Goal: Feedback & Contribution: Contribute content

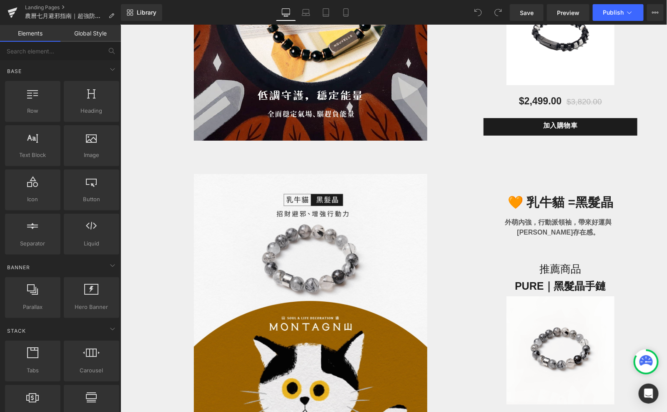
scroll to position [1360, 0]
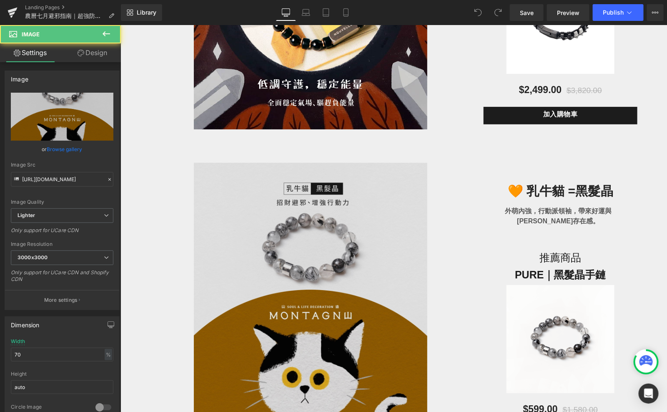
click at [343, 222] on img at bounding box center [311, 308] width 234 height 292
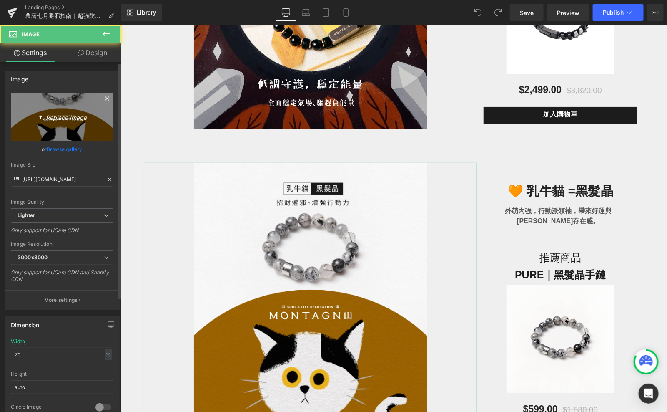
click at [69, 120] on icon "Replace Image" at bounding box center [62, 116] width 67 height 10
type input "C:\fakepath\[DATE]-07.jpg"
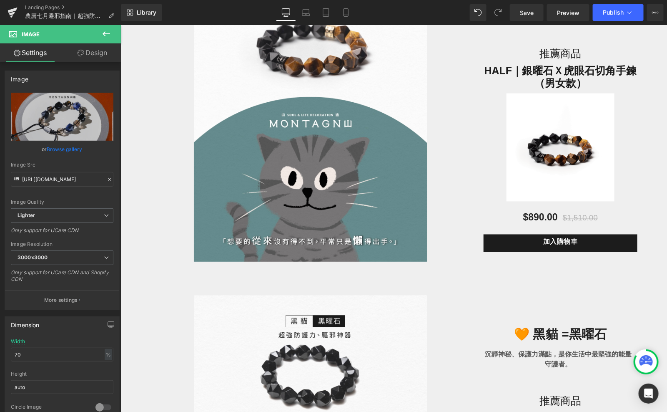
scroll to position [1878, 0]
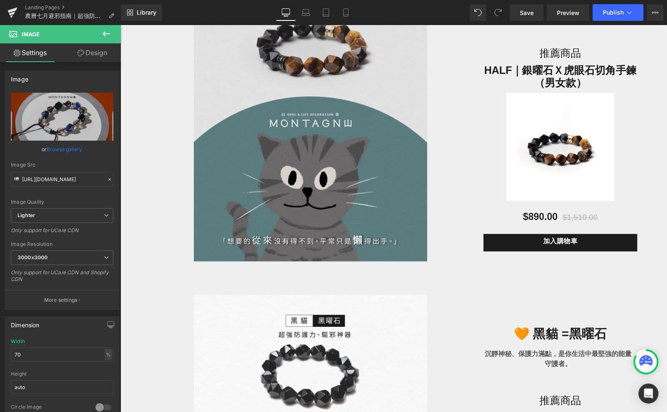
click at [373, 214] on img at bounding box center [311, 115] width 234 height 292
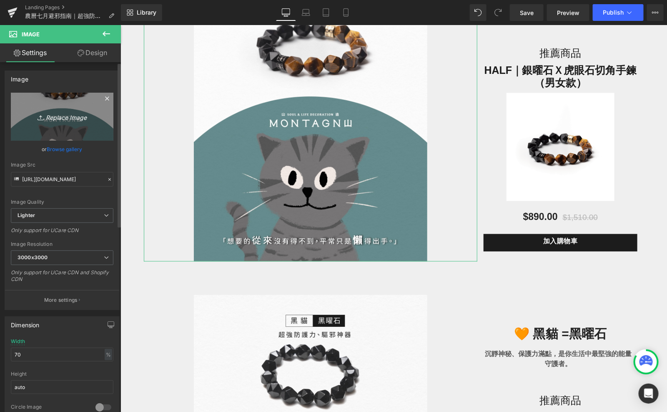
click at [85, 123] on link "Replace Image" at bounding box center [62, 117] width 103 height 48
type input "C:\fakepath\[DATE]-08.jpg"
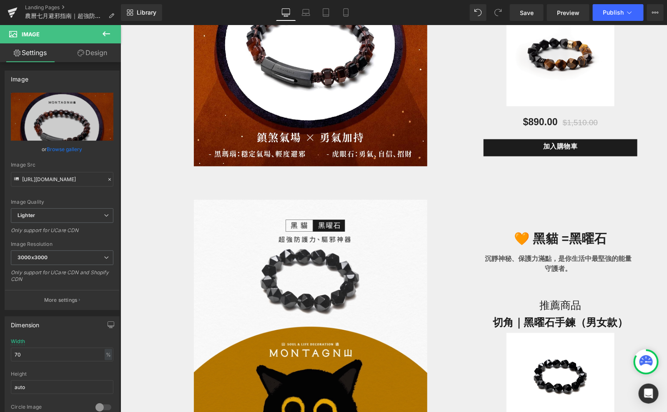
scroll to position [2032, 0]
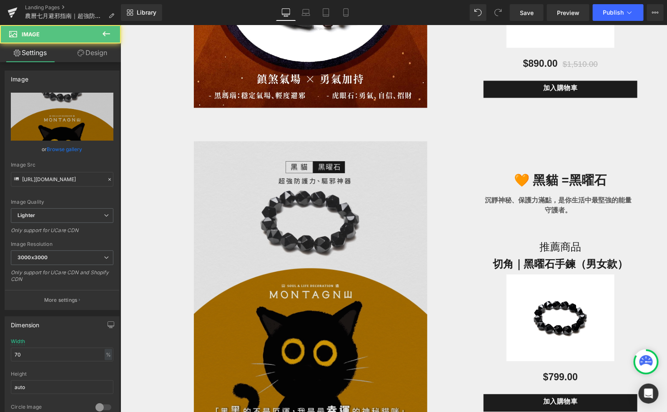
click at [281, 240] on img at bounding box center [311, 287] width 234 height 292
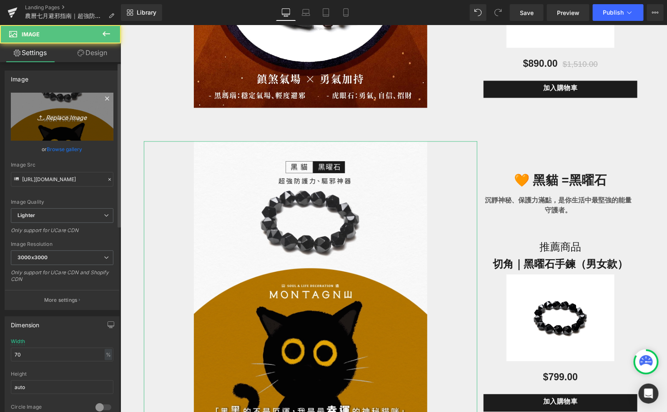
click at [77, 97] on link "Replace Image" at bounding box center [62, 117] width 103 height 48
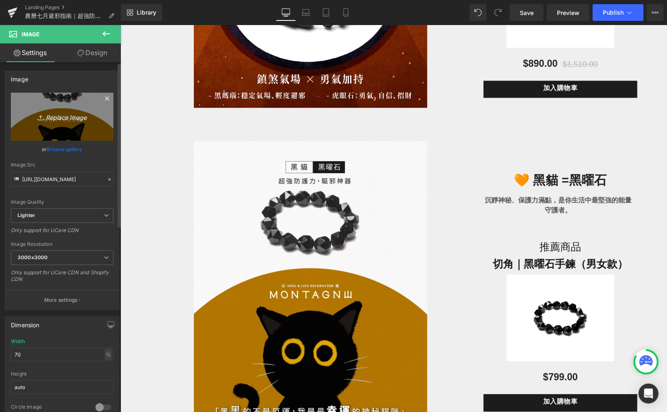
type input "C:\fakepath\鬼門開-09.jpg"
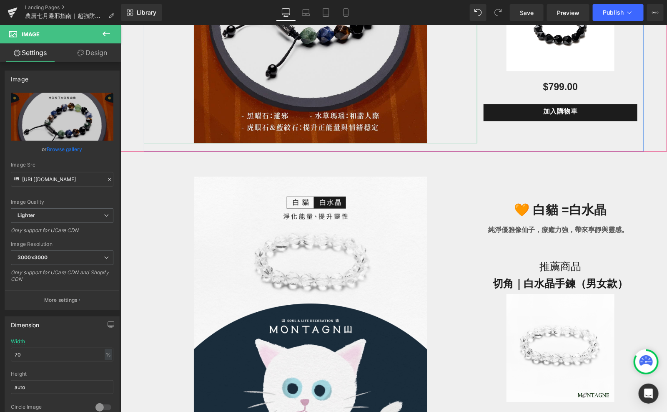
scroll to position [2333, 0]
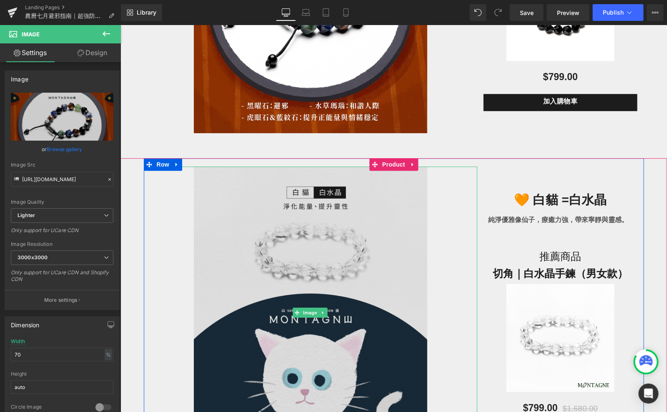
click at [275, 225] on img at bounding box center [311, 312] width 234 height 292
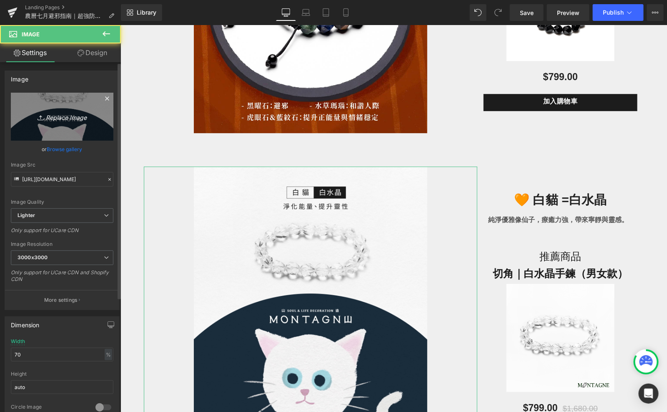
click at [65, 121] on icon "Replace Image" at bounding box center [62, 116] width 67 height 10
type input "C:\fakepath\鬼門開-10.jpg"
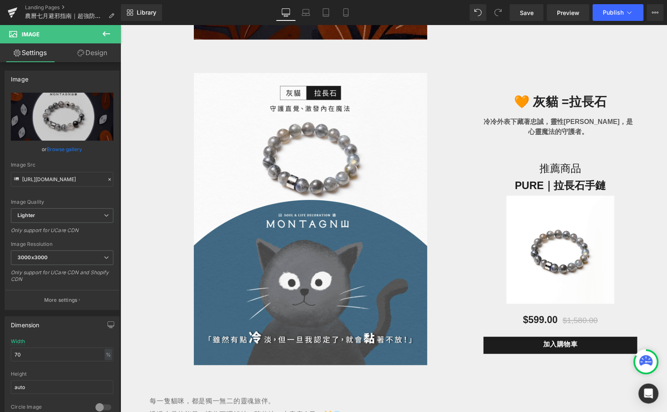
scroll to position [2772, 0]
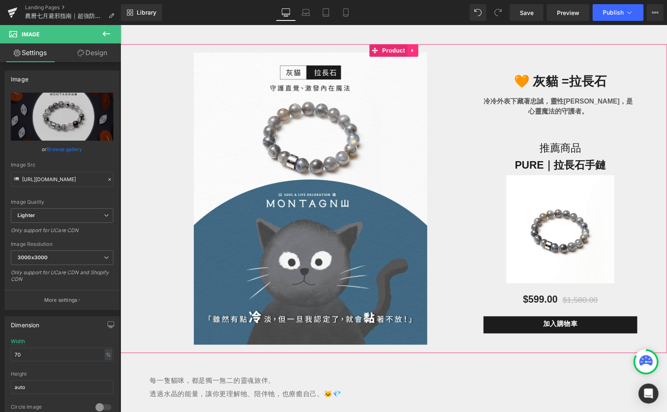
click at [408, 49] on link at bounding box center [412, 50] width 11 height 13
click at [414, 50] on link at bounding box center [417, 50] width 11 height 13
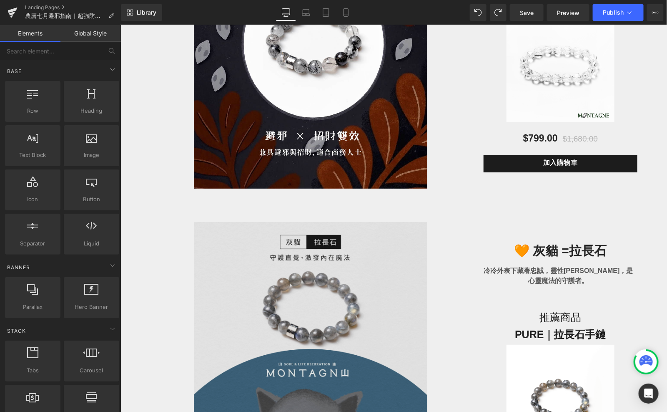
scroll to position [2625, 0]
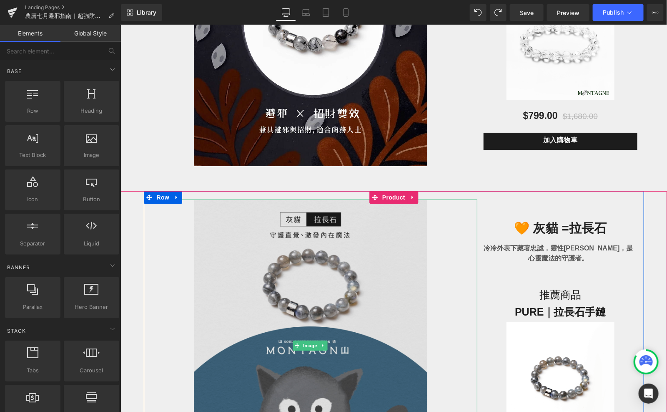
click at [249, 299] on img at bounding box center [311, 345] width 234 height 292
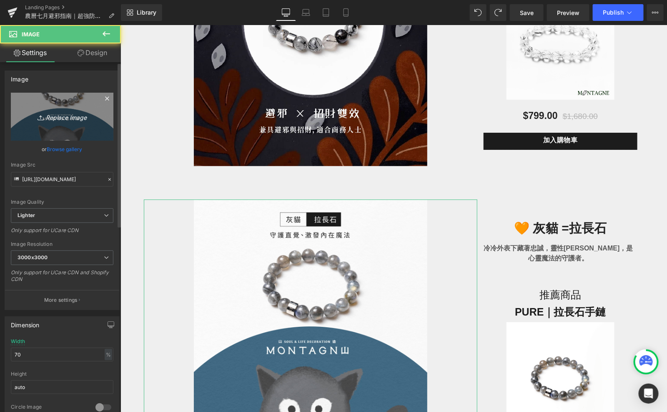
click at [76, 123] on link "Replace Image" at bounding box center [62, 117] width 103 height 48
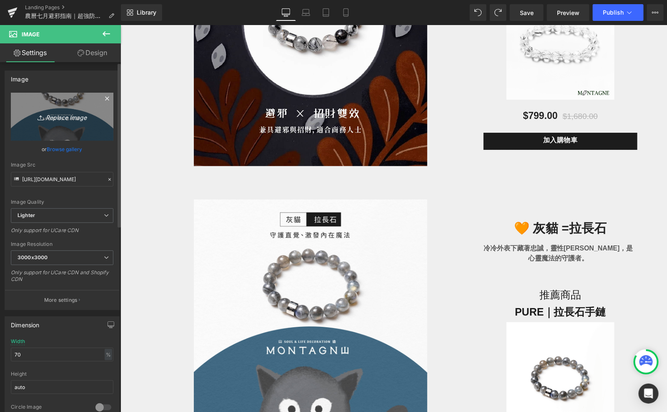
type input "C:\fakepath\鬼門開-11.jpg"
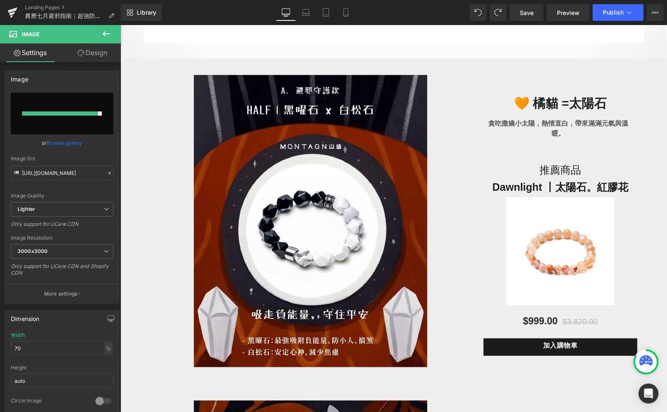
scroll to position [447, 0]
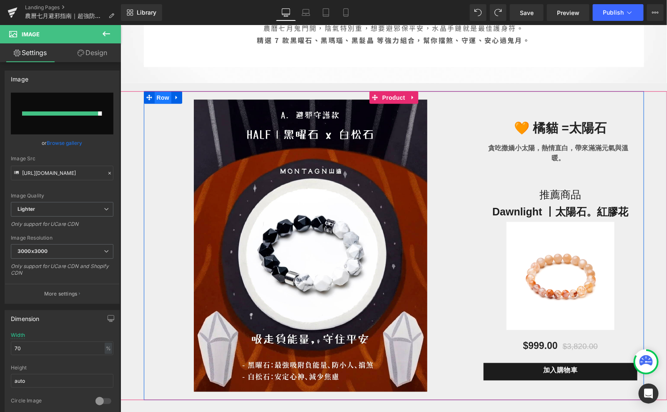
click at [159, 98] on span "Row" at bounding box center [162, 97] width 17 height 13
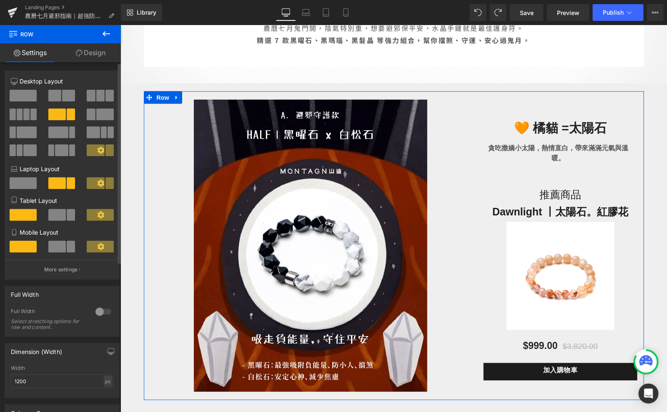
click at [28, 98] on span at bounding box center [23, 96] width 27 height 12
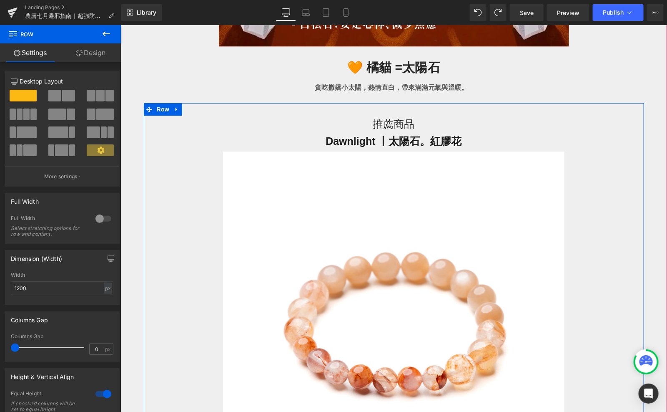
scroll to position [941, 0]
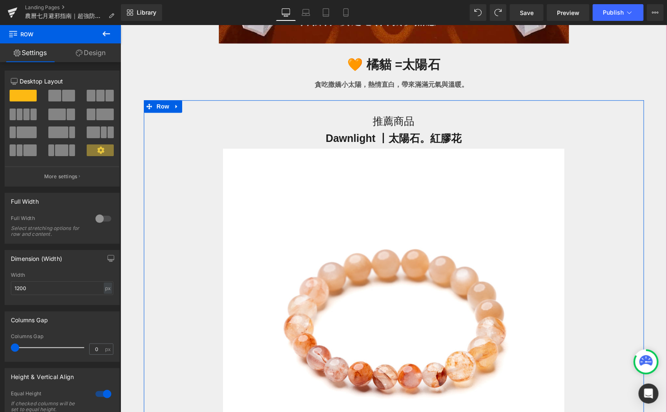
click at [307, 244] on img at bounding box center [394, 319] width 342 height 342
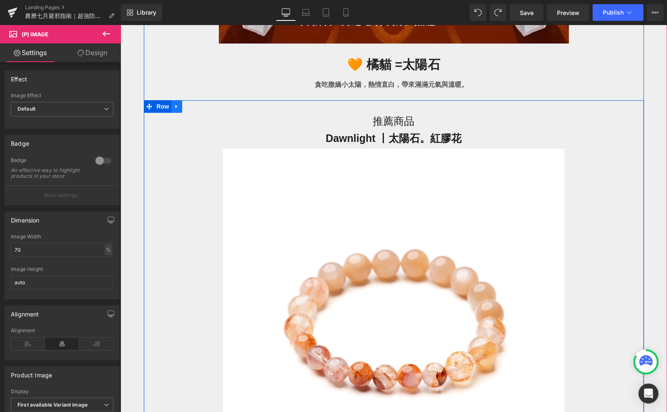
click at [178, 104] on icon at bounding box center [177, 106] width 6 height 6
click at [201, 103] on icon at bounding box center [198, 106] width 6 height 6
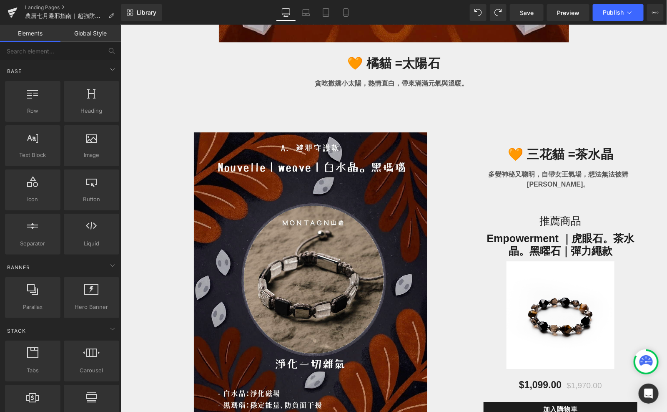
scroll to position [1026, 0]
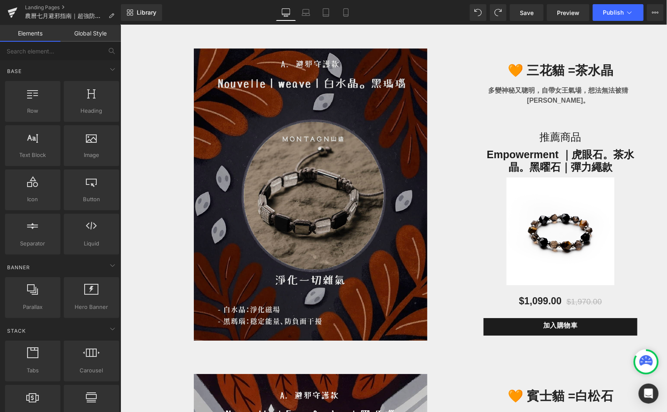
click at [314, 127] on img at bounding box center [311, 194] width 234 height 292
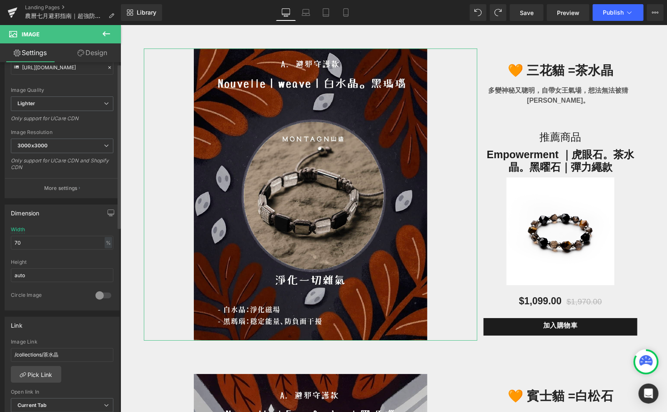
scroll to position [0, 0]
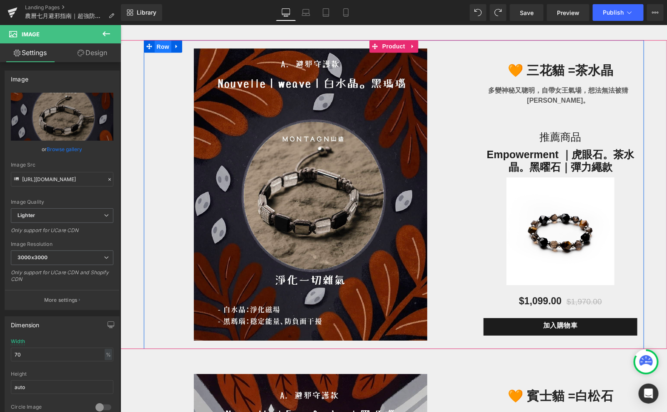
click at [164, 47] on span "Row" at bounding box center [162, 46] width 17 height 13
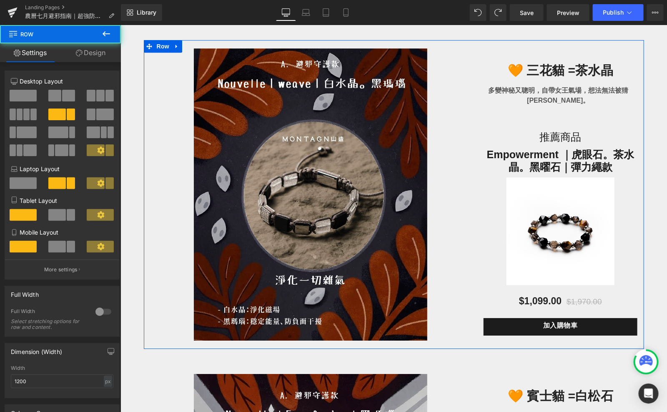
click at [33, 96] on span at bounding box center [23, 96] width 27 height 12
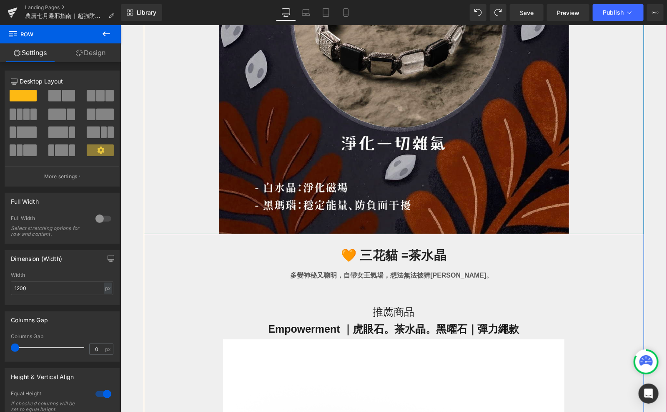
scroll to position [1378, 0]
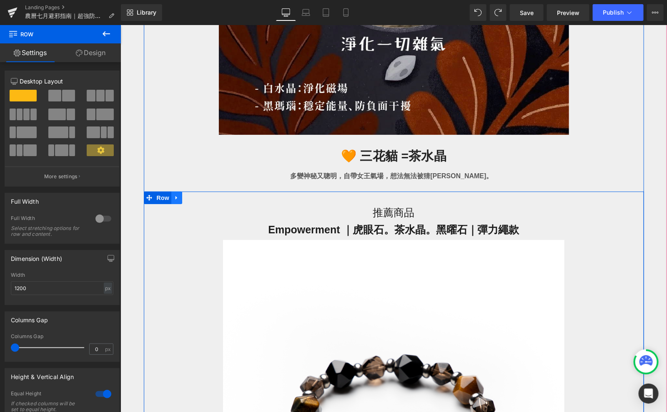
click at [175, 196] on icon at bounding box center [177, 197] width 6 height 6
click at [198, 195] on icon at bounding box center [198, 197] width 6 height 6
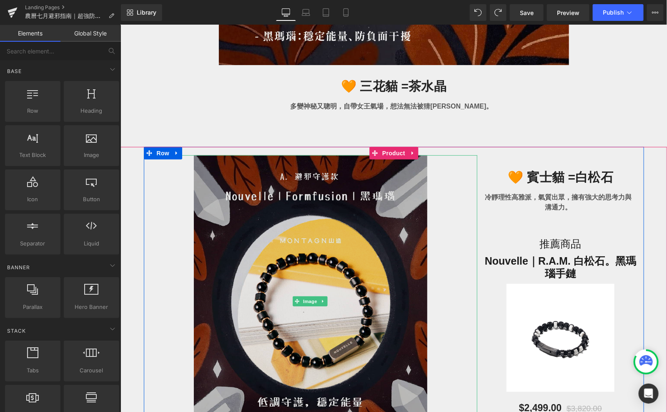
scroll to position [1474, 0]
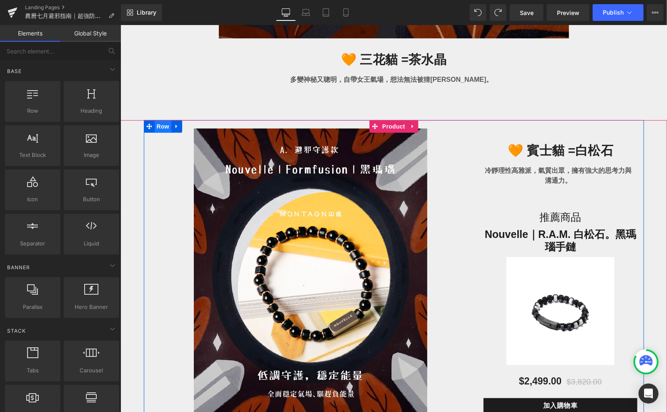
click at [158, 126] on span "Row" at bounding box center [162, 126] width 17 height 13
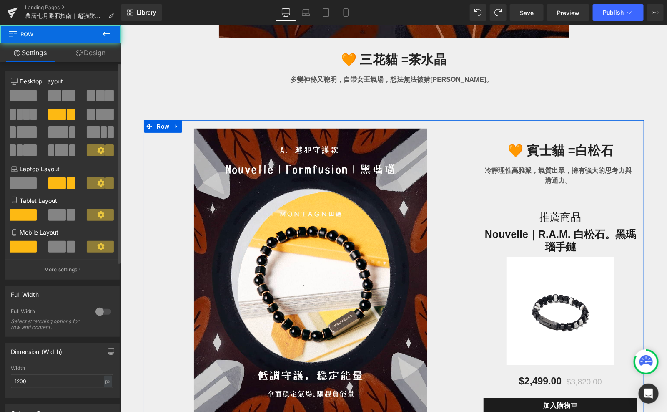
click at [25, 98] on span at bounding box center [23, 96] width 27 height 12
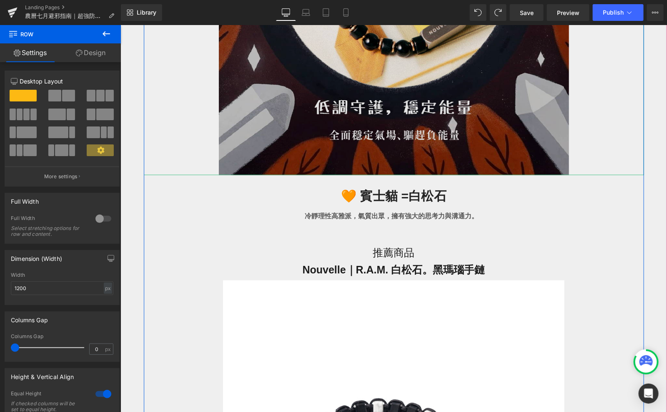
scroll to position [1868, 0]
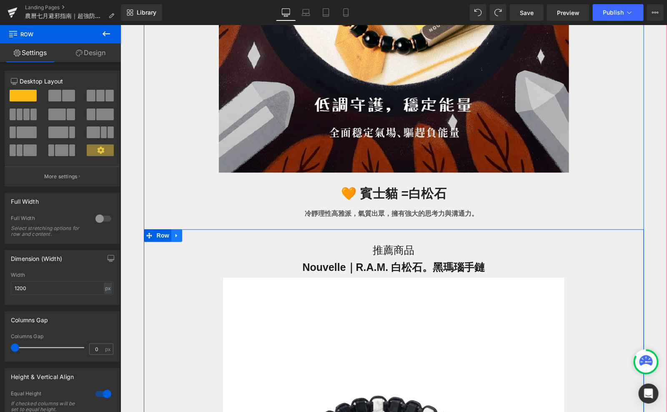
click at [179, 234] on icon at bounding box center [177, 235] width 6 height 6
click at [202, 236] on link at bounding box center [198, 235] width 11 height 13
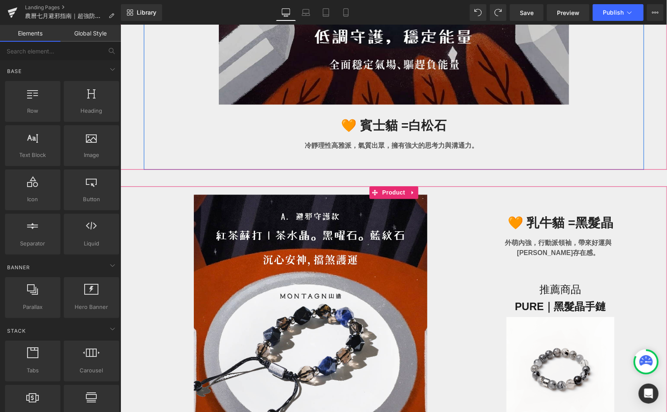
scroll to position [1977, 0]
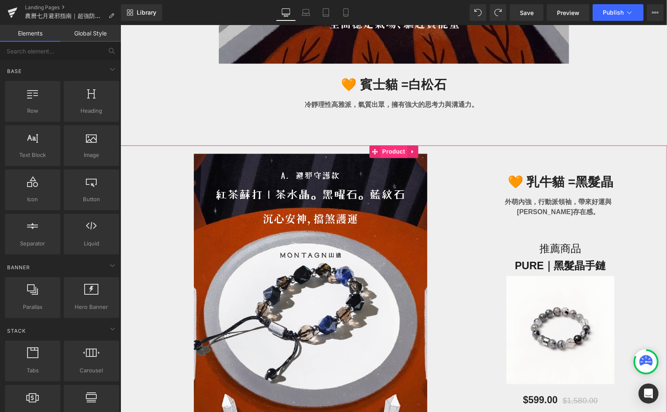
click at [385, 153] on span "Product" at bounding box center [393, 151] width 27 height 13
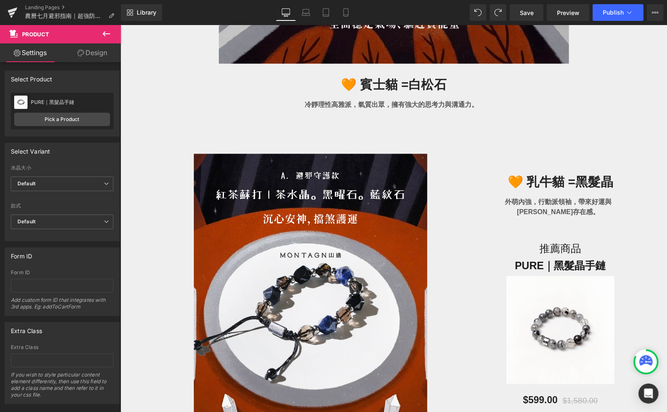
click at [105, 32] on icon at bounding box center [107, 33] width 8 height 5
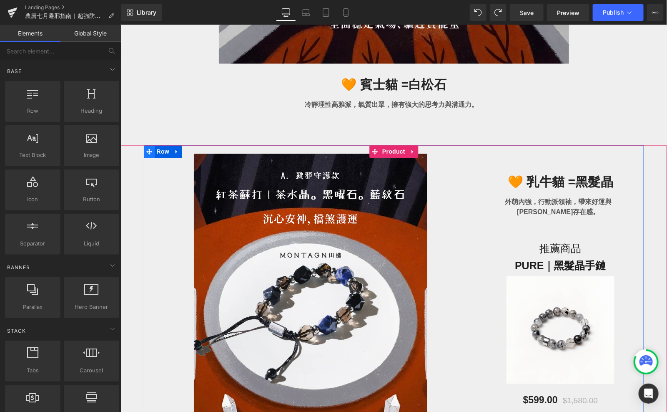
click at [146, 150] on icon at bounding box center [149, 151] width 6 height 6
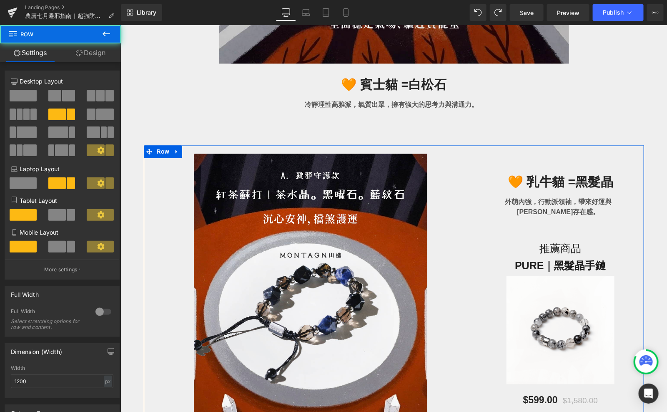
click at [23, 95] on span at bounding box center [23, 96] width 27 height 12
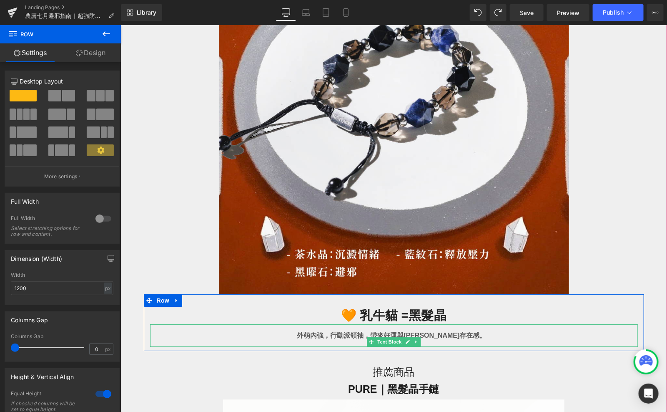
scroll to position [2315, 0]
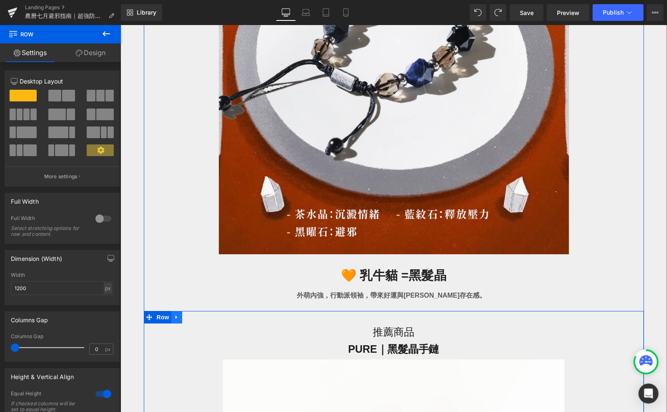
click at [176, 318] on icon at bounding box center [177, 316] width 6 height 6
click at [198, 319] on icon at bounding box center [198, 317] width 6 height 6
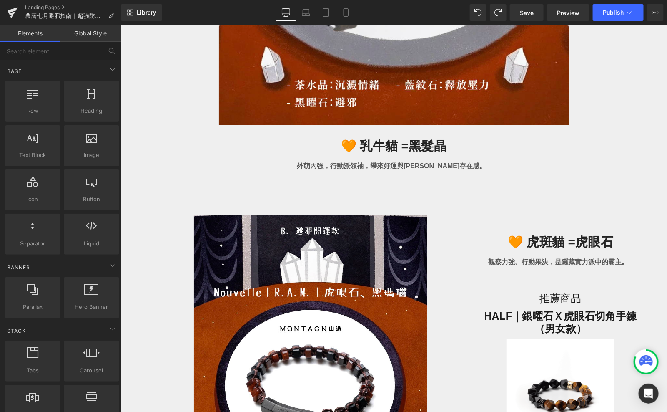
scroll to position [2469, 0]
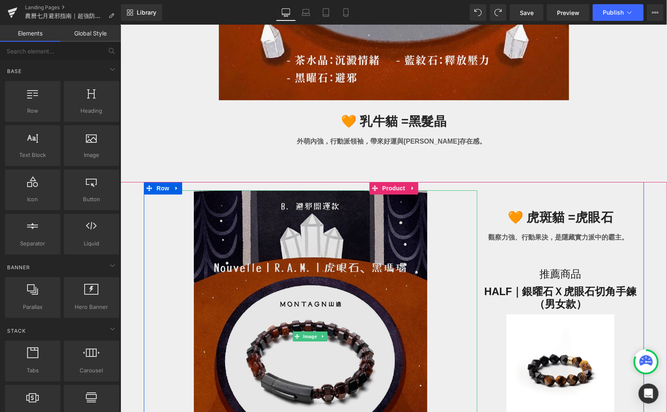
click at [310, 232] on img at bounding box center [311, 336] width 234 height 292
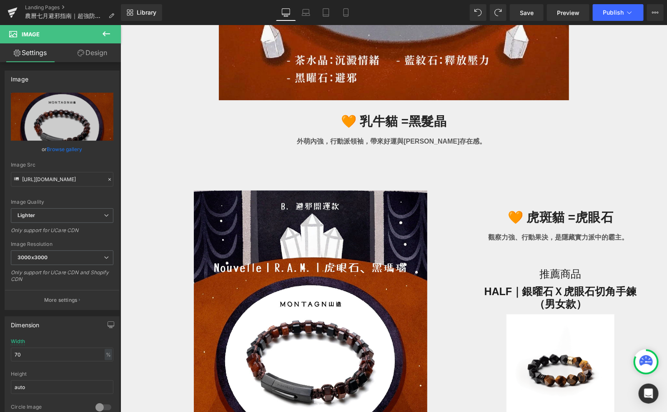
click at [104, 29] on icon at bounding box center [106, 34] width 10 height 10
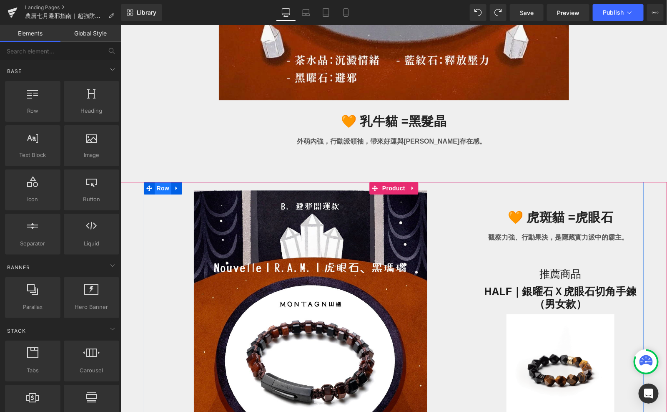
click at [161, 185] on span "Row" at bounding box center [162, 187] width 17 height 13
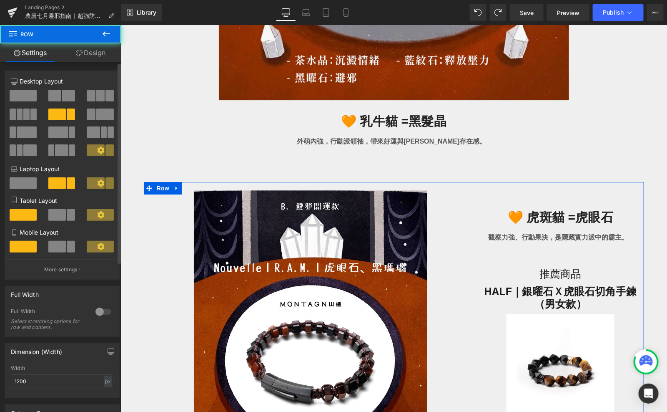
click at [24, 98] on span at bounding box center [23, 96] width 27 height 12
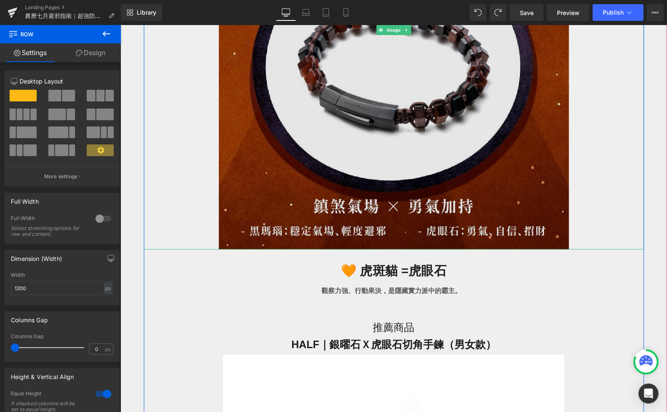
scroll to position [2907, 0]
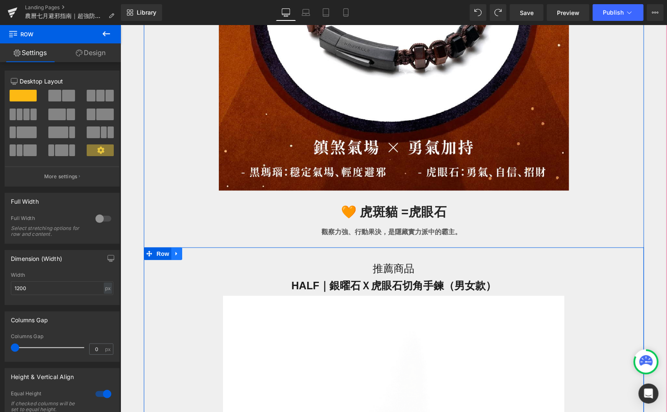
click at [176, 253] on icon at bounding box center [176, 253] width 2 height 4
click at [202, 250] on link at bounding box center [198, 253] width 11 height 13
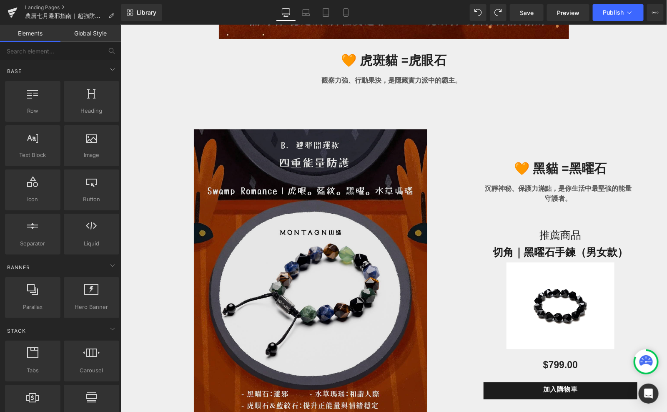
scroll to position [3060, 0]
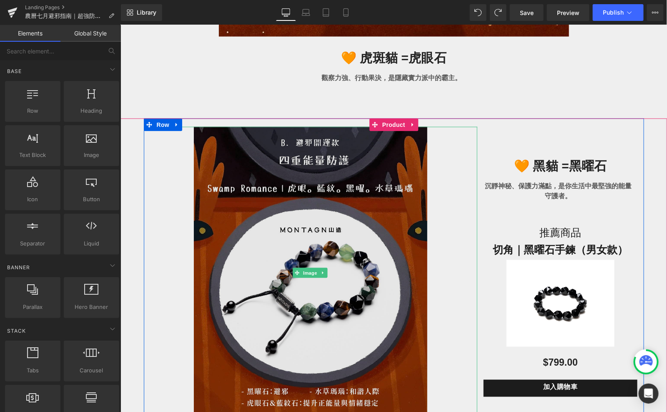
click at [262, 221] on img at bounding box center [311, 272] width 234 height 292
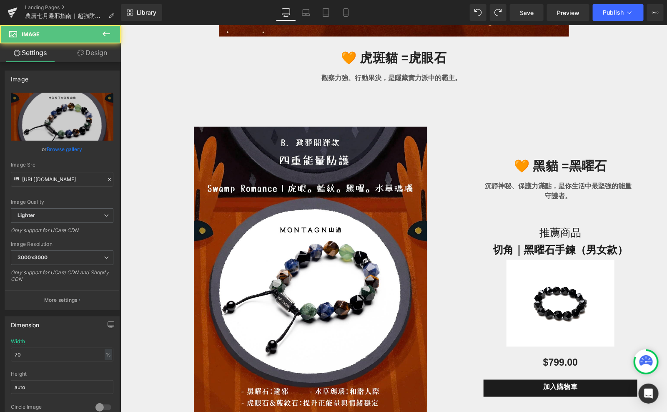
click at [103, 36] on icon at bounding box center [106, 34] width 10 height 10
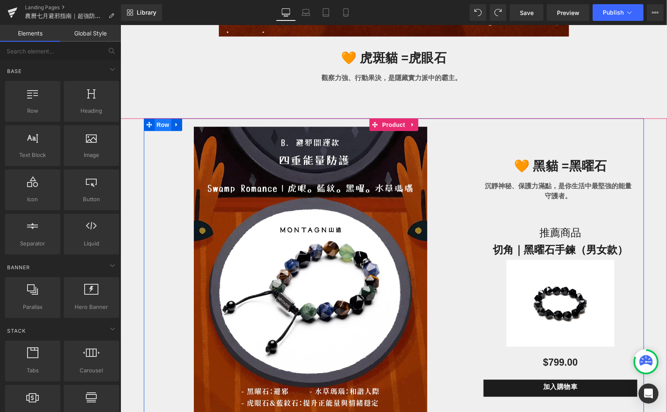
click at [158, 121] on span "Row" at bounding box center [162, 124] width 17 height 13
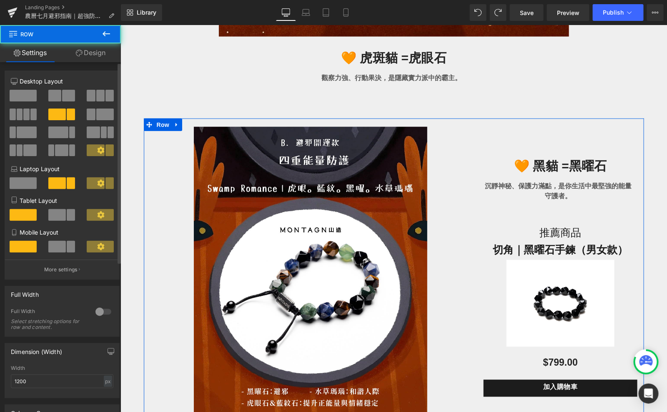
click at [19, 99] on span at bounding box center [23, 96] width 27 height 12
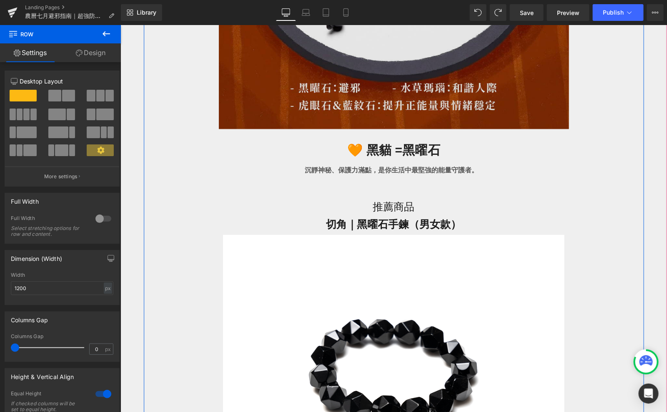
scroll to position [3515, 0]
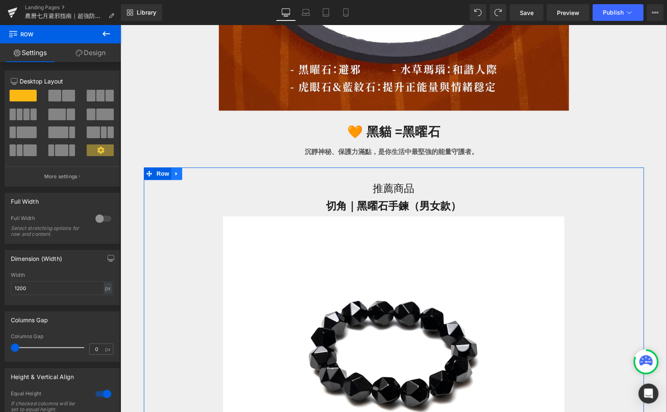
click at [178, 177] on link at bounding box center [176, 173] width 11 height 13
click at [199, 176] on link at bounding box center [198, 173] width 11 height 13
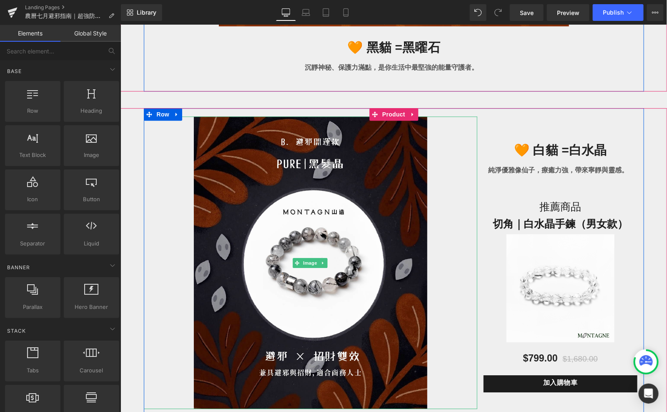
scroll to position [3656, 0]
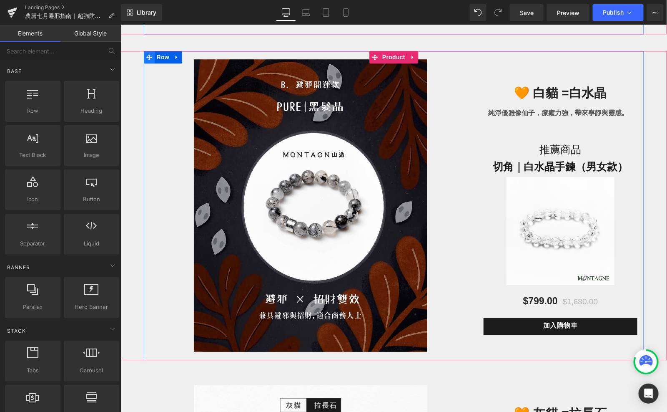
click at [149, 57] on icon at bounding box center [149, 57] width 6 height 6
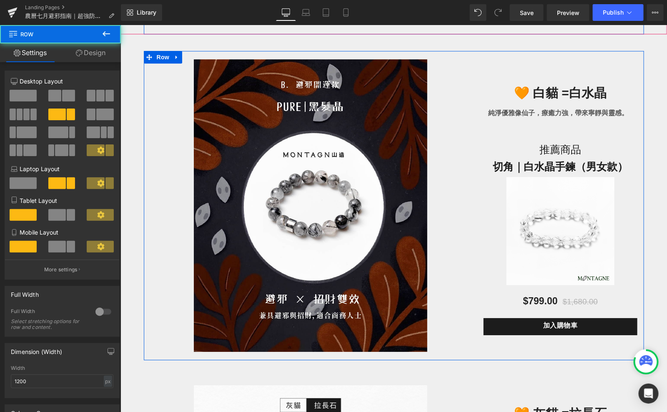
click at [30, 89] on div at bounding box center [62, 125] width 103 height 81
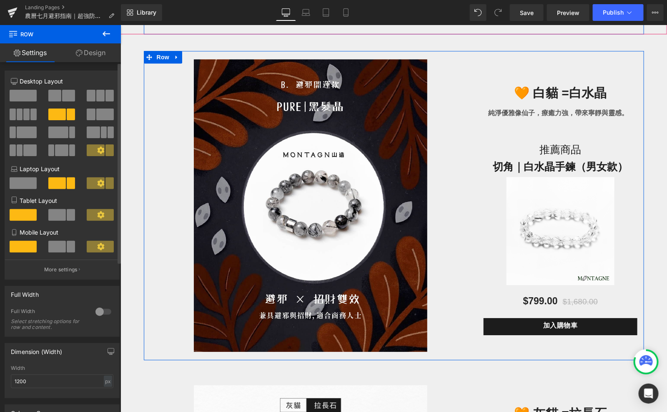
click at [30, 92] on span at bounding box center [23, 96] width 27 height 12
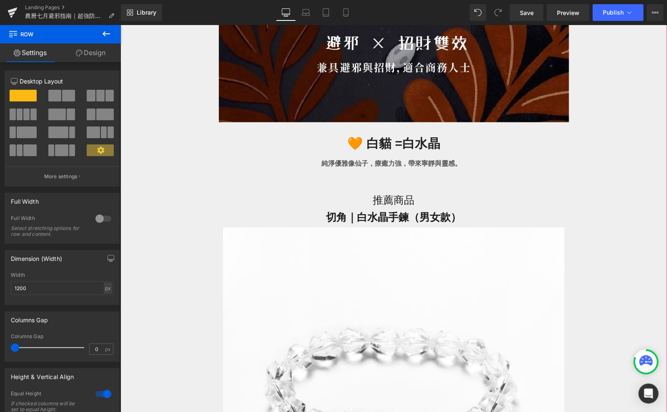
scroll to position [4025, 0]
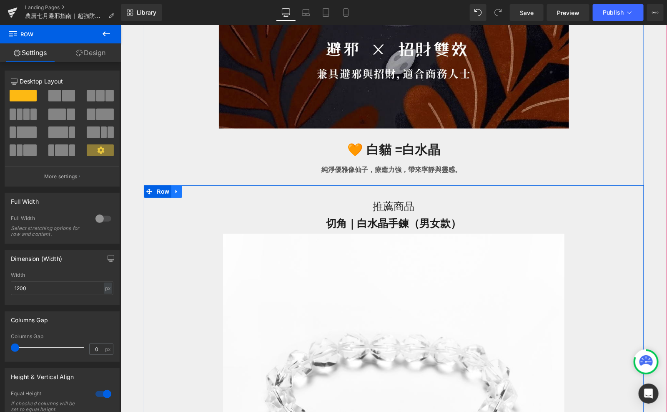
click at [175, 192] on icon at bounding box center [177, 191] width 6 height 6
click at [195, 192] on icon at bounding box center [198, 191] width 6 height 6
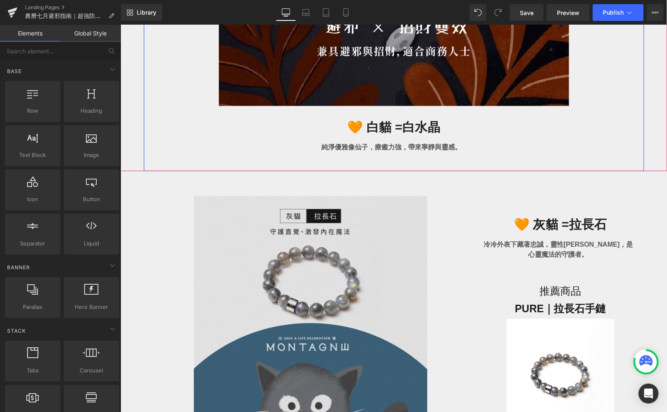
scroll to position [4129, 0]
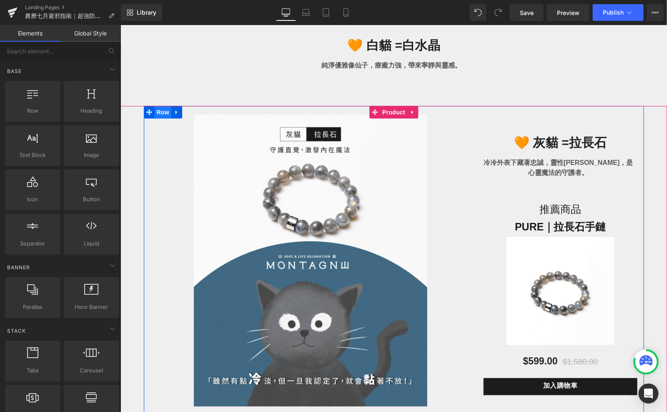
click at [156, 110] on span "Row" at bounding box center [162, 112] width 17 height 13
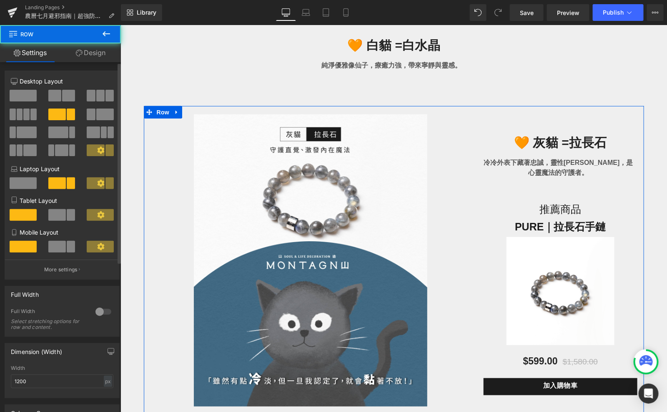
click at [32, 94] on span at bounding box center [23, 96] width 27 height 12
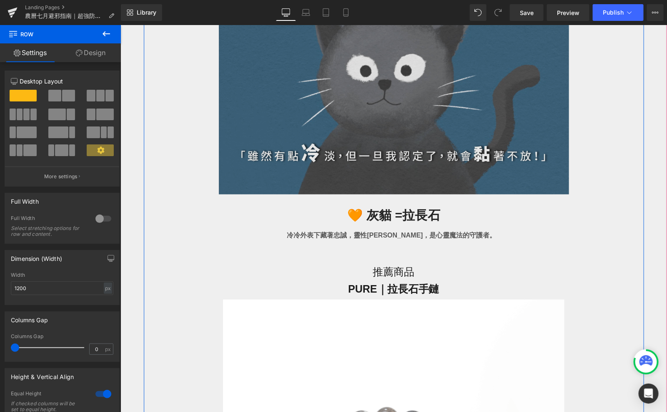
scroll to position [4489, 0]
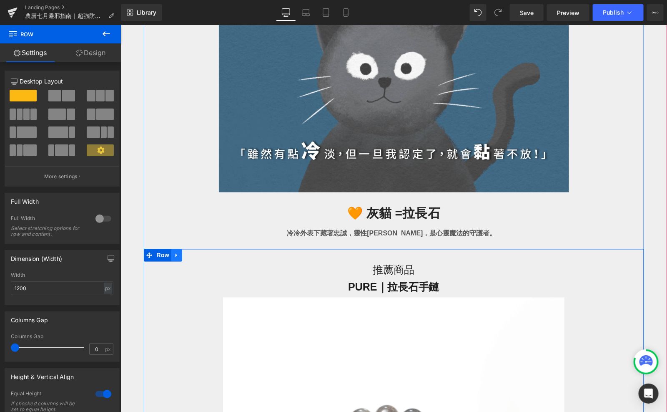
click at [178, 252] on icon at bounding box center [177, 255] width 6 height 6
click at [201, 254] on link at bounding box center [198, 255] width 11 height 13
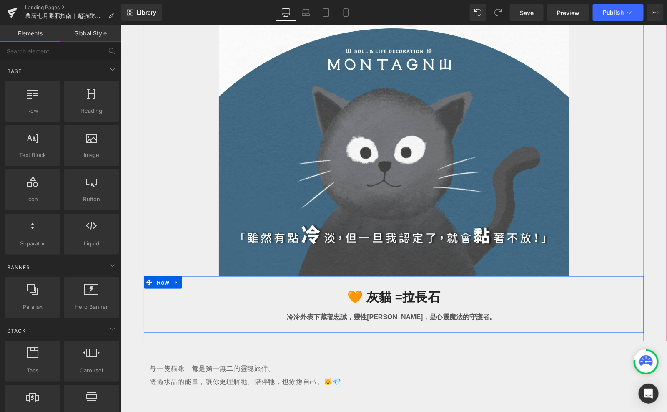
scroll to position [4395, 0]
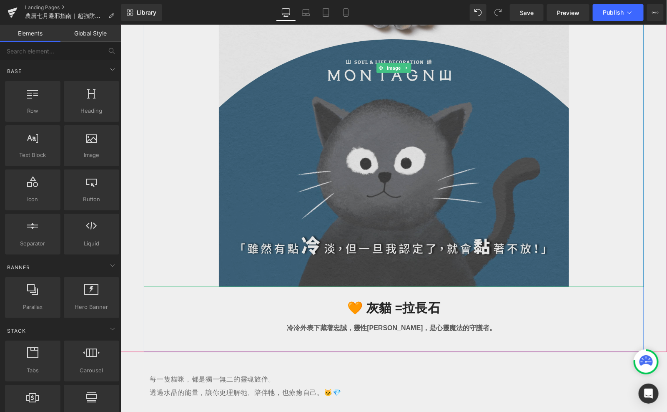
click at [314, 192] on img at bounding box center [394, 68] width 350 height 438
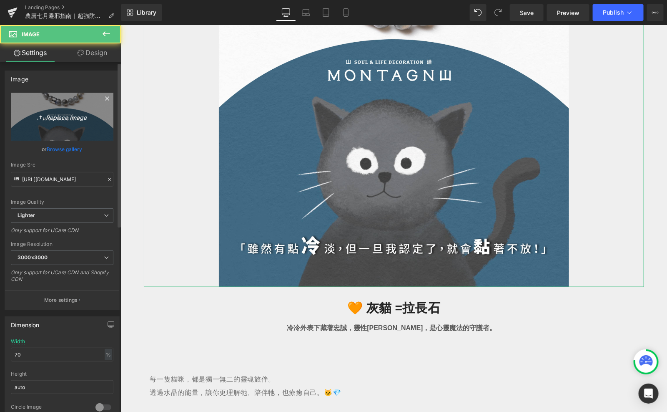
click at [93, 121] on icon "Replace Image" at bounding box center [62, 116] width 67 height 10
type input "C:\fakepath\鬼門開-11.jpg"
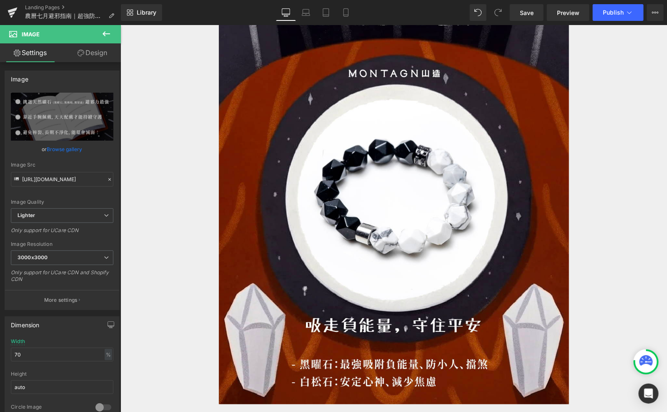
scroll to position [669, 0]
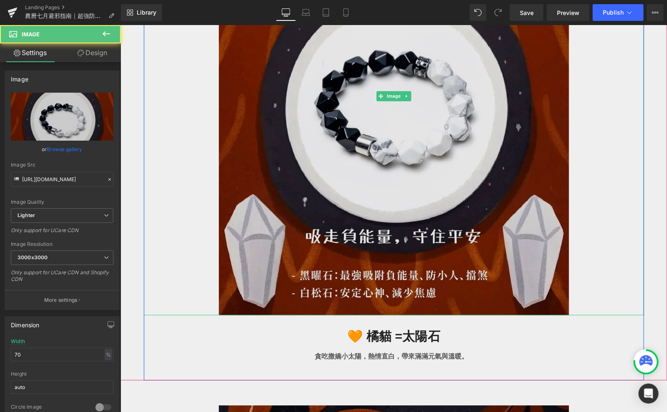
click at [328, 134] on img at bounding box center [394, 96] width 350 height 438
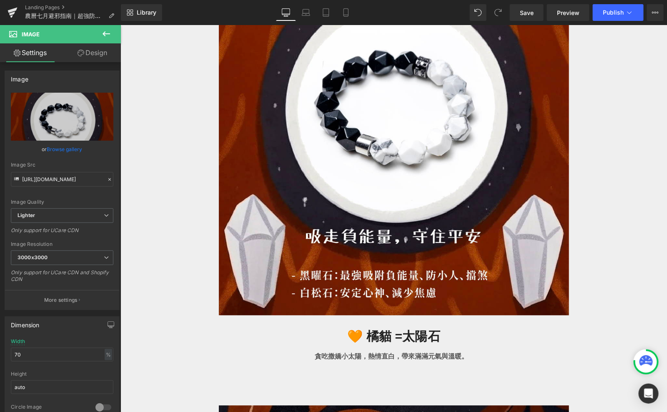
click at [109, 31] on icon at bounding box center [106, 34] width 10 height 10
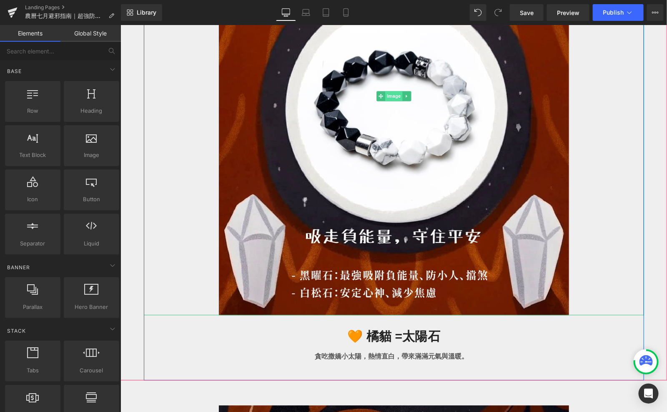
click at [391, 101] on span "Image" at bounding box center [394, 96] width 18 height 10
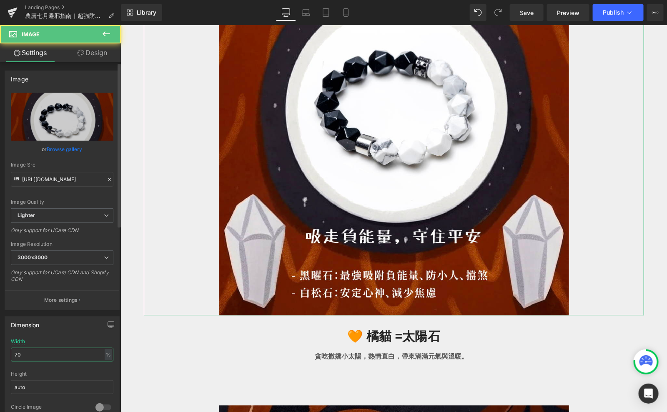
click at [60, 350] on input "70" at bounding box center [62, 354] width 103 height 14
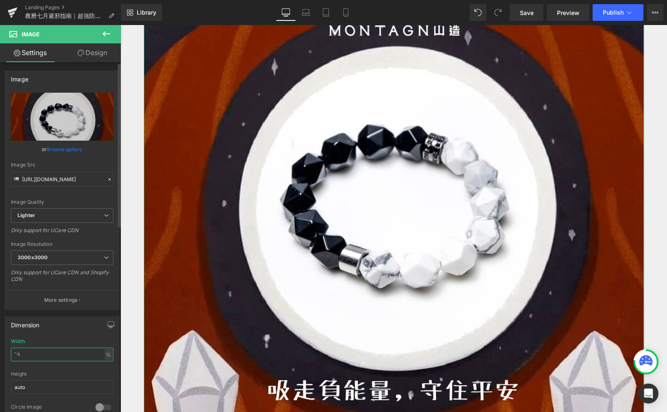
type input "ˊ"
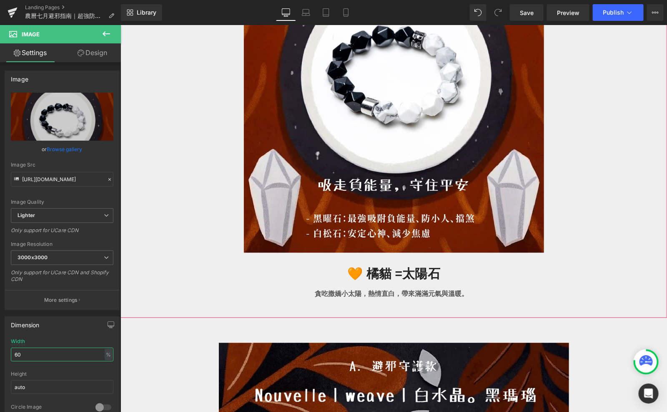
type input "6"
type input "50"
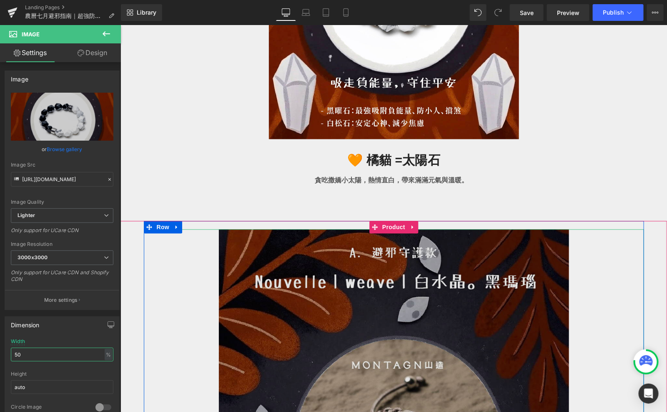
scroll to position [958, 0]
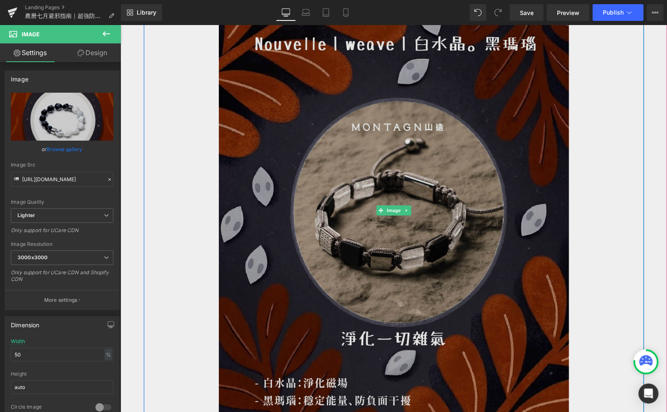
click at [368, 141] on img at bounding box center [394, 210] width 350 height 438
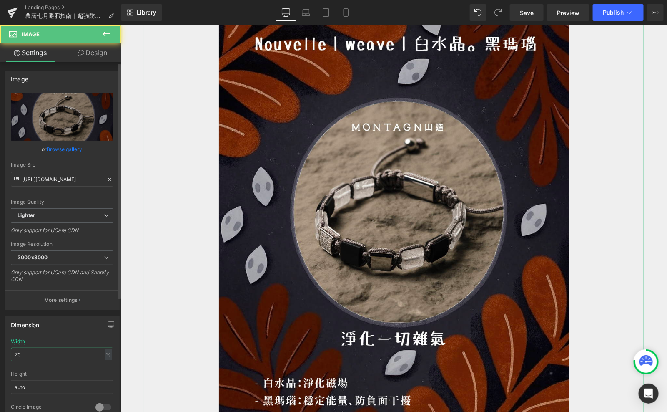
click at [49, 357] on input "70" at bounding box center [62, 354] width 103 height 14
type input "50"
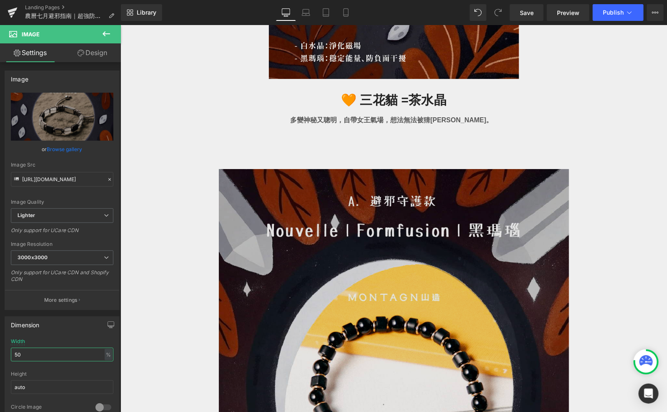
scroll to position [1213, 0]
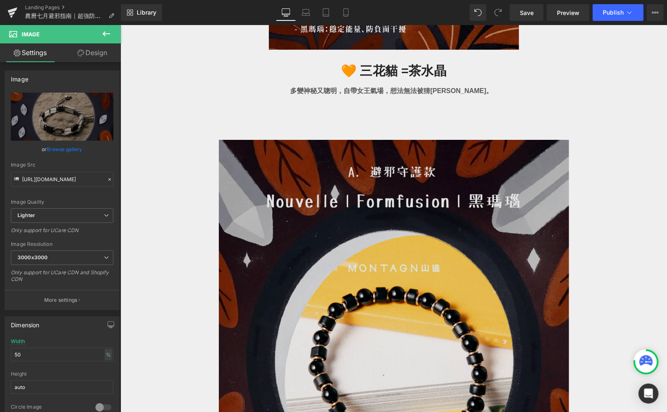
click at [352, 269] on img at bounding box center [394, 358] width 350 height 438
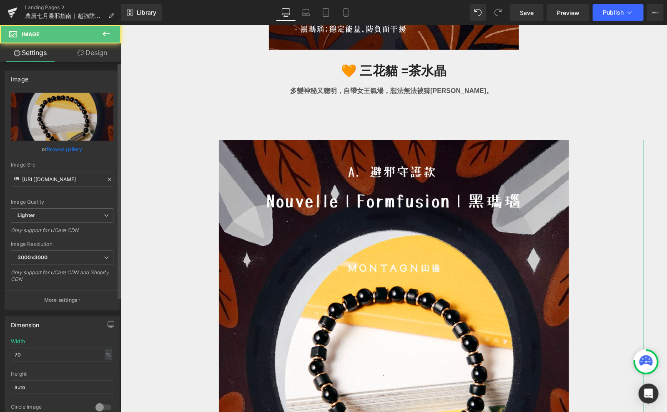
click at [65, 361] on div "Width 70 % % px" at bounding box center [62, 354] width 103 height 33
click at [59, 354] on input "70" at bounding box center [62, 354] width 103 height 14
paste input "5"
type input "50"
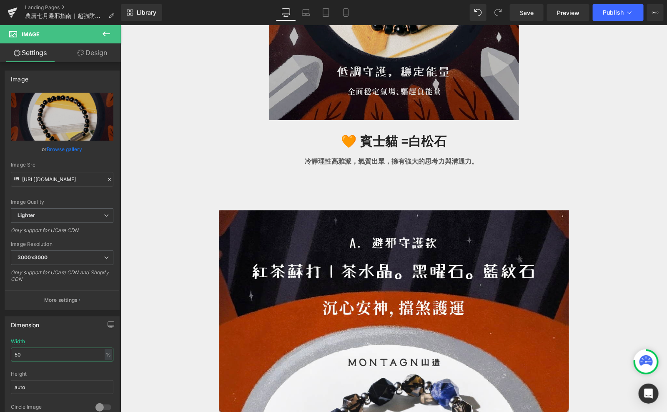
scroll to position [1573, 0]
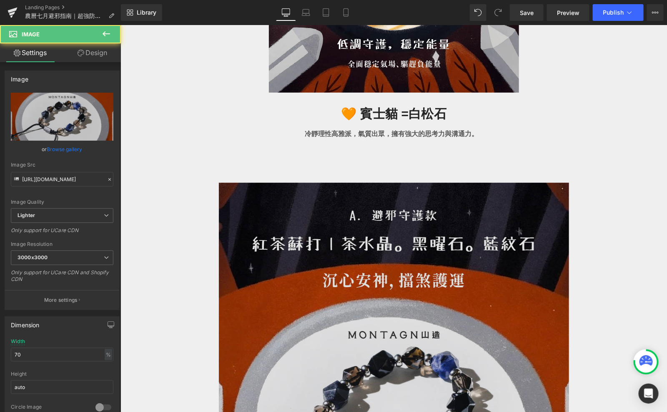
click at [331, 346] on img at bounding box center [394, 401] width 350 height 438
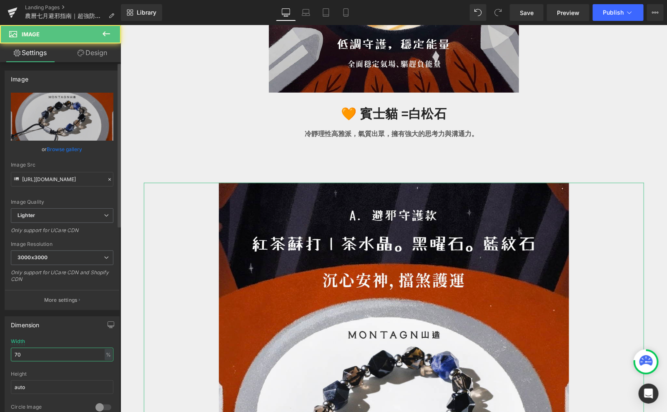
click at [30, 357] on input "70" at bounding box center [62, 354] width 103 height 14
paste input "5"
type input "50"
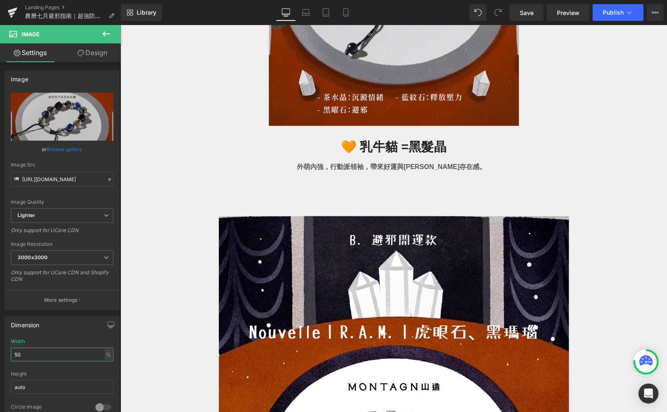
scroll to position [1985, 0]
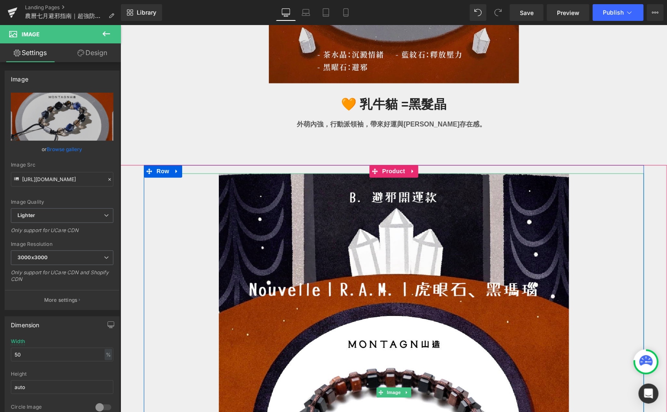
click at [317, 319] on img at bounding box center [394, 392] width 350 height 438
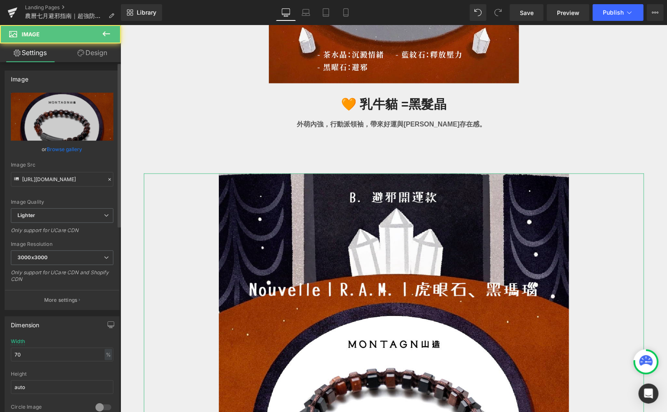
click at [44, 360] on div "Width 70 % % px" at bounding box center [62, 354] width 103 height 33
click at [44, 354] on input "70" at bounding box center [62, 354] width 103 height 14
paste input "5"
type input "50"
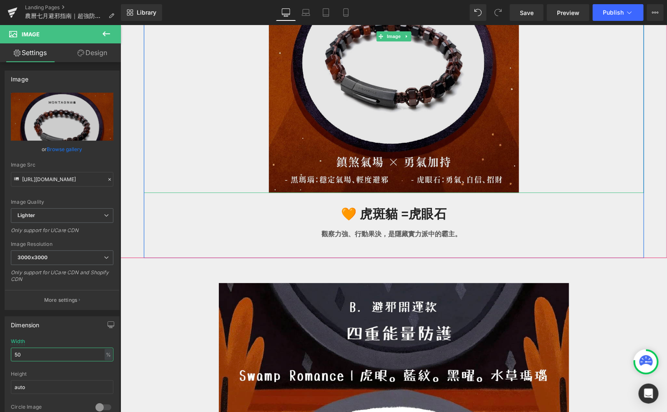
scroll to position [2396, 0]
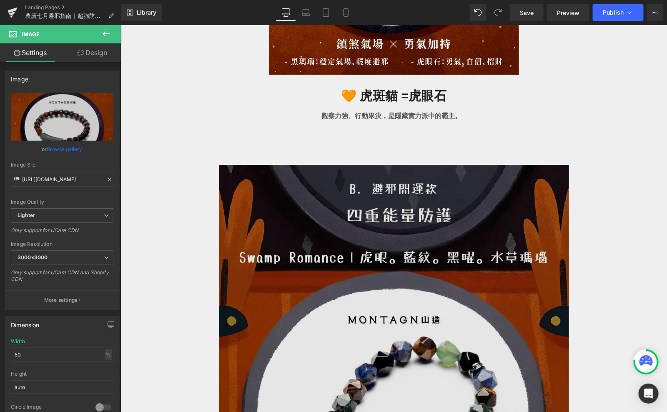
click at [335, 285] on img at bounding box center [394, 383] width 350 height 438
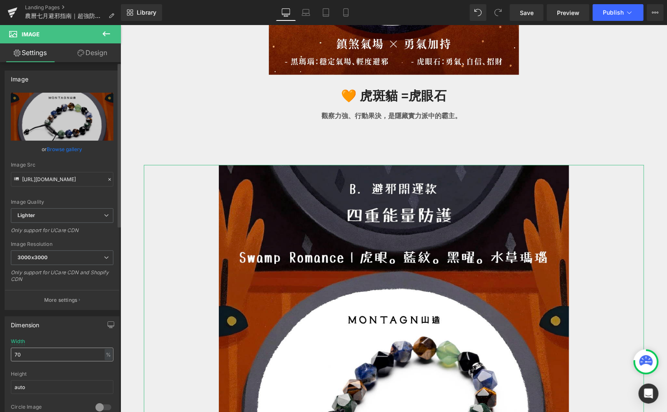
click at [47, 356] on input "70" at bounding box center [62, 354] width 103 height 14
type input "50"
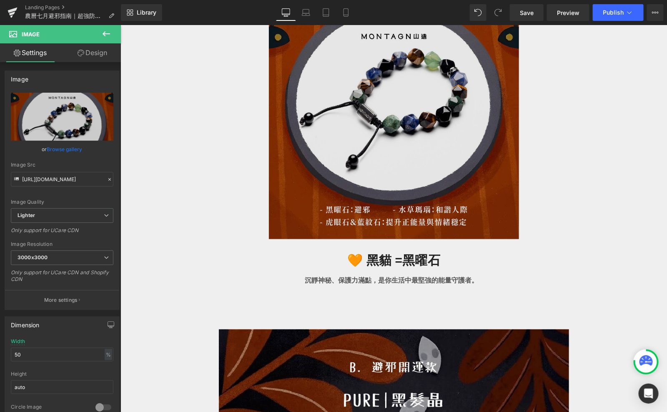
scroll to position [2783, 0]
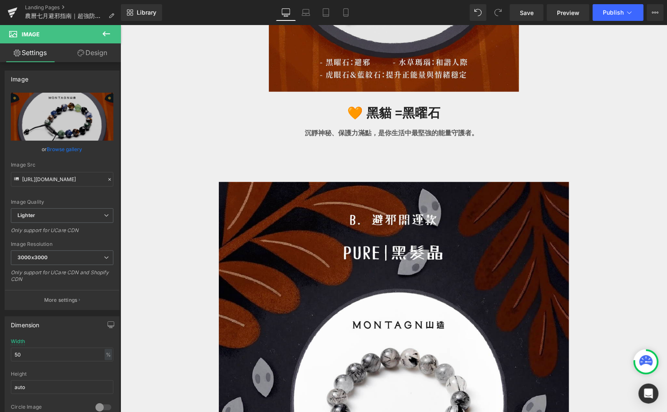
click at [337, 342] on img at bounding box center [394, 400] width 350 height 438
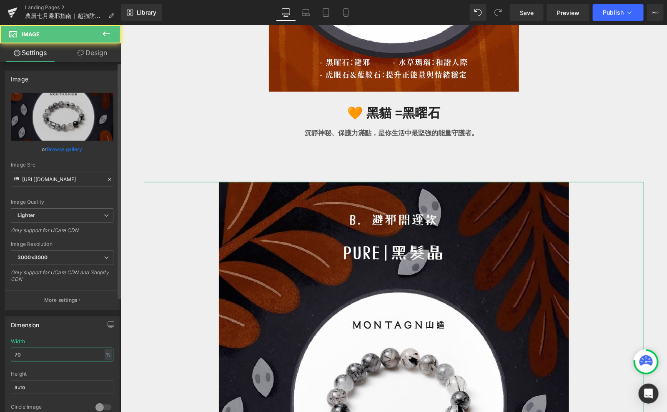
click at [87, 353] on input "70" at bounding box center [62, 354] width 103 height 14
paste input "5"
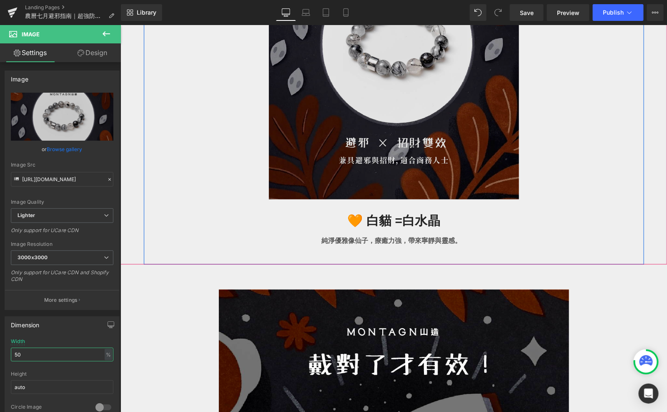
scroll to position [3122, 0]
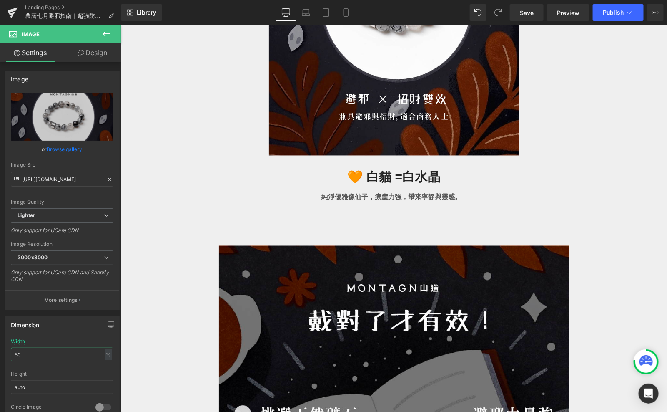
type input "50"
click at [319, 376] on div "Rendering Content" at bounding box center [333, 378] width 51 height 9
click at [78, 355] on input "50" at bounding box center [62, 354] width 103 height 14
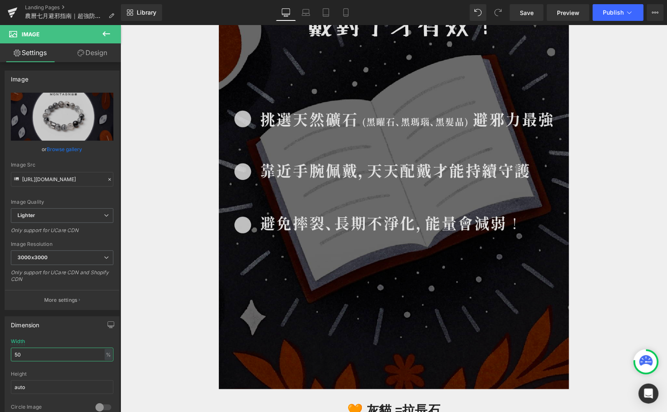
scroll to position [3380, 0]
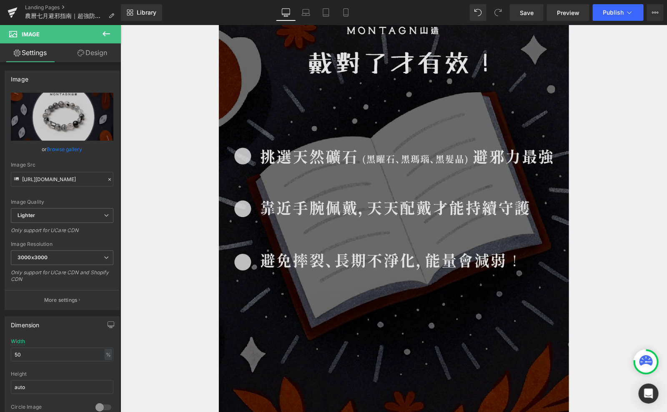
click at [297, 279] on img at bounding box center [394, 206] width 350 height 438
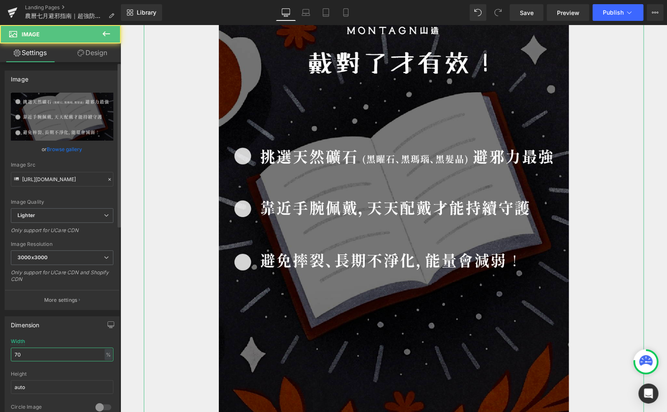
click at [40, 359] on input "70" at bounding box center [62, 354] width 103 height 14
type input "50"
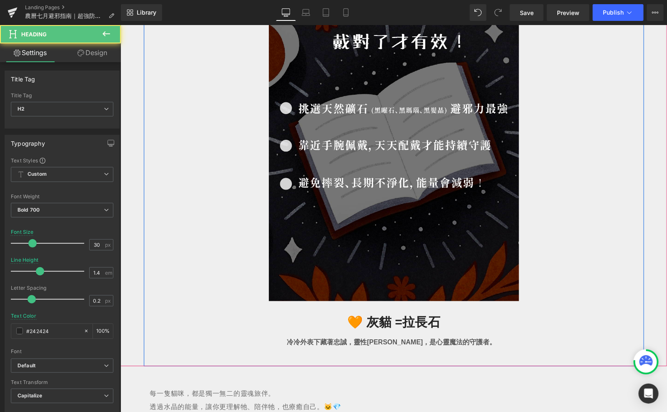
click at [194, 315] on h2 "🧡 灰貓 = 拉長石" at bounding box center [394, 322] width 488 height 18
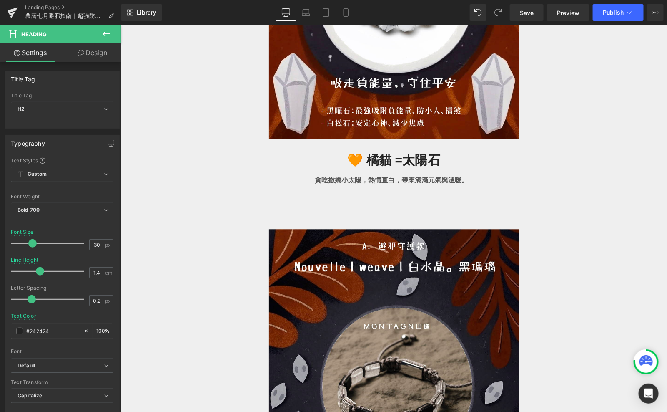
scroll to position [710, 0]
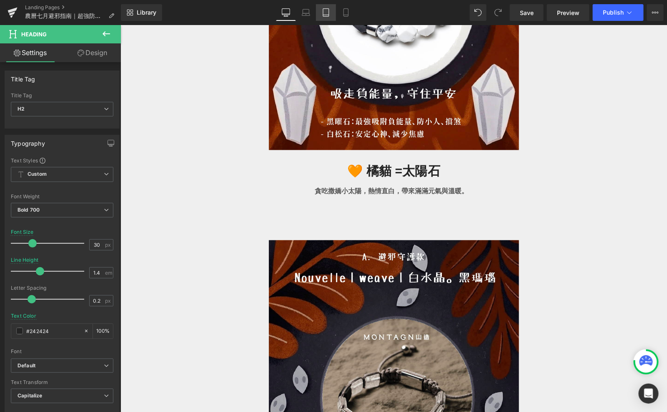
click at [331, 8] on link "Tablet" at bounding box center [326, 12] width 20 height 17
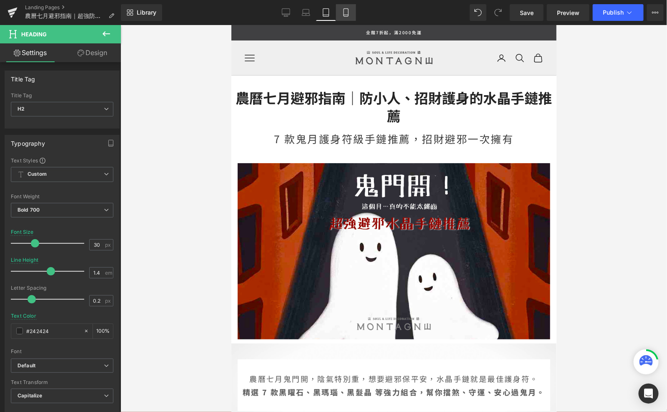
click at [342, 11] on icon at bounding box center [346, 12] width 8 height 8
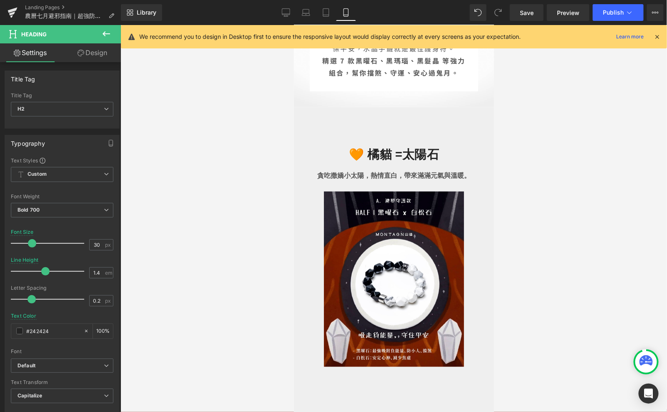
scroll to position [283, 0]
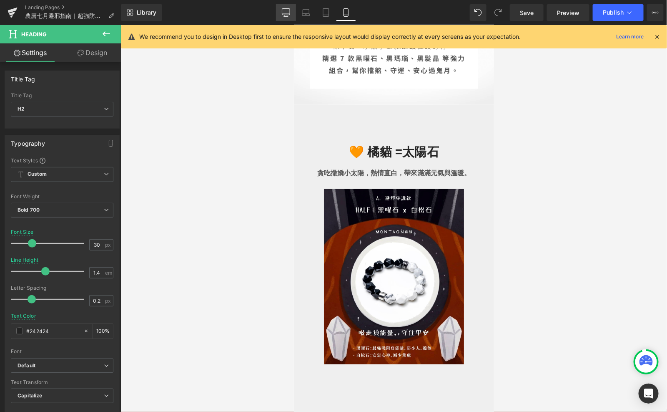
click at [288, 15] on icon at bounding box center [286, 12] width 8 height 6
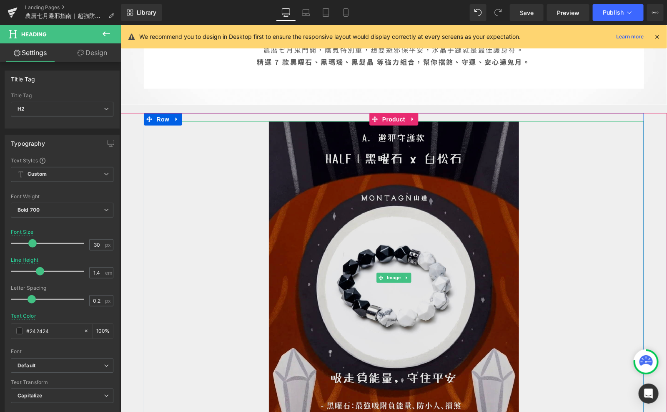
scroll to position [412, 0]
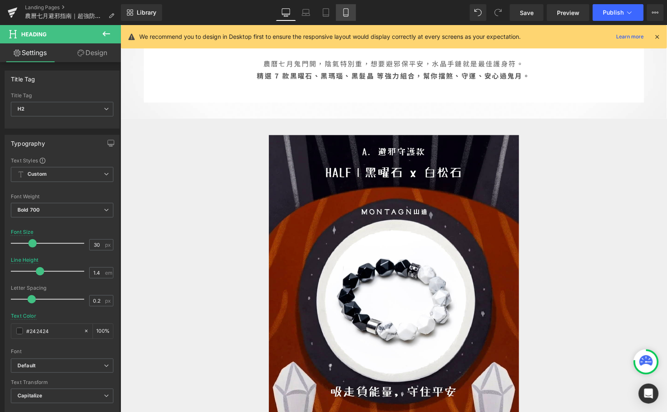
click at [345, 12] on icon at bounding box center [346, 12] width 8 height 8
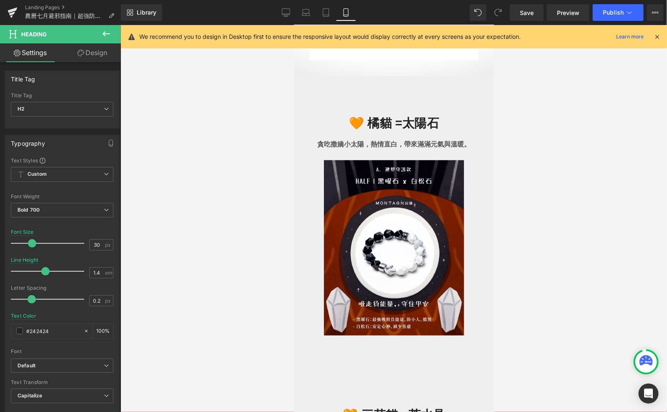
scroll to position [307, 0]
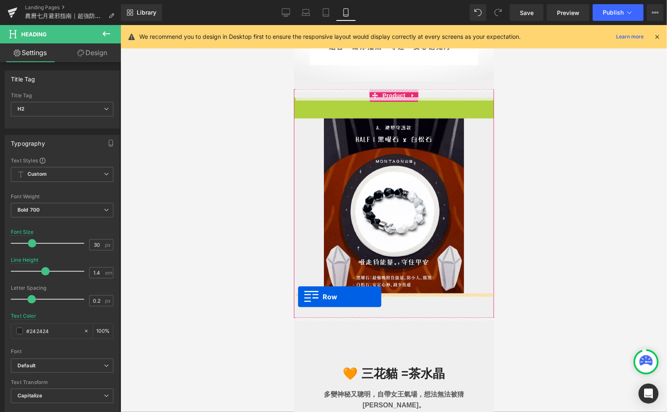
drag, startPoint x: 298, startPoint y: 106, endPoint x: 297, endPoint y: 296, distance: 189.4
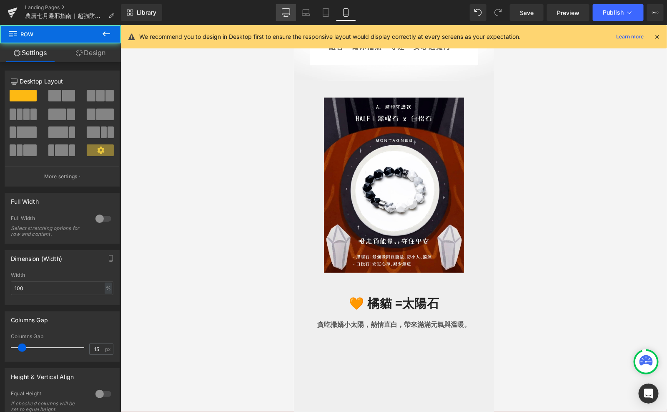
click at [280, 8] on link "Desktop" at bounding box center [286, 12] width 20 height 17
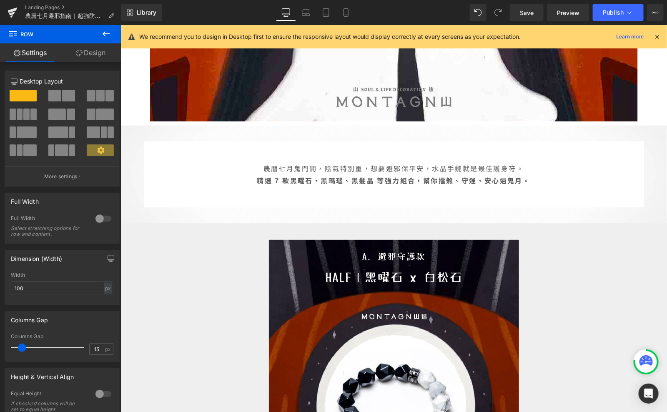
scroll to position [0, 0]
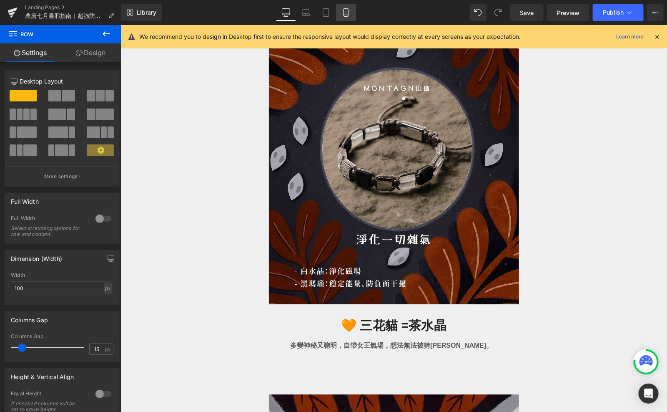
click at [345, 12] on icon at bounding box center [346, 12] width 8 height 8
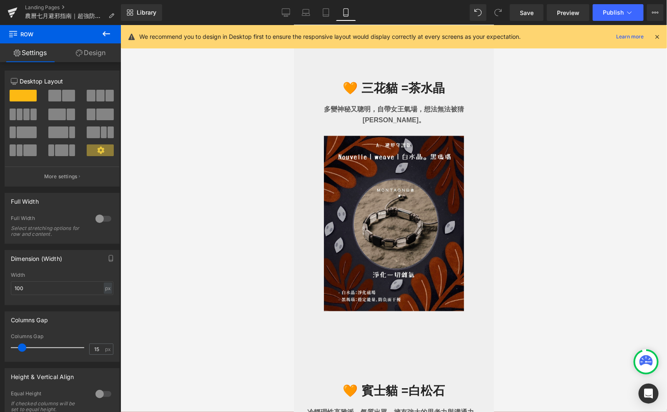
scroll to position [638, 0]
click at [311, 16] on link "Laptop" at bounding box center [306, 12] width 20 height 17
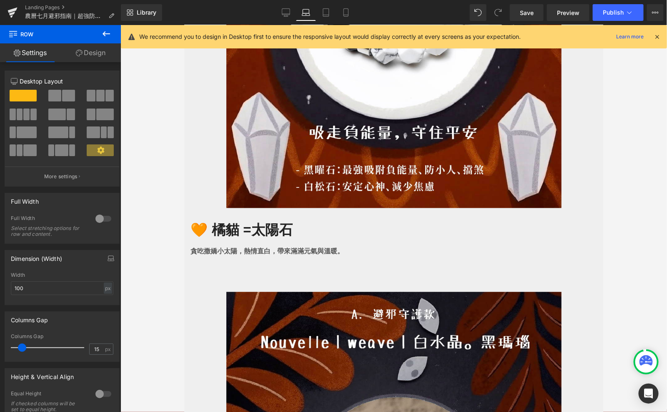
scroll to position [759, 0]
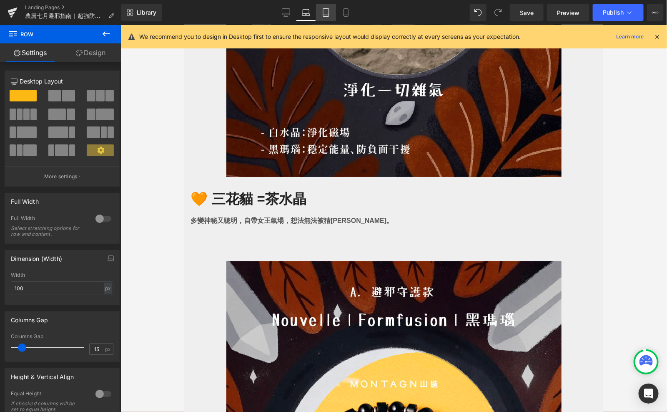
drag, startPoint x: 330, startPoint y: 17, endPoint x: 98, endPoint y: 38, distance: 232.5
click at [330, 17] on link "Tablet" at bounding box center [326, 12] width 20 height 17
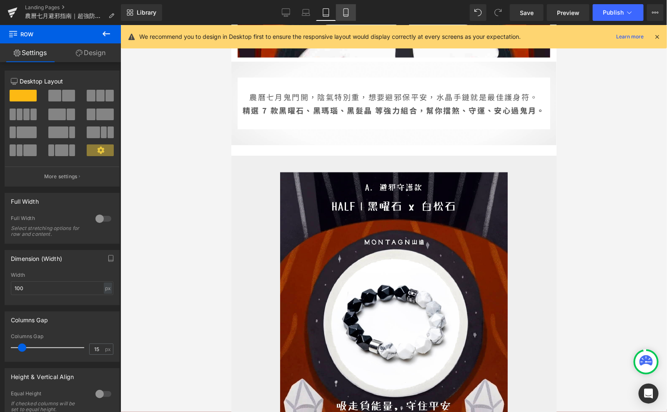
click at [345, 13] on icon at bounding box center [346, 12] width 8 height 8
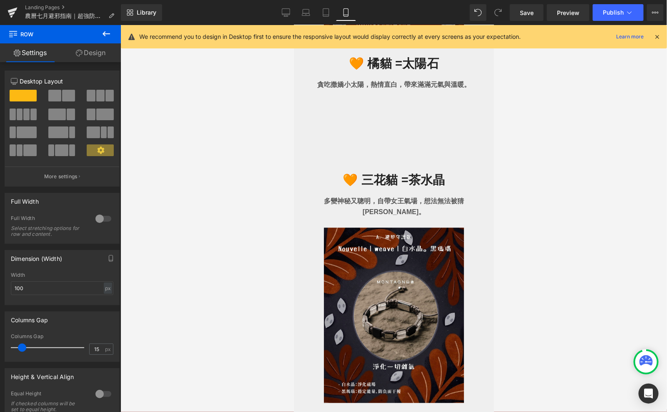
scroll to position [576, 0]
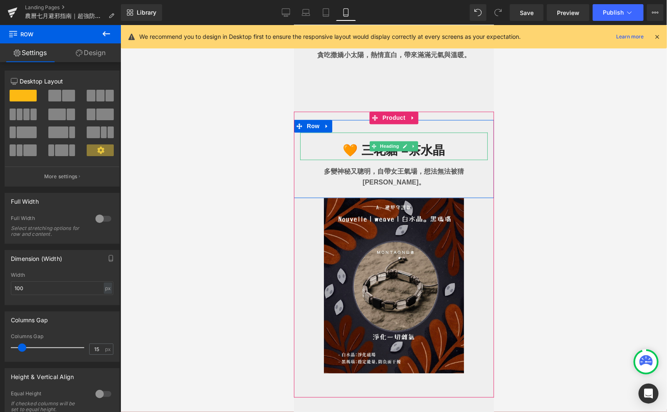
click at [349, 147] on h2 "🧡 三花貓 = 茶水晶" at bounding box center [394, 150] width 188 height 19
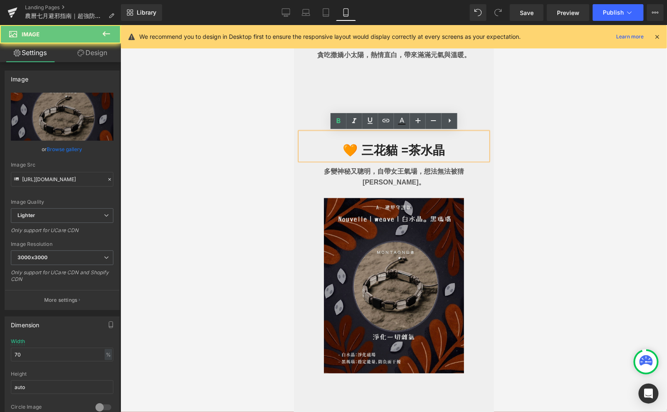
click at [327, 202] on img at bounding box center [394, 285] width 140 height 175
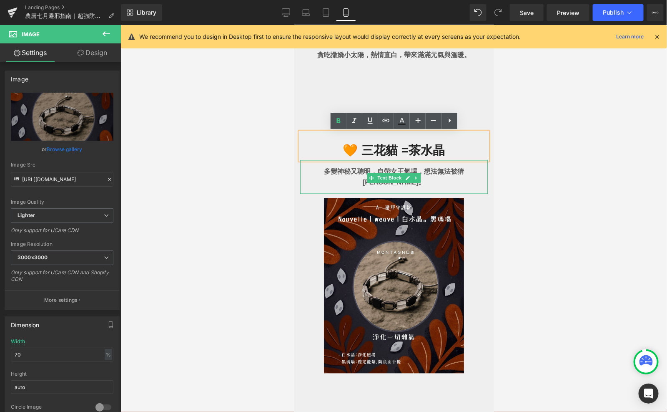
click at [308, 169] on p "多變神秘又聰明，自帶女王氣場，想法無法被猜透。" at bounding box center [394, 176] width 188 height 21
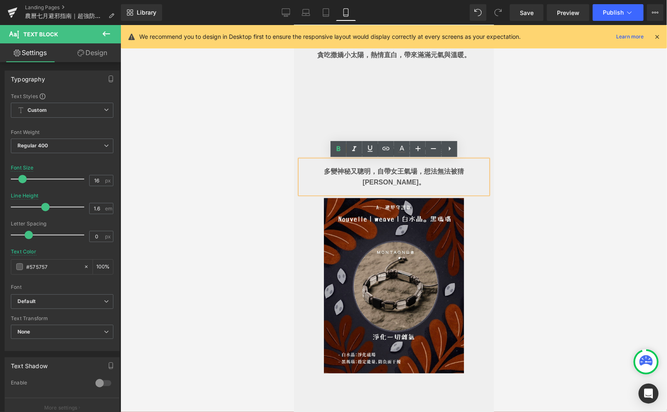
click at [285, 209] on div at bounding box center [394, 218] width 547 height 387
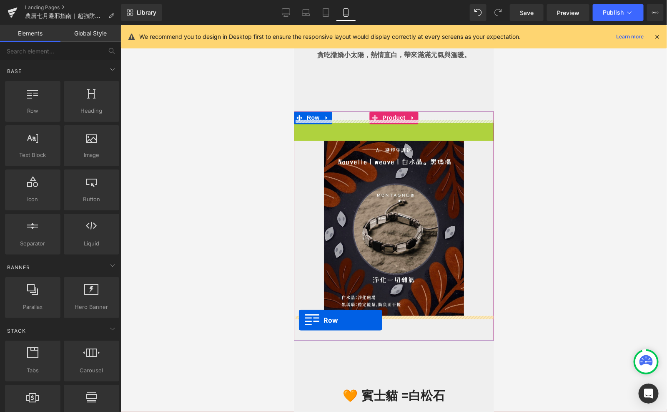
drag, startPoint x: 296, startPoint y: 125, endPoint x: 299, endPoint y: 319, distance: 194.4
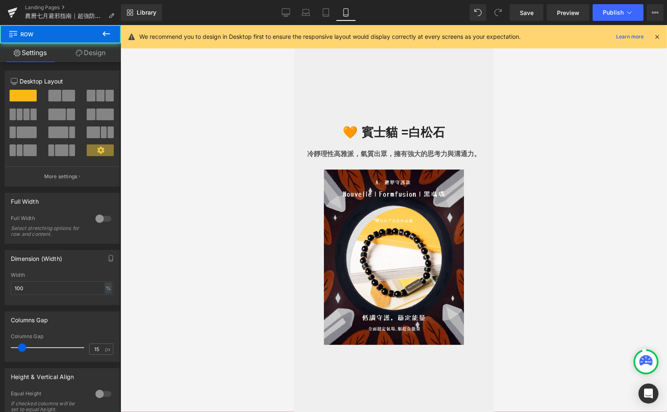
scroll to position [899, 0]
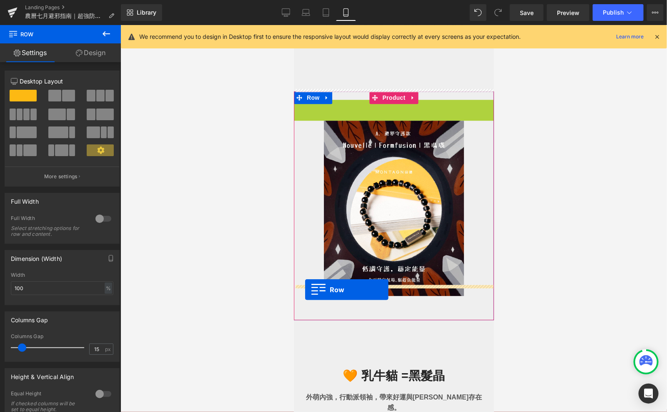
drag, startPoint x: 298, startPoint y: 96, endPoint x: 301, endPoint y: 286, distance: 189.4
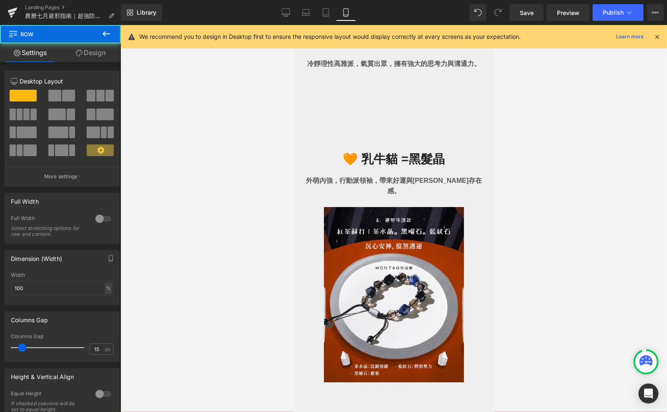
scroll to position [1174, 0]
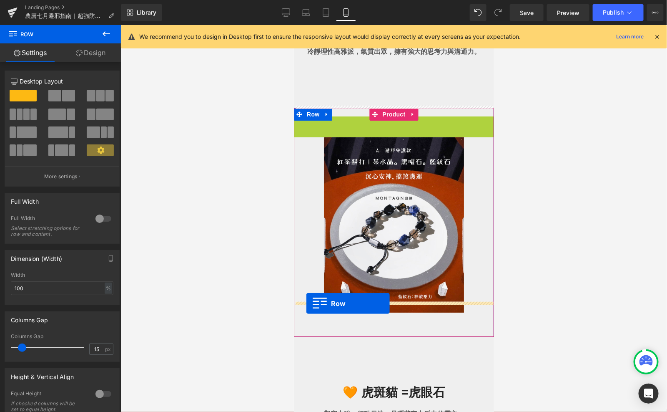
drag, startPoint x: 299, startPoint y: 111, endPoint x: 302, endPoint y: 300, distance: 188.9
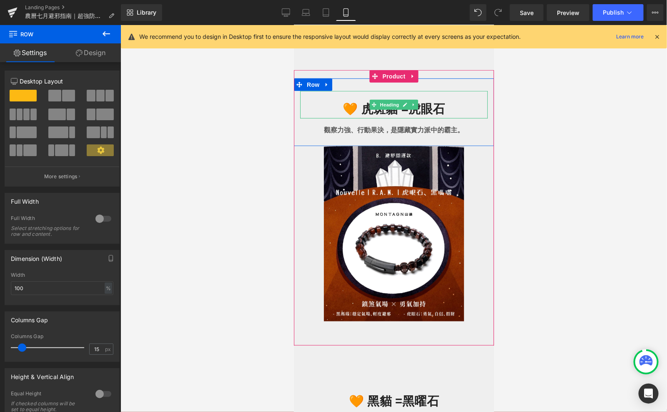
scroll to position [1490, 0]
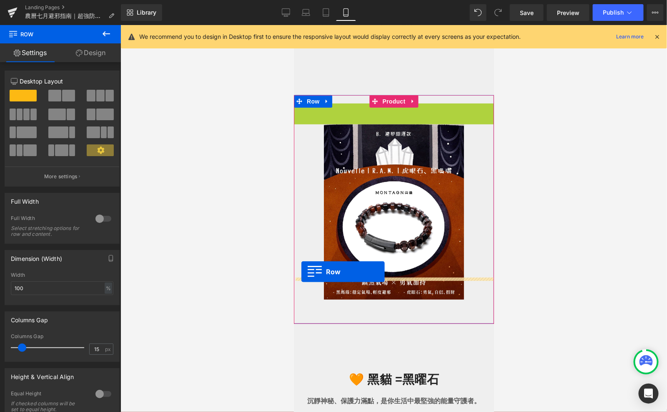
drag, startPoint x: 302, startPoint y: 88, endPoint x: 301, endPoint y: 272, distance: 183.5
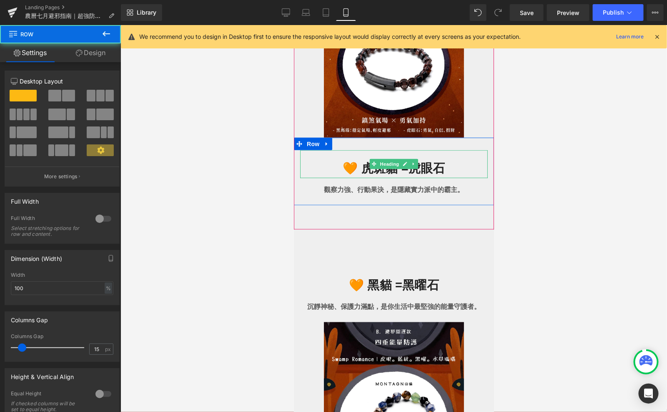
scroll to position [1747, 0]
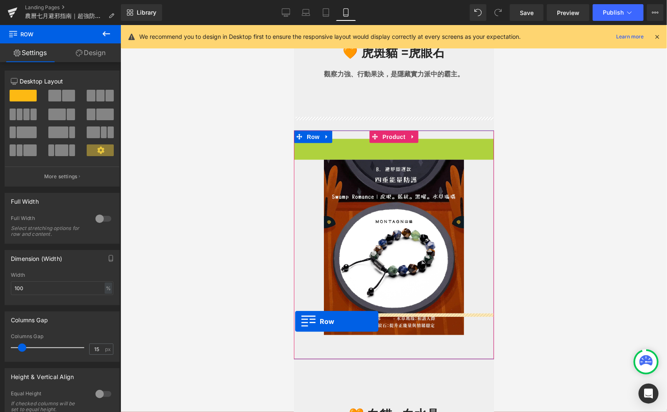
drag, startPoint x: 298, startPoint y: 122, endPoint x: 295, endPoint y: 321, distance: 198.6
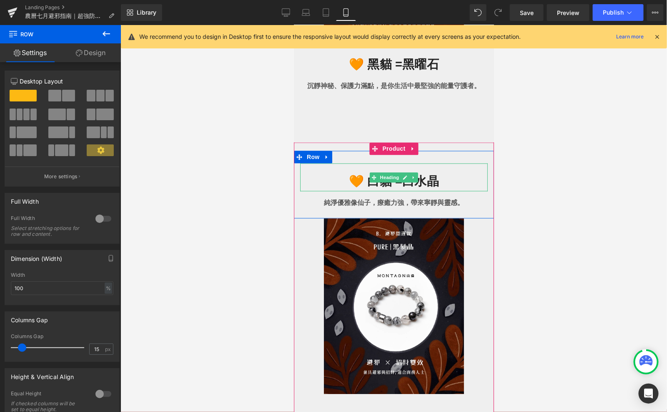
scroll to position [2048, 0]
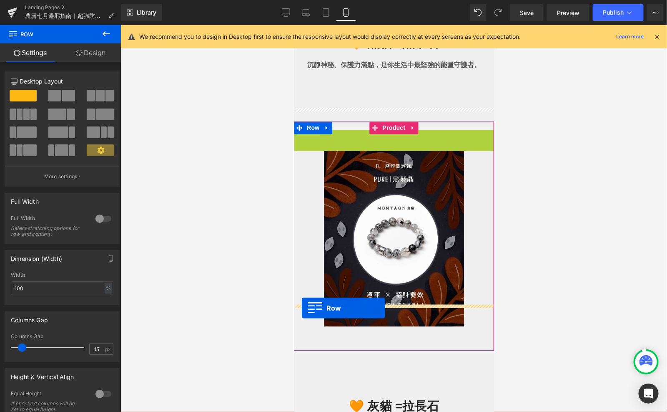
drag, startPoint x: 300, startPoint y: 116, endPoint x: 302, endPoint y: 307, distance: 191.9
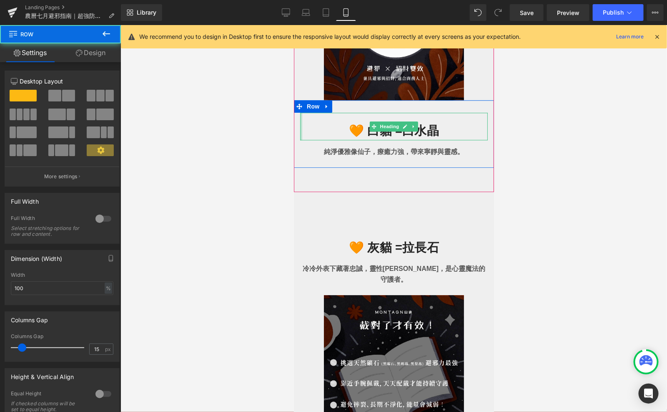
scroll to position [2366, 0]
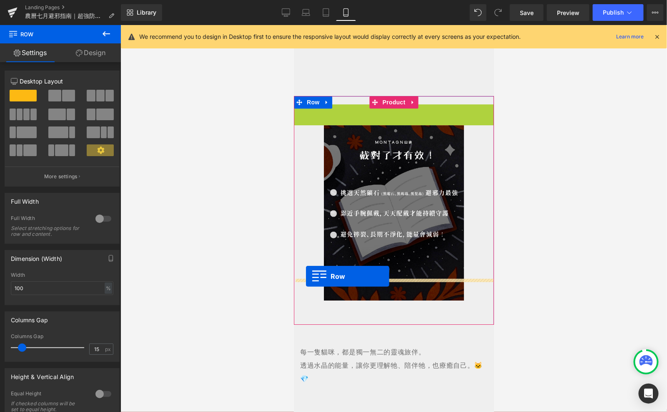
drag, startPoint x: 298, startPoint y: 90, endPoint x: 306, endPoint y: 276, distance: 185.8
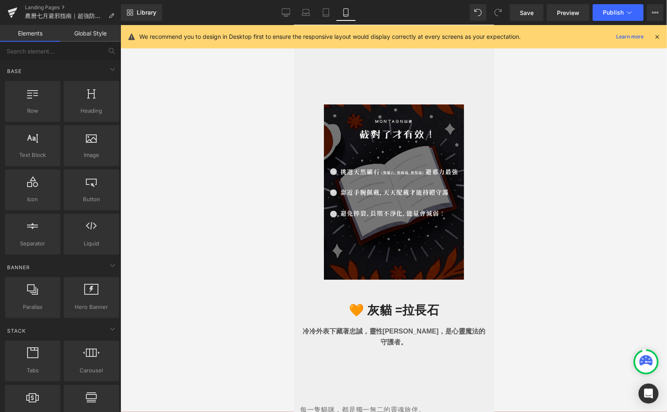
click at [576, 175] on div at bounding box center [394, 218] width 547 height 387
click at [283, 17] on link "Desktop" at bounding box center [286, 12] width 20 height 17
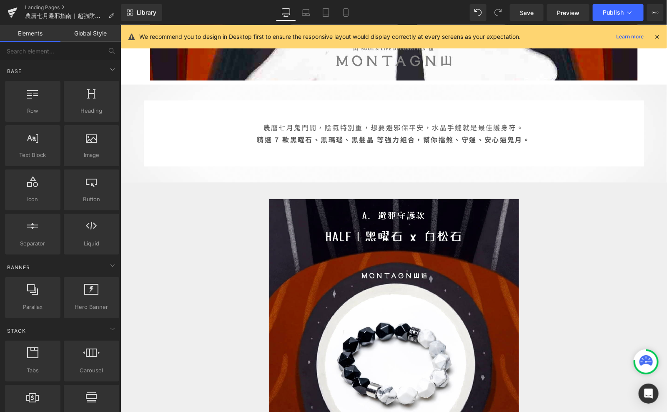
scroll to position [339, 0]
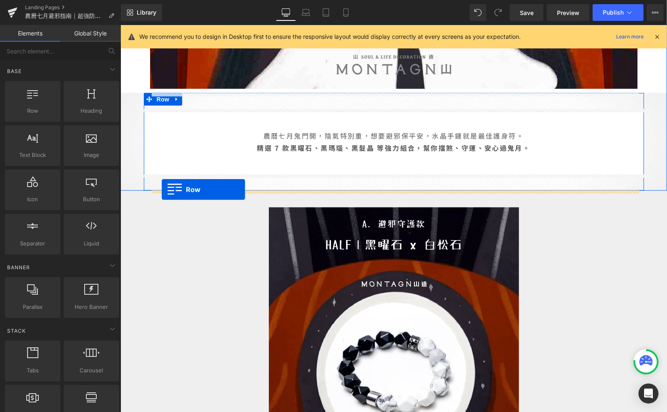
drag, startPoint x: 166, startPoint y: 134, endPoint x: 161, endPoint y: 189, distance: 54.9
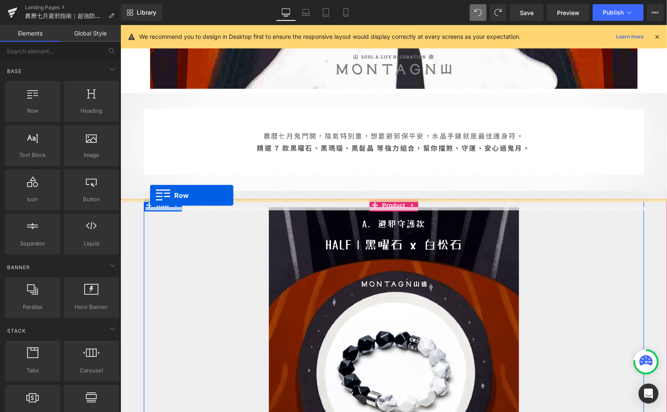
drag, startPoint x: 147, startPoint y: 134, endPoint x: 149, endPoint y: 195, distance: 60.5
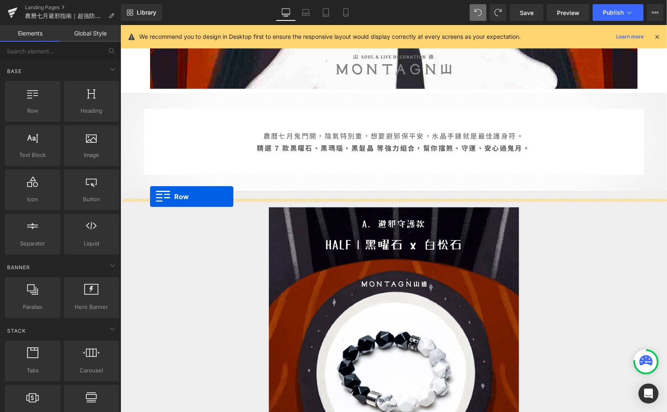
drag, startPoint x: 162, startPoint y: 119, endPoint x: 149, endPoint y: 196, distance: 78.2
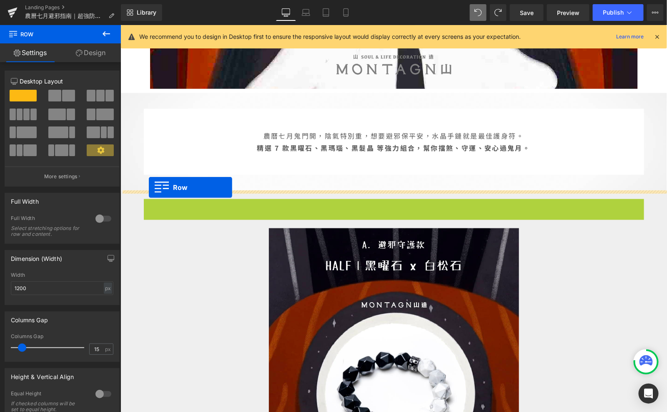
drag, startPoint x: 148, startPoint y: 206, endPoint x: 148, endPoint y: 187, distance: 18.8
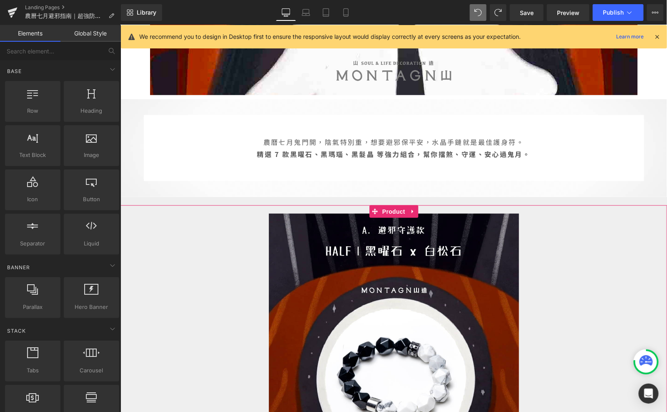
scroll to position [333, 0]
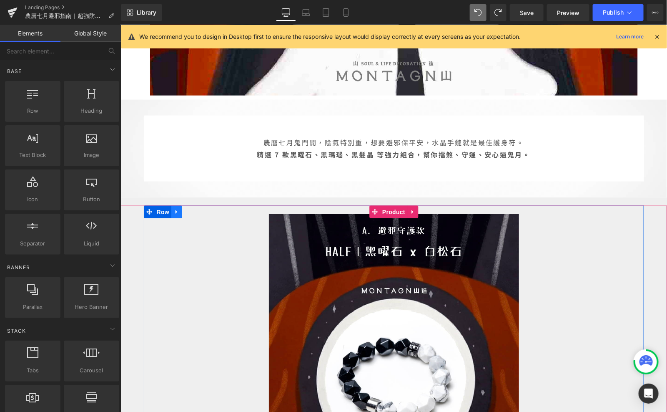
click at [176, 212] on icon at bounding box center [177, 211] width 6 height 6
click at [186, 214] on link at bounding box center [187, 211] width 11 height 13
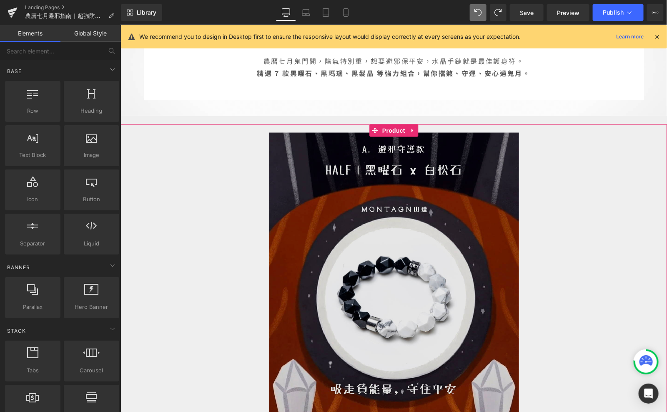
scroll to position [414, 0]
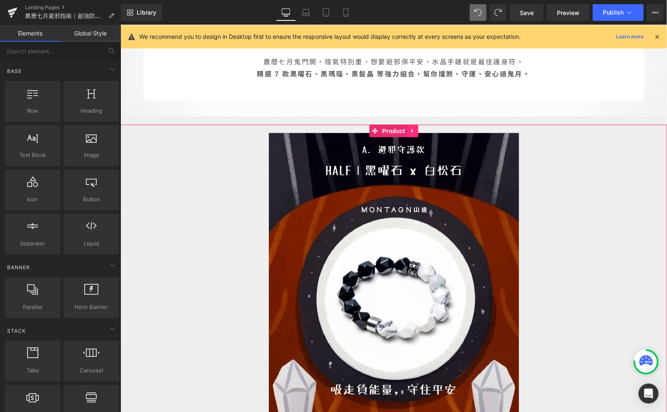
click at [412, 130] on icon at bounding box center [412, 131] width 2 height 4
click at [417, 126] on link at bounding box center [417, 130] width 11 height 13
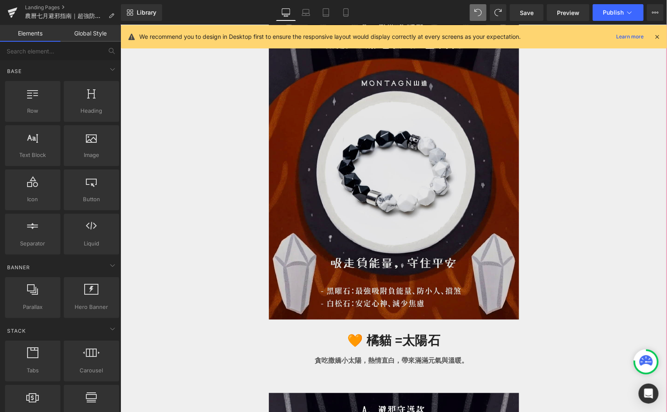
scroll to position [475, 0]
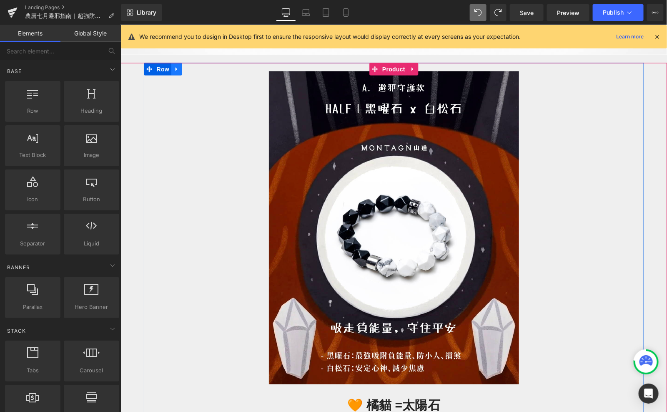
click at [175, 66] on icon at bounding box center [177, 68] width 6 height 6
click at [197, 67] on icon at bounding box center [198, 68] width 6 height 6
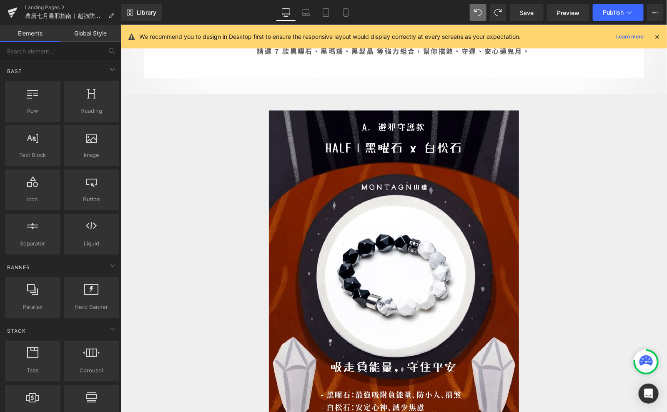
scroll to position [435, 0]
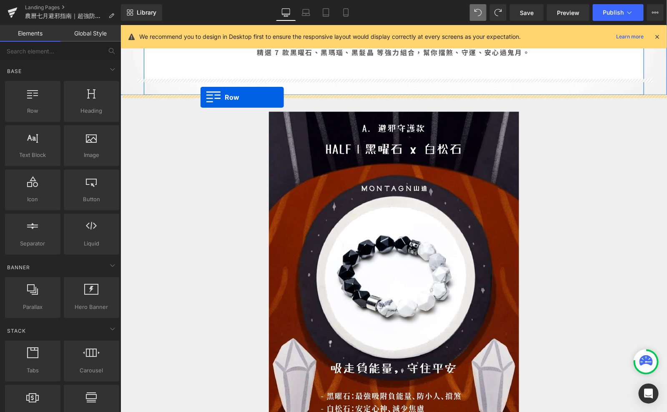
drag, startPoint x: 156, startPoint y: 126, endPoint x: 200, endPoint y: 97, distance: 52.6
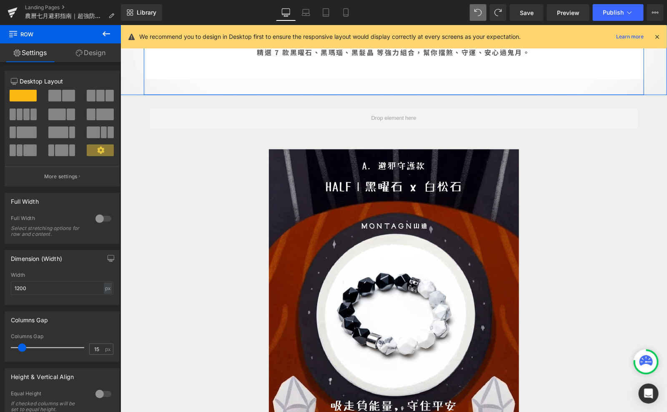
click at [108, 35] on icon at bounding box center [106, 34] width 10 height 10
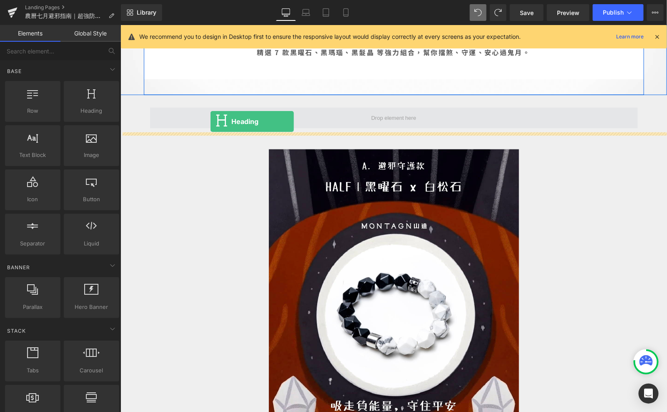
drag, startPoint x: 202, startPoint y: 130, endPoint x: 210, endPoint y: 121, distance: 11.9
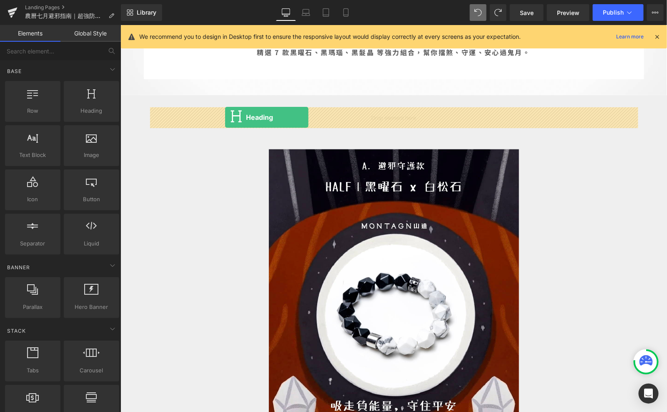
drag, startPoint x: 204, startPoint y: 132, endPoint x: 224, endPoint y: 117, distance: 25.7
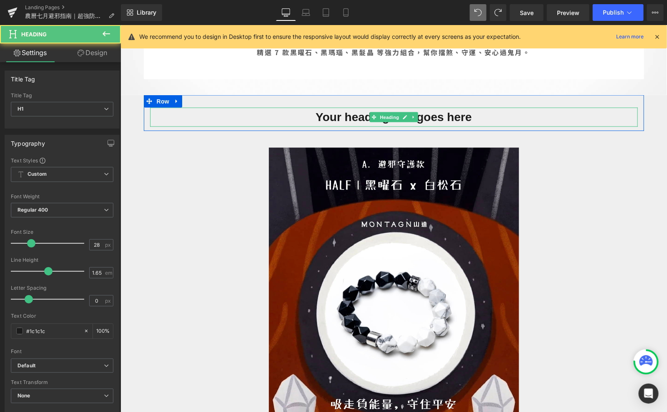
click at [332, 115] on h1 "Your heading text goes here" at bounding box center [394, 116] width 488 height 19
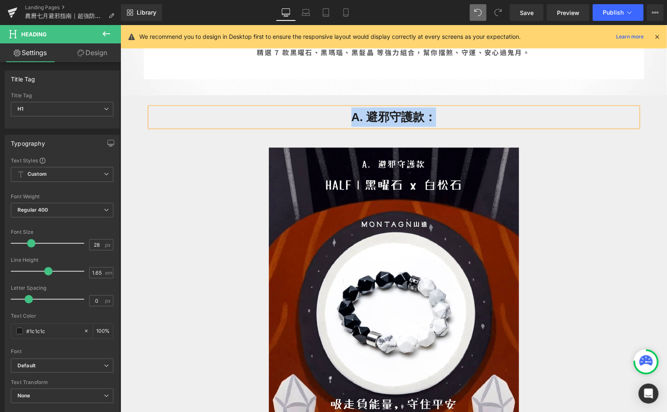
copy h1 "A. 避邪守護款："
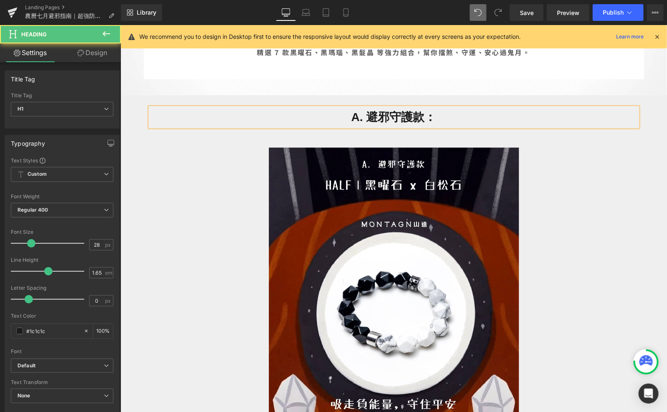
click at [472, 113] on h1 "A. 避邪守護款：" at bounding box center [394, 116] width 488 height 19
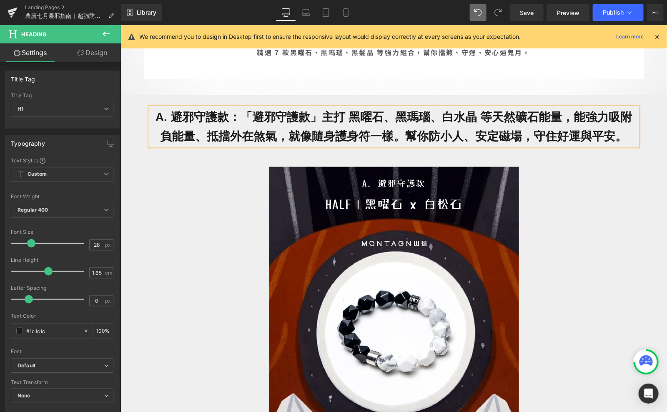
click at [314, 118] on h1 "A. 避邪守護款：「避邪守護款」主打 黑曜石、黑瑪瑙、白水晶 等天然礦石能量，能強力吸附負能量、抵擋外在煞氣，就像隨身護身符一樣。幫你防小人、安定磁場，守住好…" at bounding box center [394, 126] width 488 height 38
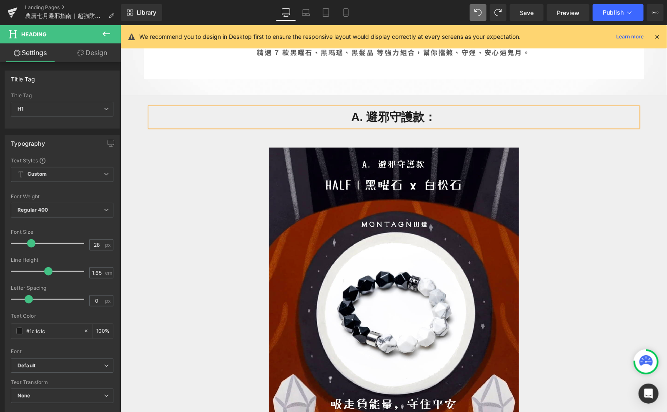
click at [451, 121] on h1 "A. 避邪守護款：" at bounding box center [394, 116] width 488 height 19
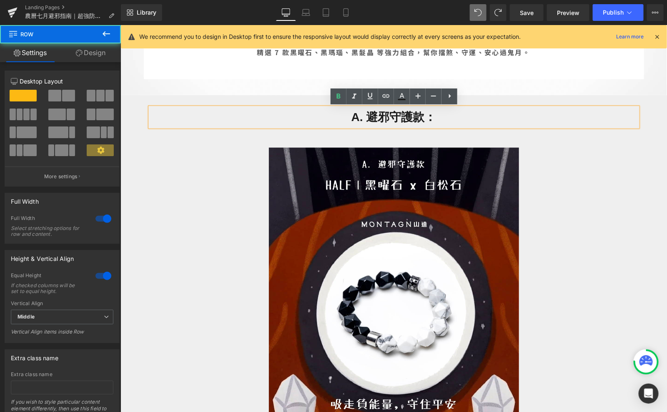
click at [120, 25] on div "38px" at bounding box center [120, 25] width 0 height 0
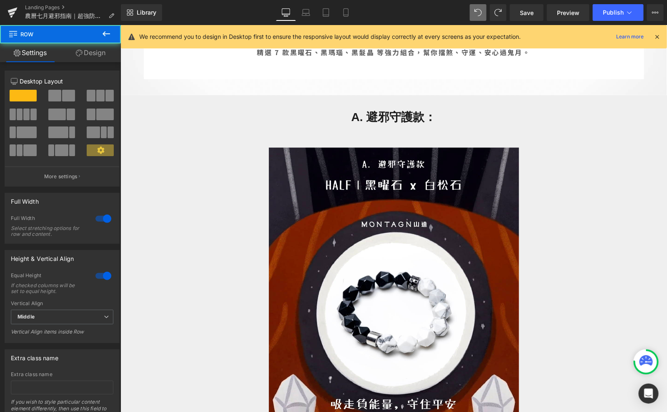
click at [105, 38] on icon at bounding box center [106, 34] width 10 height 10
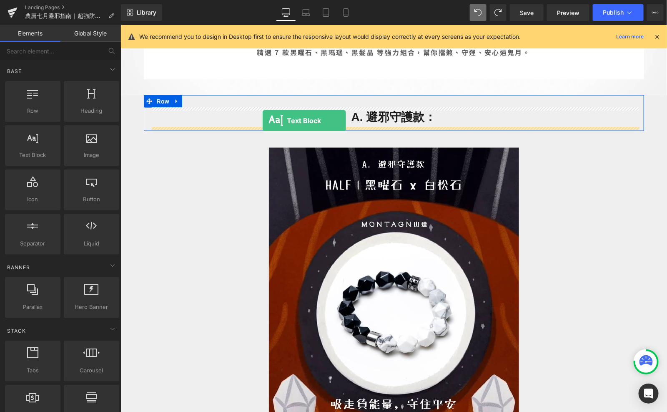
drag, startPoint x: 214, startPoint y: 176, endPoint x: 262, endPoint y: 120, distance: 73.6
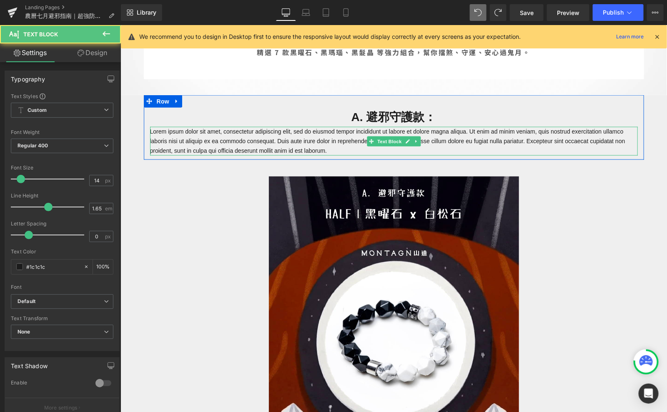
click at [333, 146] on p "Lorem ipsum dolor sit amet, consectetur adipiscing elit, sed do eiusmod tempor …" at bounding box center [394, 140] width 488 height 29
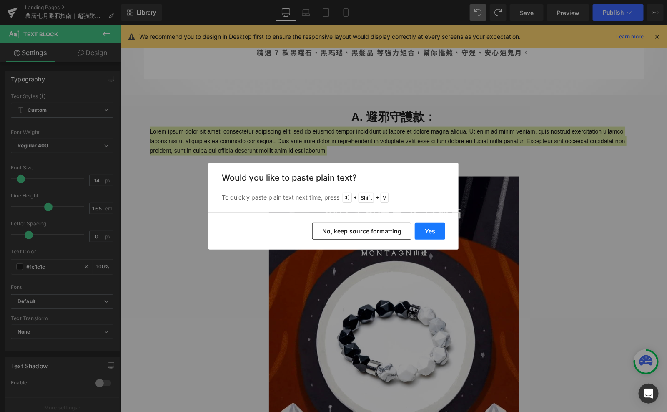
click at [445, 234] on button "Yes" at bounding box center [430, 231] width 30 height 17
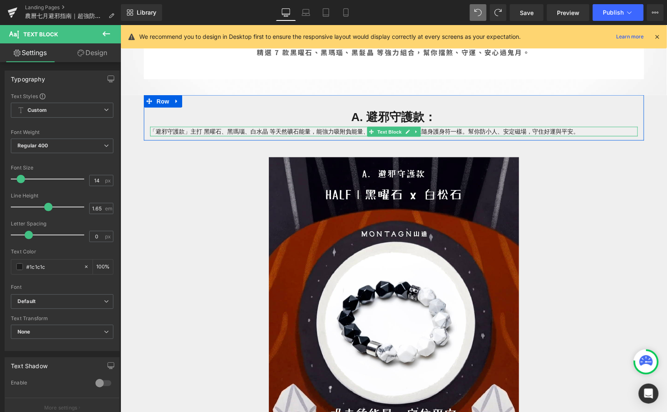
click at [259, 134] on div "「避邪守護款」主打 黑曜石、黑瑪瑙、白水晶 等天然礦石能量，能強力吸附負能量、抵擋外在煞氣，就像隨身護身符一樣。幫你防小人、安定磁場，守住好運與平安。 Tex…" at bounding box center [394, 131] width 488 height 10
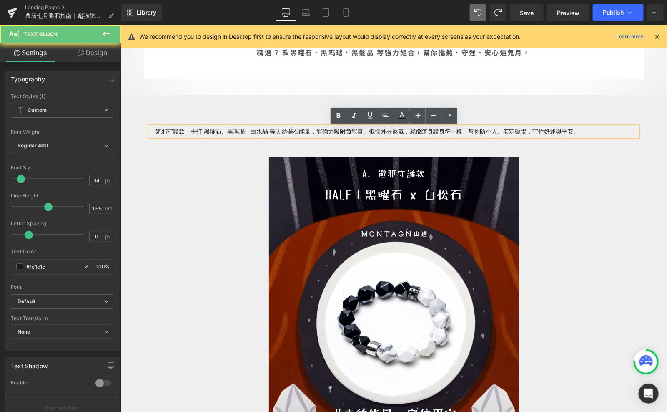
click at [250, 131] on p "「避邪守護款」主打 黑曜石、黑瑪瑙、白水晶 等天然礦石能量，能強力吸附負能量、抵擋外在煞氣，就像隨身護身符一樣。幫你防小人、安定磁場，守住好運與平安。" at bounding box center [394, 131] width 488 height 10
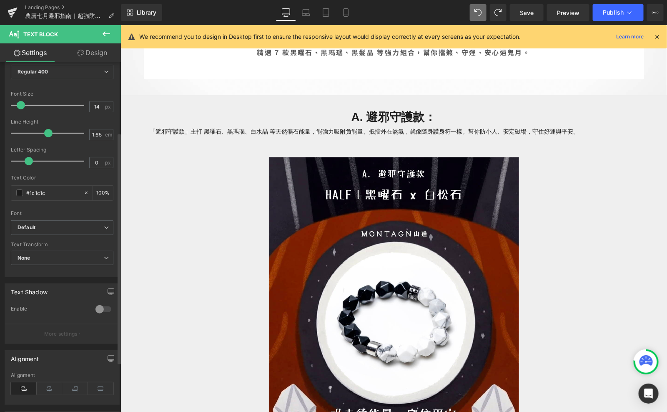
scroll to position [179, 0]
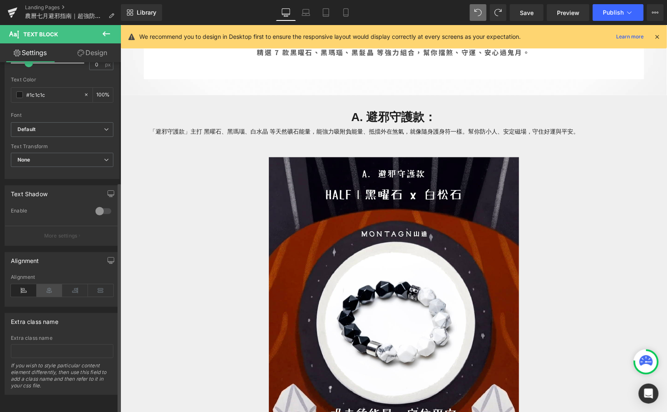
click at [47, 284] on icon at bounding box center [50, 290] width 26 height 13
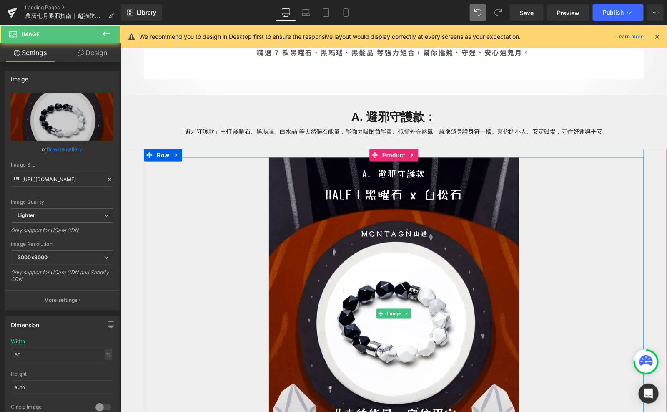
click at [213, 190] on link at bounding box center [393, 313] width 500 height 313
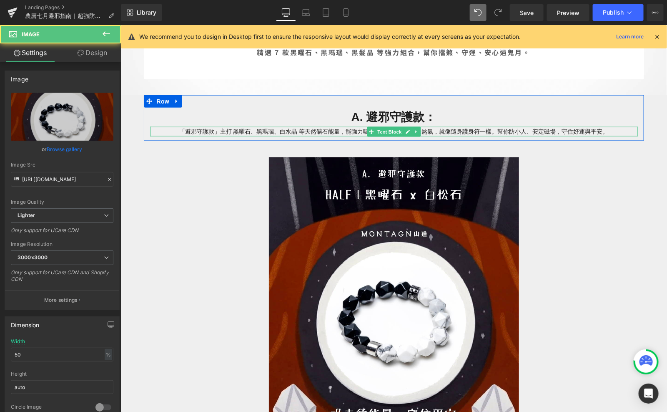
click at [277, 132] on p "「避邪守護款」主打 黑曜石、黑瑪瑙、白水晶 等天然礦石能量，能強力吸附負能量、抵擋外在煞氣，就像隨身護身符一樣。幫你防小人、安定磁場，守住好運與平安。" at bounding box center [394, 131] width 488 height 10
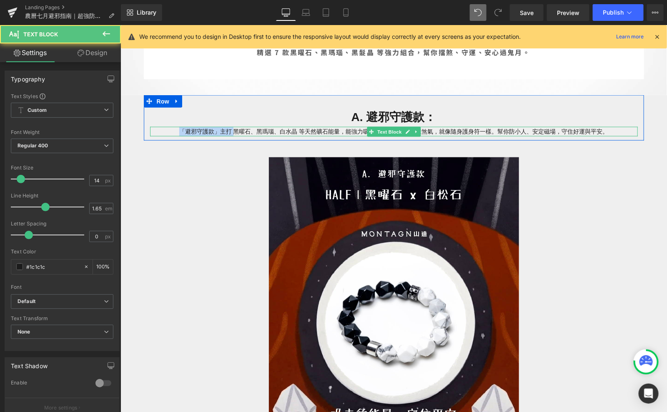
drag, startPoint x: 234, startPoint y: 131, endPoint x: 179, endPoint y: 130, distance: 54.2
click at [179, 130] on p "「避邪守護款」主打 黑曜石、黑瑪瑙、白水晶 等天然礦石能量，能強力吸附負能量、抵擋外在煞氣，就像隨身護身符一樣。幫你防小人、安定磁場，守住好運與平安。" at bounding box center [394, 131] width 488 height 10
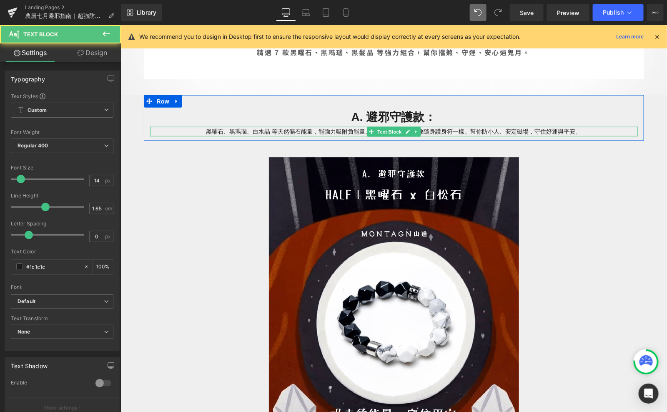
click at [470, 131] on p "黑曜石、黑瑪瑙、白水晶 等天然礦石能量，能強力吸附負能量、抵擋外在煞氣，就像隨身護身符一樣。幫你防小人、安定磁場，守住好運與平安。" at bounding box center [394, 131] width 488 height 10
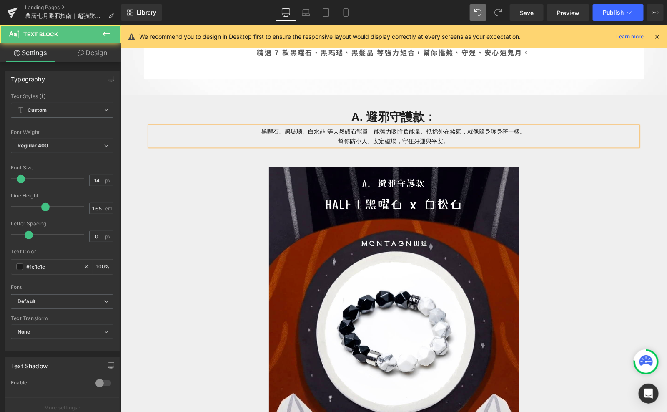
click at [487, 138] on p "黑曜石、黑瑪瑙、白水晶 等天然礦石能量，能強力吸附負能量、抵擋外在煞氣，就像隨身護身符一樣。 幫你防小人、安定磁場，守住好運與平安。" at bounding box center [394, 135] width 488 height 19
click at [502, 149] on div "A. 避邪守護款： Heading 黑曜石、黑瑪瑙、白水晶 等天然礦石能量，能強力吸附負能量、抵擋外在煞氣，就像隨身護身符一樣。 幫你防小人、安定磁場，守住好…" at bounding box center [393, 122] width 500 height 55
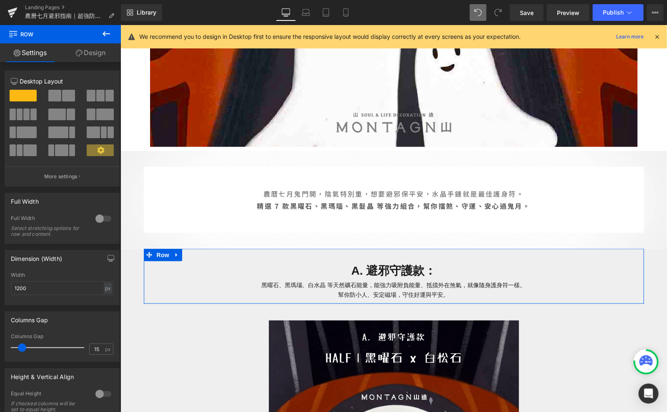
scroll to position [290, 0]
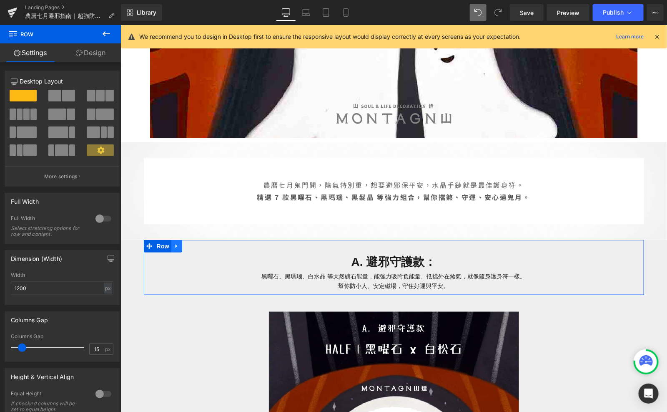
click at [176, 248] on icon at bounding box center [177, 245] width 6 height 6
click at [187, 245] on icon at bounding box center [187, 246] width 6 height 6
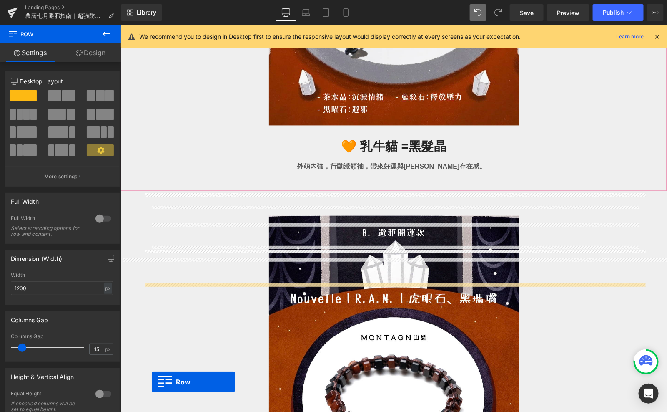
scroll to position [2069, 0]
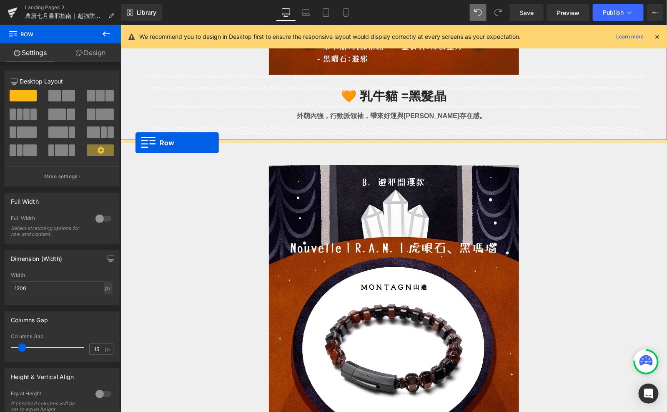
drag, startPoint x: 152, startPoint y: 145, endPoint x: 135, endPoint y: 142, distance: 17.3
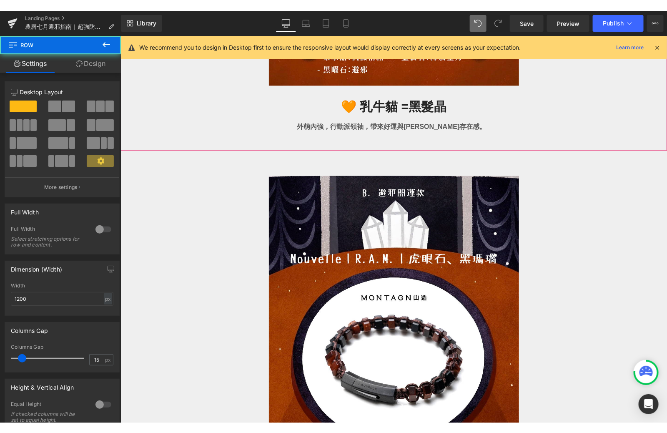
scroll to position [2048, 0]
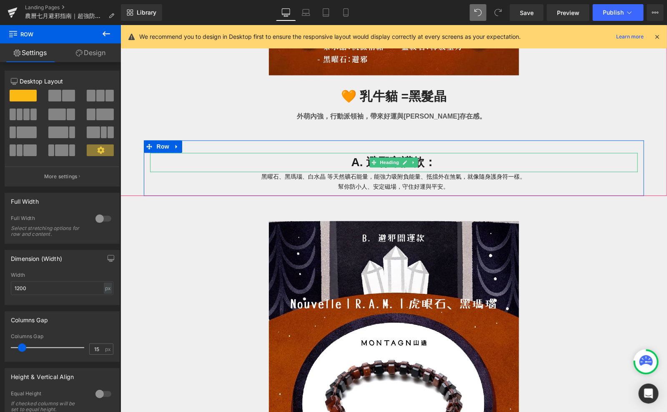
click at [360, 162] on h1 "A. 避邪守護款：" at bounding box center [394, 161] width 488 height 19
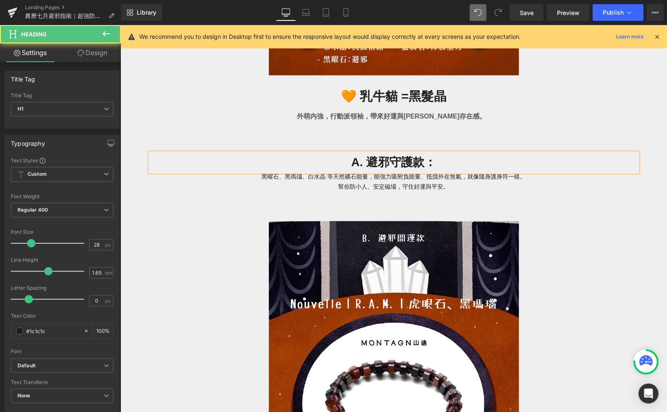
click at [357, 167] on h1 "A. 避邪守護款：" at bounding box center [394, 161] width 488 height 19
click at [421, 161] on h1 "B. 避邪守護款：" at bounding box center [394, 161] width 488 height 19
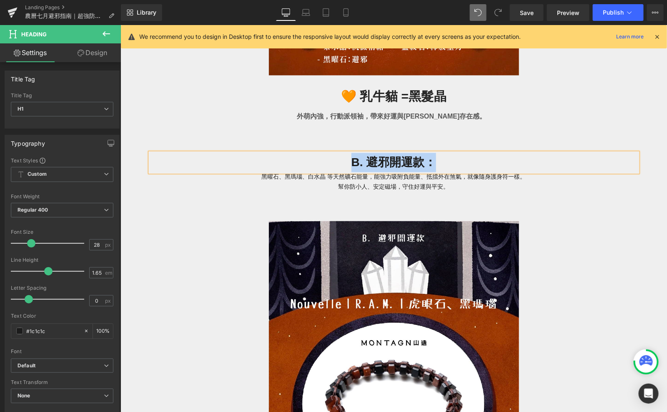
copy h1 "B. 避邪開運款："
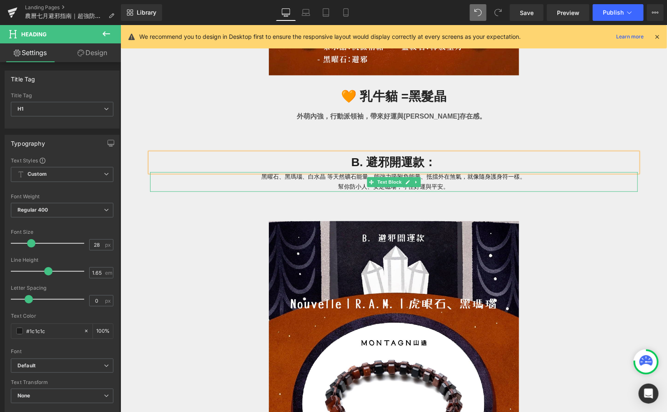
click at [424, 179] on p "黑曜石、黑瑪瑙、白水晶 等天然礦石能量，能強力吸附負能量、抵擋外在煞氣，就像隨身護身符一樣。 幫你防小人、安定磁場，守住好運與平安。" at bounding box center [394, 180] width 488 height 19
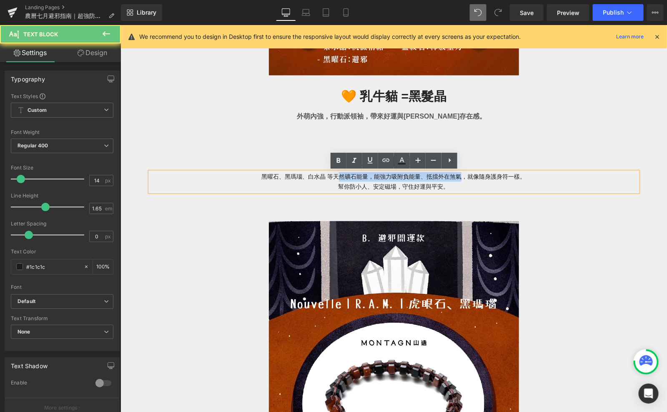
drag, startPoint x: 463, startPoint y: 181, endPoint x: 340, endPoint y: 174, distance: 122.8
click at [339, 175] on p "黑曜石、黑瑪瑙、白水晶 等天然礦石能量，能強力吸附負能量、抵擋外在煞氣，就像隨身護身符一樣。 幫你防小人、安定磁場，守住好運與平安。" at bounding box center [394, 180] width 488 height 19
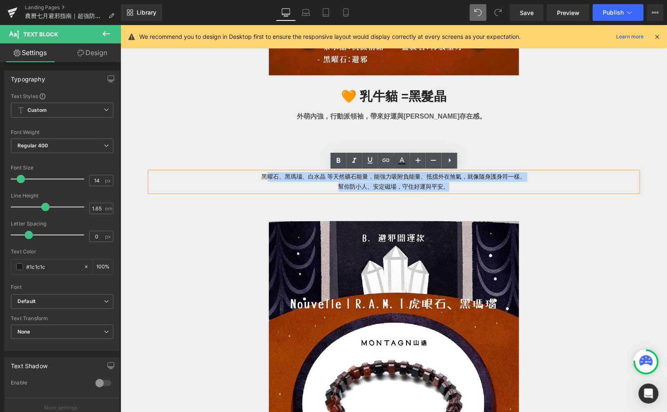
drag, startPoint x: 460, startPoint y: 189, endPoint x: 264, endPoint y: 176, distance: 196.5
click at [264, 176] on p "黑曜石、黑瑪瑙、白水晶 等天然礦石能量，能強力吸附負能量、抵擋外在煞氣，就像隨身護身符一樣。 幫你防小人、安定磁場，守住好運與平安。" at bounding box center [394, 180] width 488 height 19
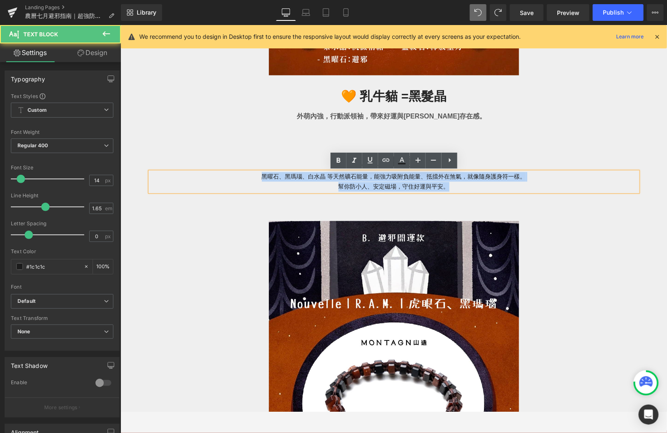
drag, startPoint x: 458, startPoint y: 184, endPoint x: 244, endPoint y: 174, distance: 213.8
click at [244, 174] on p "黑曜石、黑瑪瑙、白水晶 等天然礦石能量，能強力吸附負能量、抵擋外在煞氣，就像隨身護身符一樣。 幫你防小人、安定磁場，守住好運與平安。" at bounding box center [394, 180] width 488 height 19
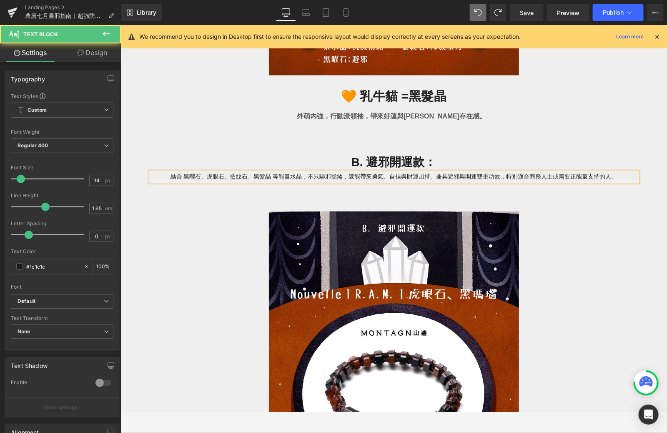
click at [183, 175] on p "結合 黑曜石、虎眼石、藍紋石、黑髮晶 等能量水晶，不只驅邪擋煞，還能帶來勇氣、自信與財運加持。兼具避邪與開運雙重功效，特別適合商務人士或需要正能量支持的人。" at bounding box center [394, 176] width 488 height 10
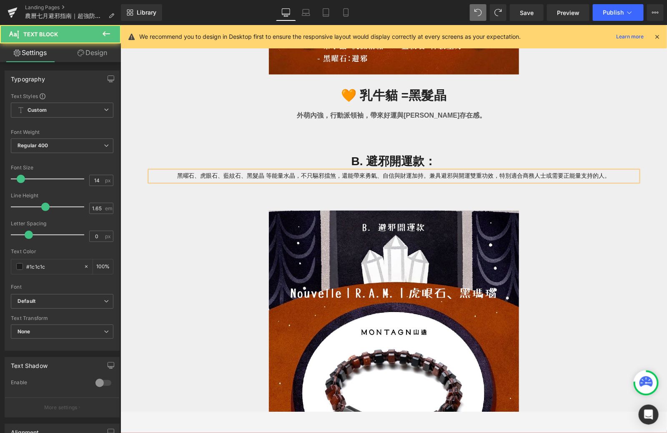
click at [430, 174] on p "黑曜石、虎眼石、藍紋石、黑髮晶 等能量水晶，不只驅邪擋煞，還能帶來勇氣、自信與財運加持。兼具避邪與開運雙重功效，特別適合商務人士或需要正能量支持的人。" at bounding box center [394, 176] width 488 height 10
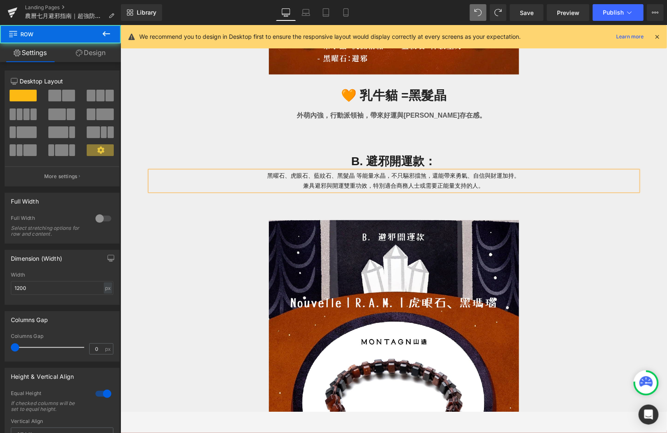
click at [533, 216] on div "Image 🧡 虎斑貓 = 虎眼石 Heading 觀察力強、行動果決，是隱藏實力派中的霸主。 Text Block Row 🧡 虎斑貓 = 虎眼石 Head…" at bounding box center [393, 404] width 500 height 387
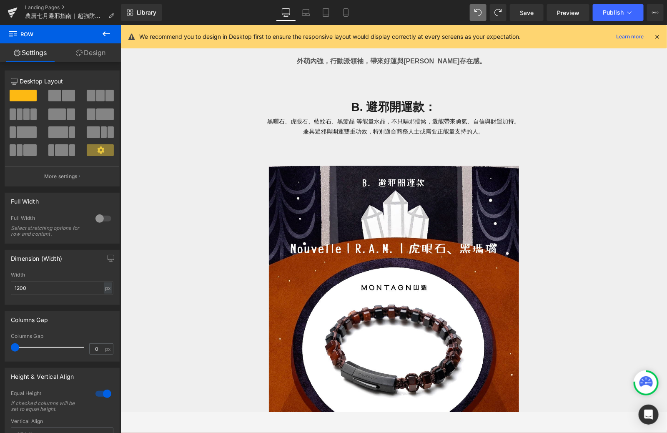
scroll to position [2096, 0]
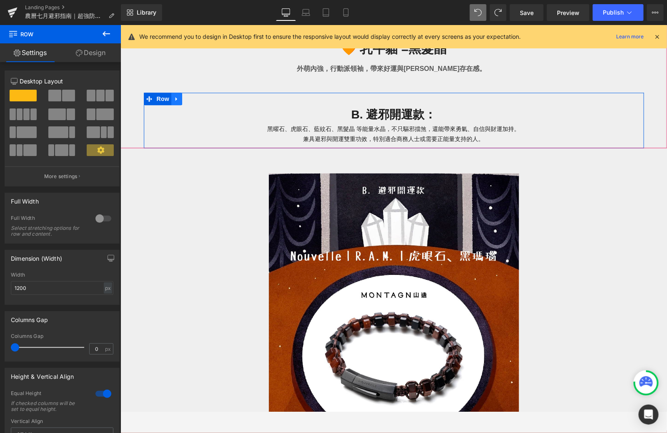
click at [180, 100] on link at bounding box center [176, 98] width 11 height 13
click at [188, 100] on icon at bounding box center [187, 99] width 6 height 6
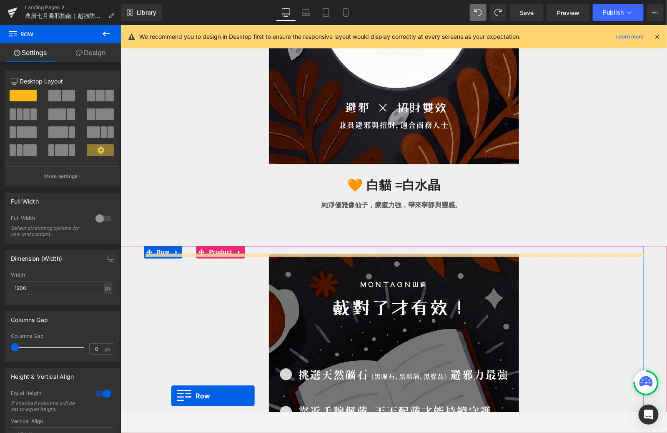
scroll to position [3329, 0]
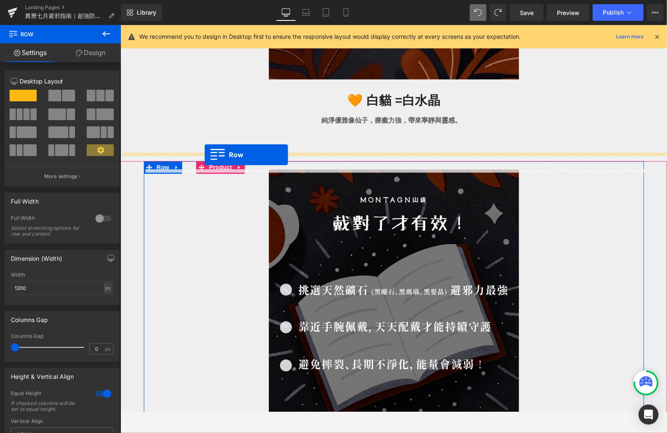
drag, startPoint x: 147, startPoint y: 153, endPoint x: 204, endPoint y: 154, distance: 56.7
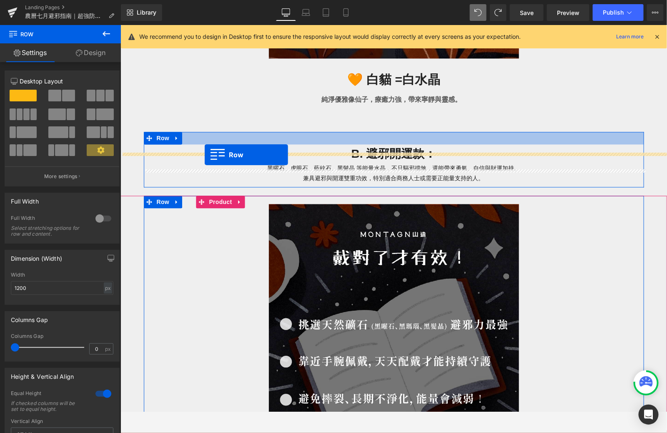
scroll to position [3308, 0]
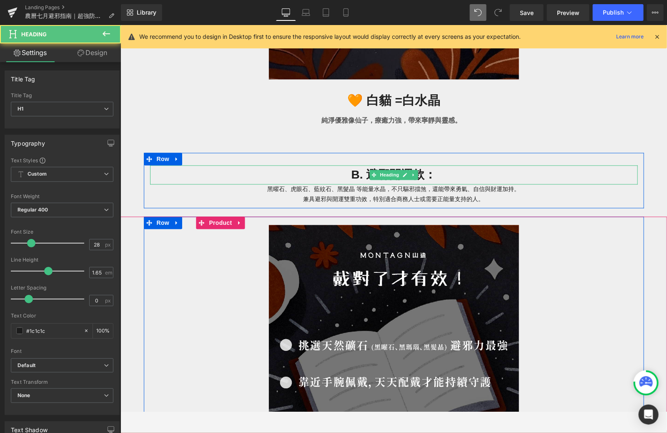
click at [362, 175] on h1 "B. 避邪開運款：" at bounding box center [394, 174] width 488 height 19
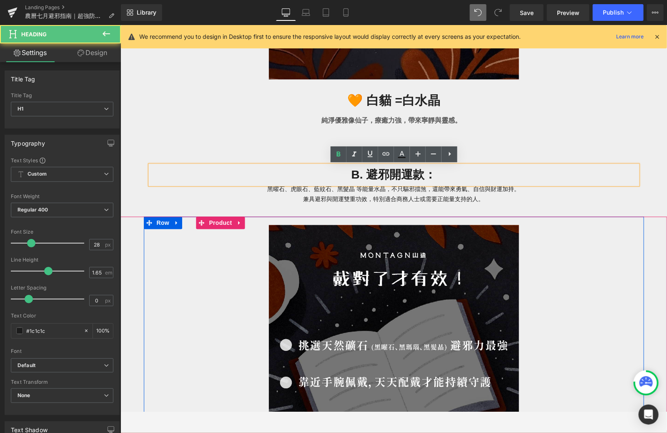
click at [407, 169] on h1 "B. 避邪開運款：" at bounding box center [394, 174] width 488 height 19
click at [423, 172] on h1 "B. 避邪開運款：" at bounding box center [394, 174] width 488 height 19
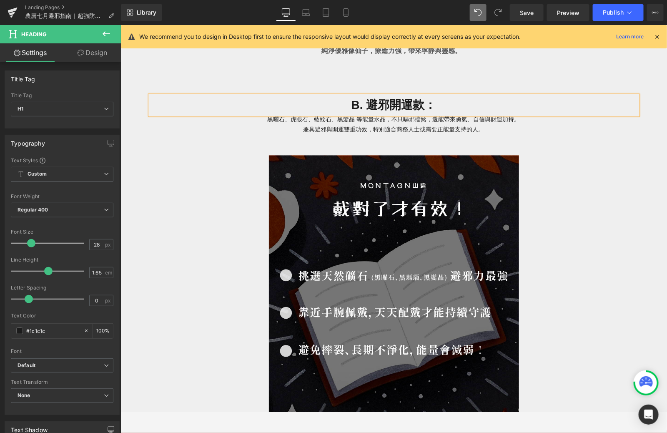
scroll to position [3376, 0]
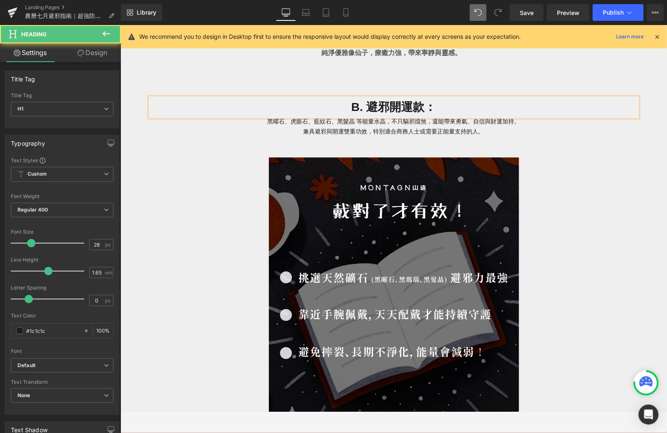
click at [420, 108] on h1 "B. 避邪開運款：" at bounding box center [394, 106] width 488 height 19
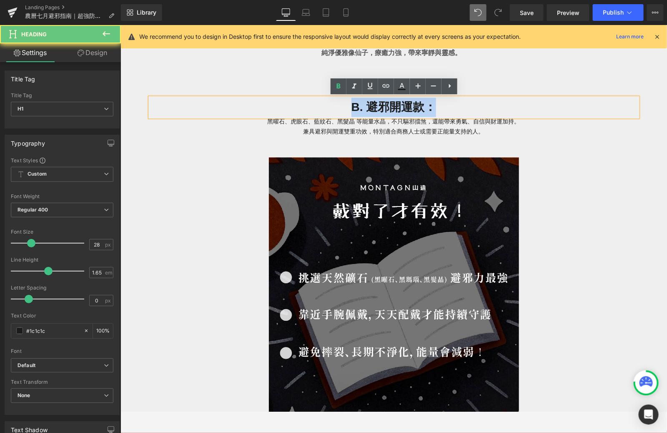
drag, startPoint x: 433, startPoint y: 108, endPoint x: 316, endPoint y: 108, distance: 117.2
click at [316, 108] on h1 "B. 避邪開運款：" at bounding box center [394, 106] width 488 height 19
paste div
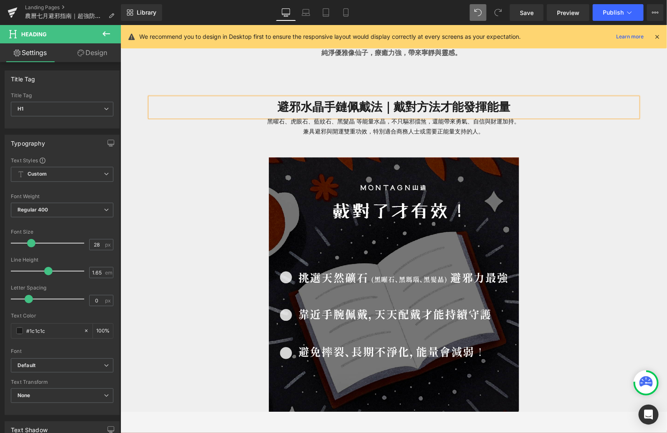
click at [372, 128] on icon at bounding box center [371, 126] width 5 height 5
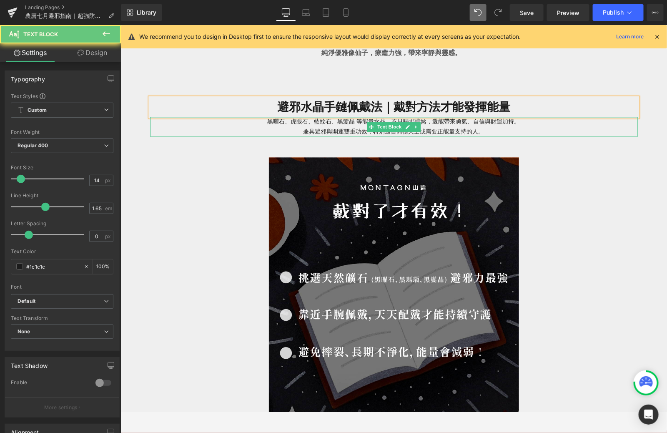
click at [484, 128] on p "黑曜石、虎眼石、藍紋石、黑髮晶 等能量水晶，不只驅邪擋煞，還能帶來勇氣、自信與財運加持。 兼具避邪與開運雙重功效，特別適合商務人士或需要正能量支持的人。" at bounding box center [394, 125] width 488 height 19
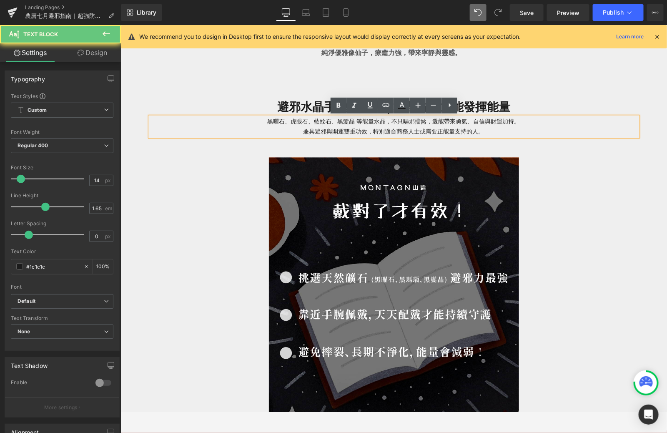
click at [484, 129] on p "黑曜石、虎眼石、藍紋石、黑髮晶 等能量水晶，不只驅邪擋煞，還能帶來勇氣、自信與財運加持。 兼具避邪與開運雙重功效，特別適合商務人士或需要正能量支持的人。" at bounding box center [394, 125] width 488 height 19
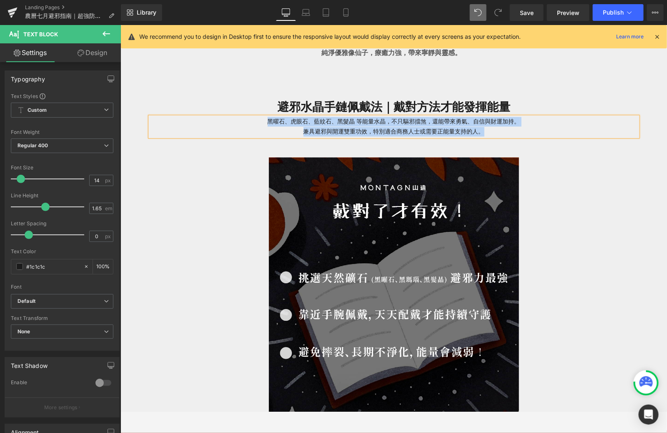
paste div
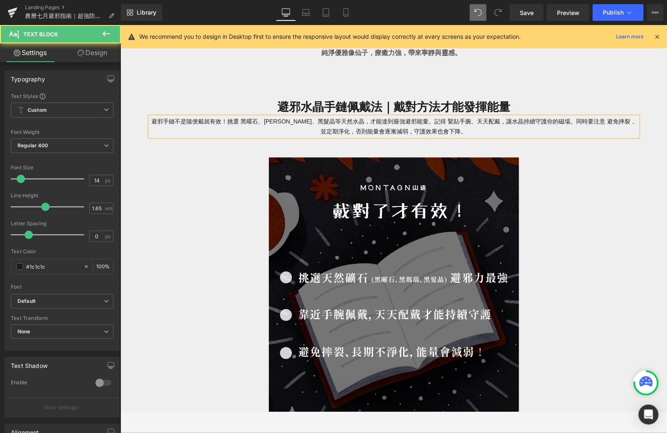
click at [404, 121] on p "避邪手鏈不是隨便戴就有效！挑選 黑曜石、黑瑪瑙、黑髮晶等天然水晶，才能達到最強避邪能量。記得 緊貼手腕、天天配戴，讓水晶持續守護你的磁場。同時要注意 避免摔裂…" at bounding box center [394, 125] width 488 height 19
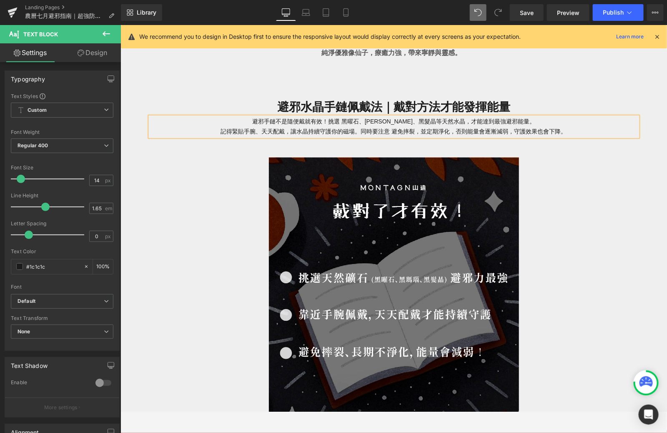
click at [360, 130] on p "避邪手鏈不是隨便戴就有效！挑選 黑曜石、黑瑪瑙、黑髮晶等天然水晶，才能達到最強避邪能量。 記得緊貼手腕、天天配戴，讓水晶持續守護你的磁場。同時要注意 避免摔裂…" at bounding box center [394, 125] width 488 height 19
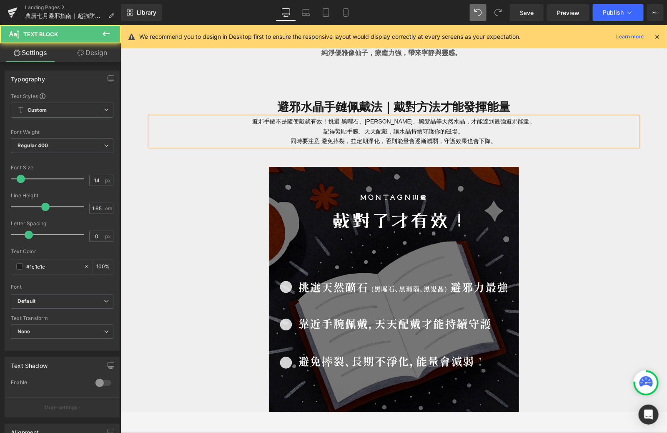
click at [314, 133] on p "避邪手鏈不是隨便戴就有效！挑選 黑曜石、黑瑪瑙、黑髮晶等天然水晶，才能達到最強避邪能量。 記得緊貼手腕、天天配戴，讓水晶持續守護你的磁場。 同時要注意 避免摔…" at bounding box center [394, 130] width 488 height 29
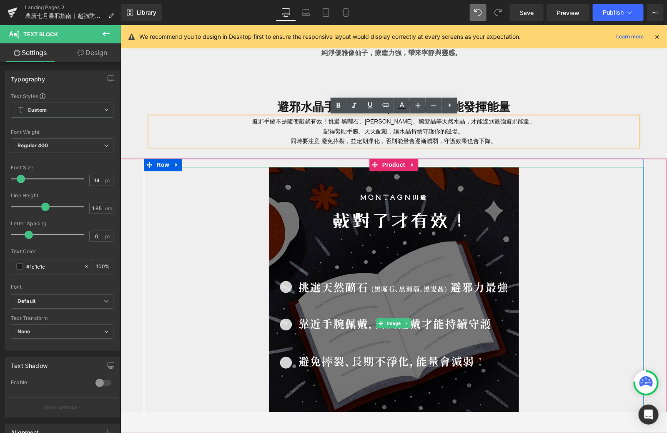
click at [203, 236] on link at bounding box center [393, 322] width 500 height 313
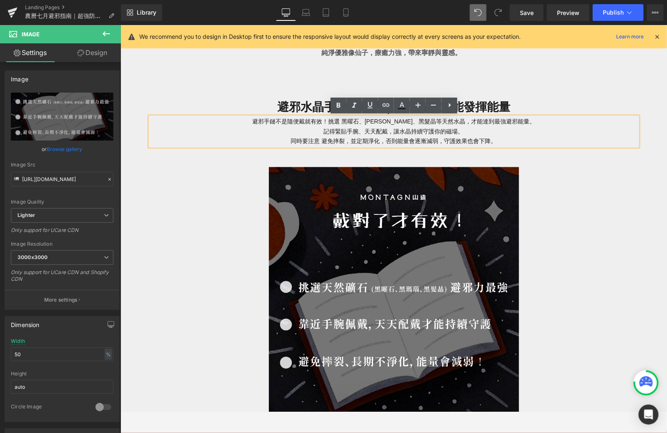
click at [271, 145] on div "避邪手鏈不是隨便戴就有效！挑選 黑曜石、黑瑪瑙、黑髮晶等天然水晶，才能達到最強避邪能量。 記得緊貼手腕、天天配戴，讓水晶持續守護你的磁場。 同時要注意 避免摔…" at bounding box center [394, 130] width 488 height 29
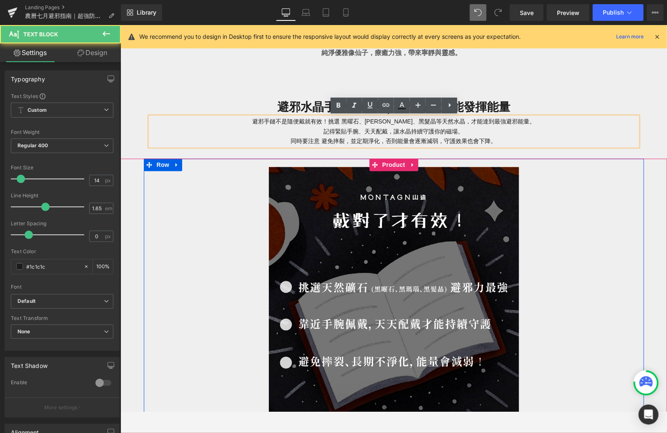
click at [271, 163] on div "Image 🧡 灰貓 = 拉長石 Heading 冷冷外表下藏著忠誠，靈性強烈，是心靈魔法的守護者。 Text Block Row 🧡 灰貓 = 拉長石 He…" at bounding box center [393, 351] width 500 height 387
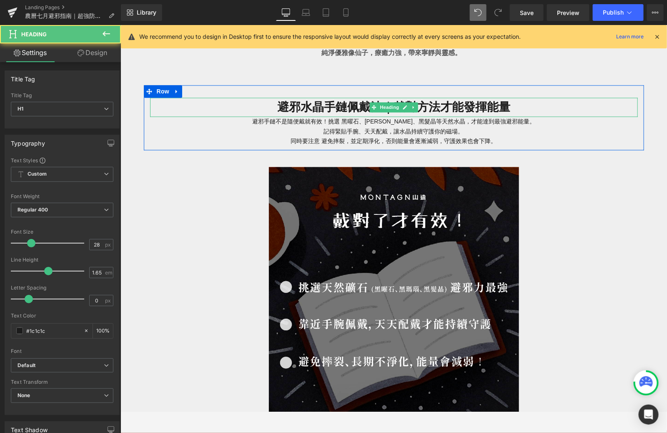
click at [277, 106] on h1 "避邪水晶手鏈佩戴法｜戴對方法才能發揮能量" at bounding box center [394, 106] width 488 height 19
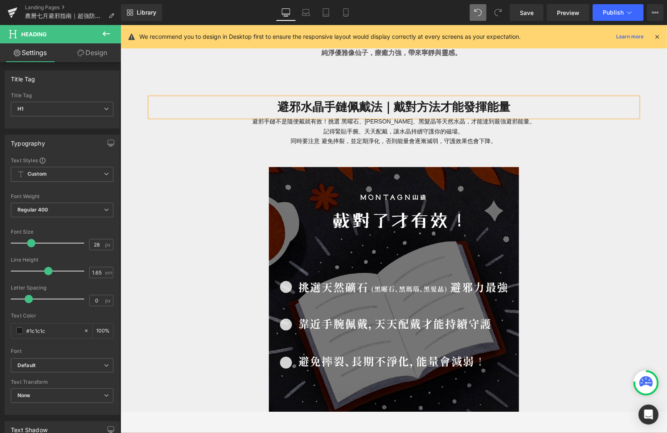
click at [395, 106] on h1 "避邪水晶手鏈佩戴法｜戴對方法才能發揮能量" at bounding box center [394, 106] width 488 height 19
click at [527, 106] on h1 "避邪水晶手鏈佩戴法｜戴對方法才能發揮能量" at bounding box center [394, 106] width 488 height 19
click at [507, 128] on p "避邪手鏈不是隨便戴就有效！挑選 黑曜石、黑瑪瑙、黑髮晶等天然水晶，才能達到最強避邪能量。 記得緊貼手腕、天天配戴，讓水晶持續守護你的磁場。 同時要注意 避免摔…" at bounding box center [394, 130] width 488 height 29
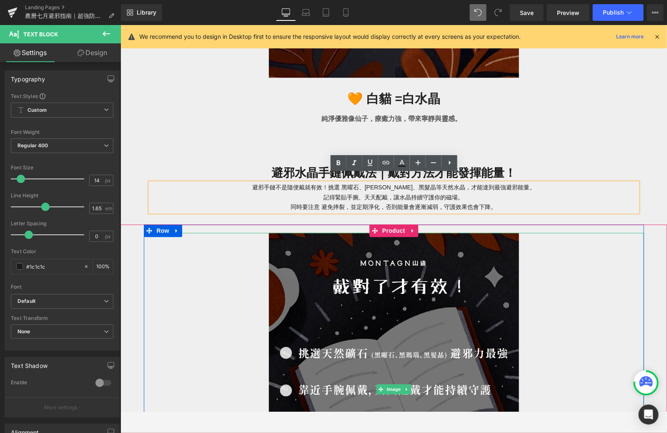
scroll to position [3301, 0]
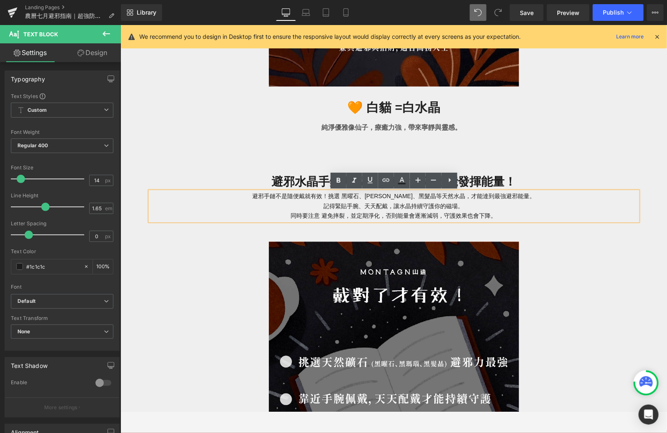
click at [343, 196] on p "避邪手鏈不是隨便戴就有效！挑選 黑曜石、黑瑪瑙、黑髮晶等天然水晶，才能達到最強避邪能量。 記得緊貼手腕、天天配戴，讓水晶持續守護你的磁場。 同時要注意 避免摔…" at bounding box center [394, 205] width 488 height 29
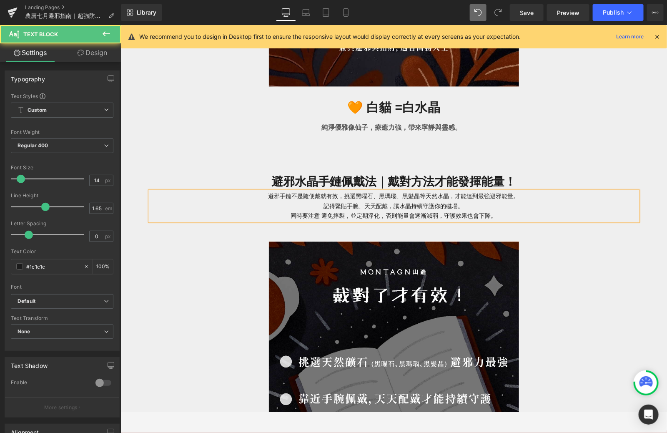
click at [323, 207] on p "避邪手鏈不是隨便戴就有效，挑選黑曜石、黑瑪瑙、黑髮晶等天然水晶，才能達到最強避邪能量。 記得緊貼手腕、天天配戴，讓水晶持續守護你的磁場。 同時要注意 避免摔裂…" at bounding box center [394, 205] width 488 height 29
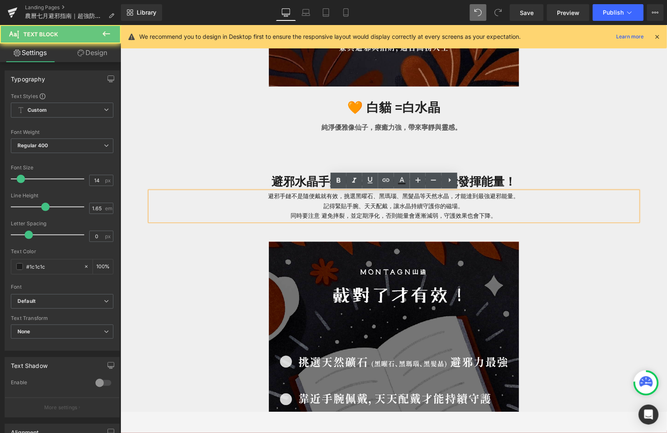
click at [329, 206] on p "避邪手鏈不是隨便戴就有效，挑選黑曜石、黑瑪瑙、黑髮晶等天然水晶，才能達到最強避邪能量。 記得緊貼手腕、天天配戴，讓水晶持續守護你的磁場。 同時要注意 避免摔裂…" at bounding box center [394, 205] width 488 height 29
click at [265, 193] on p "避邪手鏈不是隨便戴就有效，挑選黑曜石、黑瑪瑙、黑髮晶等天然水晶，才能達到最強避邪能量。 記得緊貼手腕、天天配戴，讓水晶持續守護你的磁場。 同時要注意 避免摔裂…" at bounding box center [394, 205] width 488 height 29
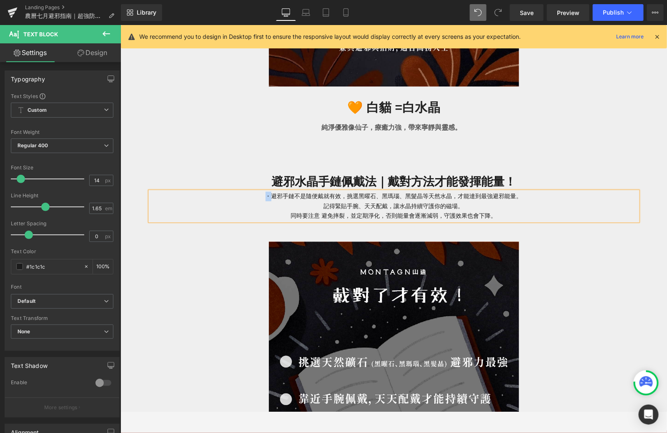
copy p "・"
click at [317, 205] on p "・避邪手鏈不是隨便戴就有效，挑選黑曜石、黑瑪瑙、黑髮晶等天然水晶，才能達到最強避邪能量。 記得緊貼手腕、天天配戴，讓水晶持續守護你的磁場。 同時要注意 避免摔…" at bounding box center [394, 205] width 488 height 29
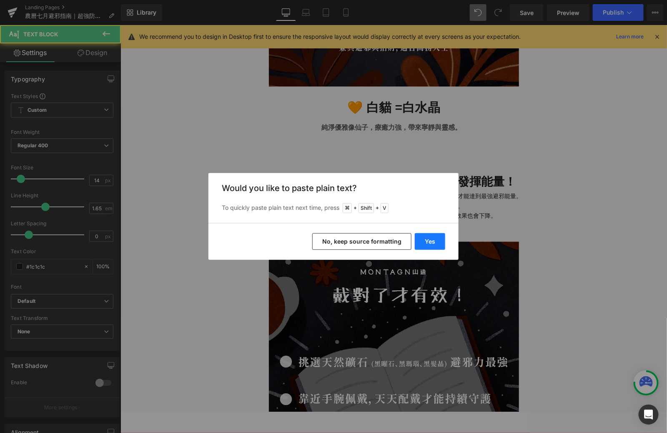
click at [437, 235] on button "Yes" at bounding box center [430, 241] width 30 height 17
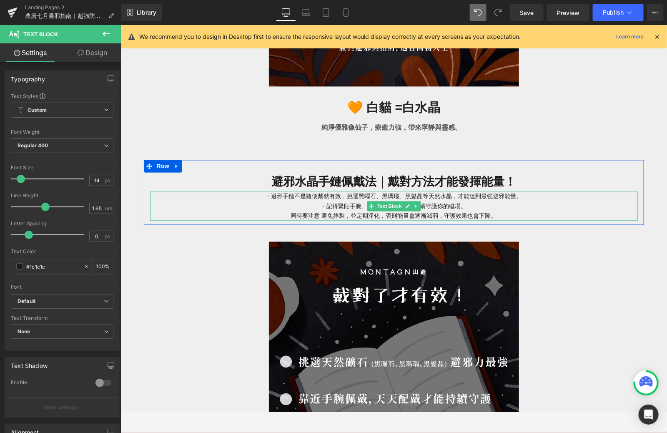
click at [286, 215] on p "・避邪手鏈不是隨便戴就有效，挑選黑曜石、黑瑪瑙、黑髮晶等天然水晶，才能達到最強避邪能量。 ・記得緊貼手腕、天天配戴，讓水晶持續守護你的磁場。 同時要注意 避免…" at bounding box center [394, 205] width 488 height 29
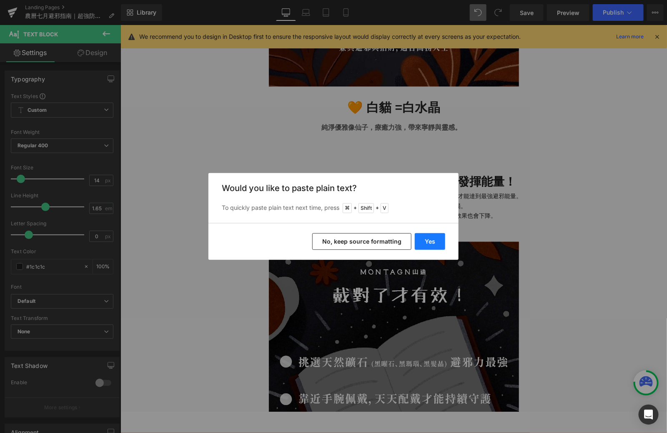
click at [428, 237] on button "Yes" at bounding box center [430, 241] width 30 height 17
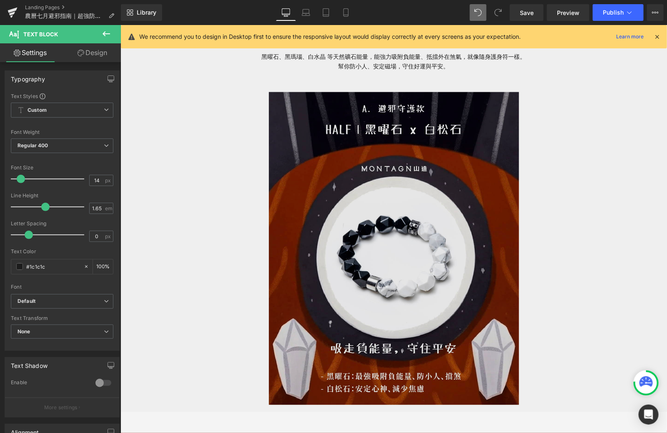
scroll to position [509, 0]
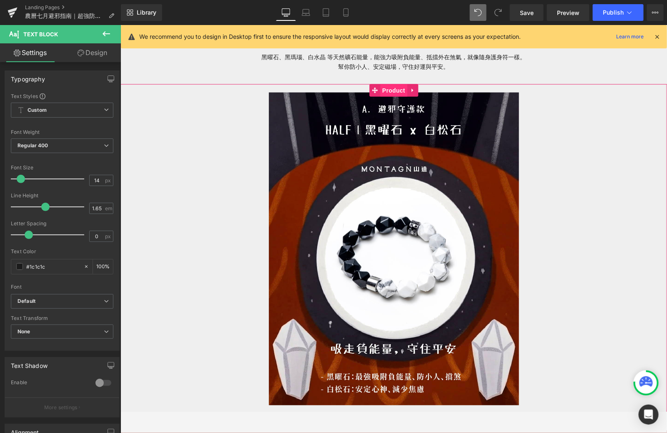
click at [392, 88] on span "Product" at bounding box center [393, 90] width 27 height 13
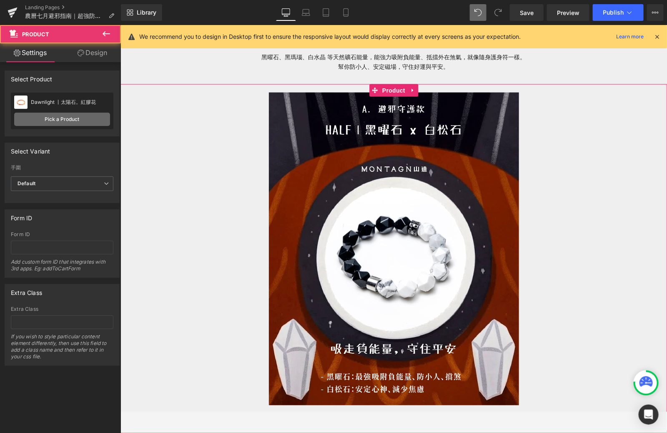
click at [73, 121] on link "Pick a Product" at bounding box center [62, 119] width 96 height 13
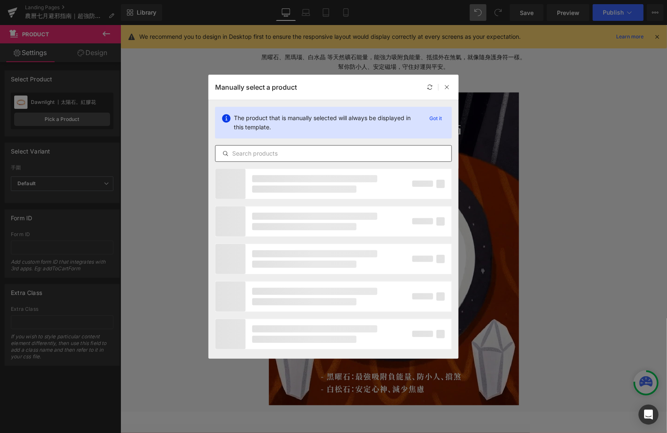
click at [296, 153] on input "text" at bounding box center [334, 153] width 236 height 10
type input "ㄇ"
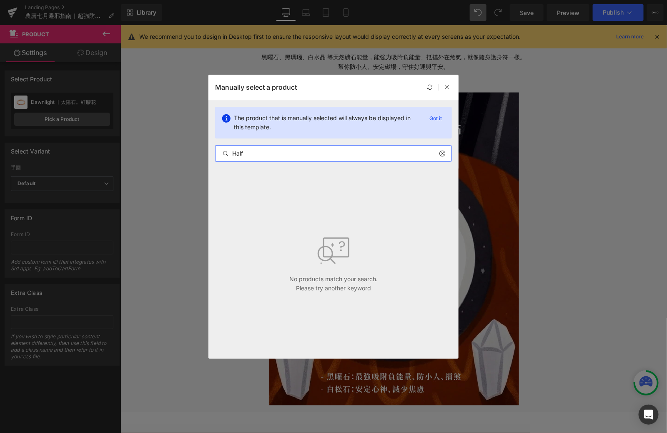
type input "Half"
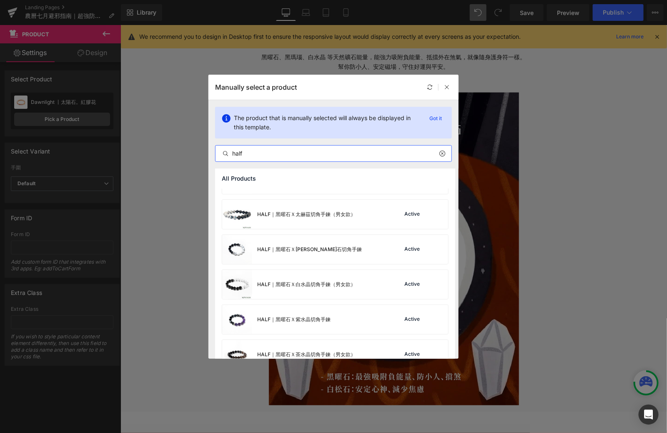
scroll to position [136, 0]
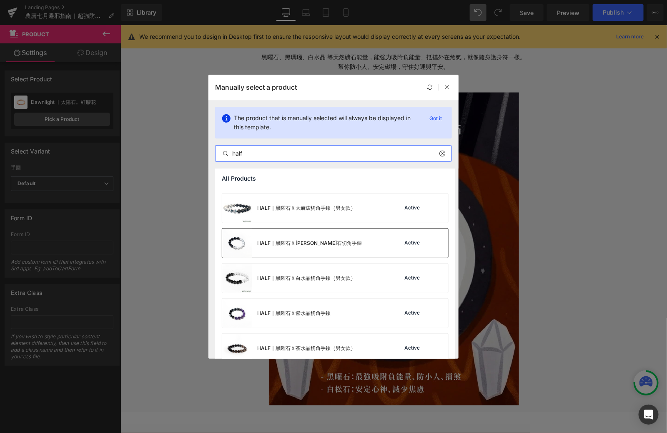
type input "half"
click at [371, 250] on div "HALF｜黑曜石Ｘ白松石切角手鍊 Active" at bounding box center [335, 243] width 226 height 29
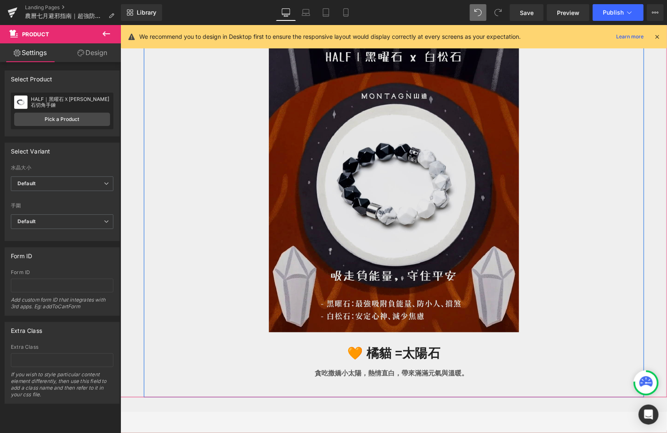
scroll to position [587, 0]
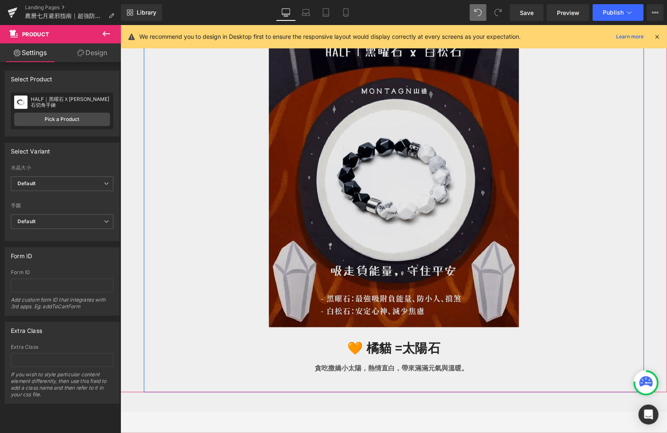
click at [395, 194] on img at bounding box center [394, 170] width 250 height 313
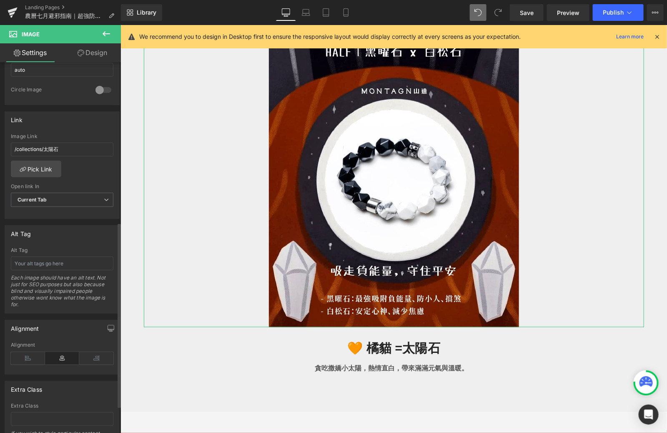
scroll to position [318, 0]
click at [47, 167] on link "Pick Link" at bounding box center [36, 167] width 50 height 17
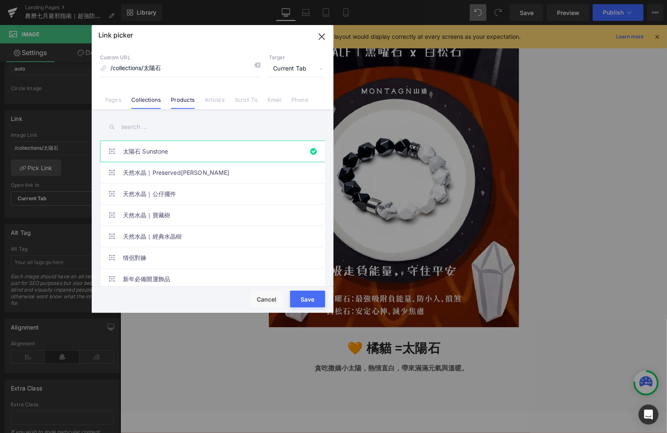
click at [180, 102] on link "Products" at bounding box center [183, 102] width 24 height 13
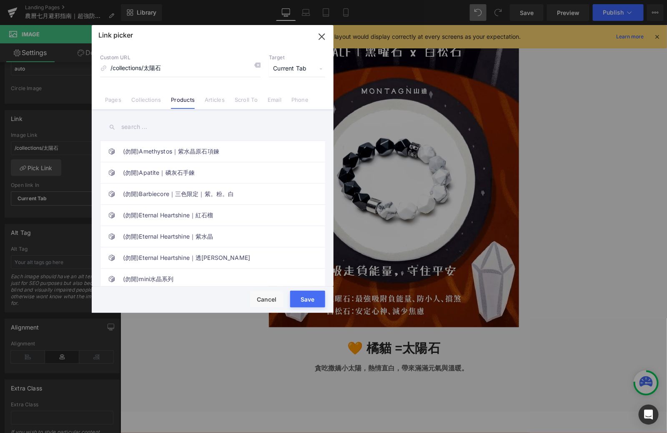
click at [131, 126] on div "Link picker Back to Library Insert Custom URL /collections/太陽石 Target Current T…" at bounding box center [213, 169] width 242 height 288
click at [132, 126] on input "text" at bounding box center [212, 127] width 225 height 19
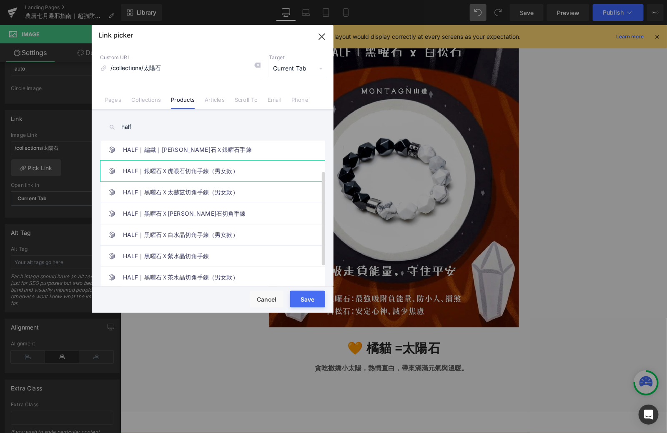
scroll to position [45, 0]
type input "half"
click at [178, 209] on link "HALF｜黑曜石Ｘ[PERSON_NAME]石切角手鍊" at bounding box center [215, 212] width 184 height 21
click at [310, 295] on button "Save" at bounding box center [307, 299] width 35 height 17
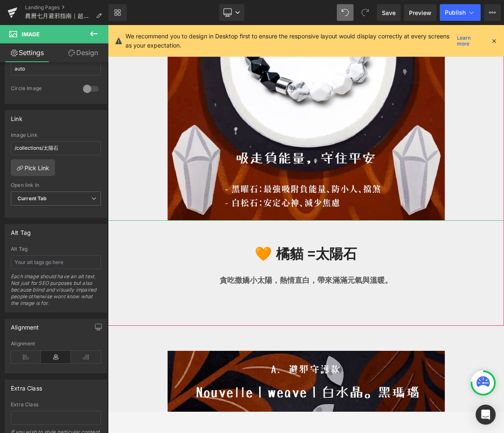
scroll to position [709, 0]
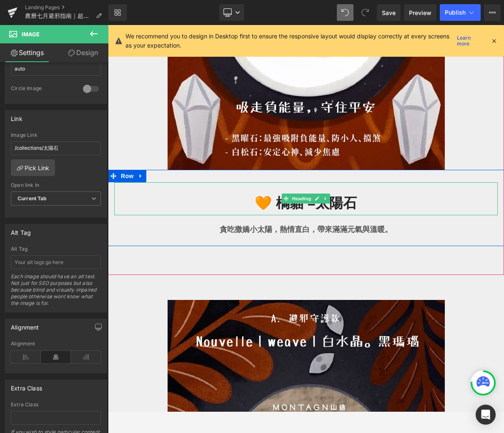
click at [372, 208] on h2 "🧡 橘貓 = 太陽石" at bounding box center [306, 203] width 384 height 25
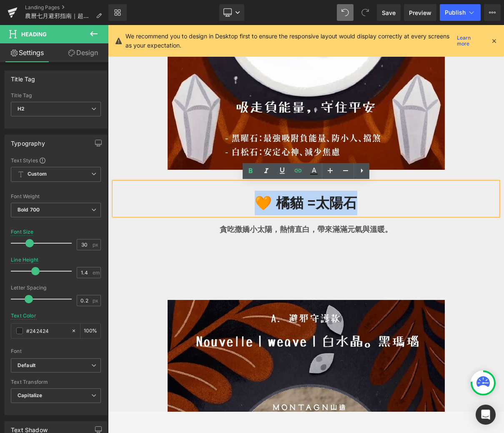
drag, startPoint x: 359, startPoint y: 204, endPoint x: 254, endPoint y: 199, distance: 105.2
click at [254, 199] on h2 "🧡 橘貓 = 太陽石" at bounding box center [306, 203] width 384 height 25
paste div
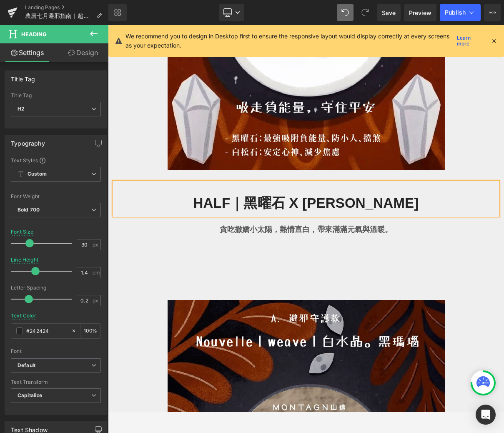
scroll to position [698, 0]
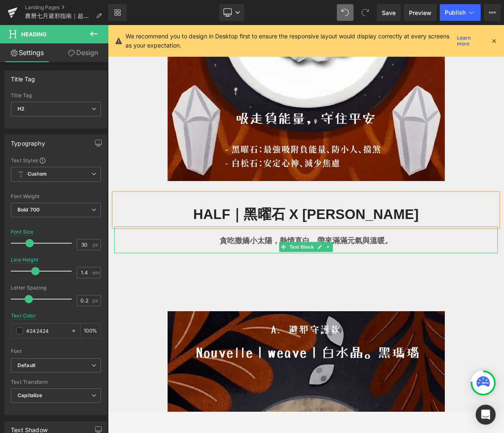
click at [483, 250] on div "貪吃撒嬌小太陽，熱情直白，帶來滿滿元氣與溫暖。" at bounding box center [306, 239] width 384 height 27
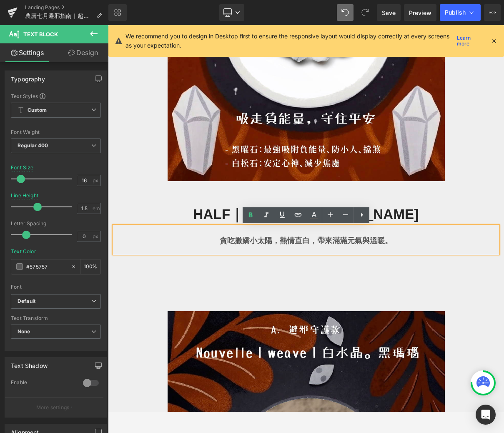
click at [404, 241] on p "貪吃撒嬌小太陽，熱情直白，帶來滿滿元氣與溫暖。" at bounding box center [306, 241] width 384 height 12
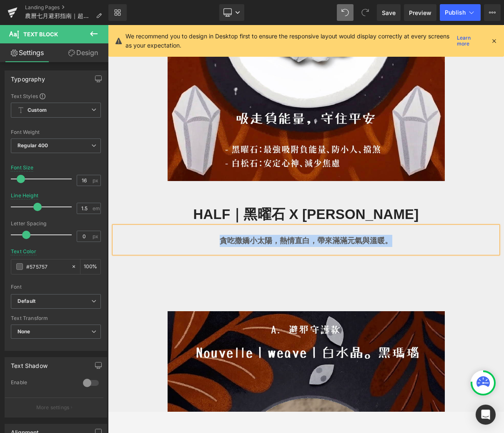
paste div
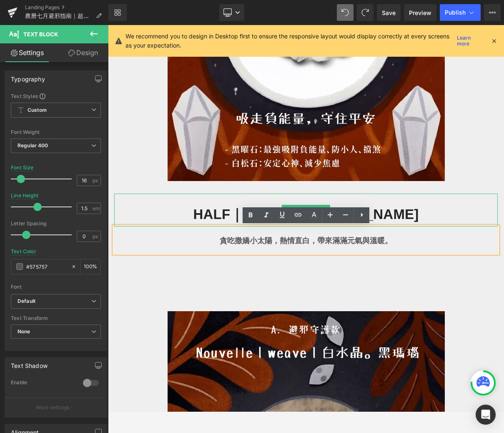
click at [393, 216] on h2 "HALF｜黑曜石 x 白松石" at bounding box center [306, 214] width 384 height 25
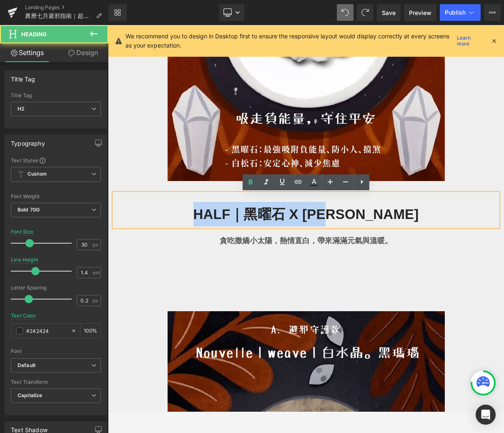
drag, startPoint x: 385, startPoint y: 214, endPoint x: 231, endPoint y: 206, distance: 154.5
click at [231, 206] on h2 "HALF｜黑曜石 x 白松石" at bounding box center [306, 214] width 384 height 25
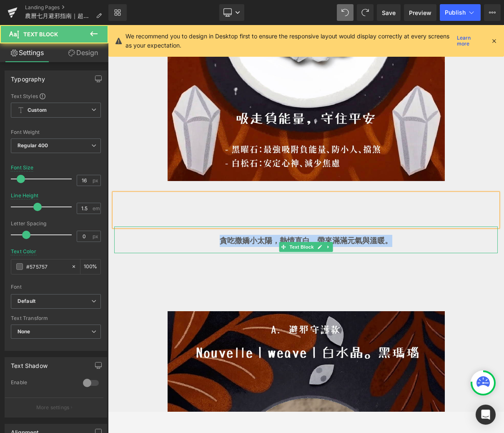
drag, startPoint x: 399, startPoint y: 238, endPoint x: 172, endPoint y: 219, distance: 227.7
click at [172, 219] on div "Heading 貪吃撒嬌小太陽，熱情直白，帶來滿滿元氣與溫暖。 Text Block" at bounding box center [306, 224] width 396 height 60
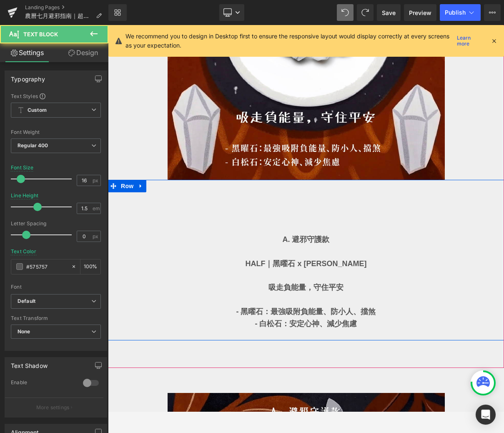
scroll to position [697, 0]
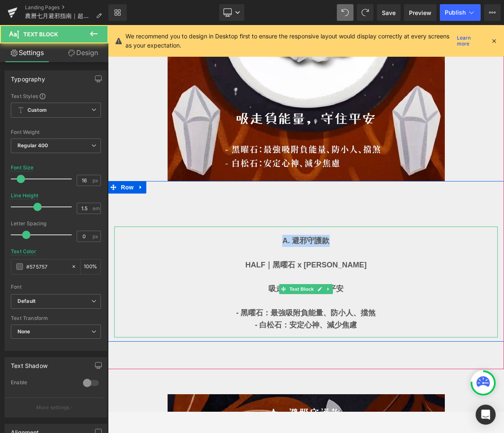
drag, startPoint x: 333, startPoint y: 242, endPoint x: 274, endPoint y: 241, distance: 59.6
click at [274, 241] on p "A. 避邪守護款" at bounding box center [306, 241] width 384 height 12
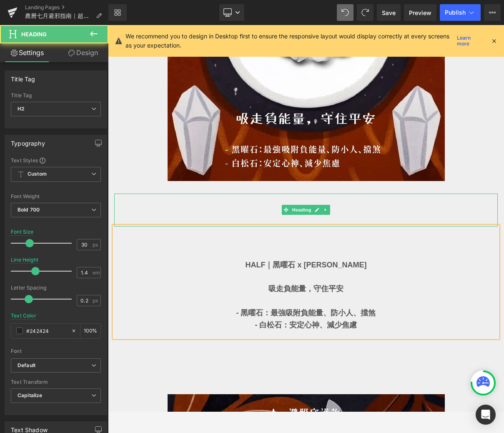
click at [344, 207] on h2 at bounding box center [306, 214] width 384 height 25
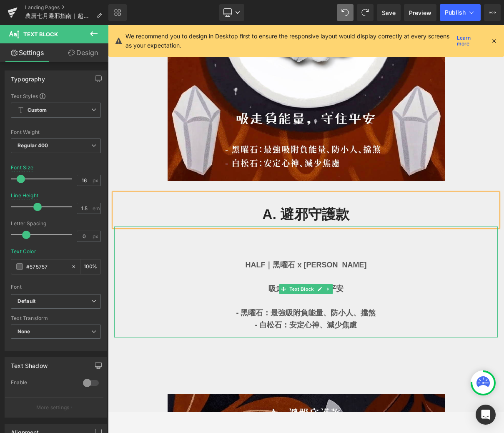
click at [355, 274] on p at bounding box center [306, 277] width 384 height 12
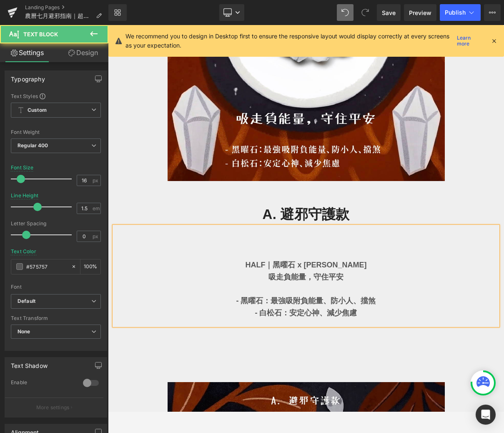
drag, startPoint x: 320, startPoint y: 249, endPoint x: 323, endPoint y: 229, distance: 20.6
click at [320, 249] on p at bounding box center [306, 253] width 384 height 12
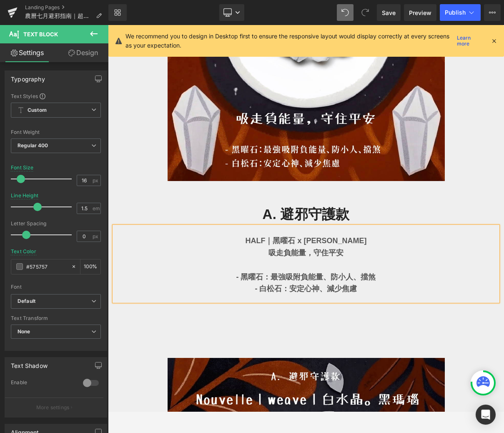
click at [320, 268] on p at bounding box center [306, 265] width 384 height 12
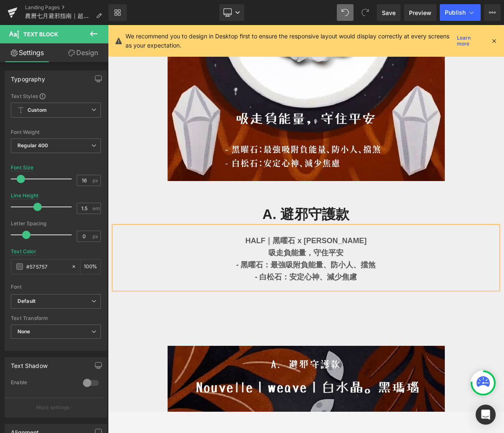
click at [403, 271] on p "- 白松石：安定心神、減少焦慮" at bounding box center [306, 277] width 384 height 12
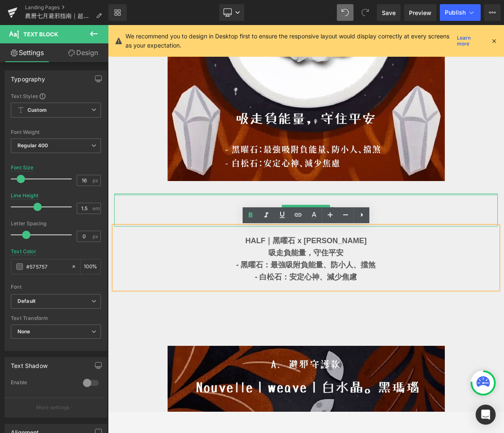
click at [400, 194] on div at bounding box center [306, 195] width 384 height 2
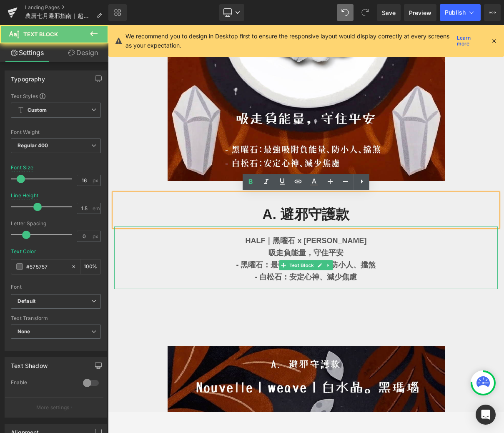
click at [406, 264] on p "- 黑曜石：最強吸附負能量、防小人、擋煞" at bounding box center [306, 265] width 384 height 12
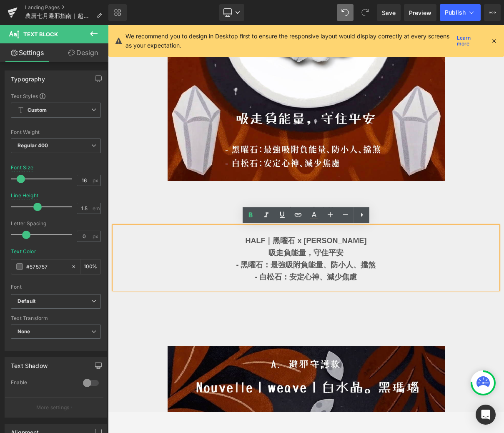
click at [337, 307] on div "Image 🧡 橘貓 = 太陽石 Heading 貪吃撒嬌小太陽，熱情直白，帶來滿滿元氣與溫暖。 Text Block Row A. 避邪守護款 Headin…" at bounding box center [306, 73] width 396 height 495
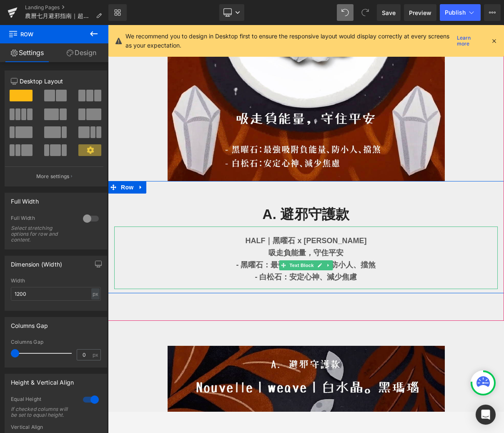
click at [351, 239] on p "HALF｜黑曜石 x 白松石" at bounding box center [306, 241] width 384 height 12
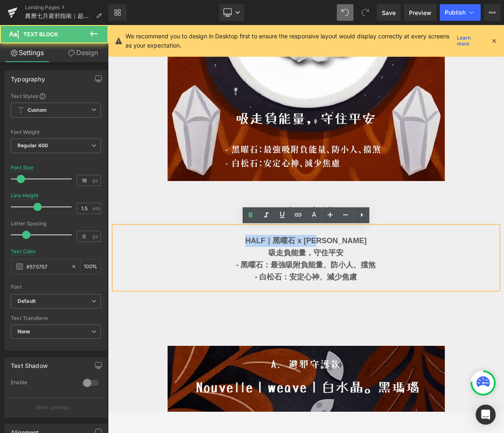
drag, startPoint x: 355, startPoint y: 241, endPoint x: 254, endPoint y: 241, distance: 101.3
click at [254, 241] on p "HALF｜黑曜石 x 白松石" at bounding box center [306, 241] width 384 height 12
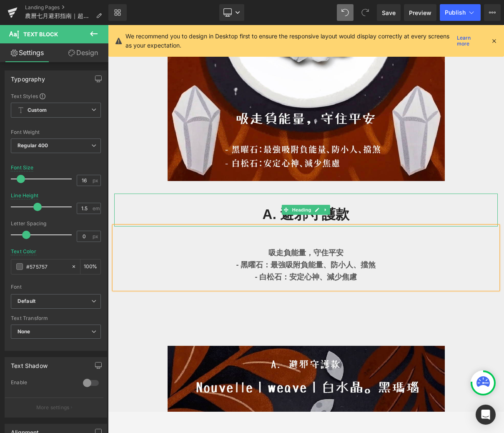
click at [373, 208] on h2 "A. 避邪守護款" at bounding box center [306, 214] width 384 height 25
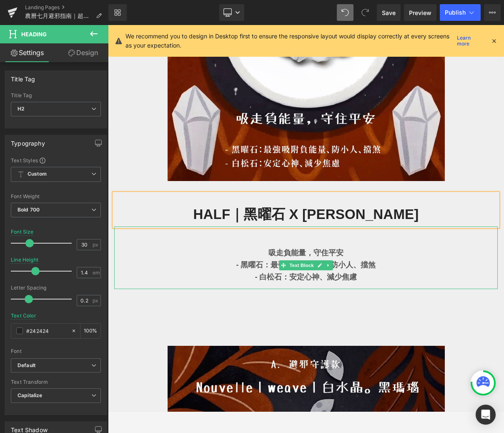
click at [346, 237] on p at bounding box center [306, 241] width 384 height 12
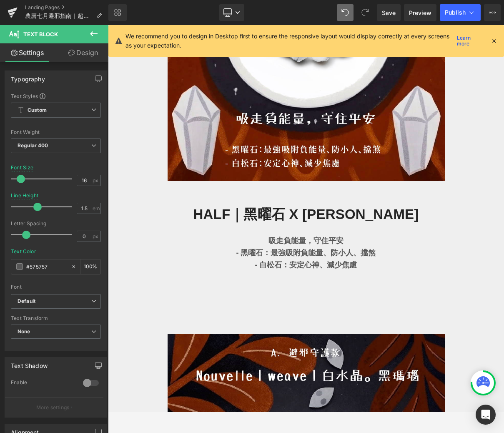
click at [96, 35] on icon at bounding box center [94, 34] width 10 height 10
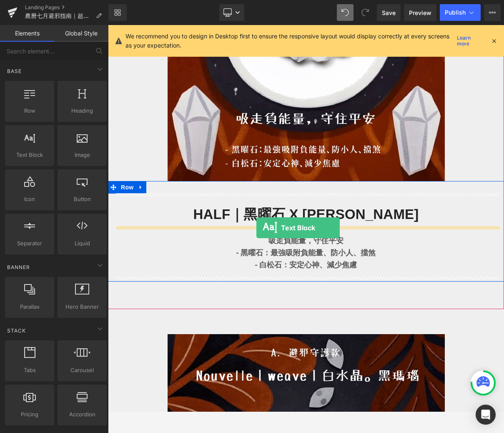
drag, startPoint x: 144, startPoint y: 168, endPoint x: 256, endPoint y: 228, distance: 127.6
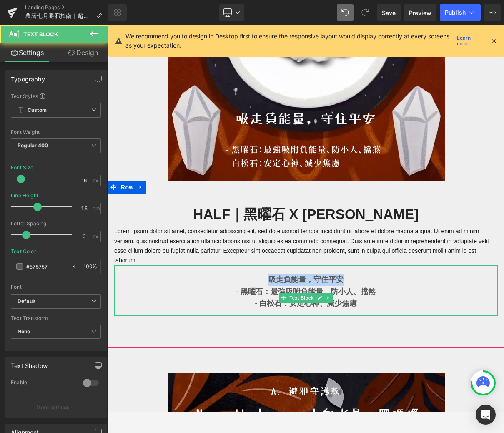
drag, startPoint x: 350, startPoint y: 279, endPoint x: 259, endPoint y: 278, distance: 90.9
click at [259, 278] on p "吸走負能量，守住平安" at bounding box center [306, 280] width 384 height 12
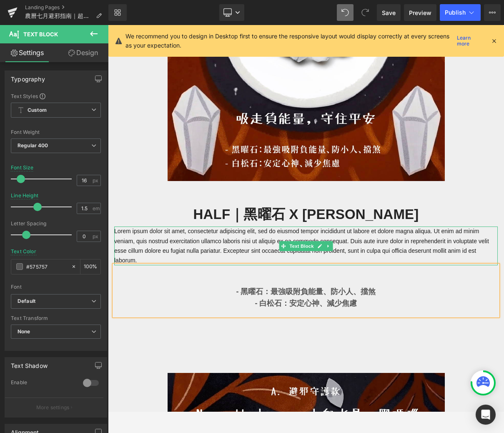
click at [268, 243] on p "Lorem ipsum dolor sit amet, consectetur adipiscing elit, sed do eiusmod tempor …" at bounding box center [306, 245] width 384 height 38
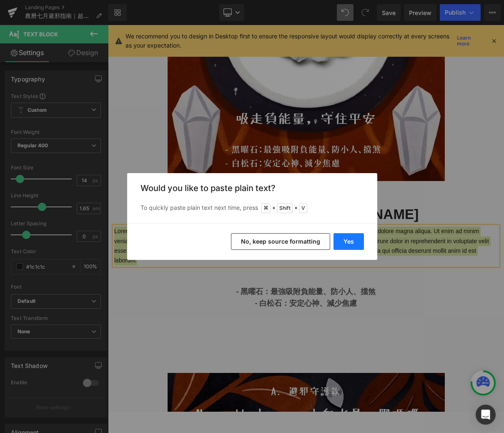
click at [350, 239] on button "Yes" at bounding box center [349, 241] width 30 height 17
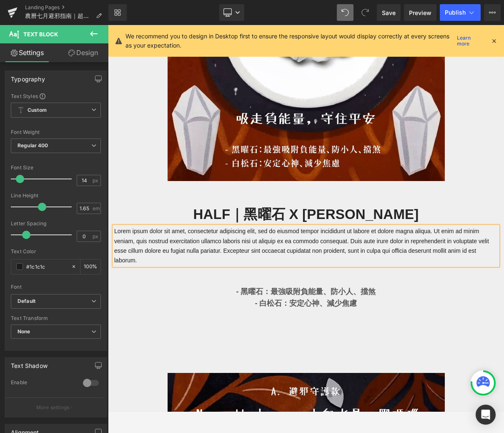
scroll to position [712, 0]
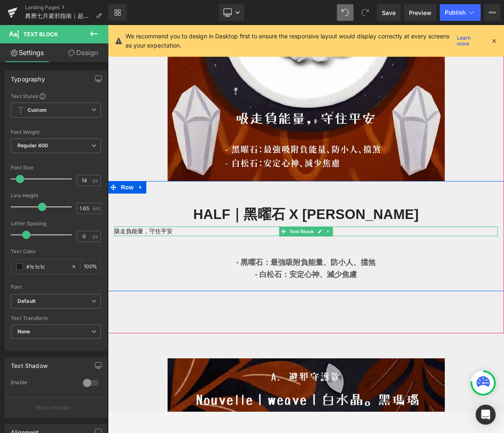
click at [232, 231] on p "吸走負能量，守住平安" at bounding box center [306, 231] width 384 height 10
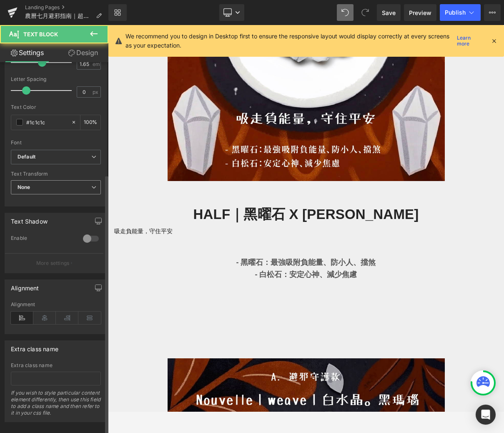
scroll to position [158, 0]
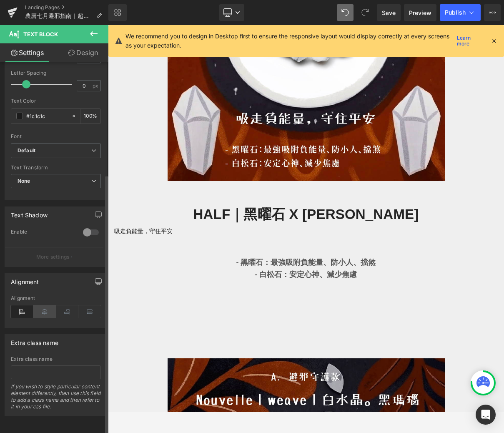
click at [42, 305] on icon at bounding box center [44, 311] width 23 height 13
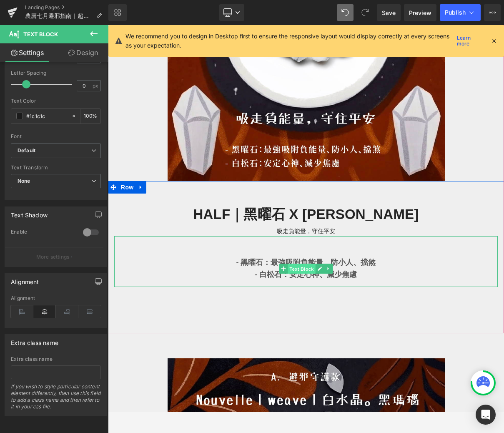
click at [308, 268] on span "Text Block" at bounding box center [302, 269] width 28 height 10
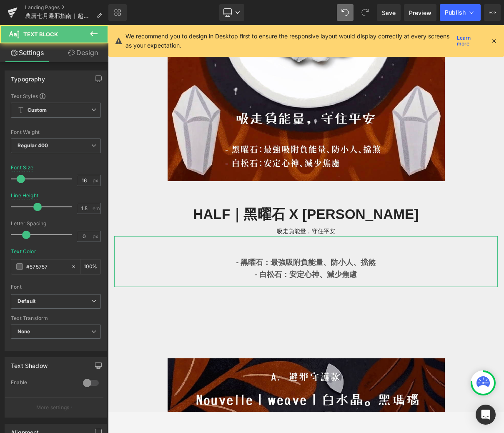
click at [100, 52] on link "Design" at bounding box center [83, 52] width 54 height 19
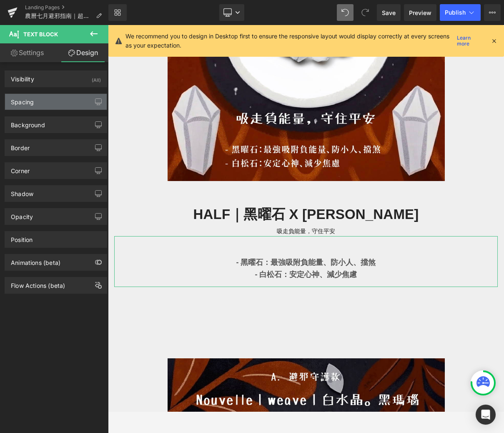
click at [68, 101] on div "Spacing" at bounding box center [56, 102] width 102 height 16
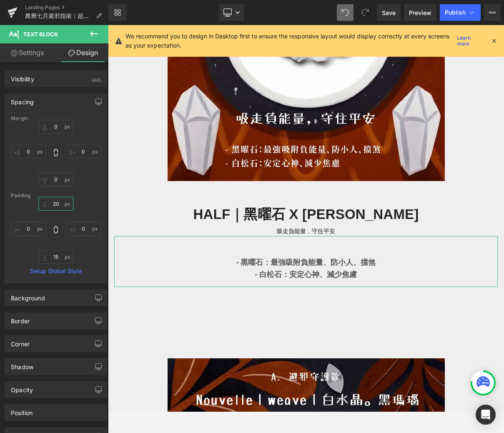
click at [60, 203] on input "20" at bounding box center [55, 204] width 35 height 14
type input "10"
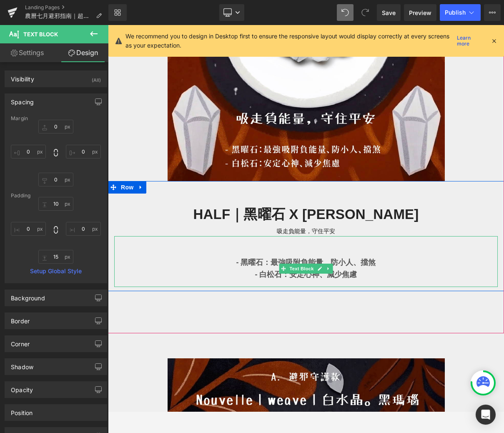
click at [306, 243] on div "- 黑曜石：最強吸附負能量、防小人、擋煞 - 白松石：安定心神、減少焦慮" at bounding box center [306, 261] width 384 height 50
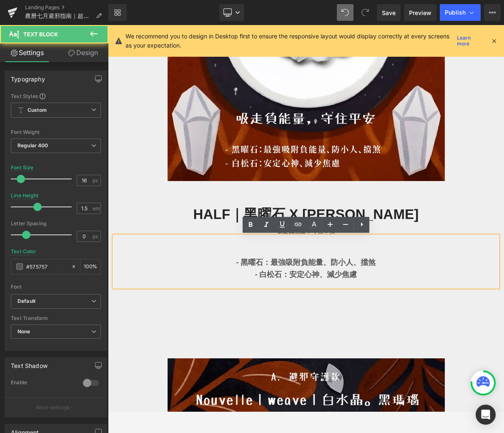
click at [305, 273] on b "- 白松石：安定心神、減少焦慮" at bounding box center [306, 274] width 102 height 8
click at [232, 264] on p "- 黑曜石：最強吸附負能量、防小人、擋煞" at bounding box center [306, 262] width 384 height 12
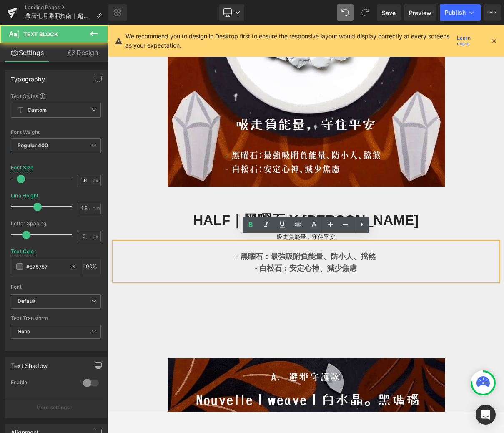
scroll to position [717, 0]
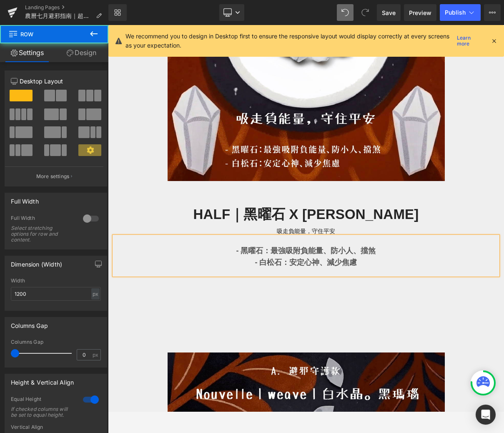
click at [346, 291] on div "Image 🧡 橘貓 = 太陽石 Heading 貪吃撒嬌小太陽，熱情直白，帶來滿滿元氣與溫暖。 Text Block Row HALF｜黑曜石 x 白松石 …" at bounding box center [306, 57] width 396 height 486
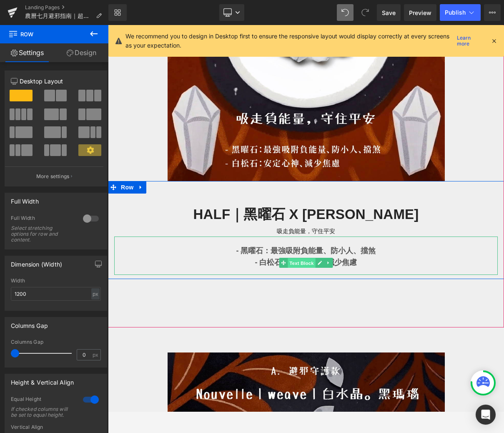
click at [302, 263] on span "Text Block" at bounding box center [302, 263] width 28 height 10
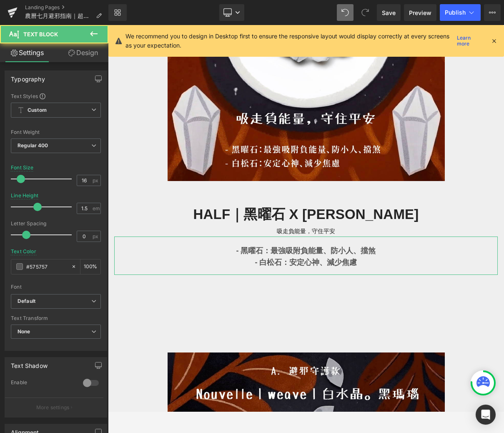
click at [81, 60] on link "Design" at bounding box center [83, 52] width 54 height 19
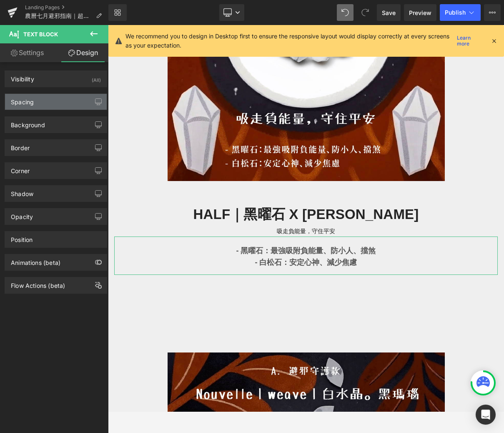
click at [55, 103] on div "Spacing" at bounding box center [56, 102] width 102 height 16
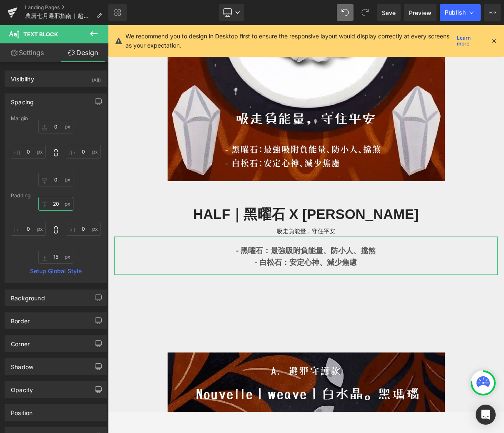
click at [61, 201] on input "20" at bounding box center [55, 204] width 35 height 14
type input "1"
type input "0"
click at [60, 259] on input "15" at bounding box center [55, 257] width 35 height 14
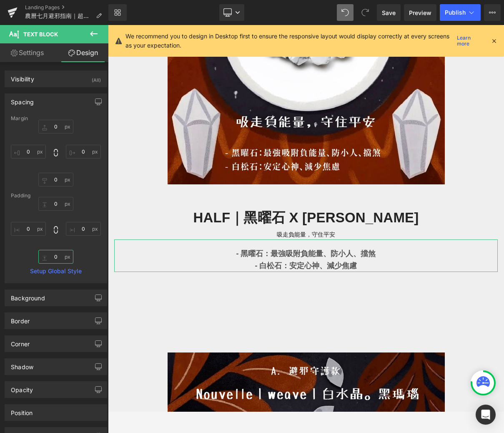
scroll to position [721, 0]
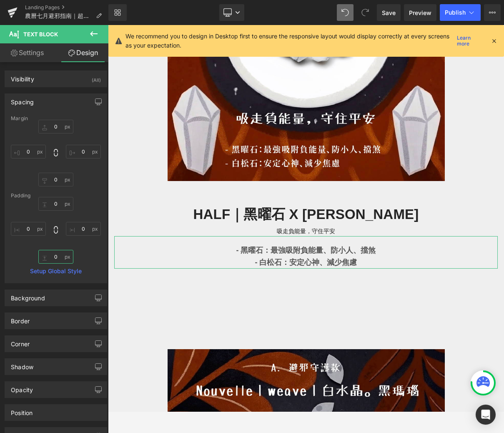
type input "0"
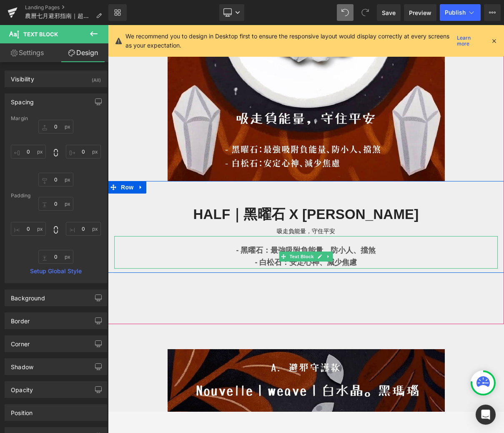
click at [232, 253] on p "- 黑曜石：最強吸附負能量、防小人、擋煞" at bounding box center [306, 250] width 384 height 12
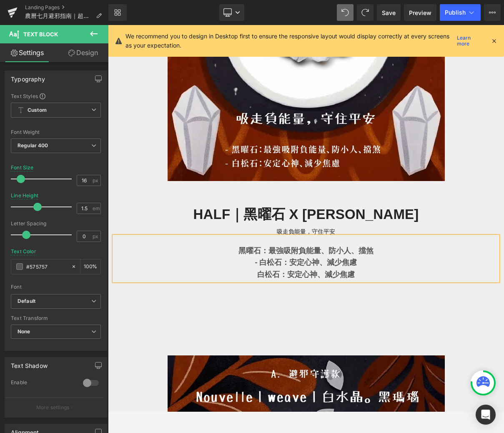
scroll to position [727, 0]
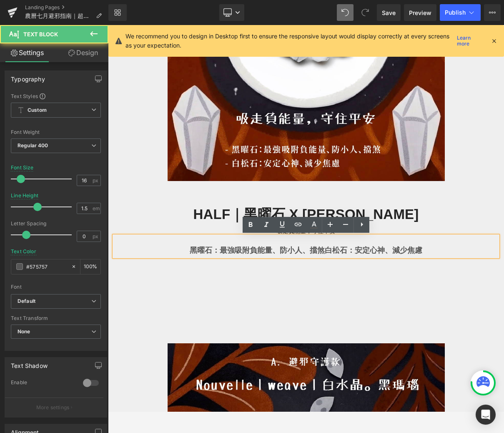
click at [327, 247] on b "白松石：安定心神、減少焦慮" at bounding box center [374, 250] width 98 height 8
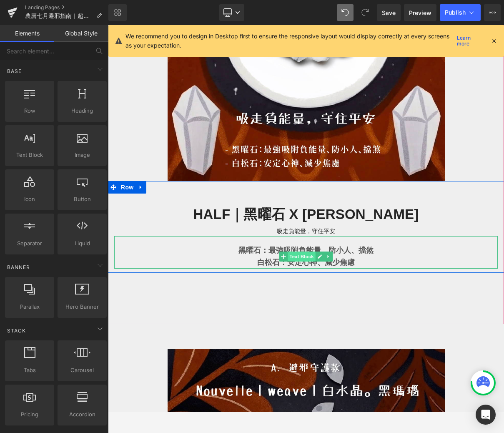
click at [309, 255] on span "Text Block" at bounding box center [302, 256] width 28 height 10
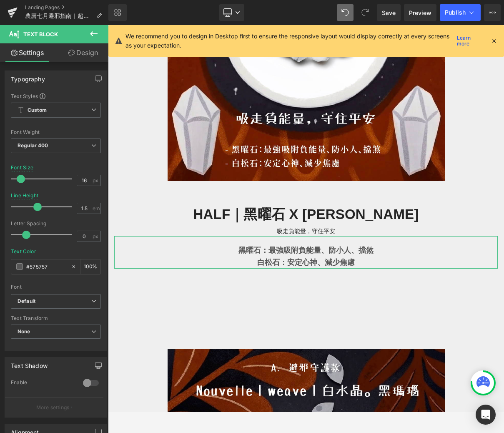
click at [88, 59] on link "Design" at bounding box center [83, 52] width 54 height 19
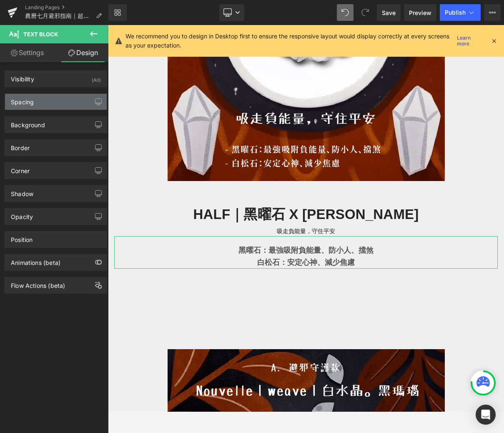
click at [63, 106] on div "Spacing" at bounding box center [56, 102] width 102 height 16
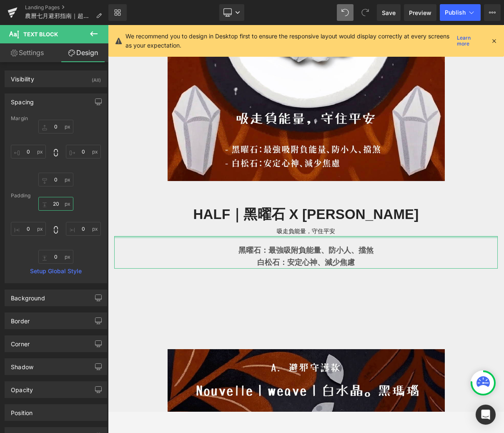
click at [59, 204] on input "20" at bounding box center [55, 204] width 35 height 14
click at [56, 204] on input "0" at bounding box center [55, 204] width 35 height 14
type input "1"
type input "0"
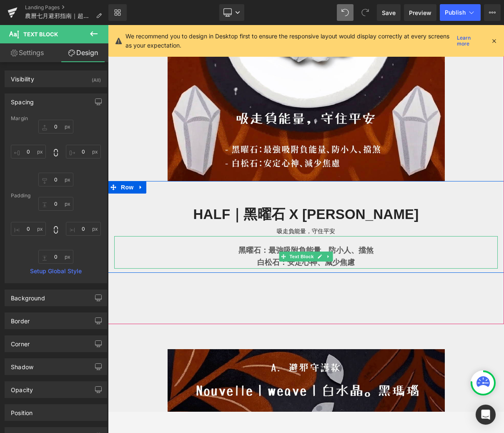
click at [264, 262] on b "白松石：安定心神、減少焦慮" at bounding box center [306, 262] width 98 height 8
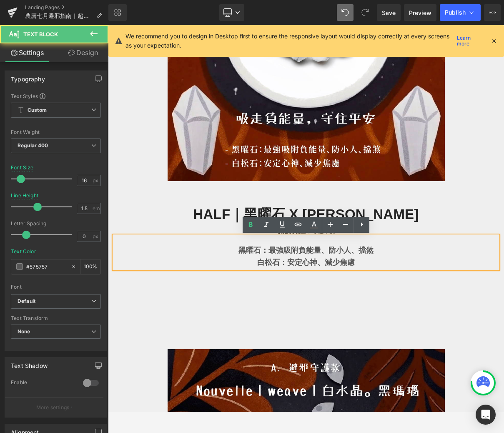
click at [264, 288] on div "Image 🧡 橘貓 = 太陽石 Heading 貪吃撒嬌小太陽，熱情直白，帶來滿滿元氣與溫暖。 Text Block Row HALF｜黑曜石 x 白松石 …" at bounding box center [306, 54] width 396 height 486
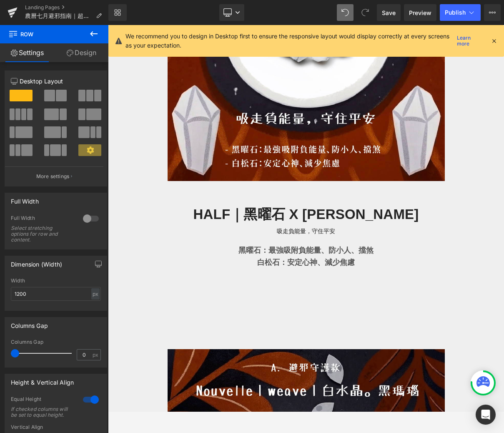
click at [92, 41] on button at bounding box center [93, 34] width 29 height 18
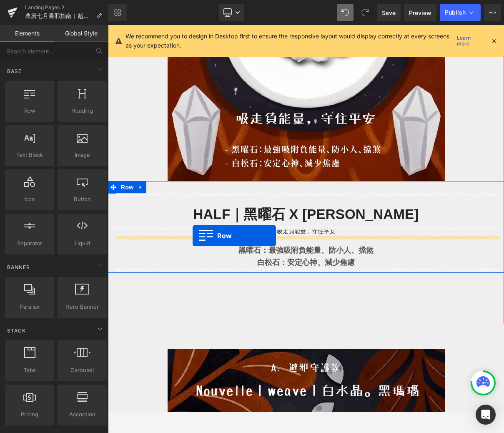
drag, startPoint x: 132, startPoint y: 142, endPoint x: 190, endPoint y: 232, distance: 107.1
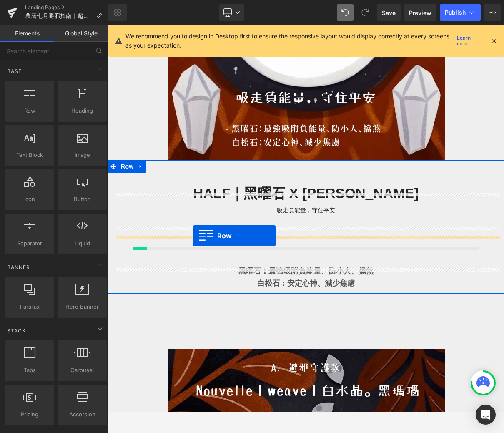
scroll to position [699, 0]
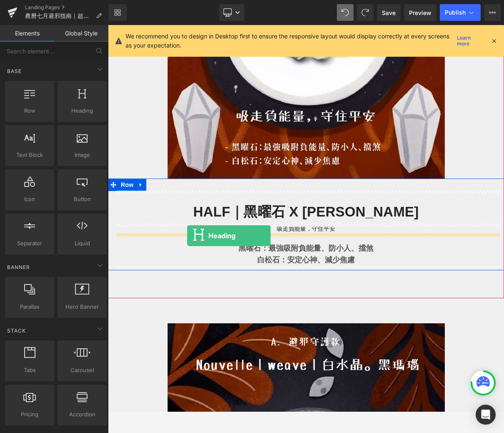
drag, startPoint x: 195, startPoint y: 120, endPoint x: 186, endPoint y: 234, distance: 113.7
drag, startPoint x: 150, startPoint y: 173, endPoint x: 207, endPoint y: 236, distance: 85.3
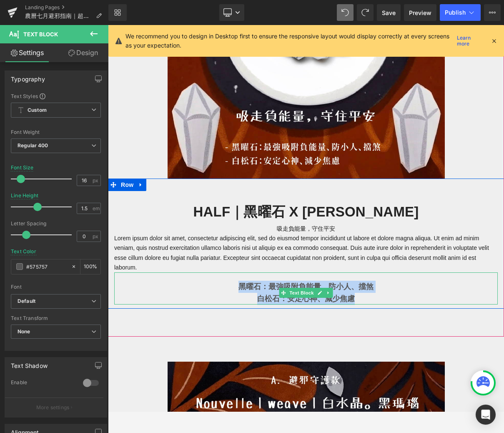
drag, startPoint x: 369, startPoint y: 297, endPoint x: 207, endPoint y: 281, distance: 162.2
click at [208, 282] on p "黑曜石：最強吸附負能量、防小人、擋煞 白松石：安定心神、減少焦慮" at bounding box center [306, 293] width 384 height 24
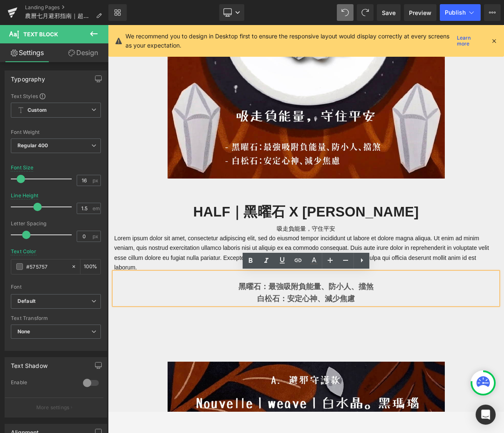
scroll to position [706, 0]
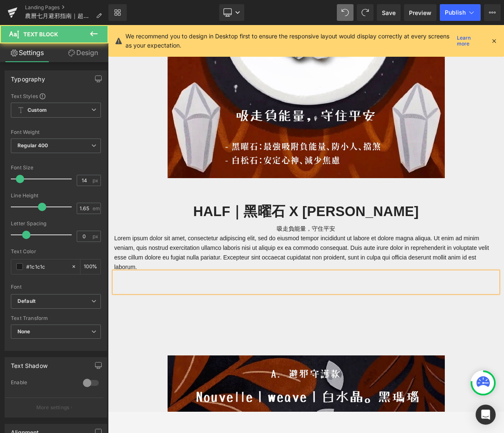
click at [248, 252] on p "Lorem ipsum dolor sit amet, consectetur adipiscing elit, sed do eiusmod tempor …" at bounding box center [306, 253] width 384 height 38
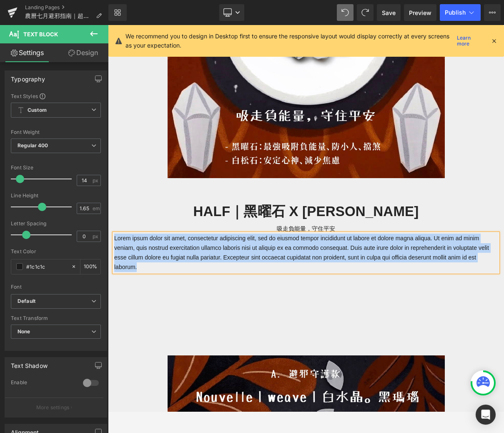
paste div
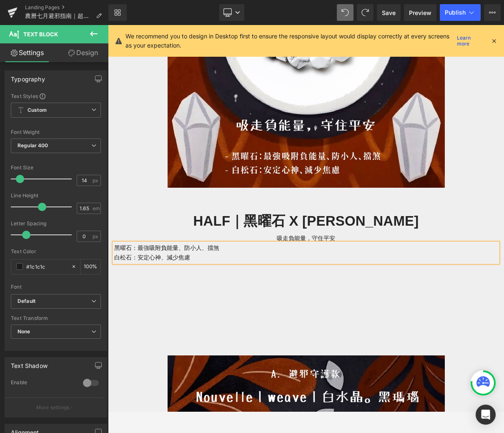
scroll to position [715, 0]
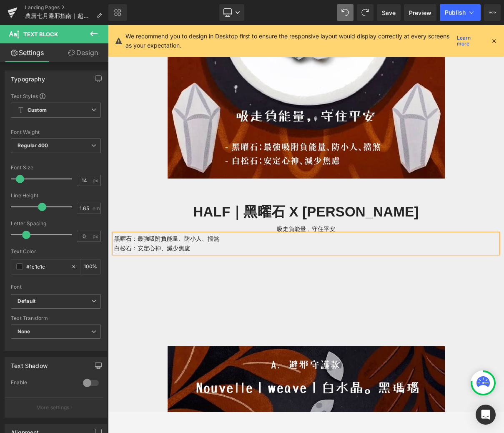
click at [260, 282] on div "Image 🧡 橘貓 = 太陽石 Heading 貪吃撒嬌小太陽，熱情直白，帶來滿滿元氣與溫暖。 Text Block Row HALF｜黑曜石 x 白松石 …" at bounding box center [306, 54] width 396 height 477
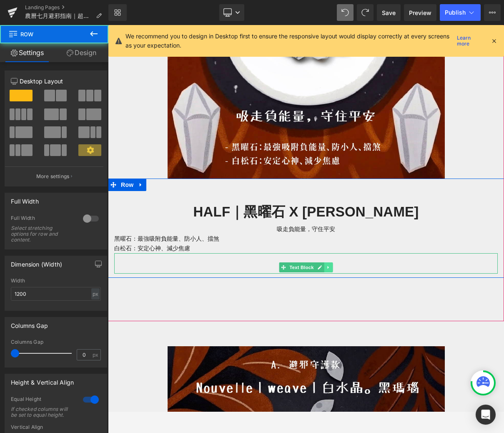
click at [329, 269] on icon at bounding box center [328, 267] width 5 height 5
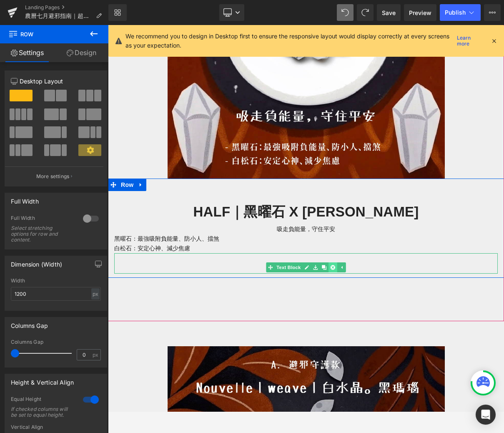
click at [331, 266] on icon at bounding box center [333, 267] width 5 height 5
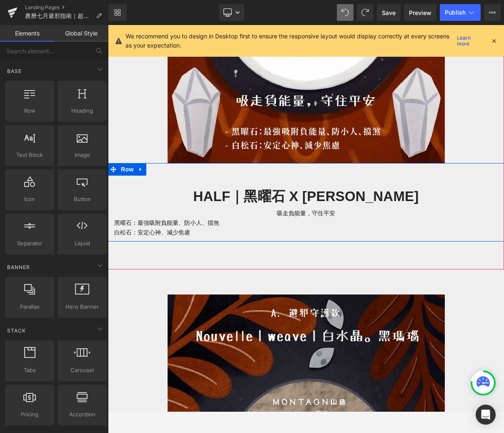
click at [249, 228] on p "白松石：安定心神、減少焦慮" at bounding box center [306, 233] width 384 height 10
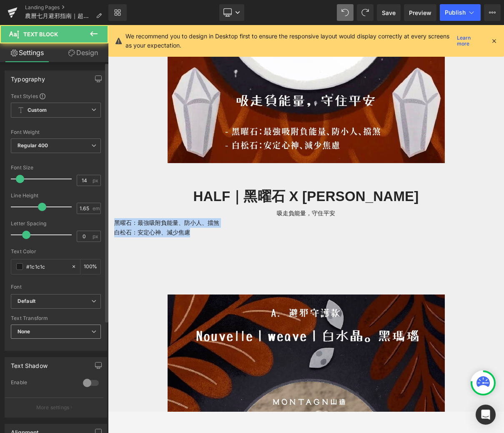
scroll to position [158, 0]
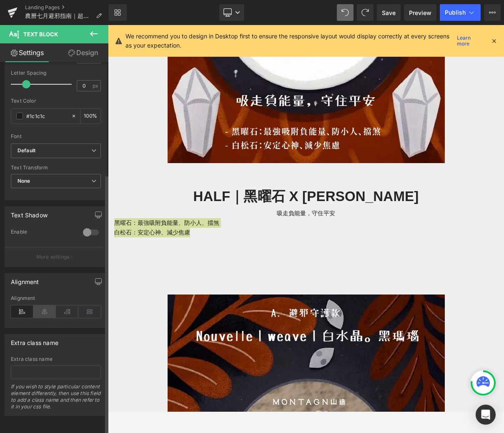
click at [41, 305] on icon at bounding box center [44, 311] width 23 height 13
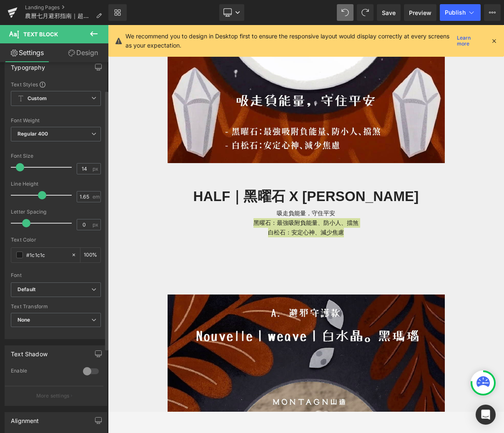
scroll to position [0, 0]
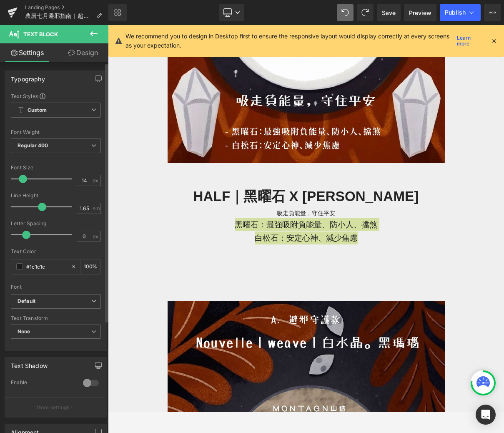
click at [23, 181] on span at bounding box center [23, 179] width 8 height 8
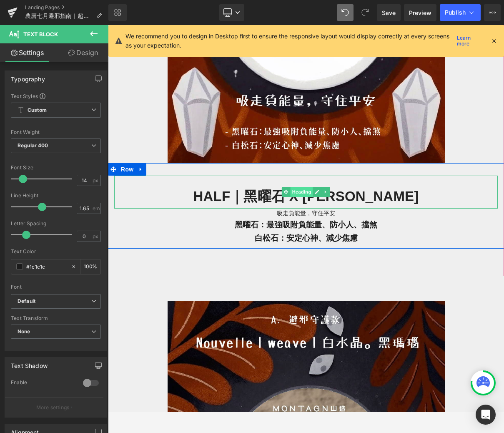
click at [307, 192] on span "Heading" at bounding box center [302, 192] width 23 height 10
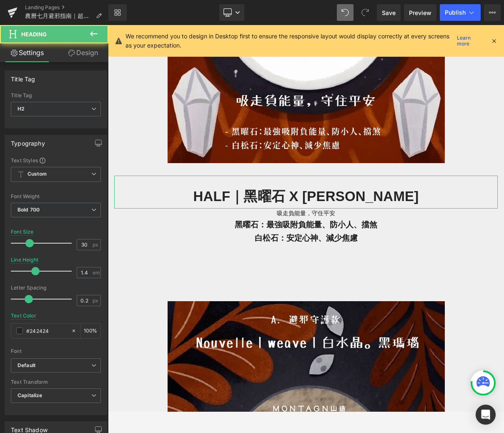
click at [81, 61] on link "Design" at bounding box center [83, 52] width 54 height 19
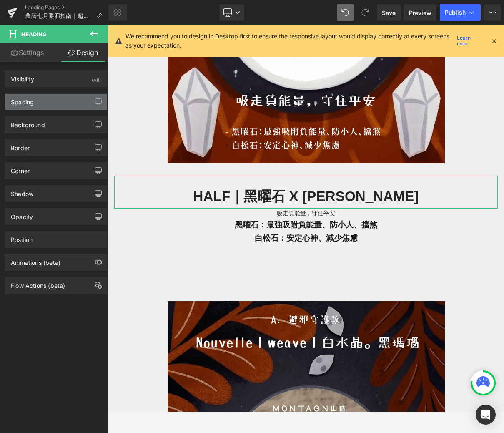
click at [69, 104] on div "Spacing" at bounding box center [56, 102] width 102 height 16
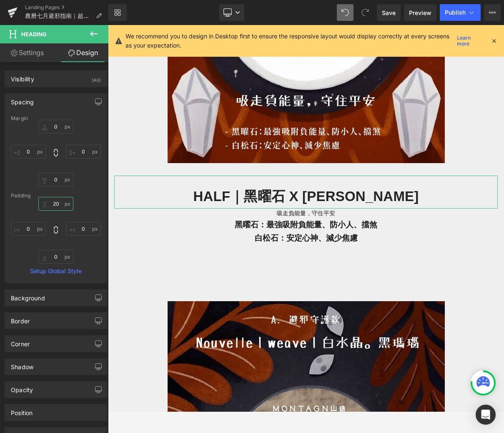
click at [56, 206] on input "20" at bounding box center [55, 204] width 35 height 14
type input "0"
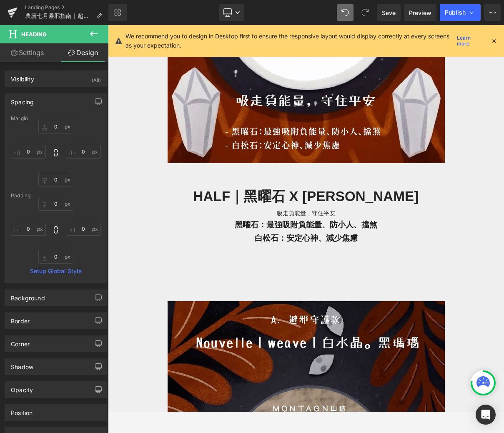
click at [88, 39] on button at bounding box center [93, 34] width 29 height 18
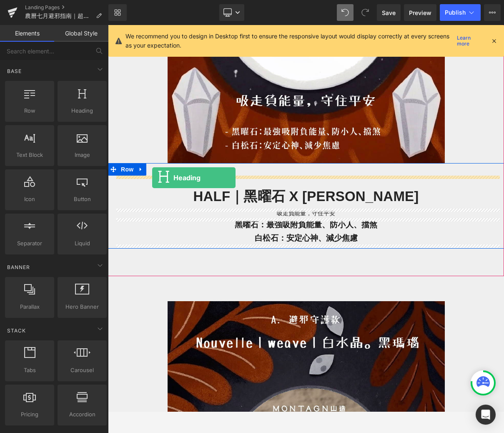
drag, startPoint x: 184, startPoint y: 122, endPoint x: 151, endPoint y: 176, distance: 63.0
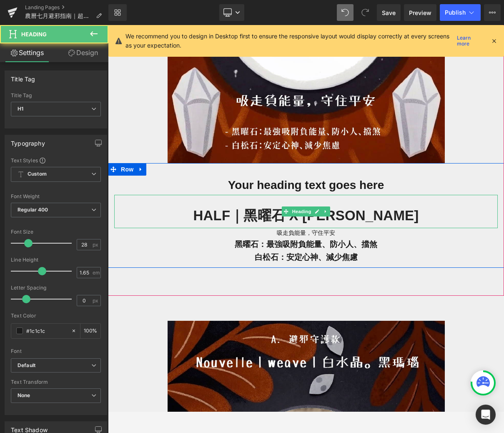
click at [347, 220] on h2 "HALF｜黑曜石 x 白松石" at bounding box center [306, 215] width 384 height 25
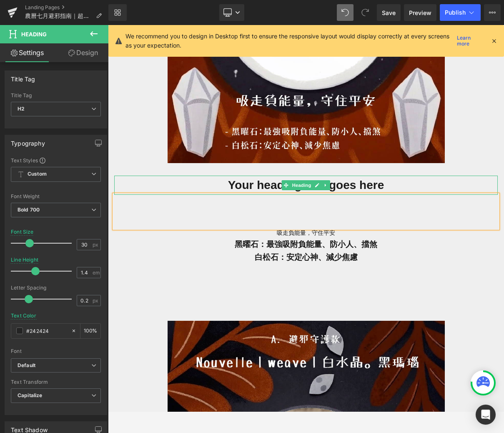
click at [342, 186] on h1 "Your heading text goes here" at bounding box center [306, 185] width 384 height 19
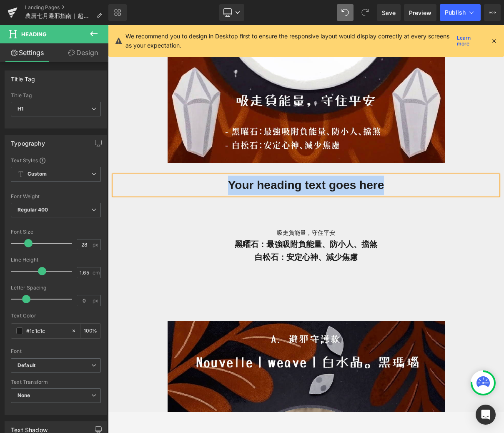
paste div
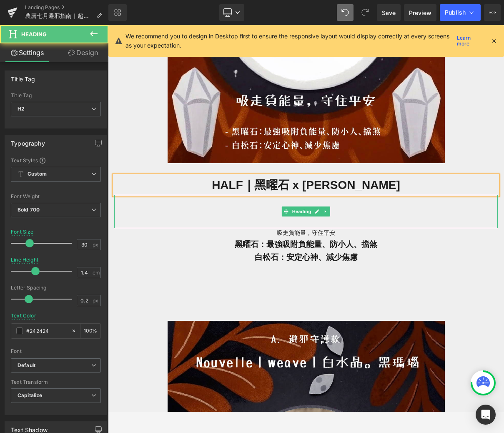
click at [308, 216] on h2 at bounding box center [306, 215] width 384 height 25
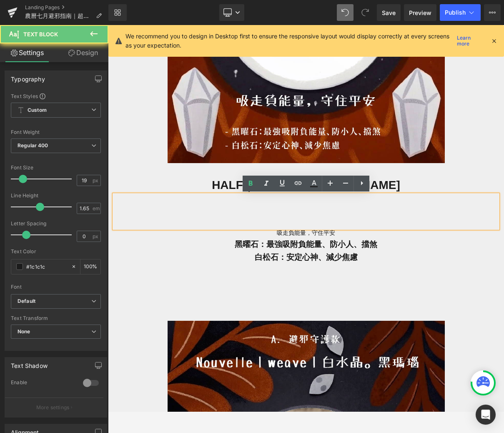
click at [336, 240] on strong "黑曜石：最強吸附負能量、防小人、擋煞" at bounding box center [306, 244] width 143 height 9
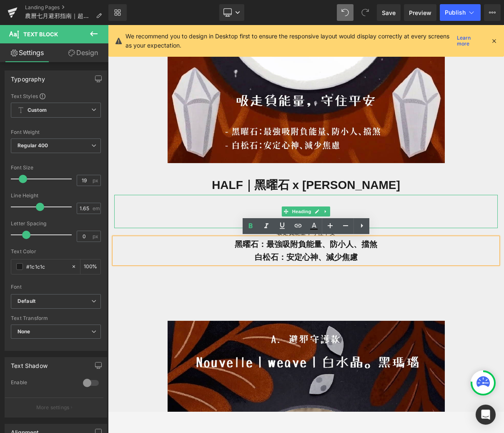
click at [331, 210] on h2 at bounding box center [306, 215] width 384 height 25
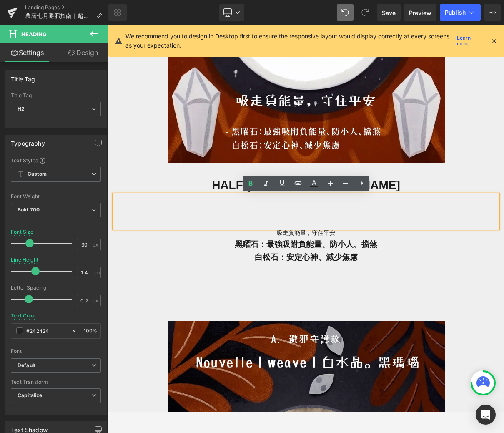
click at [344, 271] on div "Image 🧡 橘貓 = 太陽石 Heading 貪吃撒嬌小太陽，熱情直白，帶來滿滿元氣與溫暖。 Text Block Row HALF｜黑曜石 x 白松石 …" at bounding box center [306, 52] width 396 height 488
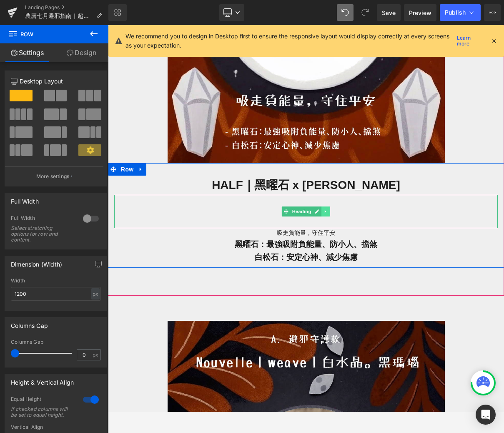
click at [330, 213] on link at bounding box center [326, 211] width 9 height 10
click at [330, 213] on icon at bounding box center [330, 211] width 5 height 5
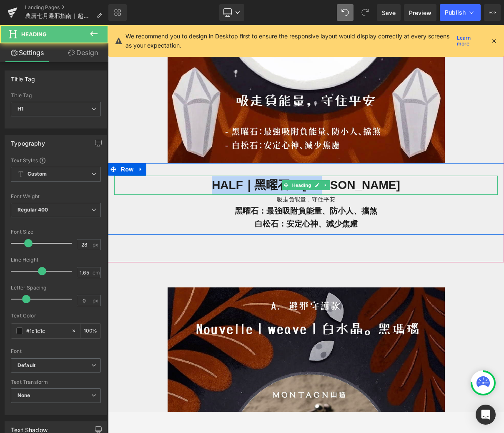
drag, startPoint x: 370, startPoint y: 183, endPoint x: 189, endPoint y: 183, distance: 181.8
click at [189, 183] on h1 "HALF｜黑曜石 x 白松石" at bounding box center [306, 185] width 384 height 19
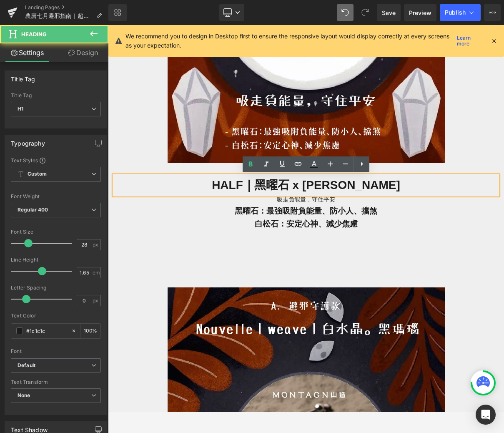
click at [247, 238] on div "Image 🧡 橘貓 = 太陽石 Heading 貪吃撒嬌小太陽，熱情直白，帶來滿滿元氣與溫暖。 Text Block Row HALF｜黑曜石 x 白松石 …" at bounding box center [306, 35] width 396 height 454
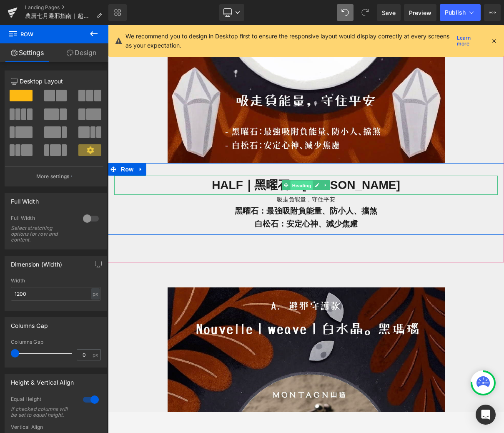
click at [302, 182] on span "Heading" at bounding box center [302, 186] width 23 height 10
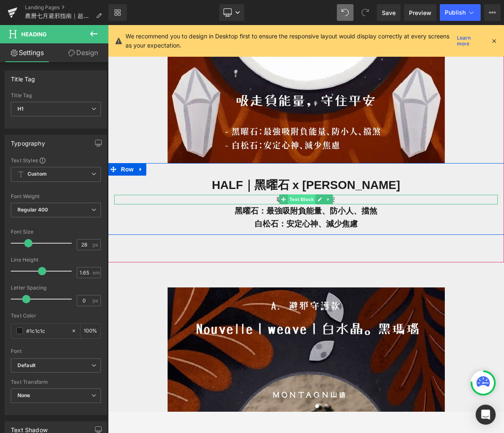
click at [304, 201] on span "Text Block" at bounding box center [302, 199] width 28 height 10
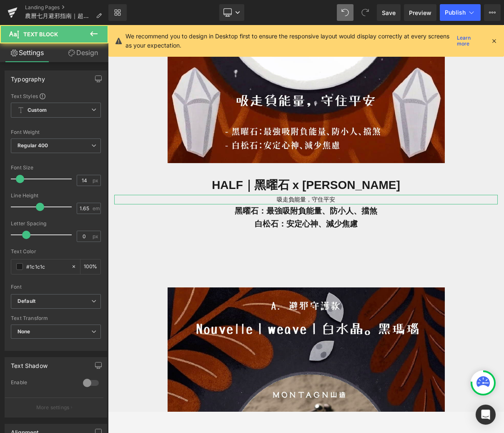
click at [86, 51] on link "Design" at bounding box center [83, 52] width 54 height 19
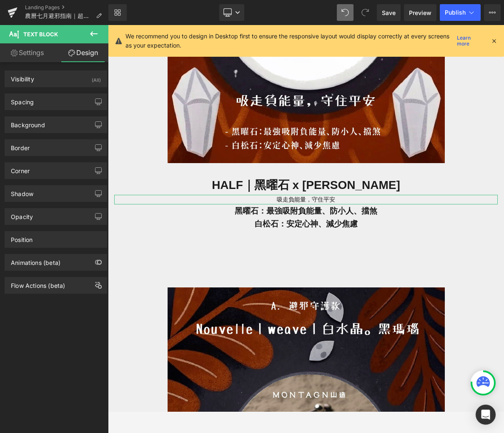
click at [72, 91] on div "Spacing Margin 0 0 0 0 Padding 0 0 0 0 Setup Global Style" at bounding box center [56, 98] width 112 height 23
click at [71, 110] on div "Background Color & Image color Color transparent 0 % Image Replace Image Upload…" at bounding box center [56, 121] width 112 height 23
click at [56, 99] on div "Spacing" at bounding box center [56, 102] width 102 height 16
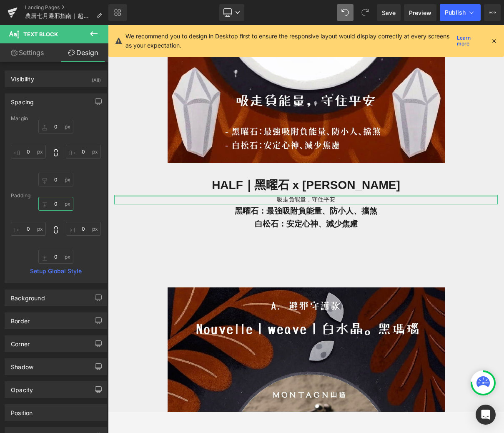
click at [61, 201] on input "0" at bounding box center [55, 204] width 35 height 14
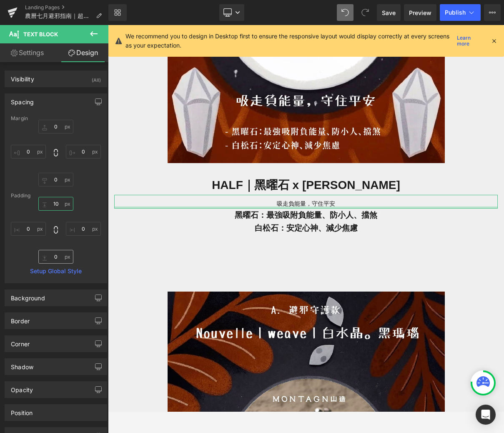
type input "10"
click at [56, 256] on input "0" at bounding box center [55, 257] width 35 height 14
type input "10"
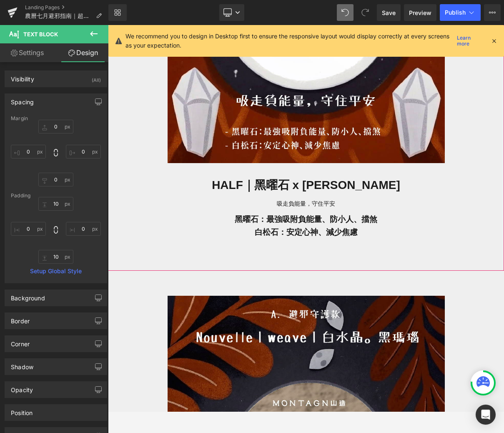
click at [156, 262] on div "Image 🧡 橘貓 = 太陽石 Heading 貪吃撒嬌小太陽，熱情直白，帶來滿滿元氣與溫暖。 Text Block Row HALF｜黑曜石 x 白松石 …" at bounding box center [306, 39] width 396 height 463
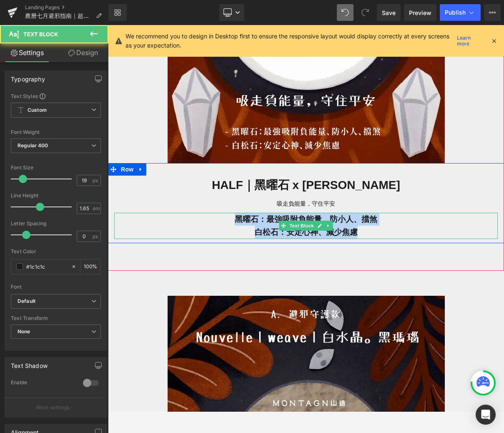
drag, startPoint x: 370, startPoint y: 227, endPoint x: 234, endPoint y: 217, distance: 135.9
click at [234, 217] on div "黑曜石：最強吸附負能量、防小人、擋煞 白松石：安定心神、減少焦慮" at bounding box center [306, 226] width 384 height 26
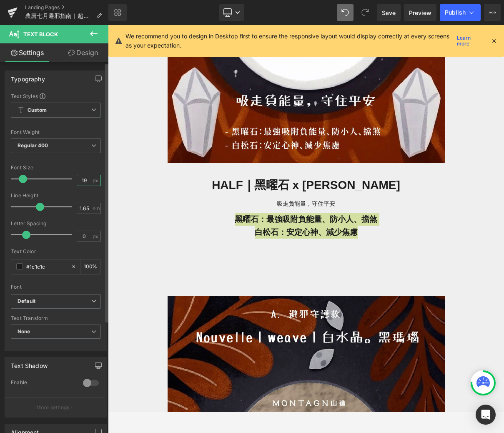
click at [81, 177] on input "19" at bounding box center [84, 180] width 15 height 10
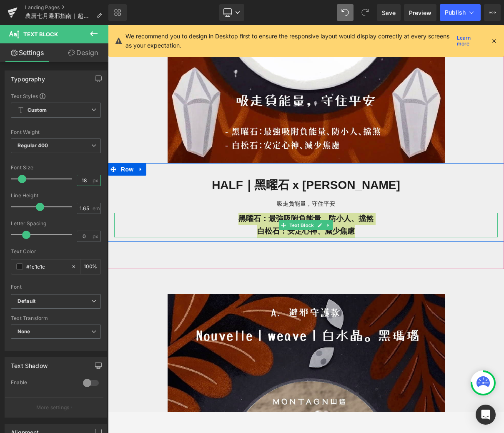
type input "18"
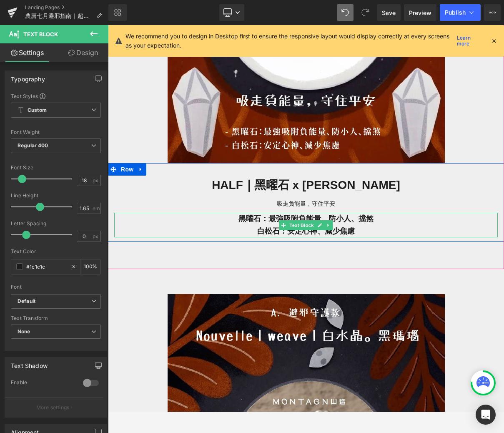
click at [257, 231] on strong "白松石：安定心神、減少焦慮" at bounding box center [306, 231] width 98 height 8
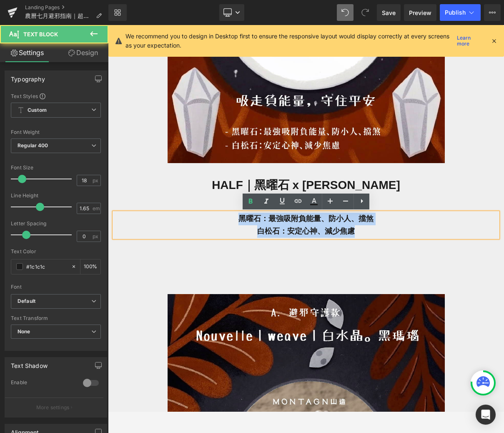
drag, startPoint x: 358, startPoint y: 226, endPoint x: 235, endPoint y: 211, distance: 123.9
click at [235, 213] on div "黑曜石：最強吸附負能量、防小人、擋煞 白松石：安定心神、減少焦慮" at bounding box center [306, 225] width 384 height 25
drag, startPoint x: 355, startPoint y: 236, endPoint x: 240, endPoint y: 223, distance: 116.2
click at [240, 223] on div "黑曜石：最強吸附負能量、防小人、擋煞 白松石：安定心神、減少焦慮" at bounding box center [306, 225] width 384 height 25
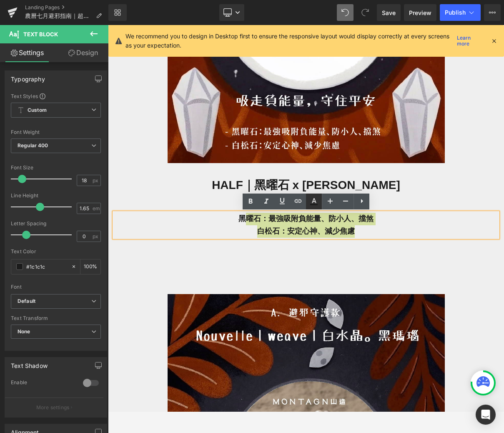
click at [316, 199] on icon at bounding box center [314, 201] width 10 height 10
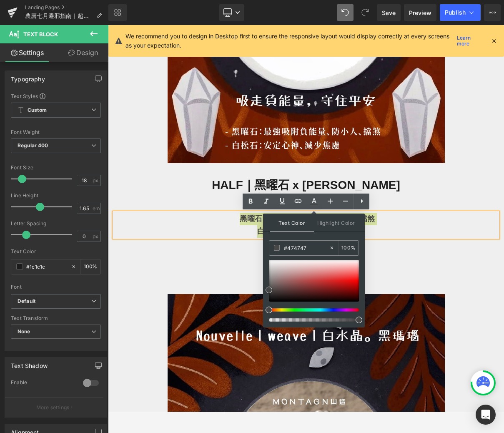
drag, startPoint x: 269, startPoint y: 298, endPoint x: 269, endPoint y: 291, distance: 7.1
click at [269, 291] on span at bounding box center [269, 290] width 7 height 7
click at [270, 292] on span at bounding box center [270, 290] width 7 height 7
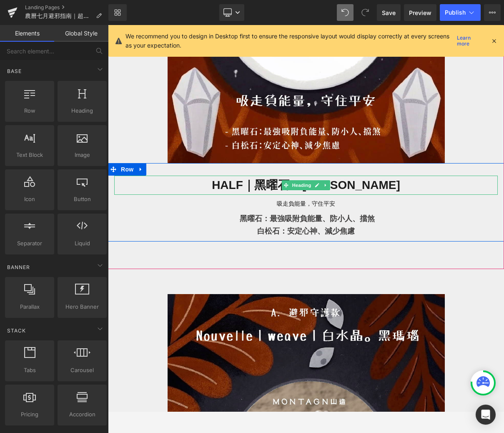
click at [379, 184] on h1 "HALF｜黑曜石 x 白松石" at bounding box center [306, 185] width 384 height 19
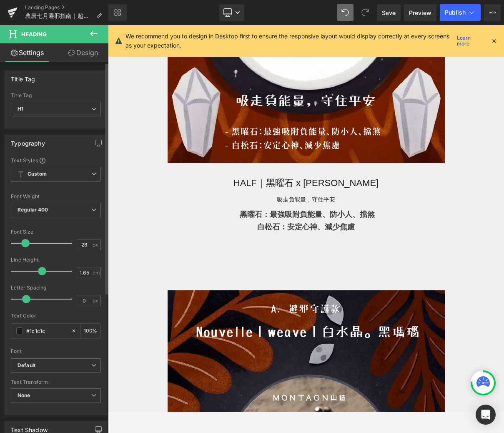
click at [23, 244] on span at bounding box center [25, 243] width 8 height 8
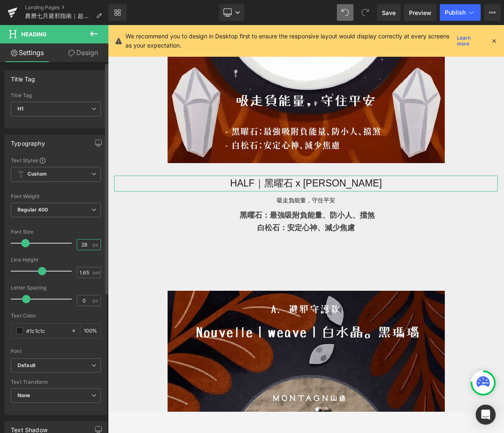
click at [85, 242] on input "28" at bounding box center [84, 244] width 15 height 10
type input "25"
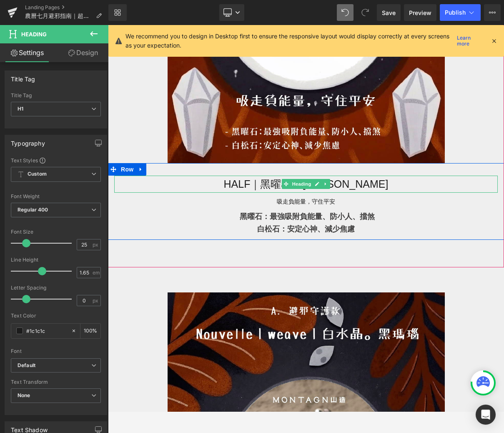
click at [335, 184] on h1 "HALF｜黑曜石 x 白松石" at bounding box center [306, 184] width 384 height 17
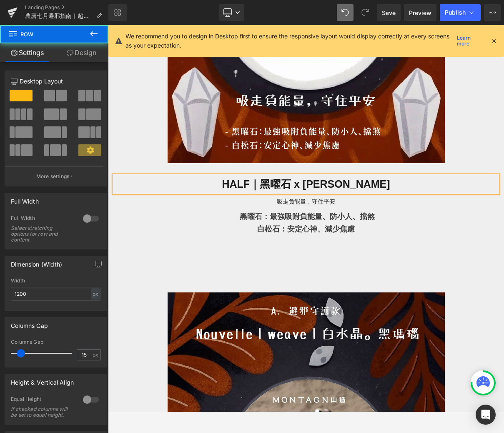
click at [367, 238] on div "HALF｜黑曜石 x 白松石 Heading 吸走負能量，守住平安 Text Block 黑曜石：最強吸附負能量、防小人、擋煞 白松石：安定心神、減少焦慮 T…" at bounding box center [306, 201] width 396 height 77
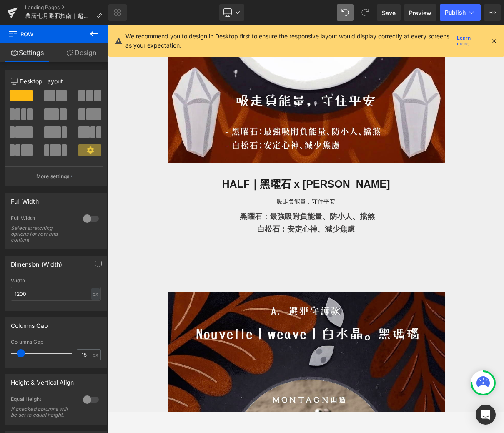
click at [100, 33] on button at bounding box center [93, 34] width 29 height 18
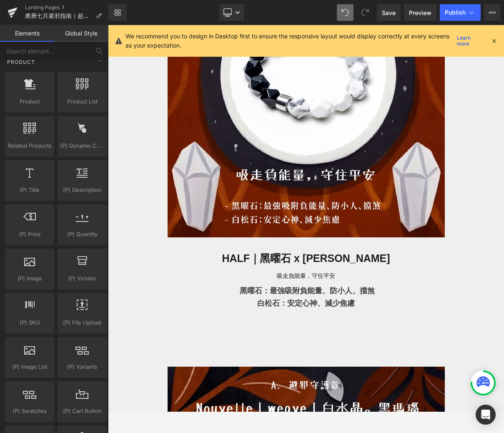
scroll to position [728, 0]
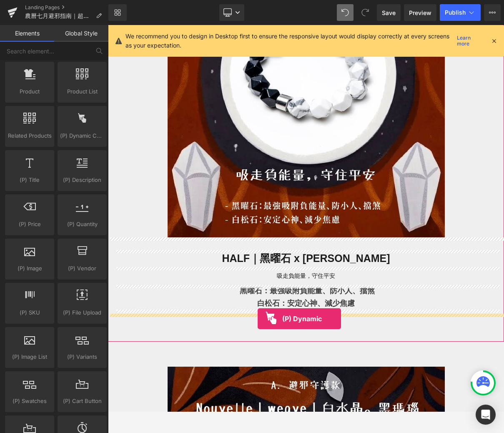
drag, startPoint x: 185, startPoint y: 150, endPoint x: 258, endPoint y: 318, distance: 183.0
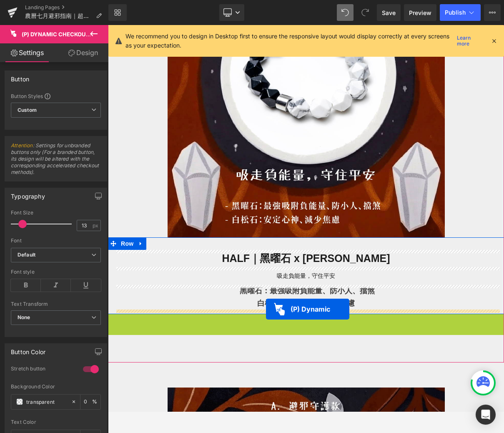
drag, startPoint x: 267, startPoint y: 320, endPoint x: 266, endPoint y: 309, distance: 10.9
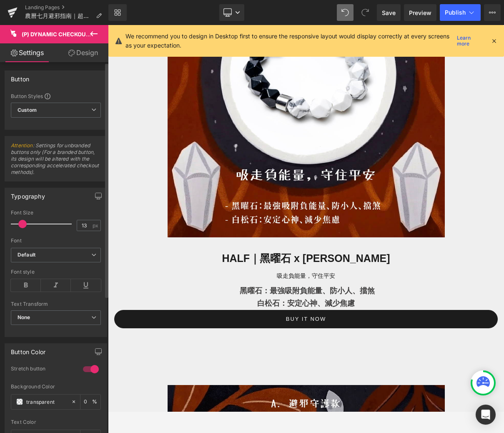
click at [85, 371] on div at bounding box center [91, 368] width 20 height 13
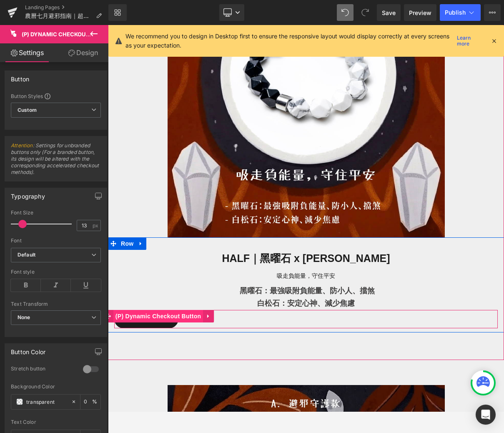
click at [154, 317] on span "(P) Dynamic Checkout Button" at bounding box center [158, 316] width 90 height 13
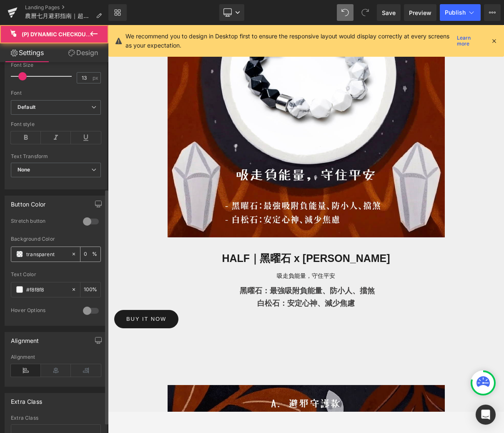
scroll to position [214, 0]
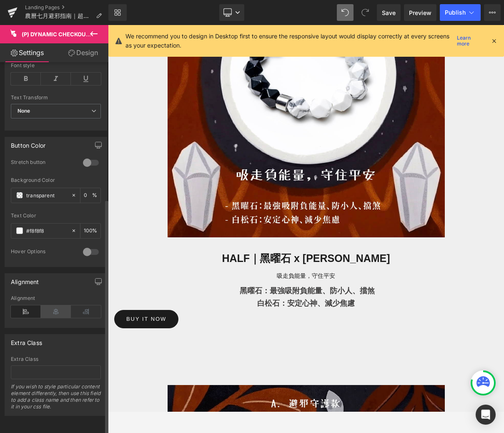
click at [52, 305] on icon at bounding box center [56, 311] width 30 height 13
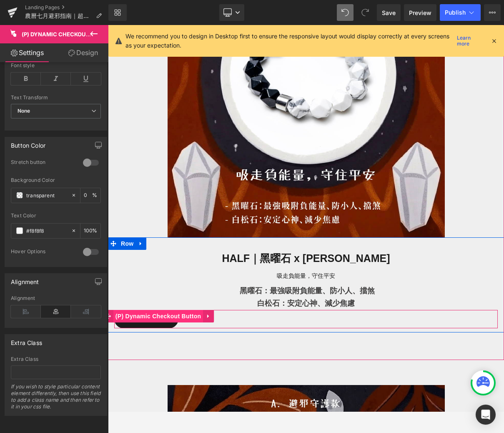
click at [147, 319] on span "(P) Dynamic Checkout Button" at bounding box center [158, 316] width 90 height 13
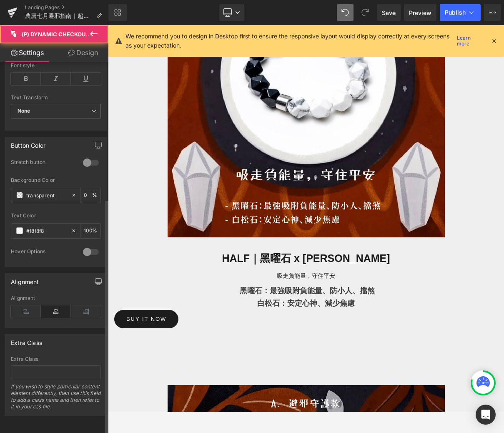
click at [50, 305] on icon at bounding box center [56, 311] width 30 height 13
click at [85, 305] on icon at bounding box center [86, 311] width 30 height 13
click at [58, 305] on icon at bounding box center [56, 311] width 30 height 13
click at [25, 305] on icon at bounding box center [26, 311] width 30 height 13
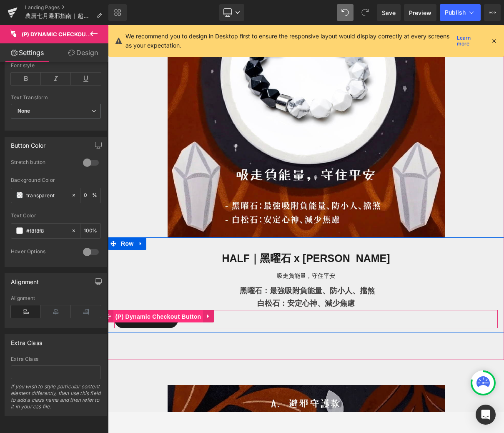
click at [150, 314] on span "(P) Dynamic Checkout Button" at bounding box center [158, 316] width 90 height 13
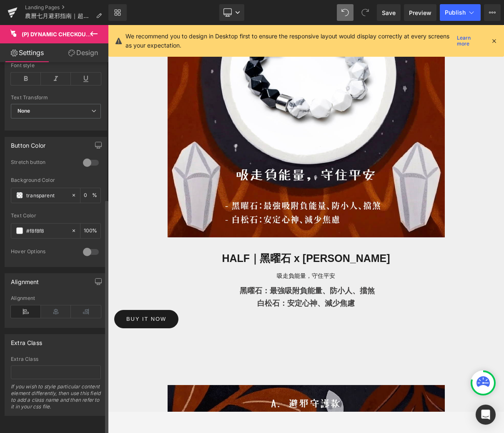
click at [91, 156] on div at bounding box center [91, 162] width 20 height 13
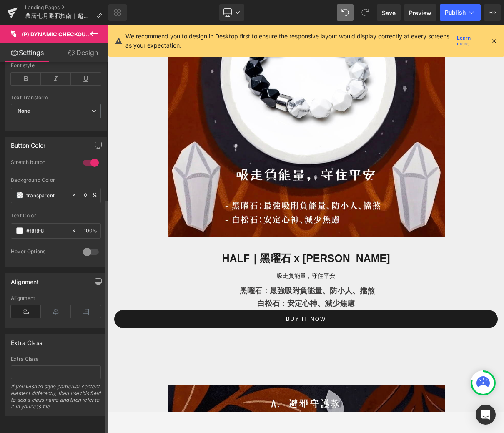
click at [91, 156] on div at bounding box center [91, 162] width 20 height 13
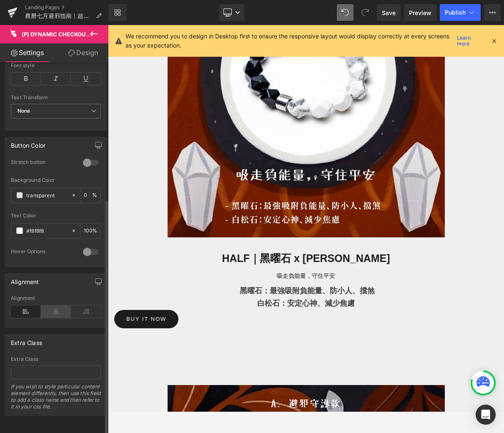
click at [49, 306] on icon at bounding box center [56, 311] width 30 height 13
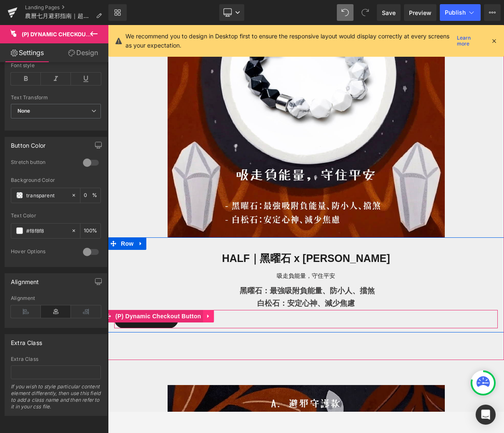
click at [204, 317] on link at bounding box center [208, 316] width 11 height 13
click at [210, 319] on link at bounding box center [214, 316] width 11 height 13
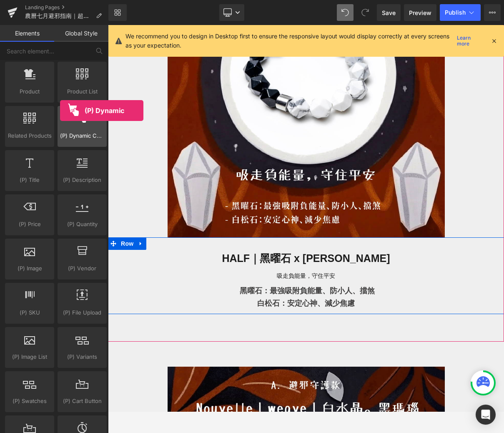
drag, startPoint x: 78, startPoint y: 124, endPoint x: 61, endPoint y: 112, distance: 20.7
click at [61, 113] on div at bounding box center [82, 122] width 44 height 19
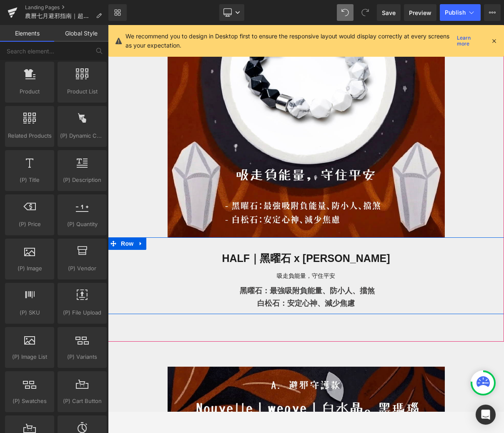
scroll to position [649, 0]
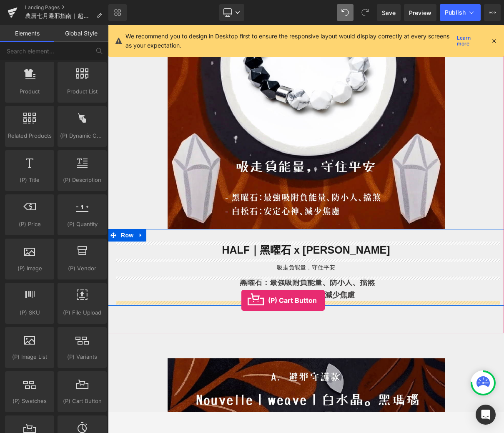
drag, startPoint x: 187, startPoint y: 418, endPoint x: 241, endPoint y: 300, distance: 129.7
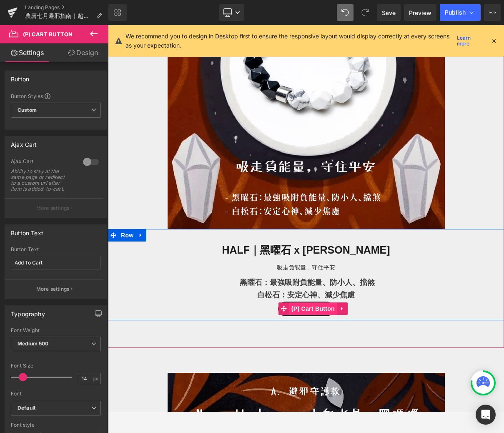
click at [309, 307] on span "(P) Cart Button" at bounding box center [313, 308] width 48 height 13
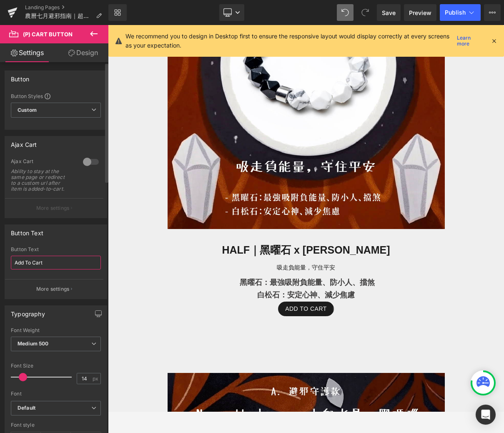
drag, startPoint x: 60, startPoint y: 260, endPoint x: 0, endPoint y: 253, distance: 60.5
click at [0, 254] on div "Button Text Add To Cart Button Text Add To Cart More settings" at bounding box center [56, 258] width 112 height 81
type input "s"
type input "加入購物車"
click at [70, 246] on div "Button Text" at bounding box center [56, 249] width 90 height 6
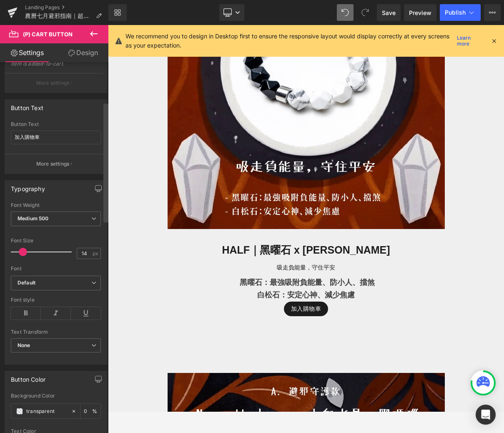
scroll to position [134, 0]
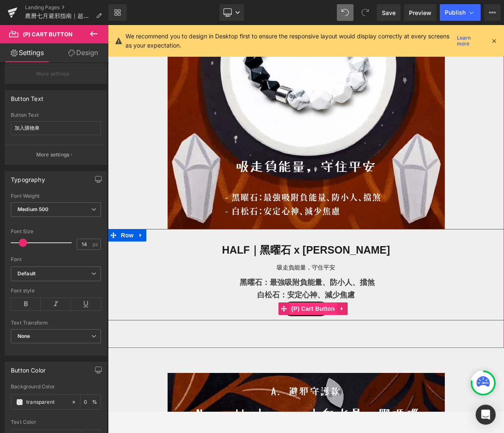
click at [309, 308] on span "(P) Cart Button" at bounding box center [313, 308] width 48 height 13
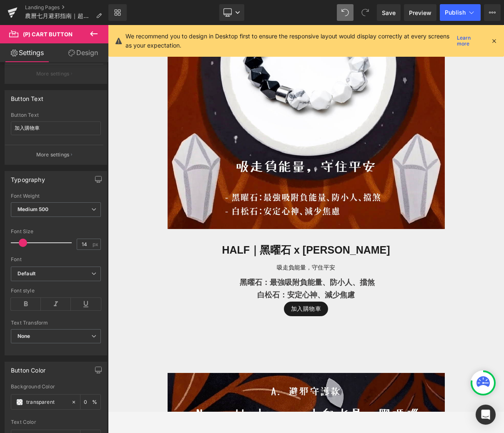
click at [87, 50] on link "Design" at bounding box center [83, 52] width 54 height 19
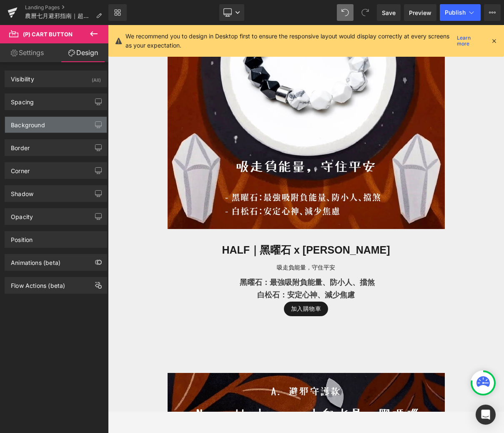
click at [51, 117] on div "Background" at bounding box center [56, 125] width 102 height 16
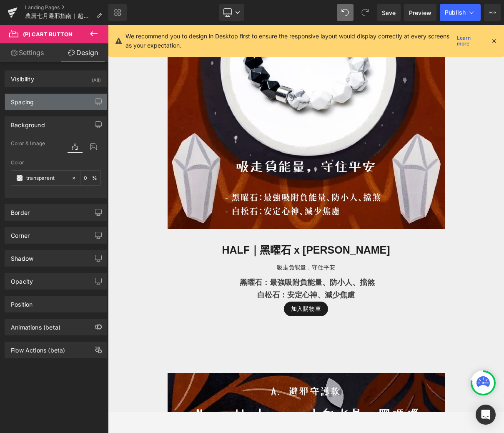
click at [46, 108] on div "Spacing" at bounding box center [56, 102] width 102 height 16
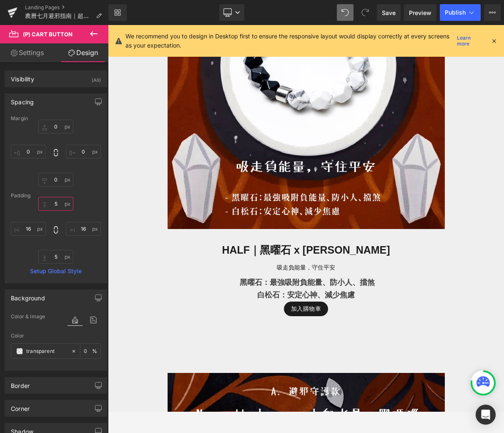
click at [60, 202] on input "5" at bounding box center [55, 204] width 35 height 14
type input "ㄅ"
type input "ㄅㄢ"
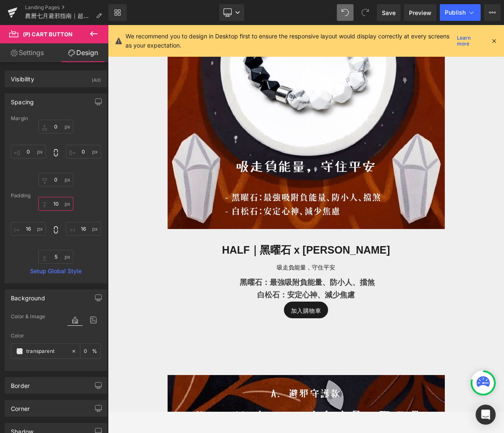
type input "1"
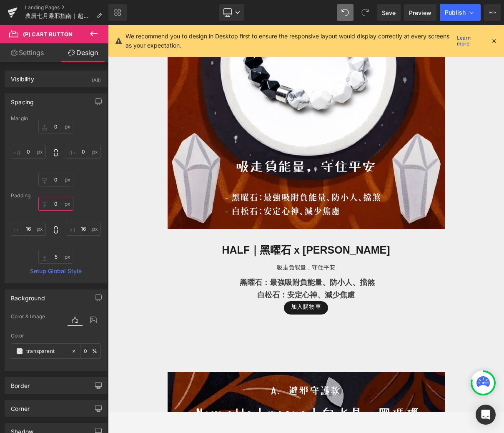
scroll to position [649, 0]
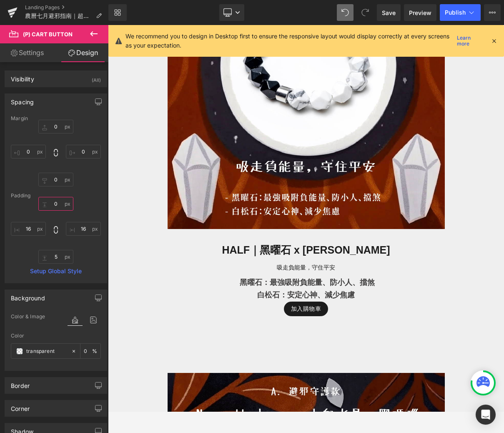
type input "5"
click at [58, 122] on input "0" at bounding box center [55, 127] width 35 height 14
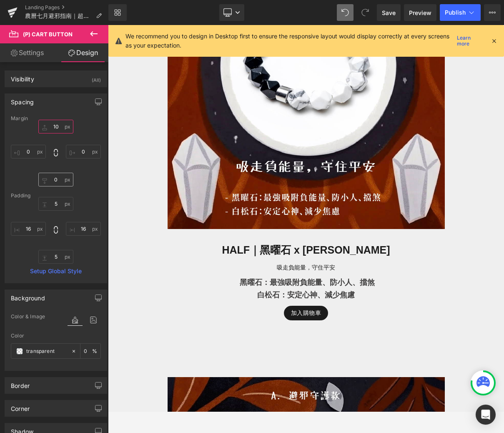
type input "10"
click at [61, 184] on input "0" at bounding box center [55, 180] width 35 height 14
type input "10"
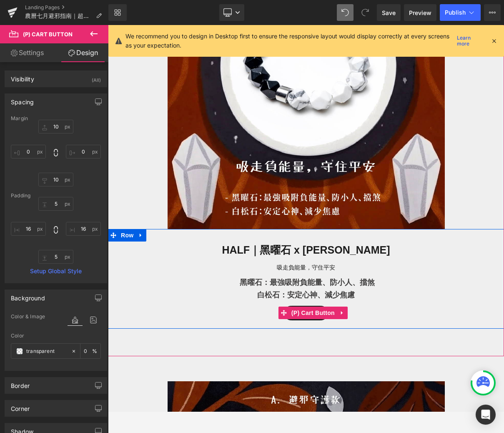
click at [171, 308] on div "加入購物車" at bounding box center [306, 313] width 384 height 15
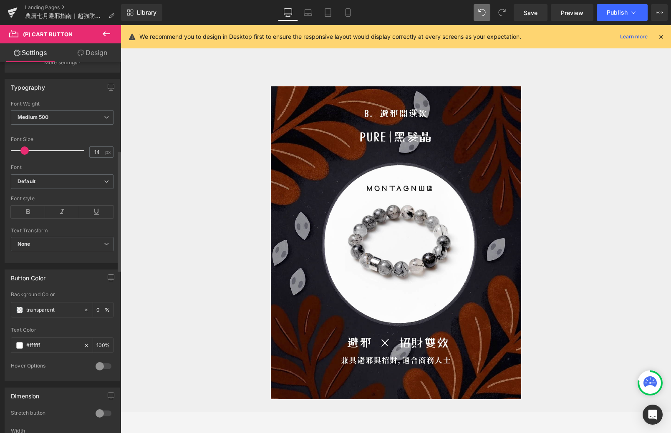
scroll to position [209, 0]
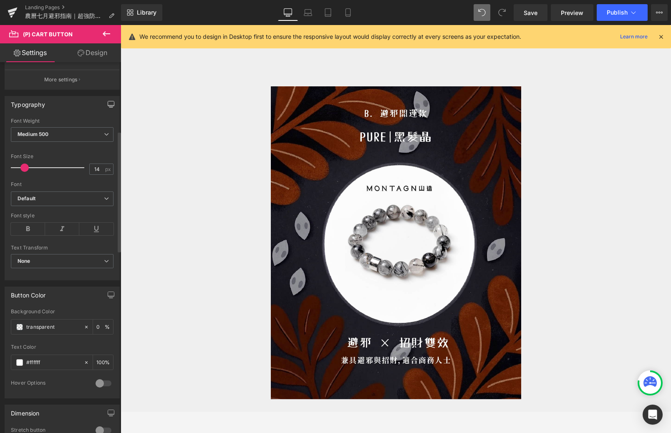
click at [108, 98] on button "button" at bounding box center [110, 104] width 13 height 16
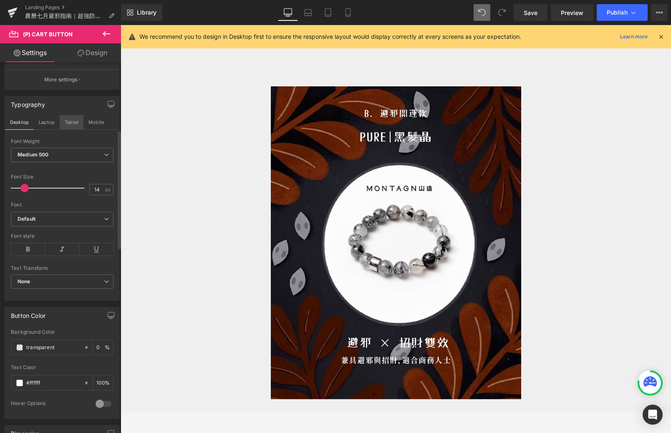
click at [67, 126] on button "Tablet" at bounding box center [72, 122] width 24 height 14
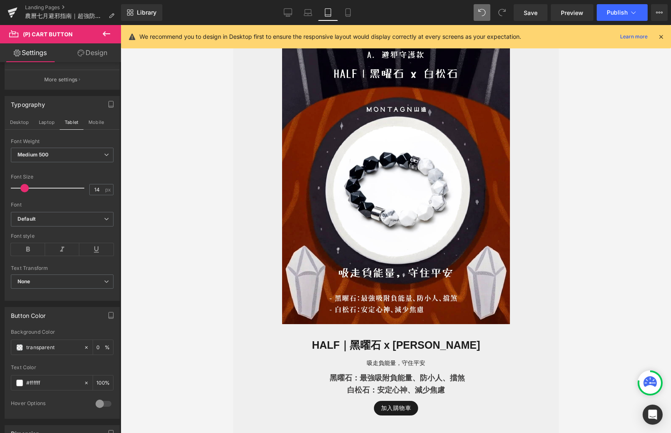
scroll to position [479, 0]
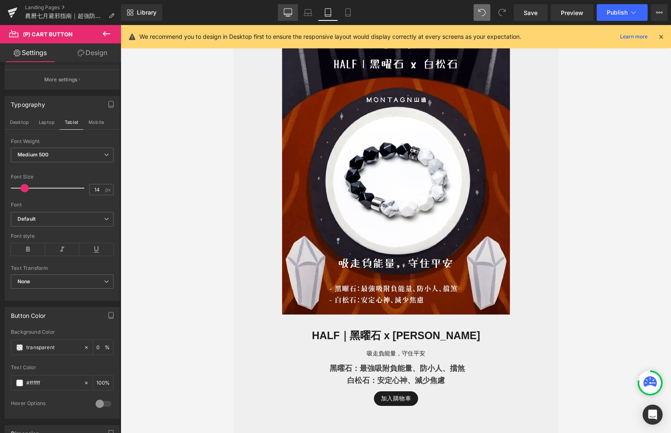
click at [290, 15] on icon at bounding box center [288, 12] width 8 height 6
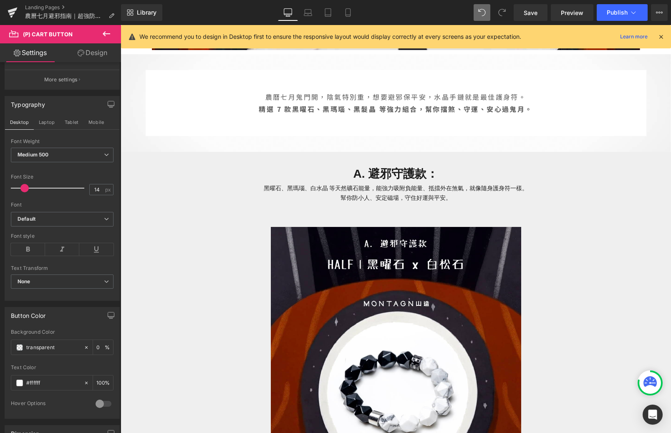
scroll to position [377, 0]
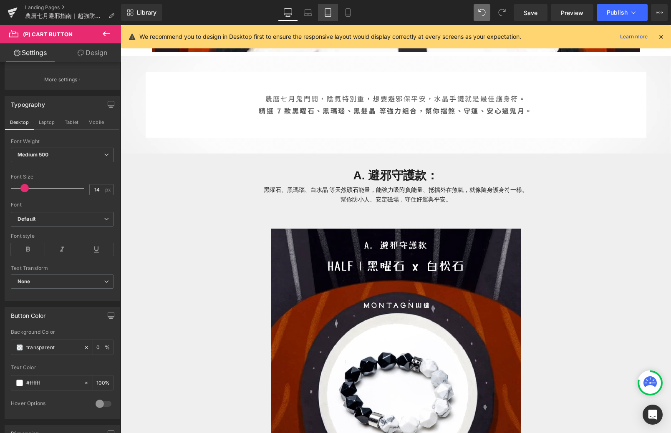
click at [330, 13] on icon at bounding box center [328, 12] width 8 height 8
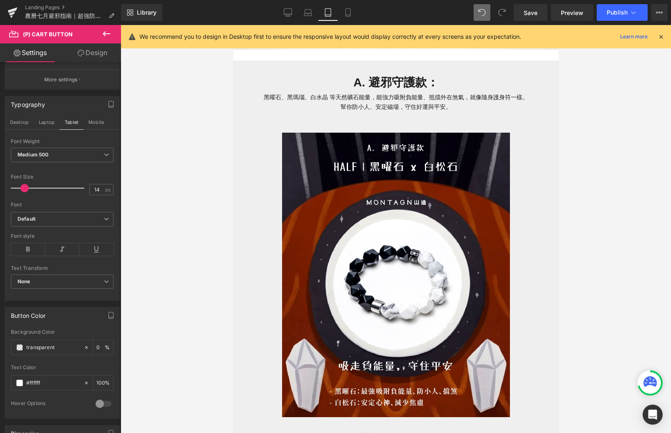
scroll to position [663, 0]
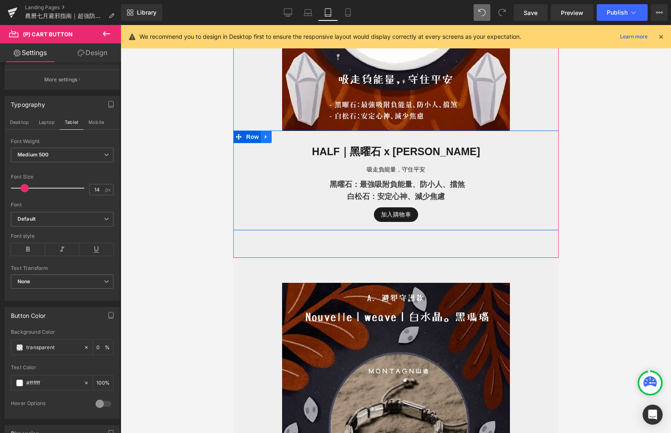
click at [266, 138] on icon at bounding box center [266, 137] width 6 height 6
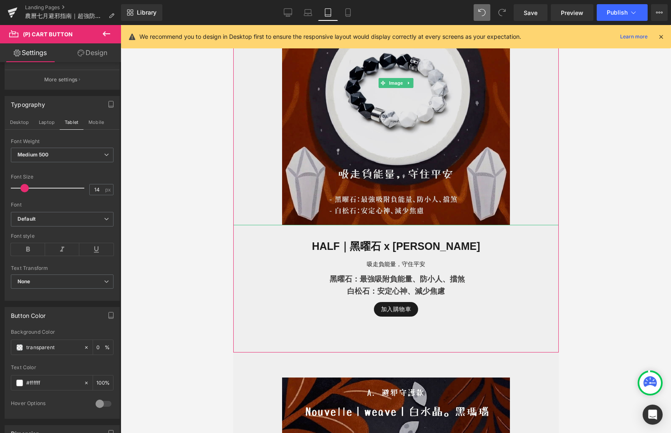
scroll to position [567, 0]
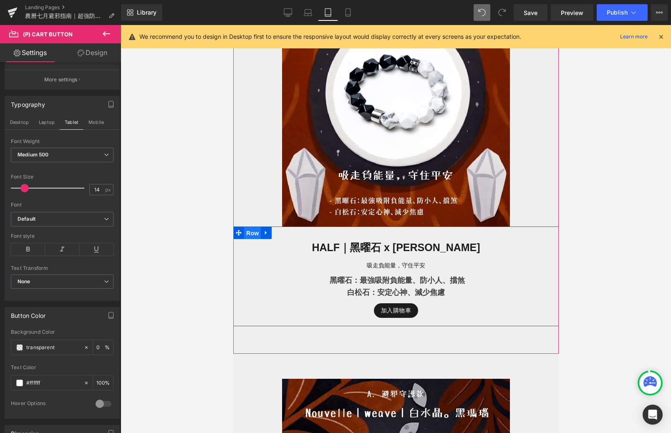
click at [247, 234] on span "Row" at bounding box center [252, 233] width 17 height 13
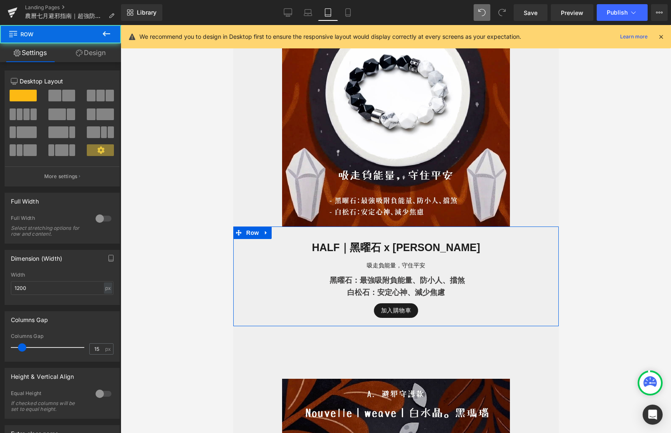
click at [91, 52] on link "Design" at bounding box center [90, 52] width 60 height 19
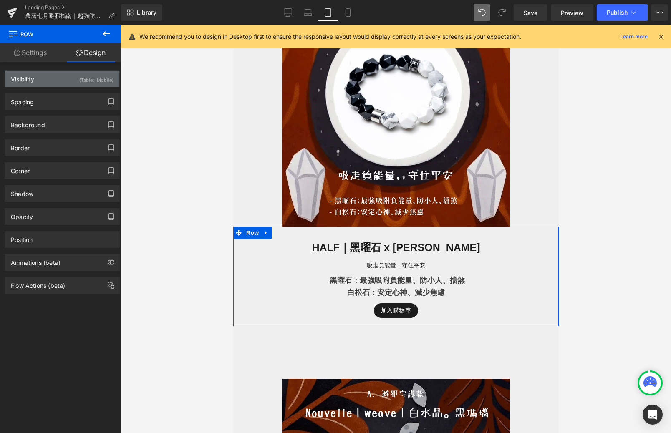
click at [87, 84] on div "(Tablet, Mobile)" at bounding box center [96, 78] width 34 height 14
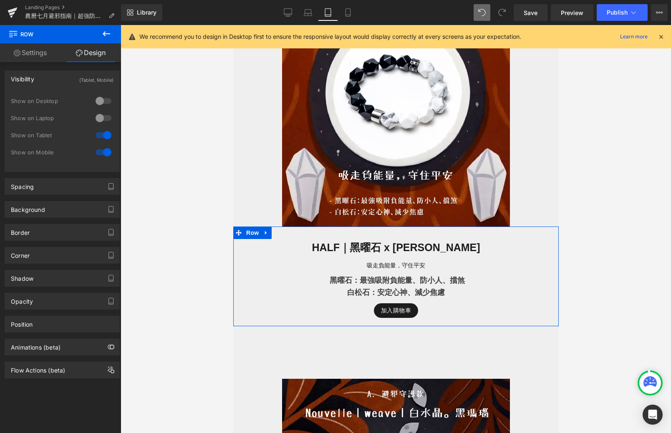
click at [98, 102] on div at bounding box center [103, 100] width 20 height 13
click at [98, 112] on div at bounding box center [103, 117] width 20 height 13
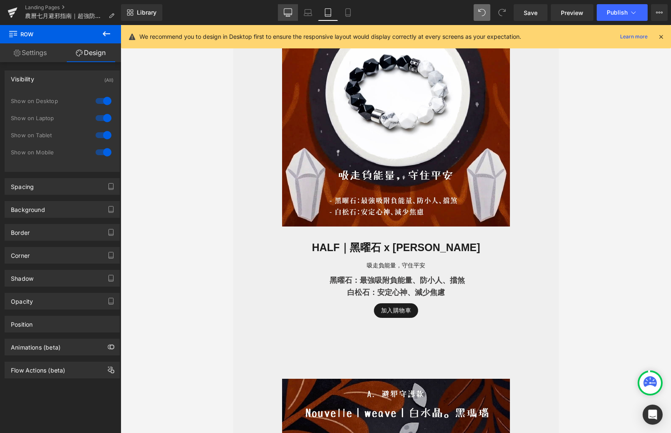
click at [288, 16] on icon at bounding box center [288, 16] width 4 height 0
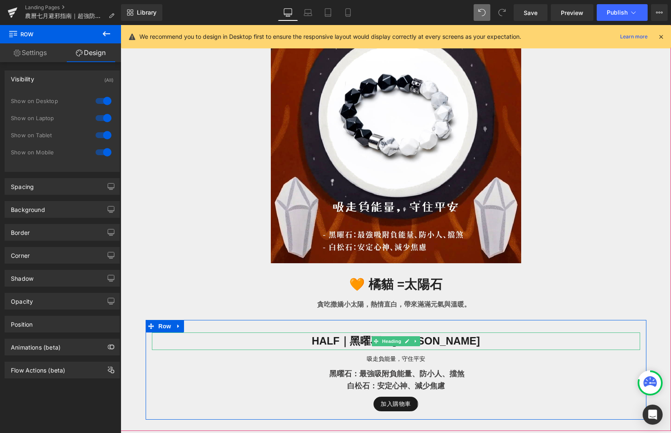
scroll to position [641, 0]
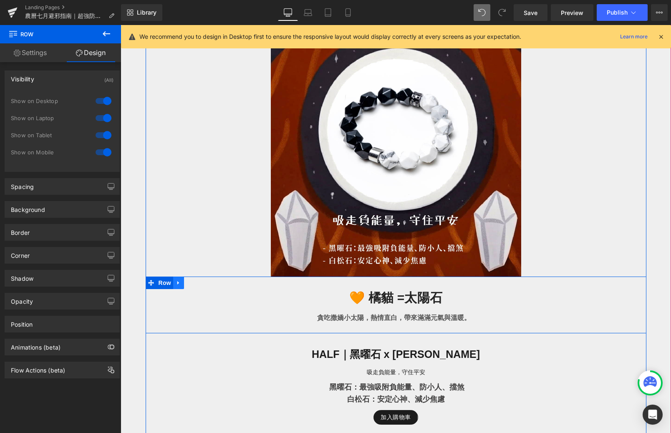
click at [178, 284] on icon at bounding box center [179, 283] width 6 height 6
click at [202, 284] on icon at bounding box center [200, 283] width 6 height 6
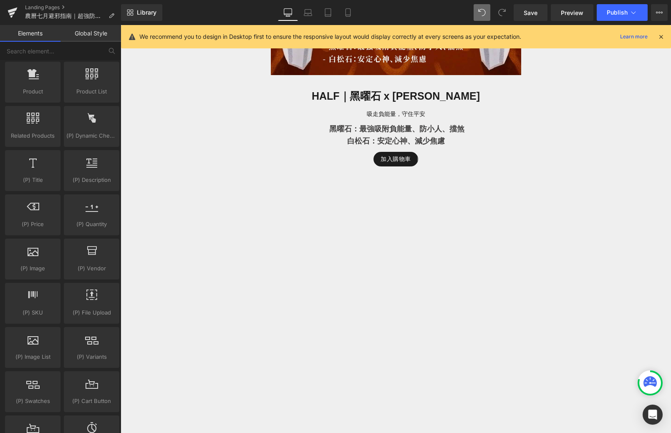
scroll to position [826, 0]
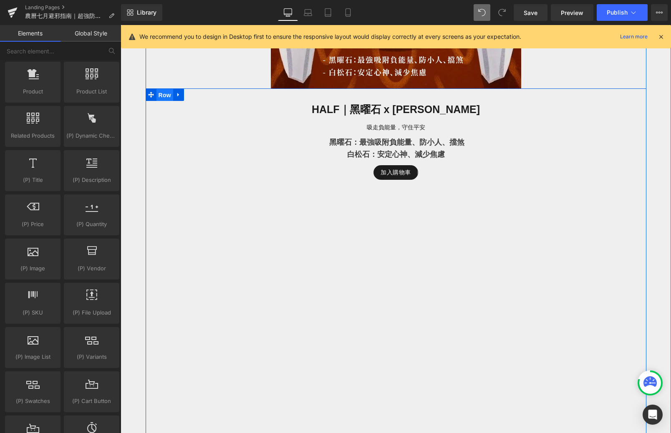
click at [167, 100] on span "Row" at bounding box center [164, 95] width 17 height 13
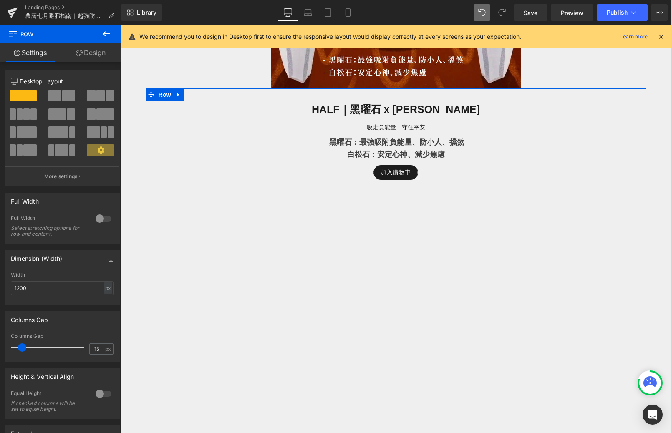
click at [97, 150] on icon at bounding box center [101, 150] width 8 height 8
click at [63, 96] on span at bounding box center [68, 96] width 13 height 12
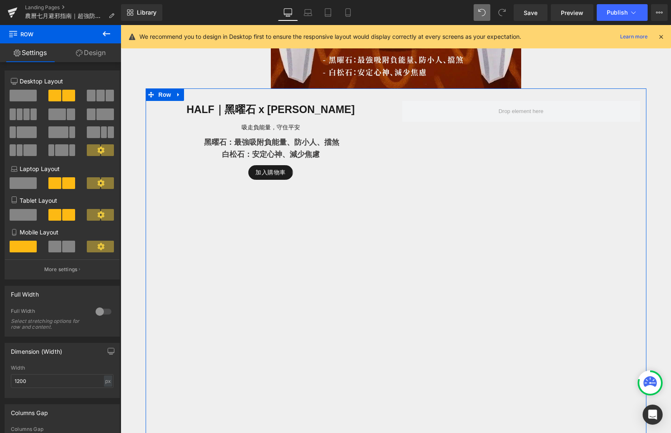
click at [14, 97] on span at bounding box center [23, 96] width 27 height 12
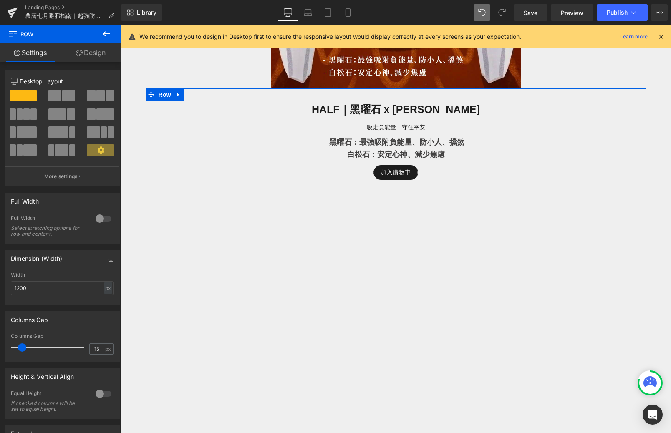
click at [379, 193] on div "HALF｜黑曜石 x 白松石 Heading 吸走負能量，守住平安 Text Block 黑曜石：最強吸附負能量、防小人、擋煞 白松石：安定心神、減少焦慮 T…" at bounding box center [396, 294] width 500 height 412
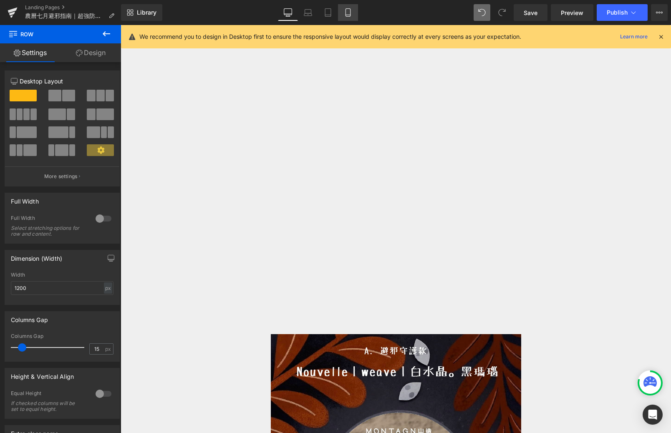
click at [346, 15] on icon at bounding box center [348, 12] width 8 height 8
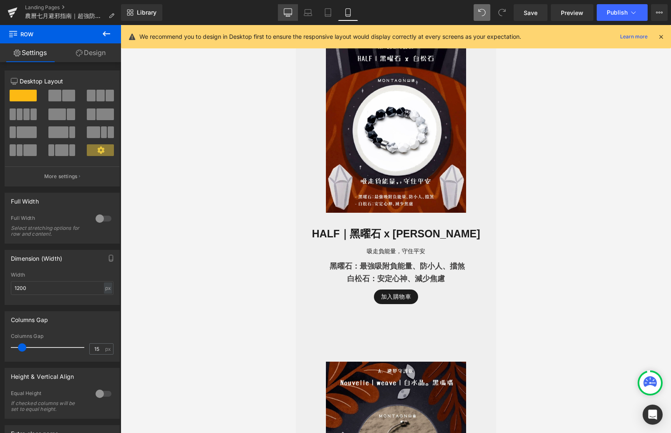
click at [291, 16] on icon at bounding box center [288, 12] width 8 height 8
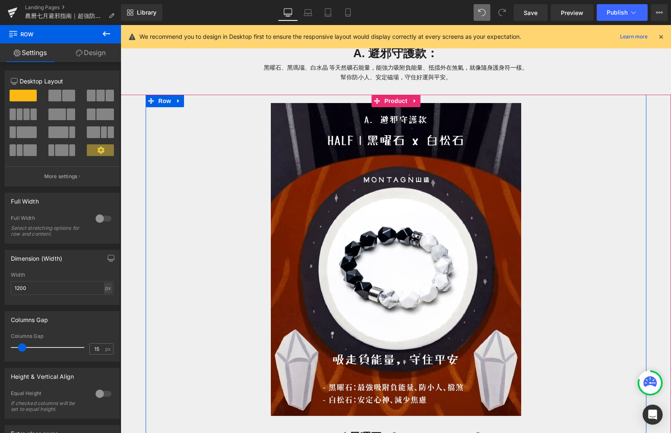
scroll to position [465, 0]
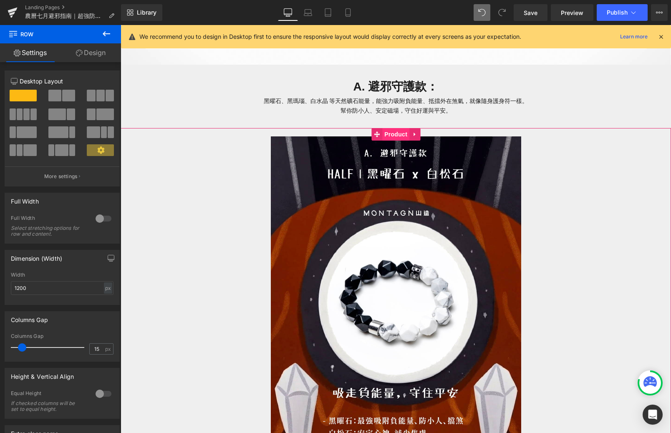
click at [393, 136] on span "Product" at bounding box center [395, 134] width 27 height 13
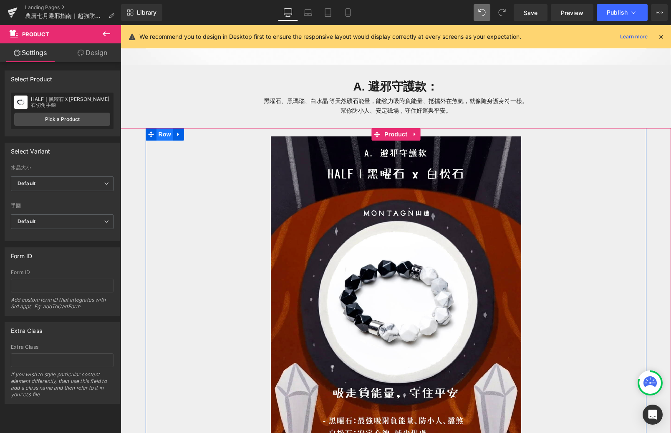
click at [157, 135] on span "Row" at bounding box center [164, 134] width 17 height 13
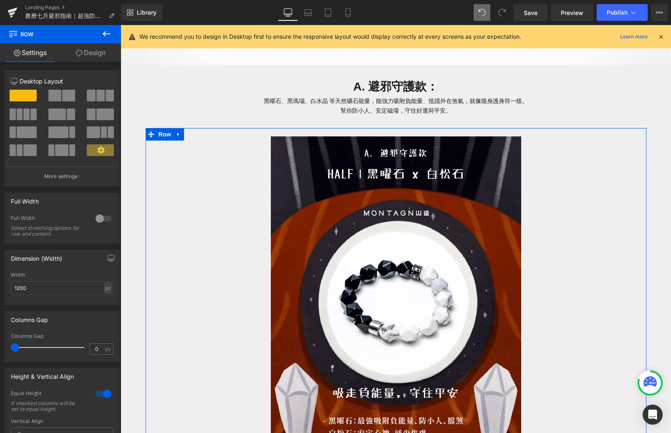
click at [54, 98] on span at bounding box center [54, 96] width 13 height 12
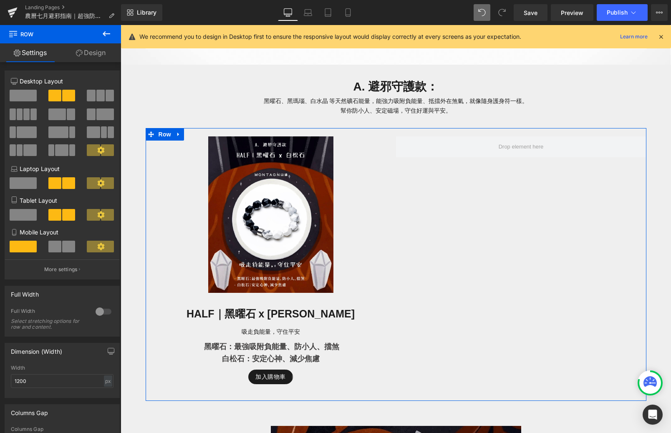
click at [23, 189] on span at bounding box center [23, 183] width 27 height 12
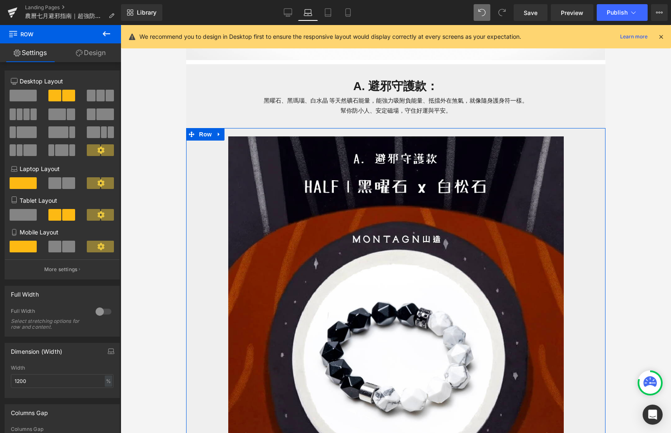
click at [26, 215] on span at bounding box center [23, 215] width 27 height 12
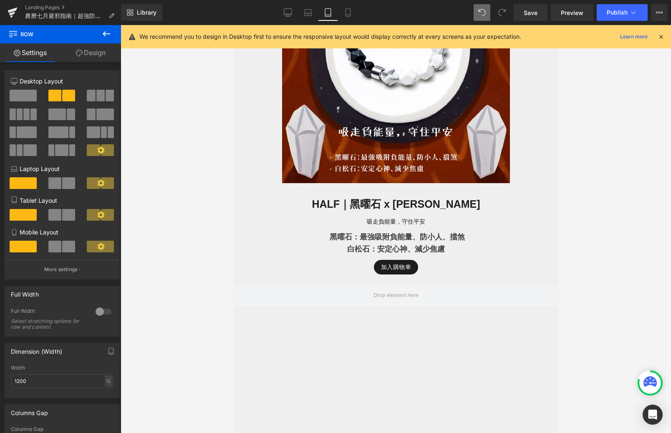
scroll to position [614, 0]
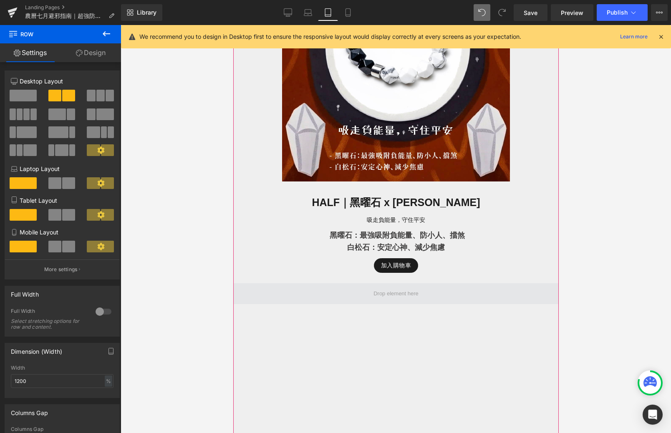
click at [275, 286] on span at bounding box center [395, 293] width 325 height 21
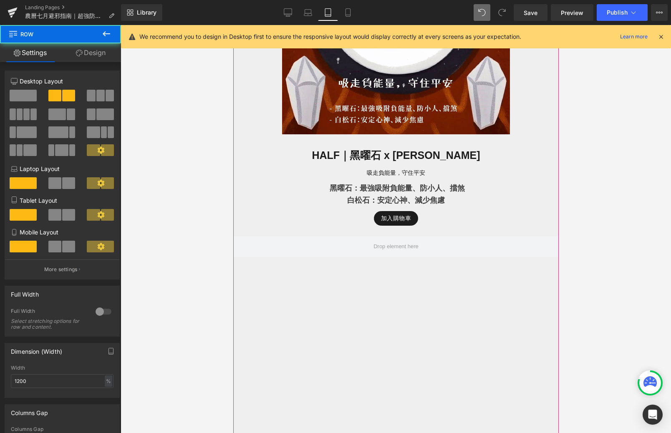
scroll to position [678, 0]
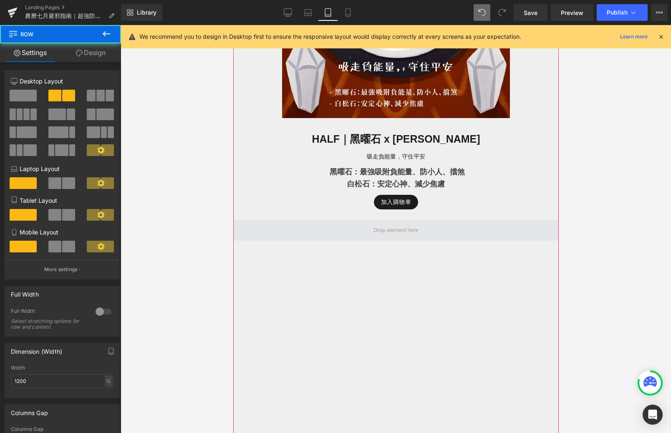
click at [299, 231] on span at bounding box center [395, 230] width 325 height 21
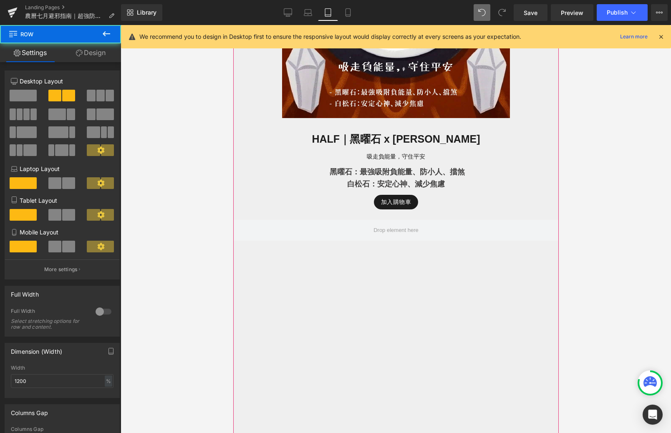
drag, startPoint x: 253, startPoint y: 233, endPoint x: 251, endPoint y: 263, distance: 30.1
click at [251, 263] on div at bounding box center [395, 414] width 325 height 388
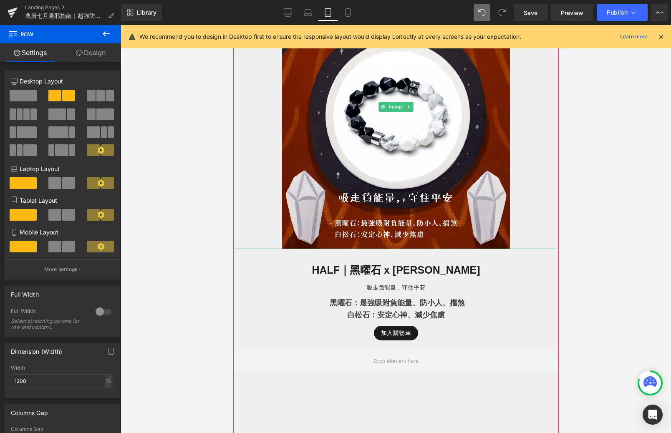
scroll to position [659, 0]
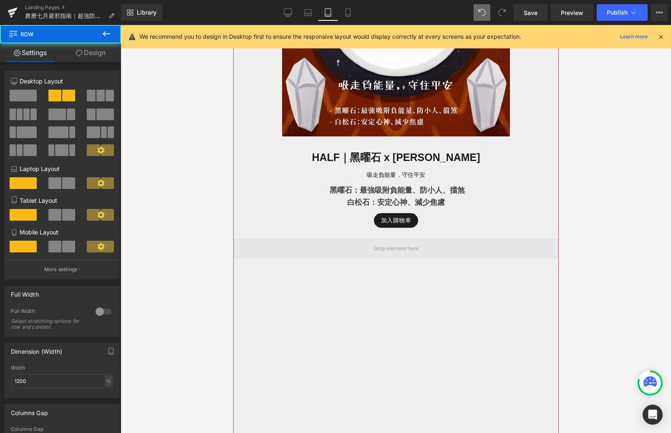
click at [274, 249] on span at bounding box center [395, 248] width 325 height 21
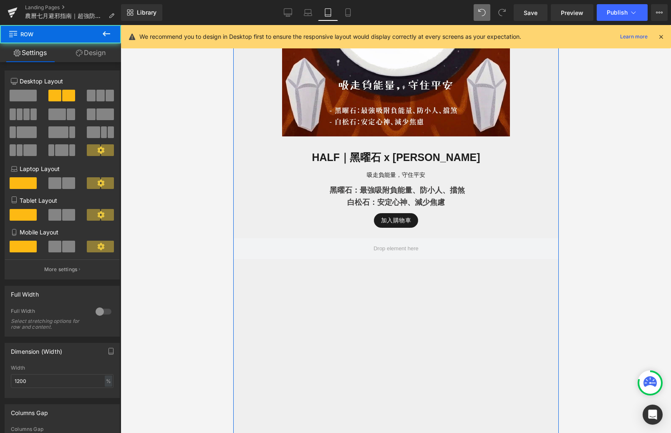
click at [21, 97] on span at bounding box center [23, 96] width 27 height 12
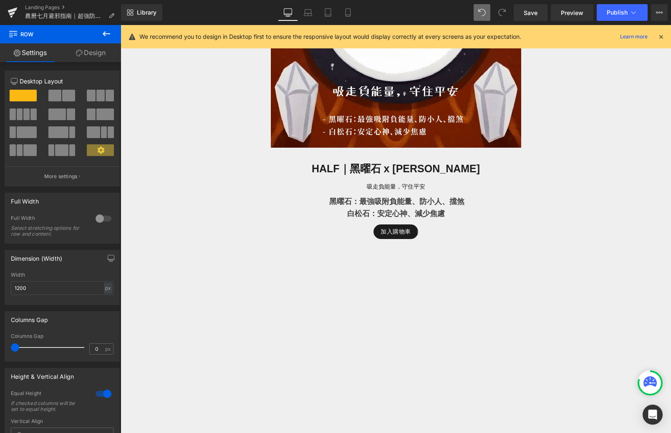
click at [333, 267] on div "HALF｜黑曜石 x 白松石 Heading 吸走負能量，守住平安 Text Block 黑曜石：最強吸附負能量、防小人、擋煞 白松石：安定心神、減少焦慮 T…" at bounding box center [396, 368] width 500 height 440
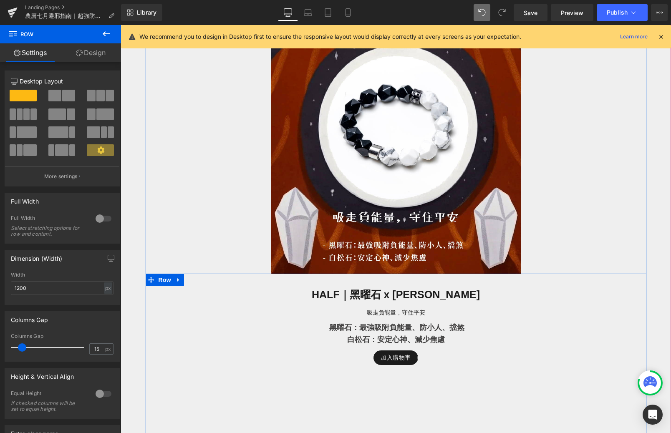
scroll to position [627, 0]
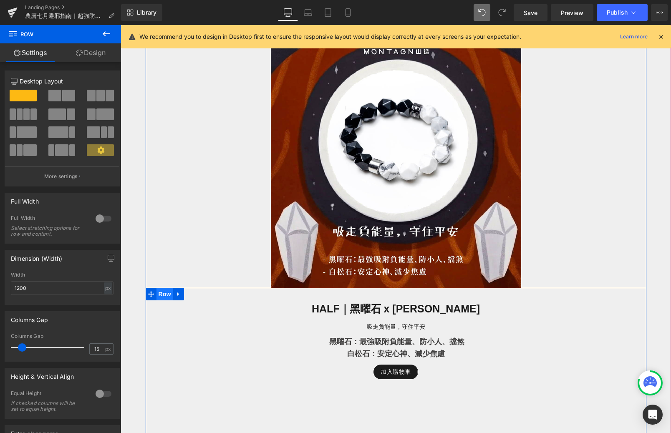
click at [158, 297] on span "Row" at bounding box center [164, 294] width 17 height 13
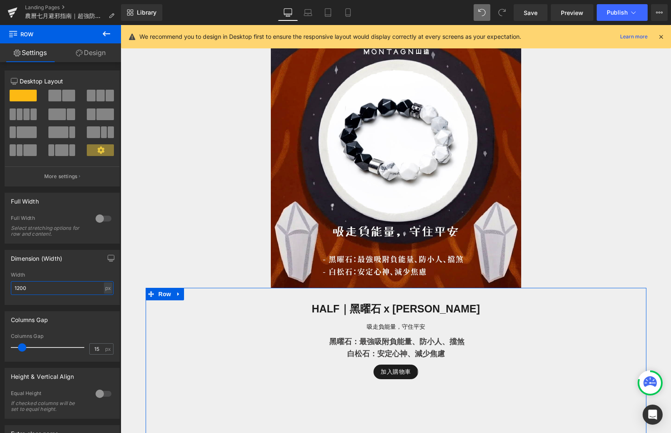
click at [50, 287] on input "1200" at bounding box center [62, 288] width 103 height 14
click at [100, 52] on link "Design" at bounding box center [90, 52] width 60 height 19
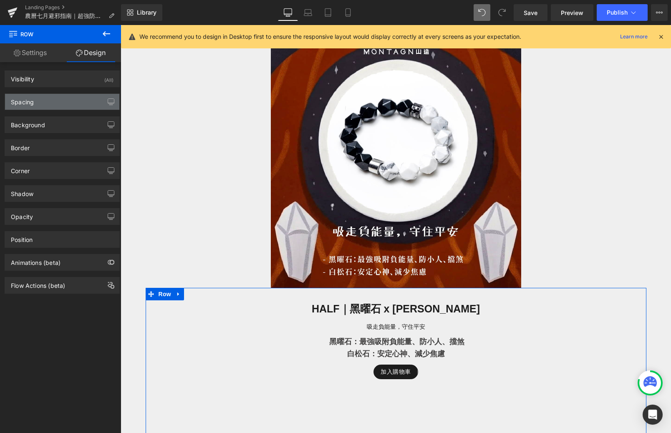
click at [63, 107] on div "Spacing" at bounding box center [62, 102] width 114 height 16
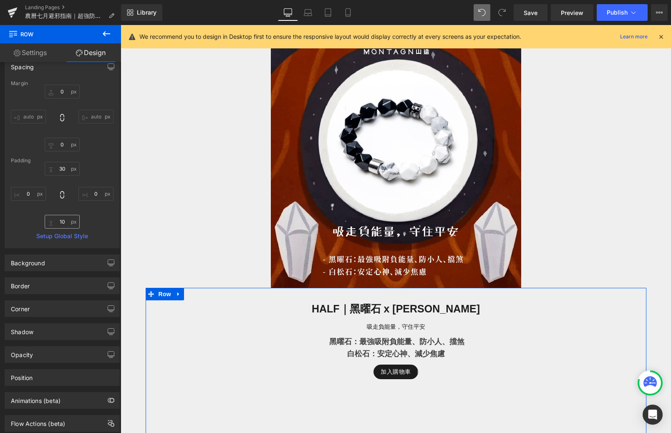
scroll to position [59, 0]
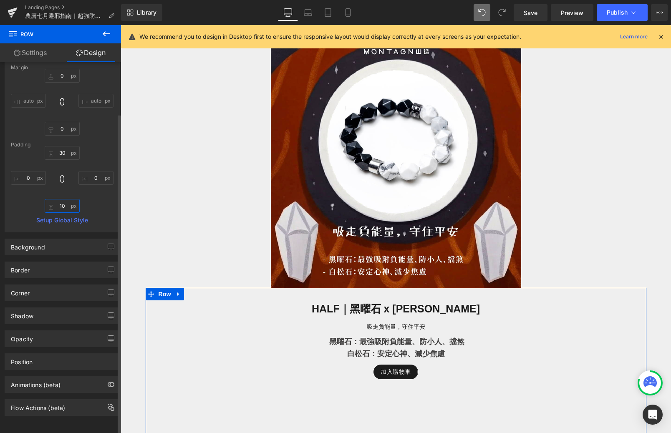
click at [65, 200] on input "text" at bounding box center [62, 206] width 35 height 14
type input "150"
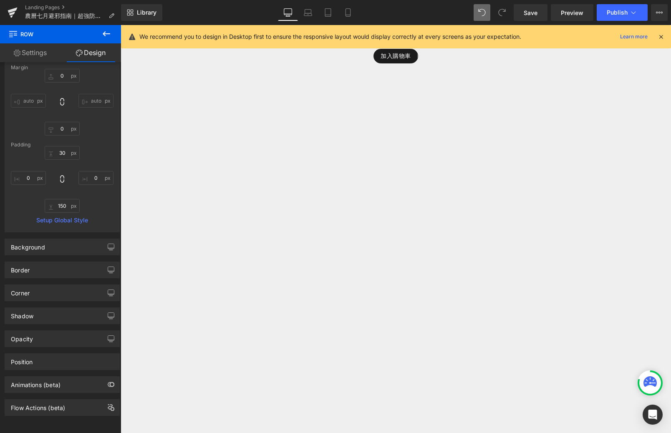
scroll to position [904, 0]
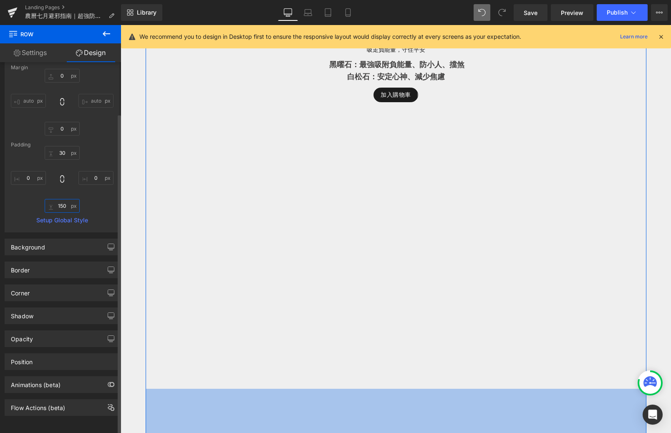
click at [69, 199] on input "150" at bounding box center [62, 206] width 35 height 14
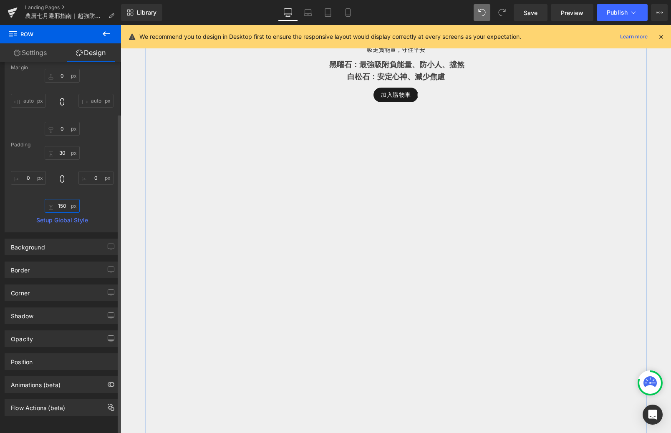
click at [69, 199] on input "150" at bounding box center [62, 206] width 35 height 14
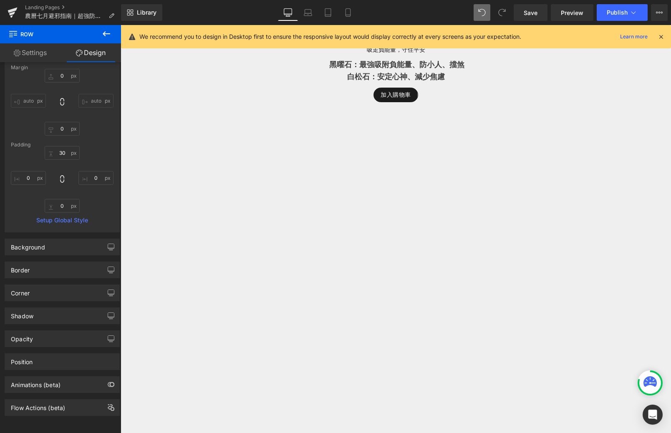
click at [223, 242] on div "HALF｜黑曜石 x 白松石 Heading 吸走負能量，守住平安 Text Block 黑曜石：最強吸附負能量、防小人、擋煞 白松石：安定心神、減少焦慮 T…" at bounding box center [396, 231] width 500 height 440
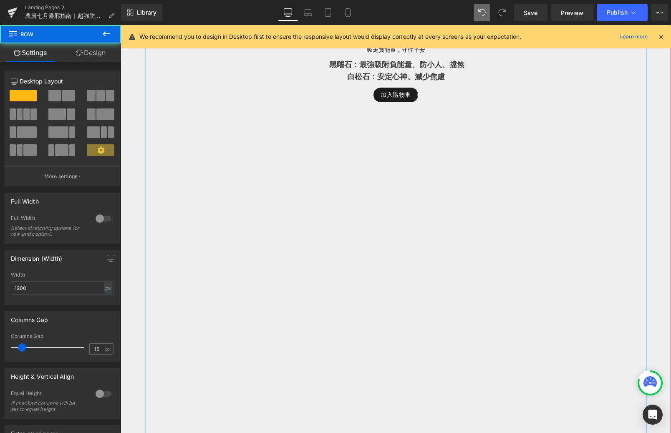
click at [369, 242] on div "HALF｜黑曜石 x 白松石 Heading 吸走負能量，守住平安 Text Block 黑曜石：最強吸附負能量、防小人、擋煞 白松石：安定心神、減少焦慮 T…" at bounding box center [396, 231] width 500 height 440
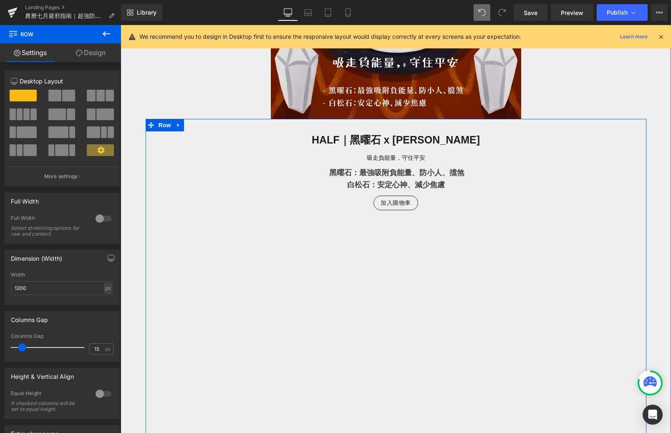
scroll to position [741, 0]
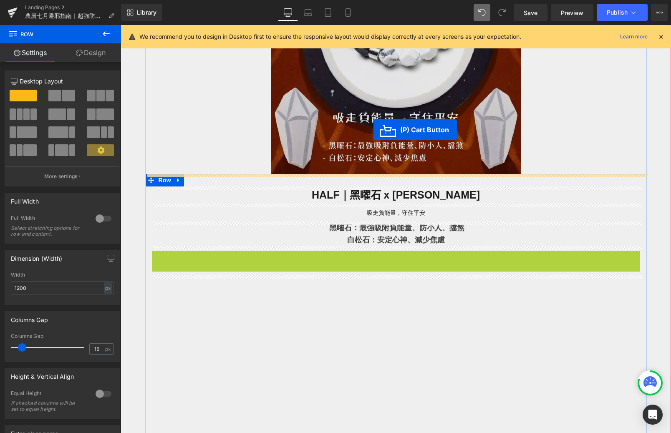
drag, startPoint x: 375, startPoint y: 256, endPoint x: 372, endPoint y: 130, distance: 126.8
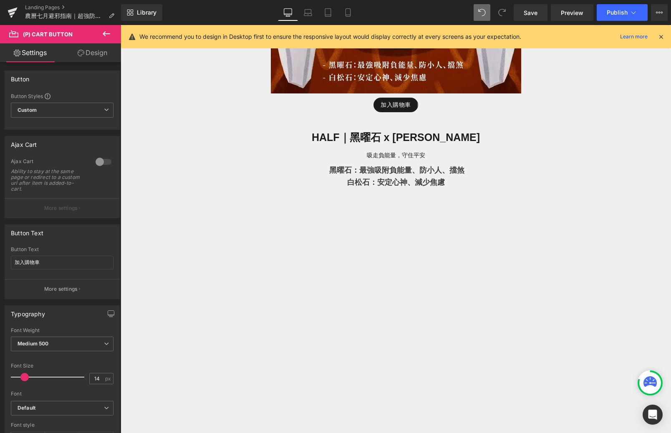
scroll to position [806, 0]
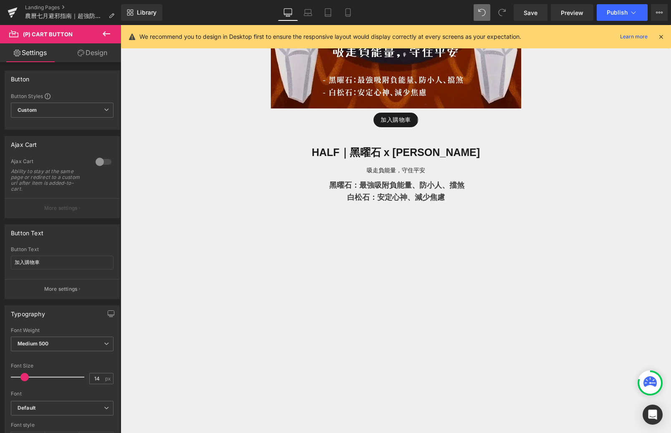
click at [111, 25] on div "Landing Pages 農曆七月避邪指南｜超強防小人、招財護身的水晶手鏈推薦" at bounding box center [60, 12] width 121 height 25
click at [105, 33] on icon at bounding box center [107, 33] width 8 height 5
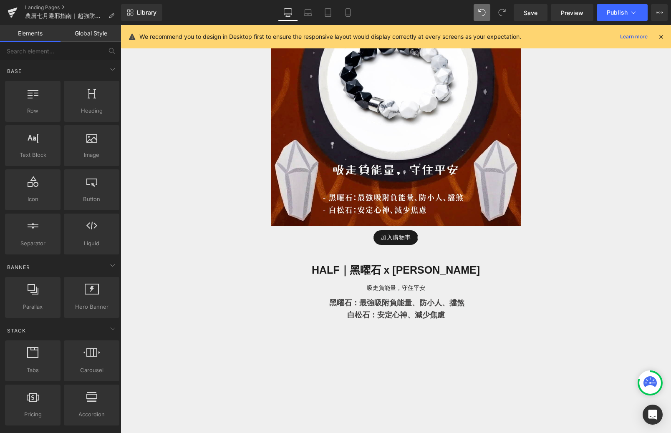
scroll to position [696, 0]
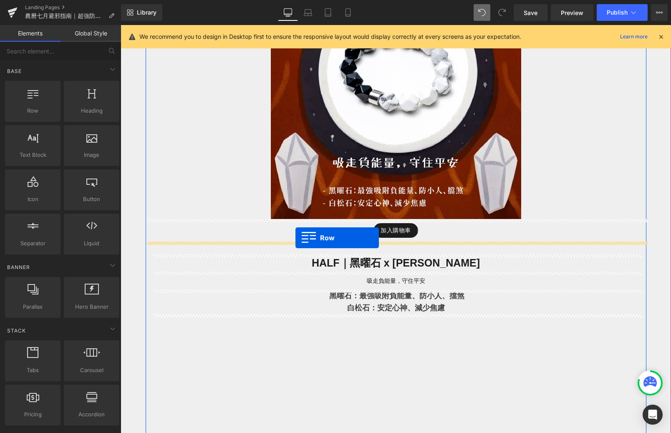
drag, startPoint x: 140, startPoint y: 143, endPoint x: 295, endPoint y: 238, distance: 182.0
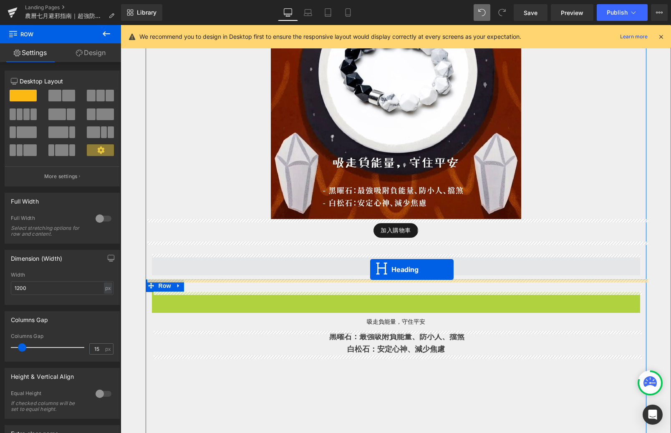
drag, startPoint x: 375, startPoint y: 299, endPoint x: 370, endPoint y: 269, distance: 29.7
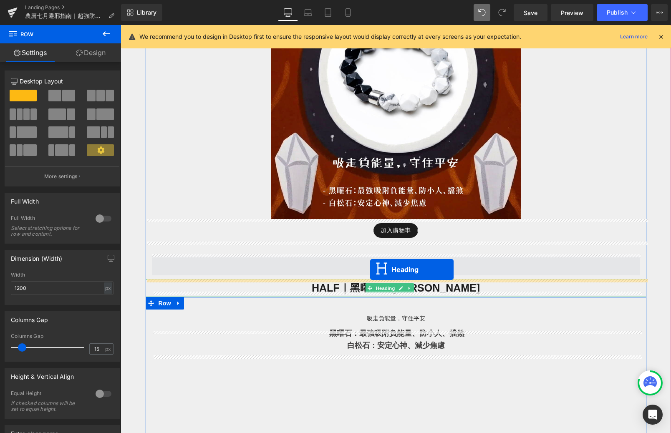
scroll to position [695, 0]
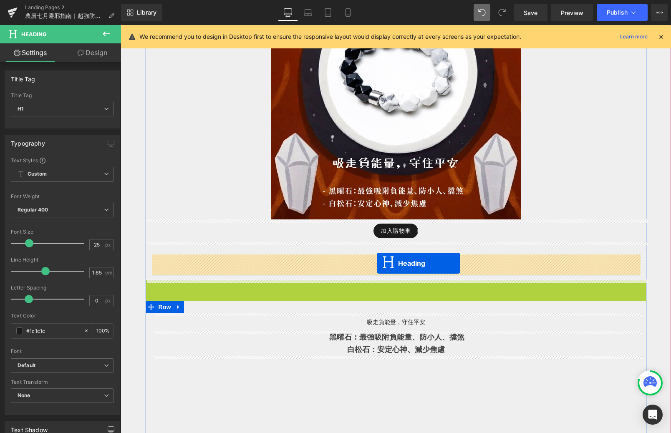
drag, startPoint x: 377, startPoint y: 289, endPoint x: 377, endPoint y: 263, distance: 26.3
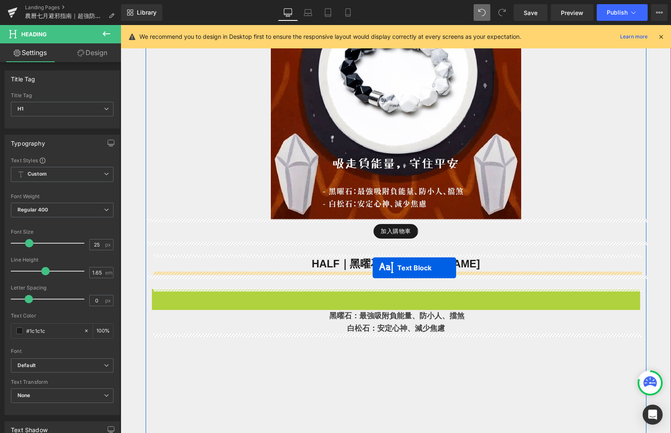
drag, startPoint x: 372, startPoint y: 301, endPoint x: 372, endPoint y: 268, distance: 33.0
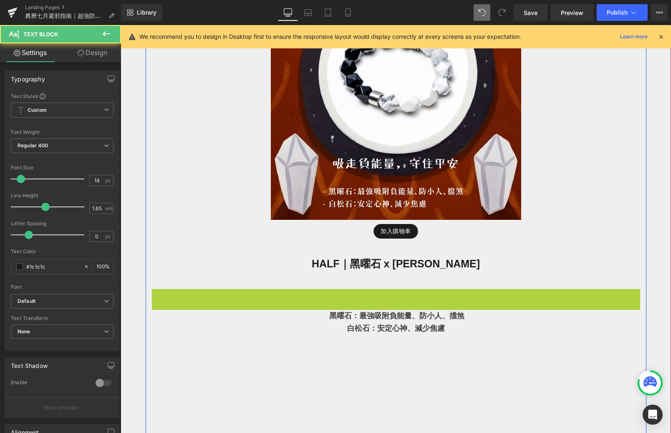
scroll to position [695, 0]
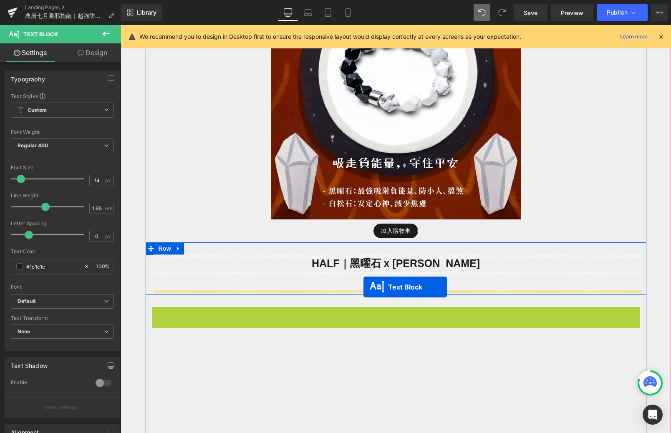
drag, startPoint x: 372, startPoint y: 319, endPoint x: 363, endPoint y: 287, distance: 33.0
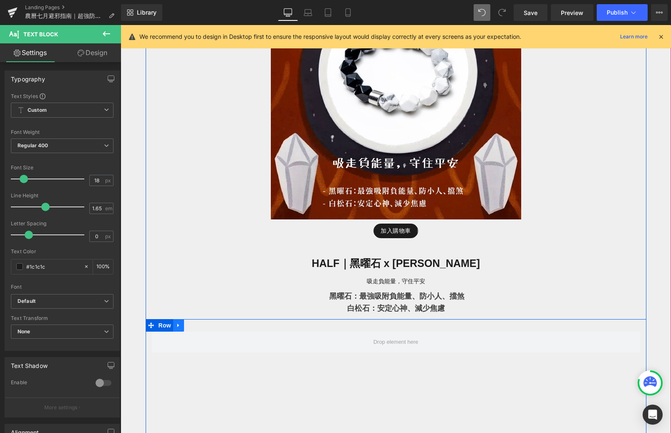
click at [179, 327] on icon at bounding box center [179, 325] width 6 height 6
click at [197, 325] on link at bounding box center [200, 325] width 11 height 13
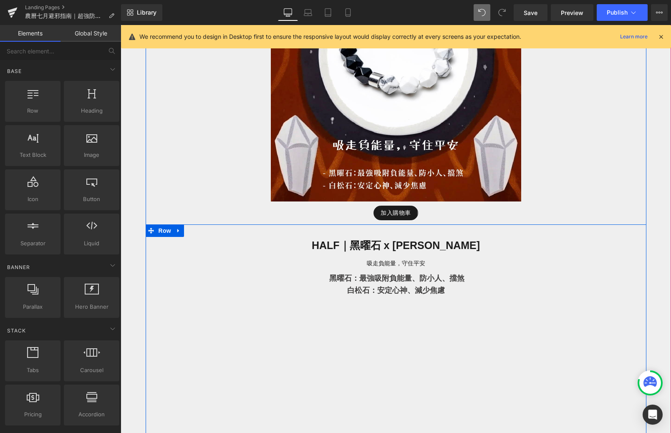
scroll to position [693, 0]
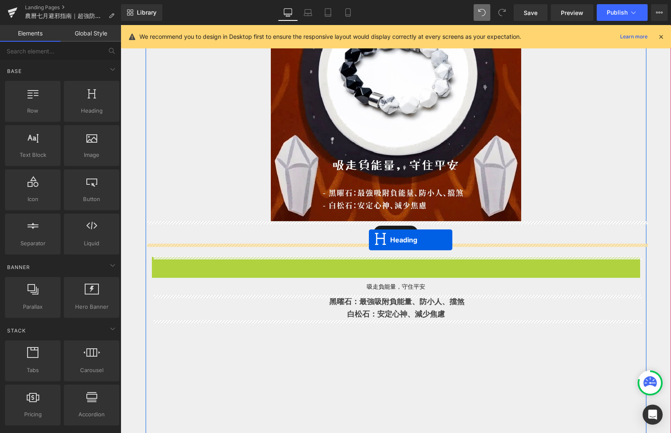
drag, startPoint x: 376, startPoint y: 266, endPoint x: 369, endPoint y: 240, distance: 26.9
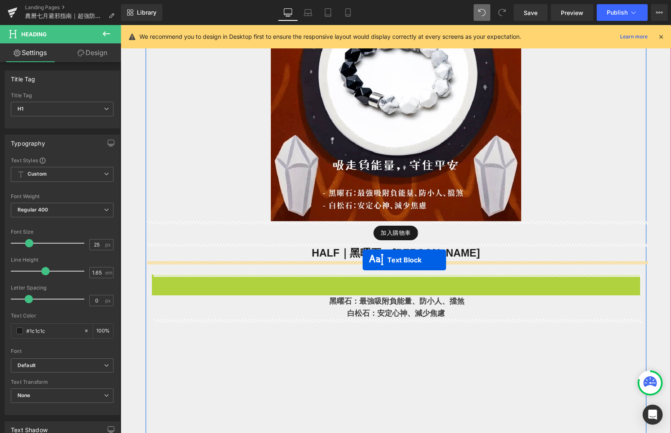
drag, startPoint x: 370, startPoint y: 285, endPoint x: 362, endPoint y: 260, distance: 26.1
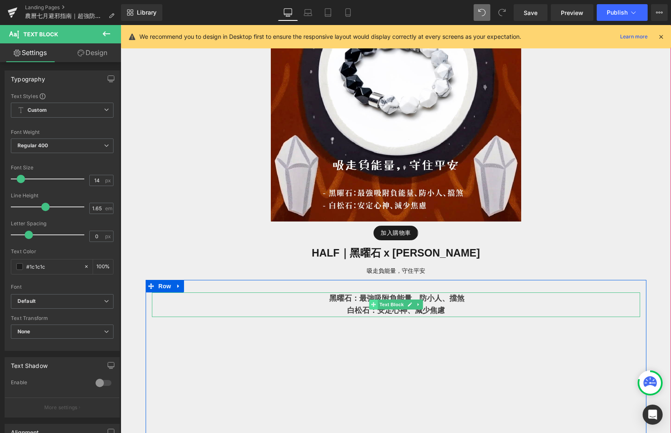
click at [375, 304] on icon at bounding box center [373, 304] width 5 height 5
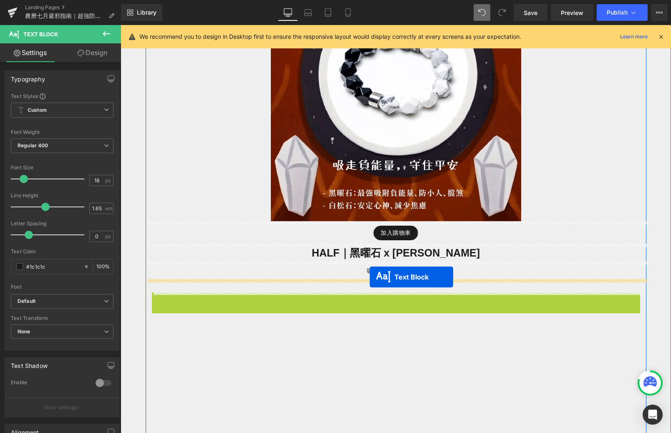
drag, startPoint x: 375, startPoint y: 304, endPoint x: 370, endPoint y: 277, distance: 27.6
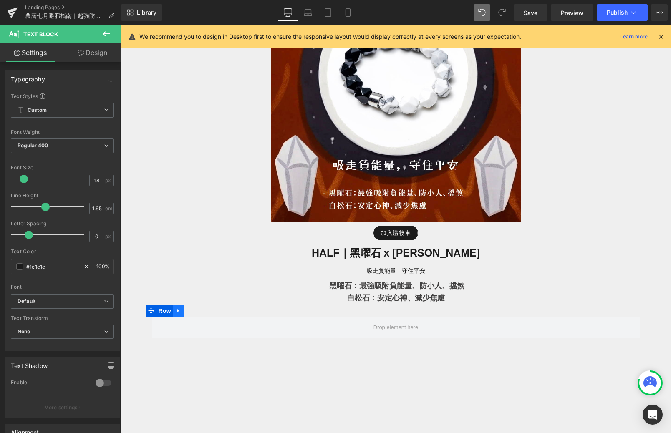
click at [178, 314] on link at bounding box center [178, 310] width 11 height 13
click at [197, 314] on link at bounding box center [200, 310] width 11 height 13
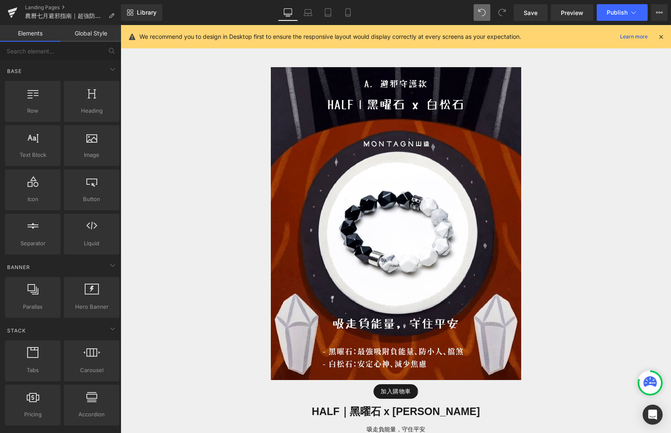
scroll to position [537, 0]
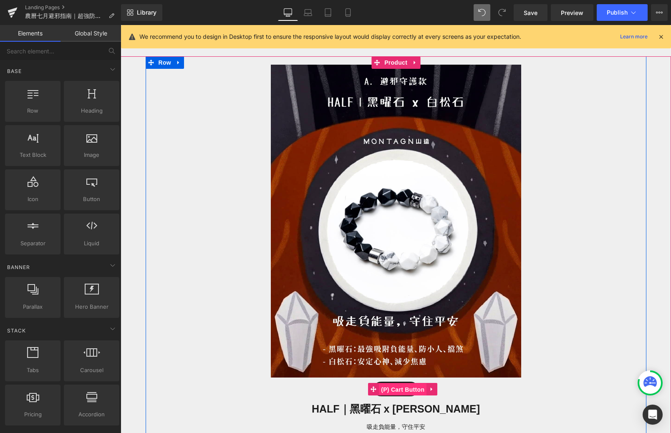
click at [396, 388] on span "(P) Cart Button" at bounding box center [403, 389] width 48 height 13
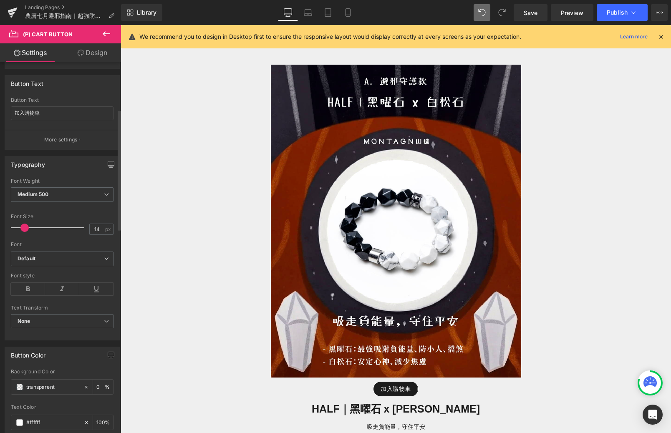
scroll to position [142, 0]
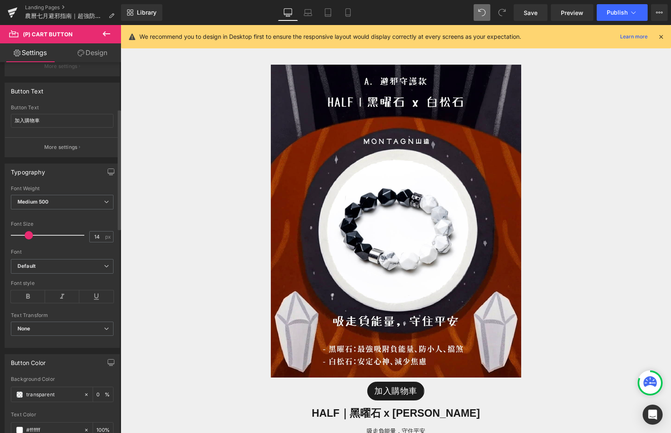
click at [29, 235] on span at bounding box center [29, 235] width 8 height 8
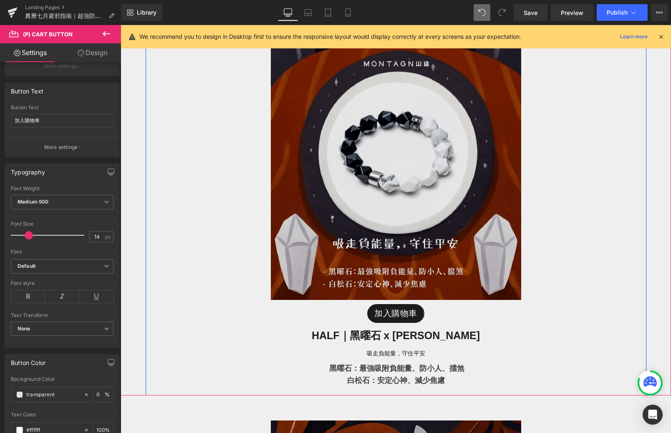
scroll to position [640, 0]
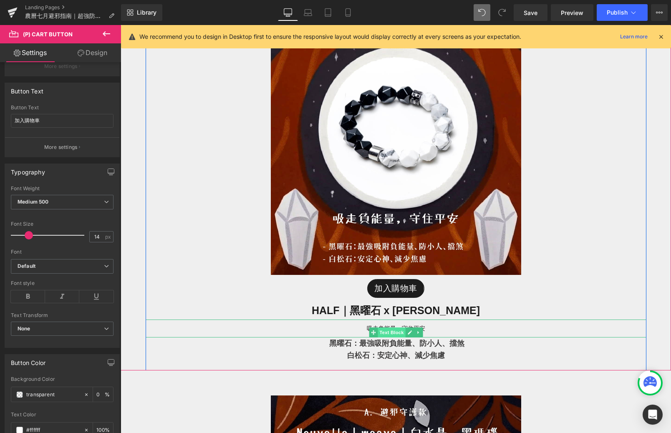
click at [397, 329] on span "Text Block" at bounding box center [391, 332] width 28 height 10
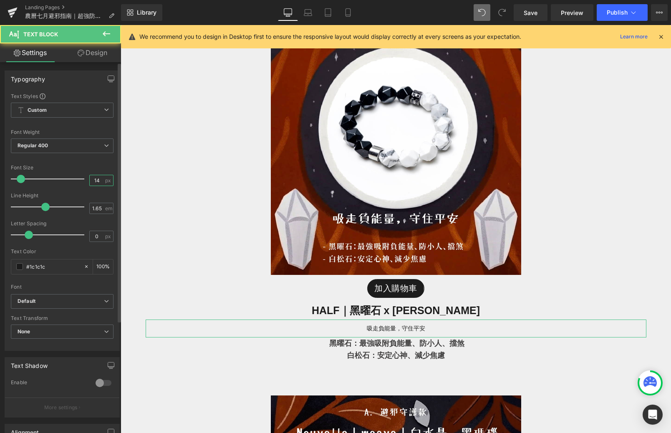
click at [96, 181] on input "14" at bounding box center [97, 180] width 15 height 10
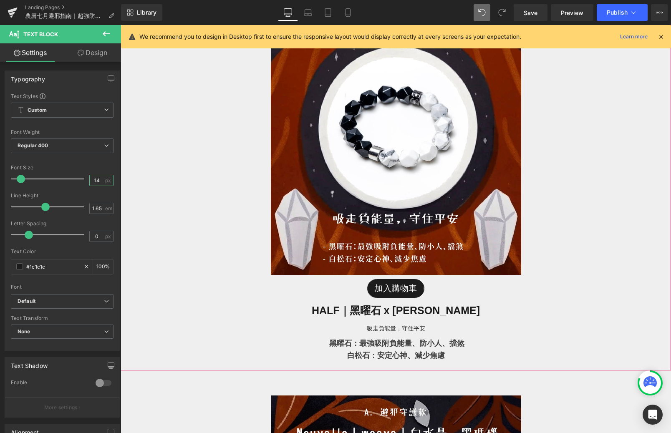
type input "1"
type input "18"
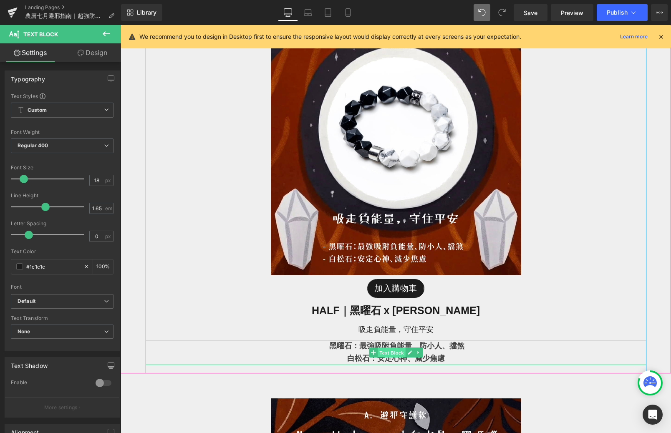
click at [390, 354] on span "Text Block" at bounding box center [391, 353] width 28 height 10
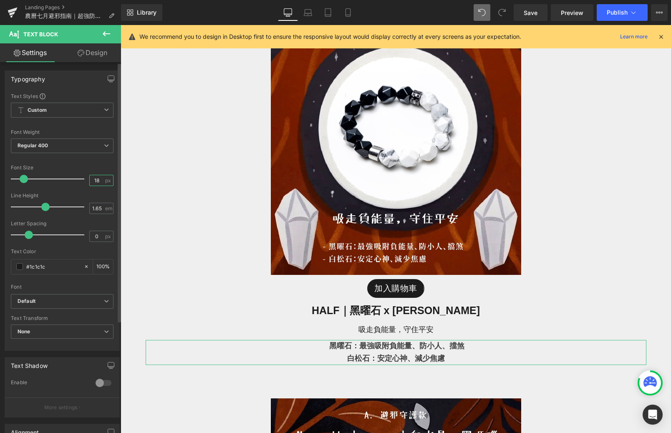
click at [98, 183] on input "18" at bounding box center [97, 180] width 15 height 10
type input "1"
type input "0"
type input "20"
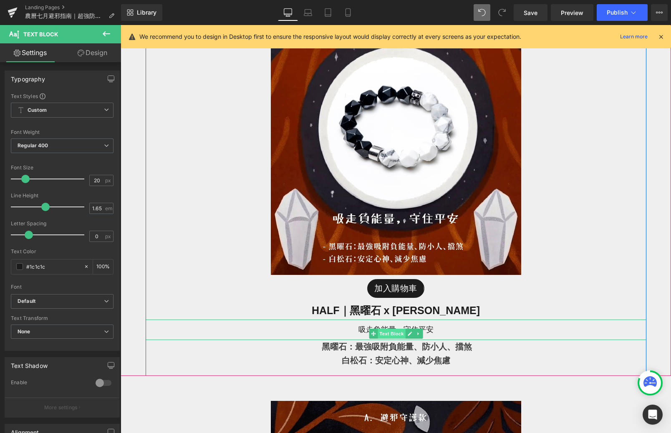
click at [393, 334] on span "Text Block" at bounding box center [391, 334] width 28 height 10
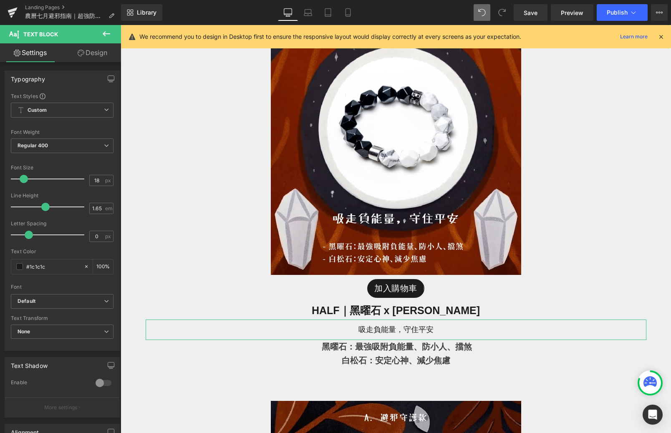
click at [94, 54] on link "Design" at bounding box center [92, 52] width 60 height 19
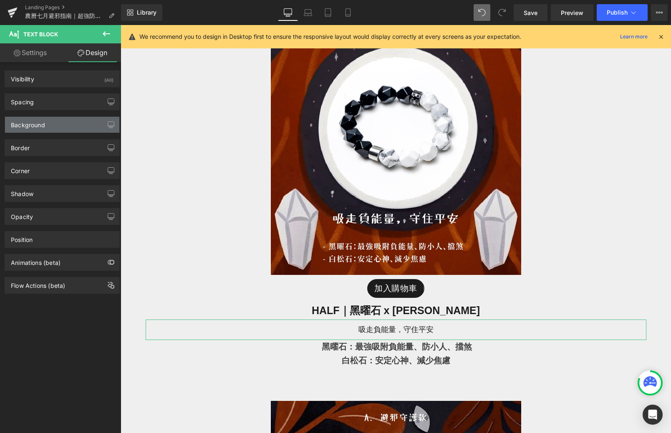
click at [47, 130] on div "Background" at bounding box center [62, 125] width 114 height 16
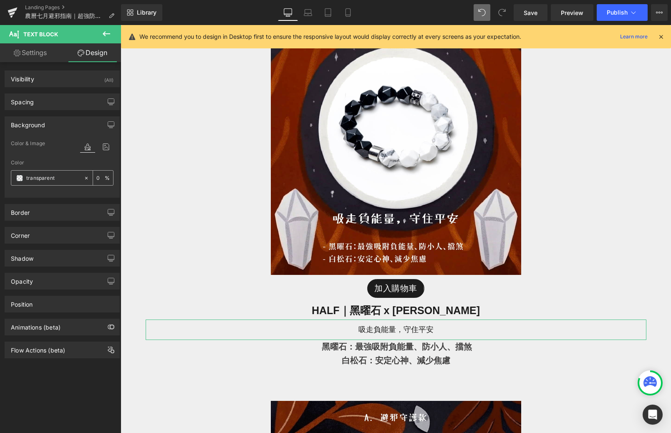
click at [20, 176] on span at bounding box center [19, 178] width 7 height 7
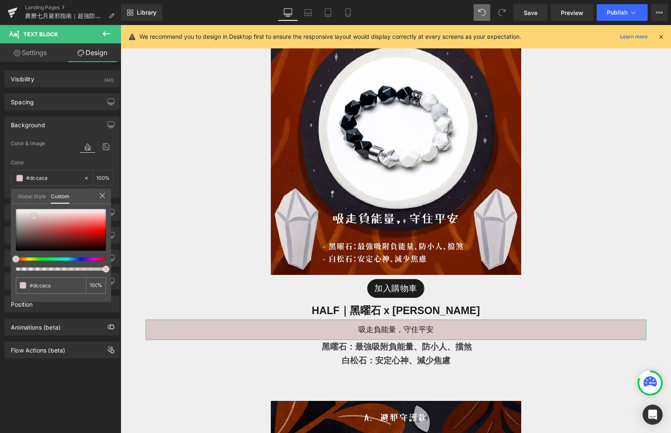
click at [34, 216] on div at bounding box center [61, 230] width 90 height 42
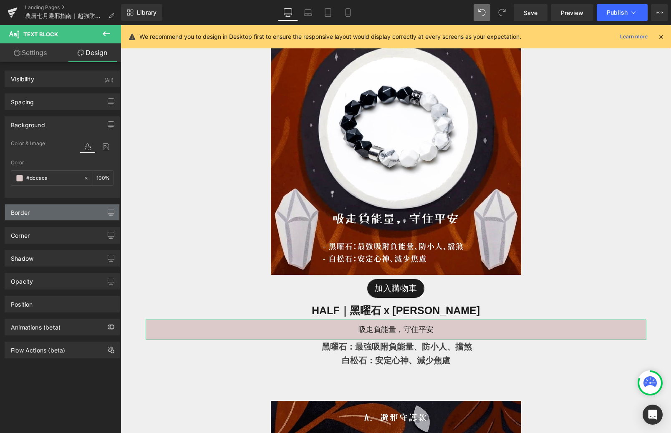
click at [57, 217] on div "Border" at bounding box center [62, 212] width 114 height 16
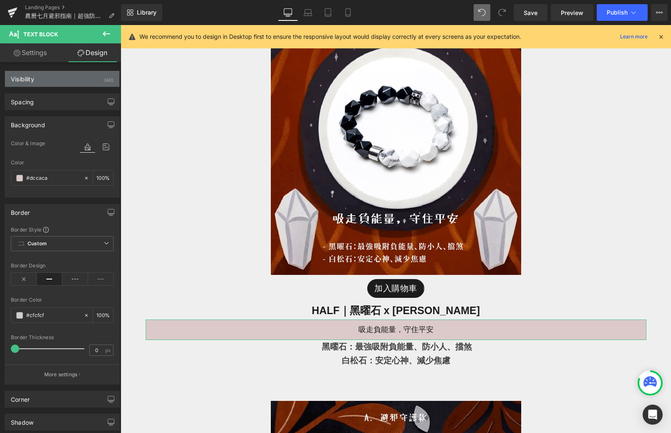
click at [97, 80] on div "Visibility (All)" at bounding box center [62, 79] width 114 height 16
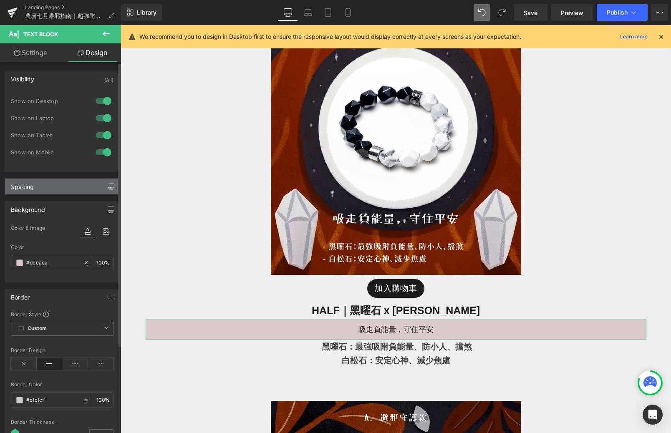
click at [66, 187] on div "Spacing" at bounding box center [62, 187] width 114 height 16
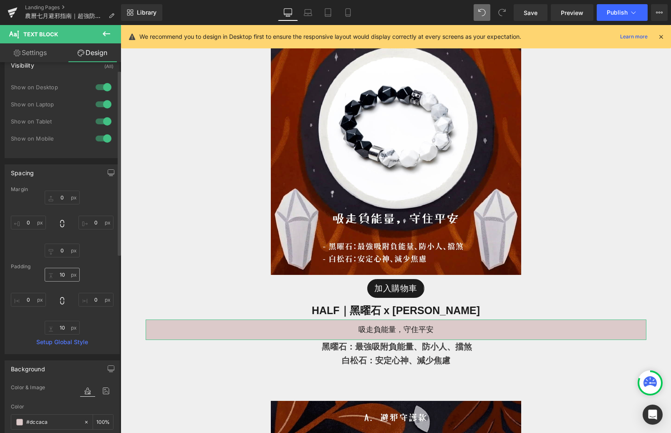
scroll to position [15, 0]
click at [65, 269] on input "10" at bounding box center [62, 273] width 35 height 14
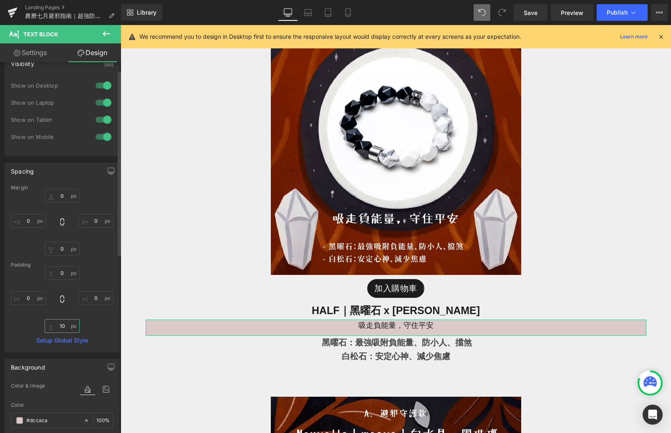
click at [65, 325] on input "10" at bounding box center [62, 326] width 35 height 14
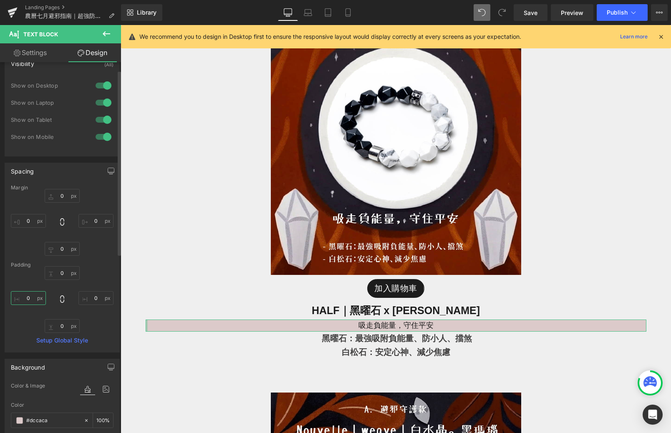
click at [35, 299] on input "0" at bounding box center [28, 298] width 35 height 14
type input "1"
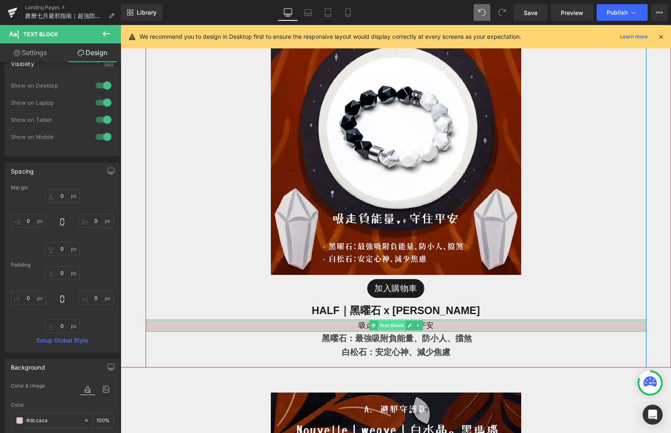
click at [387, 327] on span "Text Block" at bounding box center [391, 325] width 28 height 10
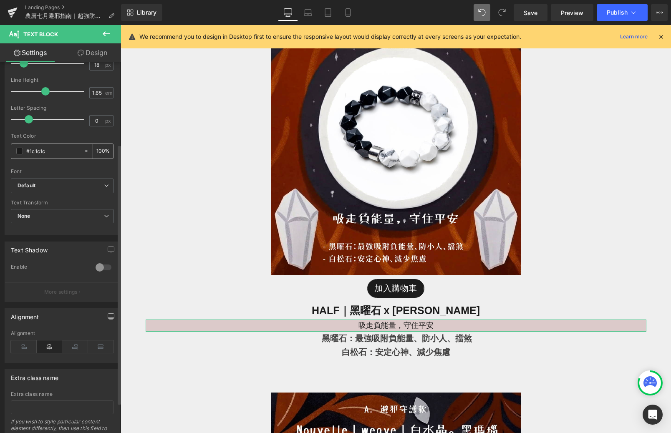
scroll to position [0, 0]
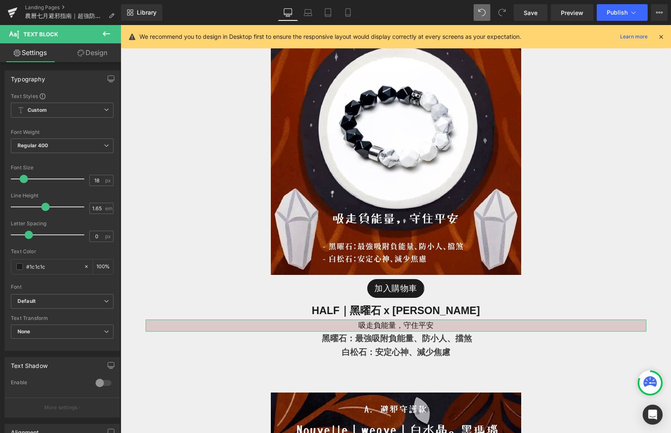
click at [92, 56] on link "Design" at bounding box center [92, 52] width 60 height 19
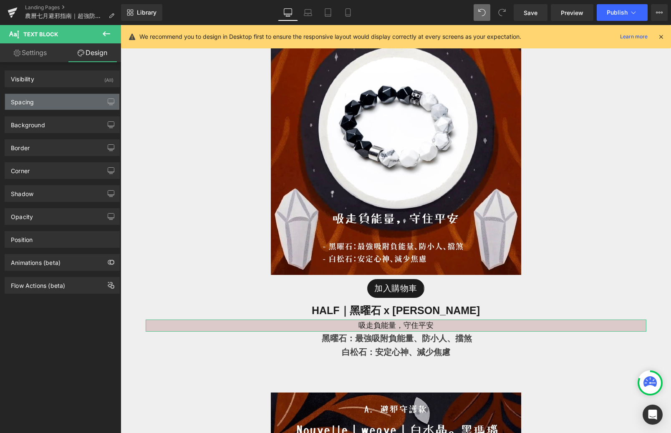
click at [69, 101] on div "Spacing" at bounding box center [62, 102] width 114 height 16
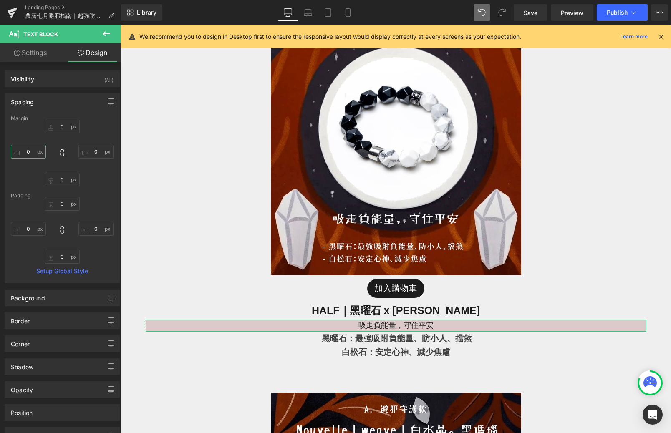
click at [32, 150] on input "0" at bounding box center [28, 152] width 35 height 14
type input "1"
type input "50"
click at [96, 153] on input "0" at bounding box center [95, 152] width 35 height 14
type input "50"
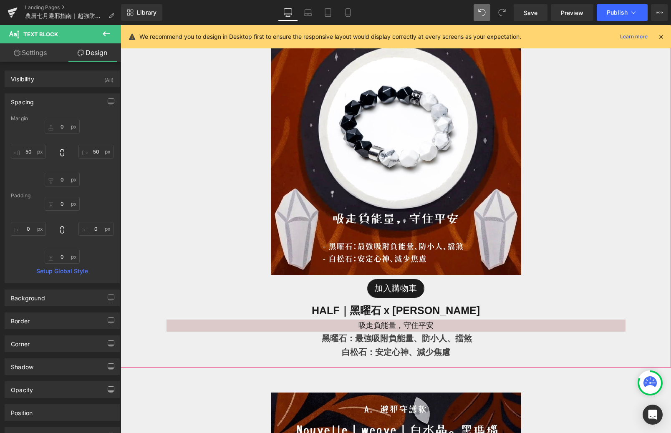
click at [211, 367] on div at bounding box center [396, 367] width 550 height 0
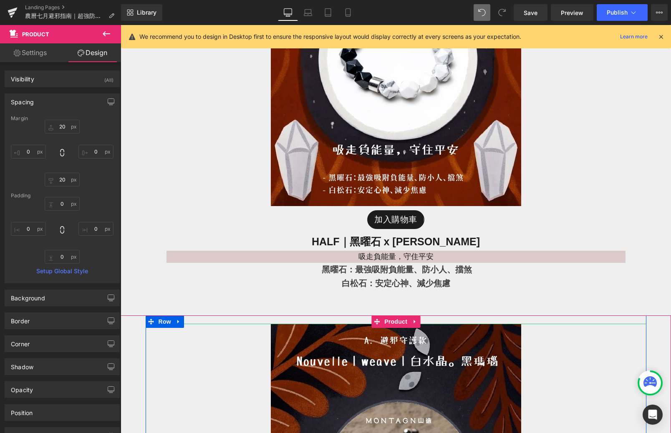
scroll to position [710, 0]
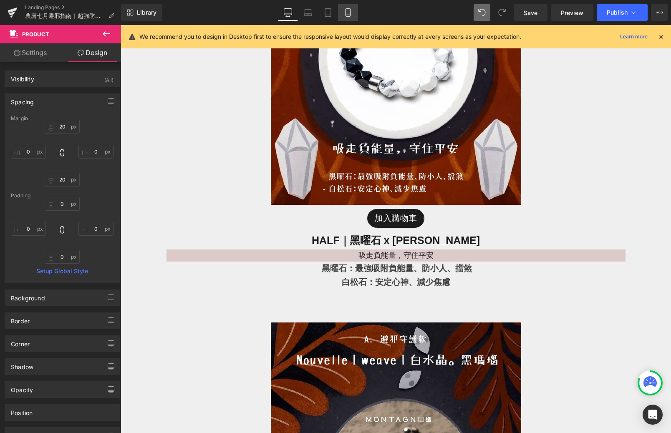
click at [342, 11] on link "Mobile" at bounding box center [348, 12] width 20 height 17
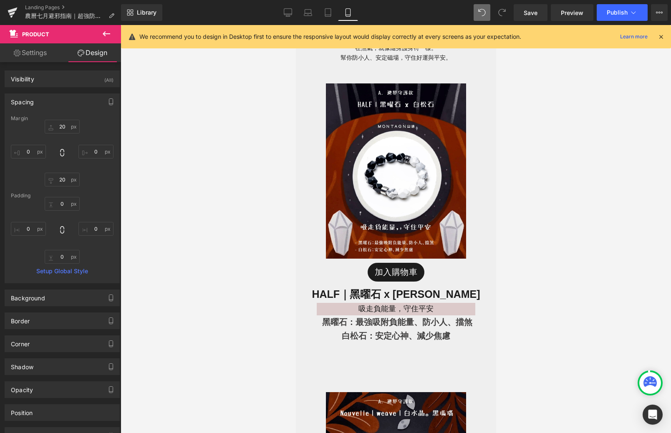
scroll to position [387, 0]
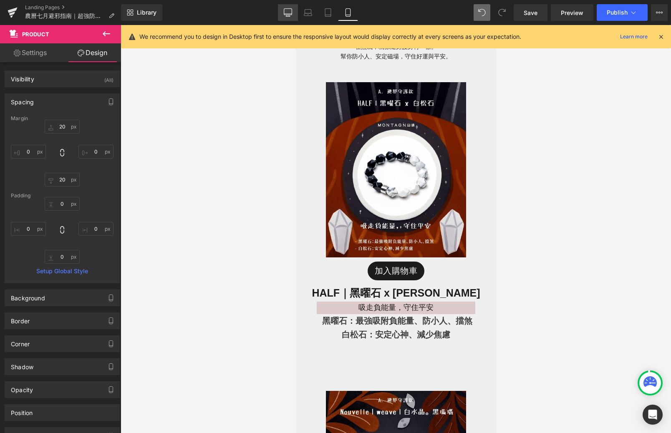
click at [287, 19] on link "Desktop" at bounding box center [288, 12] width 20 height 17
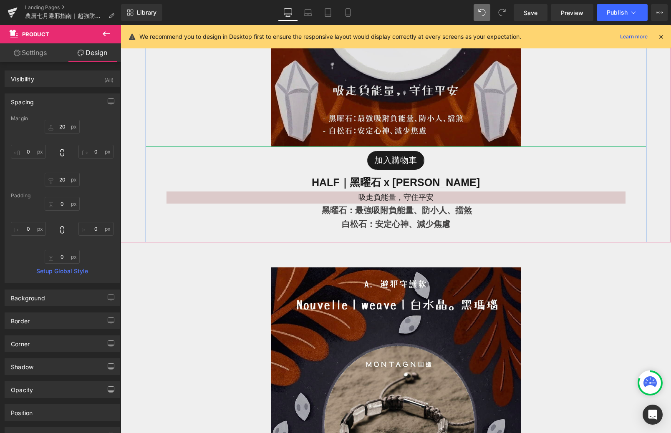
scroll to position [772, 0]
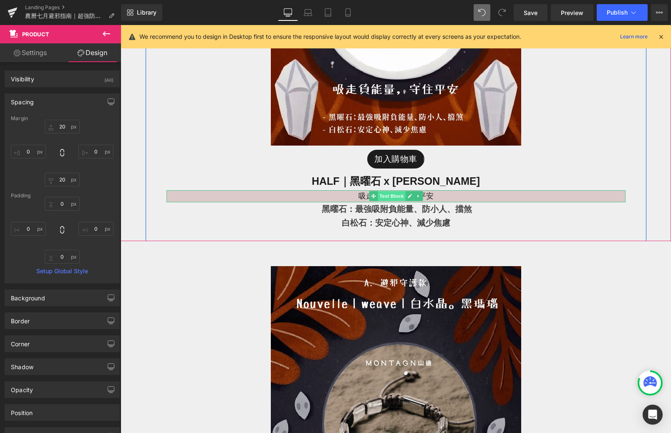
click at [391, 199] on span "Text Block" at bounding box center [391, 196] width 28 height 10
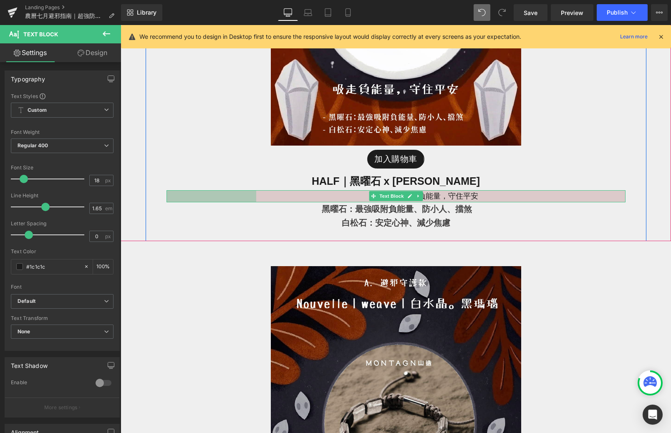
drag, startPoint x: 167, startPoint y: 197, endPoint x: 256, endPoint y: 198, distance: 89.3
click at [256, 198] on div "吸走負能量，守住平安 Text Block NaNpx 215px" at bounding box center [395, 196] width 459 height 13
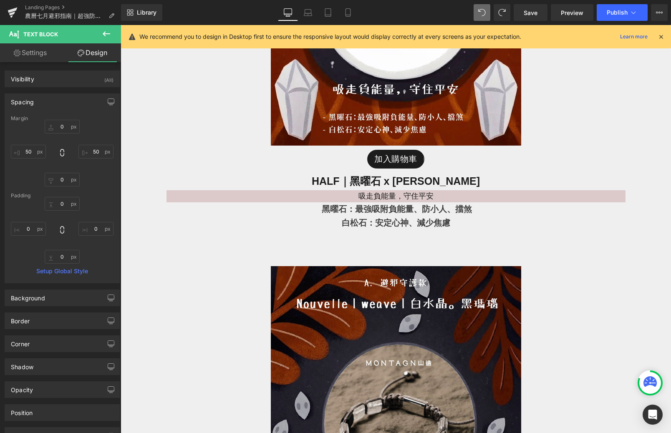
click at [103, 31] on icon at bounding box center [106, 34] width 10 height 10
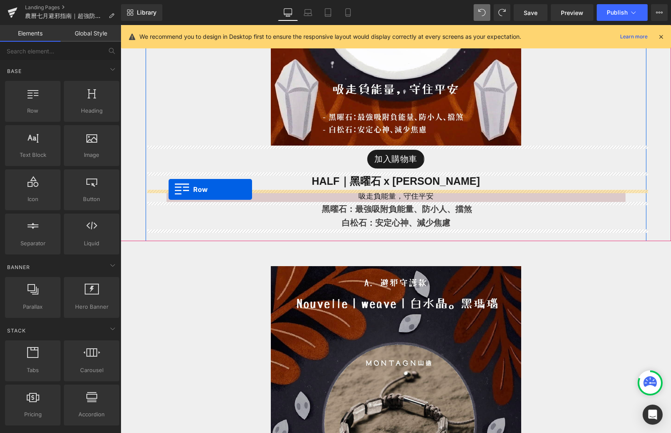
drag, startPoint x: 156, startPoint y: 116, endPoint x: 168, endPoint y: 189, distance: 74.1
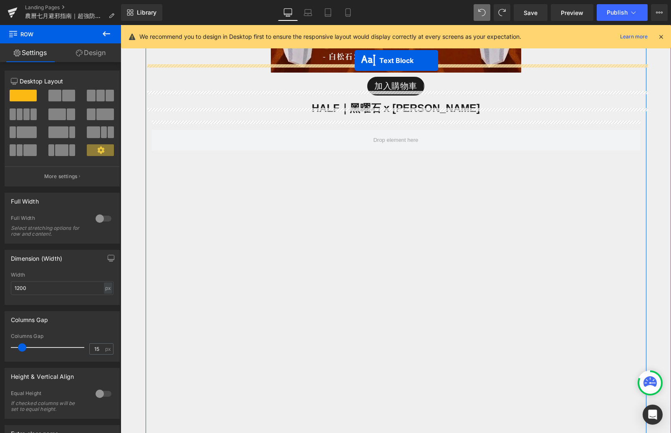
scroll to position [825, 0]
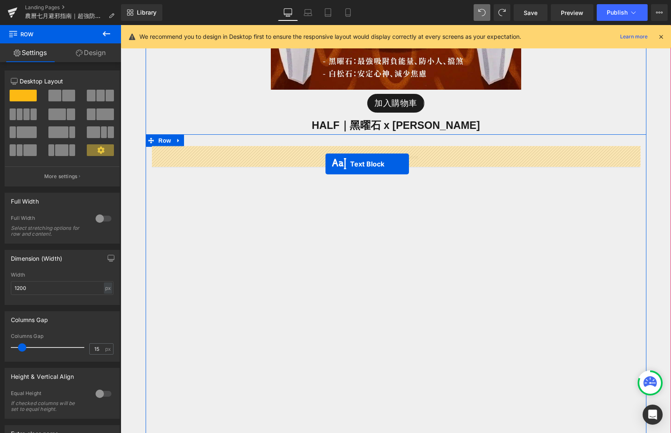
drag, startPoint x: 371, startPoint y: 406, endPoint x: 323, endPoint y: 161, distance: 249.6
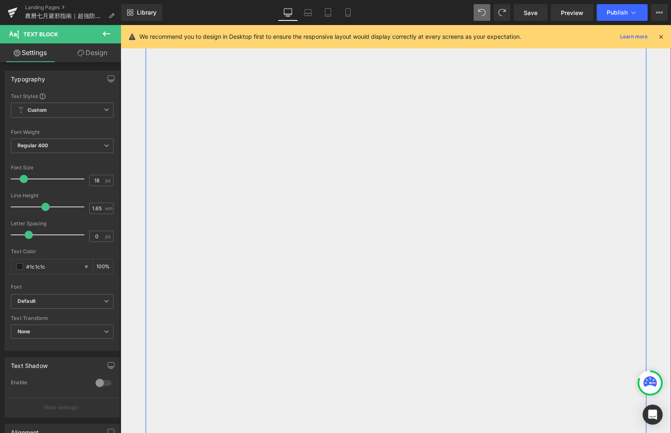
scroll to position [933, 0]
click at [315, 312] on div "吸走負能量，守住平安 Text Block Row" at bounding box center [396, 244] width 500 height 434
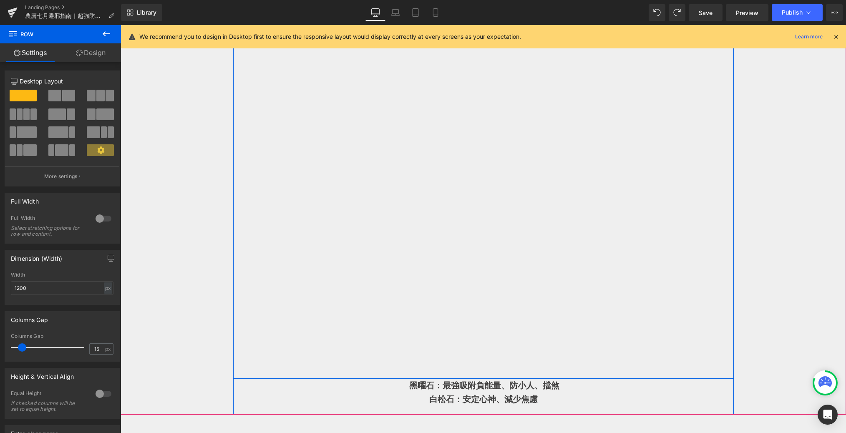
scroll to position [983, 0]
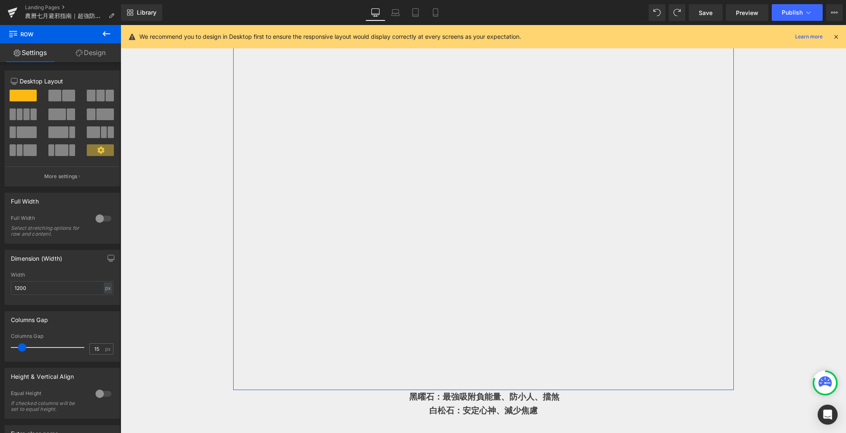
click at [103, 220] on div at bounding box center [103, 218] width 20 height 13
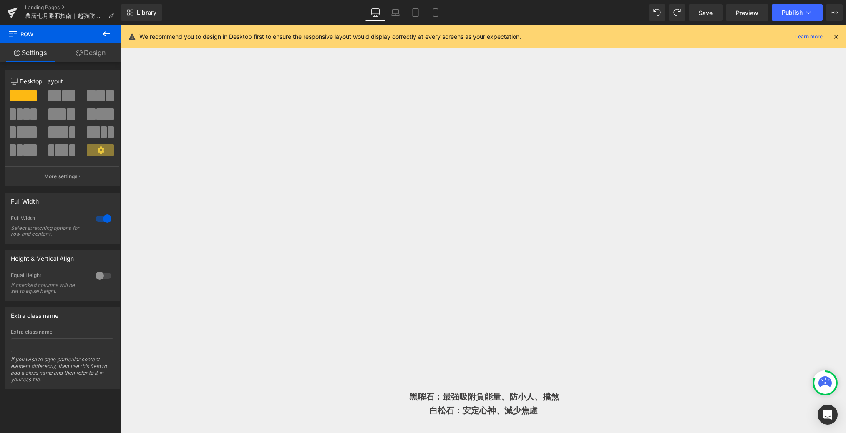
click at [103, 220] on div at bounding box center [103, 218] width 20 height 13
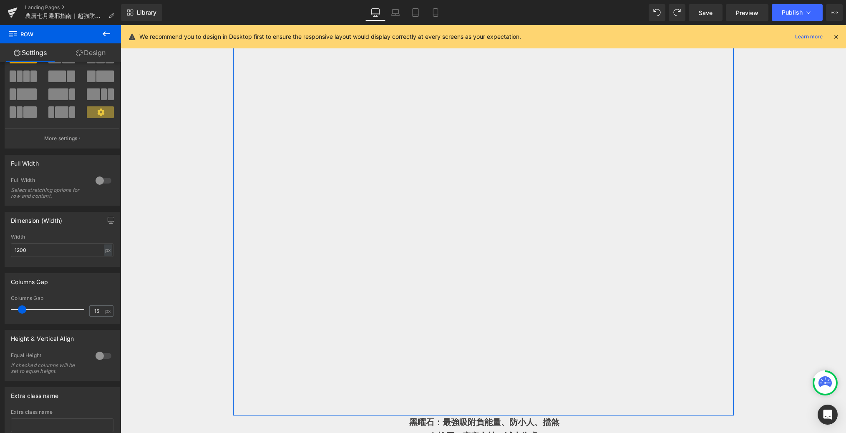
scroll to position [100, 0]
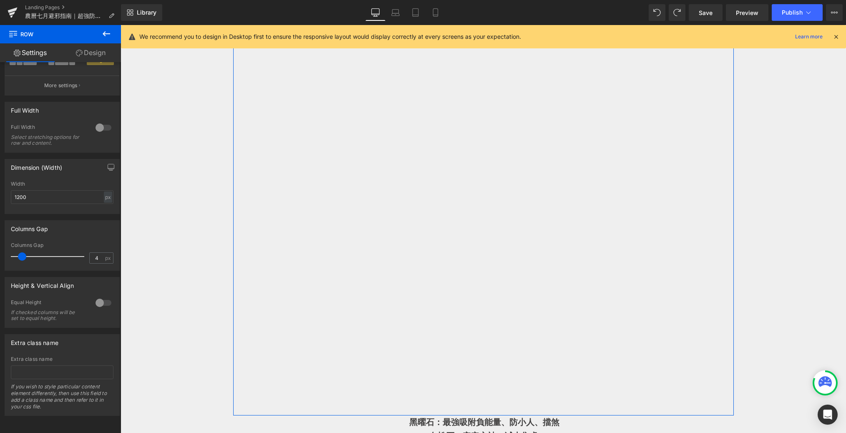
type input "0"
drag, startPoint x: 22, startPoint y: 247, endPoint x: 0, endPoint y: 247, distance: 21.7
click at [0, 247] on div "Columns Gap 0px Columns Gap 0 px" at bounding box center [62, 242] width 125 height 57
click at [63, 190] on input "1200" at bounding box center [62, 197] width 103 height 14
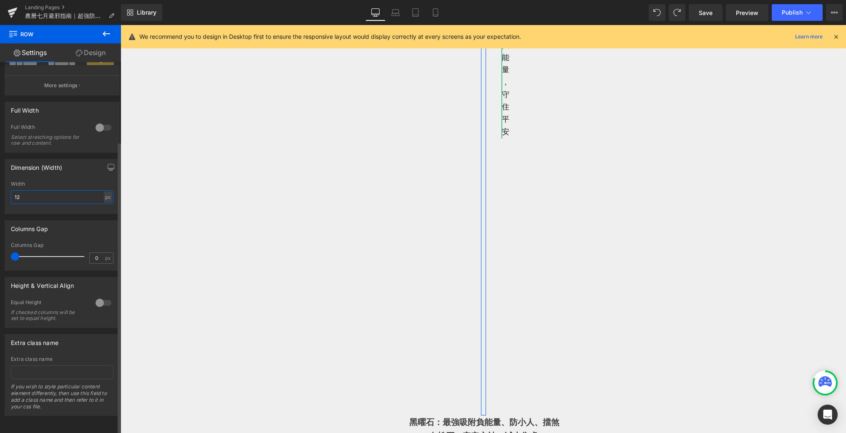
type input "1"
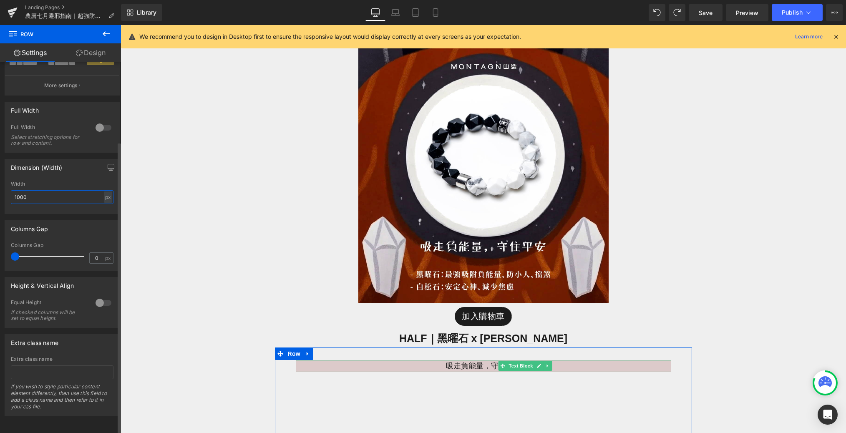
scroll to position [0, 0]
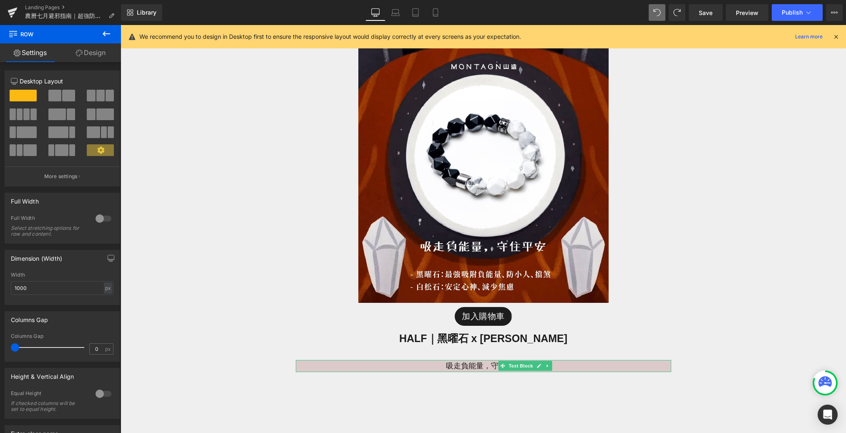
type input "1200"
type input "15"
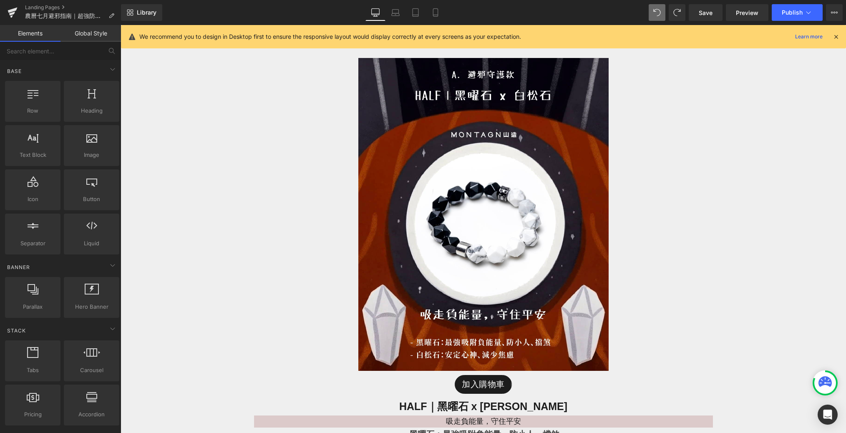
scroll to position [629, 0]
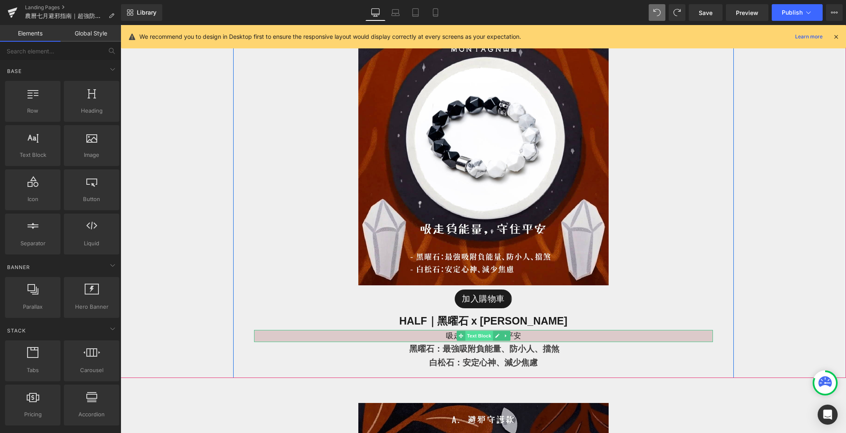
click at [480, 339] on span "Text Block" at bounding box center [479, 336] width 28 height 10
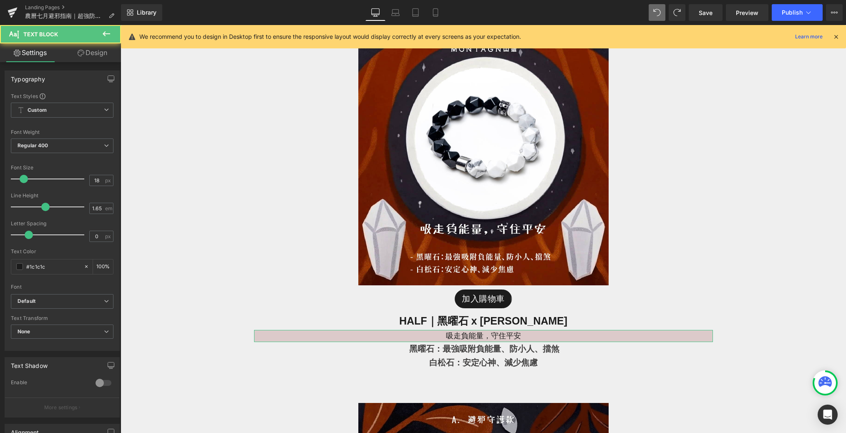
click at [90, 54] on link "Design" at bounding box center [92, 52] width 60 height 19
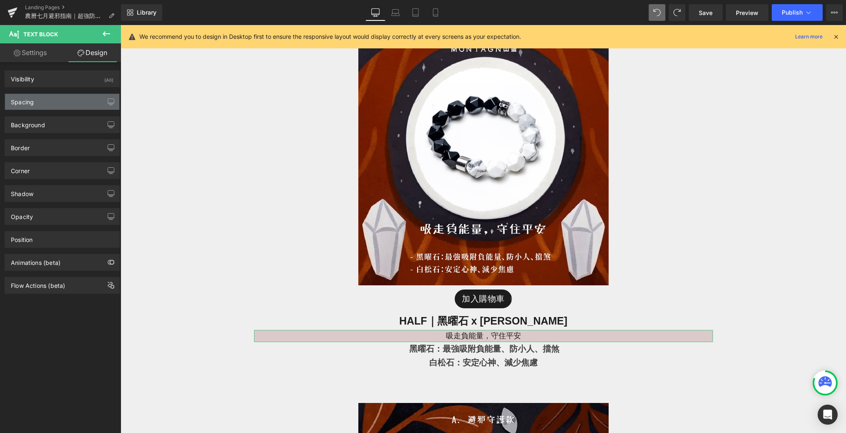
click at [45, 96] on div "Spacing" at bounding box center [62, 102] width 114 height 16
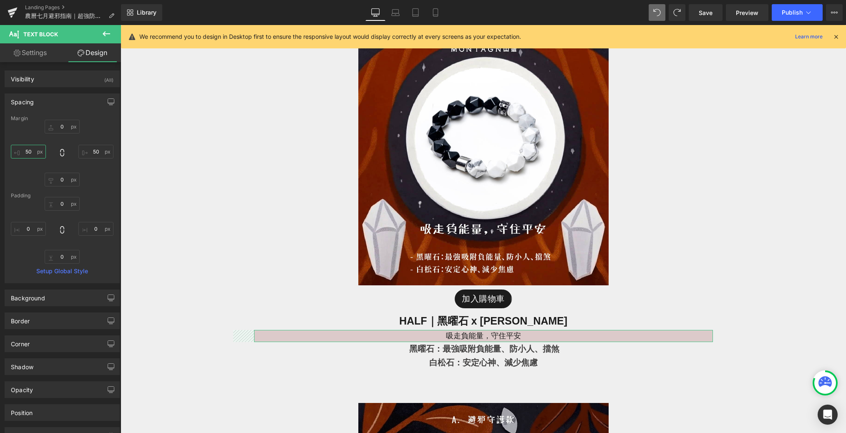
click at [33, 153] on input "50" at bounding box center [28, 152] width 35 height 14
type input "150"
click at [101, 153] on input "50" at bounding box center [95, 152] width 35 height 14
paste input "1"
type input "150"
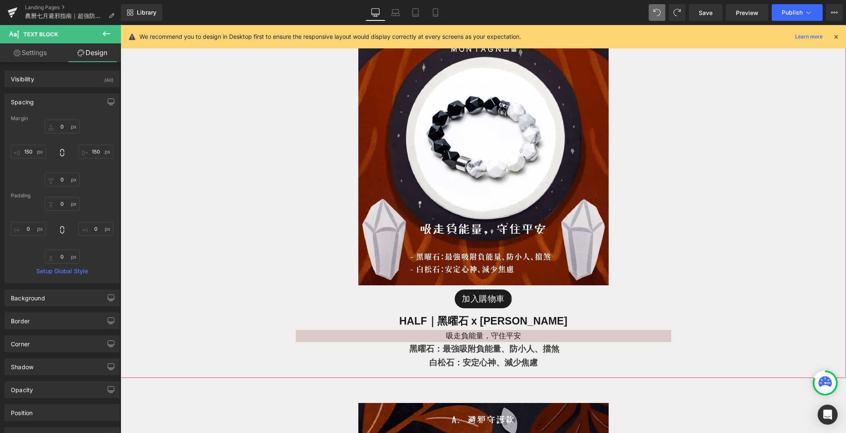
click at [187, 289] on div "Image 加入購物車 (P) Cart Button HALF｜黑曜石 x 白松石 Heading 吸走負能量，守住平安 Text Block 黑曜石：最強…" at bounding box center [483, 171] width 725 height 414
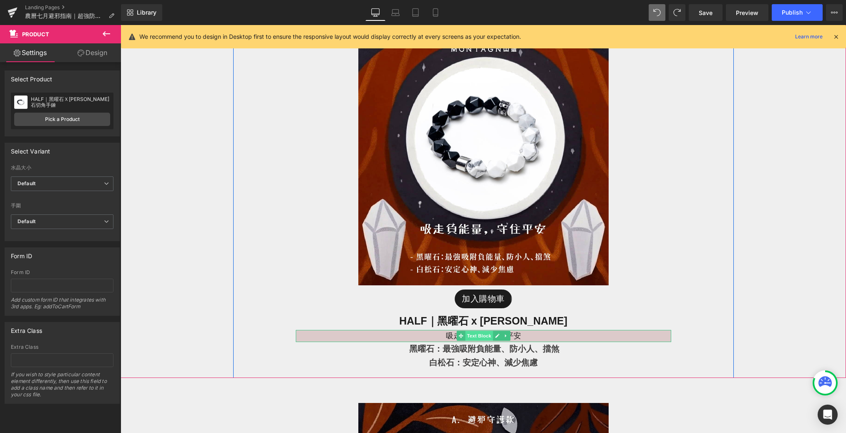
click at [480, 334] on span "Text Block" at bounding box center [479, 336] width 28 height 10
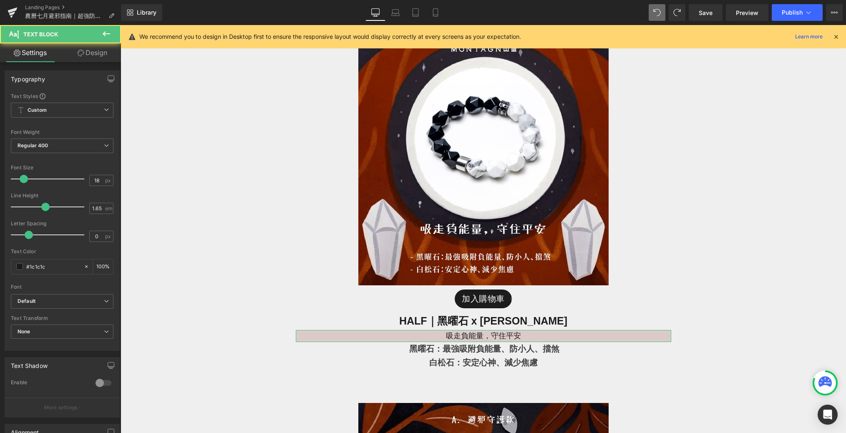
click at [81, 51] on icon at bounding box center [81, 53] width 7 height 7
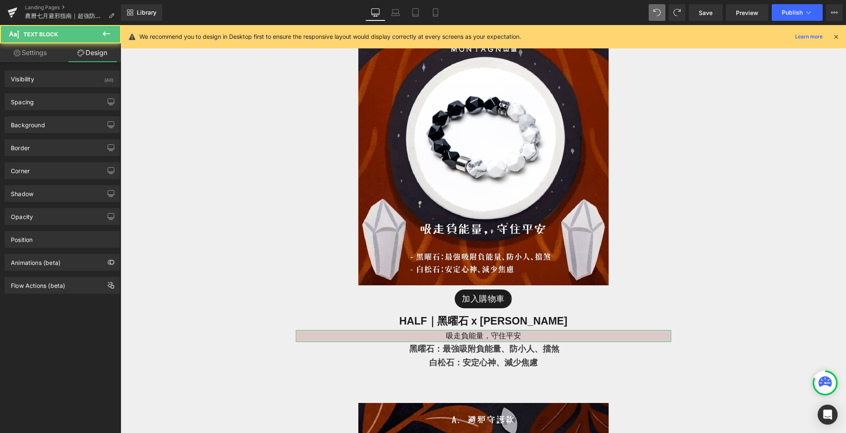
type input "0"
type input "150"
type input "0"
type input "150"
type input "0"
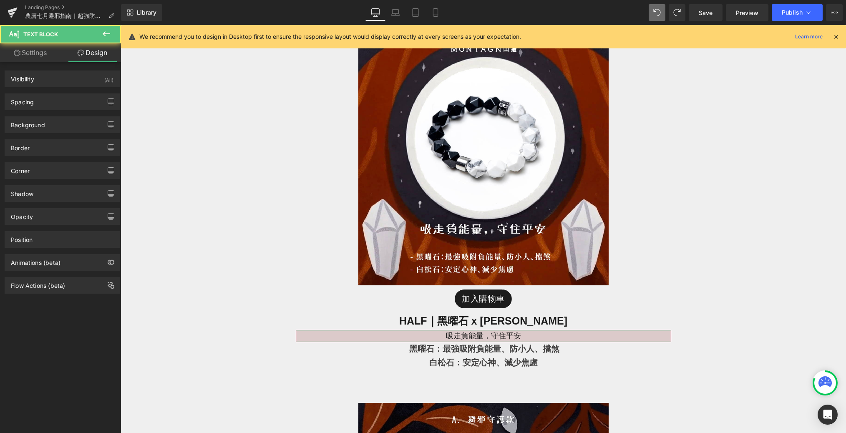
type input "0"
click at [55, 110] on div "Background Color & Image color rgba(220, 202, 202, 1) Color #dccaca 100 % Image…" at bounding box center [62, 121] width 125 height 23
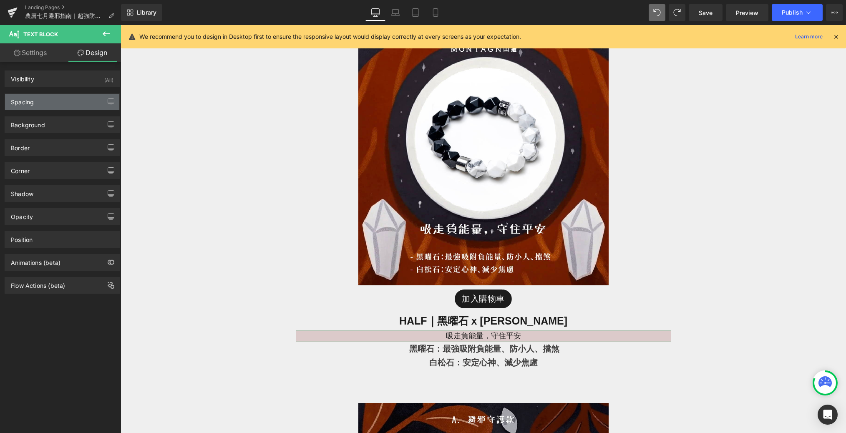
click at [45, 106] on div "Spacing" at bounding box center [62, 102] width 114 height 16
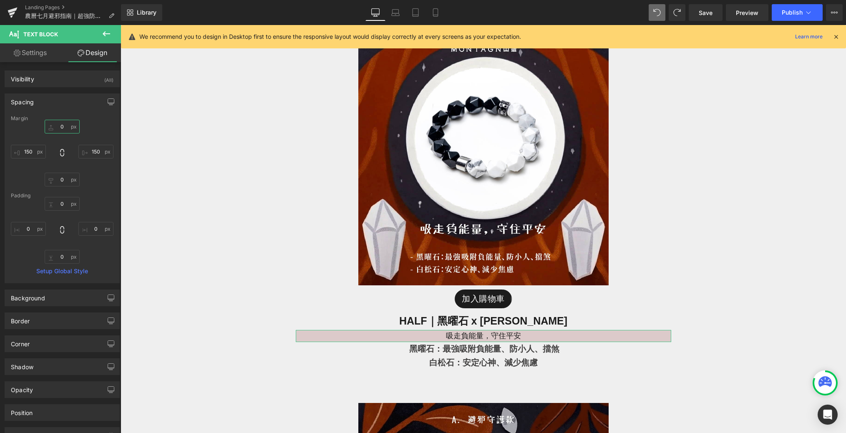
click at [65, 129] on input "0" at bounding box center [62, 127] width 35 height 14
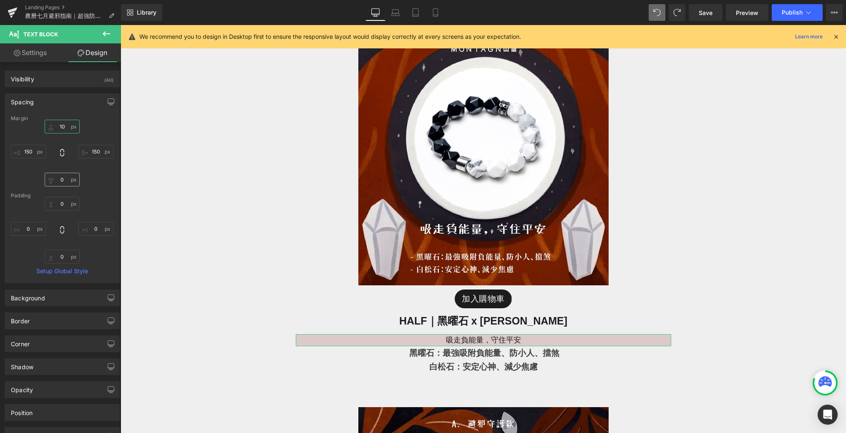
type input "10"
click at [69, 179] on input "0" at bounding box center [62, 180] width 35 height 14
type input "10"
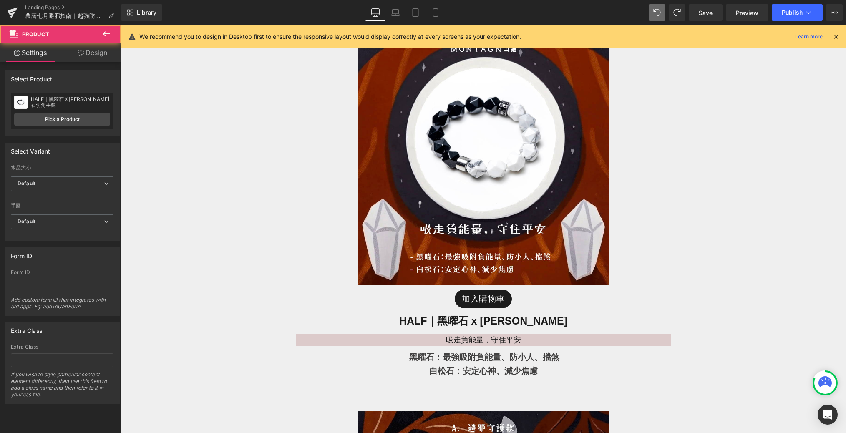
click at [210, 255] on div "Image 加入購物車 (P) Cart Button HALF｜黑曜石 x 白松石 Heading 吸走負能量，守住平安 Text Block 黑曜石：最強…" at bounding box center [483, 175] width 725 height 422
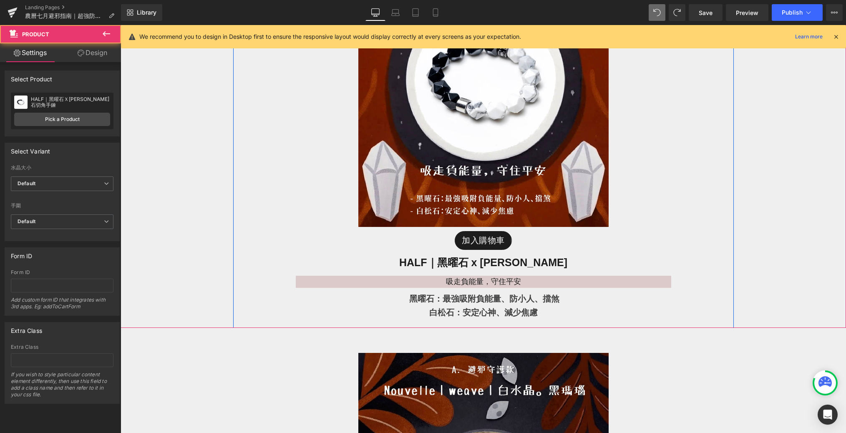
scroll to position [737, 0]
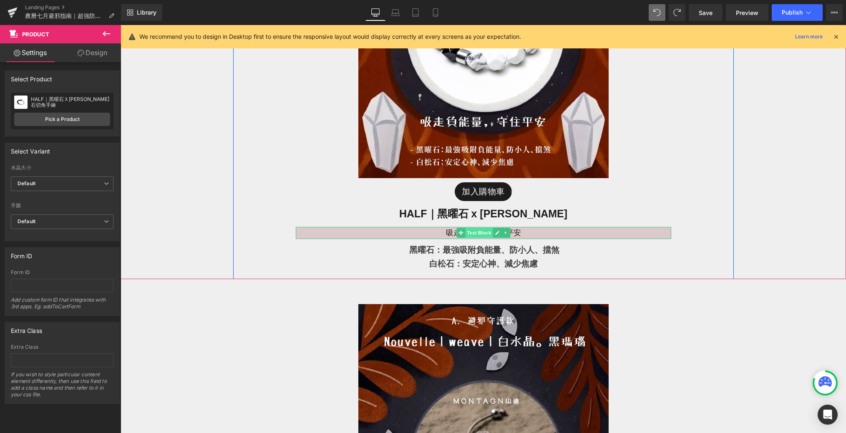
click at [471, 230] on span "Text Block" at bounding box center [479, 233] width 28 height 10
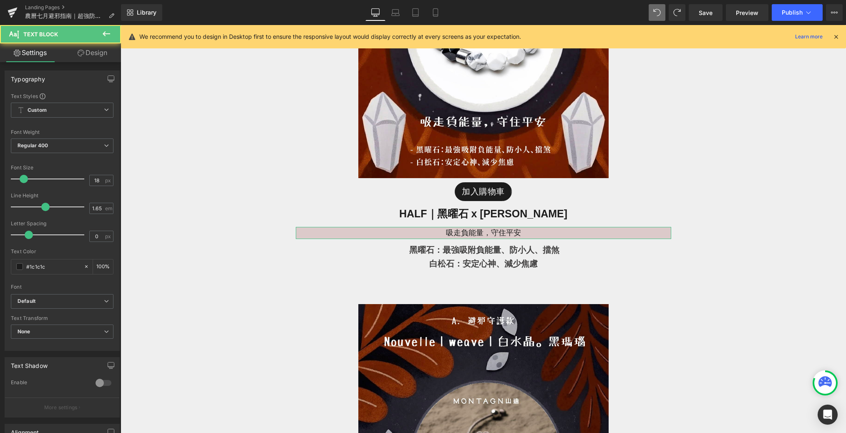
click at [97, 57] on link "Design" at bounding box center [92, 52] width 60 height 19
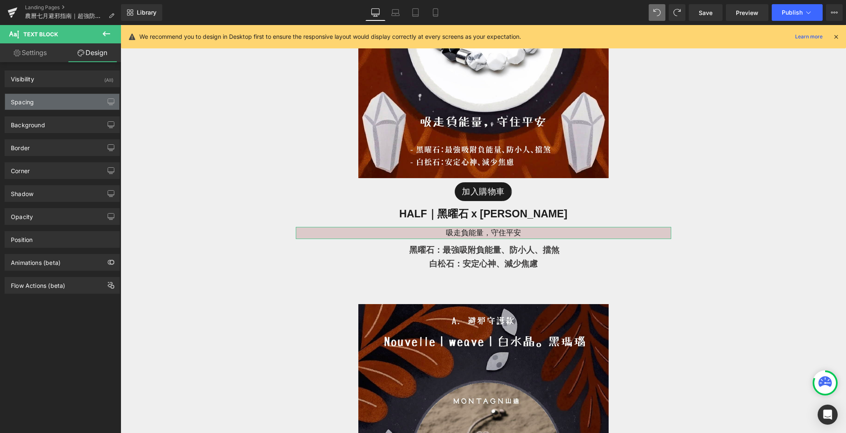
click at [73, 101] on div "Spacing" at bounding box center [62, 102] width 114 height 16
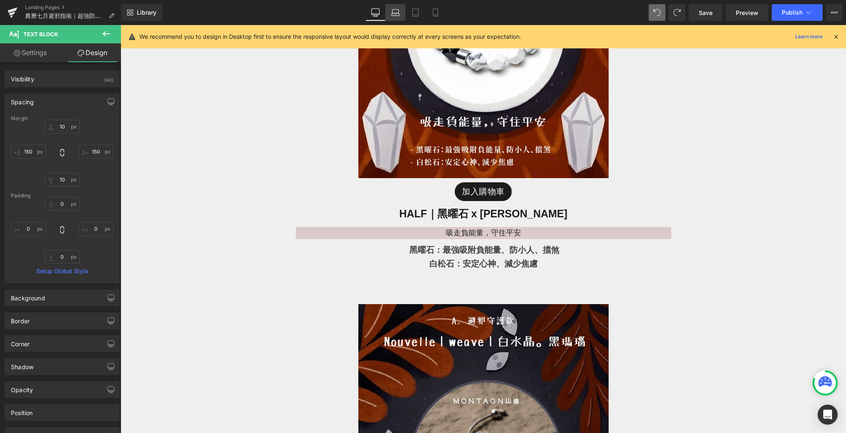
click at [397, 9] on icon at bounding box center [395, 12] width 8 height 8
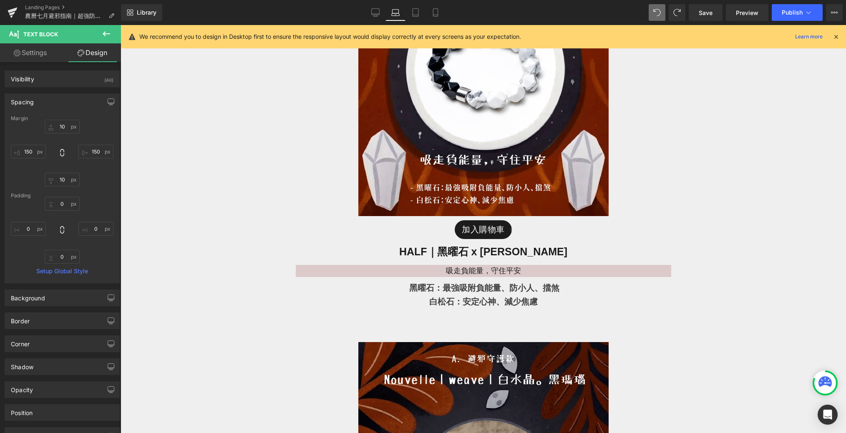
type input "10"
type input "150"
type input "10"
type input "150"
type input "0"
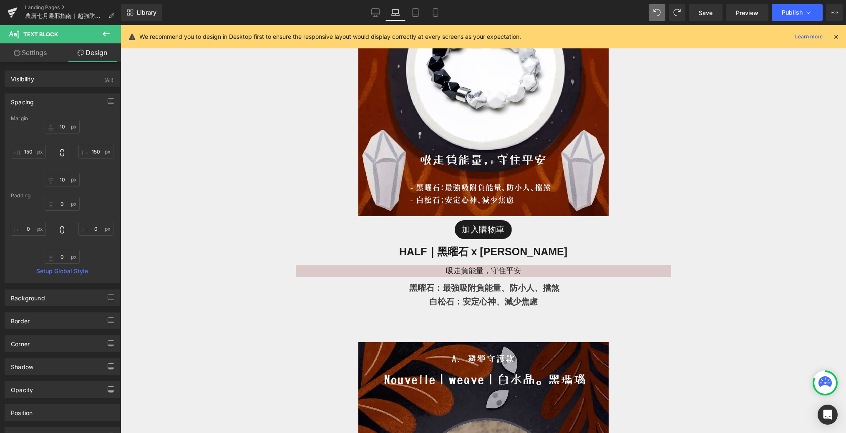
type input "0"
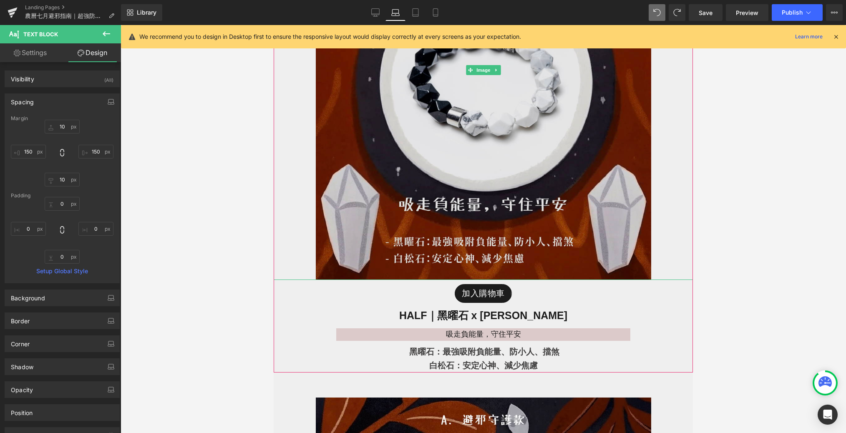
scroll to position [752, 0]
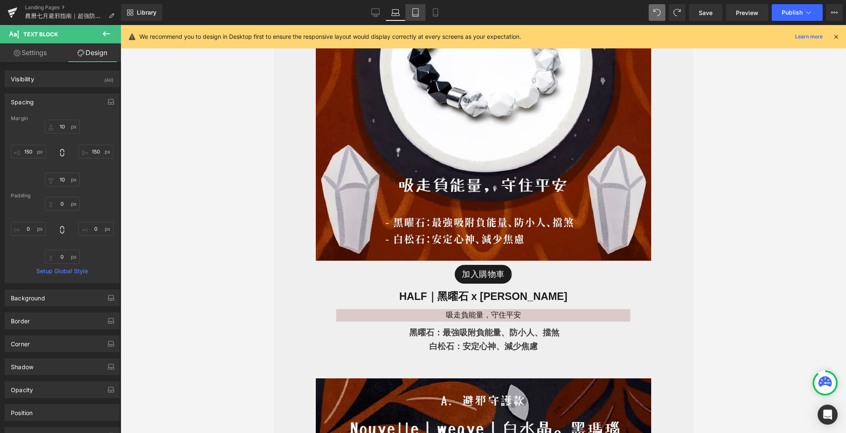
click at [417, 9] on icon at bounding box center [415, 12] width 8 height 8
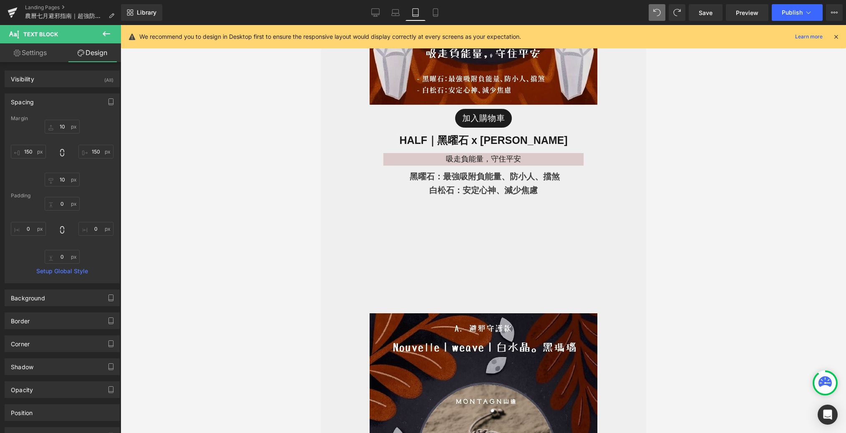
scroll to position [617, 0]
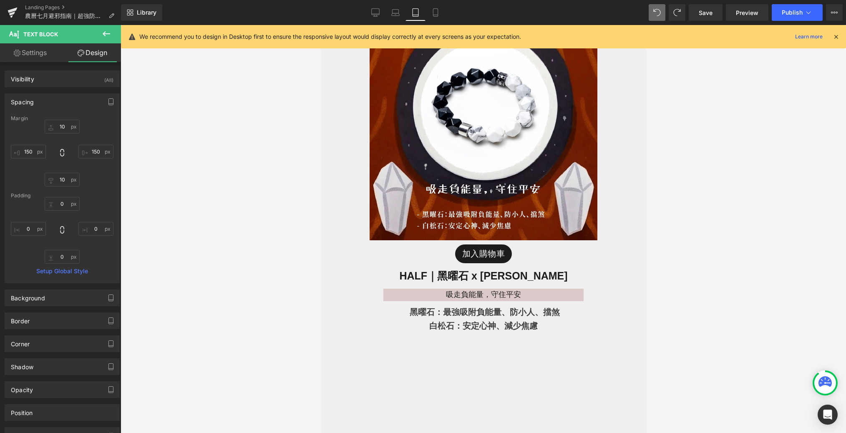
type input "10"
type input "150"
type input "10"
type input "150"
type input "0"
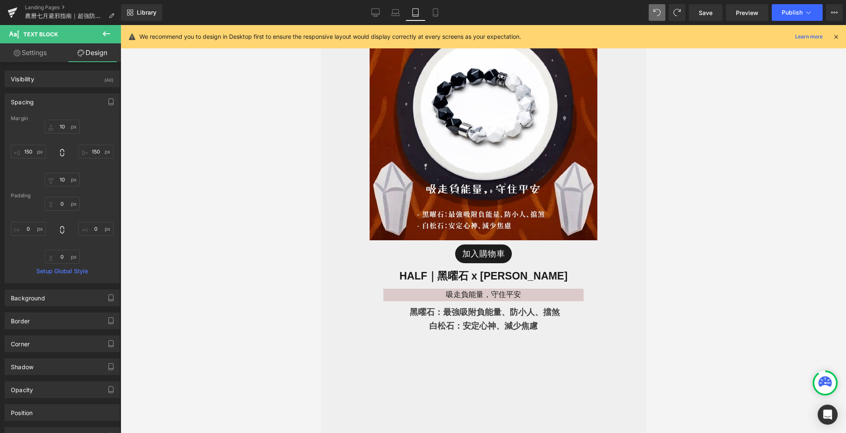
type input "0"
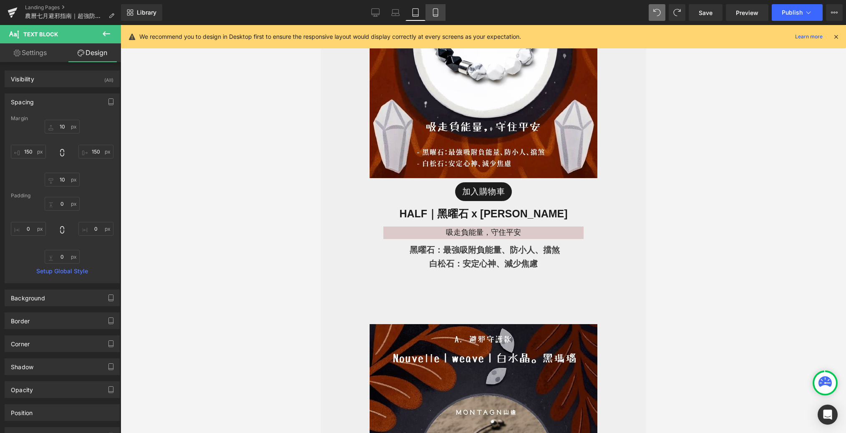
click at [435, 18] on link "Mobile" at bounding box center [435, 12] width 20 height 17
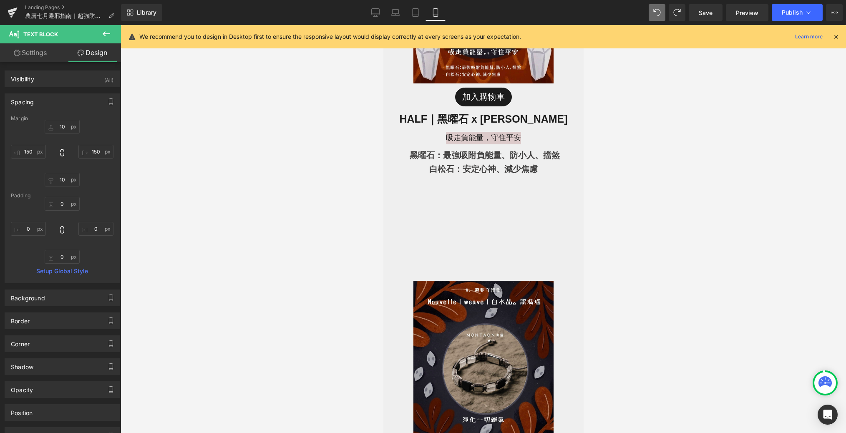
type input "10"
type input "150"
type input "10"
type input "150"
type input "0"
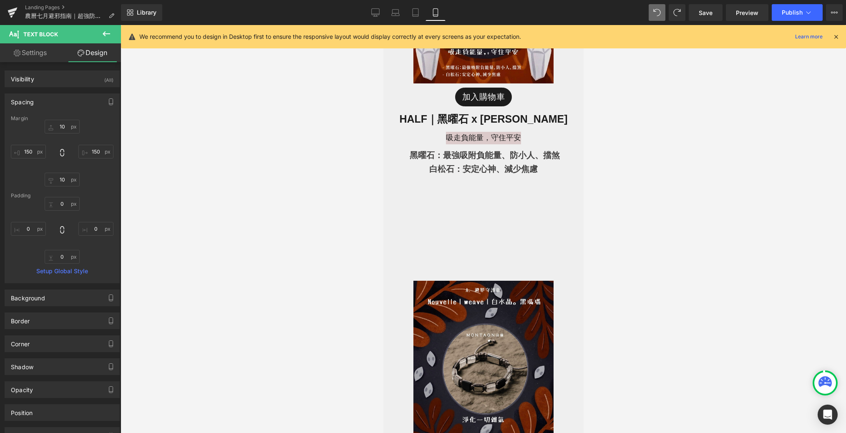
type input "0"
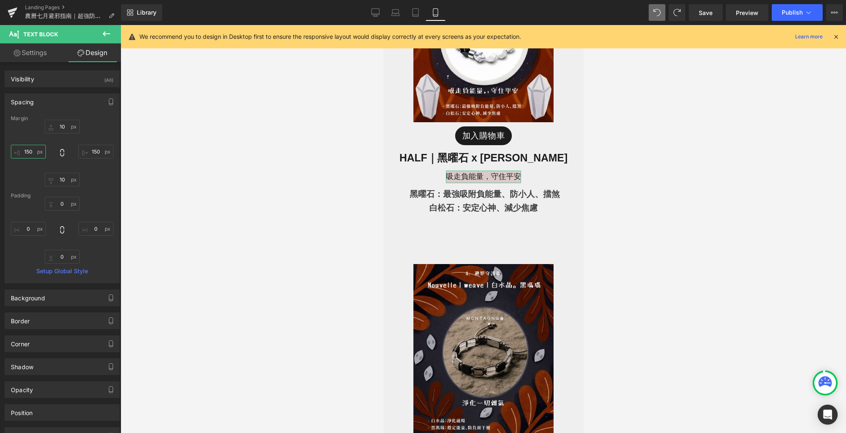
click at [32, 153] on input "150" at bounding box center [28, 152] width 35 height 14
type input "100"
click at [101, 148] on input "150" at bounding box center [95, 152] width 35 height 14
type input "100"
click at [230, 218] on div at bounding box center [483, 229] width 725 height 408
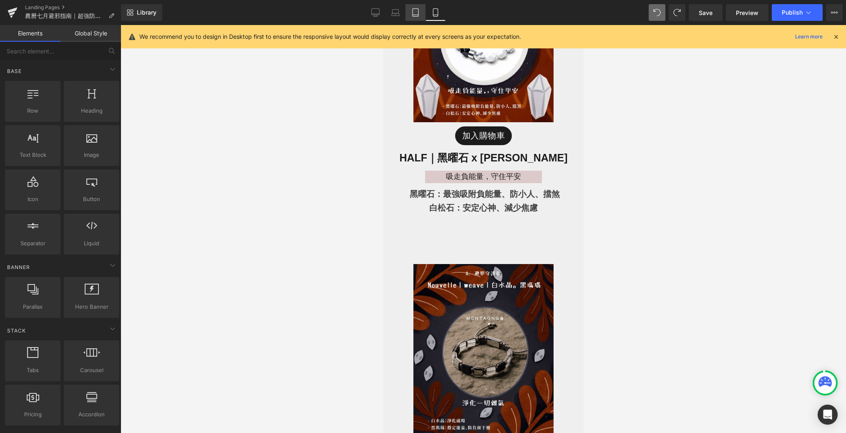
click at [409, 6] on link "Tablet" at bounding box center [415, 12] width 20 height 17
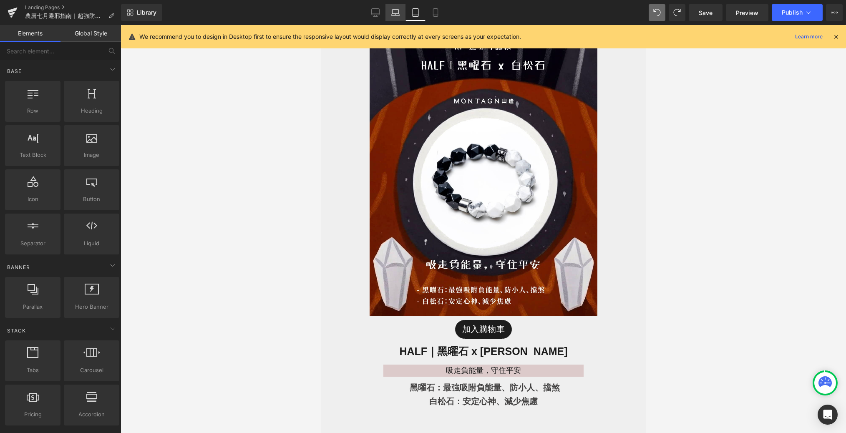
click at [390, 20] on link "Laptop" at bounding box center [395, 12] width 20 height 17
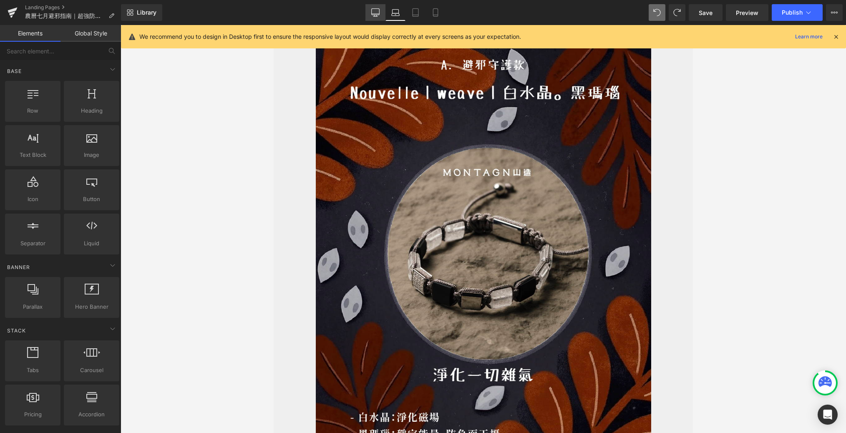
drag, startPoint x: 375, startPoint y: 14, endPoint x: 254, endPoint y: 73, distance: 134.3
click at [375, 14] on icon at bounding box center [375, 12] width 8 height 8
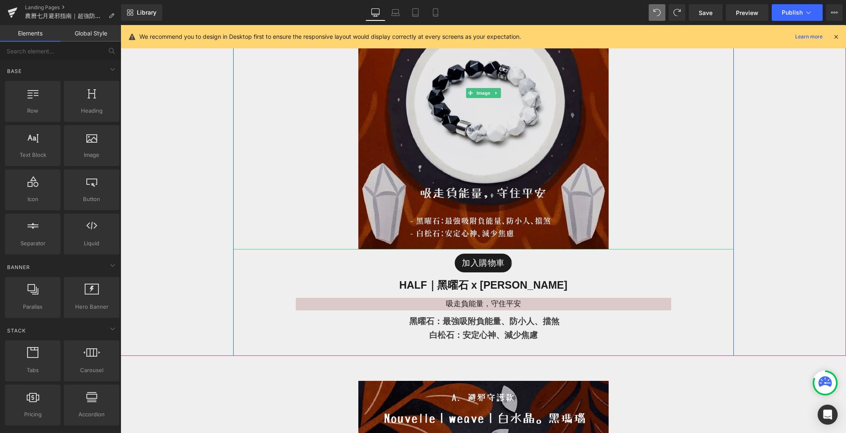
scroll to position [676, 0]
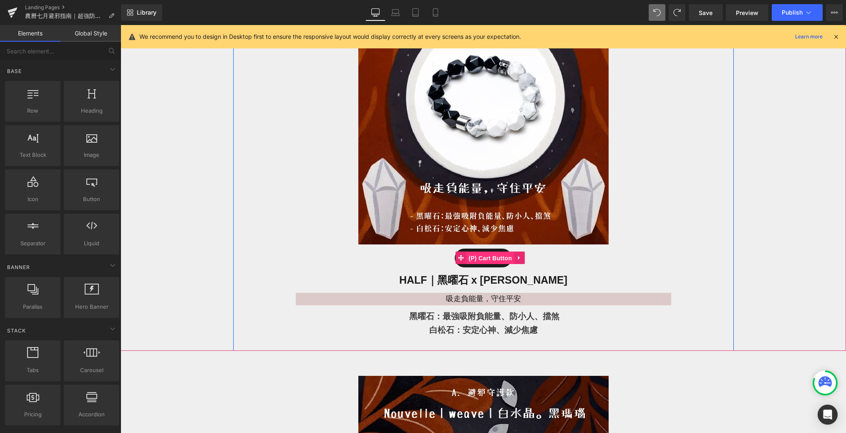
click at [487, 259] on span "(P) Cart Button" at bounding box center [490, 258] width 48 height 13
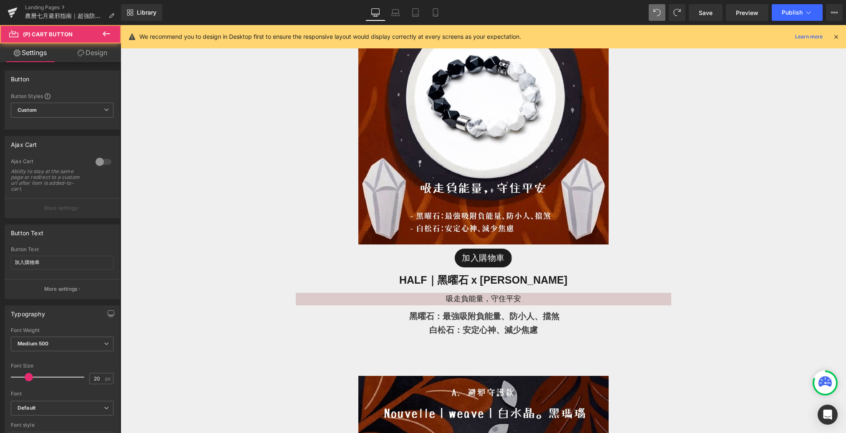
click at [75, 46] on link "Design" at bounding box center [92, 52] width 60 height 19
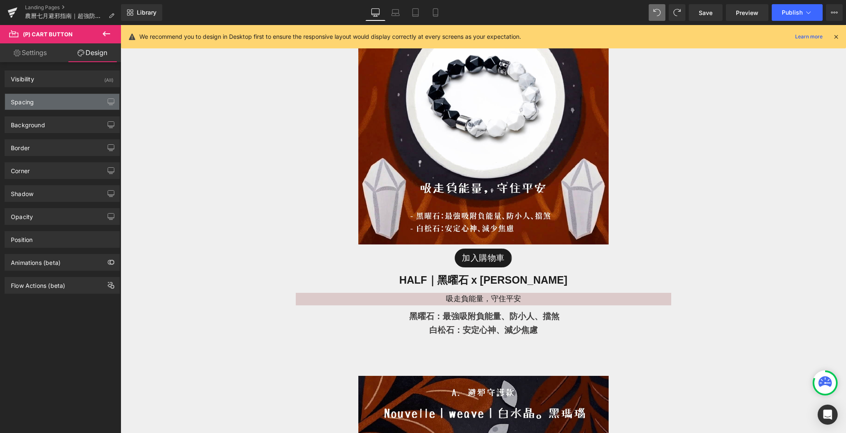
click at [75, 99] on div "Spacing" at bounding box center [62, 102] width 114 height 16
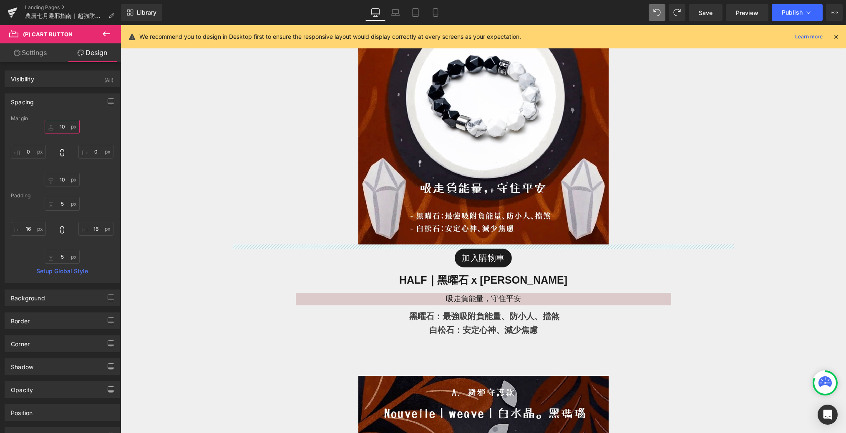
click at [64, 128] on input "10" at bounding box center [62, 127] width 35 height 14
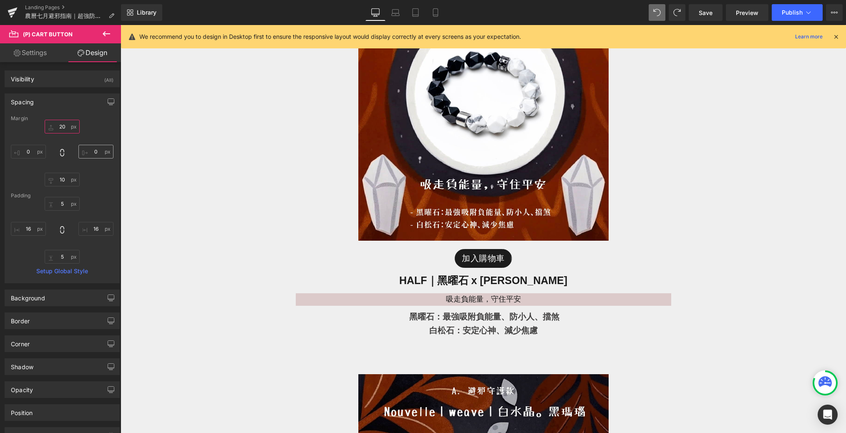
scroll to position [674, 0]
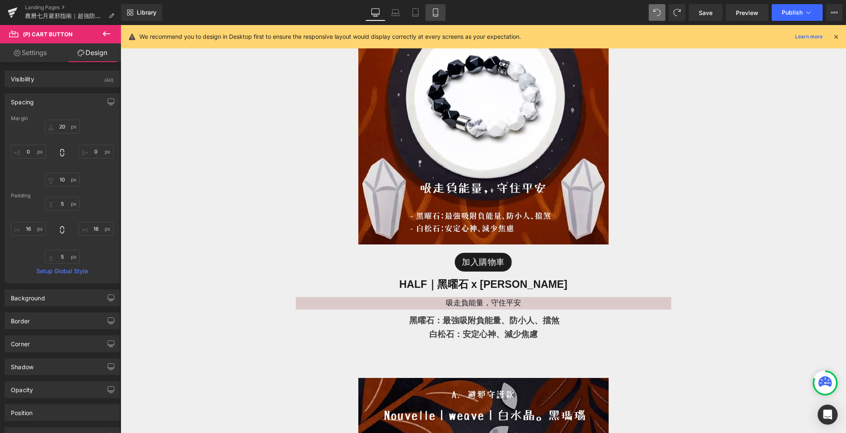
click at [432, 13] on icon at bounding box center [435, 12] width 8 height 8
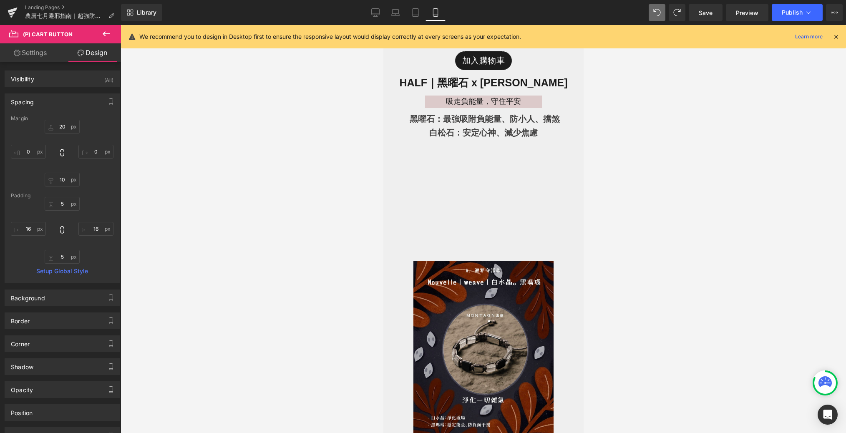
type input "20"
type input "0"
type input "10"
type input "0"
type input "5"
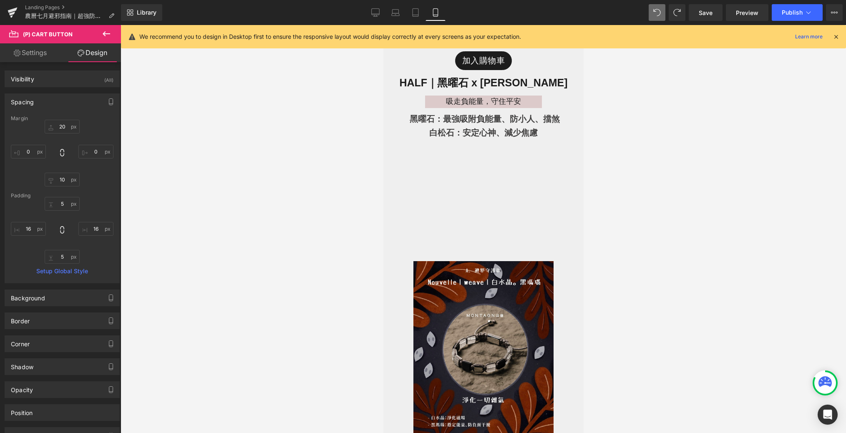
type input "16"
type input "5"
type input "16"
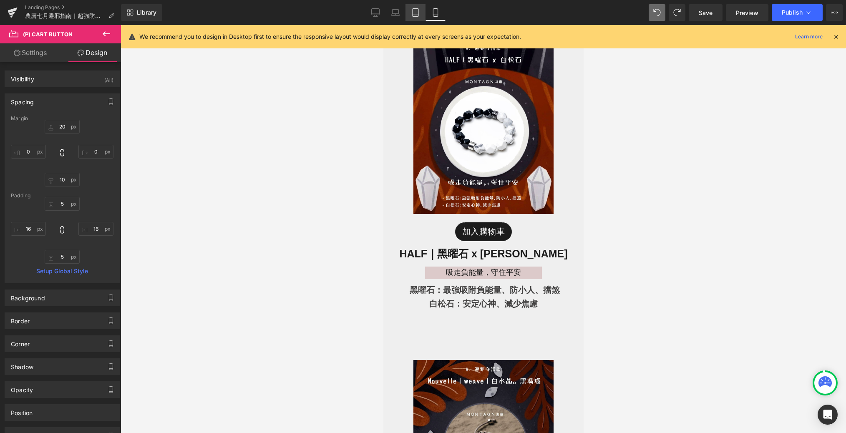
click at [419, 13] on icon at bounding box center [415, 12] width 8 height 8
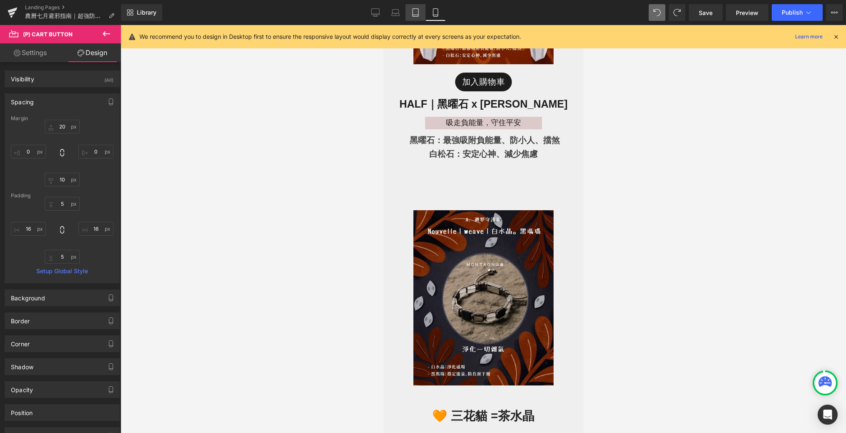
type input "20"
type input "0"
type input "10"
type input "0"
type input "5"
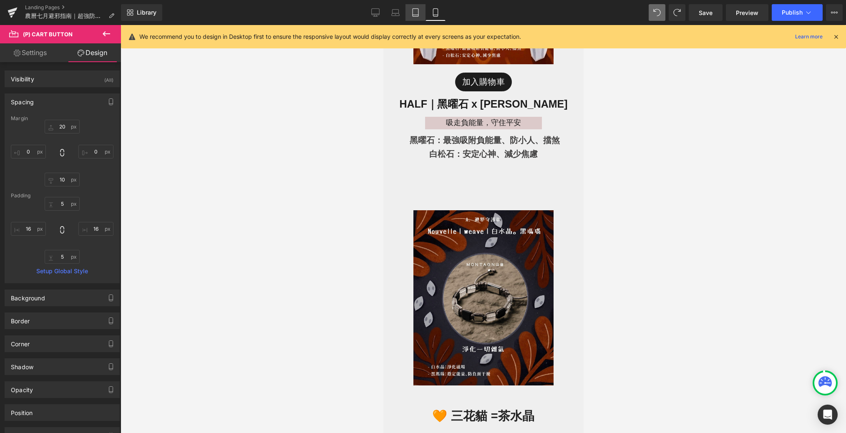
type input "16"
type input "5"
type input "16"
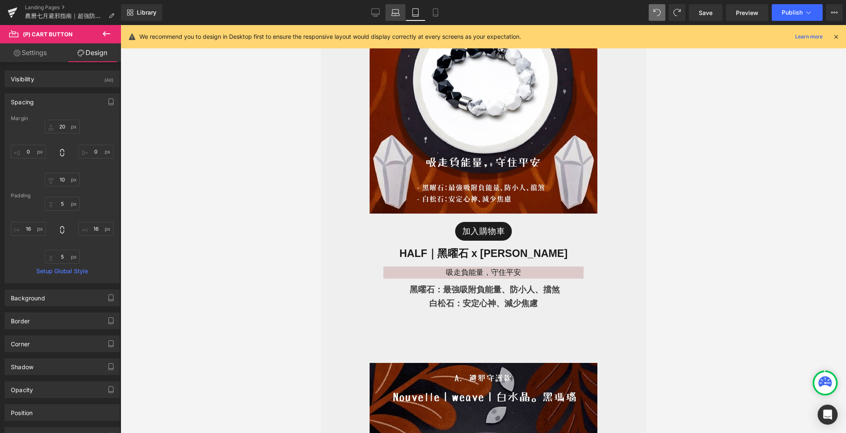
click at [392, 15] on icon at bounding box center [395, 12] width 8 height 8
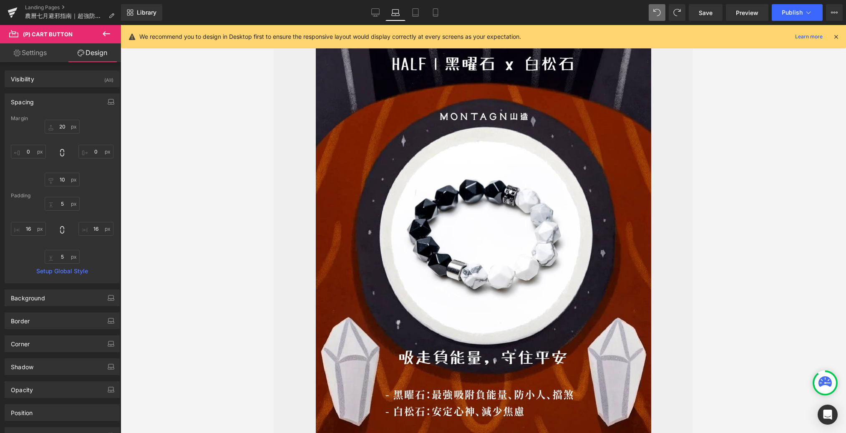
type input "20"
type input "0"
type input "10"
type input "0"
type input "5"
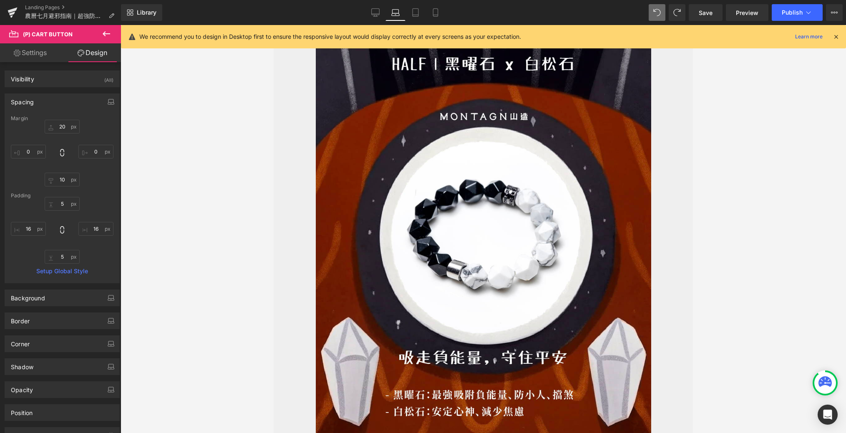
type input "16"
type input "5"
type input "16"
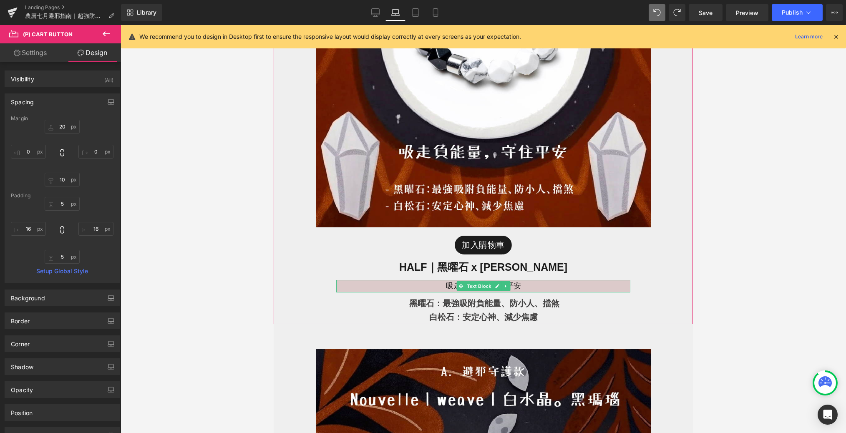
scroll to position [797, 0]
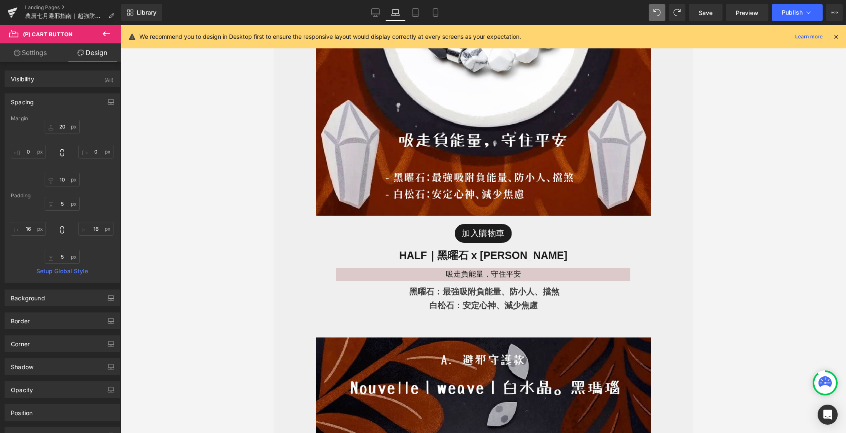
click at [112, 25] on button at bounding box center [106, 34] width 29 height 18
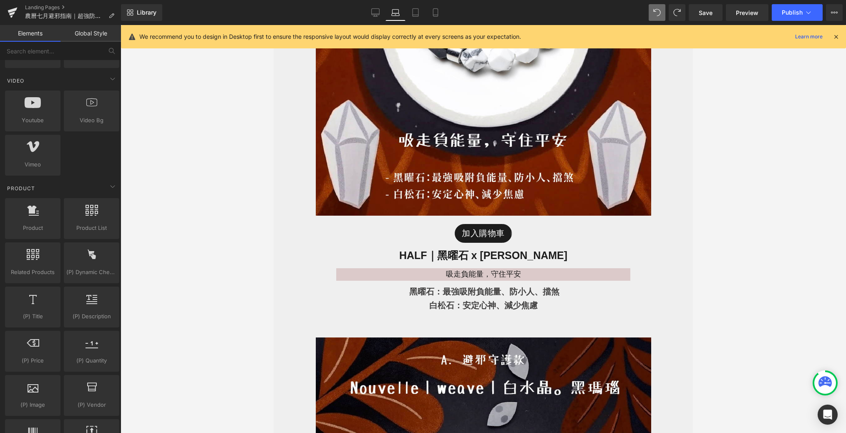
scroll to position [649, 0]
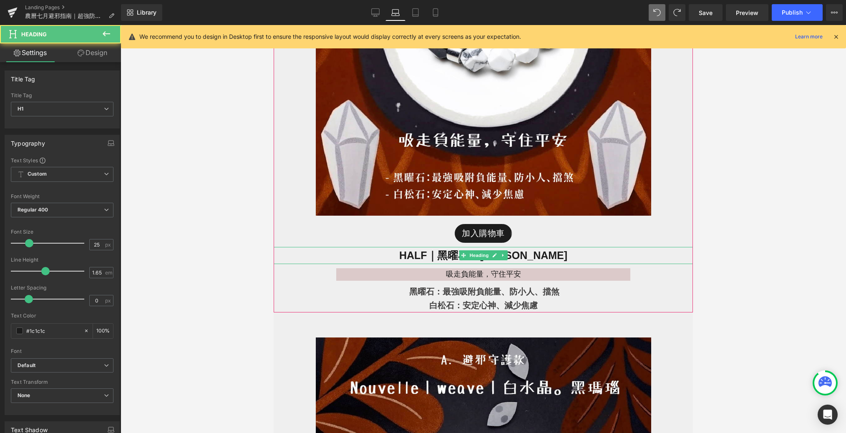
click at [536, 252] on span "HALF｜黑曜石 x 白松石" at bounding box center [483, 255] width 168 height 12
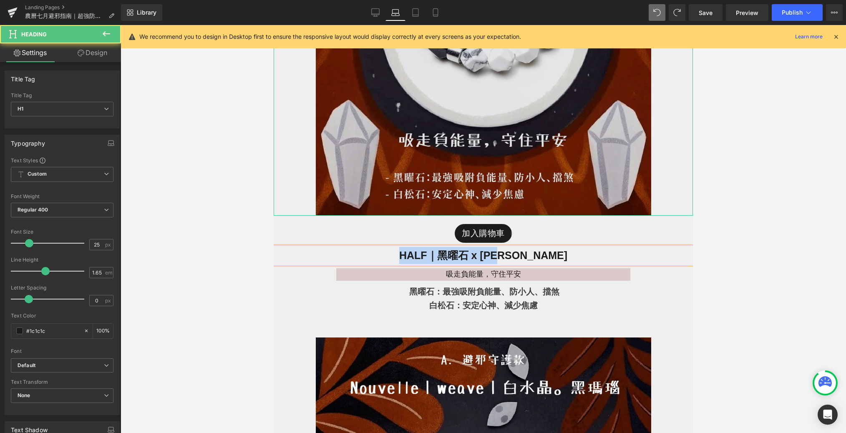
copy span "HALF｜黑曜石 x 白松石"
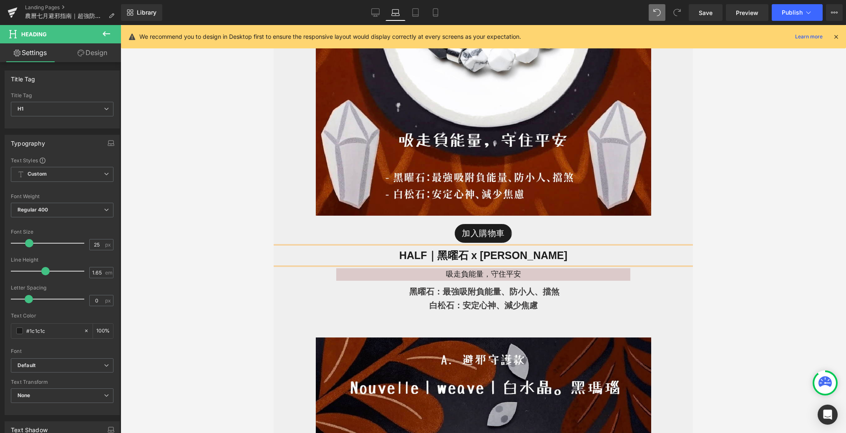
click at [549, 253] on h1 "HALF｜黑曜石 x 白松石" at bounding box center [483, 255] width 419 height 17
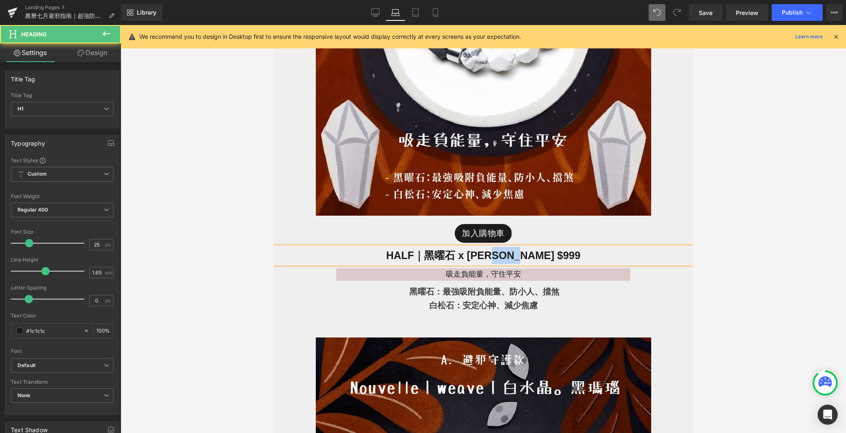
drag, startPoint x: 562, startPoint y: 257, endPoint x: 527, endPoint y: 257, distance: 35.0
click at [527, 257] on h1 "HALF｜黑曜石 x 白松石 $999" at bounding box center [483, 255] width 419 height 17
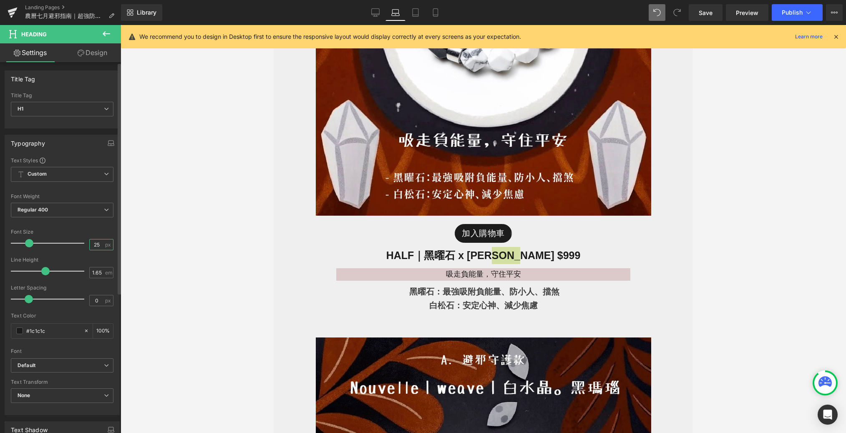
click at [97, 242] on input "25" at bounding box center [97, 244] width 15 height 10
type input "2"
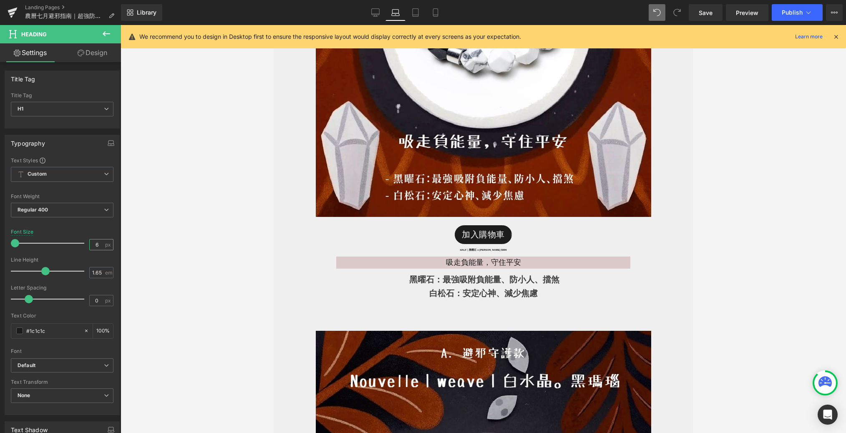
scroll to position [803, 0]
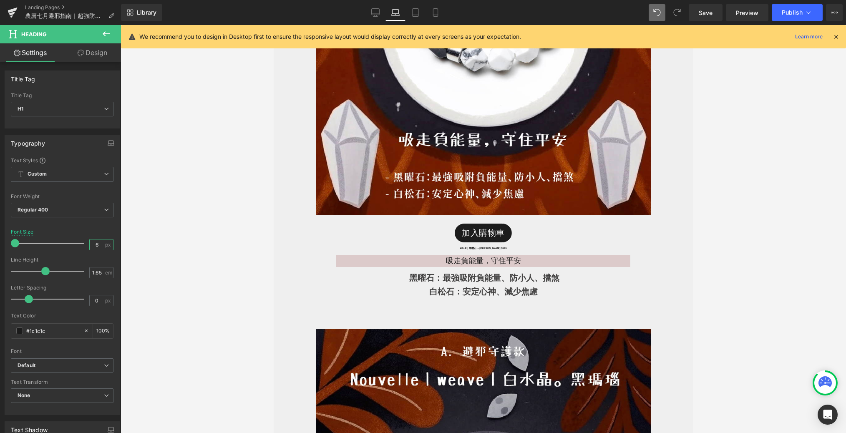
type input "62"
click at [193, 294] on div at bounding box center [483, 229] width 725 height 408
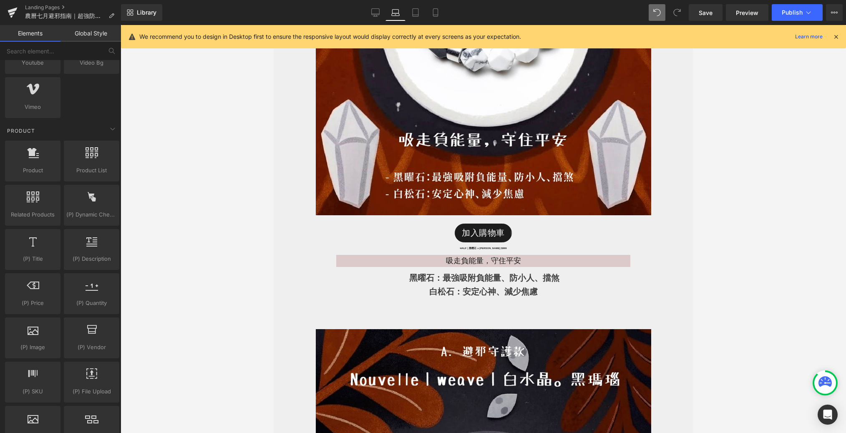
scroll to position [797, 0]
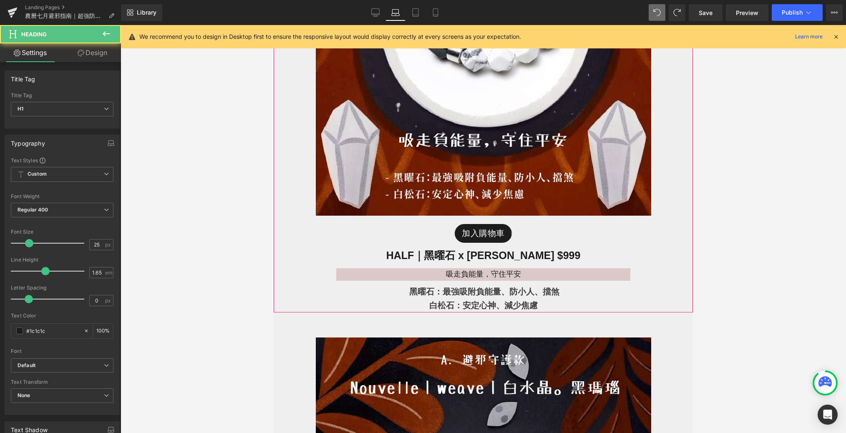
click at [555, 256] on h1 "HALF｜黑曜石 x 白松石 $999" at bounding box center [483, 255] width 419 height 17
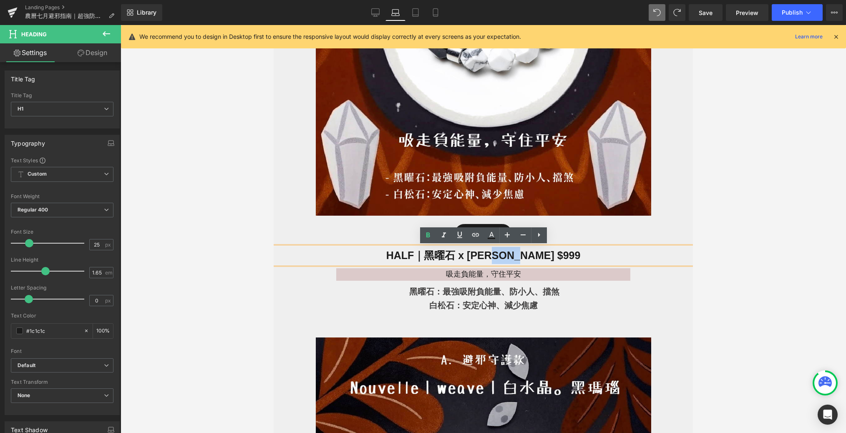
drag, startPoint x: 564, startPoint y: 256, endPoint x: 527, endPoint y: 257, distance: 37.1
click at [527, 257] on h1 "HALF｜黑曜石 x 白松石 $999" at bounding box center [483, 255] width 419 height 17
click at [519, 233] on icon at bounding box center [523, 235] width 10 height 10
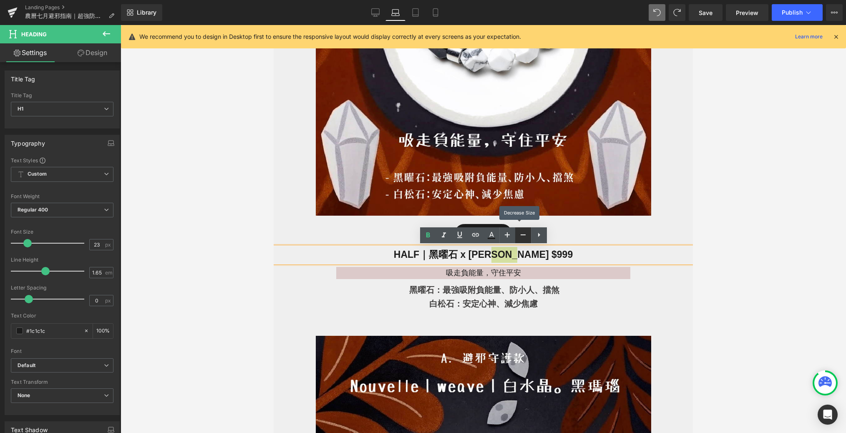
click at [519, 233] on icon at bounding box center [523, 235] width 10 height 10
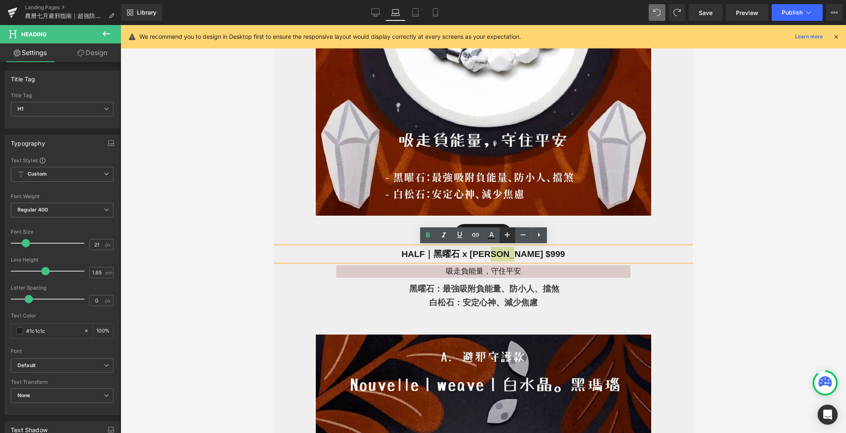
click at [512, 233] on icon at bounding box center [507, 235] width 10 height 10
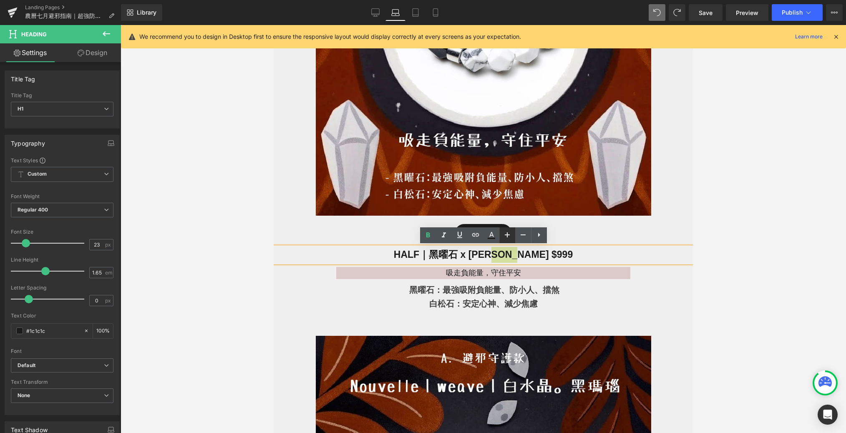
click at [512, 233] on icon at bounding box center [507, 235] width 10 height 10
type input "25"
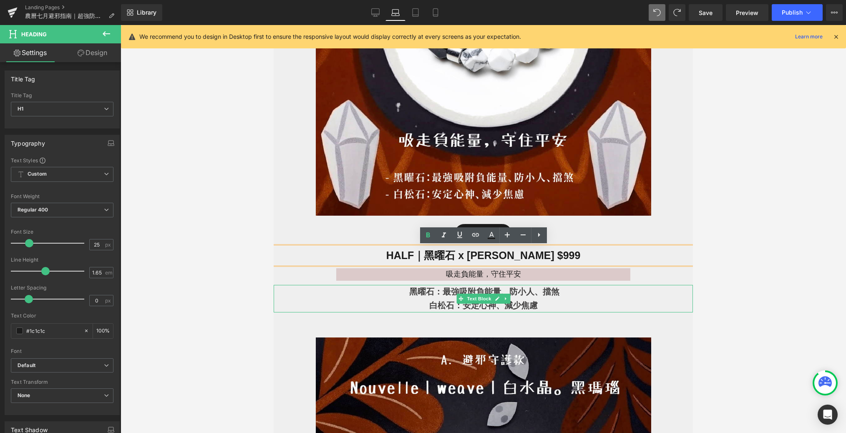
click at [571, 299] on p "白松石：安定心神、減少焦慮" at bounding box center [483, 306] width 419 height 14
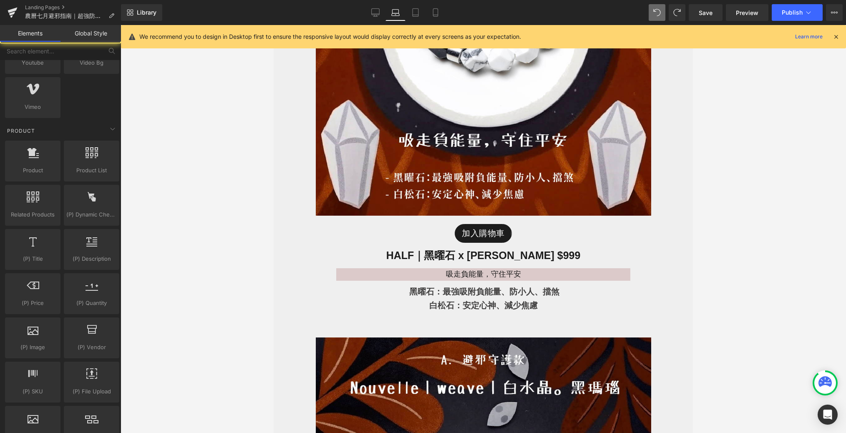
click at [670, 248] on div at bounding box center [483, 229] width 725 height 408
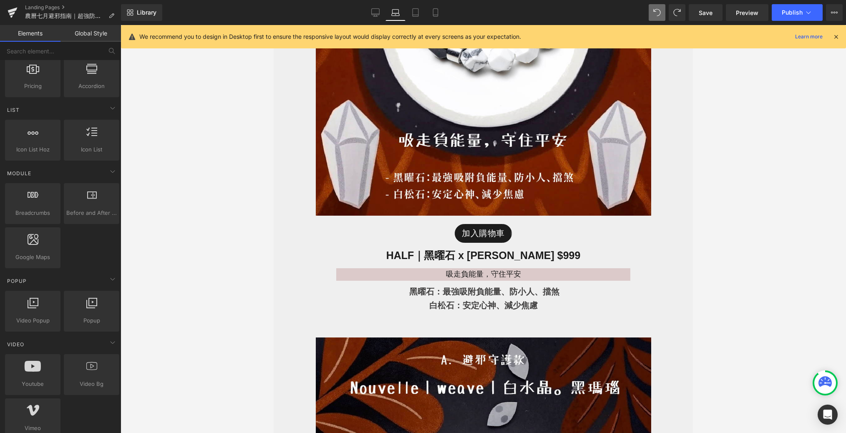
scroll to position [0, 0]
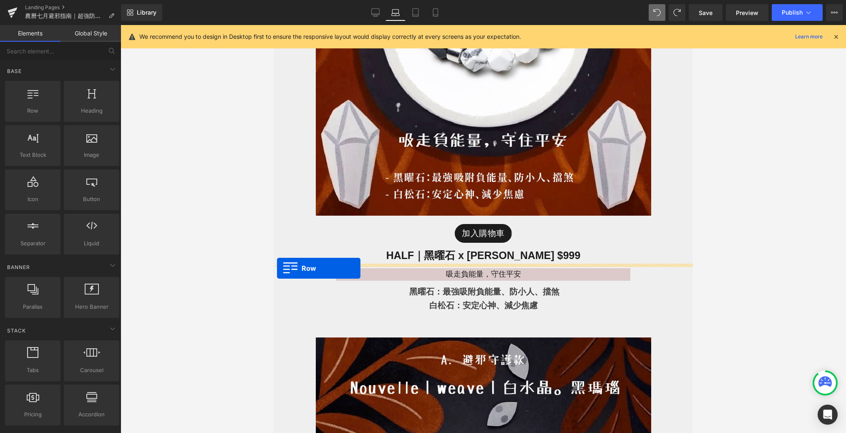
drag, startPoint x: 314, startPoint y: 127, endPoint x: 277, endPoint y: 268, distance: 145.7
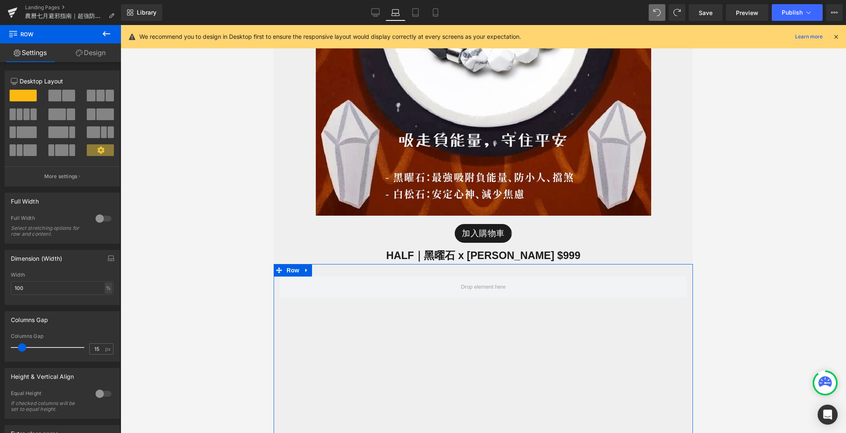
click at [70, 98] on span at bounding box center [68, 96] width 13 height 12
type input "1200"
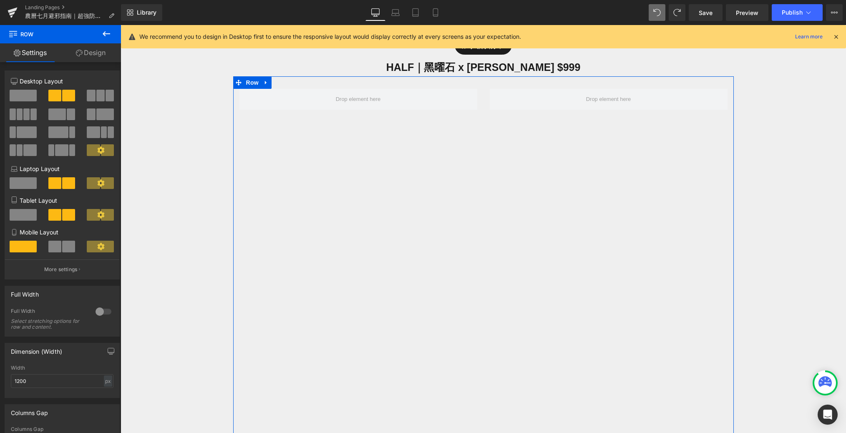
scroll to position [828, 0]
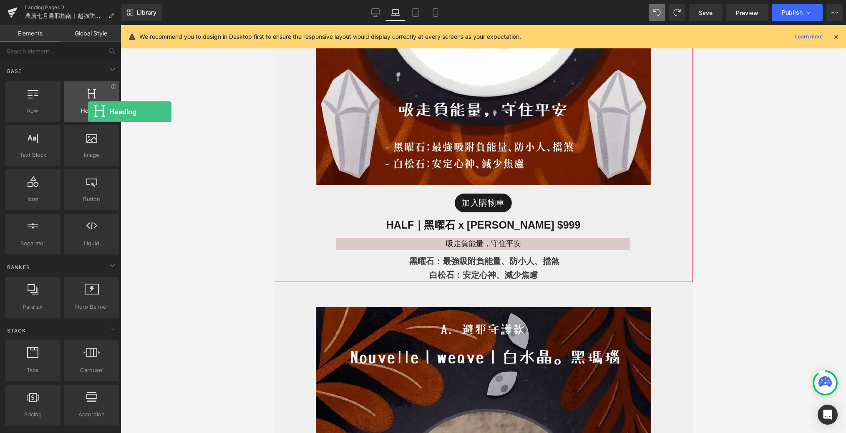
drag, startPoint x: 89, startPoint y: 99, endPoint x: 83, endPoint y: 108, distance: 11.2
click at [84, 109] on div "Heading headings, titles, h1,h2,h3,h4,h5,h6" at bounding box center [91, 101] width 55 height 41
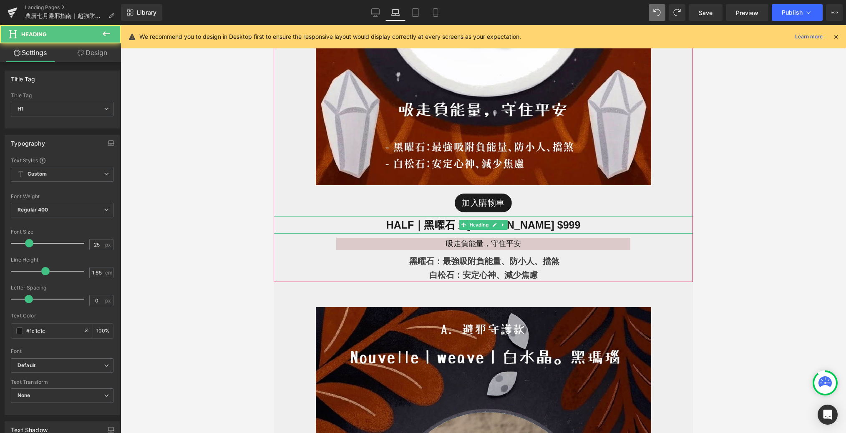
click at [562, 222] on h1 "HALF｜黑曜石 x 白松石 $999" at bounding box center [483, 224] width 419 height 17
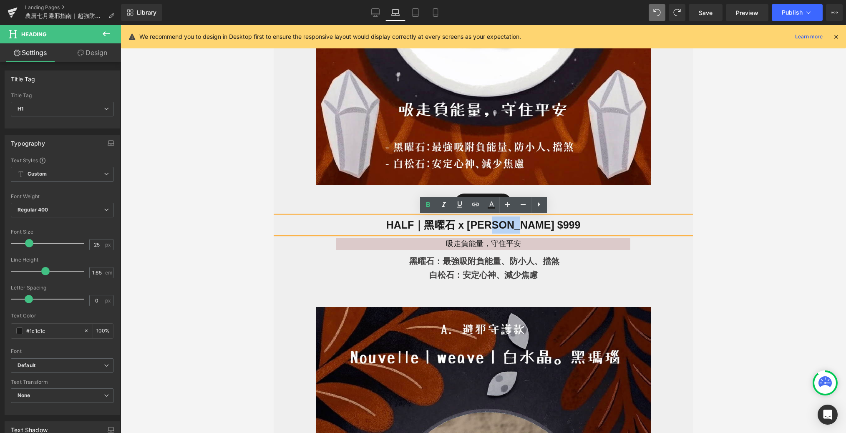
drag, startPoint x: 558, startPoint y: 226, endPoint x: 525, endPoint y: 226, distance: 32.9
click at [525, 226] on h1 "HALF｜黑曜石 x 白松石 $999" at bounding box center [483, 224] width 419 height 17
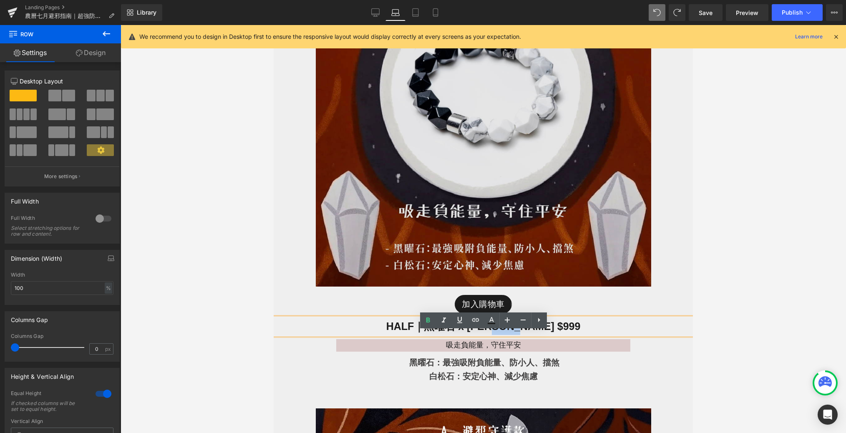
scroll to position [813, 0]
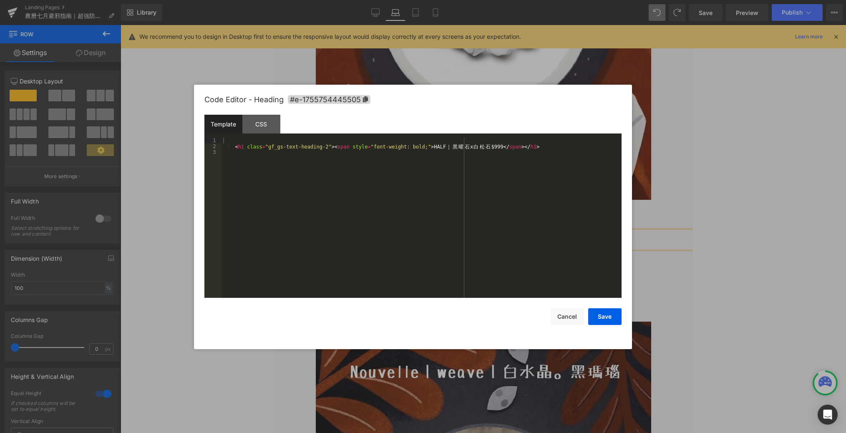
click at [546, 0] on div "Heading You are previewing how the will restyle your page. You can not edit Ele…" at bounding box center [423, 0] width 846 height 0
click at [563, 311] on button "Cancel" at bounding box center [567, 316] width 33 height 17
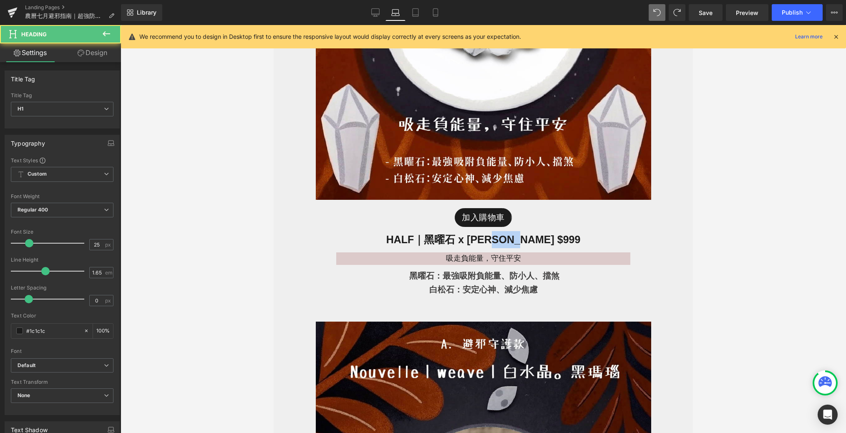
drag, startPoint x: 818, startPoint y: 288, endPoint x: 544, endPoint y: 263, distance: 274.7
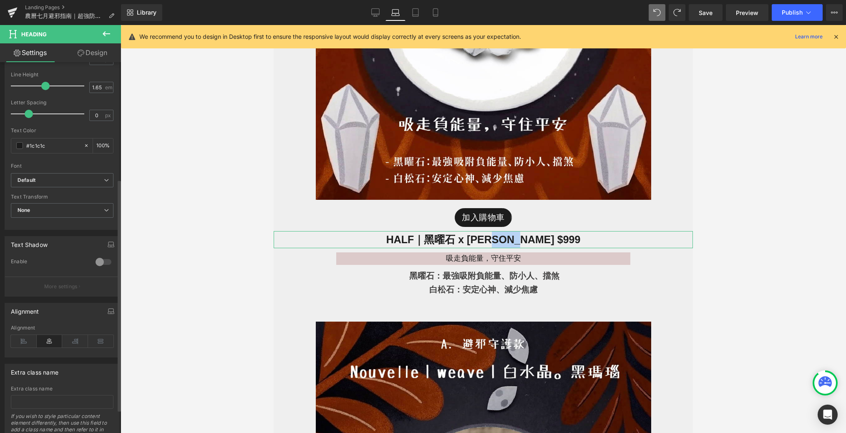
scroll to position [209, 0]
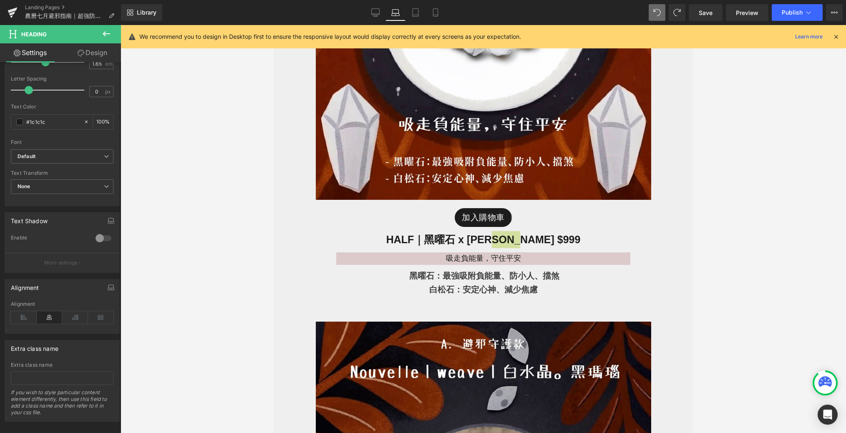
click at [191, 305] on div at bounding box center [483, 229] width 725 height 408
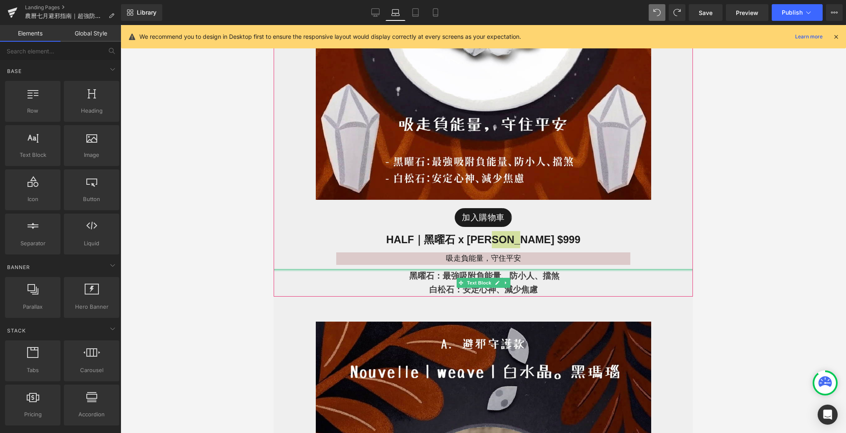
click at [585, 270] on div "黑曜石：最強吸附負能量、防小人、擋煞 白松石：安定心神、減少焦慮 Text Block" at bounding box center [483, 283] width 419 height 28
click at [670, 226] on div at bounding box center [483, 229] width 725 height 408
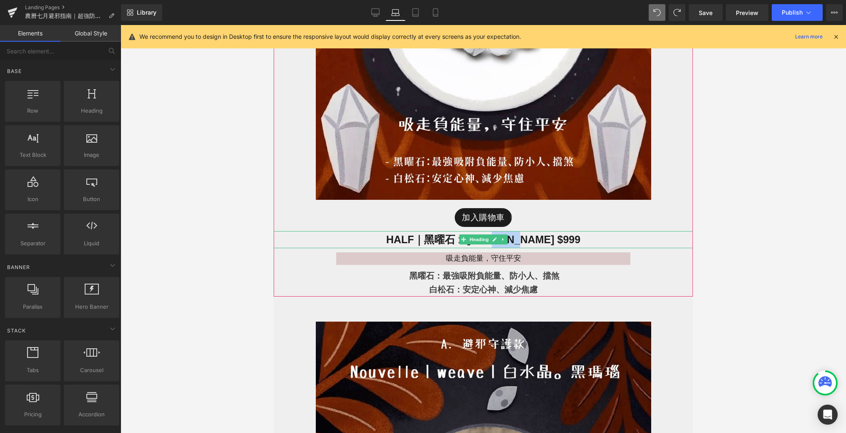
click at [595, 235] on h1 "HALF｜黑曜石 x 白松石 $999" at bounding box center [483, 239] width 419 height 17
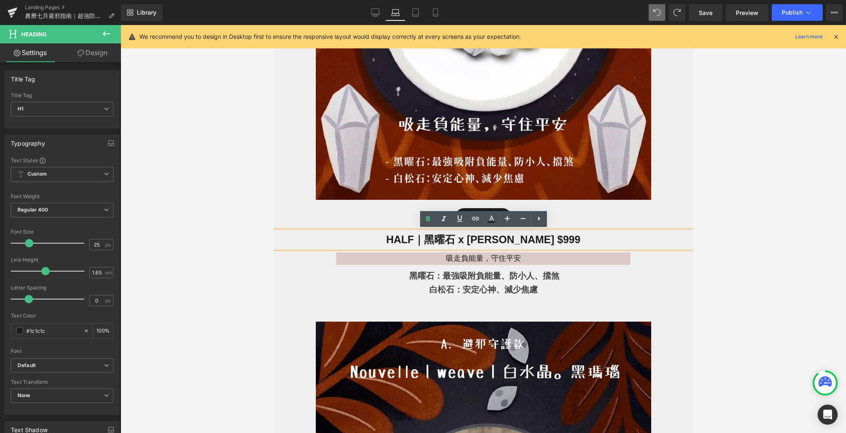
click at [239, 273] on div at bounding box center [483, 229] width 725 height 408
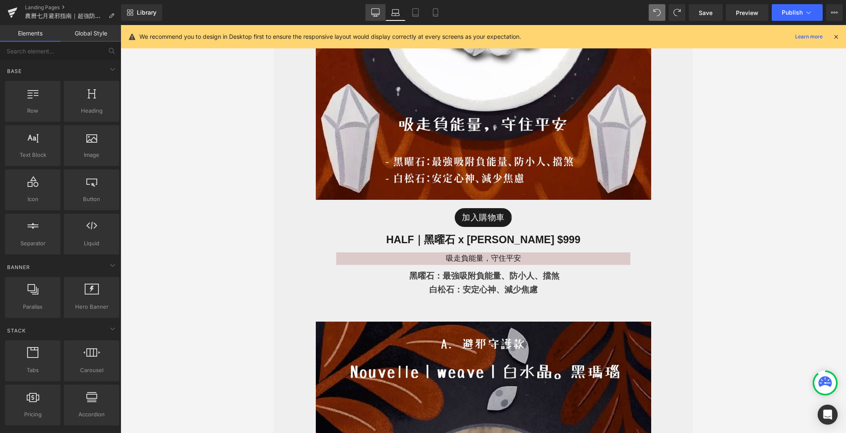
click at [380, 13] on link "Desktop" at bounding box center [375, 12] width 20 height 17
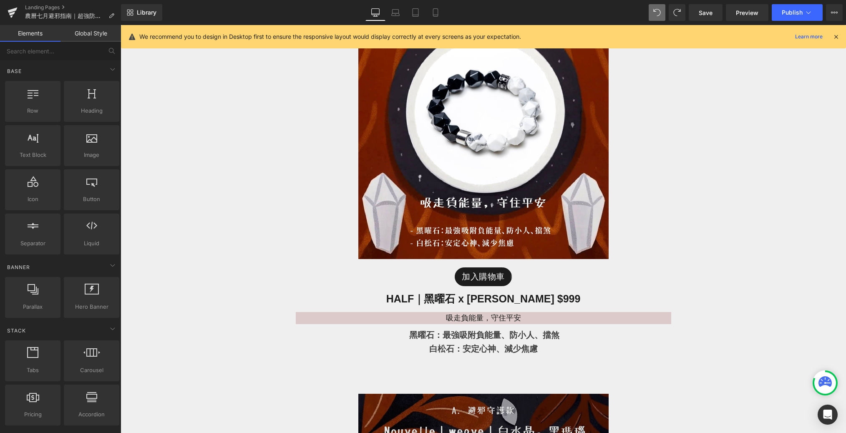
scroll to position [669, 0]
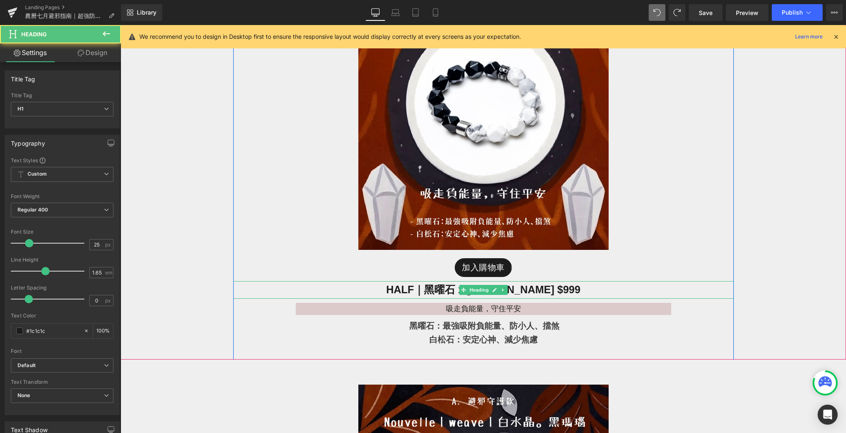
click at [570, 288] on h1 "HALF｜黑曜石 x 白松石 $999" at bounding box center [483, 289] width 500 height 17
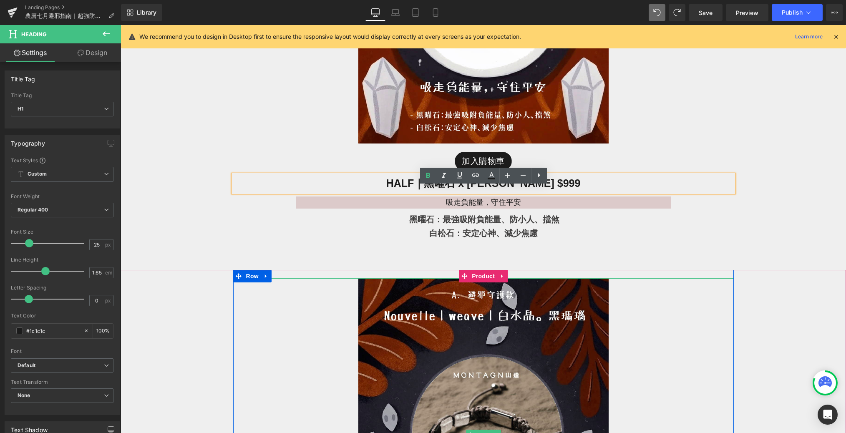
scroll to position [779, 0]
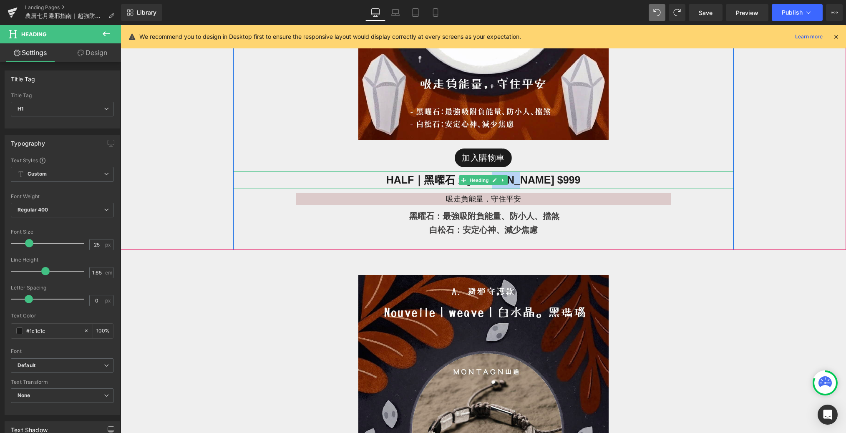
drag, startPoint x: 554, startPoint y: 182, endPoint x: 527, endPoint y: 181, distance: 27.2
click at [526, 181] on h1 "HALF｜黑曜石 x 白松石 $999" at bounding box center [483, 179] width 500 height 17
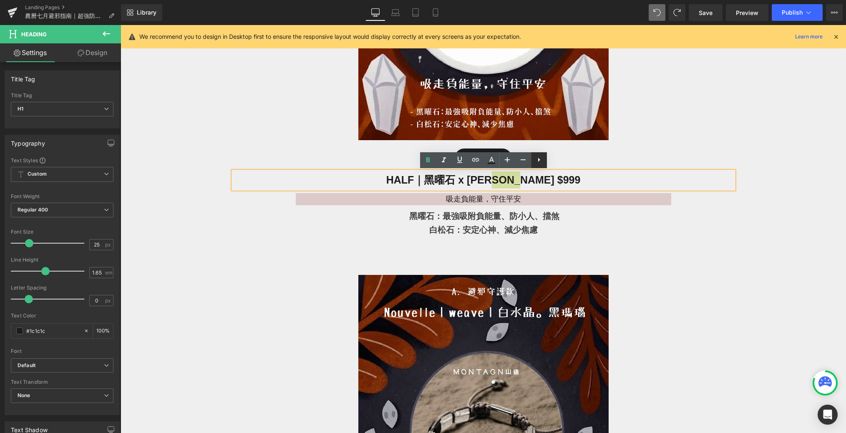
click at [542, 159] on icon at bounding box center [539, 160] width 10 height 10
click at [280, 218] on p "黑曜石：最強吸附負能量、防小人、擋煞" at bounding box center [483, 216] width 500 height 14
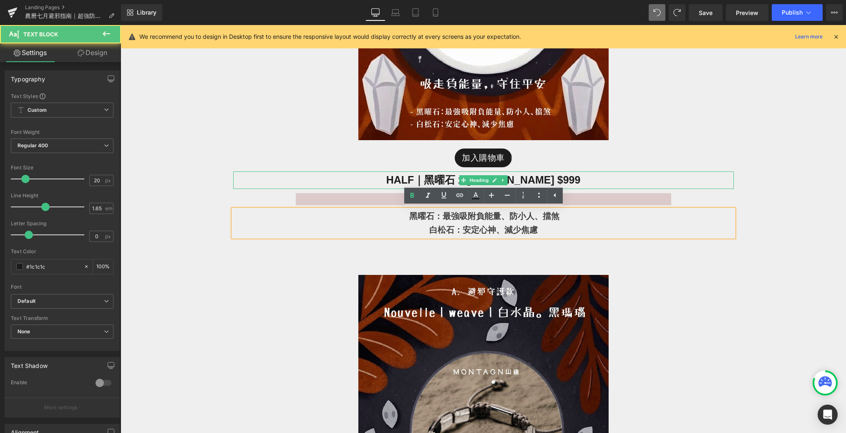
click at [277, 174] on h1 "HALF｜黑曜石 x 白松石 $999" at bounding box center [483, 179] width 500 height 17
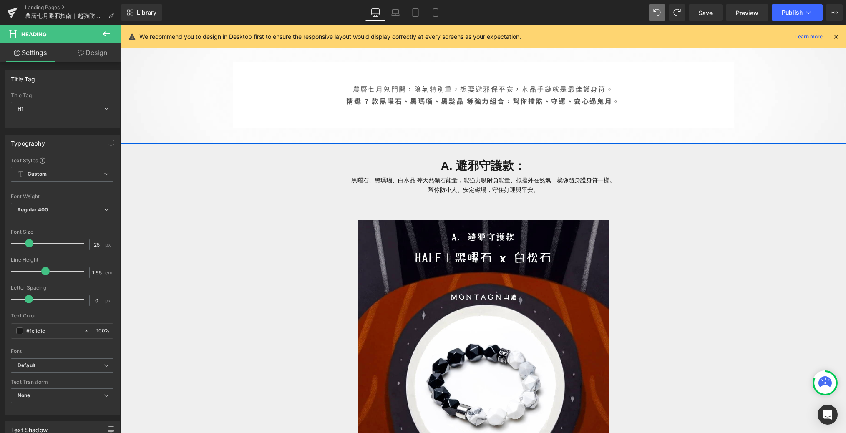
scroll to position [385, 0]
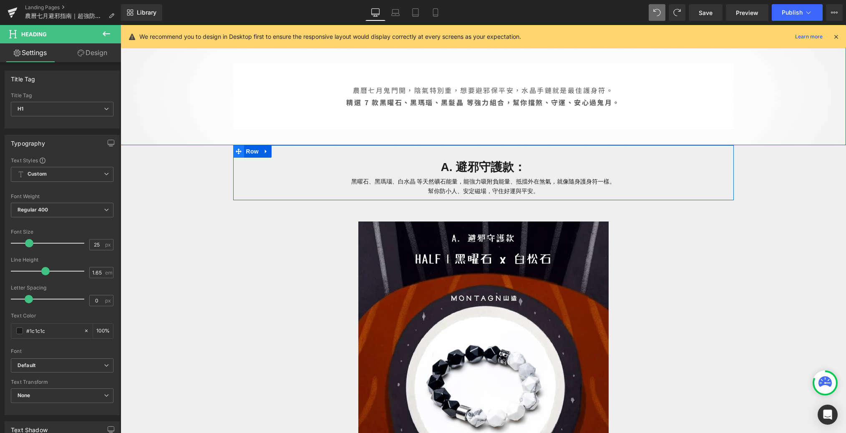
click at [236, 152] on icon at bounding box center [239, 151] width 6 height 6
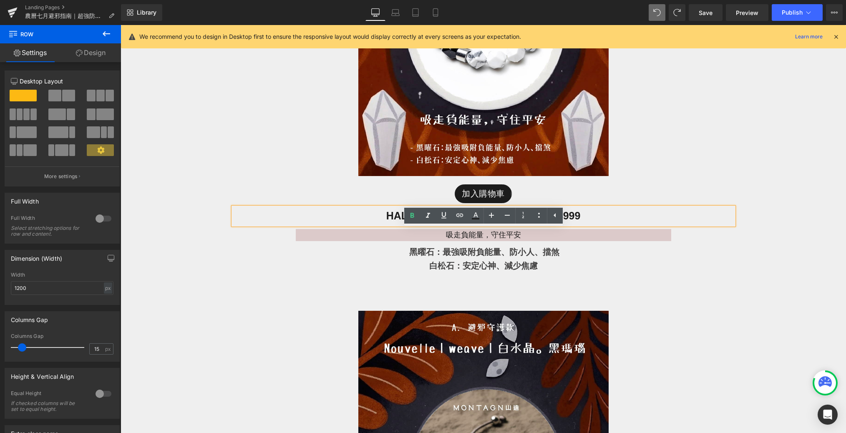
scroll to position [753, 0]
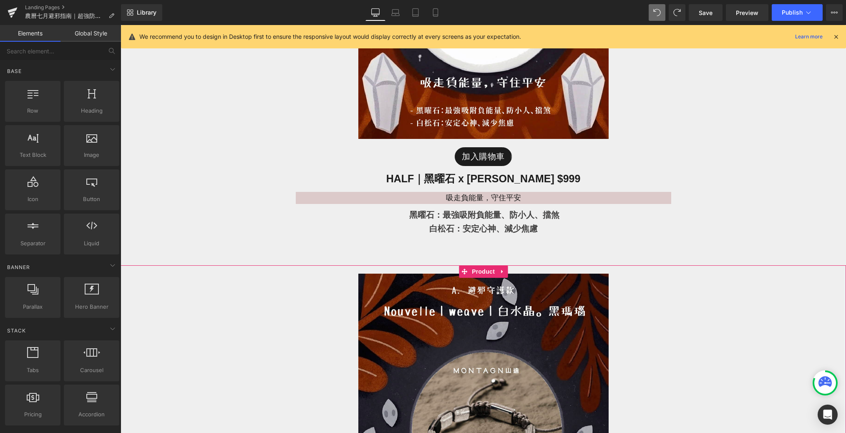
scroll to position [862, 0]
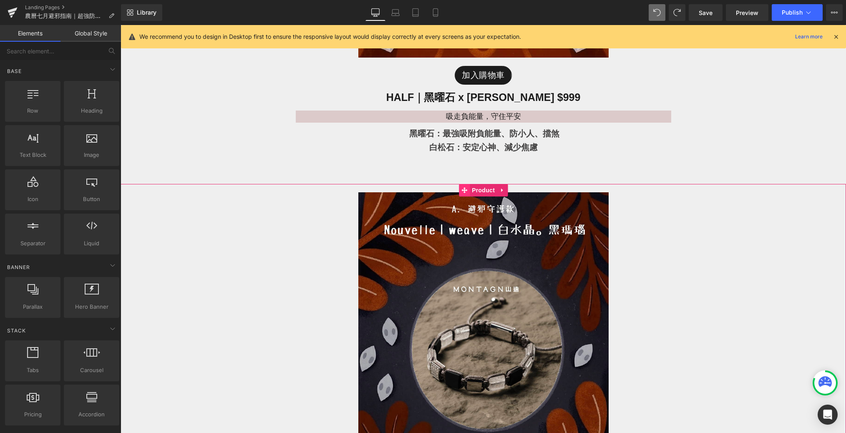
click at [465, 193] on icon at bounding box center [464, 190] width 6 height 6
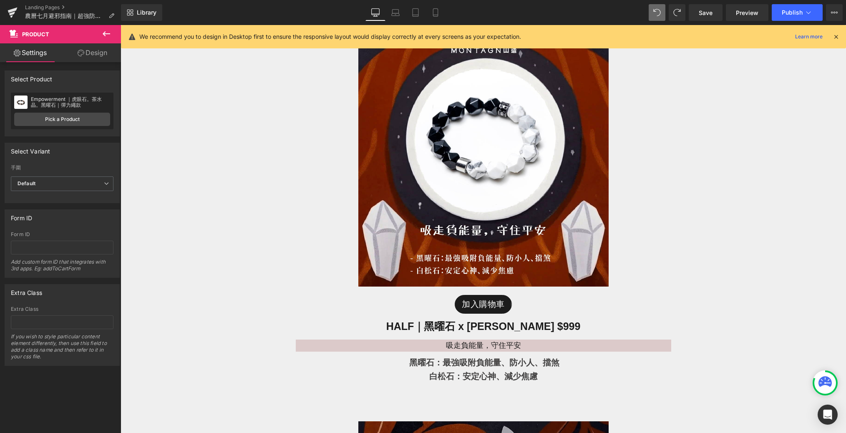
scroll to position [621, 0]
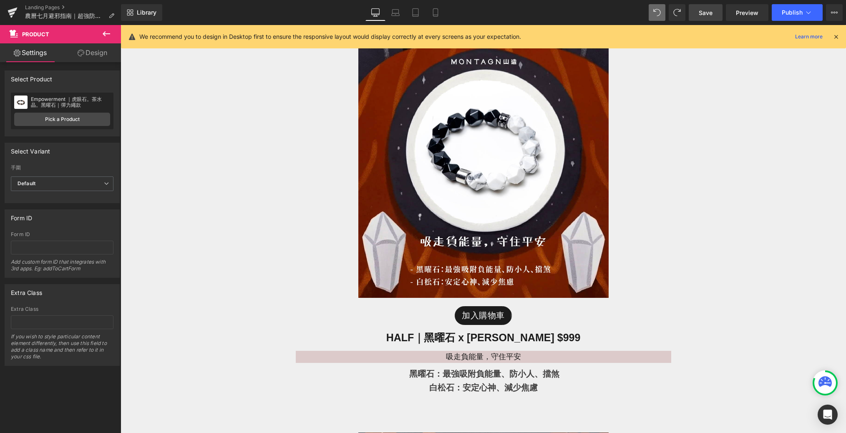
click at [670, 16] on span "Save" at bounding box center [706, 12] width 14 height 9
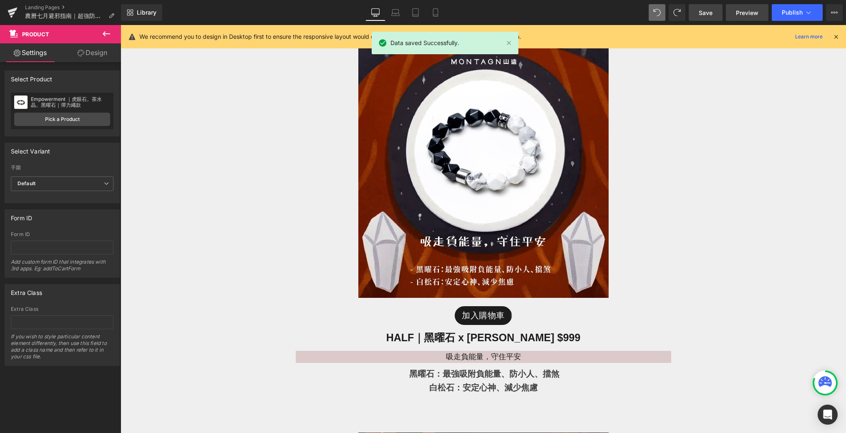
click at [670, 13] on span "Preview" at bounding box center [747, 12] width 23 height 9
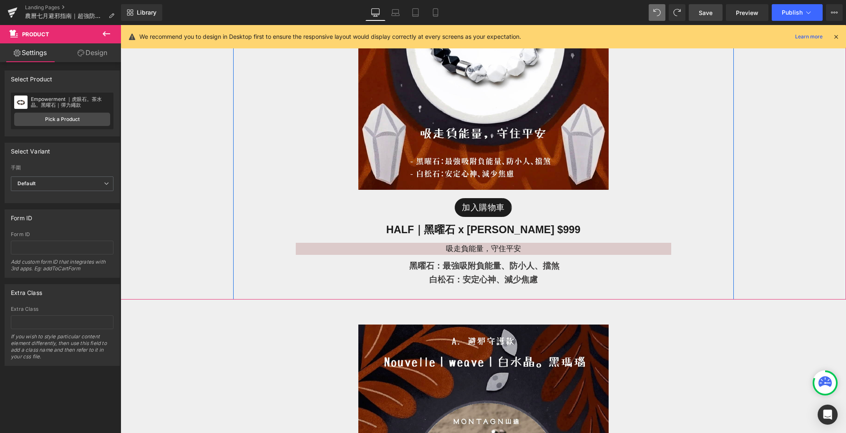
scroll to position [731, 0]
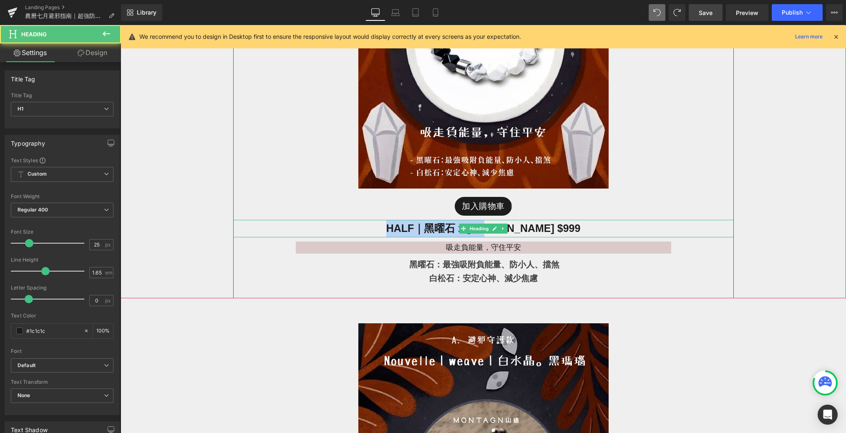
drag, startPoint x: 523, startPoint y: 227, endPoint x: 411, endPoint y: 227, distance: 111.8
click at [411, 227] on h1 "HALF｜黑曜石 x 白松石 $999" at bounding box center [483, 228] width 500 height 17
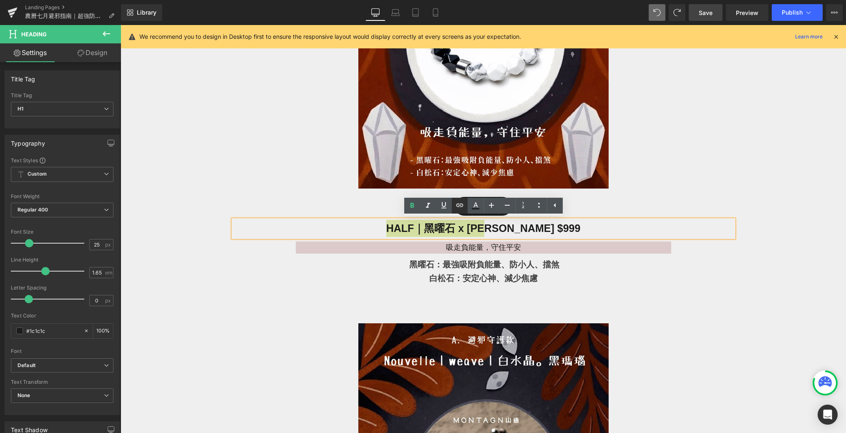
click at [456, 208] on icon at bounding box center [460, 205] width 10 height 10
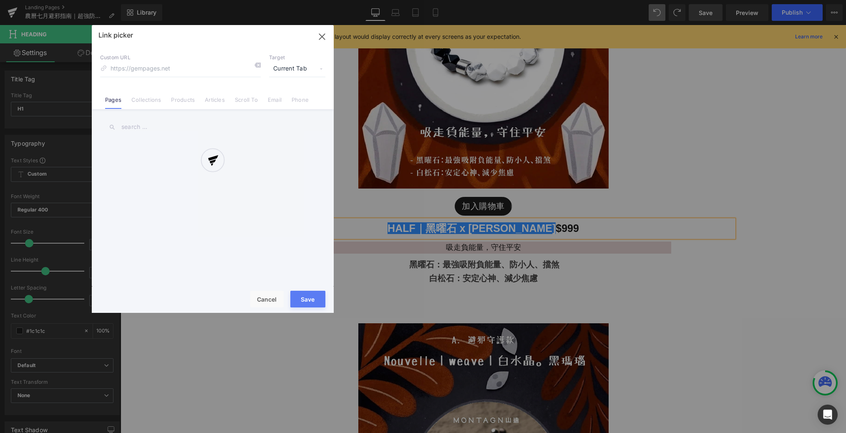
click at [581, 0] on div "Text Color Highlight Color rgba(66, 65, 65, 1) #424141 100 % transparent transp…" at bounding box center [423, 0] width 846 height 0
click at [188, 101] on div at bounding box center [213, 169] width 242 height 288
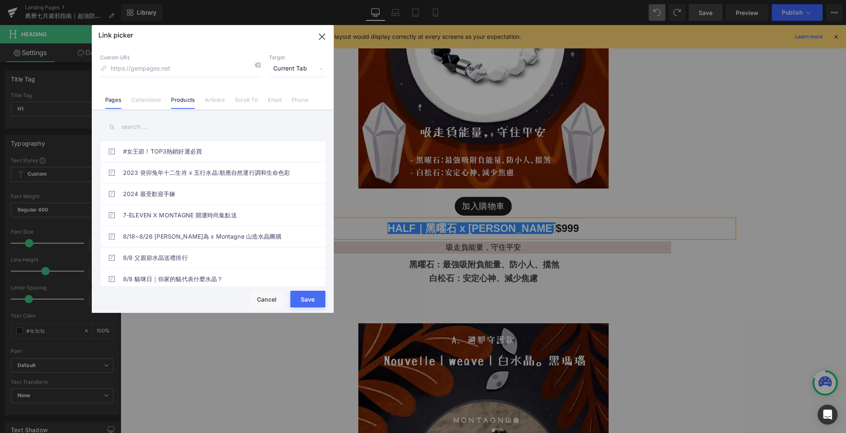
click at [177, 102] on link "Products" at bounding box center [183, 102] width 24 height 13
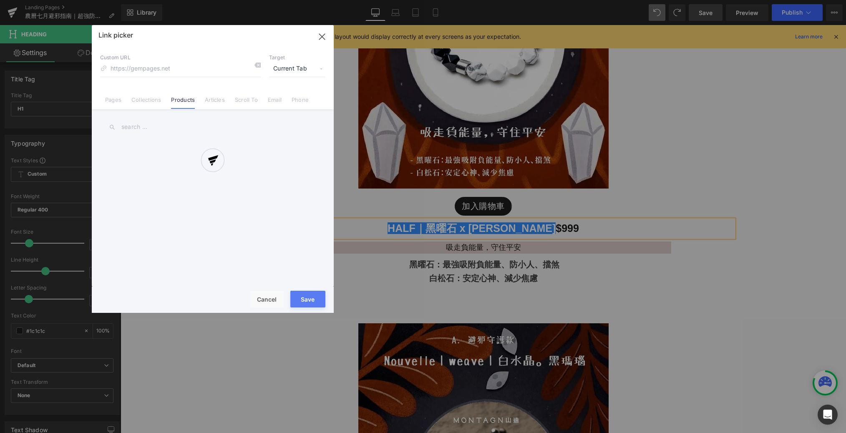
click at [113, 118] on input "text" at bounding box center [212, 127] width 225 height 19
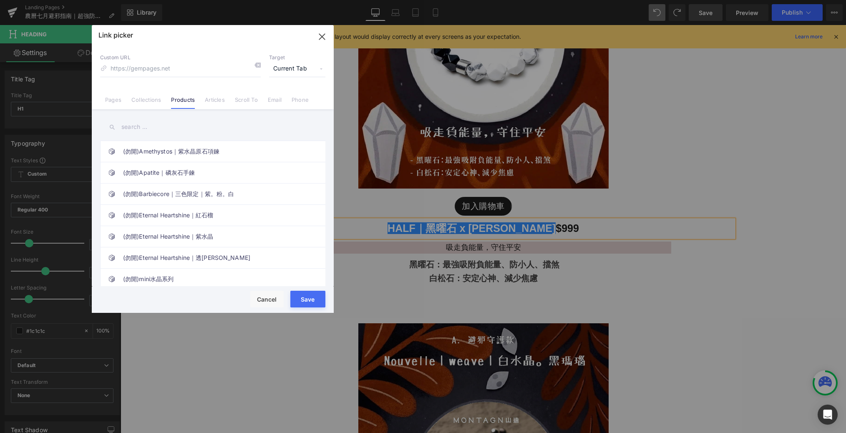
click at [124, 124] on input "text" at bounding box center [212, 127] width 225 height 19
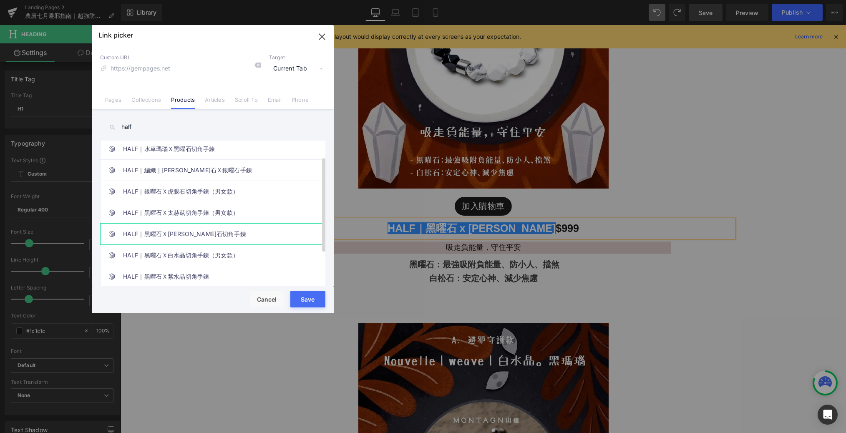
type input "half"
click at [178, 236] on link "HALF｜黑曜石Ｘ[PERSON_NAME]石切角手鍊" at bounding box center [215, 234] width 184 height 21
type input "/products/half-黑曜石ｘ白松石切角手鍊"
click at [305, 300] on button "Save" at bounding box center [307, 299] width 35 height 17
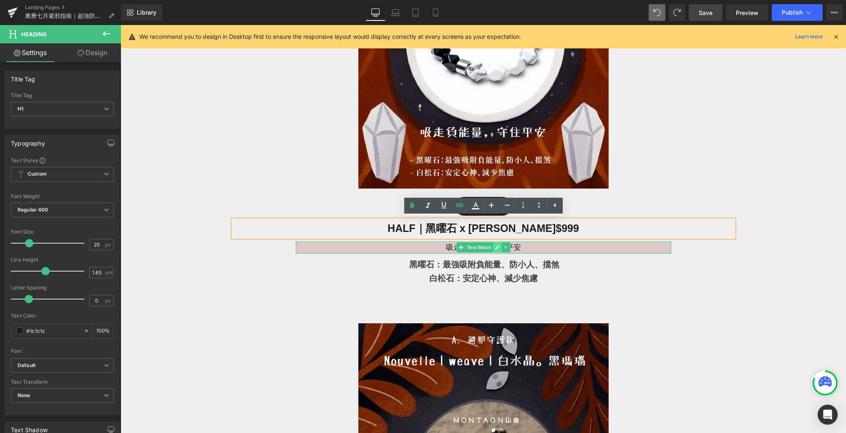
click at [493, 251] on link at bounding box center [497, 247] width 9 height 10
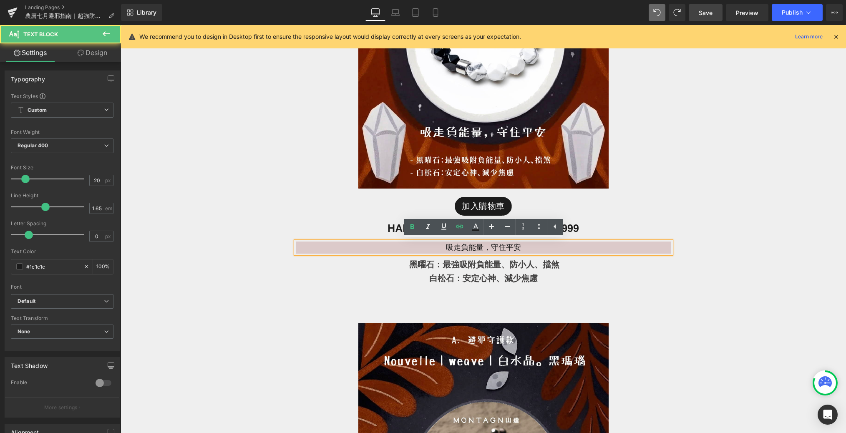
click at [490, 266] on span "黑曜石：最強吸附負能量、防小人、擋煞" at bounding box center [484, 264] width 150 height 9
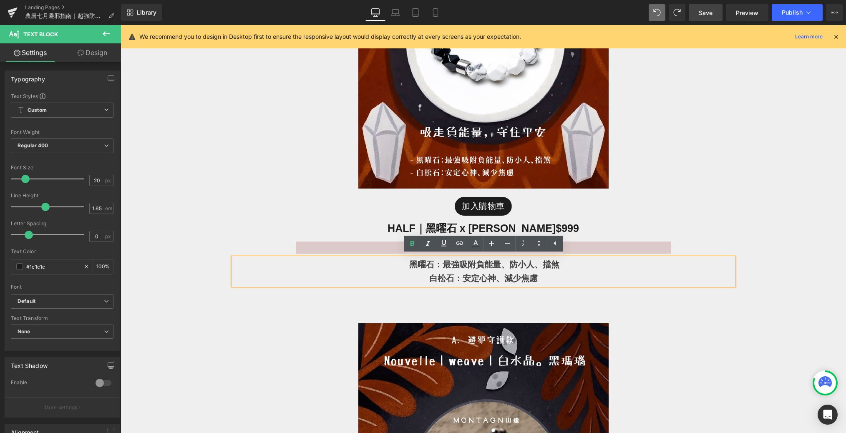
click at [570, 279] on p "白松石：安定心神、減少焦慮" at bounding box center [483, 279] width 500 height 14
click at [571, 285] on div "黑曜石：最強吸附負能量、防小人、擋煞 白松石：安定心神、減少焦慮" at bounding box center [483, 272] width 500 height 28
click at [559, 226] on h1 "HALF｜黑曜石 x 白松石 $999" at bounding box center [483, 228] width 500 height 17
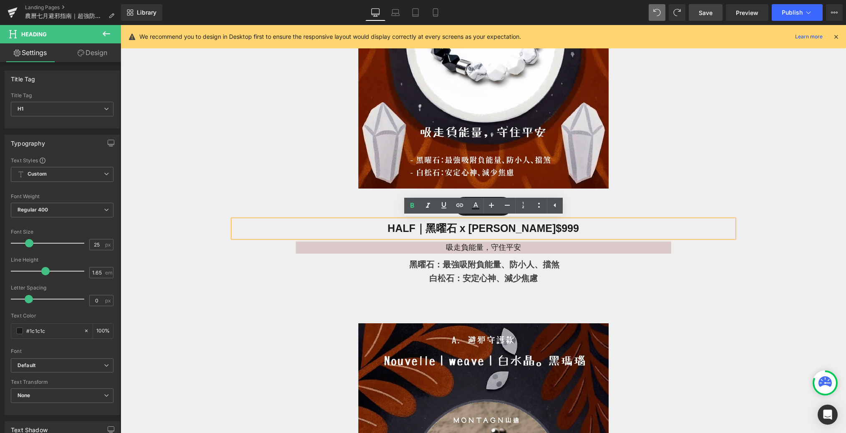
drag, startPoint x: 563, startPoint y: 228, endPoint x: 528, endPoint y: 229, distance: 35.9
click at [528, 229] on h1 "HALF｜黑曜石 x 白松石 $999" at bounding box center [483, 228] width 500 height 17
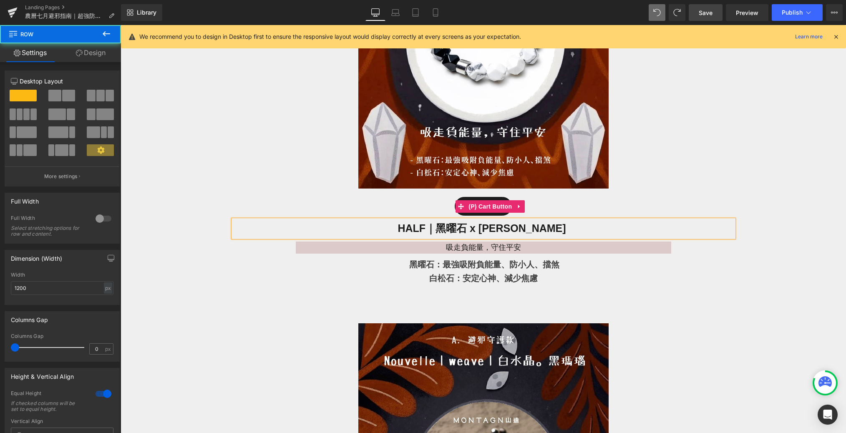
click at [595, 196] on div "Image 加入購物車 (P) Cart Button HALF｜黑曜石 x 白松石 Heading 吸走負能量，守住平安 Text Block 黑曜石：最強…" at bounding box center [483, 80] width 500 height 419
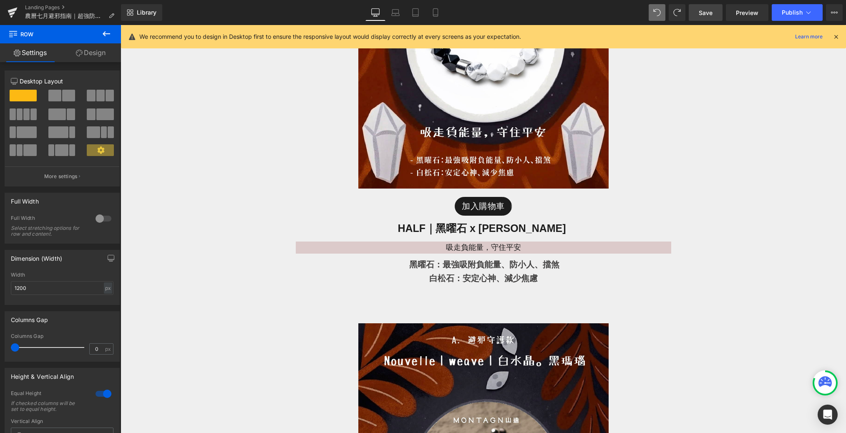
click at [111, 38] on button at bounding box center [106, 34] width 29 height 18
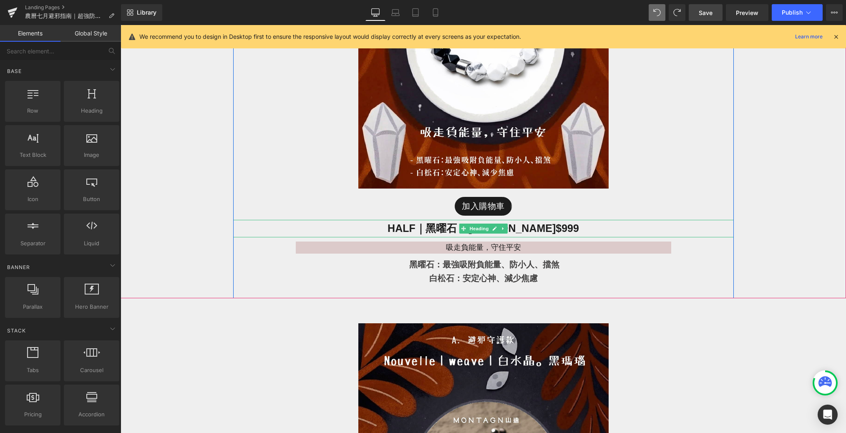
click at [524, 229] on span "HALF｜黑曜石 x 白松石 $999" at bounding box center [482, 228] width 191 height 12
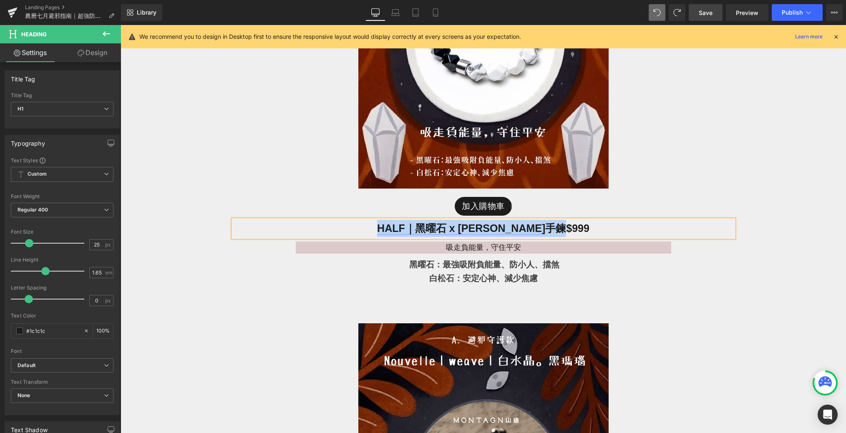
drag, startPoint x: 532, startPoint y: 229, endPoint x: 405, endPoint y: 231, distance: 126.8
click at [404, 231] on span "HALF｜黑曜石 x 白松石 手鍊 $999" at bounding box center [483, 228] width 212 height 12
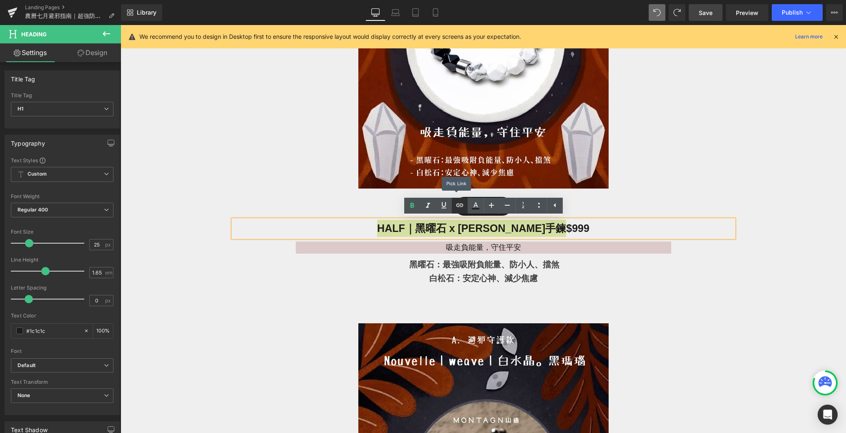
click at [453, 210] on link at bounding box center [460, 206] width 16 height 16
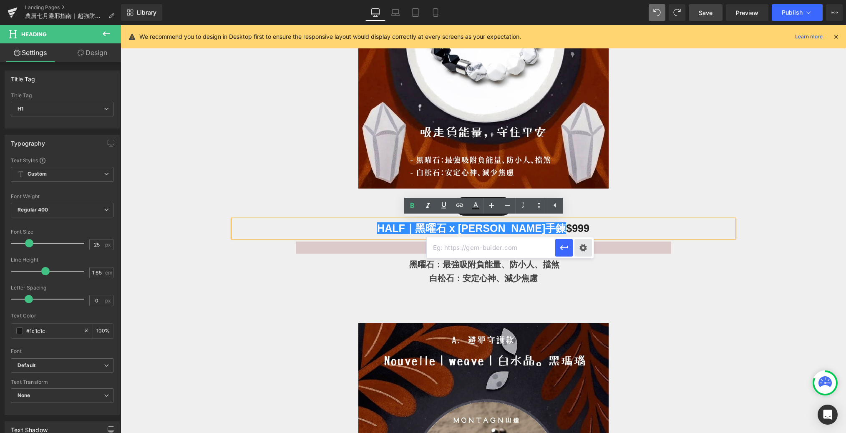
click at [581, 0] on div "Text Color Highlight Color rgba(66, 65, 65, 1) #424141 100 % transparent transp…" at bounding box center [423, 0] width 846 height 0
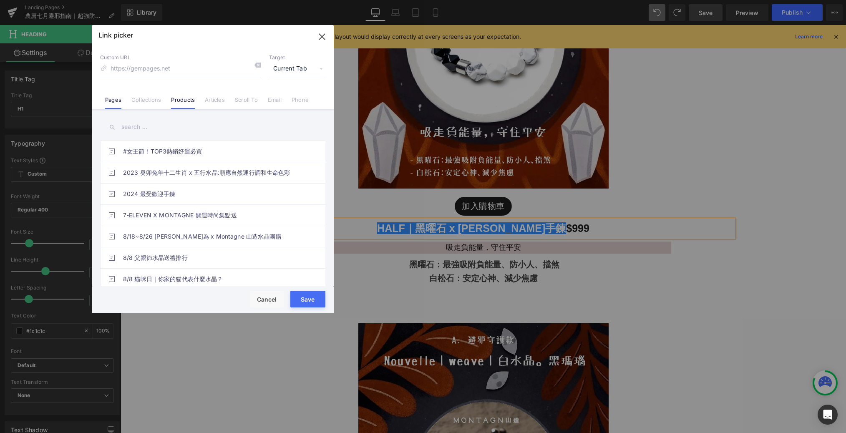
click at [183, 98] on link "Products" at bounding box center [183, 102] width 24 height 13
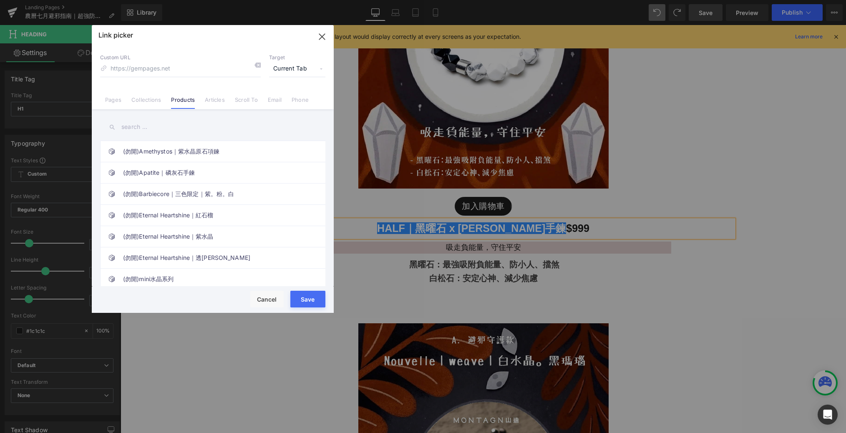
click at [139, 125] on input "text" at bounding box center [212, 127] width 225 height 19
type input "ㄏ"
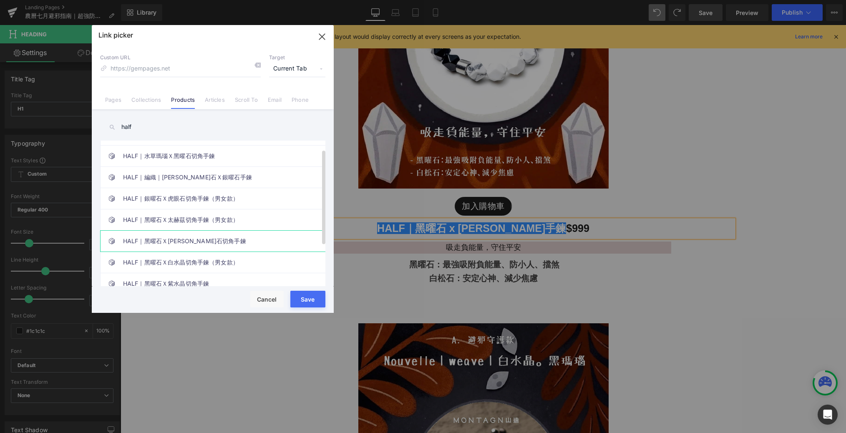
scroll to position [29, 0]
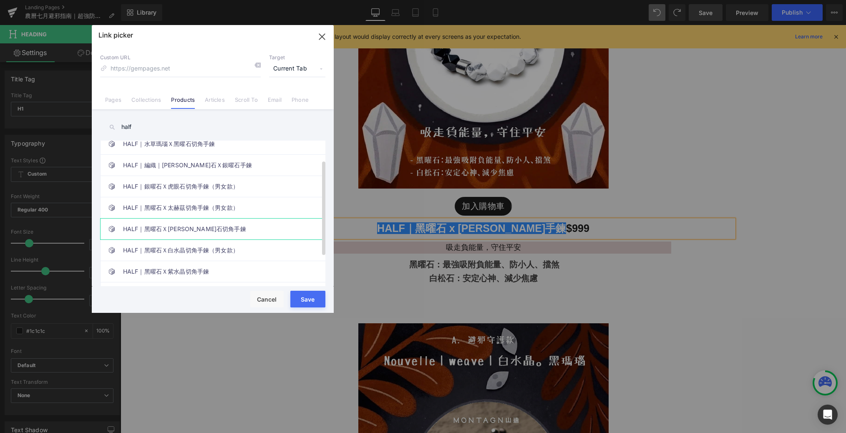
type input "half"
click at [190, 230] on link "HALF｜黑曜石Ｘ[PERSON_NAME]石切角手鍊" at bounding box center [215, 229] width 184 height 21
type input "/products/half-黑曜石ｘ白松石切角手鍊"
click at [314, 294] on button "Save" at bounding box center [307, 299] width 35 height 17
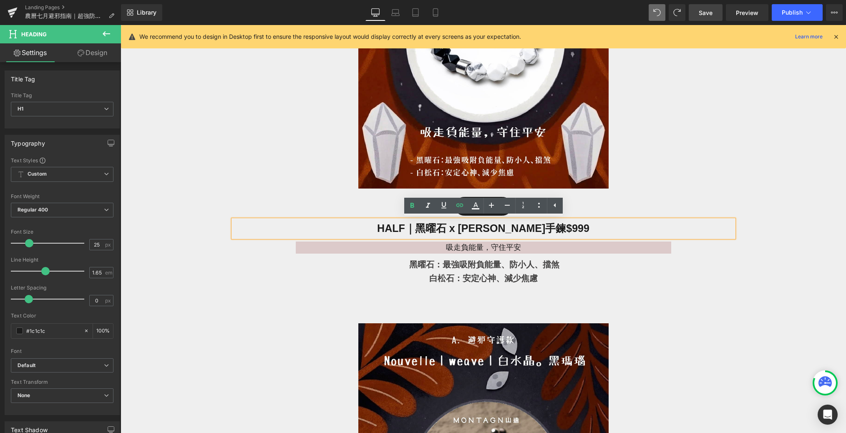
click at [393, 286] on div "Image 加入購物車 (P) Cart Button HALF｜黑曜石 x 白松石 手鍊 $999 Heading 吸走負能量，守住平安 Text Bloc…" at bounding box center [483, 80] width 500 height 419
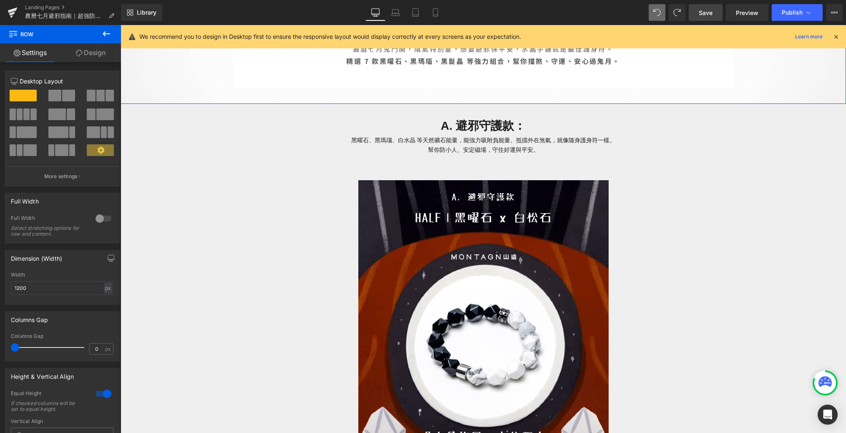
scroll to position [424, 0]
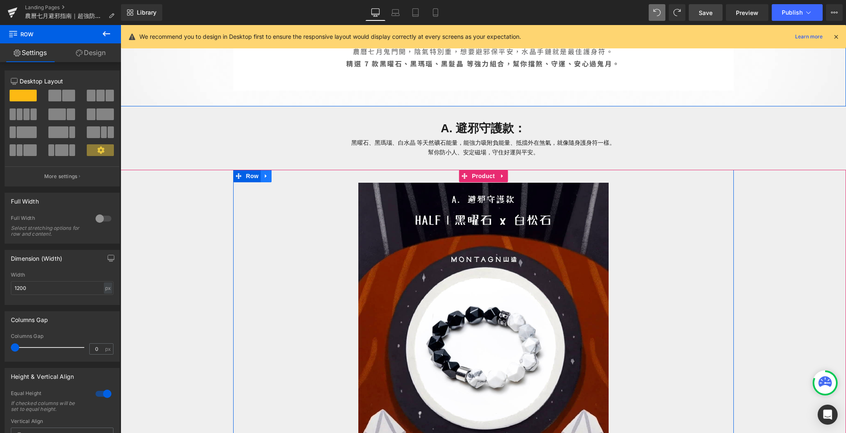
click at [264, 177] on icon at bounding box center [266, 176] width 6 height 6
click at [276, 180] on link at bounding box center [277, 176] width 11 height 13
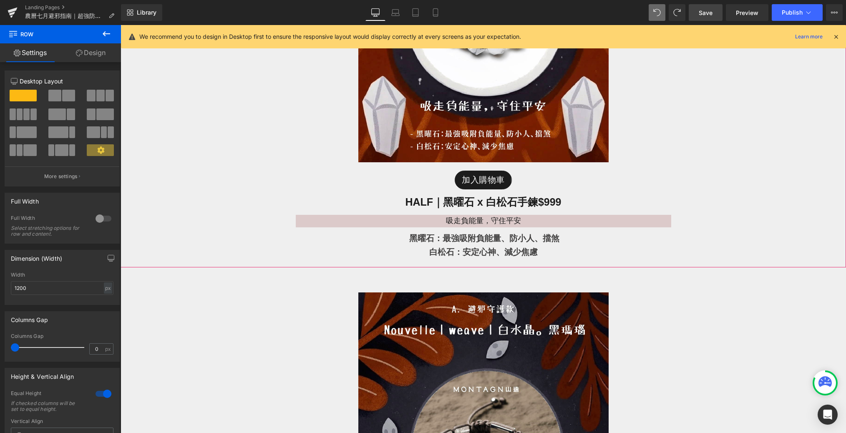
scroll to position [1186, 0]
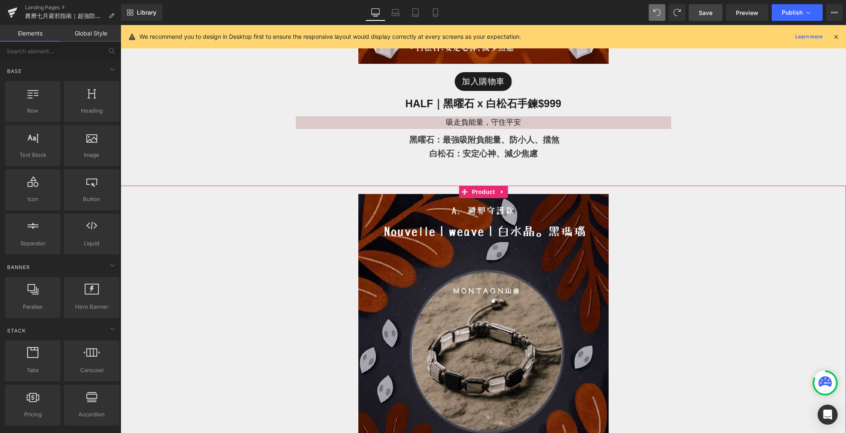
scroll to position [1308, 0]
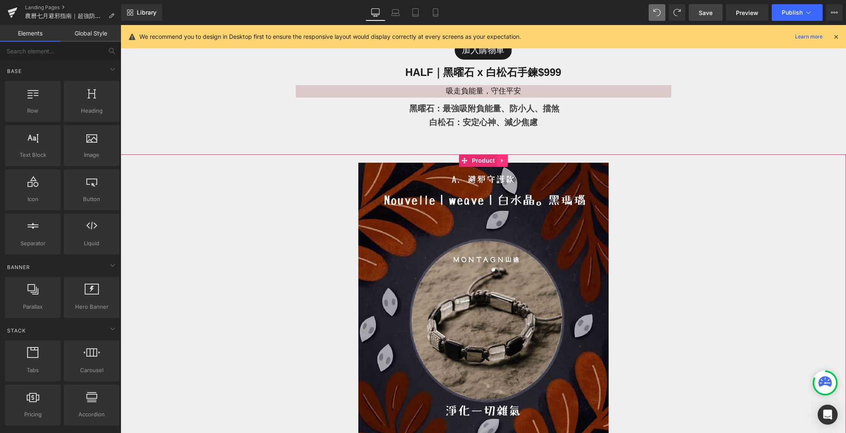
click at [500, 161] on icon at bounding box center [502, 161] width 6 height 6
click at [505, 162] on icon at bounding box center [508, 161] width 6 height 6
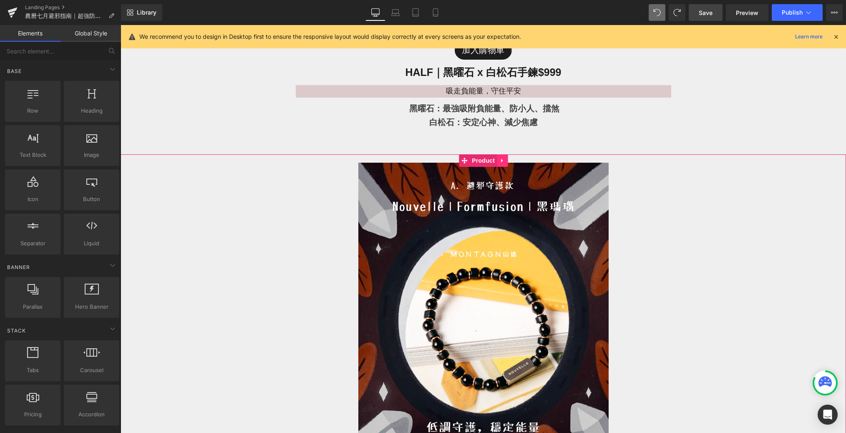
click at [501, 161] on icon at bounding box center [502, 161] width 2 height 4
click at [504, 161] on link at bounding box center [507, 160] width 11 height 13
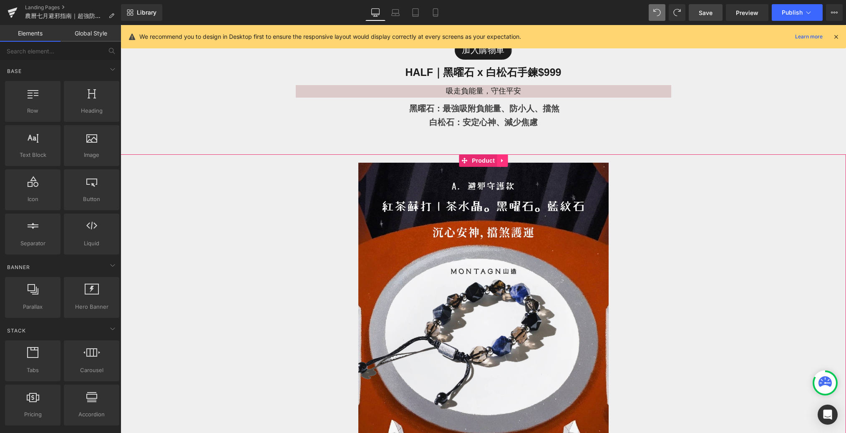
click at [503, 158] on icon at bounding box center [502, 161] width 6 height 6
click at [509, 160] on icon at bounding box center [508, 161] width 6 height 6
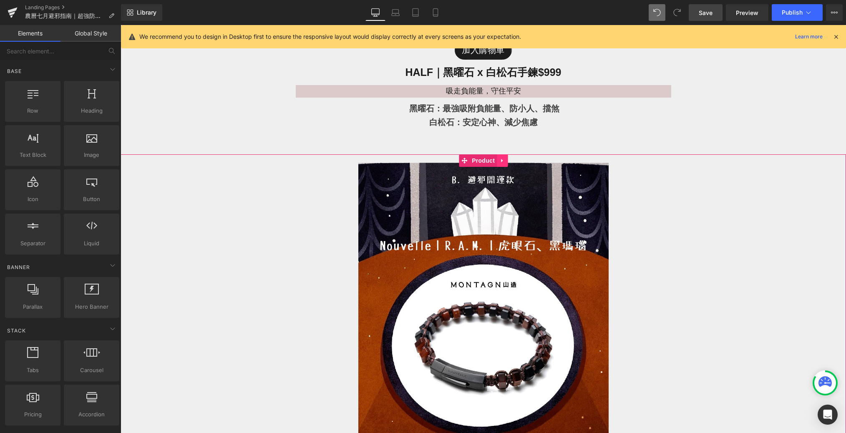
click at [506, 160] on link at bounding box center [502, 160] width 11 height 13
click at [508, 162] on icon at bounding box center [508, 161] width 6 height 6
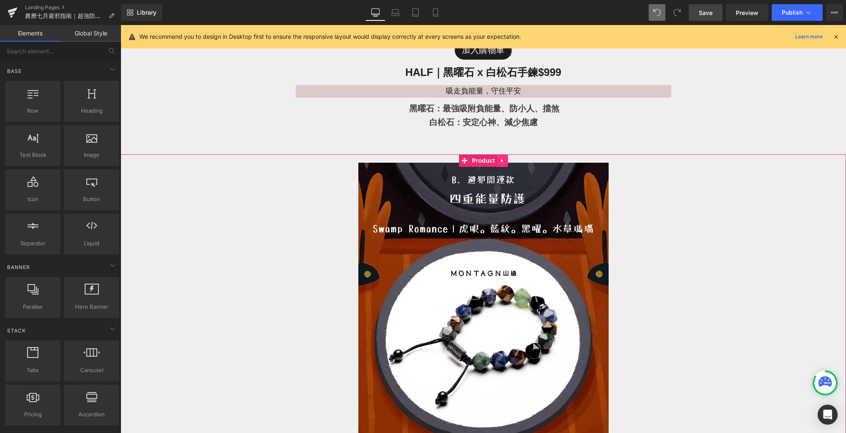
click at [503, 161] on icon at bounding box center [502, 161] width 6 height 6
click at [510, 164] on link at bounding box center [507, 160] width 11 height 13
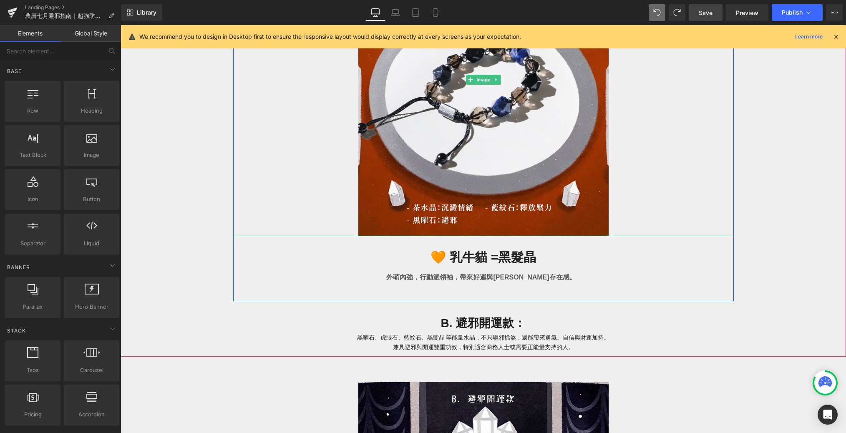
scroll to position [1550, 0]
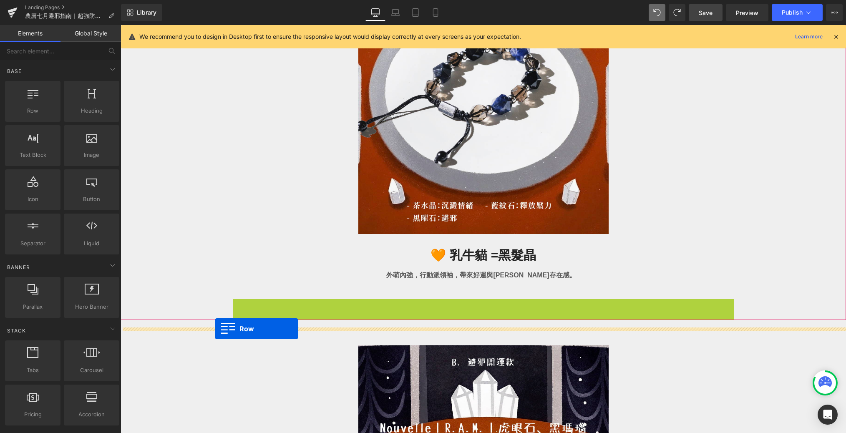
drag, startPoint x: 234, startPoint y: 305, endPoint x: 214, endPoint y: 327, distance: 29.8
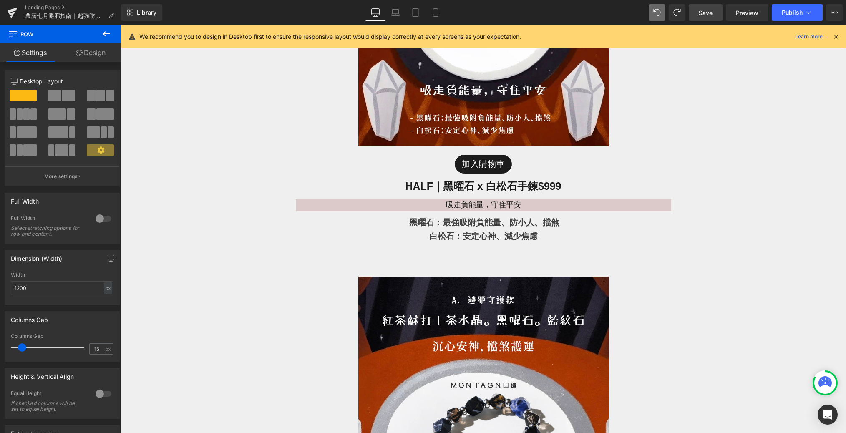
scroll to position [1231, 0]
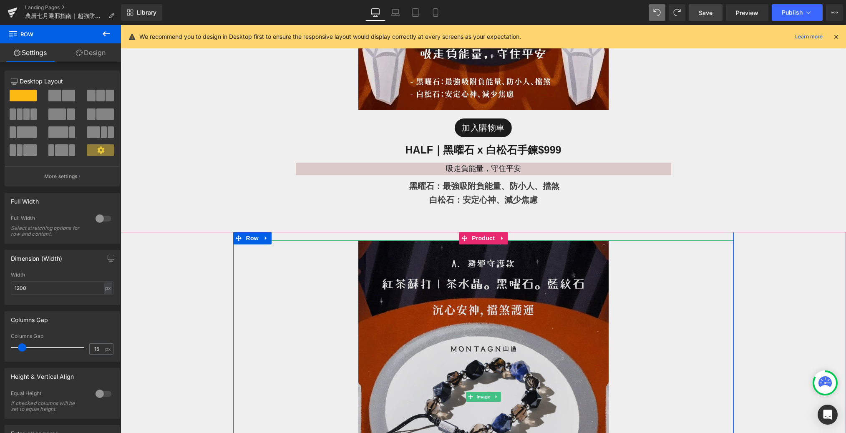
click at [399, 251] on img at bounding box center [483, 396] width 250 height 313
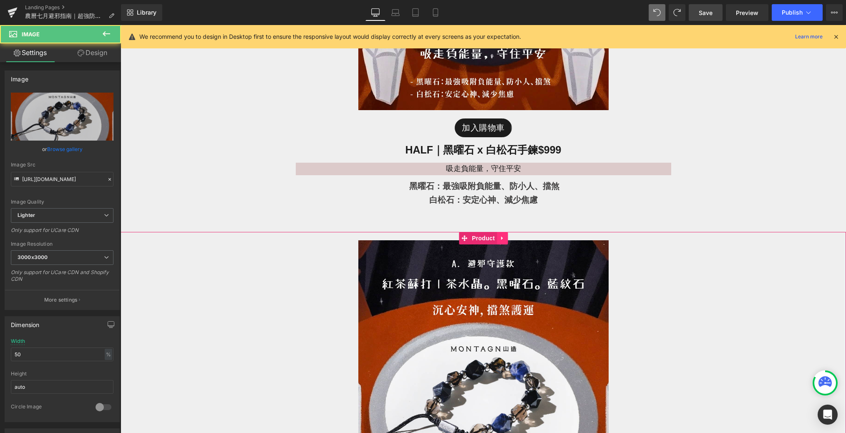
click at [503, 237] on icon at bounding box center [502, 238] width 6 height 6
click at [504, 238] on link at bounding box center [507, 238] width 11 height 13
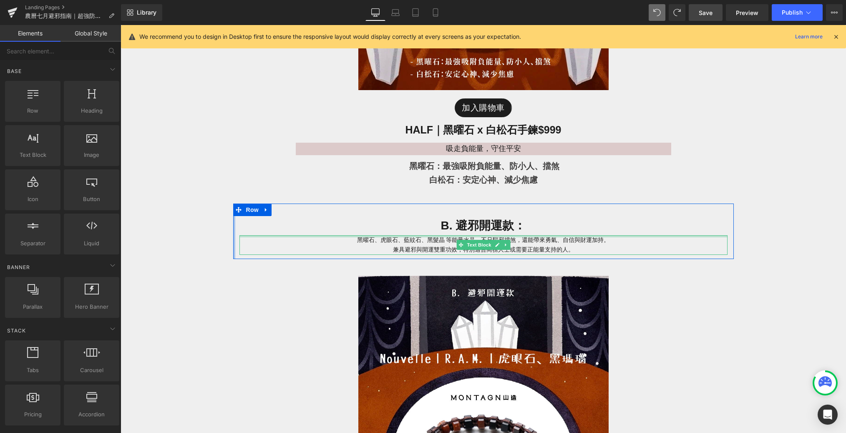
scroll to position [1252, 0]
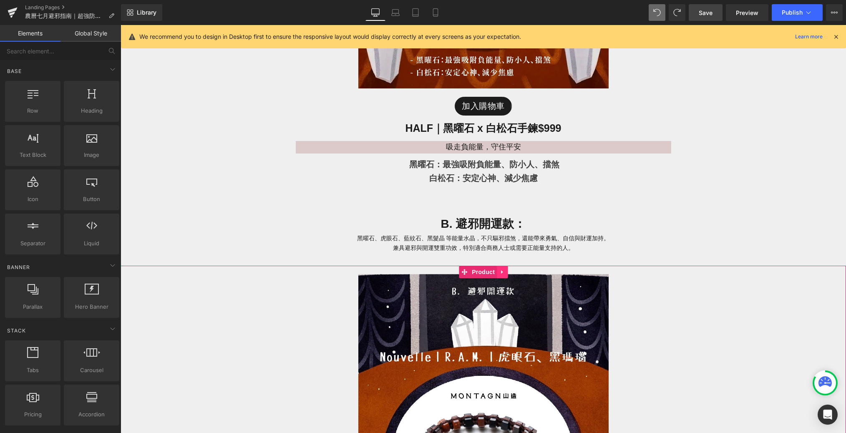
click at [498, 274] on link at bounding box center [502, 272] width 11 height 13
click at [508, 273] on icon at bounding box center [508, 272] width 6 height 6
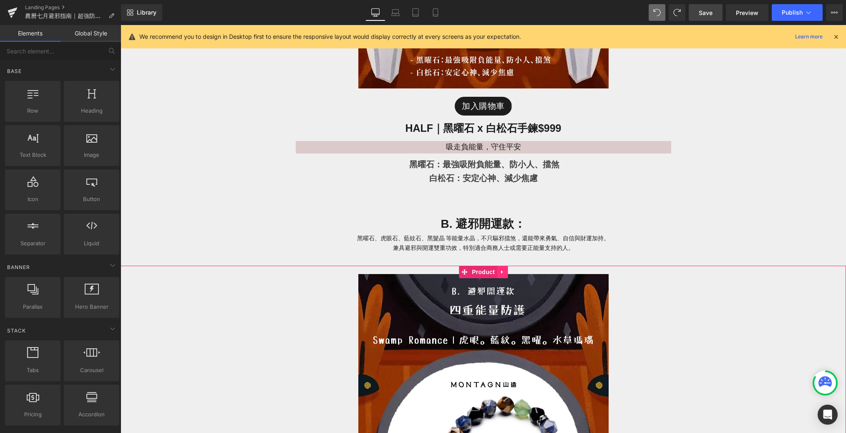
click at [504, 273] on icon at bounding box center [502, 272] width 6 height 6
click at [508, 274] on icon at bounding box center [508, 272] width 6 height 6
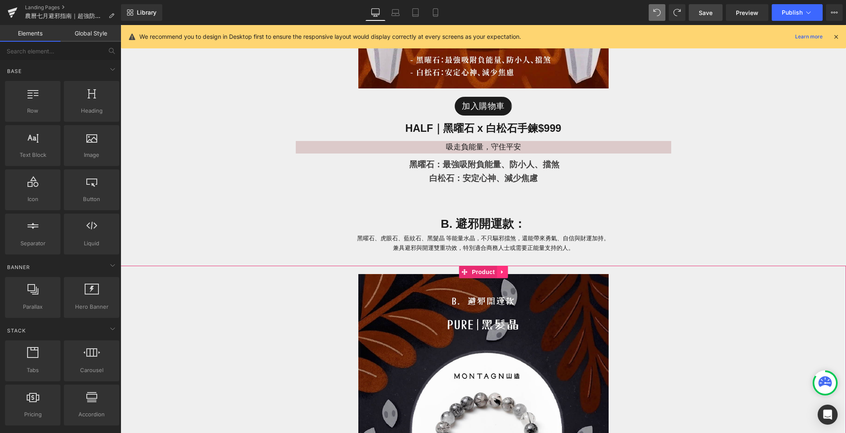
click at [503, 271] on icon at bounding box center [502, 272] width 6 height 6
click at [504, 274] on link at bounding box center [507, 272] width 11 height 13
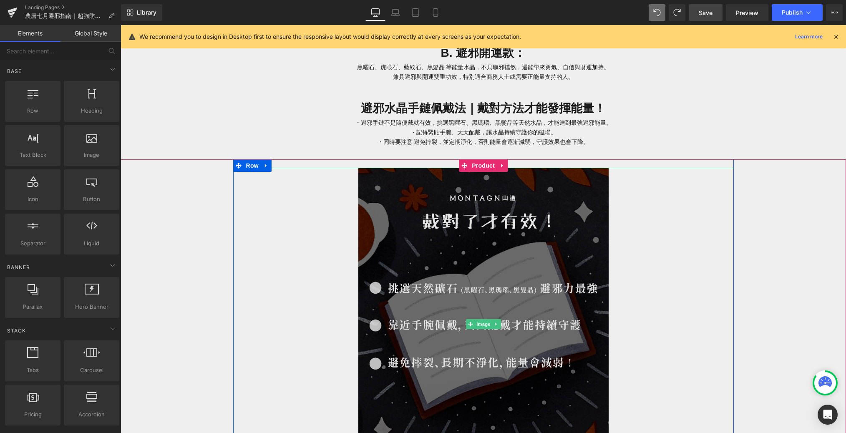
scroll to position [1428, 0]
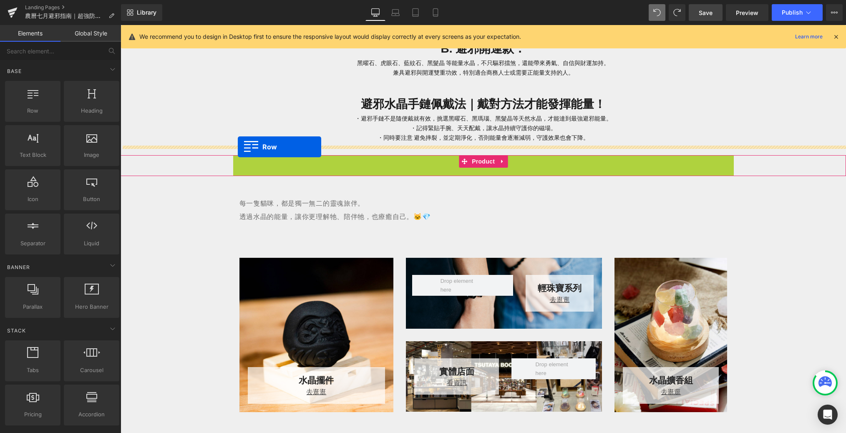
drag, startPoint x: 238, startPoint y: 162, endPoint x: 238, endPoint y: 147, distance: 15.4
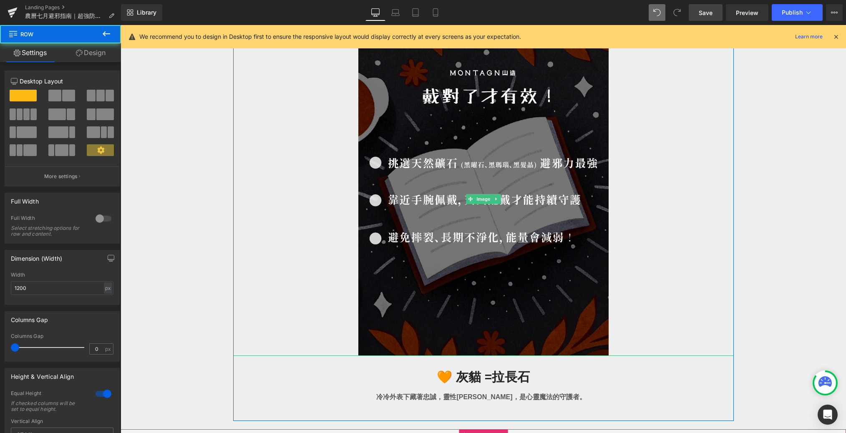
scroll to position [1644, 0]
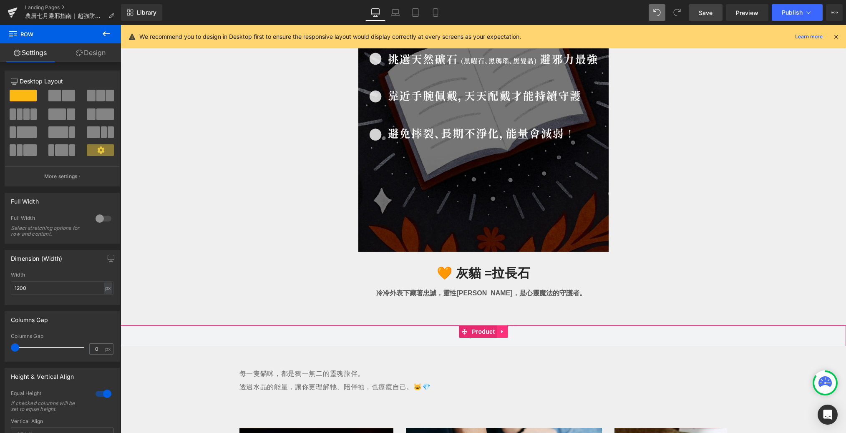
click at [504, 330] on icon at bounding box center [502, 331] width 6 height 6
click at [505, 331] on icon at bounding box center [508, 331] width 6 height 6
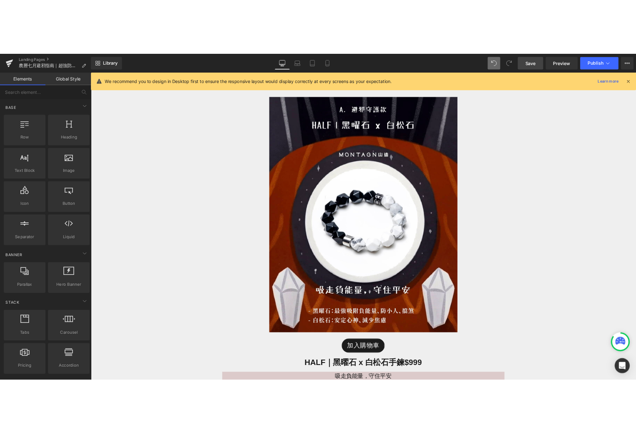
scroll to position [988, 0]
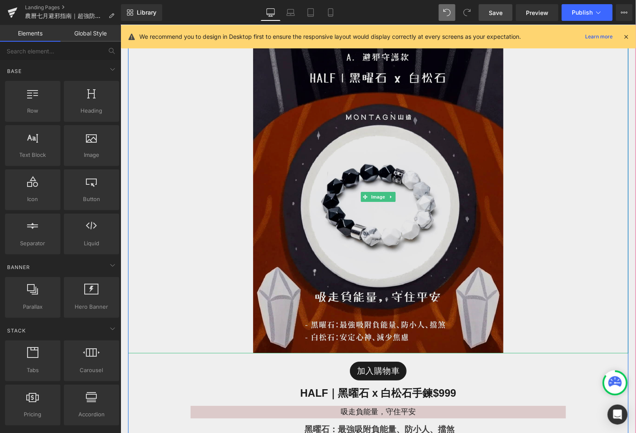
click at [407, 141] on img at bounding box center [378, 196] width 250 height 313
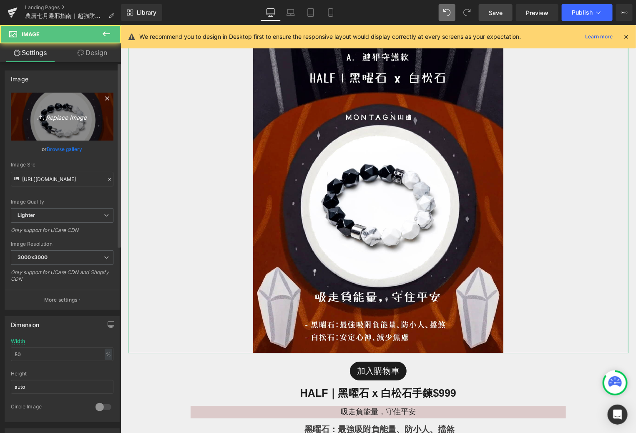
click at [71, 126] on link "Replace Image" at bounding box center [62, 117] width 103 height 48
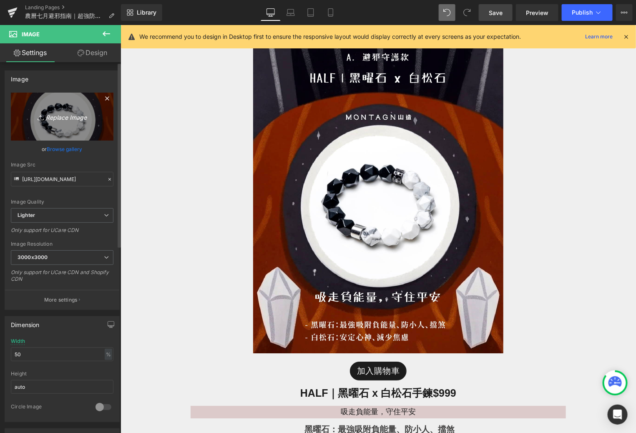
type input "C:\fakepath\鬼門開-05.jpg"
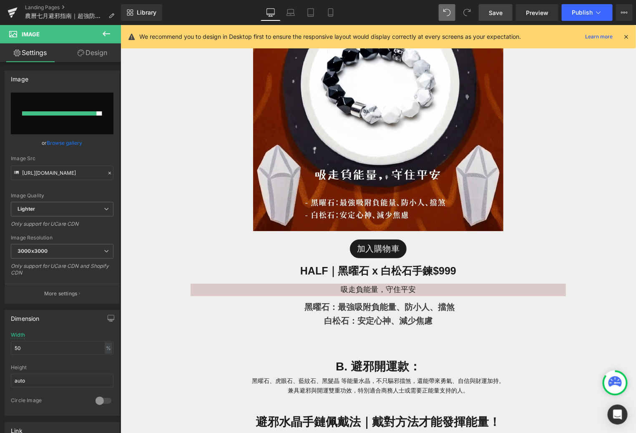
scroll to position [1111, 0]
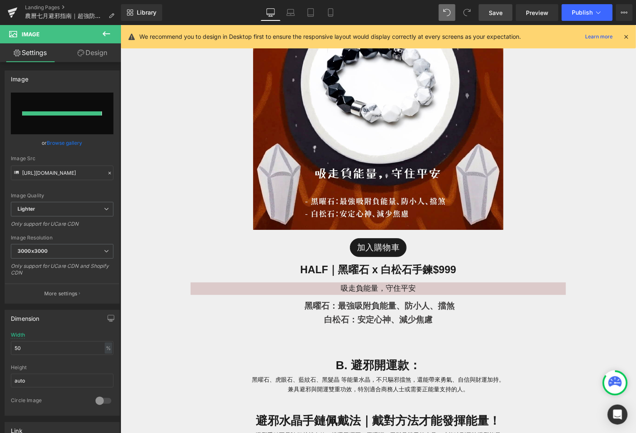
type input "https://ucarecdn.com/d3a2788b-71e0-4fae-b5ea-f689a75c8cfb/-/format/auto/-/previ…"
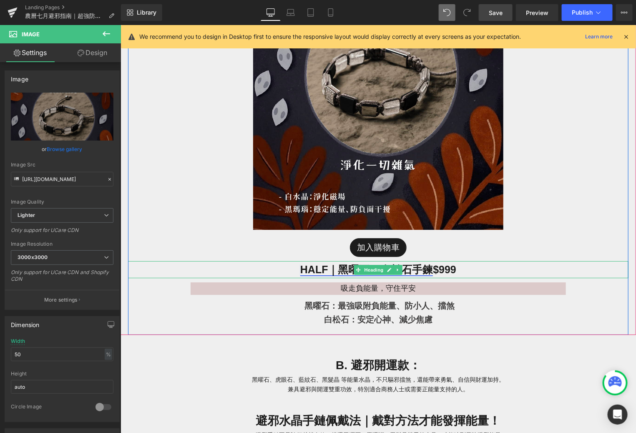
click at [425, 270] on link "HALF｜黑曜石 x 白松石手鍊" at bounding box center [366, 269] width 133 height 12
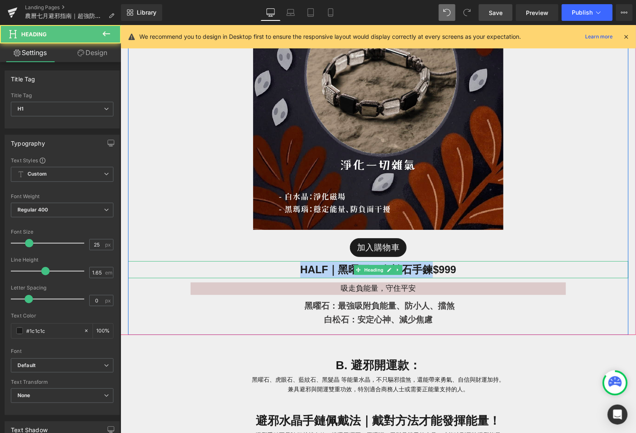
drag, startPoint x: 429, startPoint y: 270, endPoint x: 295, endPoint y: 269, distance: 134.3
click at [295, 269] on h1 "HALF｜黑曜石 x 白松石手鍊 $999" at bounding box center [378, 269] width 500 height 17
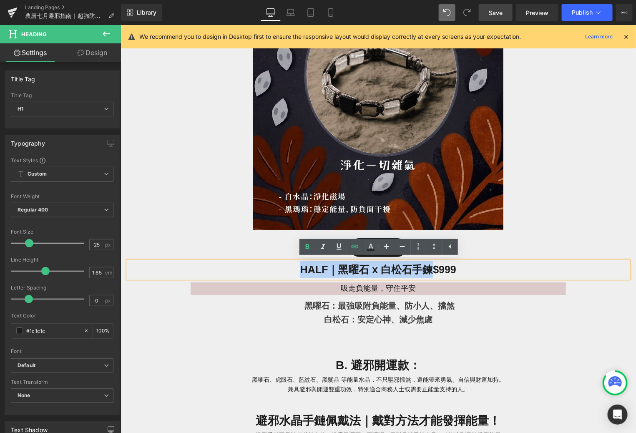
paste div
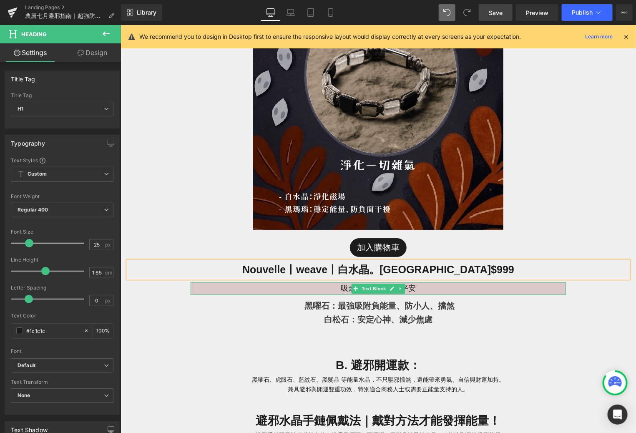
click at [404, 292] on link at bounding box center [400, 288] width 9 height 10
click at [419, 289] on p "吸走負能量，守住平安" at bounding box center [377, 288] width 375 height 13
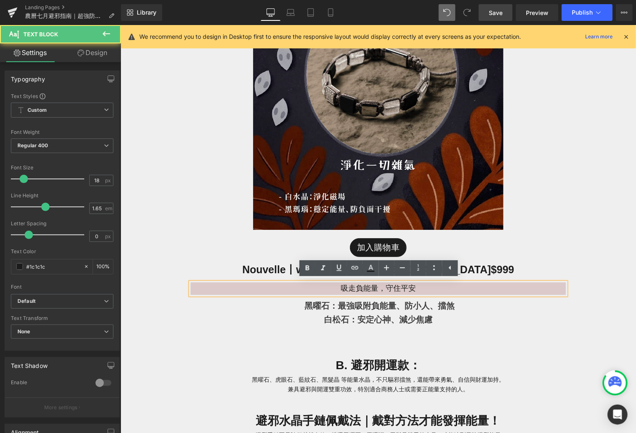
click at [424, 290] on p "吸走負能量，守住平安" at bounding box center [377, 288] width 375 height 13
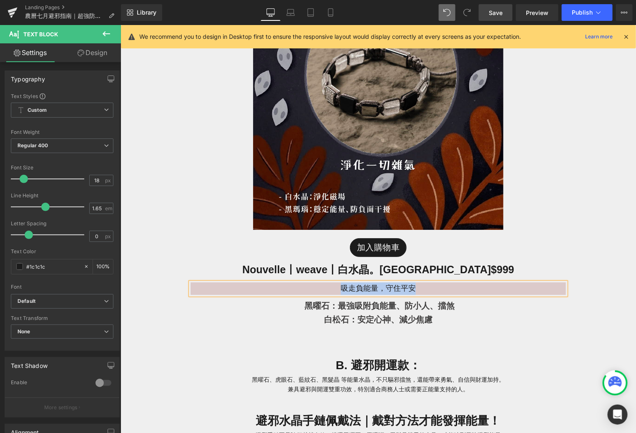
paste div
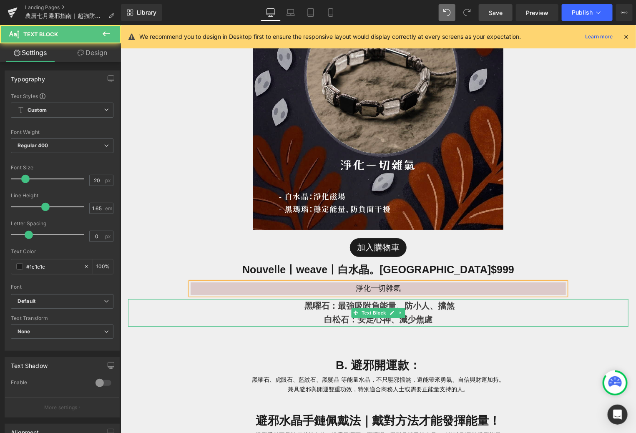
click at [430, 314] on strong "白松石：安定心神、減少焦慮" at bounding box center [378, 318] width 108 height 9
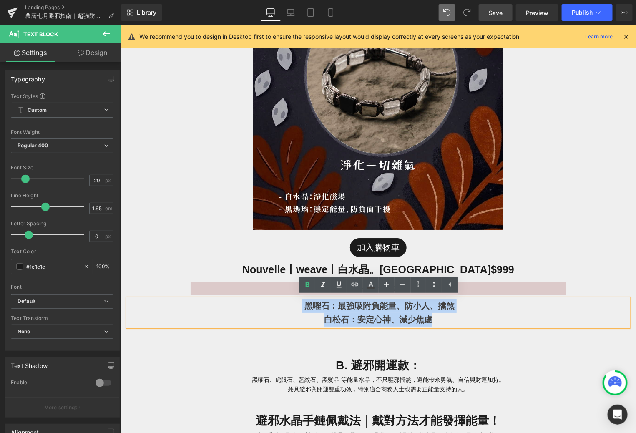
drag, startPoint x: 406, startPoint y: 317, endPoint x: 302, endPoint y: 302, distance: 104.9
click at [302, 302] on div "黑曜石：最強吸附負能量、防小人、擋煞 白松石：安定心神、減少焦慮" at bounding box center [378, 313] width 500 height 28
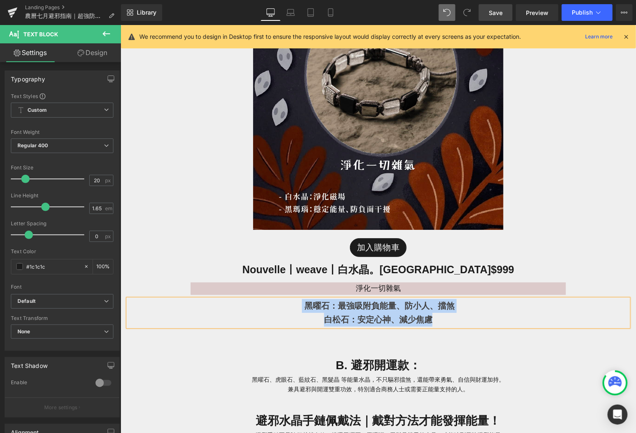
paste div
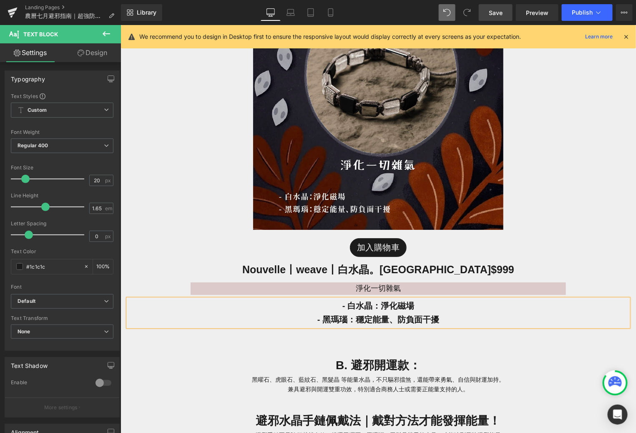
click at [347, 307] on span "- 白水晶：淨化磁場" at bounding box center [378, 305] width 72 height 9
click at [442, 346] on div "B. 避邪開運款： Heading 黑曜石、虎眼石、藍紋石、黑髮晶 等能量水晶，不只驅邪擋煞，還能帶來勇氣、自信與財運加持。 兼具避邪與開運雙重功效，特別適合…" at bounding box center [378, 370] width 500 height 55
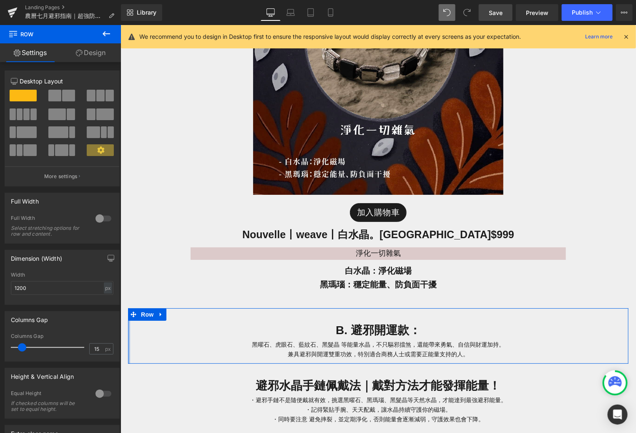
scroll to position [1147, 0]
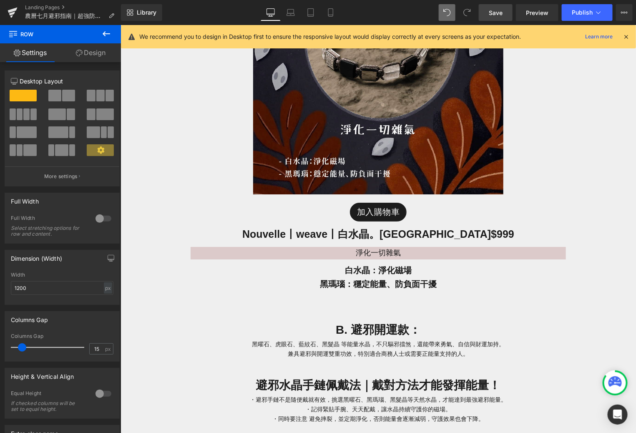
click at [382, 251] on div "淨化一切雜氣 Text Block" at bounding box center [377, 252] width 375 height 13
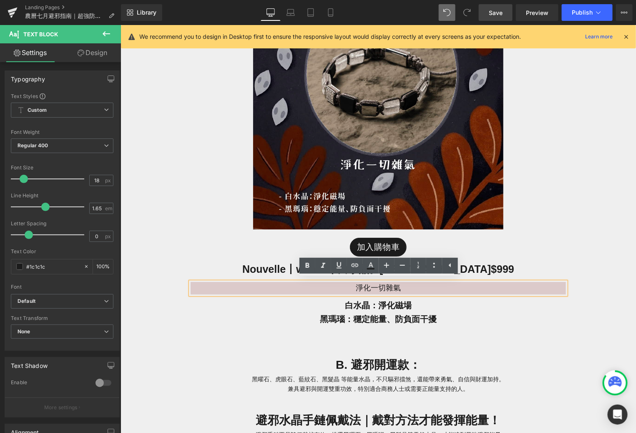
scroll to position [1110, 0]
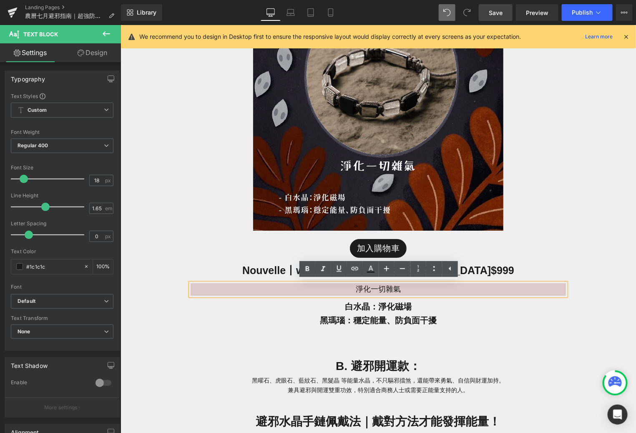
click at [368, 290] on p "淨化一切雜氣" at bounding box center [377, 289] width 375 height 13
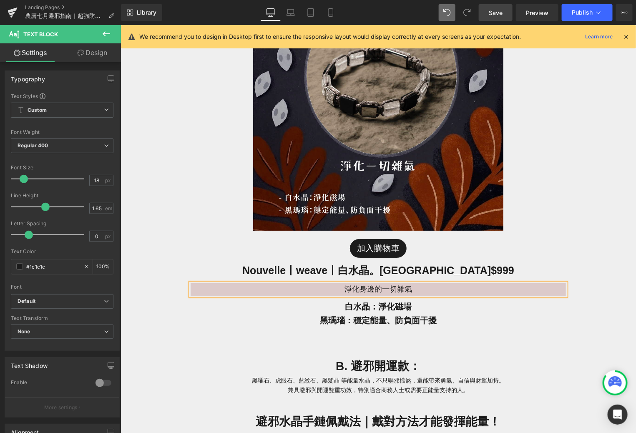
click at [397, 289] on p "淨化身邊的一切雜氣" at bounding box center [377, 289] width 375 height 13
click at [483, 321] on p "黑瑪瑙：穩定能量、防負面干擾" at bounding box center [378, 320] width 500 height 14
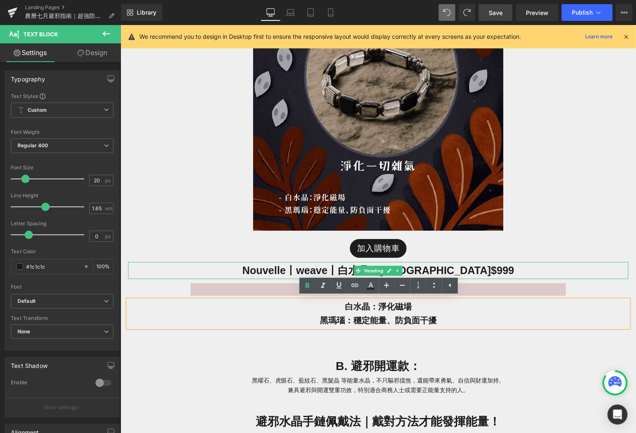
click at [495, 269] on h1 "Nouvelle丨weave丨白水晶。黑瑪瑙 $999" at bounding box center [378, 270] width 500 height 17
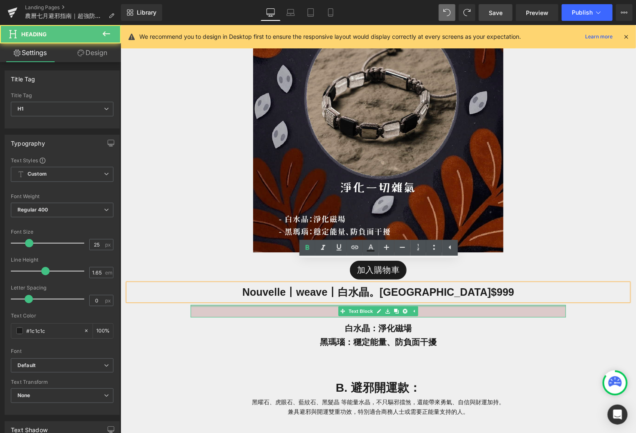
scroll to position [1084, 0]
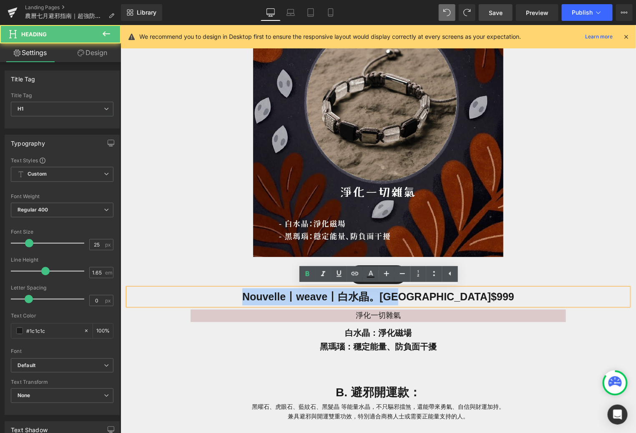
drag, startPoint x: 446, startPoint y: 296, endPoint x: 274, endPoint y: 292, distance: 171.9
click at [274, 292] on h1 "Nouvelle丨weave丨白水晶。黑瑪瑙 $999" at bounding box center [378, 296] width 500 height 17
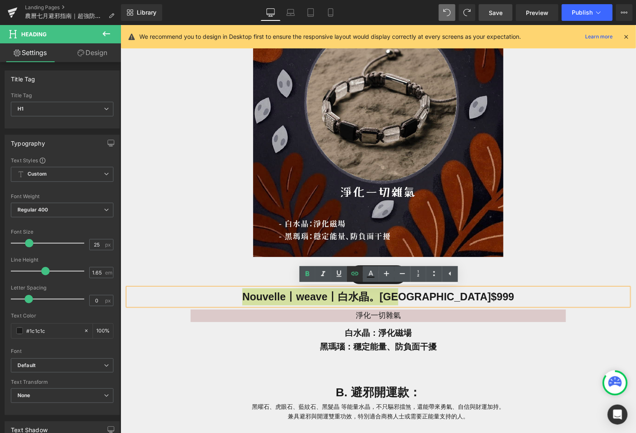
click at [356, 278] on icon at bounding box center [355, 274] width 10 height 10
type input "/products/half-黑曜石ｘ白松石切角手鍊"
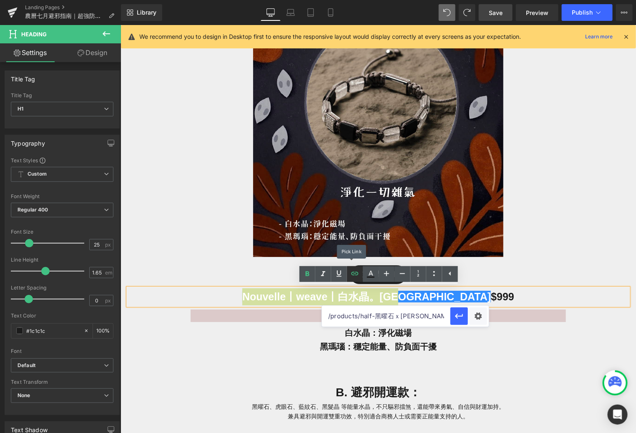
click at [356, 278] on icon at bounding box center [355, 274] width 10 height 10
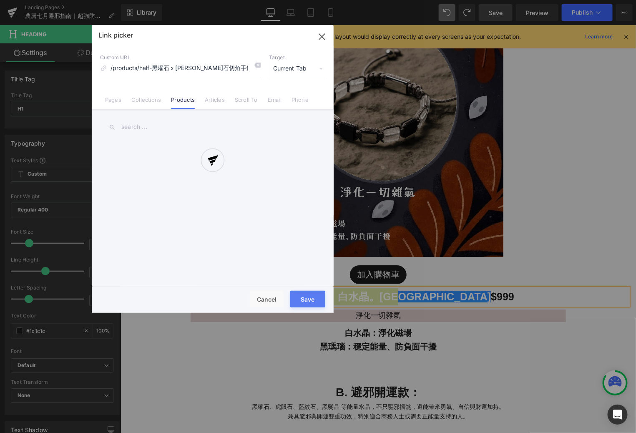
click at [475, 0] on div "Text Color Highlight Color rgba(66, 65, 65, 1) #424141 100 % transparent transp…" at bounding box center [318, 0] width 636 height 0
click at [151, 129] on div at bounding box center [213, 169] width 242 height 288
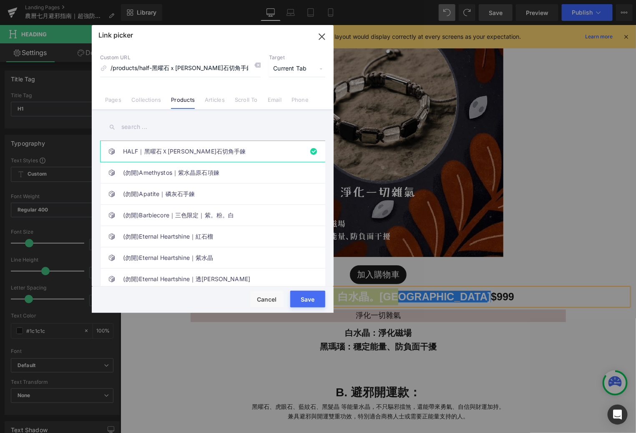
click at [199, 123] on input "text" at bounding box center [212, 127] width 225 height 19
type input "ㄊ"
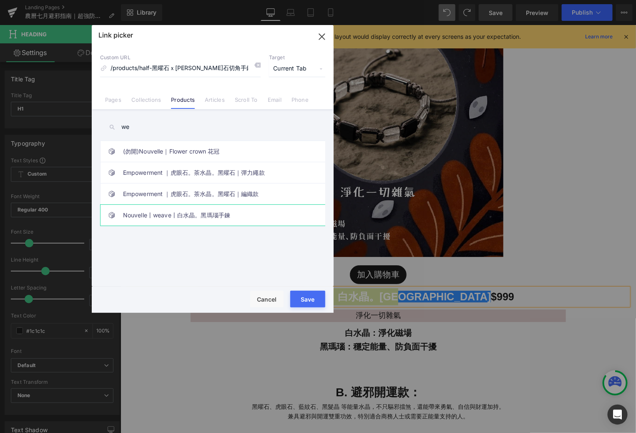
type input "we"
click at [212, 217] on link "Nouvelle丨weave丨白水晶。黑瑪瑙手鍊" at bounding box center [215, 215] width 184 height 21
type input "/products/nouvelle-weave-白水晶-黑瑪瑙手鍊"
click at [308, 289] on div "Save Cancel" at bounding box center [213, 300] width 242 height 26
click at [308, 300] on button "Save" at bounding box center [307, 299] width 35 height 17
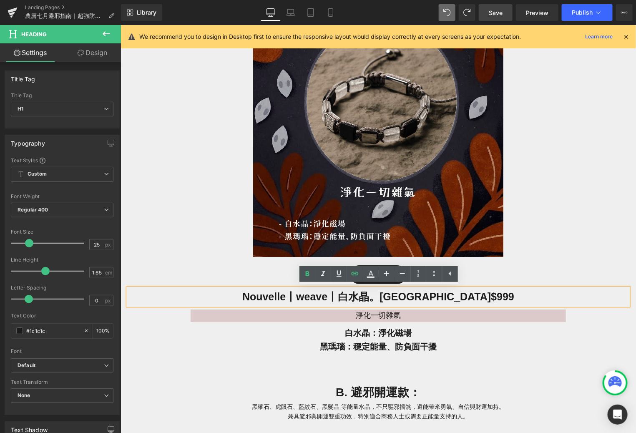
click at [458, 296] on span "Nouvelle丨weave丨白水晶。黑瑪瑙 $999" at bounding box center [378, 296] width 272 height 12
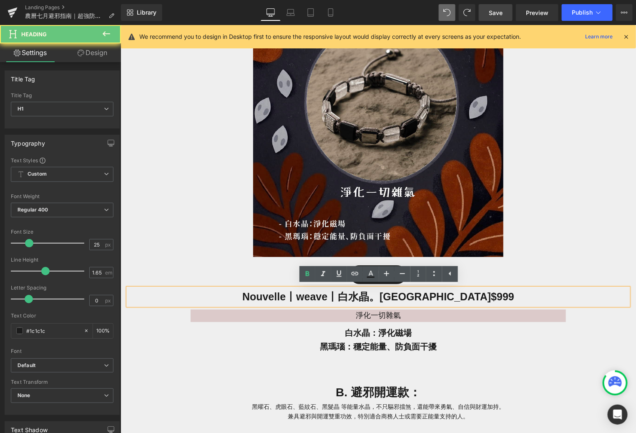
click at [516, 297] on h1 "Nouvelle丨weave丨白水晶。黑瑪瑙 $999" at bounding box center [378, 296] width 500 height 17
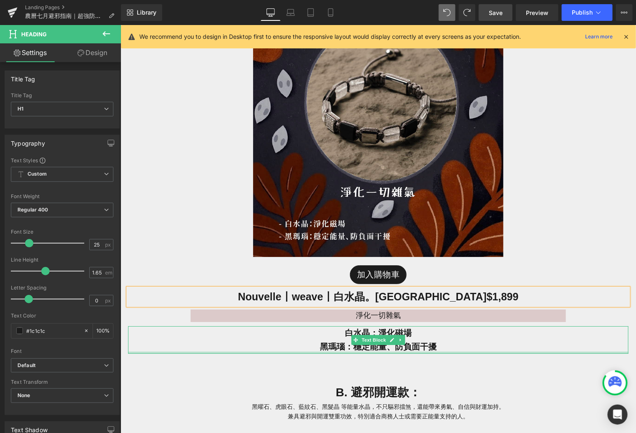
click at [542, 352] on div at bounding box center [378, 352] width 500 height 2
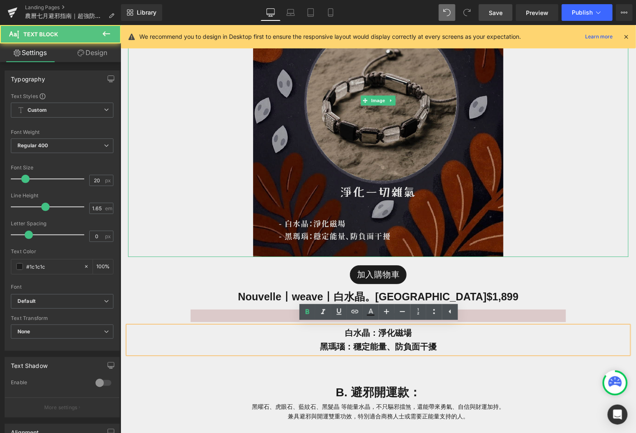
click at [427, 204] on img at bounding box center [378, 100] width 250 height 313
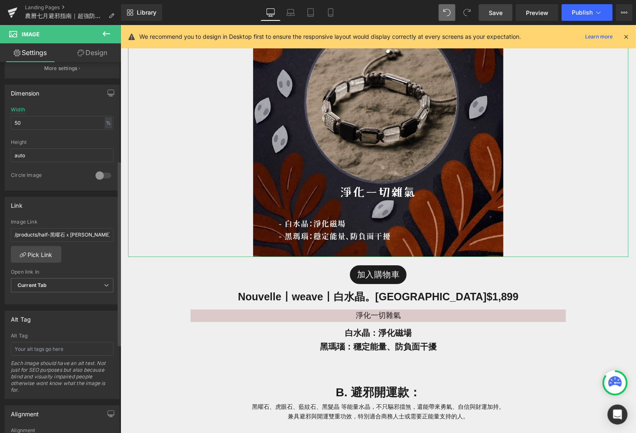
scroll to position [268, 0]
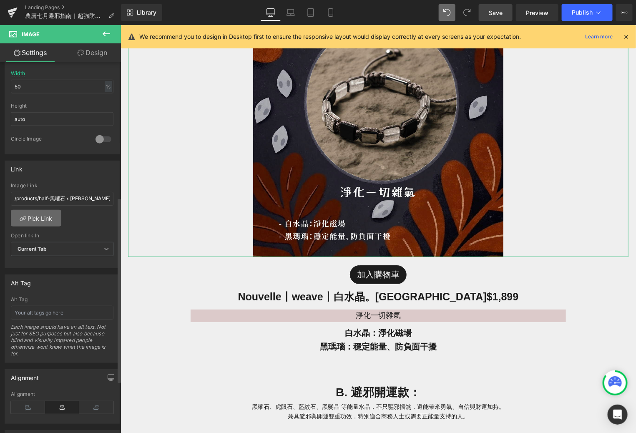
click at [50, 218] on link "Pick Link" at bounding box center [36, 218] width 50 height 17
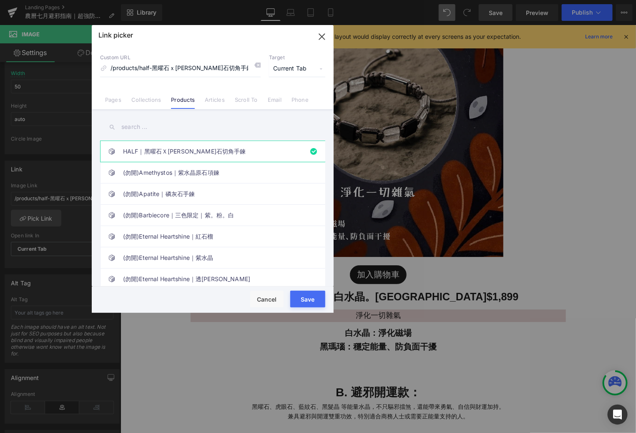
click at [141, 129] on input "text" at bounding box center [212, 127] width 225 height 19
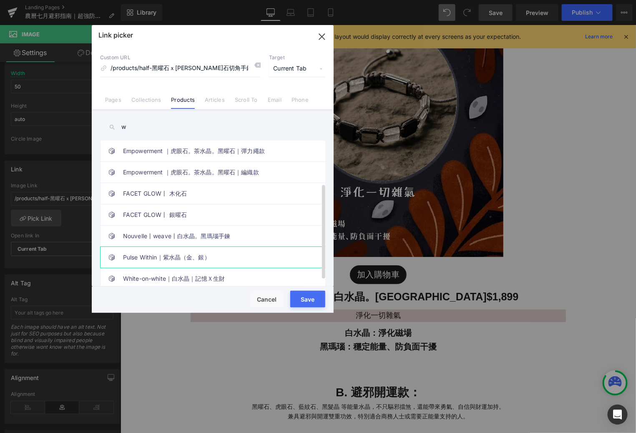
scroll to position [59, 0]
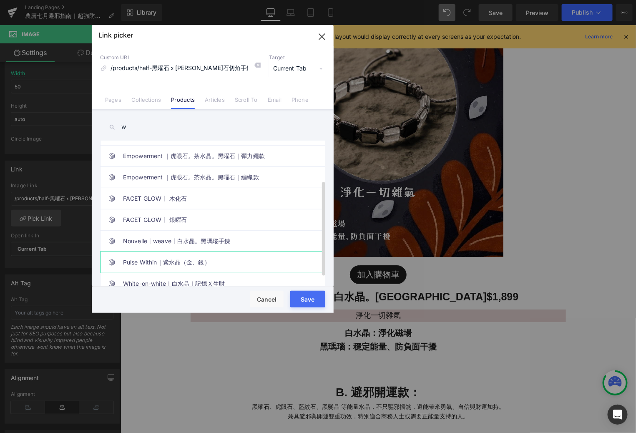
type input "w"
click at [166, 237] on link "Nouvelle丨weave丨白水晶。黑瑪瑙手鍊" at bounding box center [215, 241] width 184 height 21
type input "/products/nouvelle-weave-白水晶-黑瑪瑙手鍊"
click at [297, 303] on button "Save" at bounding box center [307, 299] width 35 height 17
type input "/products/nouvelle-weave-白水晶-黑瑪瑙手鍊"
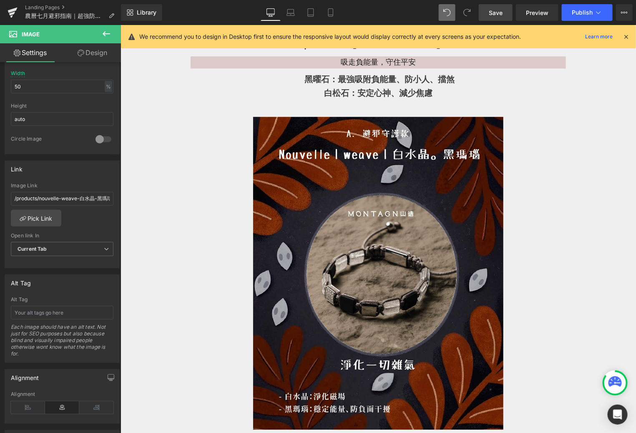
scroll to position [872, 0]
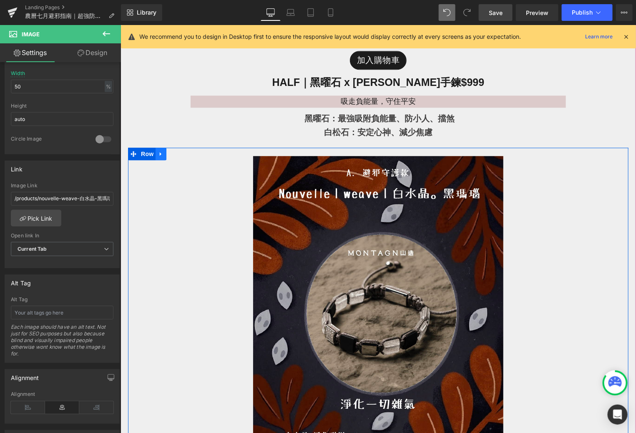
click at [160, 155] on icon at bounding box center [161, 154] width 6 height 6
click at [171, 156] on icon at bounding box center [171, 154] width 6 height 6
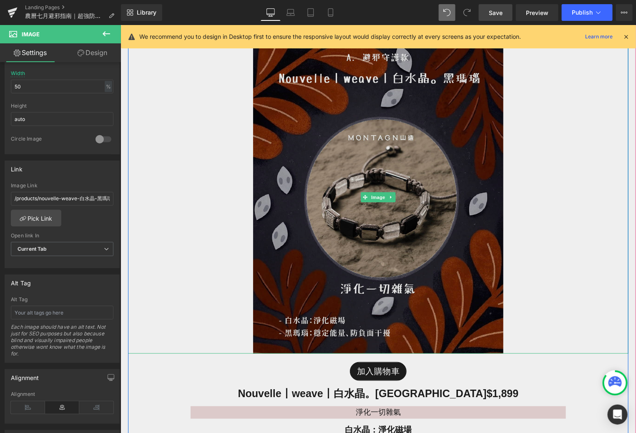
scroll to position [1396, 0]
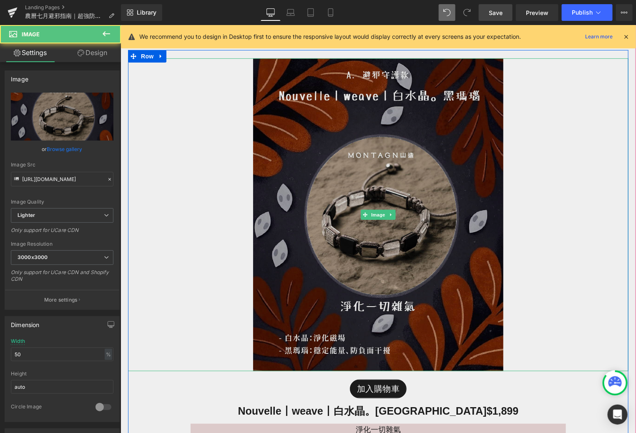
click at [339, 191] on img at bounding box center [378, 214] width 250 height 313
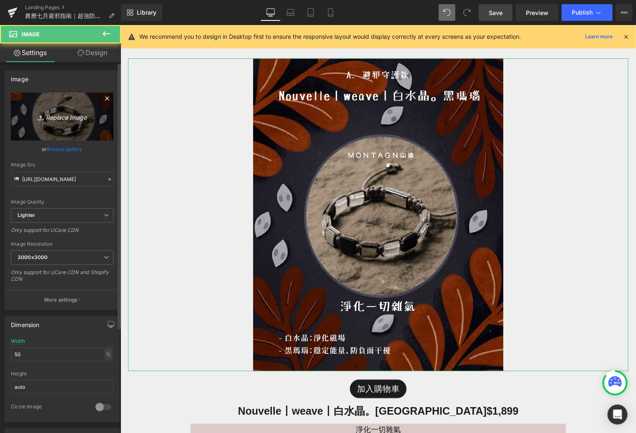
click at [97, 118] on link "Replace Image" at bounding box center [62, 117] width 103 height 48
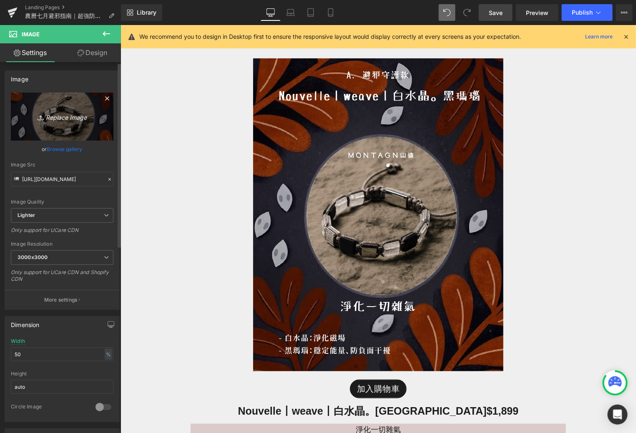
type input "C:\fakepath\鬼門開-06.jpg"
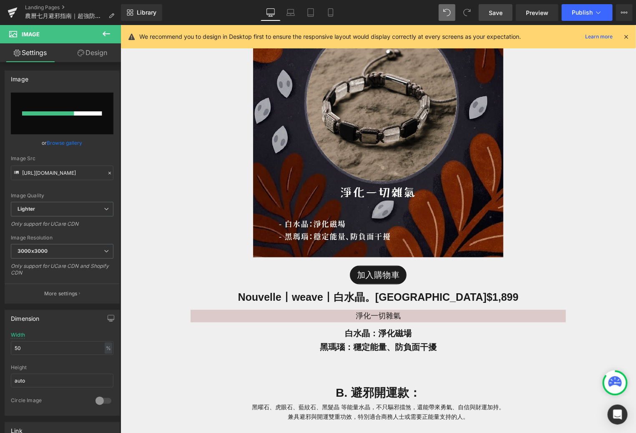
scroll to position [1529, 0]
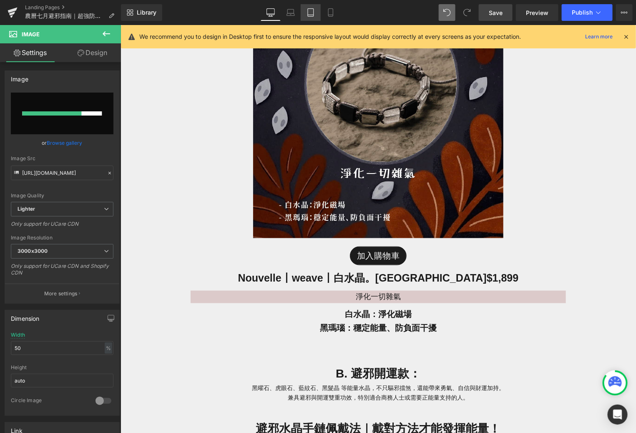
type input "https://ucarecdn.com/5979296f-513f-4a1d-a344-d79b9236e63b/-/format/auto/-/previ…"
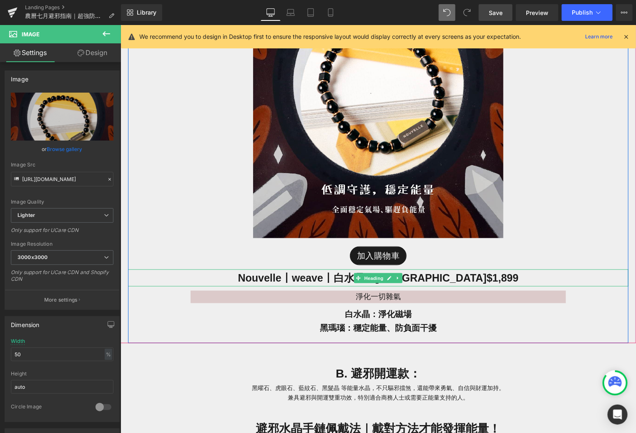
click at [452, 280] on span "Nouvelle丨weave丨白水晶。黑瑪瑙 $1,899" at bounding box center [378, 278] width 281 height 12
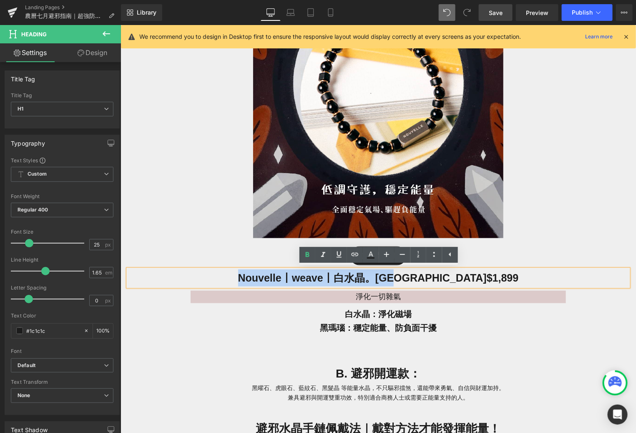
drag, startPoint x: 442, startPoint y: 280, endPoint x: 273, endPoint y: 276, distance: 169.0
click at [272, 276] on h1 "Nouvelle丨weave丨白水晶。黑瑪瑙 $1,899" at bounding box center [378, 277] width 500 height 17
paste div
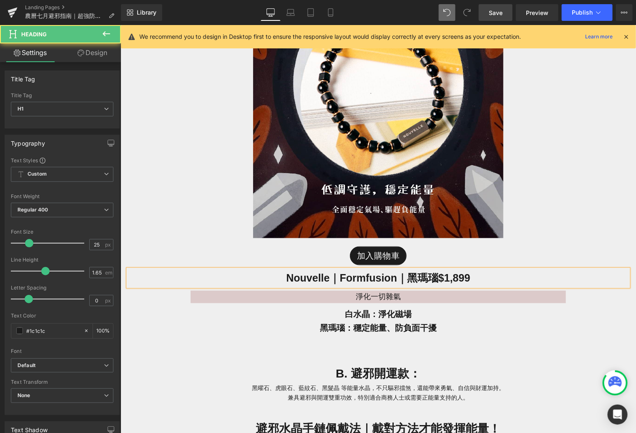
click at [451, 274] on span "Nouvelle｜Formfusion｜黑瑪瑙 $1,899" at bounding box center [378, 278] width 184 height 12
click at [389, 279] on link "Nouvelle｜Formfusion｜黑瑪瑙" at bounding box center [362, 278] width 152 height 12
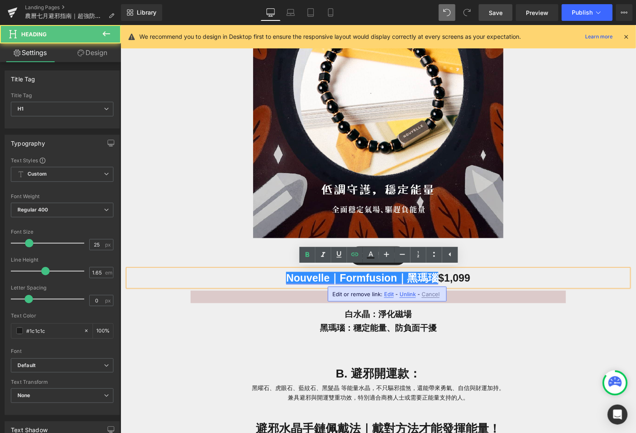
click at [433, 277] on link "Nouvelle｜Formfusion｜黑瑪瑙" at bounding box center [362, 278] width 152 height 12
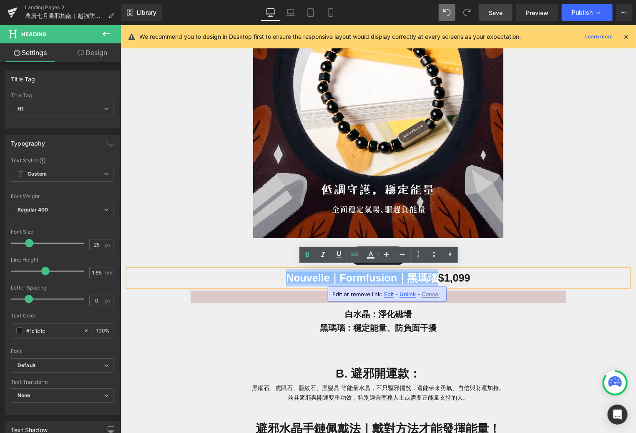
drag, startPoint x: 434, startPoint y: 277, endPoint x: 271, endPoint y: 274, distance: 163.1
click at [270, 274] on h1 "Nouvelle｜Formfusion｜黑瑪瑙 $1,099" at bounding box center [378, 277] width 500 height 17
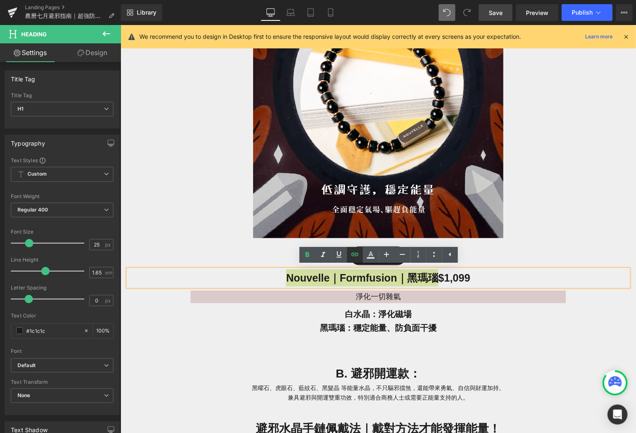
click at [356, 251] on icon at bounding box center [355, 254] width 10 height 10
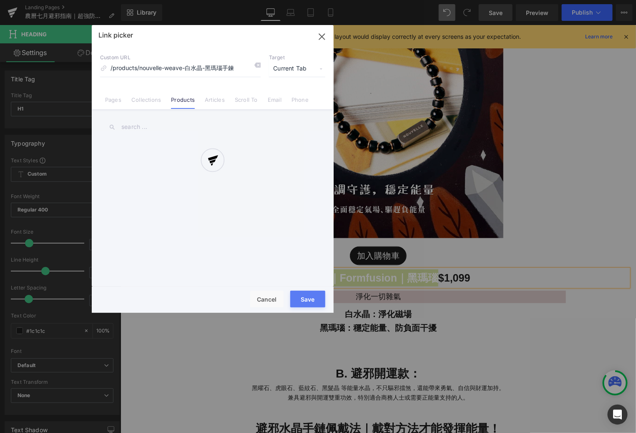
click at [472, 0] on div "Text Color Highlight Color rgba(66, 65, 65, 1) #424141 100 % transparent transp…" at bounding box center [318, 0] width 636 height 0
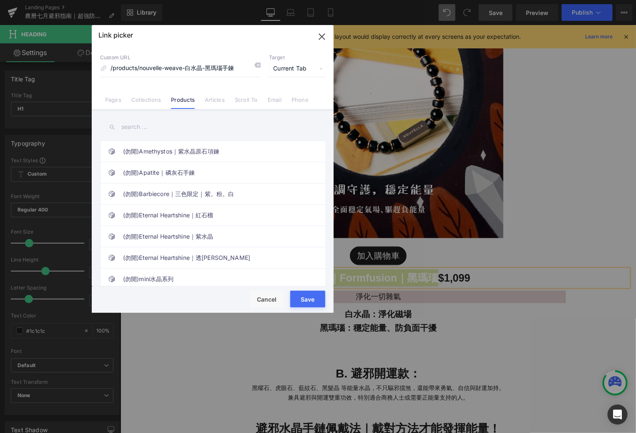
click at [136, 129] on input "text" at bounding box center [212, 127] width 225 height 19
paste input "Nouvelle｜Formfusion｜黑瑪瑙"
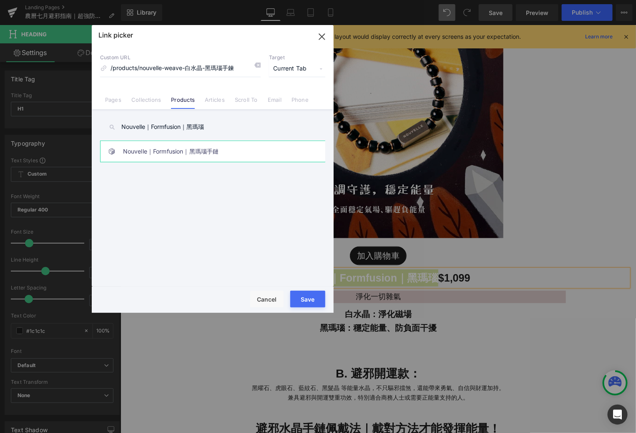
type input "Nouvelle｜Formfusion｜黑瑪瑙"
click at [190, 156] on link "Nouvelle｜Formfusion｜黑瑪瑙手鏈" at bounding box center [215, 151] width 184 height 21
type input "/products/nouvelle-formfusion-黑瑪瑙手鏈"
click at [311, 294] on button "Save" at bounding box center [307, 299] width 35 height 17
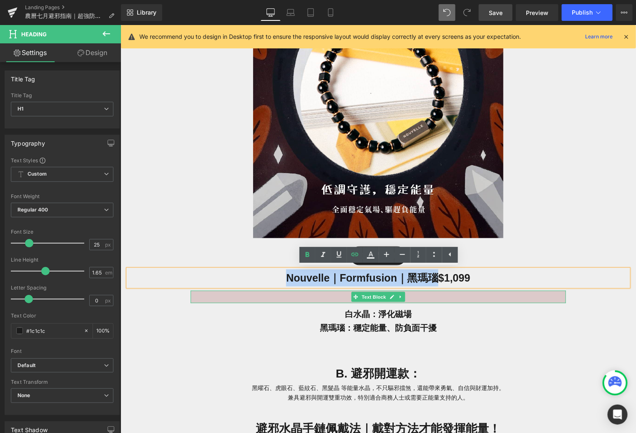
click at [419, 293] on p "淨化一切雜氣" at bounding box center [377, 296] width 375 height 13
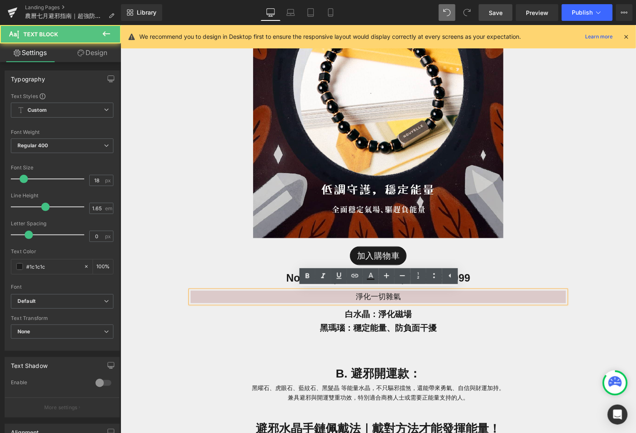
click at [407, 293] on p "淨化一切雜氣" at bounding box center [377, 296] width 375 height 13
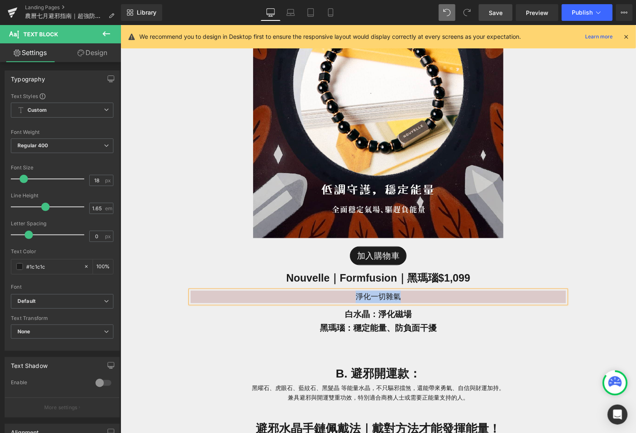
paste div
click at [415, 328] on span "黑瑪瑙：穩定能量、防負面干擾" at bounding box center [377, 327] width 117 height 9
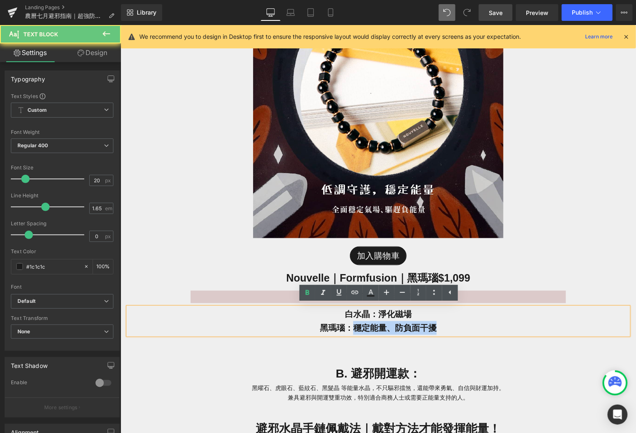
drag, startPoint x: 444, startPoint y: 328, endPoint x: 352, endPoint y: 328, distance: 91.8
click at [352, 328] on p "黑瑪瑙：穩定能量、防負面干擾" at bounding box center [378, 328] width 500 height 14
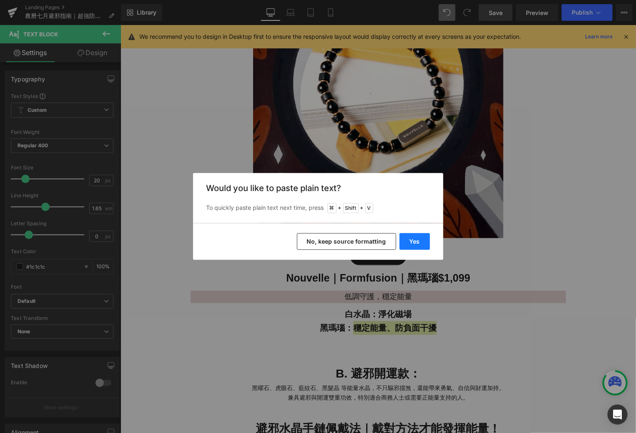
click at [420, 241] on button "Yes" at bounding box center [415, 241] width 30 height 17
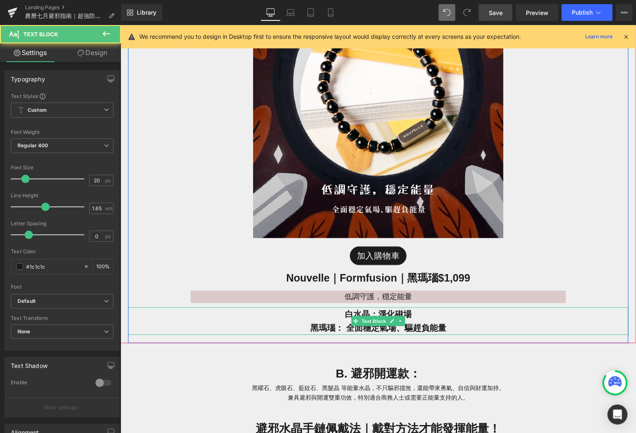
click at [305, 328] on p "黑瑪瑙： 全面穩定氣場、驅趕負能量" at bounding box center [378, 328] width 500 height 14
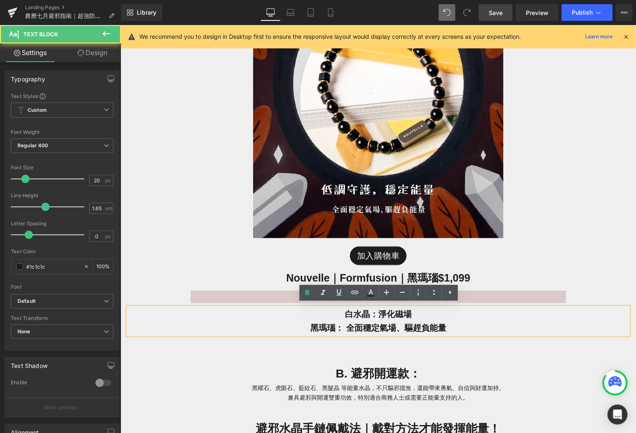
scroll to position [1536, 0]
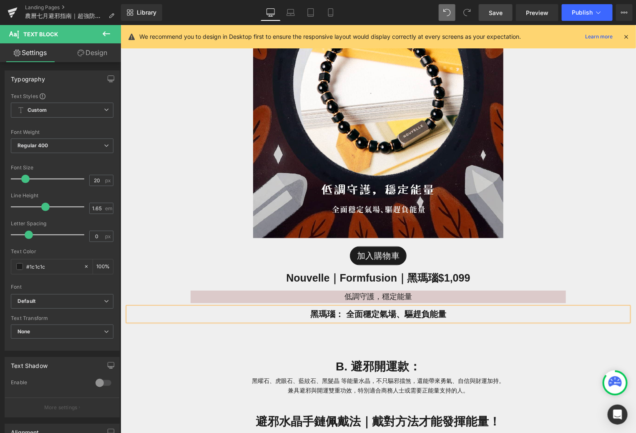
click at [363, 310] on span "黑瑪瑙： 全面穩定氣場、驅趕負能量" at bounding box center [378, 313] width 136 height 9
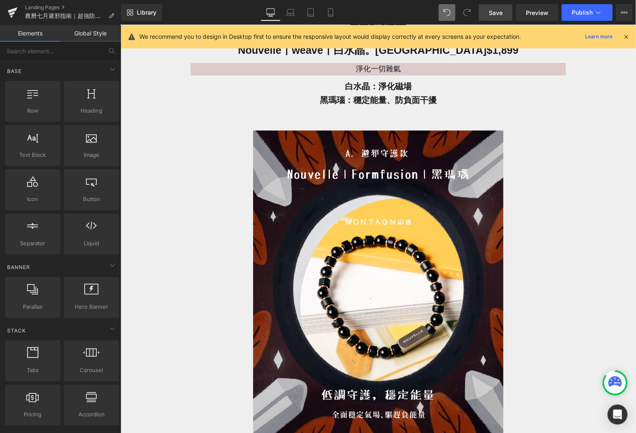
scroll to position [1321, 0]
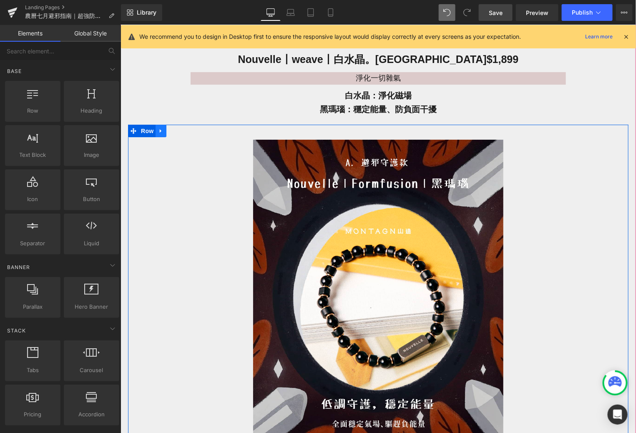
click at [163, 131] on link at bounding box center [160, 130] width 11 height 13
click at [172, 131] on icon at bounding box center [171, 131] width 6 height 6
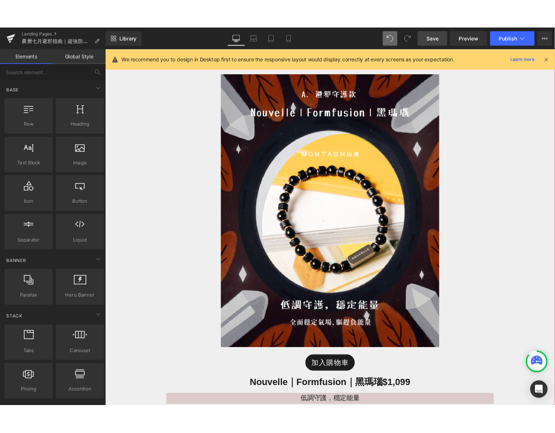
scroll to position [1812, 0]
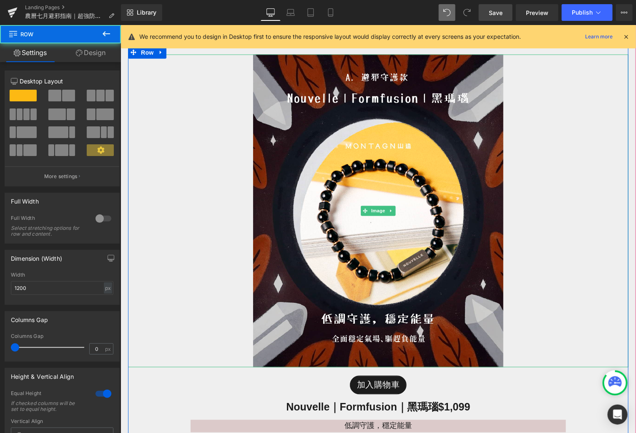
click at [626, 258] on div "Image 加入購物車 (P) Cart Button Nouvelle｜Formfusion｜黑瑪瑙 $1,099 Heading 低調守護，穩定能量 Te…" at bounding box center [378, 252] width 500 height 412
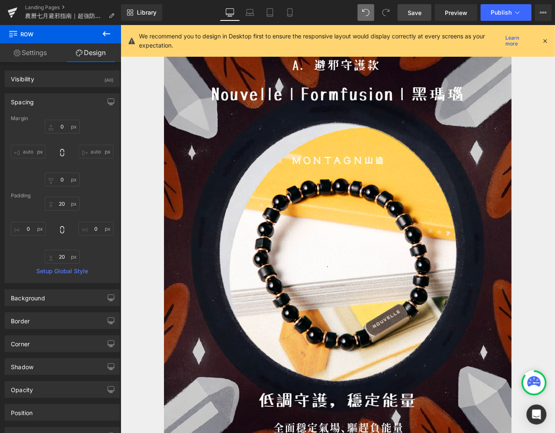
scroll to position [2166, 0]
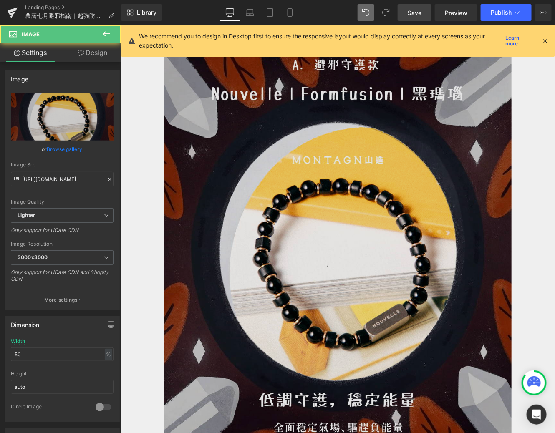
click at [236, 168] on img at bounding box center [336, 250] width 347 height 434
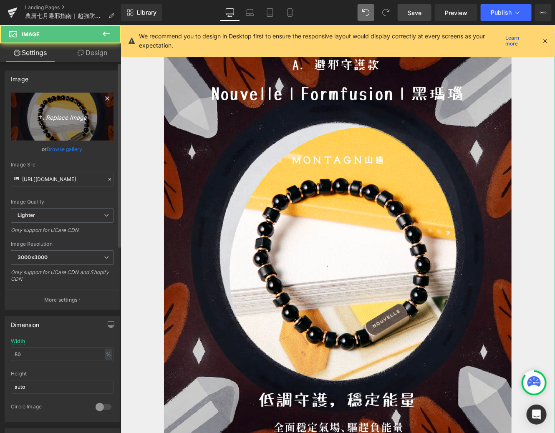
click at [64, 104] on link "Replace Image" at bounding box center [62, 117] width 103 height 48
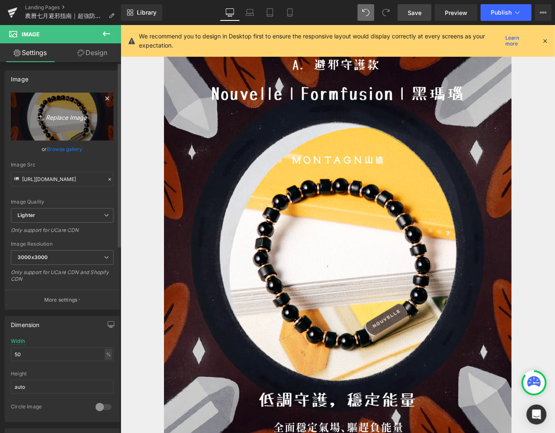
type input "C:\fakepath\鬼門開-07.jpg"
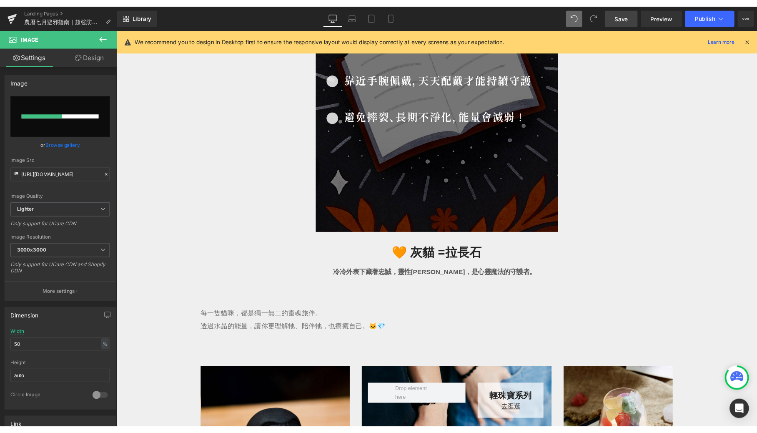
scroll to position [2487, 0]
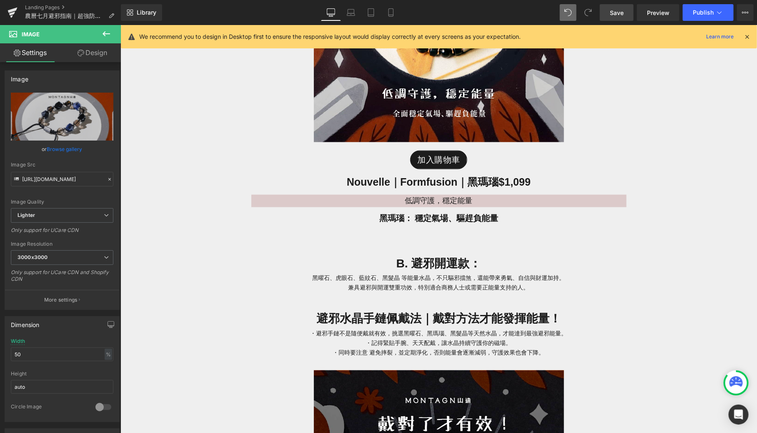
type input "https://ucarecdn.com/76b2b51f-b67a-4230-ba98-7c7651e4e5c0/-/format/auto/-/previ…"
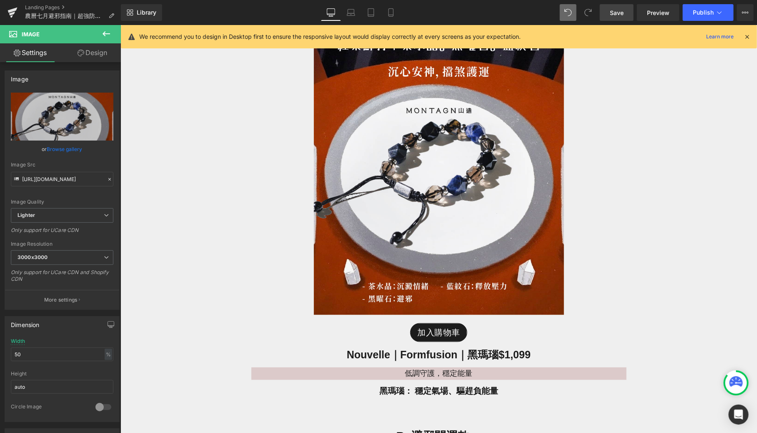
scroll to position [1871, 0]
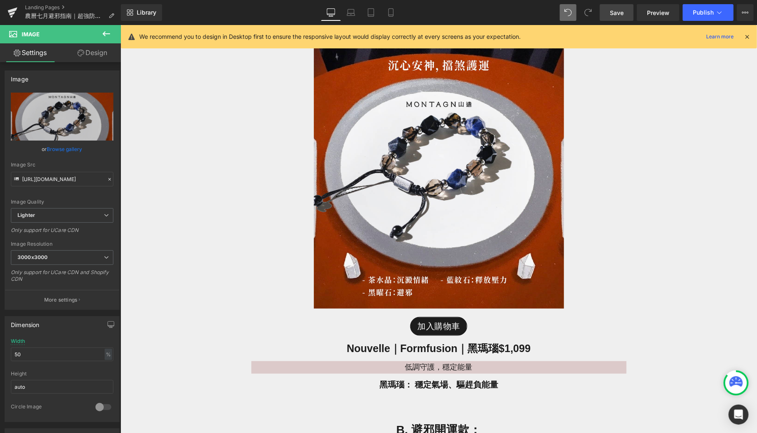
click at [496, 343] on span "Nouvelle｜Formfusion｜黑瑪瑙 $1,099" at bounding box center [439, 348] width 184 height 12
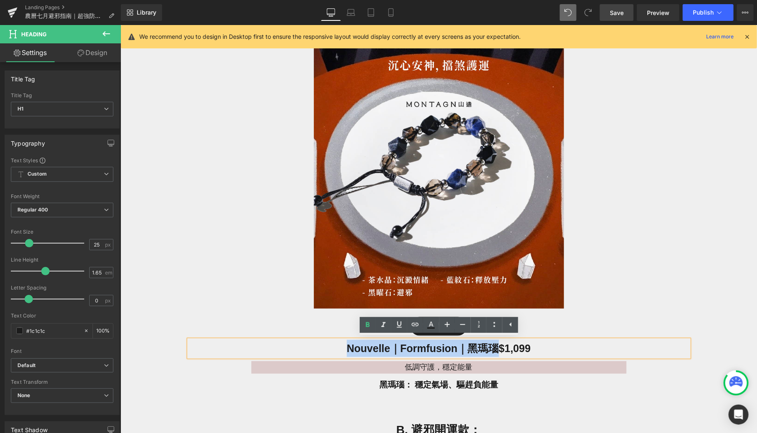
drag, startPoint x: 493, startPoint y: 350, endPoint x: 334, endPoint y: 348, distance: 158.9
click at [334, 348] on h1 "Nouvelle｜Formfusion｜黑瑪瑙 $1,099" at bounding box center [439, 347] width 500 height 17
paste div
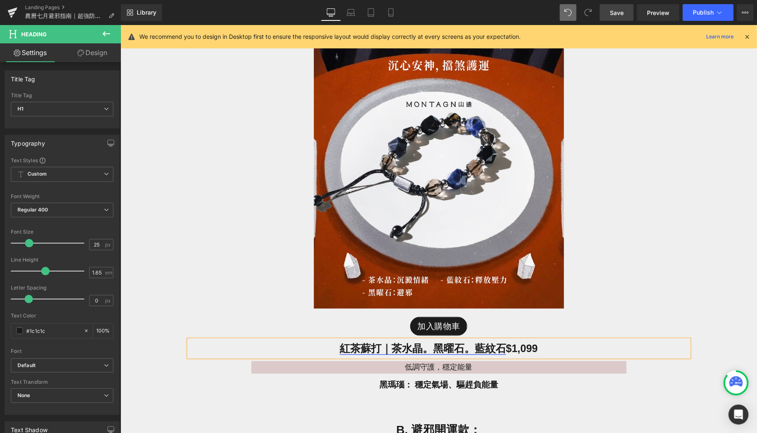
click at [503, 347] on link "紅茶蘇打｜茶水晶。黑曜石。藍紋石" at bounding box center [422, 348] width 166 height 12
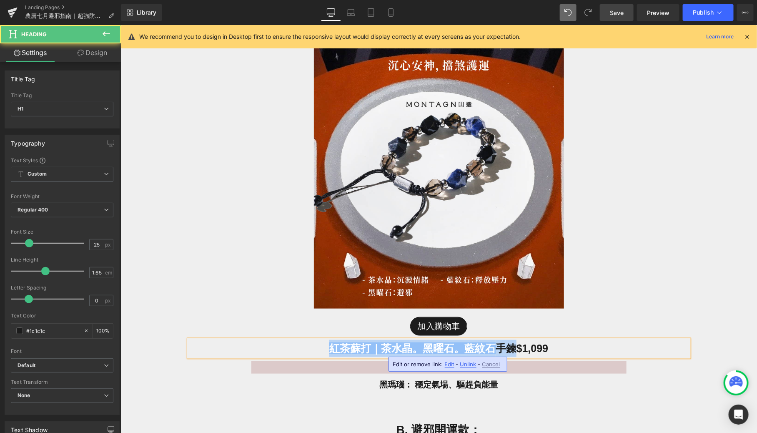
drag, startPoint x: 511, startPoint y: 344, endPoint x: 314, endPoint y: 343, distance: 197.3
click at [314, 343] on h1 "紅茶蘇打｜茶水晶。黑曜石。藍紋石 手鍊 $1,099" at bounding box center [439, 347] width 500 height 17
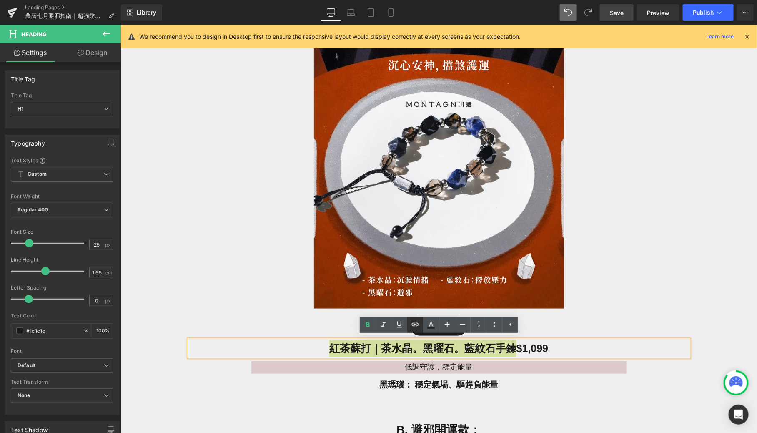
click at [412, 320] on icon at bounding box center [415, 324] width 10 height 10
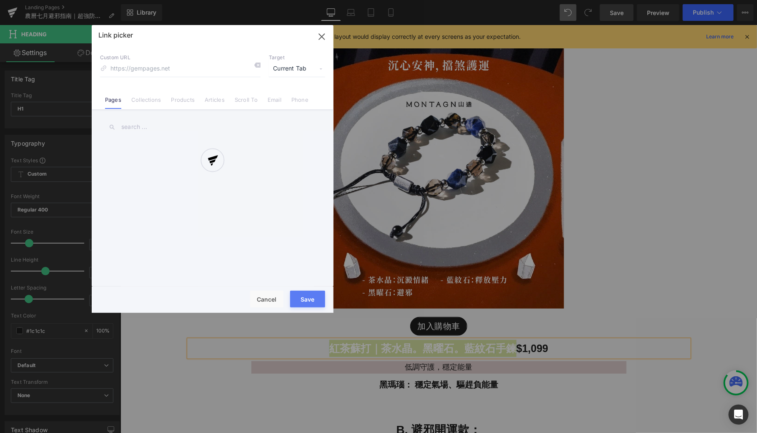
click at [541, 0] on div "Text Color Highlight Color rgba(66, 65, 65, 1) #424141 100 % transparent transp…" at bounding box center [378, 0] width 757 height 0
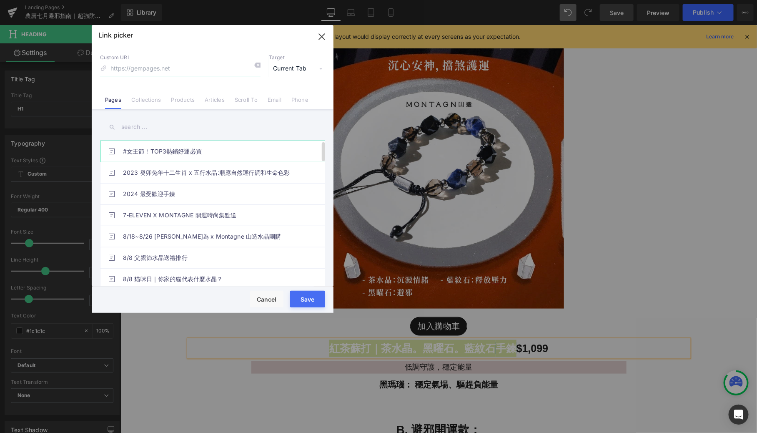
paste input "紅茶蘇打｜茶水晶。黑曜石。藍紋石"
type input "紅茶蘇打｜茶水晶。黑曜石。藍紋石"
click at [178, 103] on link "Products" at bounding box center [183, 102] width 24 height 13
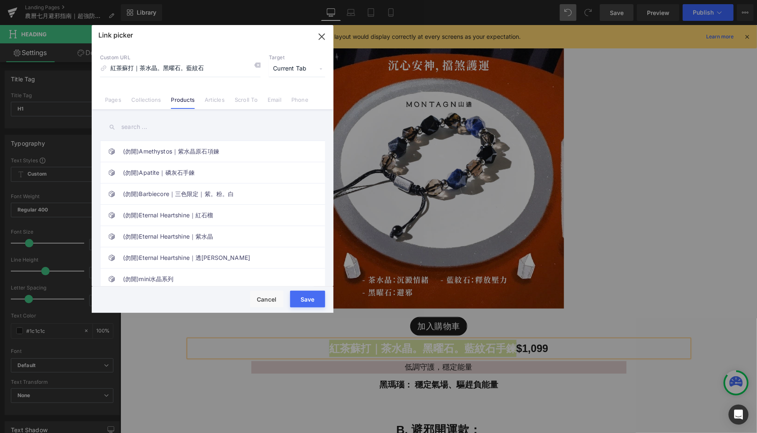
click at [146, 125] on input "text" at bounding box center [212, 127] width 225 height 19
paste input "紅茶蘇打｜茶水晶。黑曜石。藍紋石"
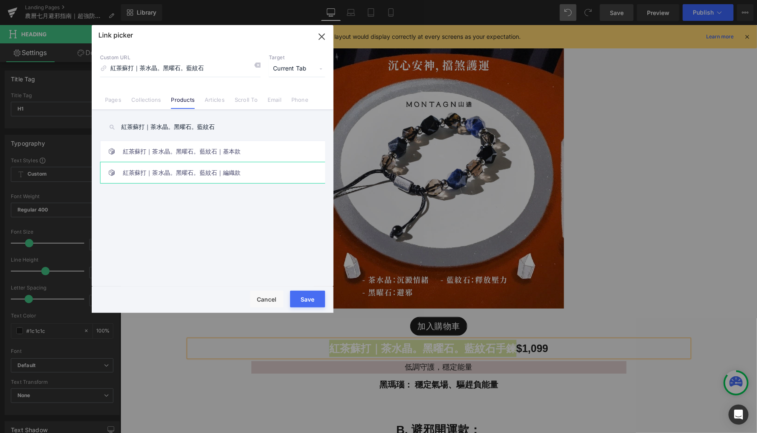
type input "紅茶蘇打｜茶水晶。黑曜石。藍紋石"
click at [215, 174] on link "紅茶蘇打｜茶水晶。黑曜石。藍紋石｜編織款" at bounding box center [215, 172] width 184 height 21
type input "/products/black-tea-soda"
click at [308, 299] on button "Save" at bounding box center [307, 299] width 35 height 17
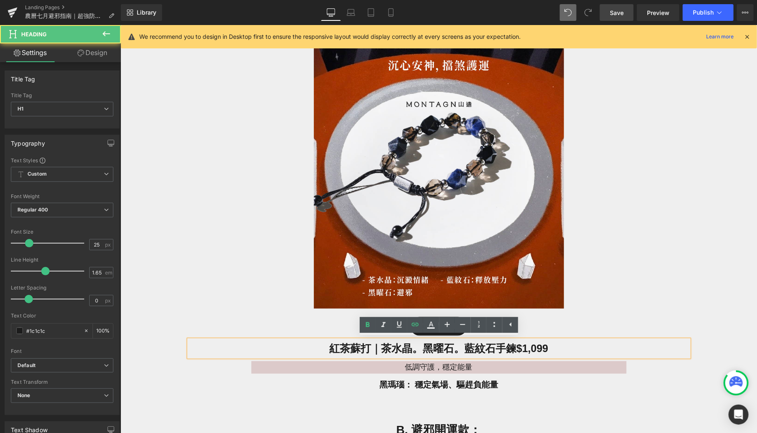
click at [543, 344] on span "紅茶蘇打｜茶水晶。黑曜石。藍紋石 手鍊 $1,099" at bounding box center [438, 348] width 219 height 12
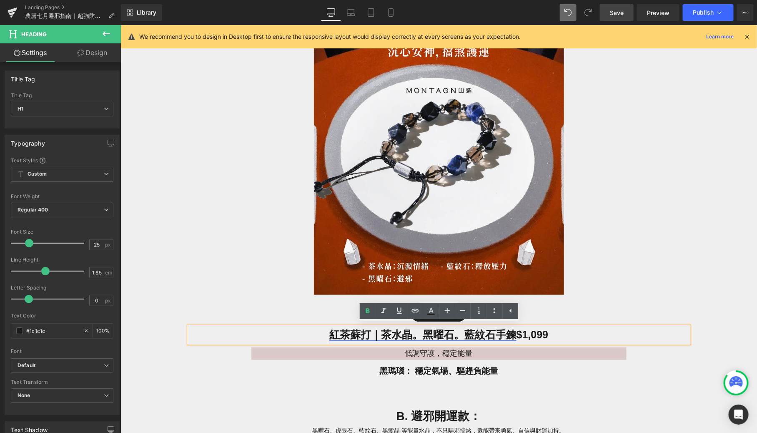
click at [493, 334] on link "紅茶蘇打｜茶水晶。黑曜石。藍紋石 手鍊" at bounding box center [422, 334] width 187 height 12
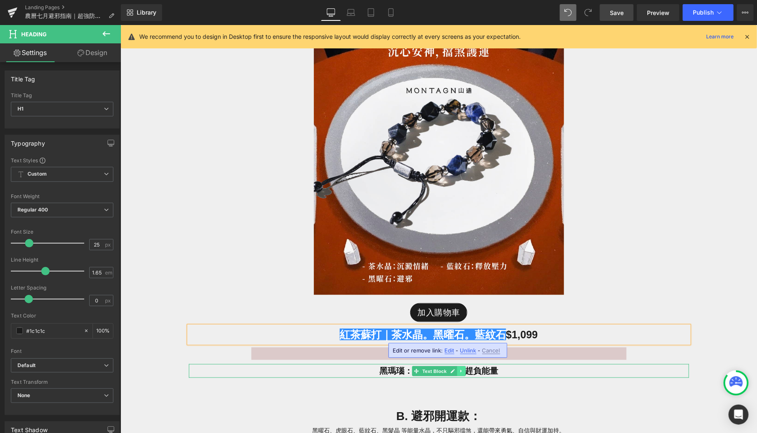
click at [458, 367] on link at bounding box center [461, 371] width 9 height 10
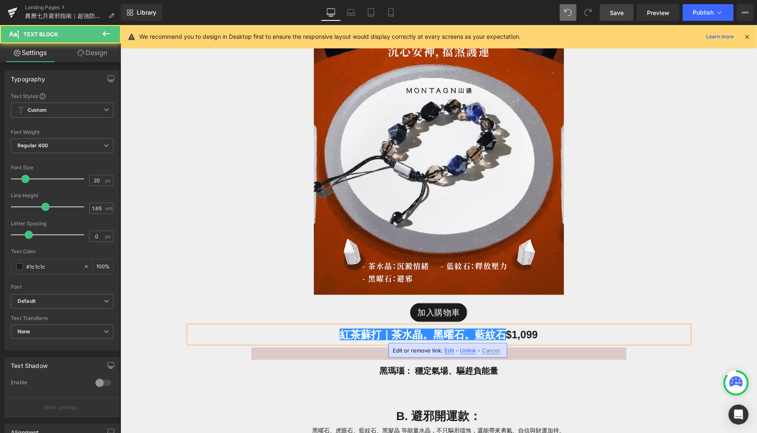
click at [506, 372] on p "黑瑪瑙： 穩定氣場、驅趕負能量" at bounding box center [439, 371] width 500 height 14
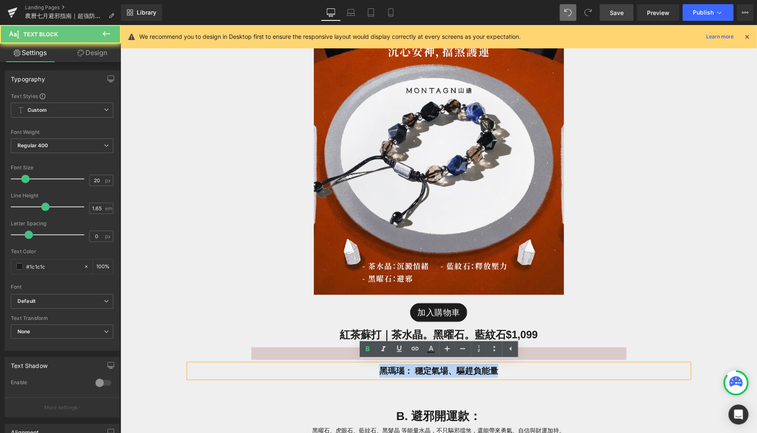
drag, startPoint x: 507, startPoint y: 372, endPoint x: 362, endPoint y: 369, distance: 145.6
click at [362, 369] on p "黑瑪瑙： 穩定氣場、驅趕負能量" at bounding box center [439, 371] width 500 height 14
paste div
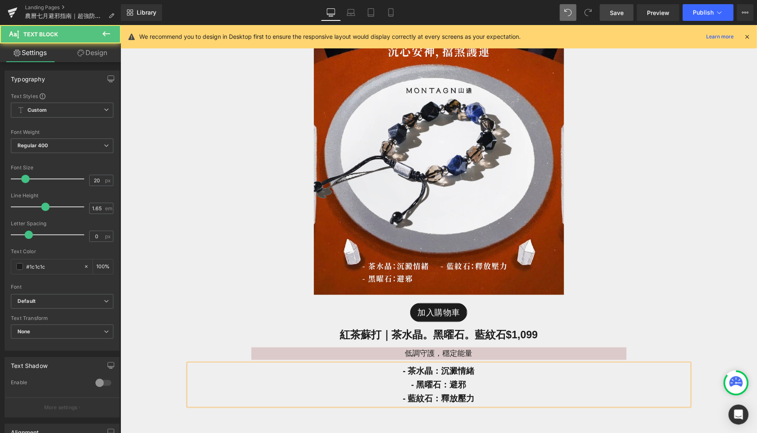
click at [411, 371] on span "- 茶水晶：沉澱情緒" at bounding box center [438, 370] width 72 height 9
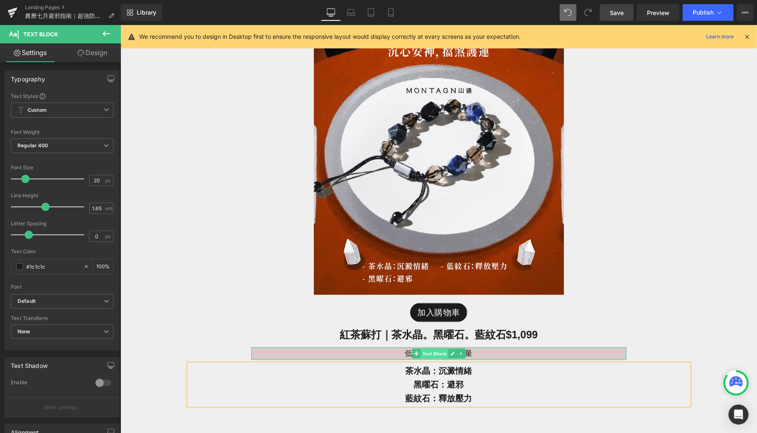
click at [442, 352] on span "Text Block" at bounding box center [434, 354] width 28 height 10
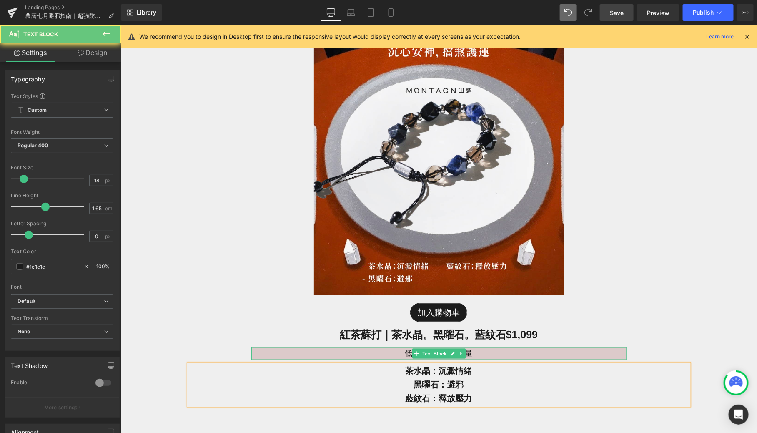
click at [492, 353] on p "低調守護，穩定能量" at bounding box center [438, 353] width 375 height 13
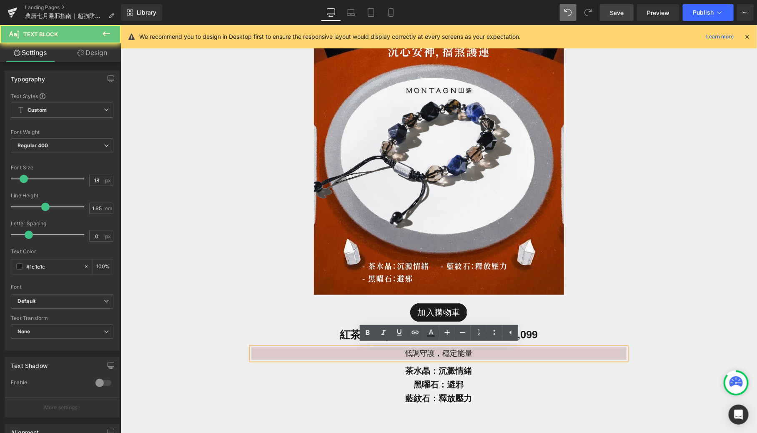
click at [483, 353] on p "低調守護，穩定能量" at bounding box center [438, 353] width 375 height 13
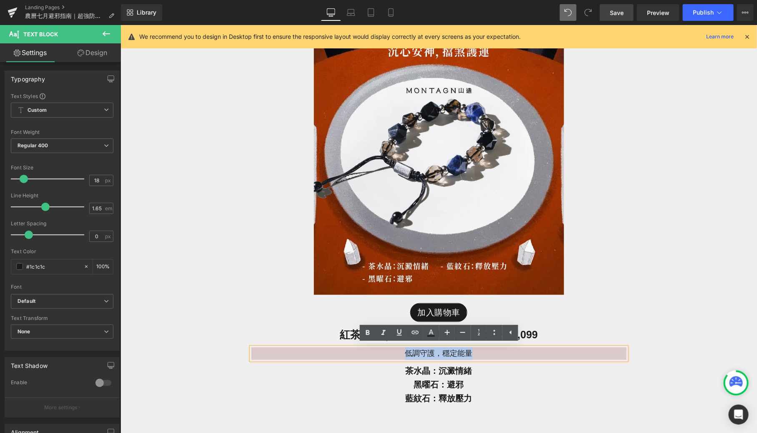
drag, startPoint x: 489, startPoint y: 352, endPoint x: 365, endPoint y: 347, distance: 123.6
click at [365, 347] on p "低調守護，穩定能量" at bounding box center [438, 353] width 375 height 13
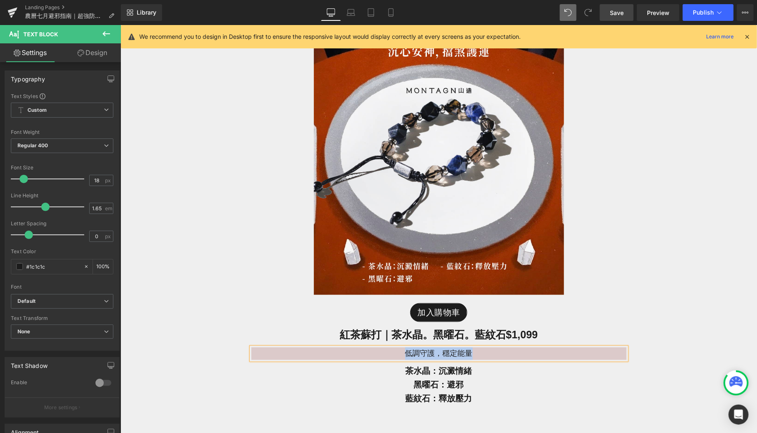
paste div
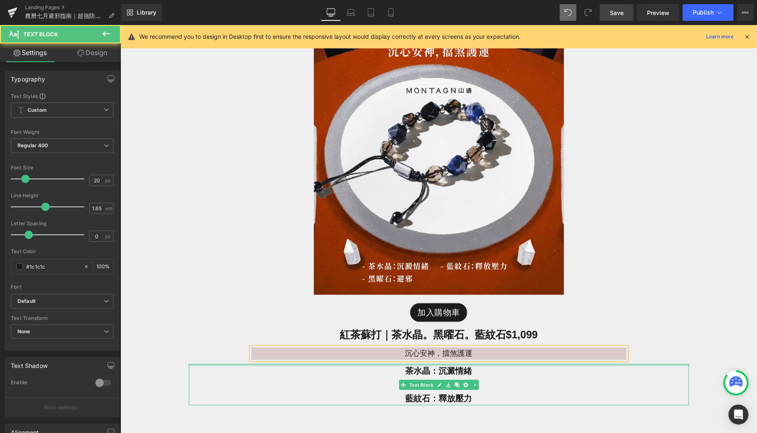
click at [413, 364] on div "茶水晶：沉澱情緒 黑曜石：避邪 藍紋石：釋放壓力 Text Block" at bounding box center [439, 384] width 500 height 41
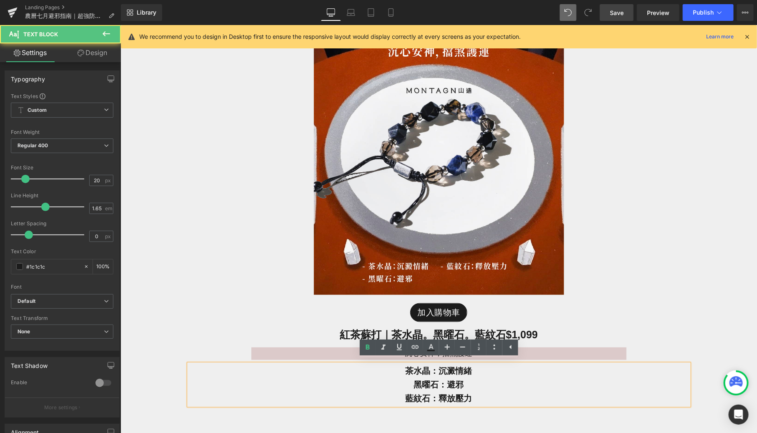
scroll to position [1907, 0]
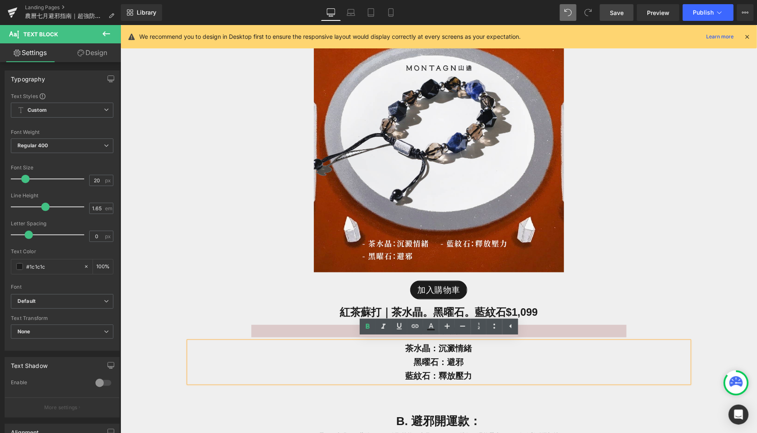
click at [478, 373] on p "藍紋石：釋放壓力" at bounding box center [439, 376] width 500 height 14
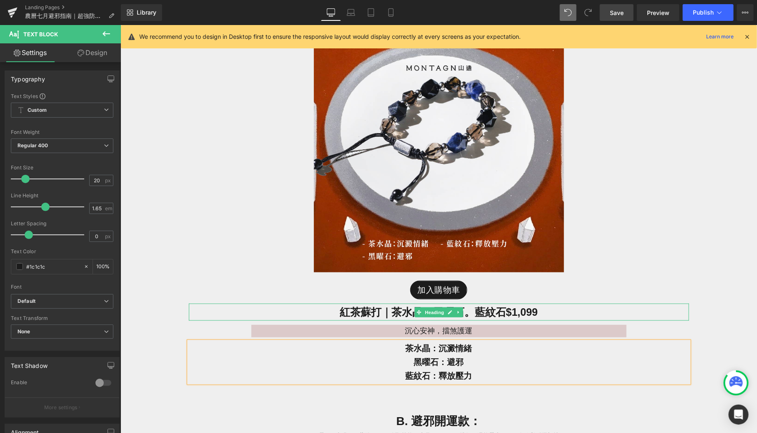
click at [504, 310] on span "紅茶蘇打｜茶水晶。黑曜石。藍紋石 $1,099" at bounding box center [438, 312] width 198 height 12
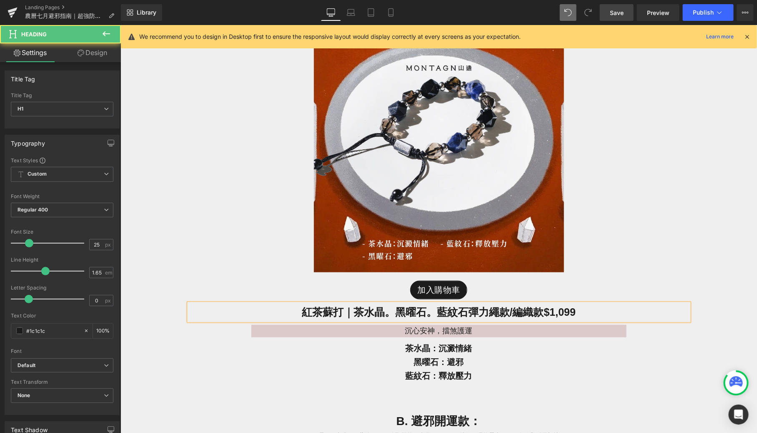
click at [470, 309] on span "紅茶蘇打｜茶水晶。黑曜石。藍紋石 彈力繩款/編織款 $1,099" at bounding box center [439, 312] width 274 height 12
click at [506, 311] on span "紅茶蘇打｜茶水晶。黑曜石。藍紋石 彈力繩款/編織款 $1,099" at bounding box center [439, 312] width 274 height 12
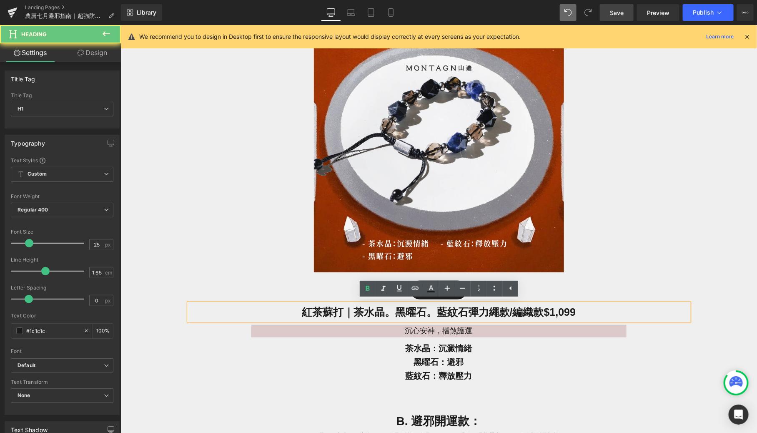
click at [466, 311] on span "紅茶蘇打｜茶水晶。黑曜石。藍紋石 彈力繩款/編織款 $1,099" at bounding box center [439, 312] width 274 height 12
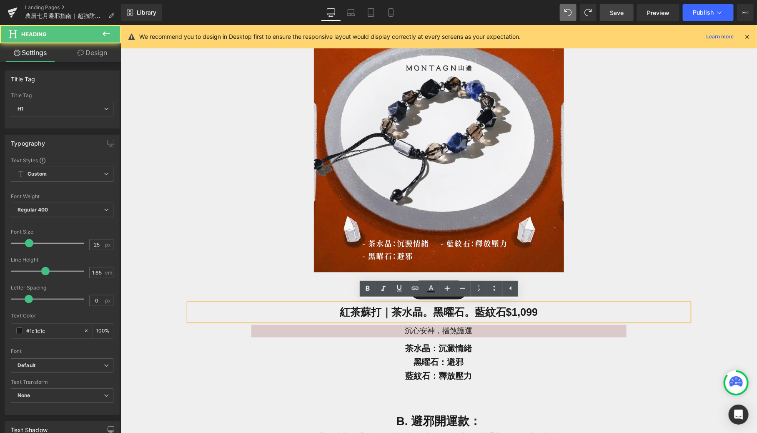
click at [502, 310] on span "紅茶蘇打｜茶水晶。黑曜石。藍紋石 $1,099" at bounding box center [438, 312] width 198 height 12
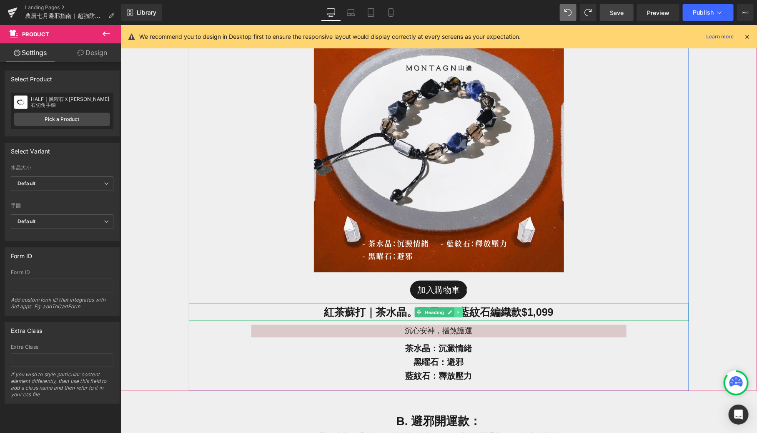
click at [458, 307] on link at bounding box center [458, 312] width 9 height 10
click at [455, 309] on icon at bounding box center [454, 311] width 5 height 5
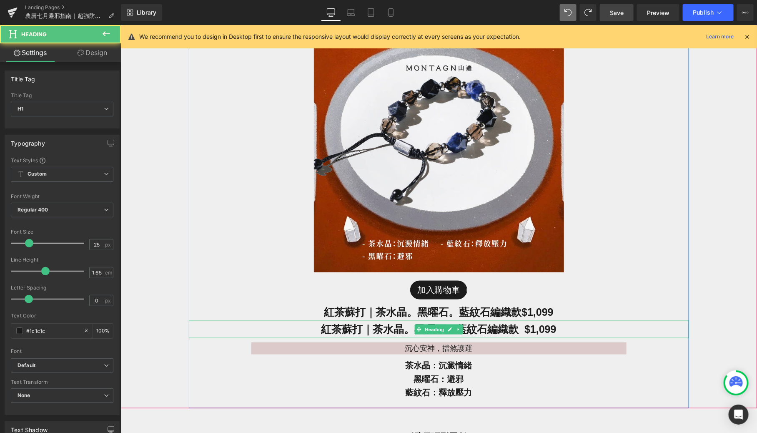
click at [515, 329] on span "紅茶蘇打｜茶水晶。黑曜石。藍紋石 編織款 $1,099" at bounding box center [438, 329] width 235 height 12
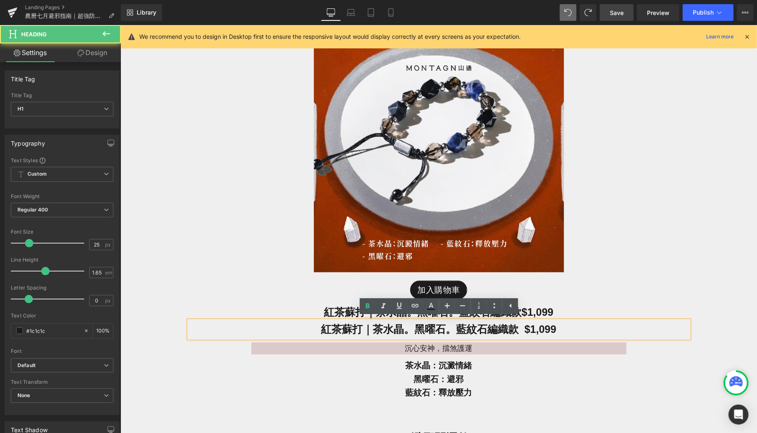
click at [517, 328] on span "紅茶蘇打｜茶水晶。黑曜石。藍紋石 編織款 $1,099" at bounding box center [438, 329] width 235 height 12
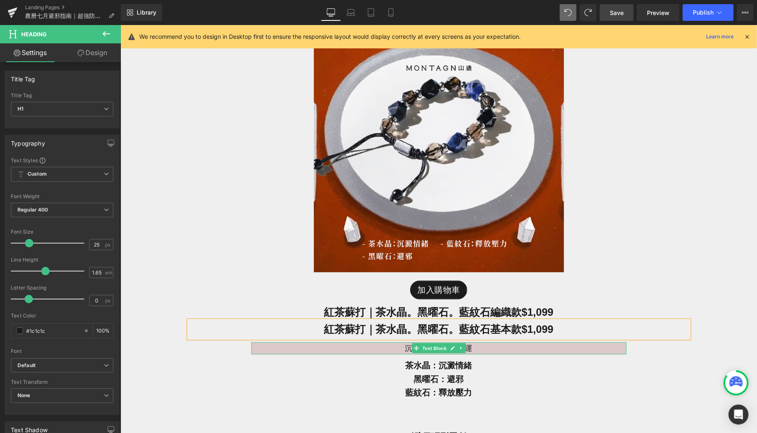
click at [492, 348] on p "沉心安神，擋煞護運" at bounding box center [438, 348] width 375 height 13
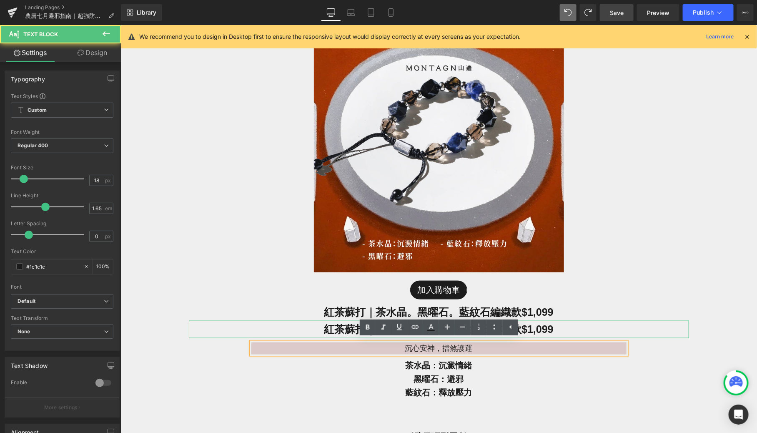
click at [524, 323] on span "紅茶蘇打｜茶水晶。黑曜石。藍紋石 基本款 $1,099" at bounding box center [438, 329] width 229 height 12
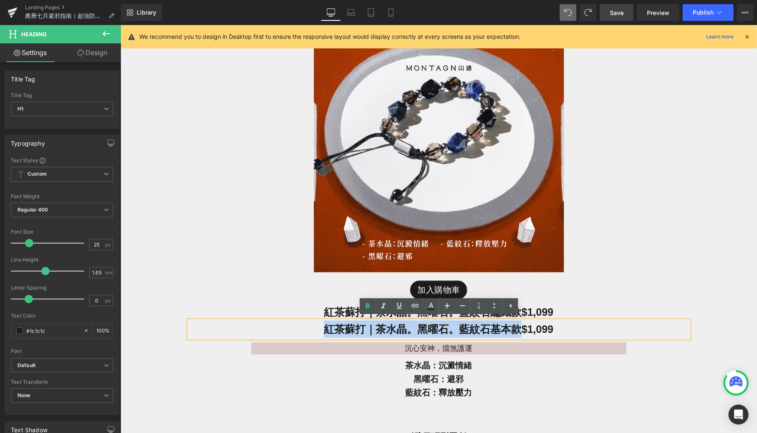
drag, startPoint x: 514, startPoint y: 325, endPoint x: 319, endPoint y: 326, distance: 195.2
click at [318, 326] on h1 "紅茶蘇打｜茶水晶。黑曜石。藍紋石 基本款 $1,099" at bounding box center [439, 328] width 500 height 17
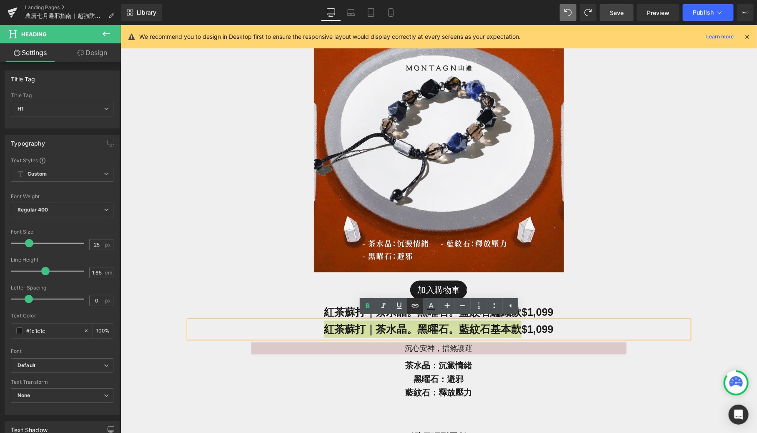
click at [410, 312] on link at bounding box center [415, 306] width 16 height 16
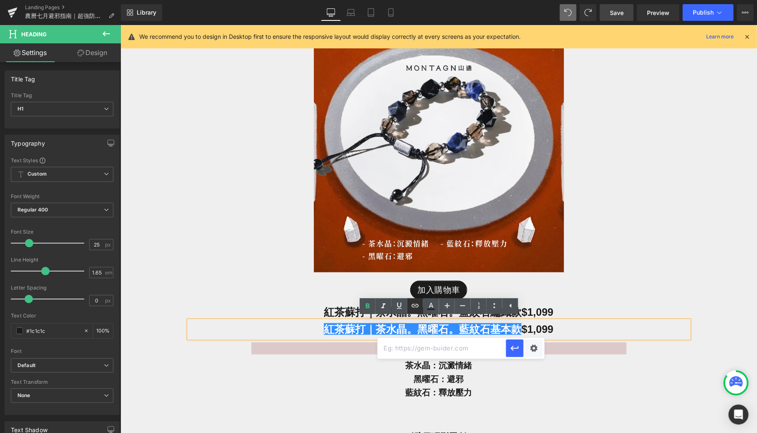
click at [411, 302] on icon at bounding box center [415, 306] width 10 height 10
click at [410, 302] on icon at bounding box center [415, 306] width 10 height 10
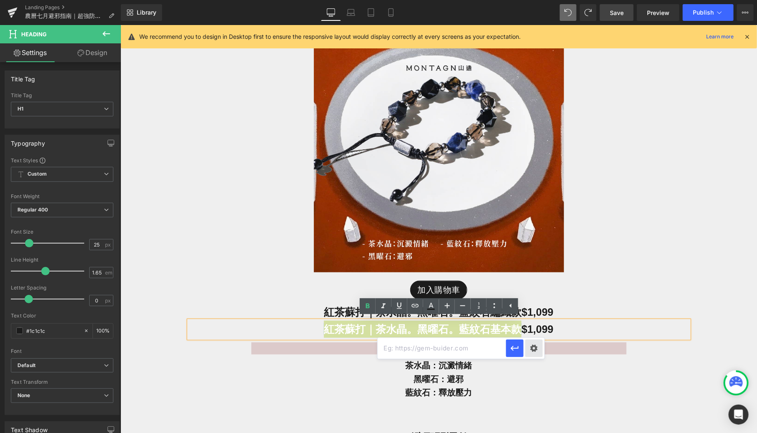
click at [537, 0] on div "Text Color Highlight Color rgba(66, 65, 65, 1) #424141 100 % transparent transp…" at bounding box center [378, 0] width 757 height 0
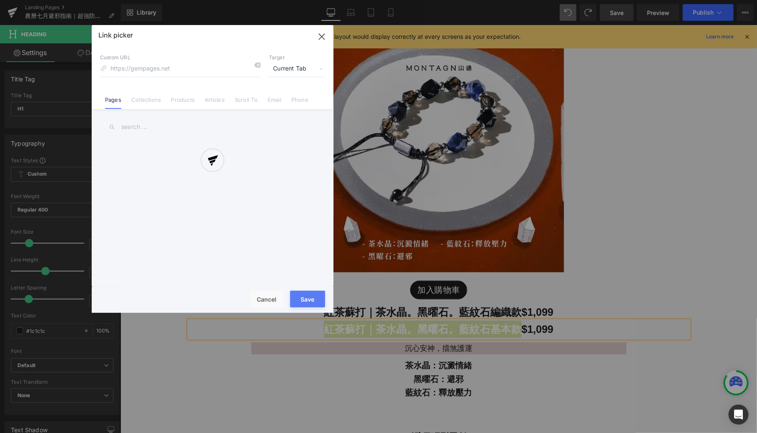
click at [195, 99] on div at bounding box center [213, 169] width 242 height 288
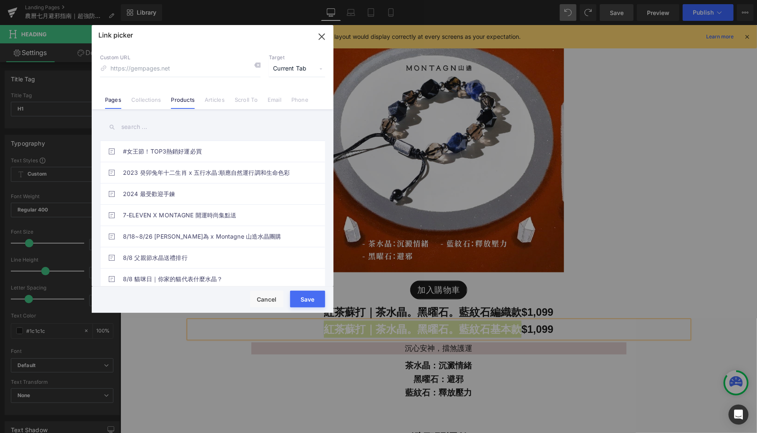
click at [184, 100] on link "Products" at bounding box center [183, 102] width 24 height 13
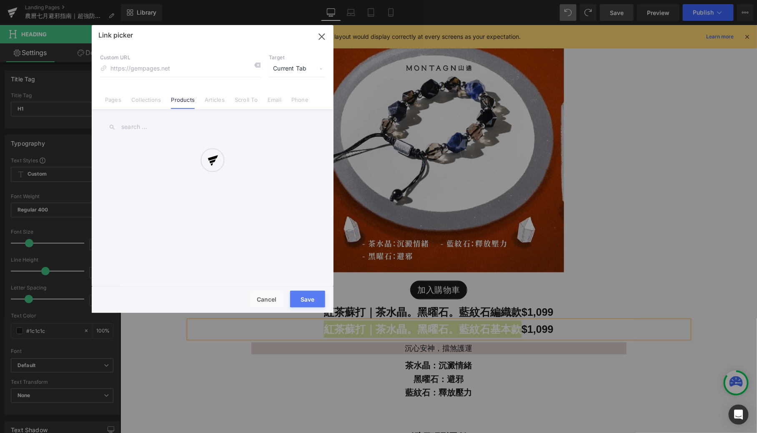
click at [165, 122] on div at bounding box center [213, 169] width 242 height 288
click at [143, 128] on div at bounding box center [213, 169] width 242 height 288
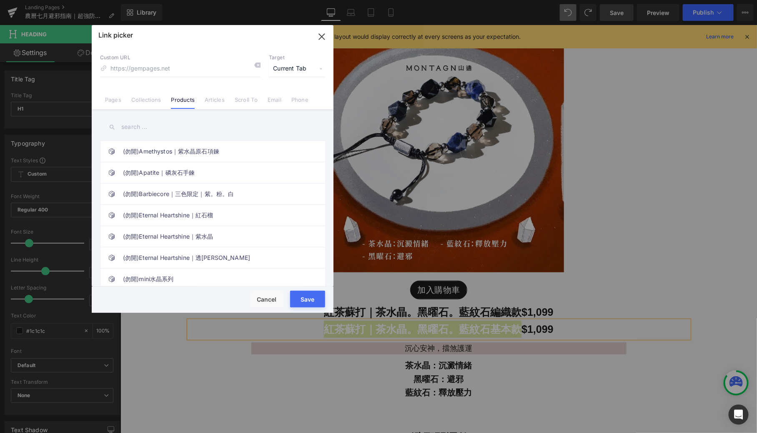
click at [139, 128] on input "text" at bounding box center [212, 127] width 225 height 19
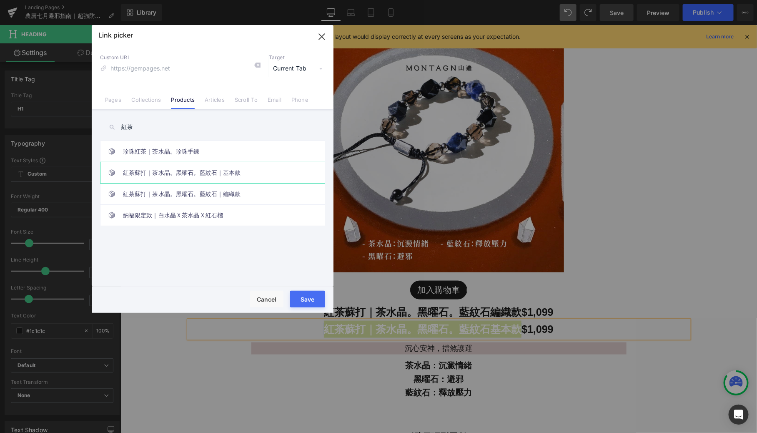
type input "紅茶"
click at [200, 177] on link "紅茶蘇打｜茶水晶。黑曜石。藍紋石｜基本款" at bounding box center [215, 172] width 184 height 21
type input "/products/紅茶蘇打-基本款"
click at [320, 297] on button "Save" at bounding box center [307, 299] width 35 height 17
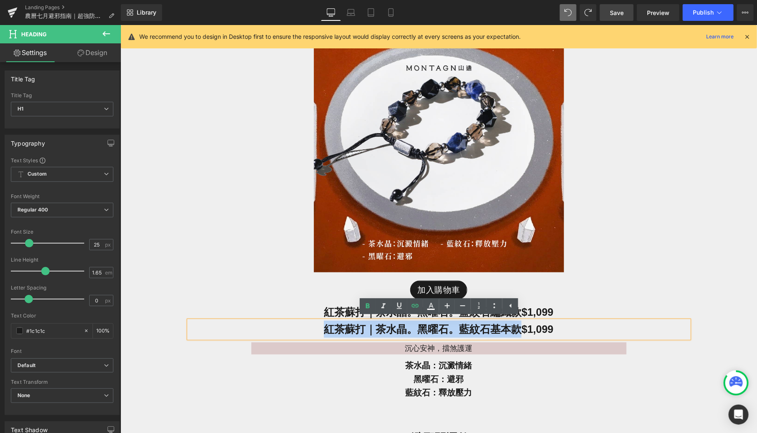
click at [553, 308] on span "紅茶蘇打｜茶水晶。黑曜石。藍紋石 編織款 $1,099" at bounding box center [438, 312] width 229 height 12
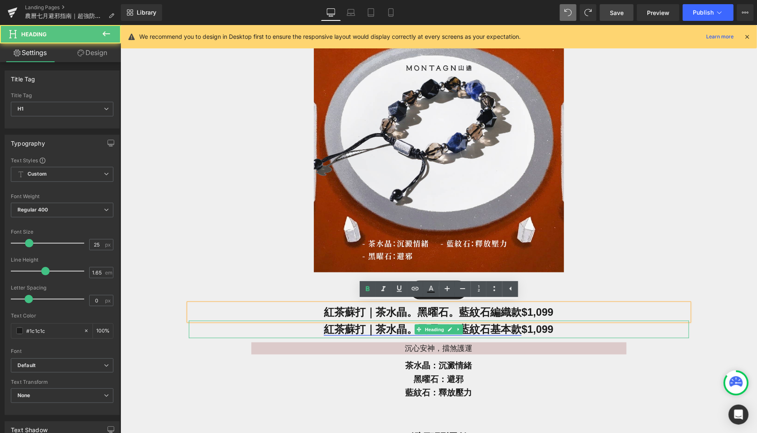
click at [484, 333] on link "紅茶蘇打｜茶水晶。黑曜石。藍紋石基本款" at bounding box center [423, 329] width 198 height 12
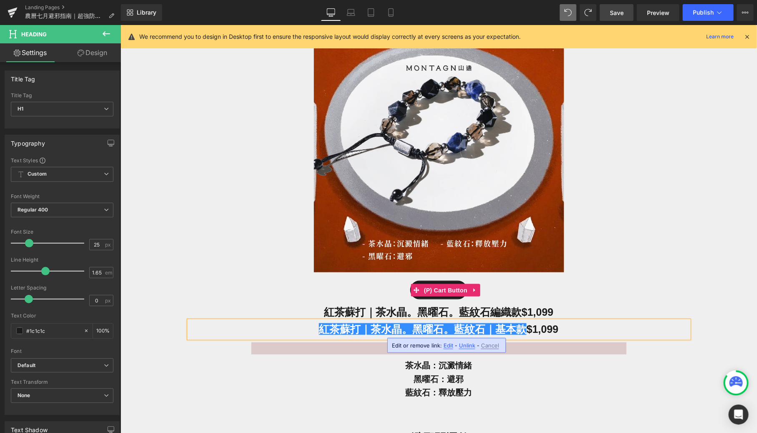
click at [536, 290] on div "加入購物車" at bounding box center [439, 289] width 500 height 19
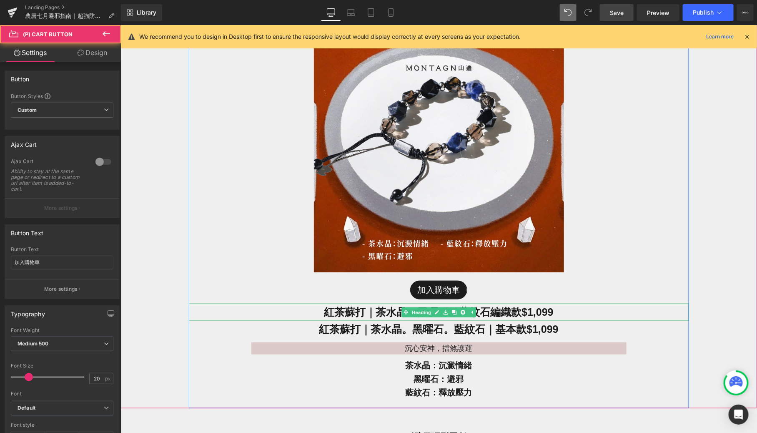
click at [502, 311] on span "紅茶蘇打｜茶水晶。黑曜石。藍紋石 編織款 $1,099" at bounding box center [438, 312] width 229 height 12
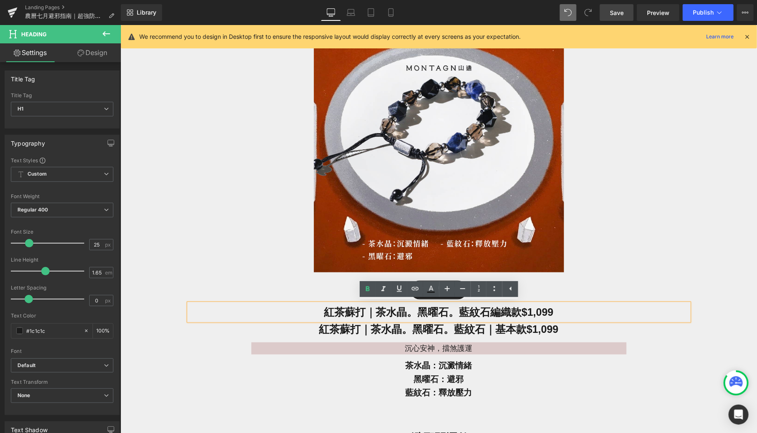
click at [487, 311] on span "紅茶蘇打｜茶水晶。黑曜石。藍紋石 編織款 $1,099" at bounding box center [438, 312] width 229 height 12
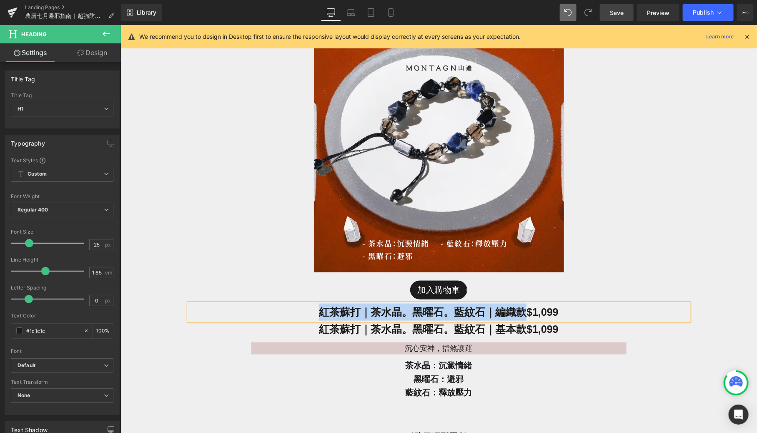
drag, startPoint x: 520, startPoint y: 313, endPoint x: 320, endPoint y: 317, distance: 199.8
click at [320, 317] on h1 "紅茶蘇打｜茶水晶。黑曜石。藍紋石 ｜ 編織款 $1,099" at bounding box center [439, 311] width 500 height 17
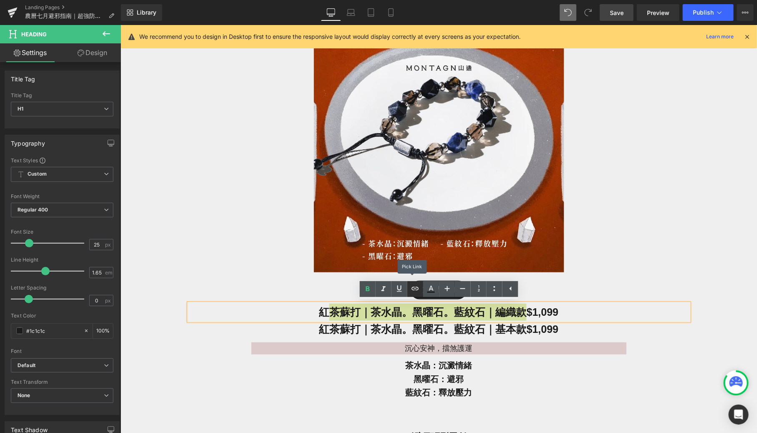
click at [420, 284] on link at bounding box center [415, 289] width 16 height 16
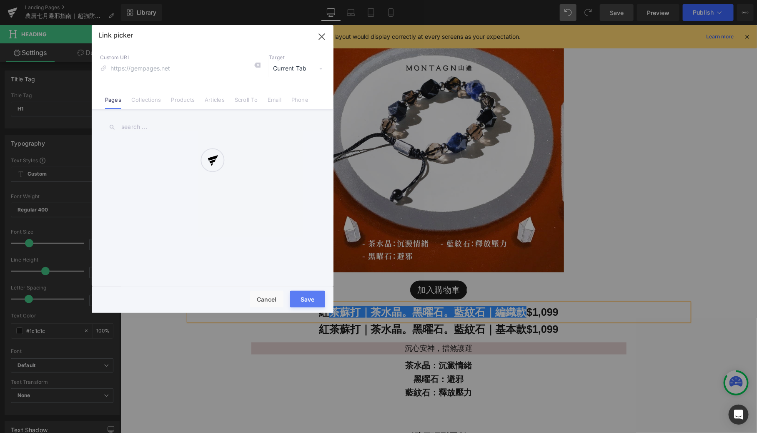
click at [544, 0] on div "Text Color Highlight Color rgba(66, 65, 65, 1) #424141 100 % transparent transp…" at bounding box center [378, 0] width 757 height 0
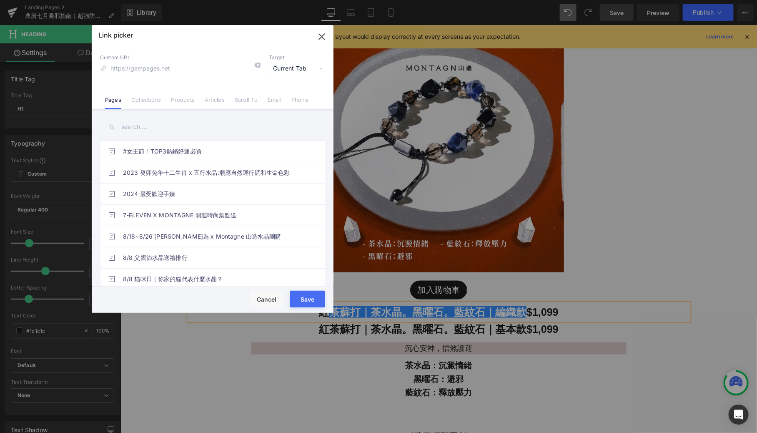
click at [148, 136] on input "text" at bounding box center [212, 127] width 225 height 19
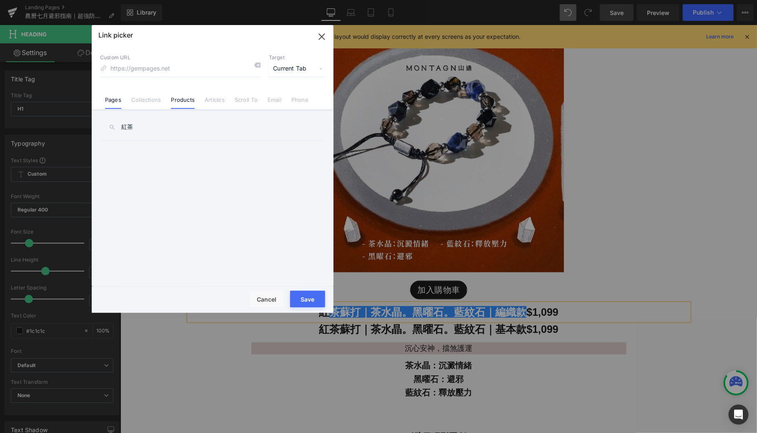
click at [181, 95] on li "Products" at bounding box center [183, 96] width 34 height 15
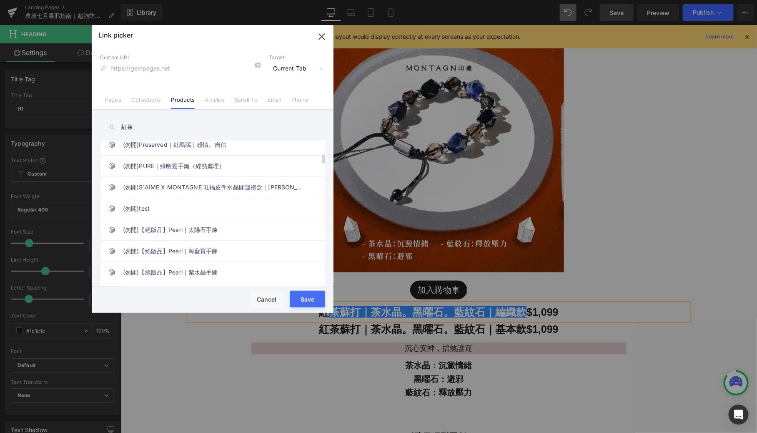
scroll to position [283, 0]
click at [156, 128] on input "紅茶" at bounding box center [212, 127] width 225 height 19
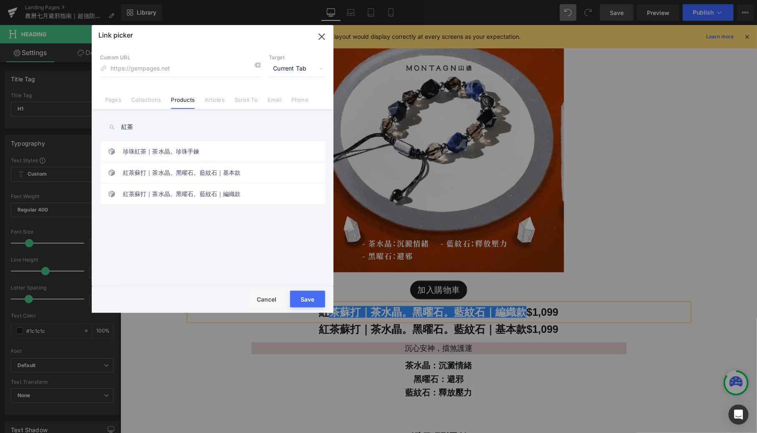
type input "紅茶"
click at [192, 189] on link "紅茶蘇打｜茶水晶。黑曜石。藍紋石｜編織款" at bounding box center [215, 194] width 184 height 21
type input "/products/black-tea-soda"
click at [313, 302] on button "Save" at bounding box center [307, 299] width 35 height 17
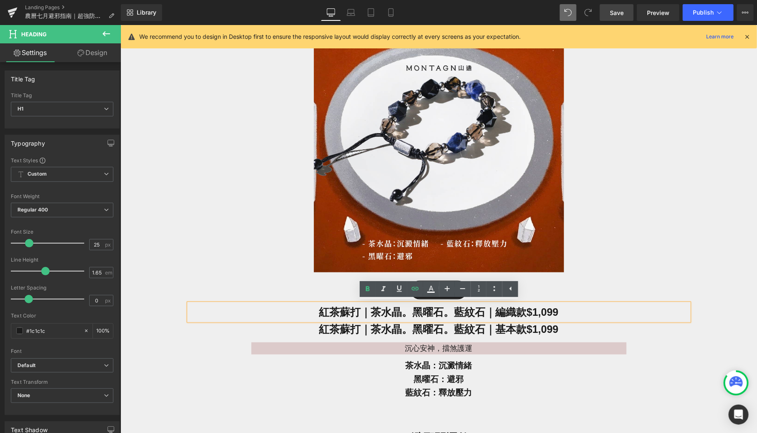
click at [199, 386] on p "藍紋石：釋放壓力" at bounding box center [439, 393] width 500 height 14
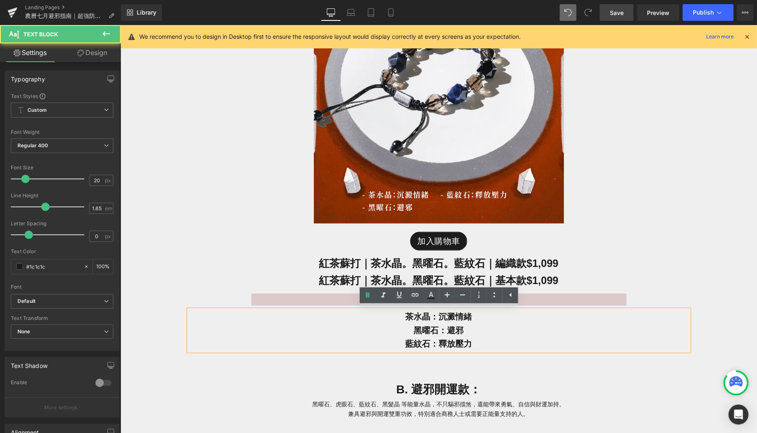
scroll to position [1961, 0]
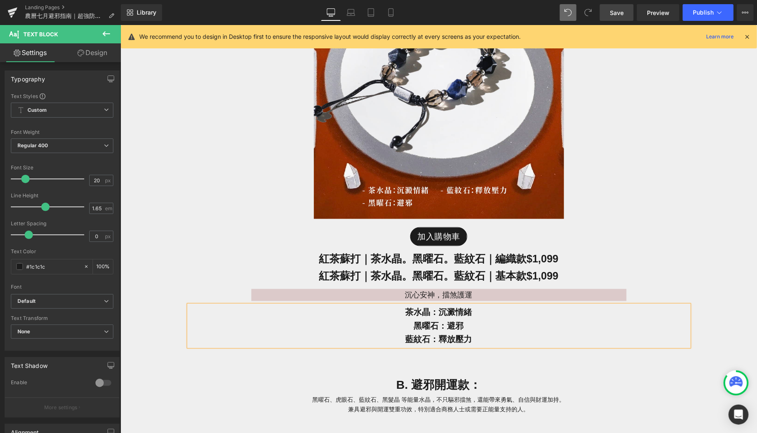
click at [624, 7] on link "Save" at bounding box center [617, 12] width 34 height 17
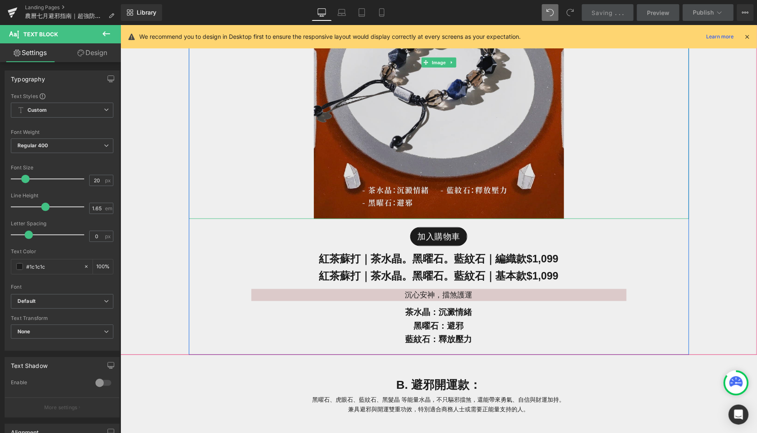
click at [437, 150] on img at bounding box center [439, 62] width 250 height 313
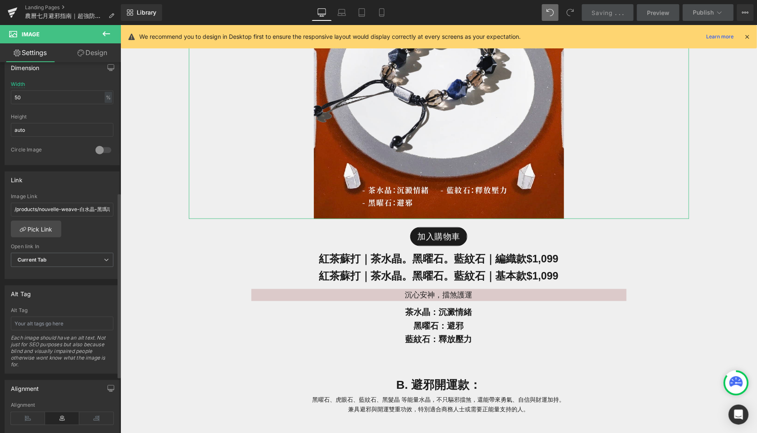
scroll to position [265, 0]
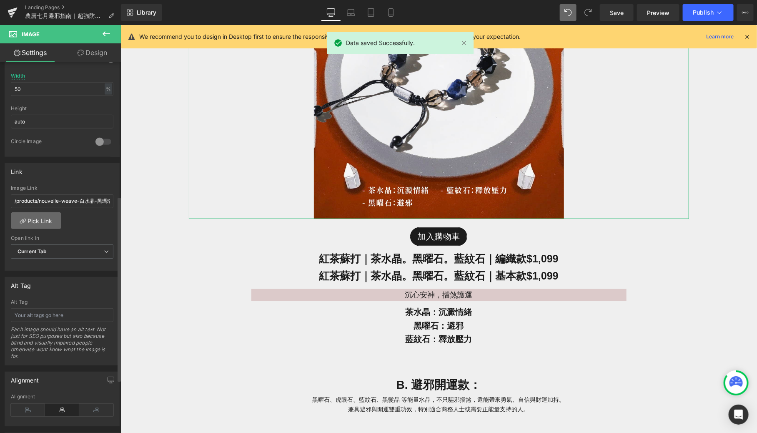
click at [38, 222] on link "Pick Link" at bounding box center [36, 220] width 50 height 17
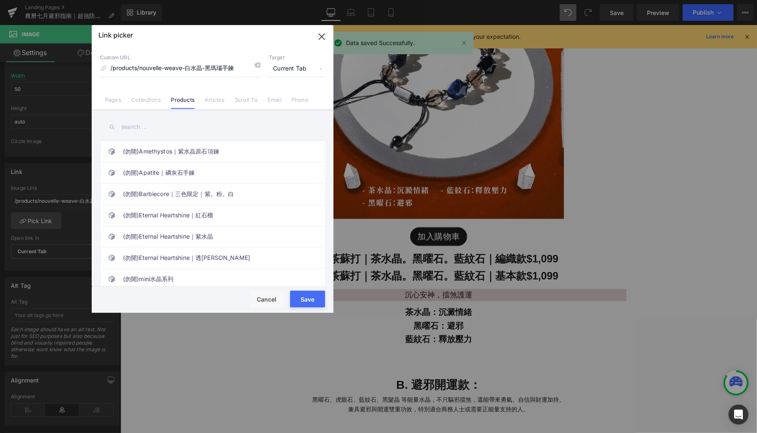
click at [151, 124] on input "text" at bounding box center [212, 127] width 225 height 19
type input "ㄥ"
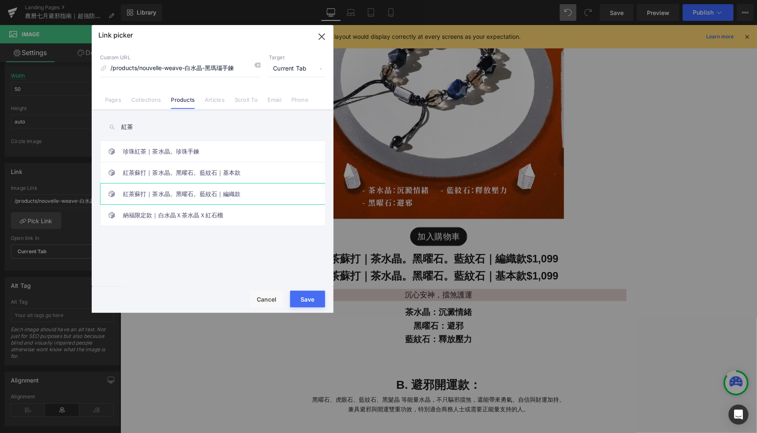
type input "紅茶"
click at [210, 187] on link "紅茶蘇打｜茶水晶。黑曜石。藍紋石｜編織款" at bounding box center [215, 194] width 184 height 21
type input "/products/black-tea-soda"
click at [315, 297] on button "Save" at bounding box center [307, 299] width 35 height 17
type input "/products/black-tea-soda"
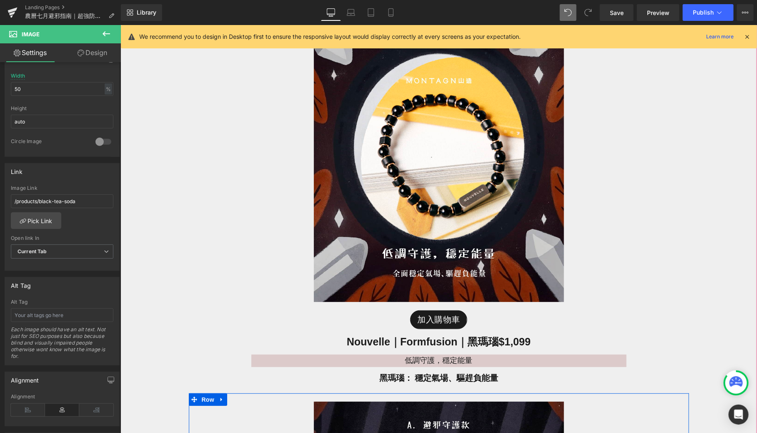
scroll to position [1460, 0]
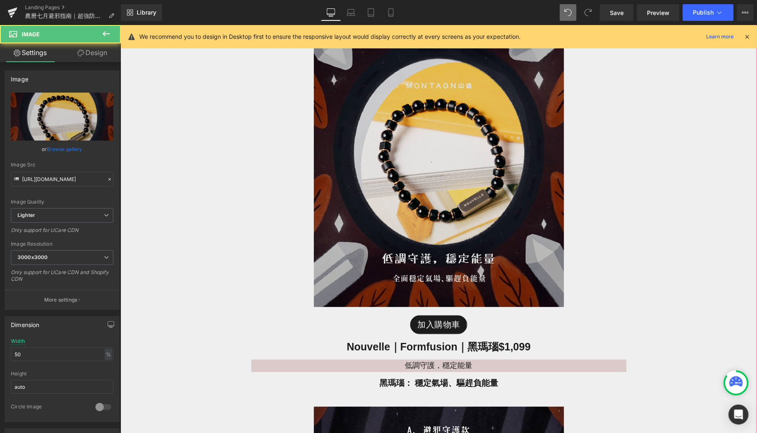
click at [390, 212] on img at bounding box center [439, 150] width 250 height 313
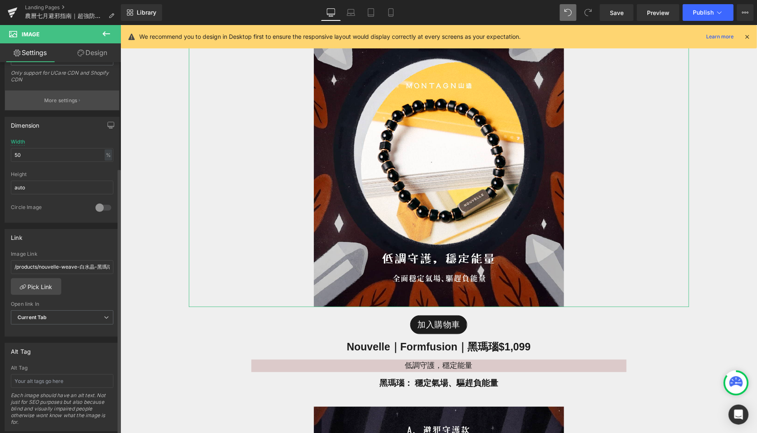
scroll to position [210, 0]
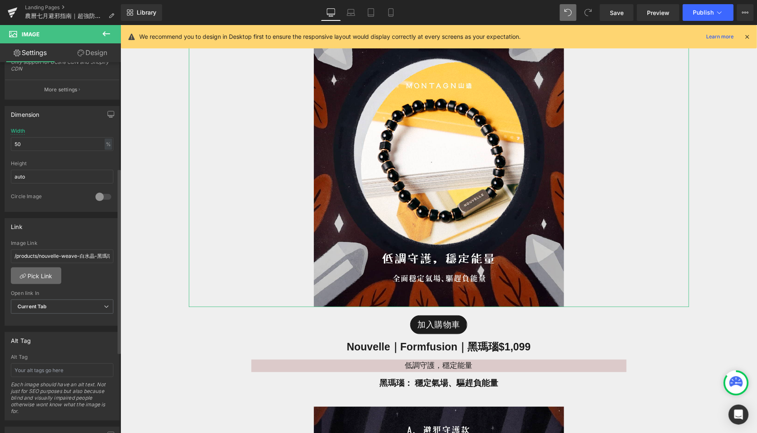
click at [48, 270] on link "Pick Link" at bounding box center [36, 275] width 50 height 17
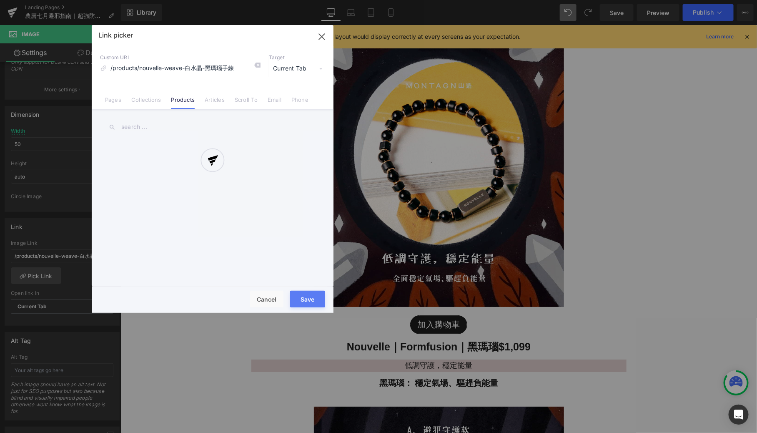
click at [152, 128] on div "Link picker Back to Library Insert Custom URL /products/nouvelle-weave-白水晶-黑瑪瑙手…" at bounding box center [213, 169] width 242 height 288
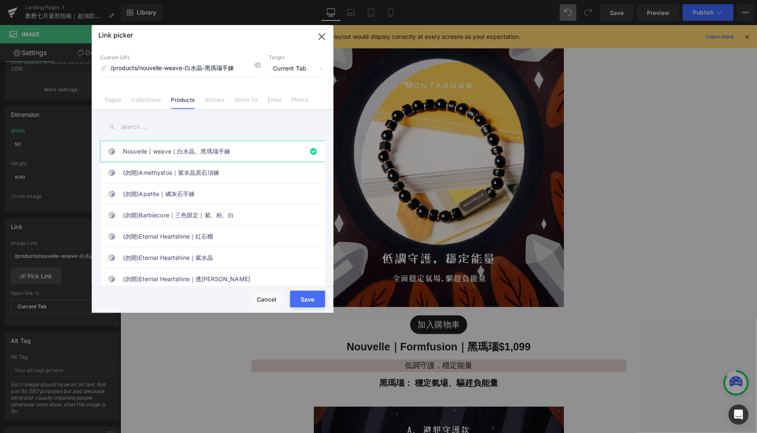
click at [168, 126] on input "text" at bounding box center [212, 127] width 225 height 19
type input "ㄑ"
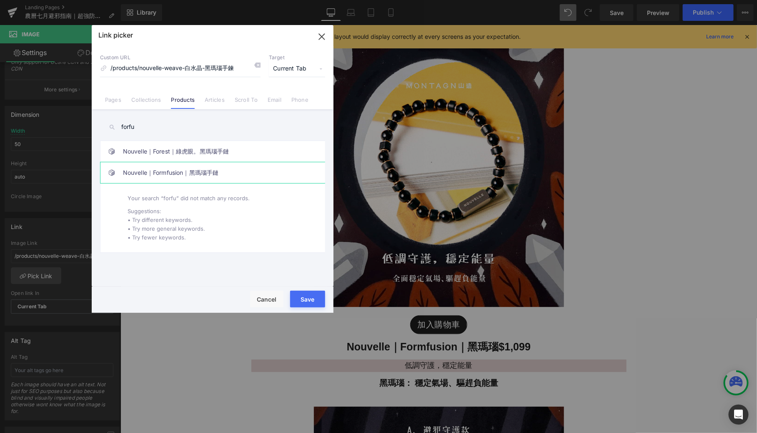
type input "forfu"
click at [171, 176] on link "Nouvelle｜Formfusion｜黑瑪瑙手鏈" at bounding box center [215, 172] width 184 height 21
type input "/products/nouvelle-formfusion-黑瑪瑙手鏈"
click at [307, 305] on button "Save" at bounding box center [307, 299] width 35 height 17
type input "/products/nouvelle-formfusion-黑瑪瑙手鏈"
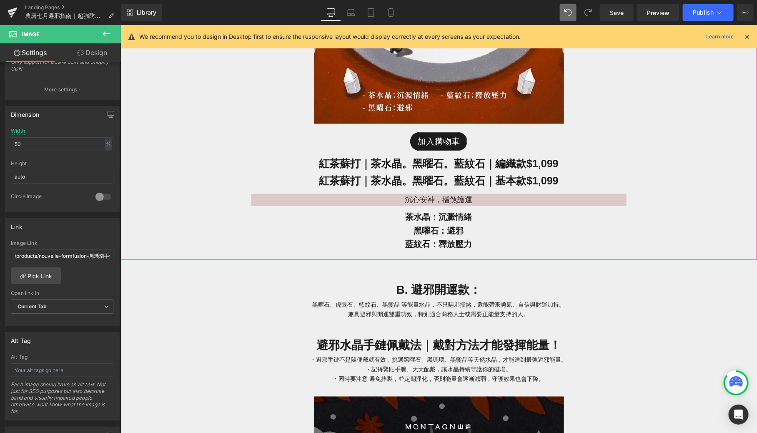
scroll to position [2056, 0]
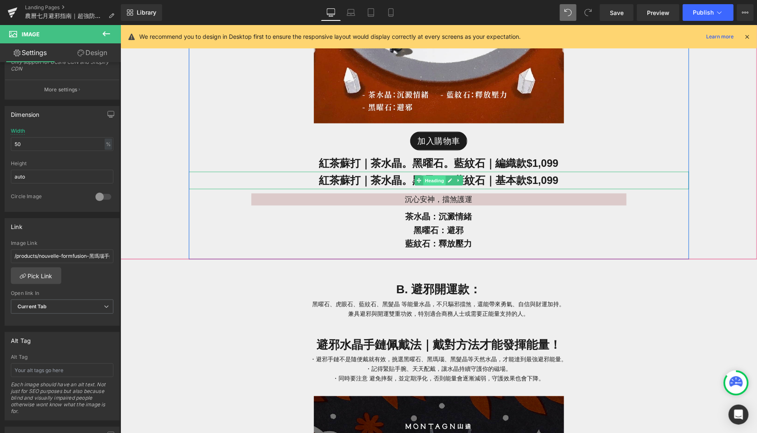
click at [437, 176] on span "Heading" at bounding box center [434, 181] width 23 height 10
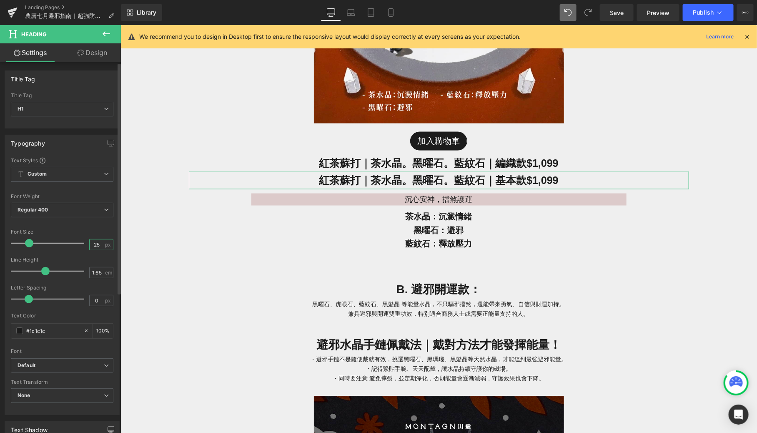
click at [98, 247] on input "25" at bounding box center [97, 244] width 15 height 10
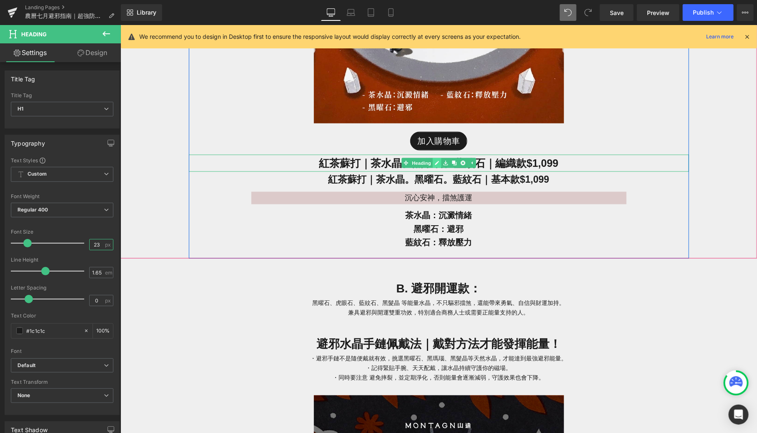
type input "23"
click at [440, 162] on link at bounding box center [436, 163] width 9 height 10
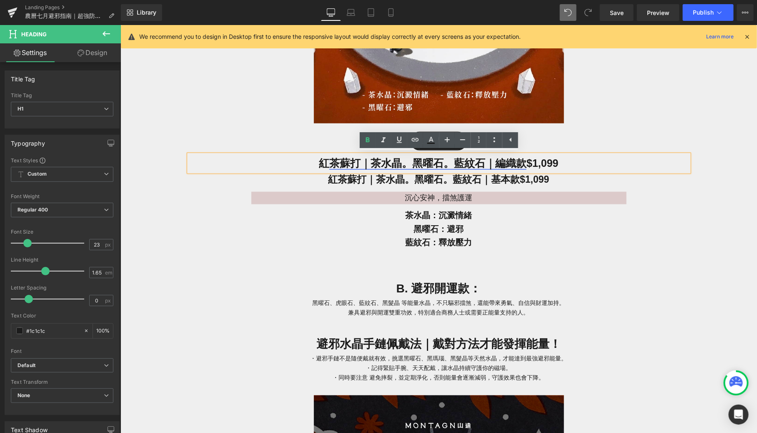
click at [408, 162] on link "茶蘇打｜茶水晶。黑曜石。藍紋石 ｜ 編織款" at bounding box center [427, 163] width 197 height 12
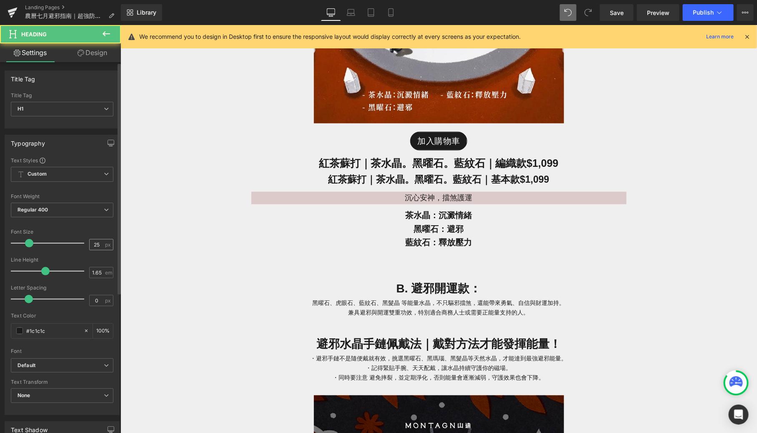
click at [105, 246] on div "25 px" at bounding box center [101, 244] width 24 height 11
click at [98, 245] on input "25" at bounding box center [97, 244] width 15 height 10
type input "23"
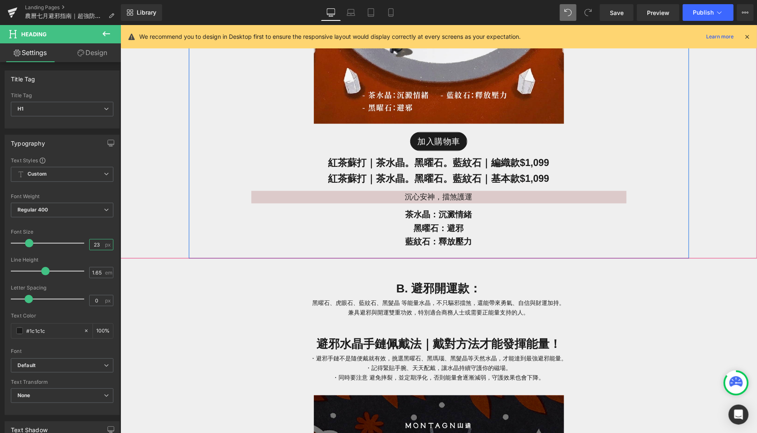
scroll to position [2057, 0]
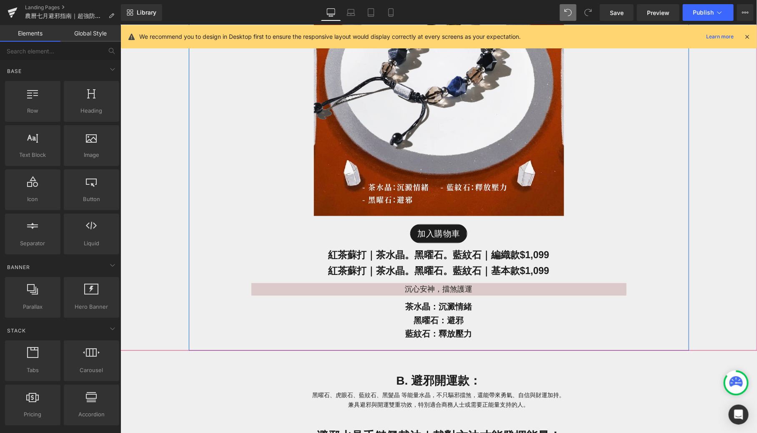
scroll to position [1959, 0]
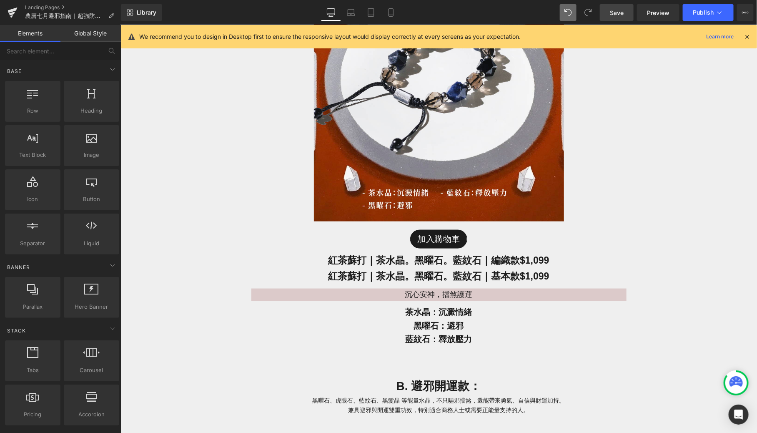
click at [617, 11] on span "Save" at bounding box center [617, 12] width 14 height 9
click at [381, 8] on link "Mobile" at bounding box center [382, 12] width 20 height 17
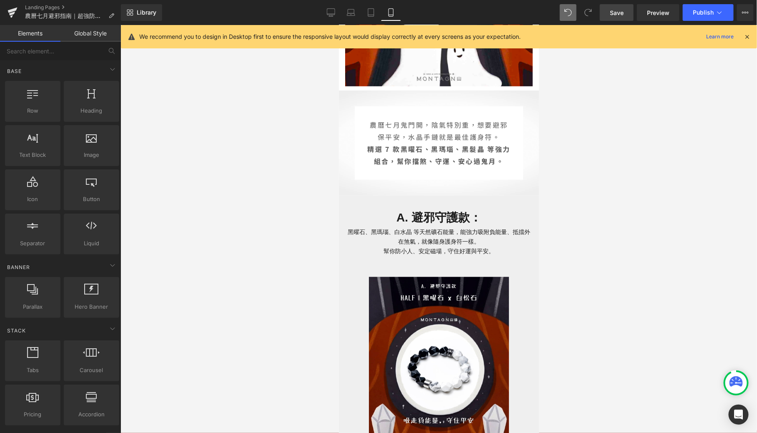
scroll to position [113, 0]
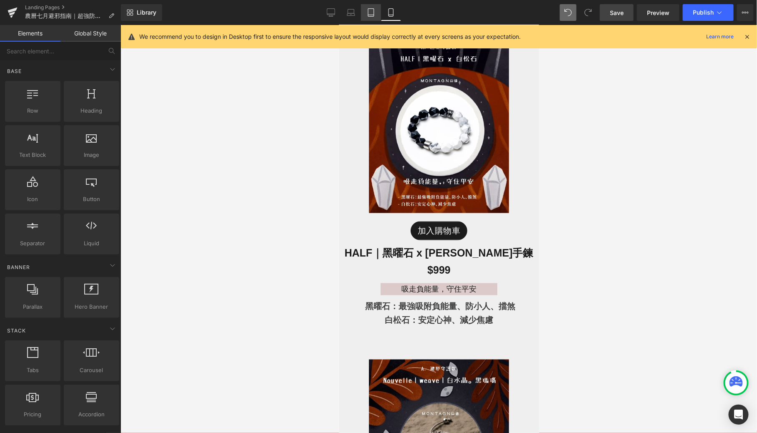
click at [375, 8] on link "Tablet" at bounding box center [371, 12] width 20 height 17
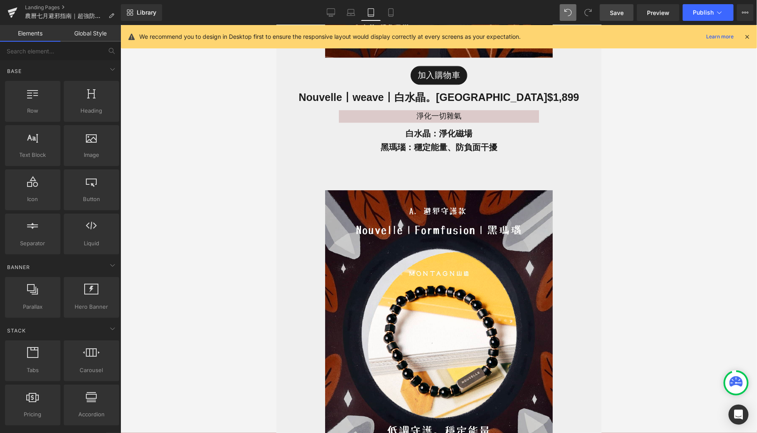
scroll to position [1162, 0]
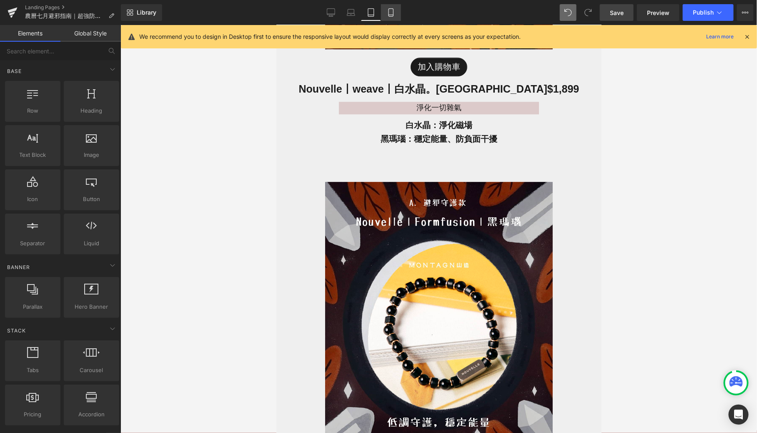
click at [389, 13] on icon at bounding box center [391, 12] width 8 height 8
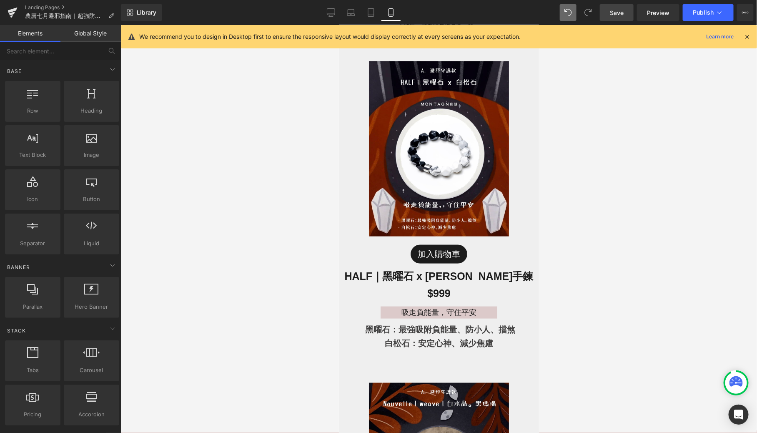
scroll to position [459, 0]
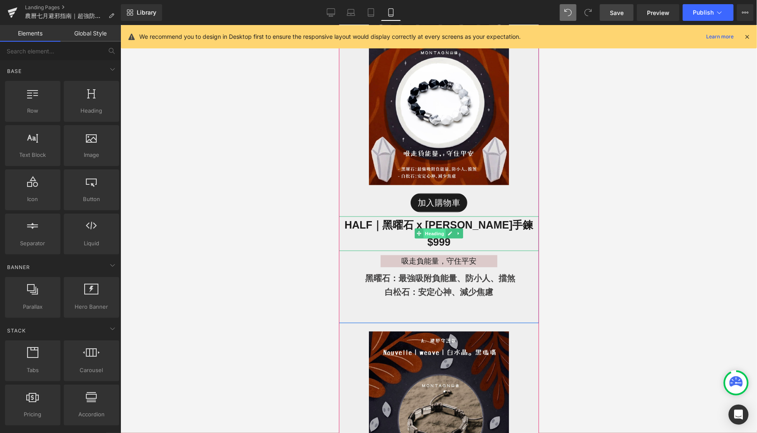
click at [435, 229] on span "Heading" at bounding box center [434, 234] width 23 height 10
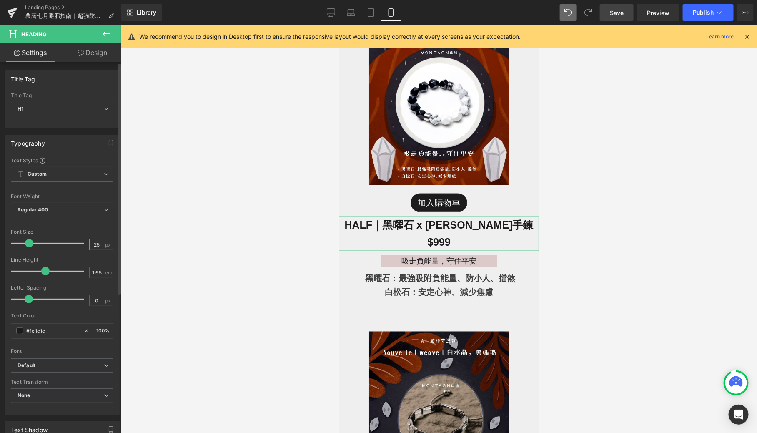
click at [101, 245] on div "25 px" at bounding box center [101, 244] width 24 height 11
click at [100, 244] on input "25" at bounding box center [97, 244] width 15 height 10
click at [108, 150] on div "Typography Text Styles Custom Custom Setup Global Style Custom Setup Global Sty…" at bounding box center [62, 275] width 115 height 280
click at [108, 143] on icon "button" at bounding box center [111, 143] width 7 height 7
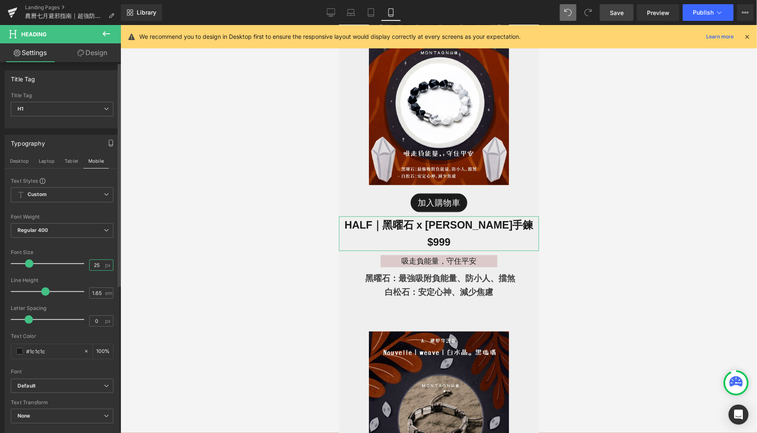
click at [98, 260] on input "25" at bounding box center [97, 265] width 15 height 10
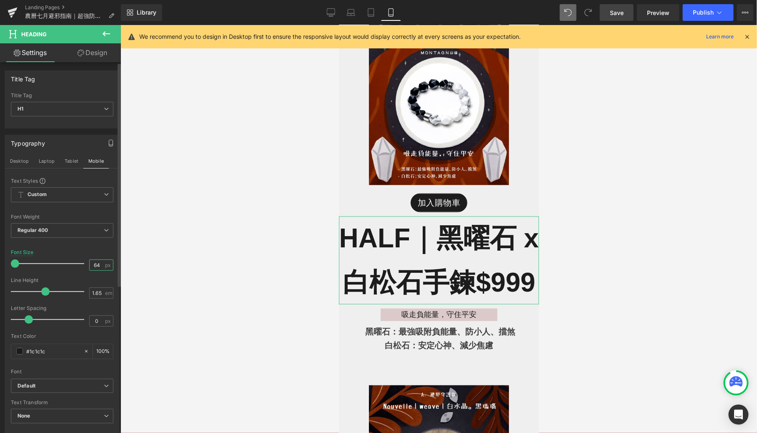
type input "6"
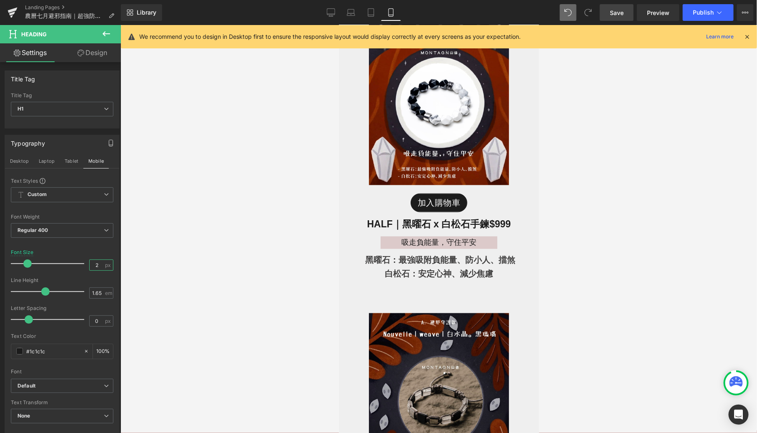
type input "22"
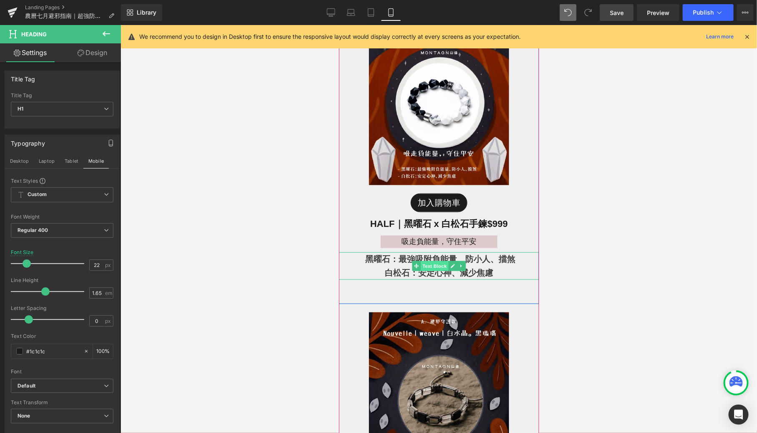
click at [438, 264] on span "Text Block" at bounding box center [434, 266] width 28 height 10
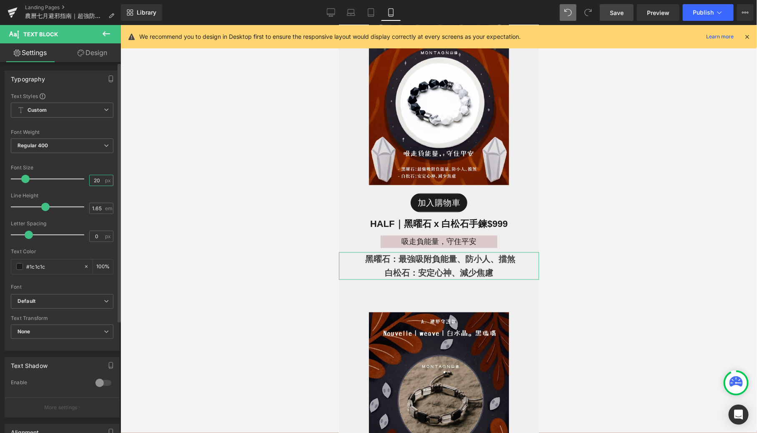
click at [99, 180] on input "20" at bounding box center [97, 180] width 15 height 10
type input "2"
type input "18"
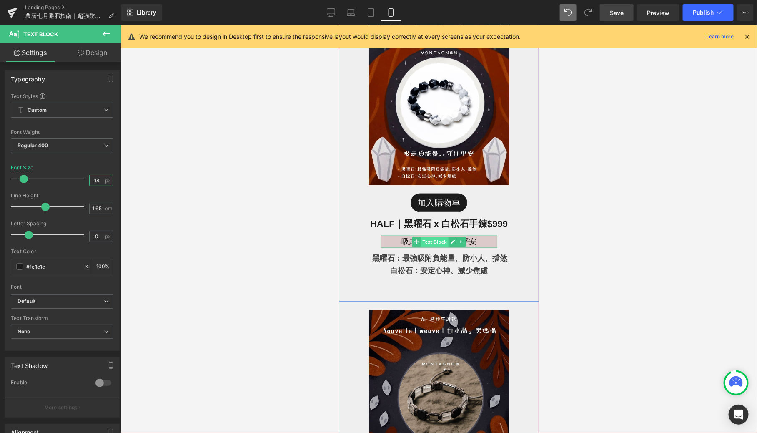
drag, startPoint x: 440, startPoint y: 243, endPoint x: 673, endPoint y: 266, distance: 233.4
click at [440, 243] on span "Text Block" at bounding box center [434, 242] width 28 height 10
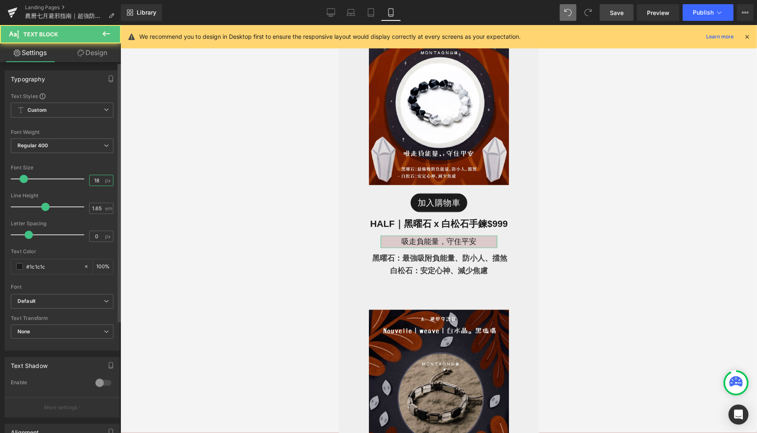
click at [98, 178] on input "18" at bounding box center [97, 180] width 15 height 10
type input "16"
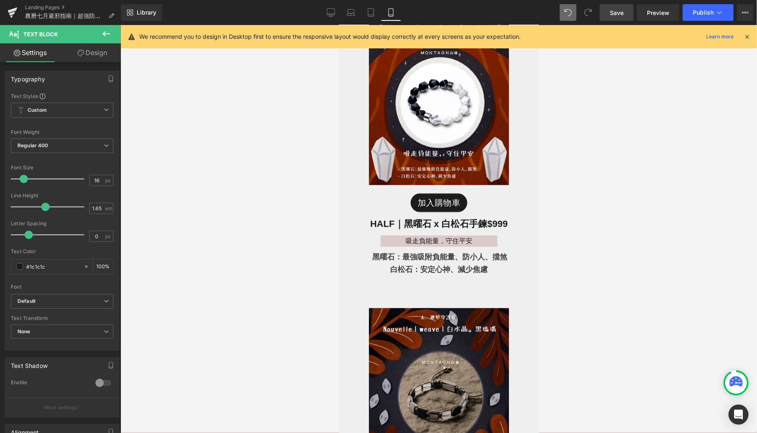
click at [216, 265] on div at bounding box center [439, 229] width 637 height 408
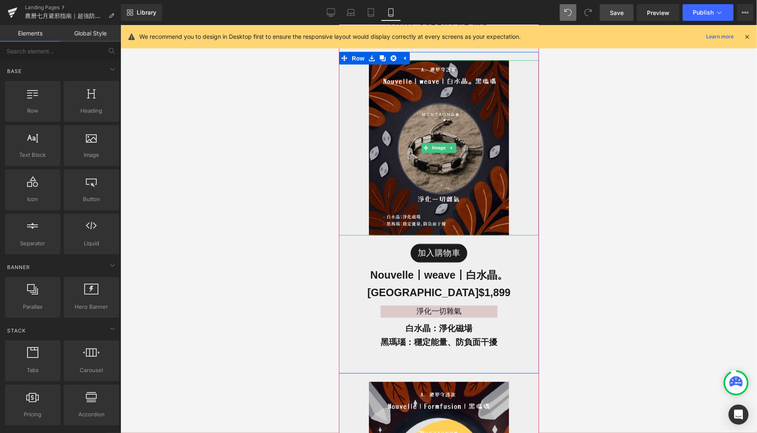
scroll to position [717, 0]
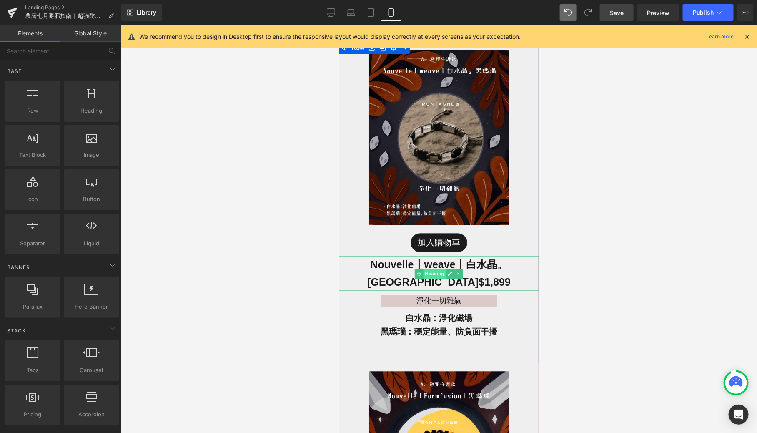
click at [435, 273] on span "Heading" at bounding box center [434, 274] width 23 height 10
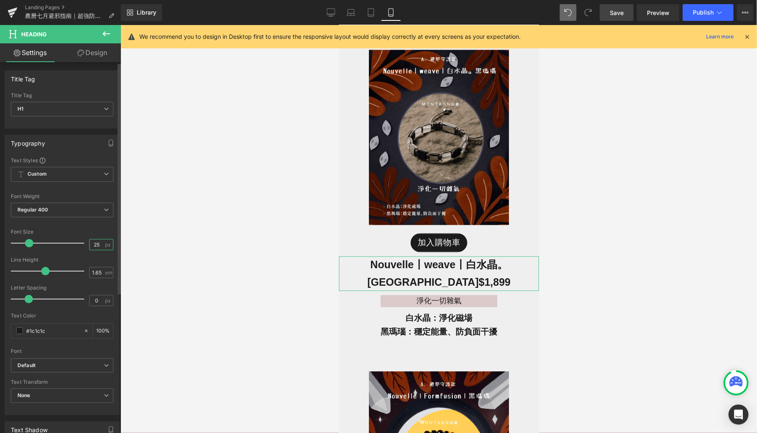
click at [98, 241] on input "25" at bounding box center [97, 244] width 15 height 10
click at [104, 142] on button "button" at bounding box center [110, 143] width 13 height 16
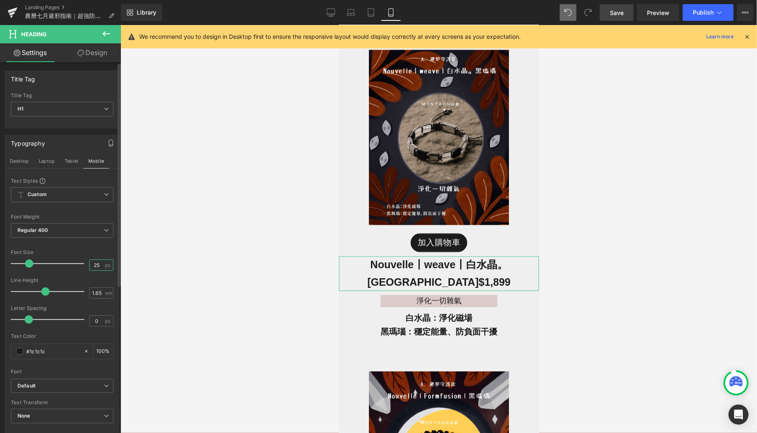
click at [100, 264] on input "25" at bounding box center [97, 265] width 15 height 10
type input "22"
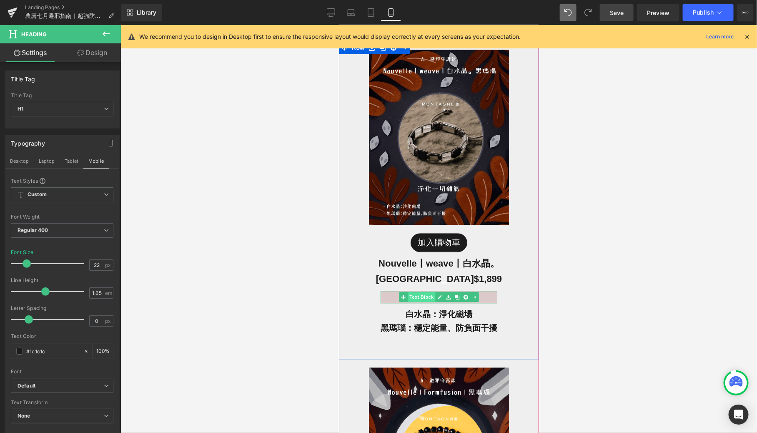
click at [424, 292] on span "Text Block" at bounding box center [421, 297] width 28 height 10
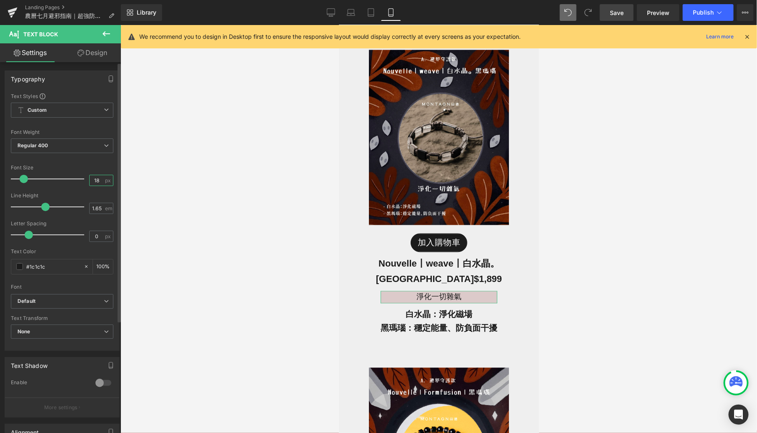
click at [97, 181] on input "18" at bounding box center [97, 180] width 15 height 10
type input "16"
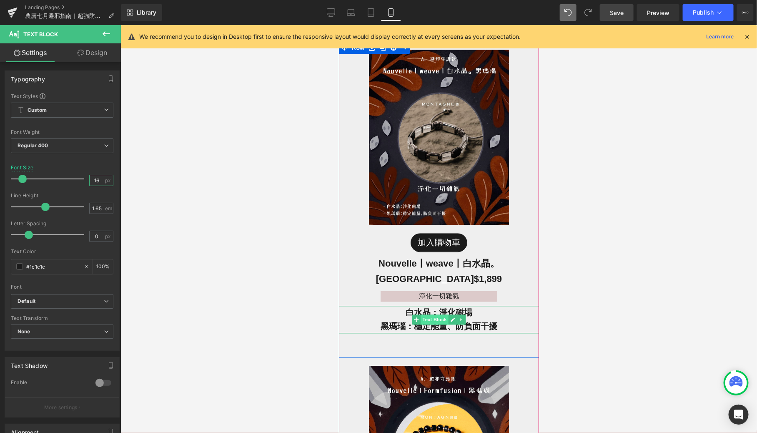
drag, startPoint x: 437, startPoint y: 302, endPoint x: 425, endPoint y: 303, distance: 12.1
click at [437, 314] on span "Text Block" at bounding box center [434, 319] width 28 height 10
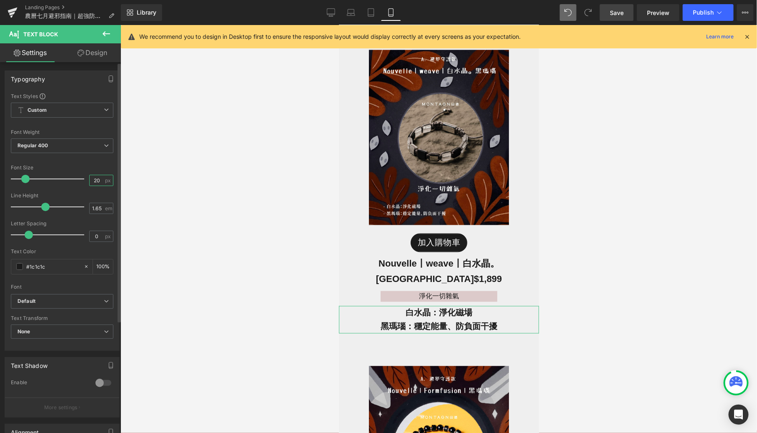
click at [101, 180] on input "20" at bounding box center [97, 180] width 15 height 10
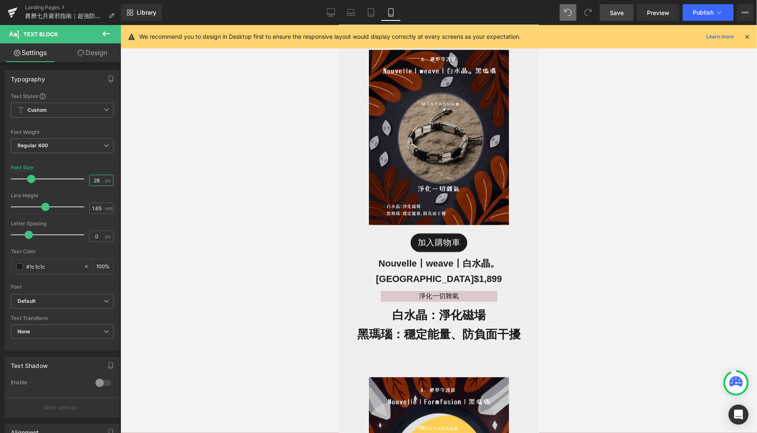
type input "2"
type input "1"
type input "2"
type input "18"
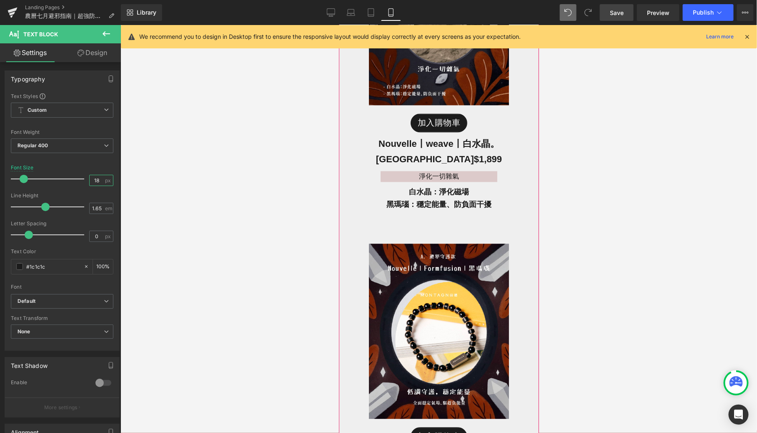
scroll to position [971, 0]
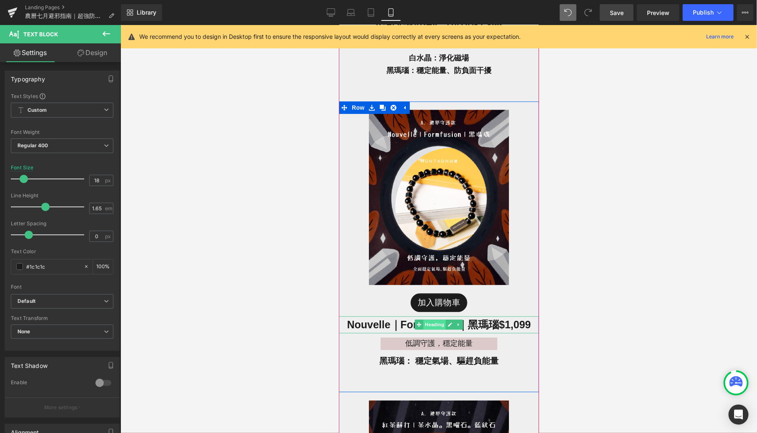
click at [436, 319] on span "Heading" at bounding box center [434, 324] width 23 height 10
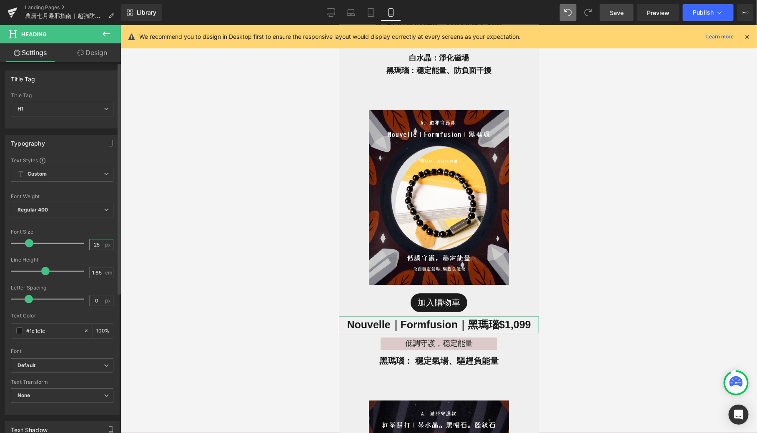
click at [100, 239] on input "25" at bounding box center [97, 244] width 15 height 10
type input "22"
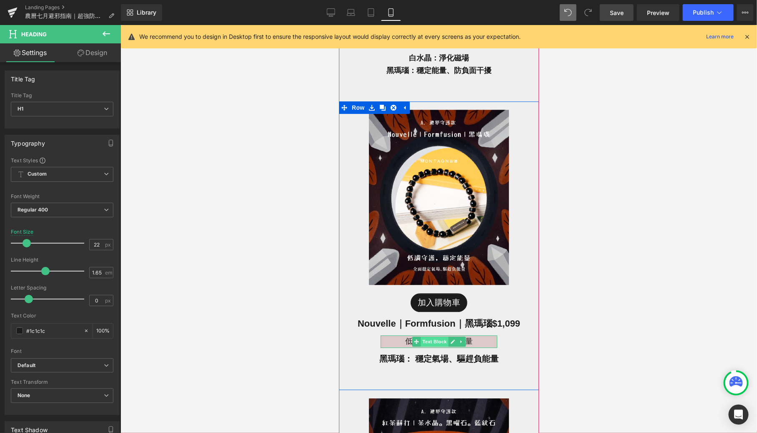
click at [440, 336] on span "Text Block" at bounding box center [434, 341] width 28 height 10
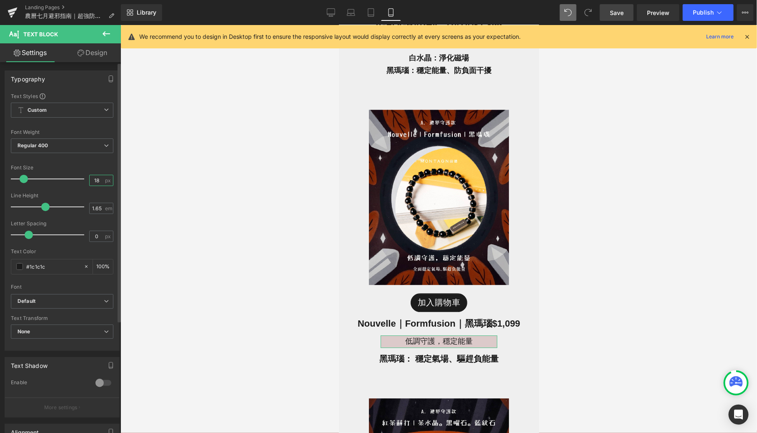
click at [98, 183] on input "18" at bounding box center [97, 180] width 15 height 10
type input "16"
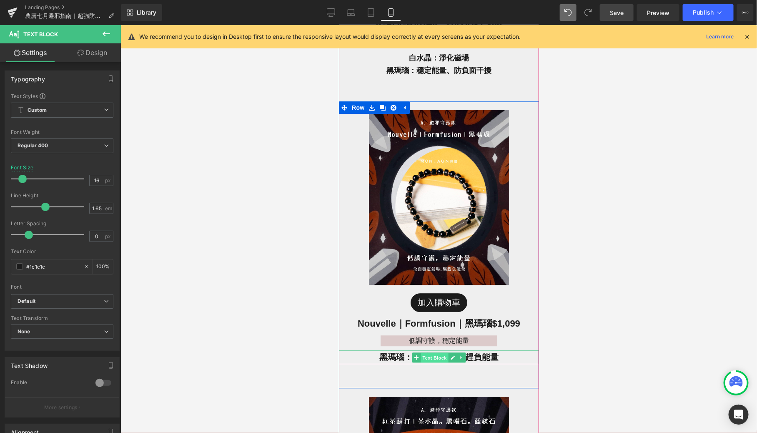
click at [437, 352] on span "Text Block" at bounding box center [434, 357] width 28 height 10
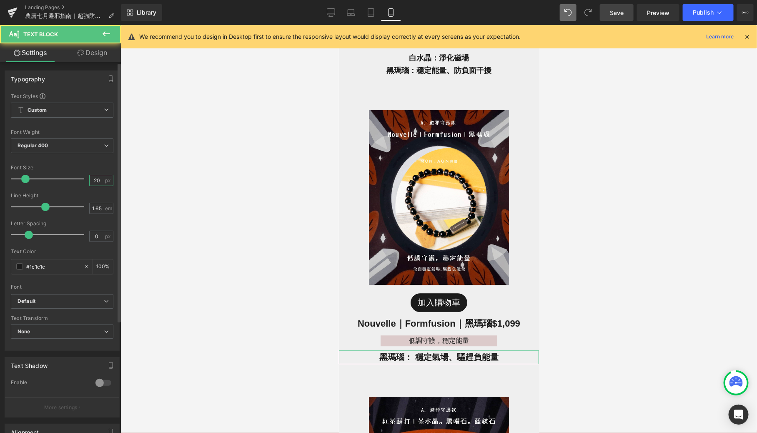
click at [96, 182] on input "20" at bounding box center [97, 180] width 15 height 10
type input "2"
type input "18"
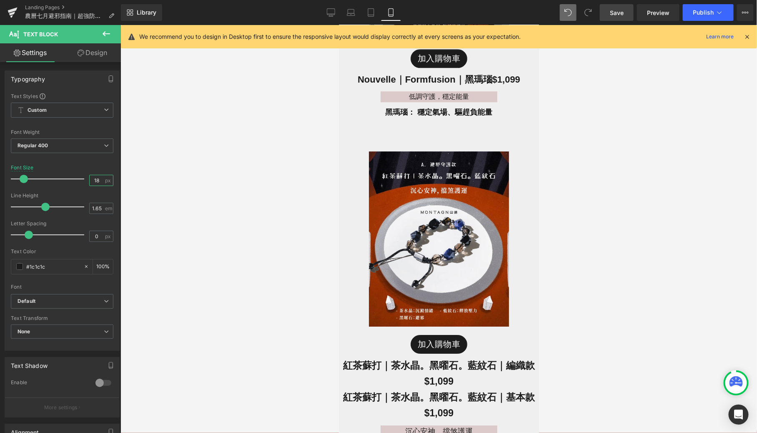
scroll to position [1331, 0]
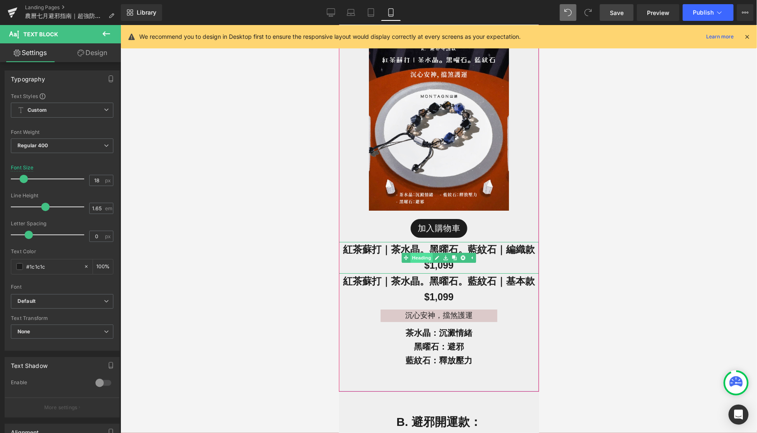
click at [422, 252] on link "Heading" at bounding box center [417, 257] width 31 height 10
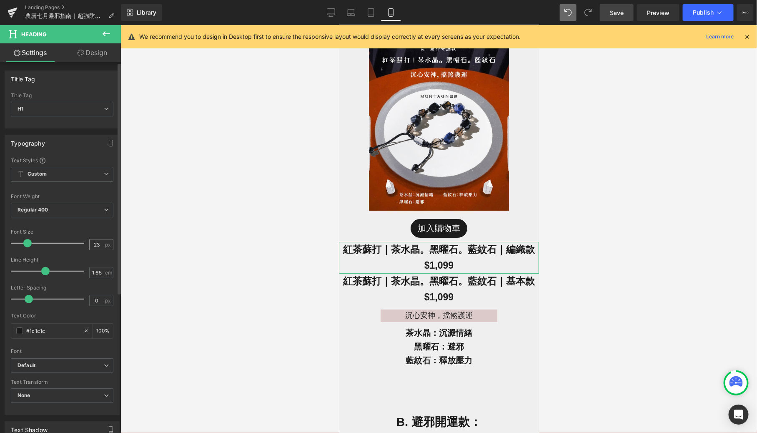
click at [105, 244] on span "px" at bounding box center [108, 244] width 7 height 5
click at [98, 246] on input "23" at bounding box center [97, 244] width 15 height 10
type input "22"
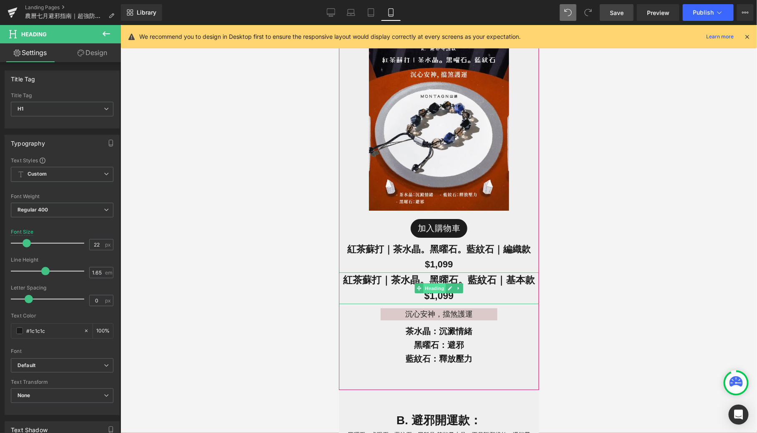
click at [428, 283] on span "Heading" at bounding box center [434, 288] width 23 height 10
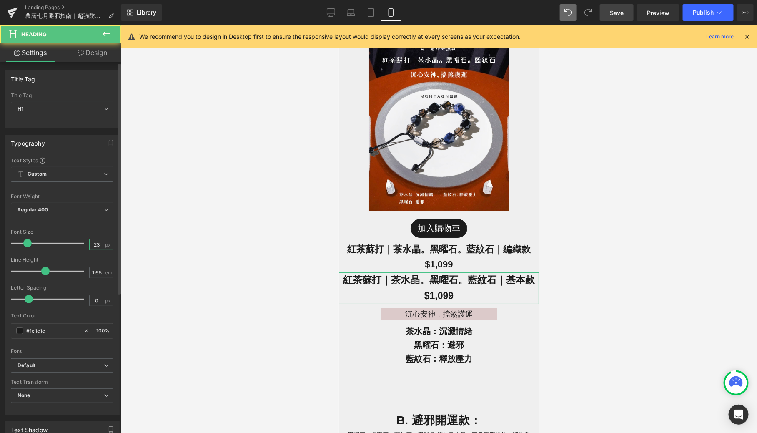
click at [99, 245] on input "23" at bounding box center [97, 244] width 15 height 10
type input "22"
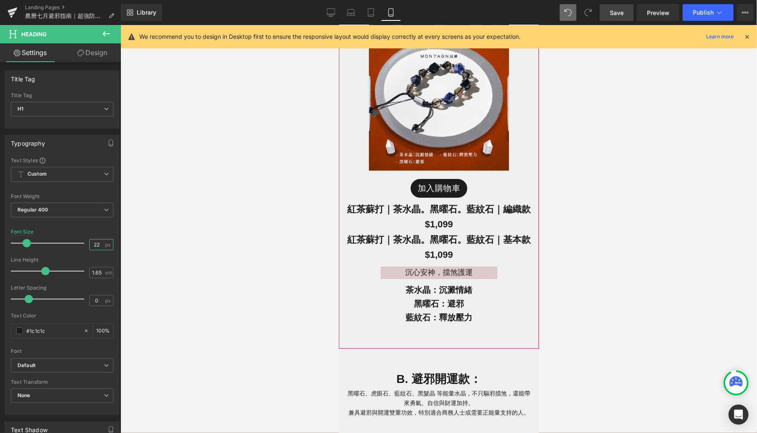
scroll to position [1379, 0]
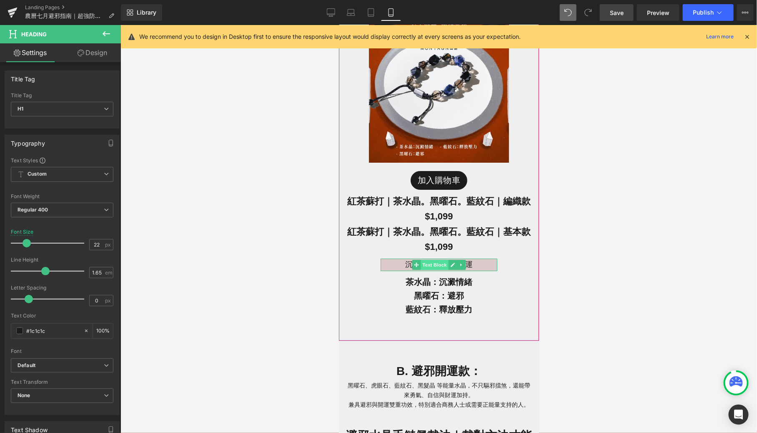
click at [436, 259] on span "Text Block" at bounding box center [434, 264] width 28 height 10
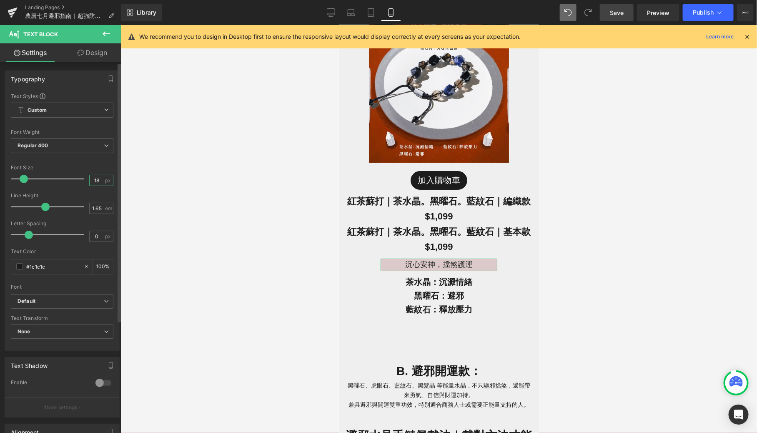
click at [98, 179] on input "18" at bounding box center [97, 180] width 15 height 10
type input "16"
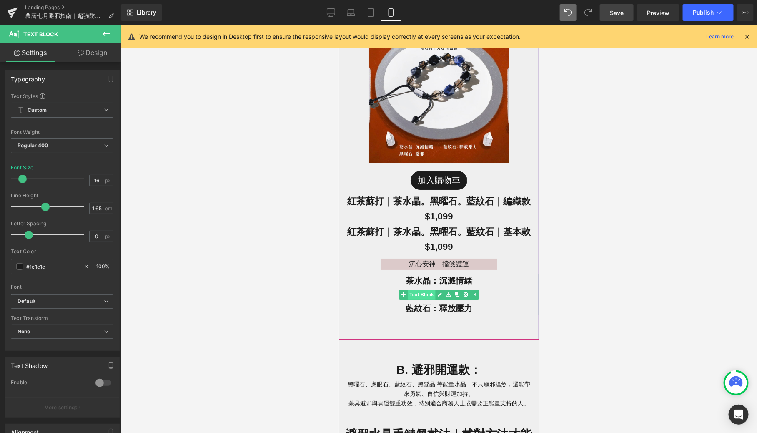
click at [424, 289] on span "Text Block" at bounding box center [421, 294] width 28 height 10
click at [101, 177] on input "20" at bounding box center [97, 180] width 15 height 10
type input "2"
type input "18"
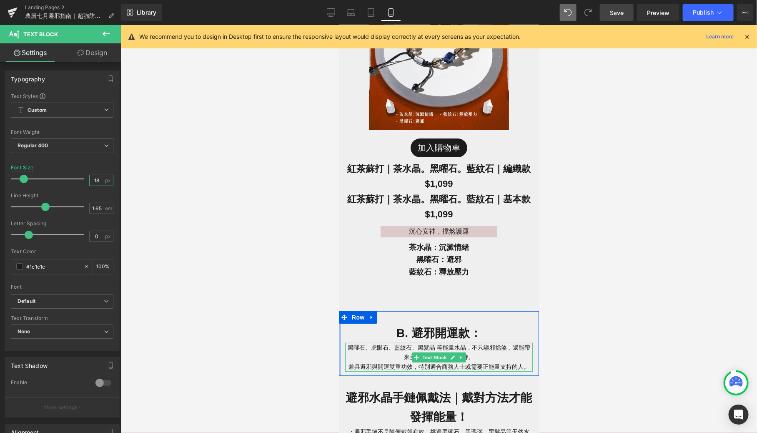
scroll to position [1380, 0]
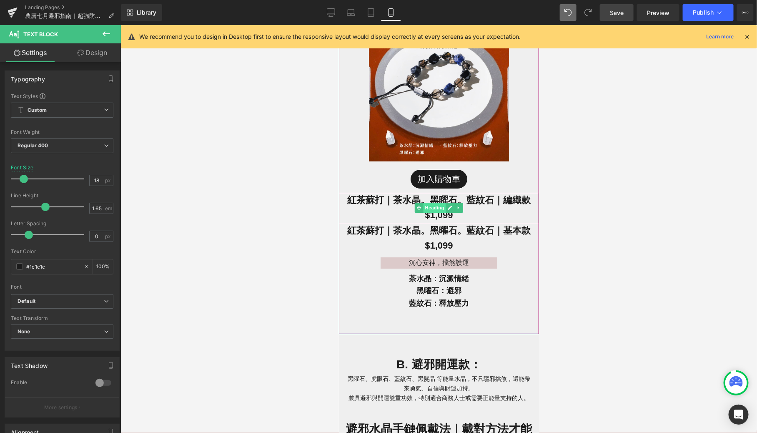
click at [438, 202] on span "Heading" at bounding box center [434, 207] width 23 height 10
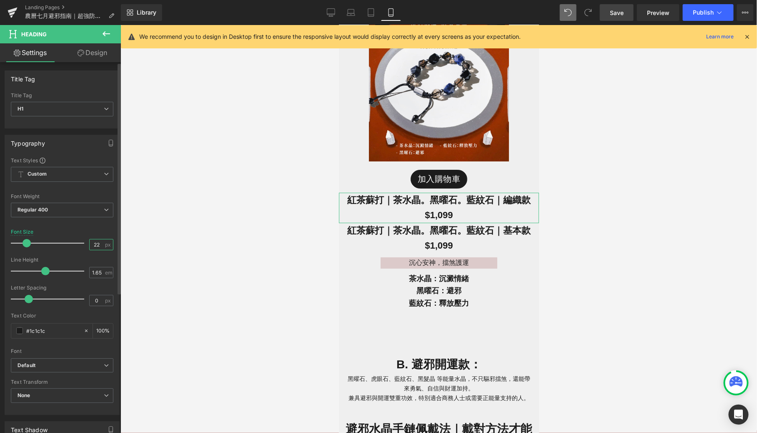
click at [99, 242] on input "22" at bounding box center [97, 244] width 15 height 10
type input "20"
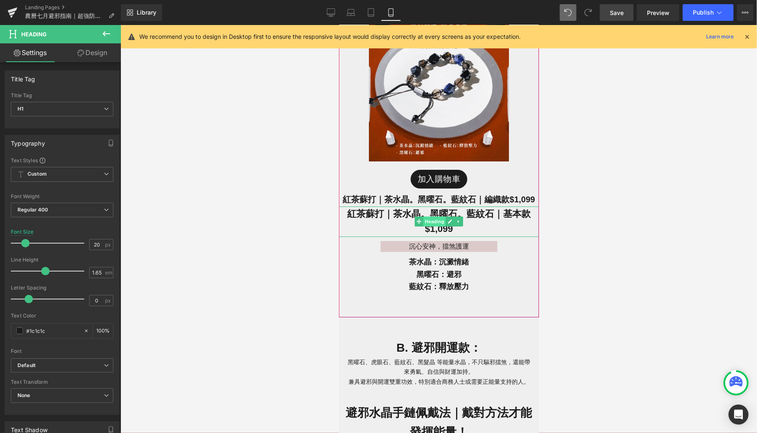
click at [435, 216] on span "Heading" at bounding box center [434, 221] width 23 height 10
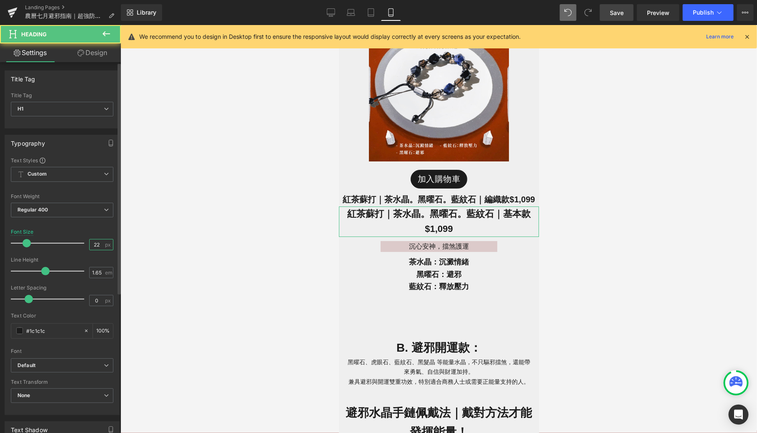
click at [100, 244] on input "22" at bounding box center [97, 244] width 15 height 10
type input "20"
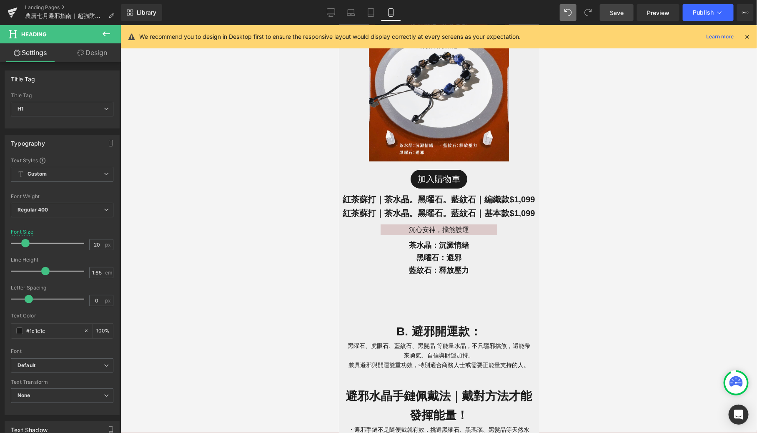
click at [259, 217] on div at bounding box center [439, 229] width 637 height 408
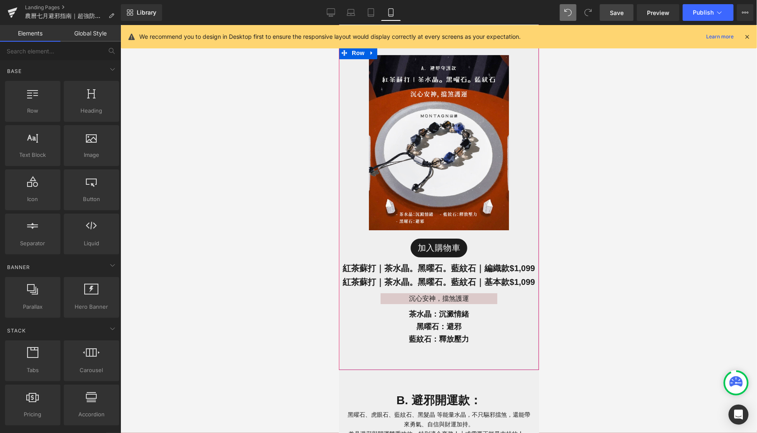
scroll to position [1300, 0]
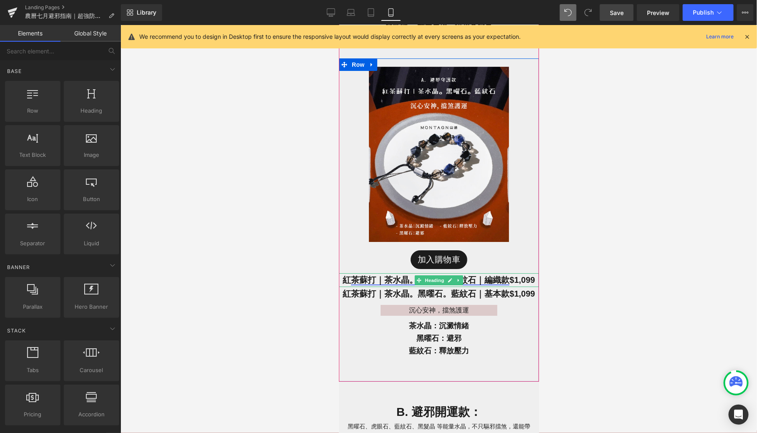
click at [483, 275] on link "茶蘇打｜茶水晶。黑曜石。藍紋石｜編織款" at bounding box center [430, 279] width 158 height 9
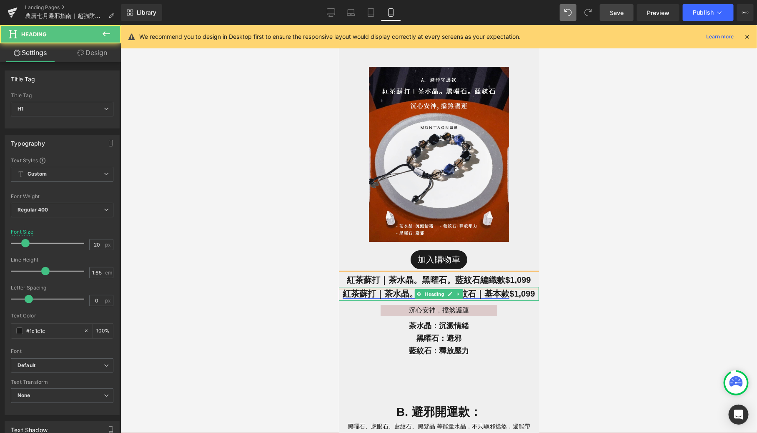
click at [481, 289] on link "紅茶蘇打｜茶水晶。黑曜石。藍紋石｜基本款" at bounding box center [425, 293] width 167 height 9
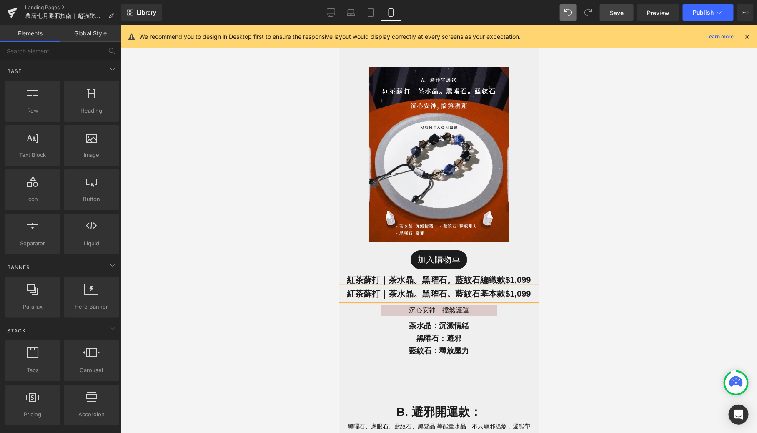
click at [663, 303] on div at bounding box center [439, 229] width 637 height 408
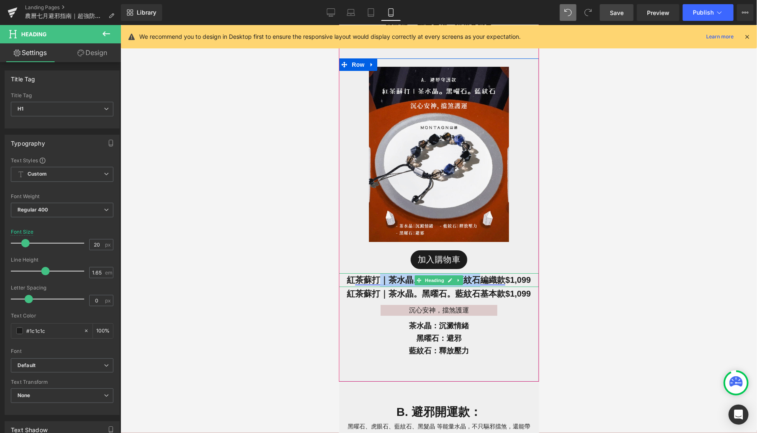
drag, startPoint x: 377, startPoint y: 264, endPoint x: 477, endPoint y: 267, distance: 99.7
click at [477, 275] on link "茶蘇打｜茶水晶。黑曜石。藍紋石編織款" at bounding box center [430, 279] width 150 height 9
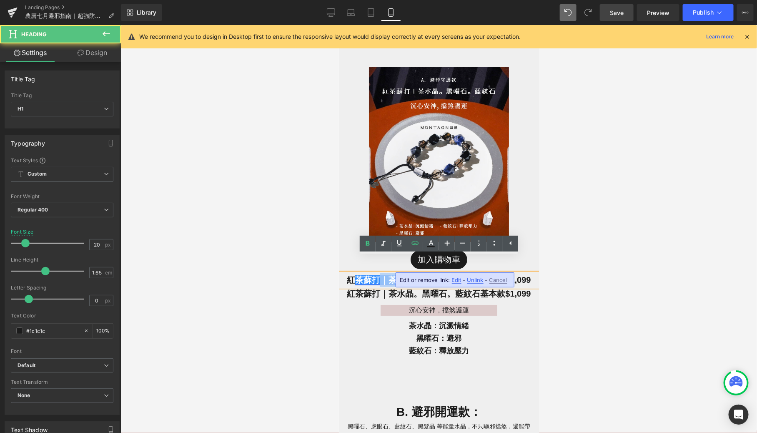
click at [477, 275] on link "茶蘇打｜茶水晶。黑曜石。藍紋石編織款" at bounding box center [430, 279] width 150 height 9
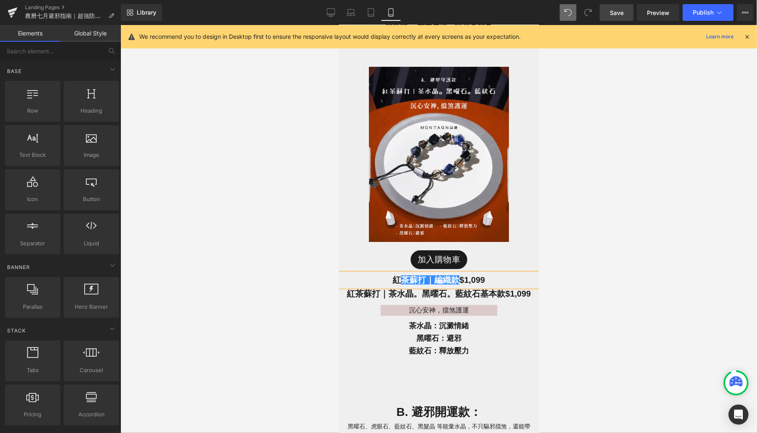
click at [670, 199] on div at bounding box center [439, 229] width 637 height 408
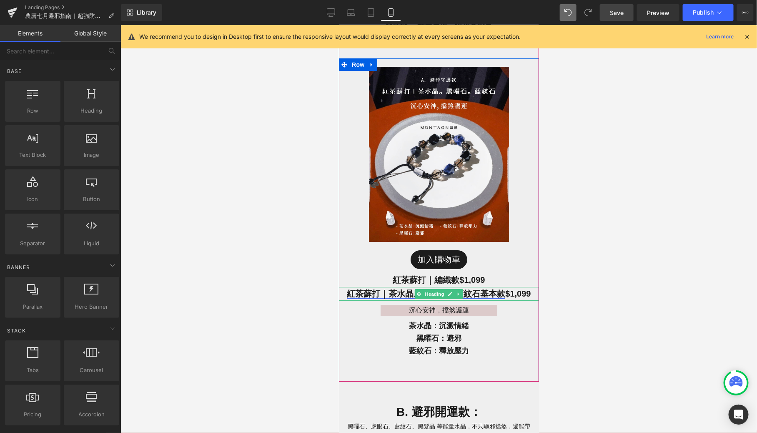
click at [475, 289] on link "紅茶蘇打｜茶水晶。黑曜石。藍紋石基本款" at bounding box center [426, 293] width 158 height 9
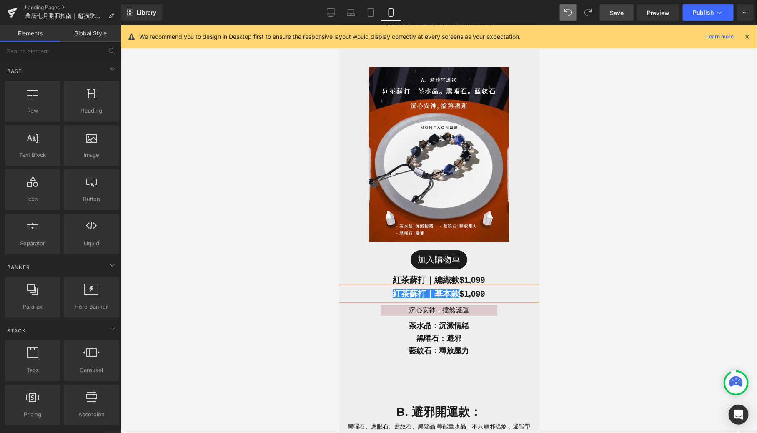
click at [604, 262] on div at bounding box center [439, 229] width 637 height 408
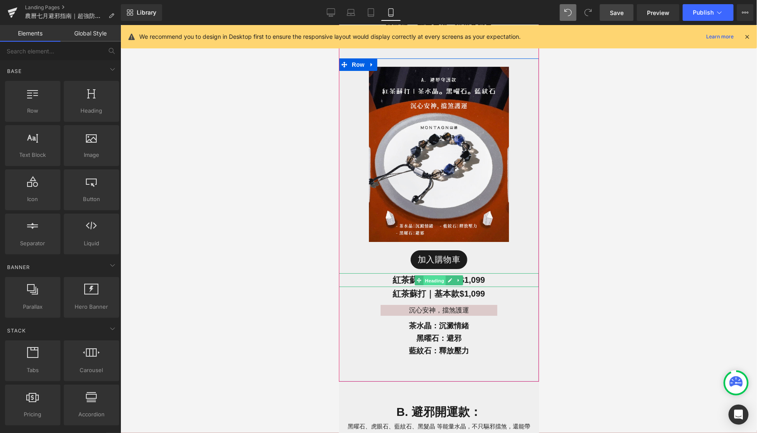
click at [428, 275] on span "Heading" at bounding box center [434, 280] width 23 height 10
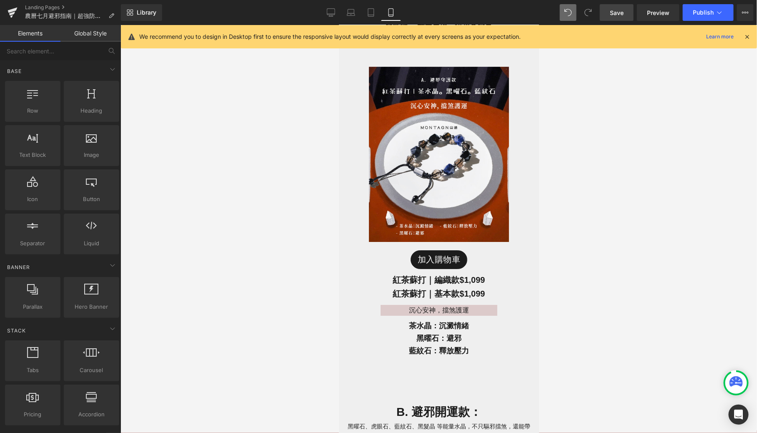
click at [290, 320] on div at bounding box center [439, 229] width 637 height 408
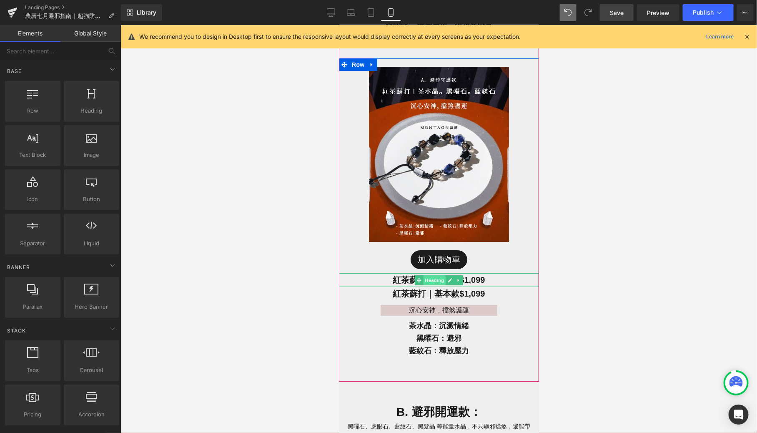
click at [437, 275] on span "Heading" at bounding box center [434, 280] width 23 height 10
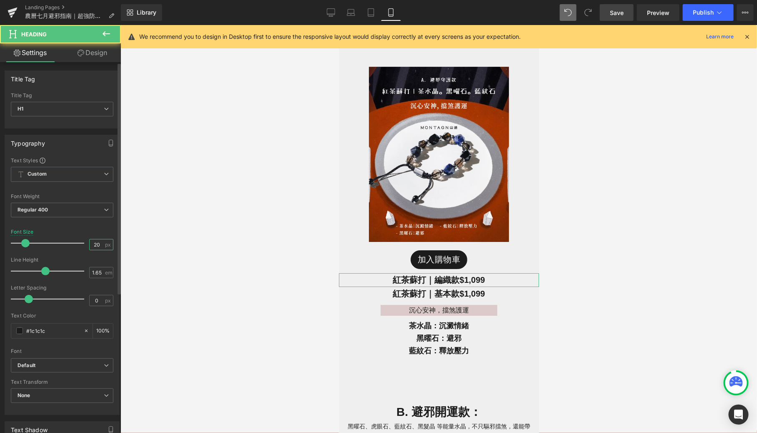
click at [99, 246] on input "20" at bounding box center [97, 244] width 15 height 10
type input "22"
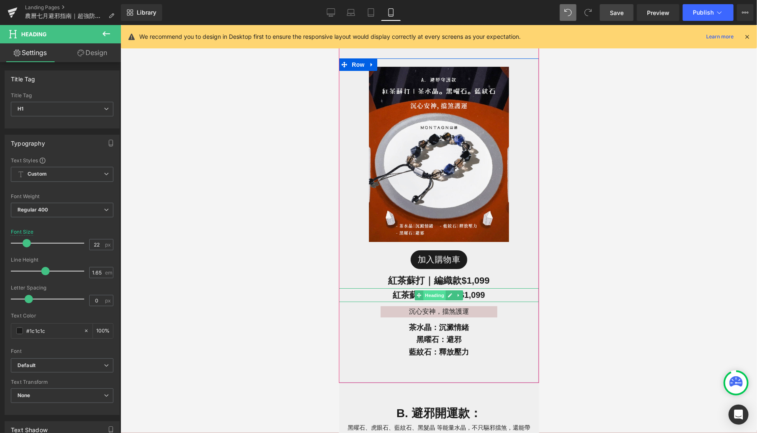
click at [435, 290] on span "Heading" at bounding box center [434, 295] width 23 height 10
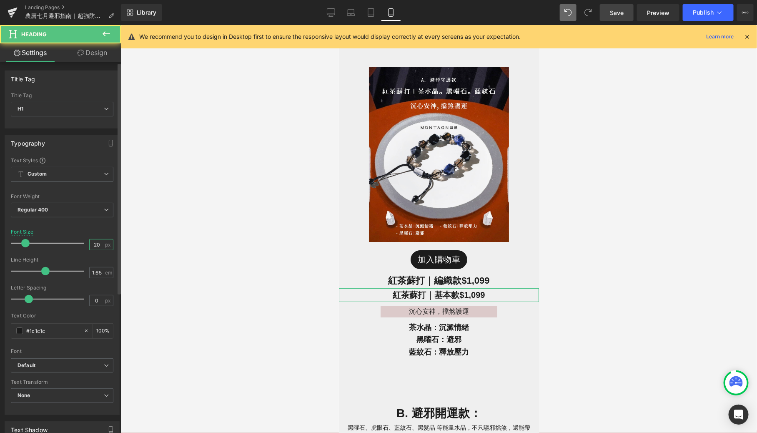
click at [98, 244] on input "20" at bounding box center [97, 244] width 15 height 10
type input "22"
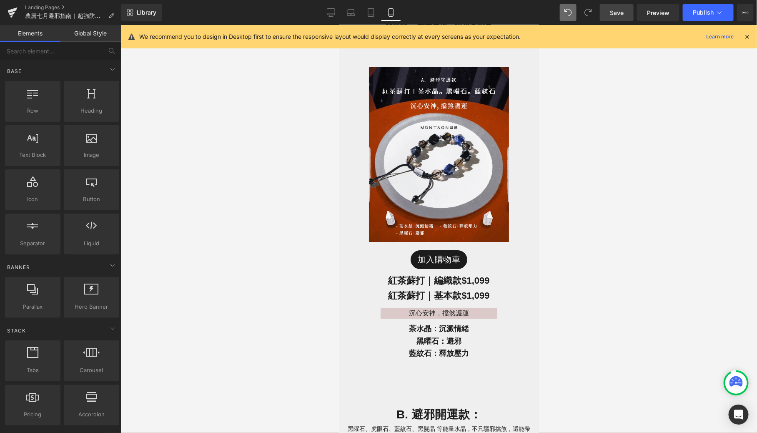
click at [255, 273] on div at bounding box center [439, 229] width 637 height 408
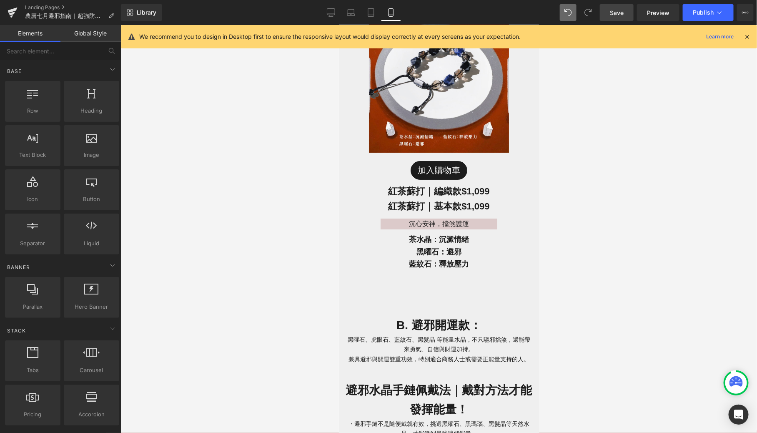
scroll to position [1354, 0]
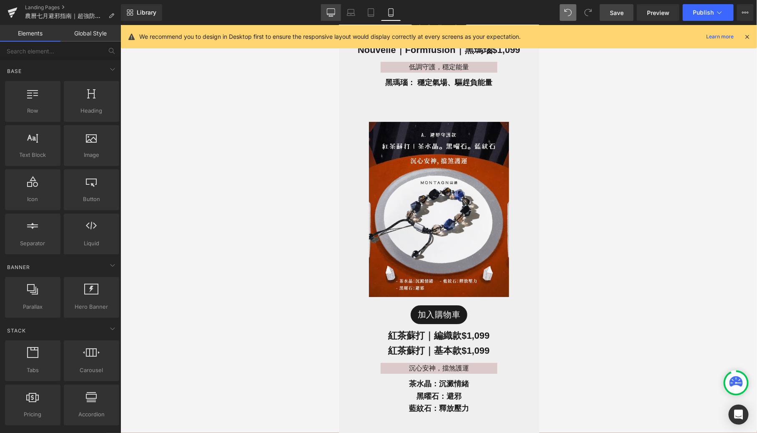
click at [327, 16] on link "Desktop" at bounding box center [331, 12] width 20 height 17
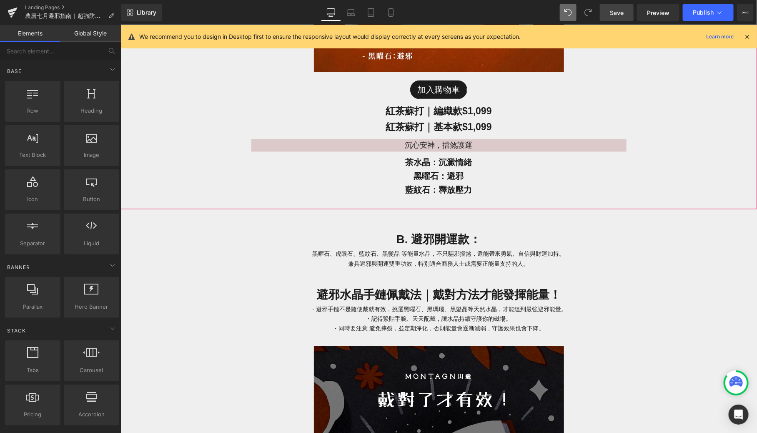
scroll to position [2139, 0]
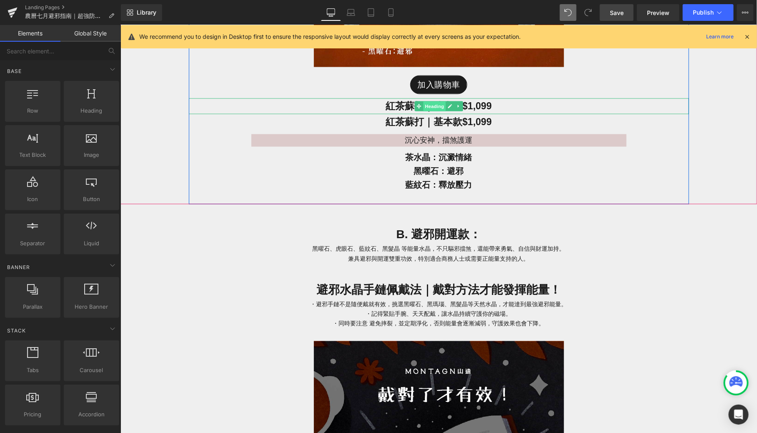
click at [423, 104] on span "Heading" at bounding box center [434, 106] width 23 height 10
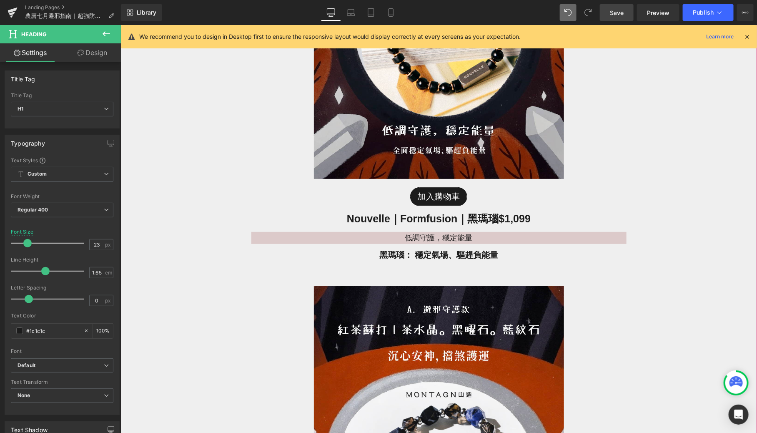
scroll to position [1604, 0]
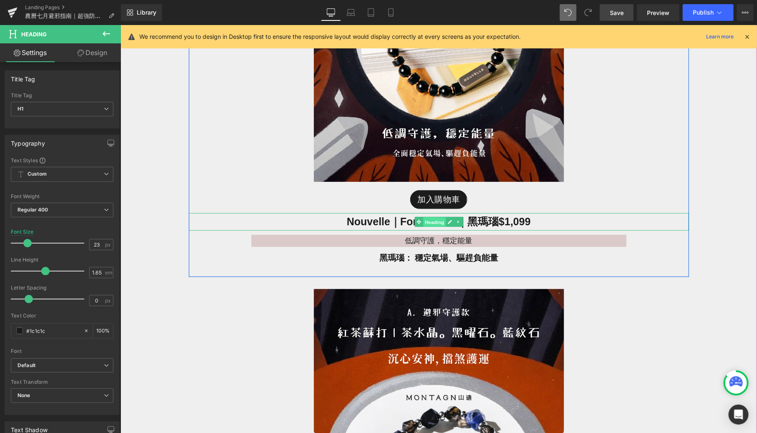
click at [430, 223] on span "Heading" at bounding box center [434, 222] width 23 height 10
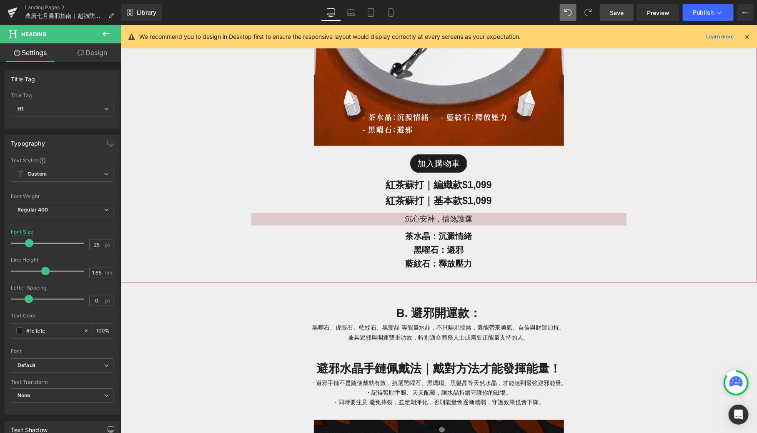
scroll to position [2066, 0]
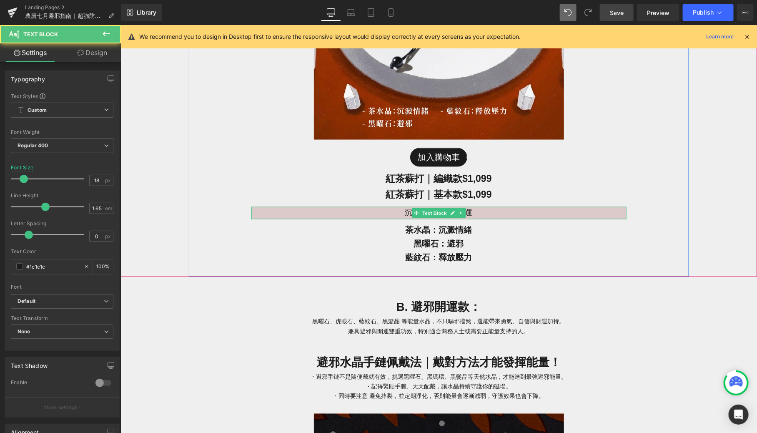
click at [477, 209] on p "沉心安神，擋煞護運" at bounding box center [438, 212] width 375 height 13
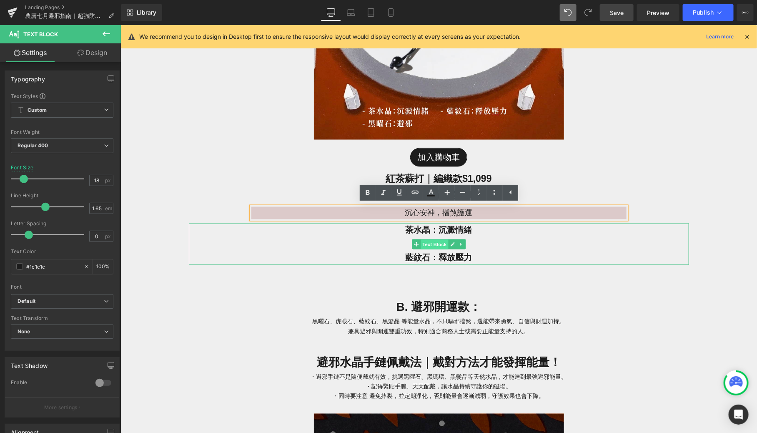
click at [442, 247] on span "Text Block" at bounding box center [434, 244] width 28 height 10
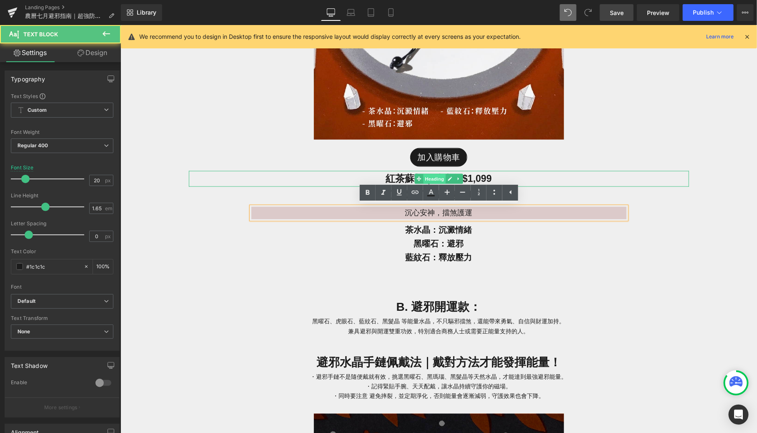
click at [442, 174] on span "Heading" at bounding box center [434, 179] width 23 height 10
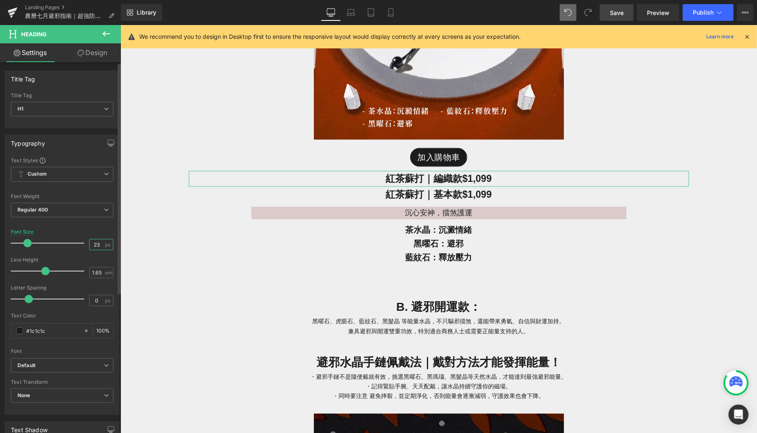
click at [97, 247] on input "23" at bounding box center [97, 244] width 15 height 10
type input "25"
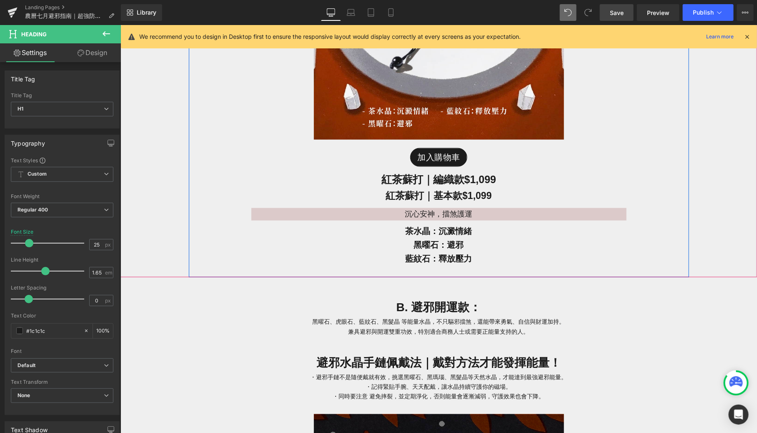
click at [445, 197] on div "紅茶蘇打｜基本款 $1,099 Heading" at bounding box center [439, 196] width 500 height 16
click at [101, 240] on input "23" at bounding box center [97, 244] width 15 height 10
type input "25"
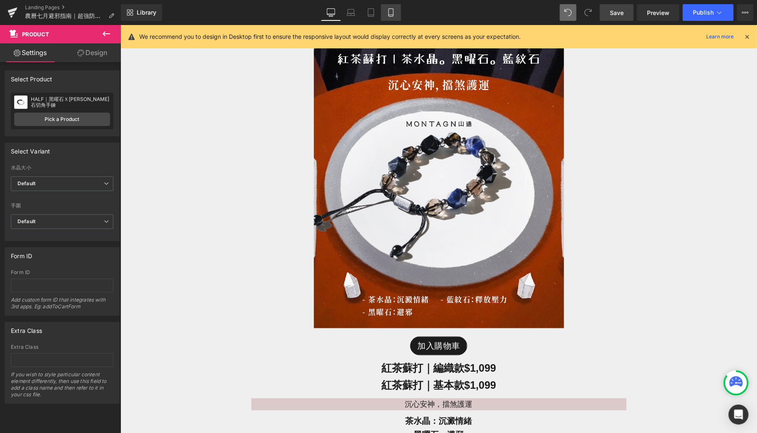
click at [391, 16] on icon at bounding box center [391, 13] width 5 height 8
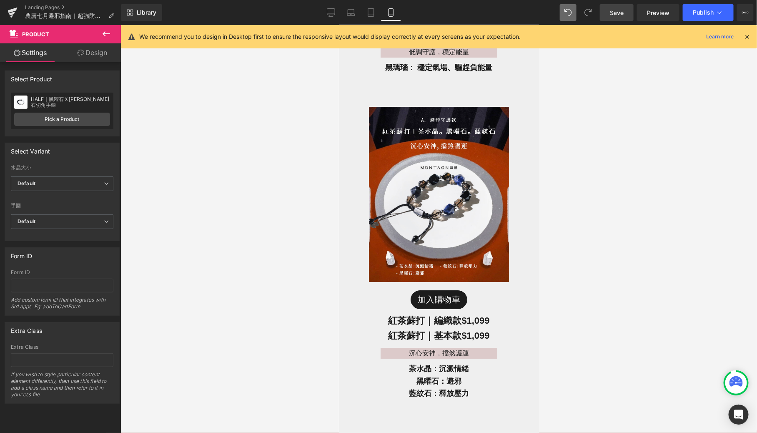
scroll to position [1264, 0]
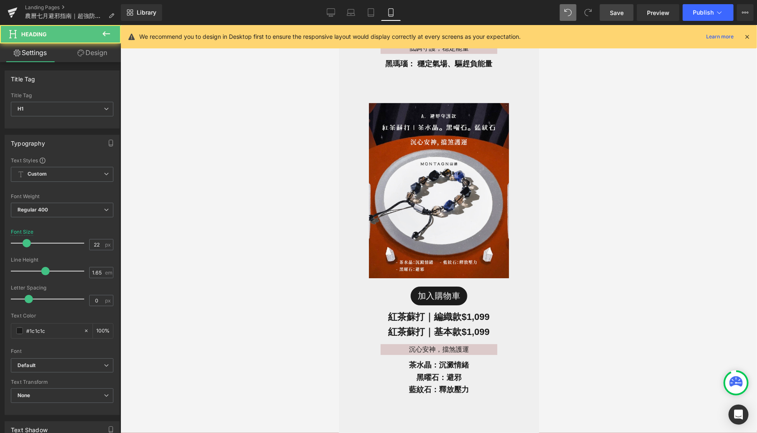
click at [443, 309] on div "紅 茶蘇打｜編織款 $1,099 Heading" at bounding box center [439, 316] width 200 height 15
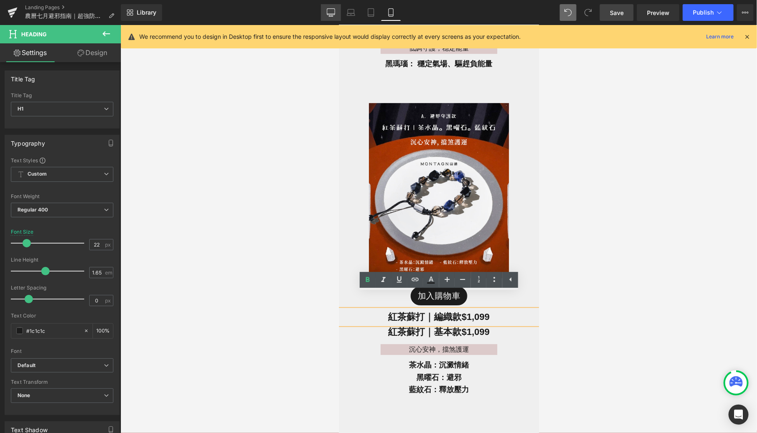
click at [335, 10] on icon at bounding box center [331, 12] width 8 height 6
type input "25"
type input "100"
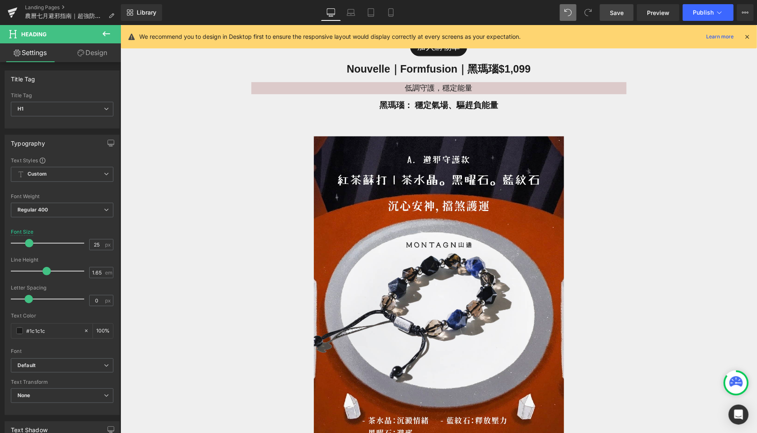
scroll to position [1755, 0]
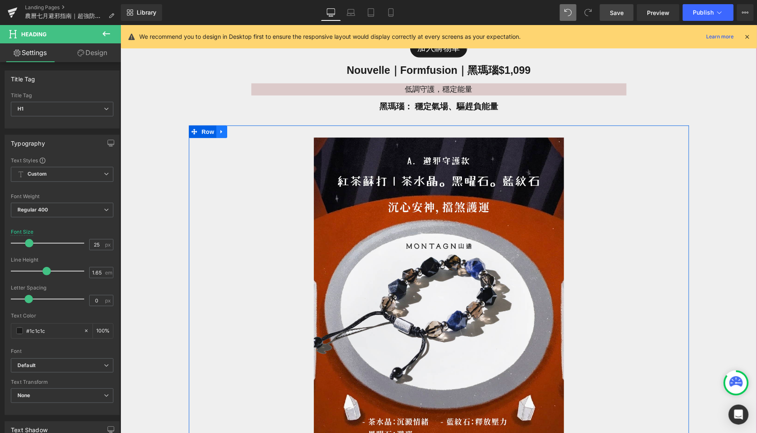
click at [220, 131] on icon at bounding box center [221, 132] width 2 height 4
click at [232, 132] on icon at bounding box center [232, 131] width 6 height 6
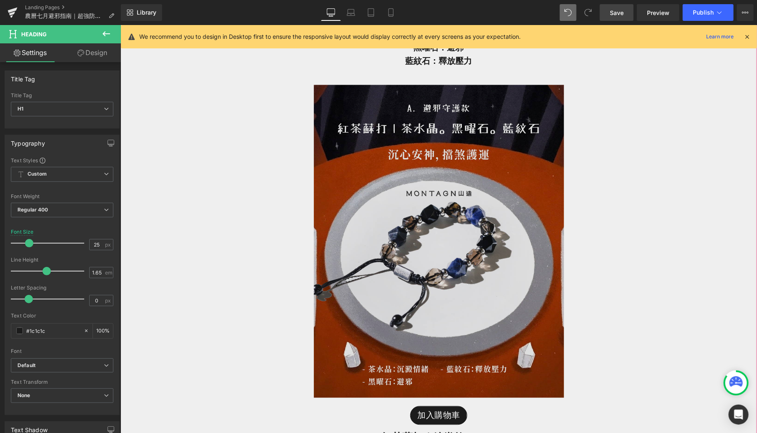
scroll to position [2228, 0]
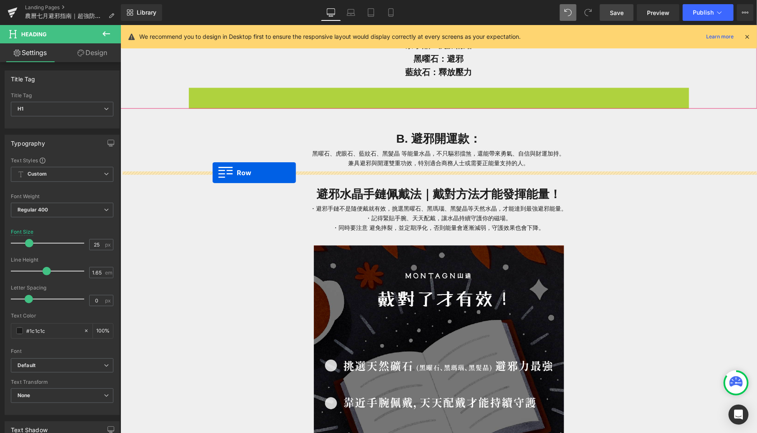
drag, startPoint x: 195, startPoint y: 91, endPoint x: 212, endPoint y: 172, distance: 82.7
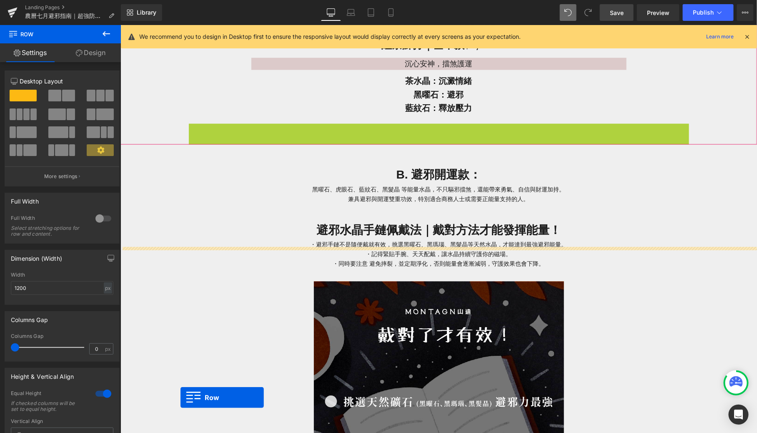
scroll to position [2217, 0]
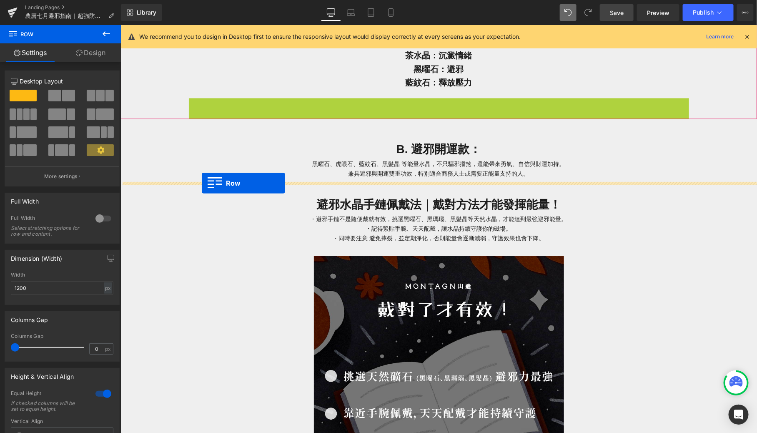
drag, startPoint x: 193, startPoint y: 190, endPoint x: 201, endPoint y: 183, distance: 10.6
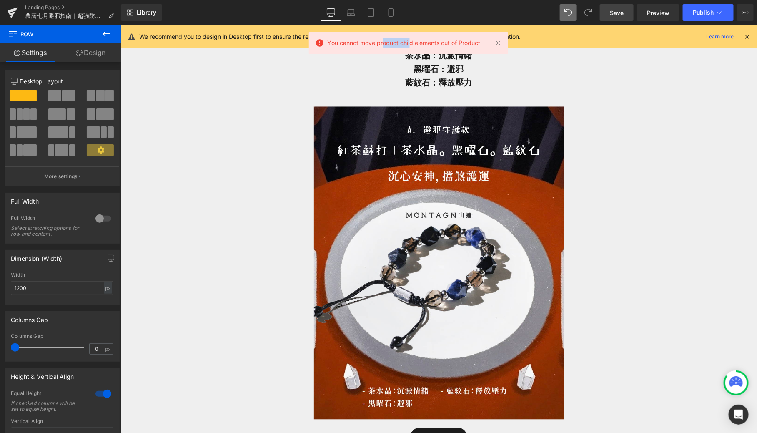
drag, startPoint x: 411, startPoint y: 41, endPoint x: 384, endPoint y: 41, distance: 27.1
click at [384, 41] on span "You cannot move product child elements out of Product." at bounding box center [405, 42] width 155 height 9
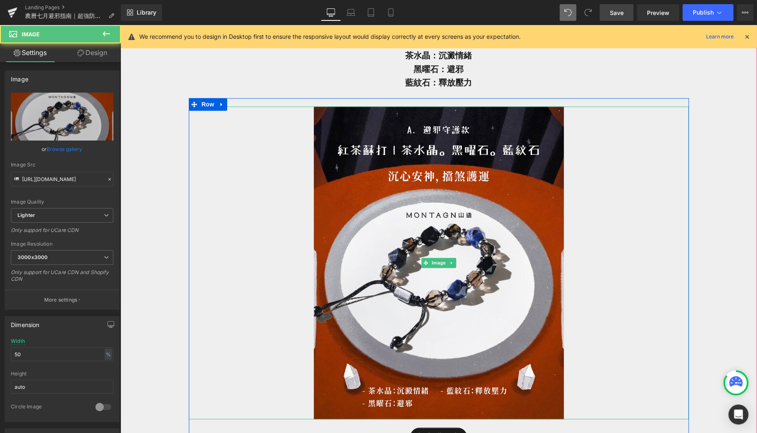
click at [243, 163] on link at bounding box center [439, 262] width 500 height 313
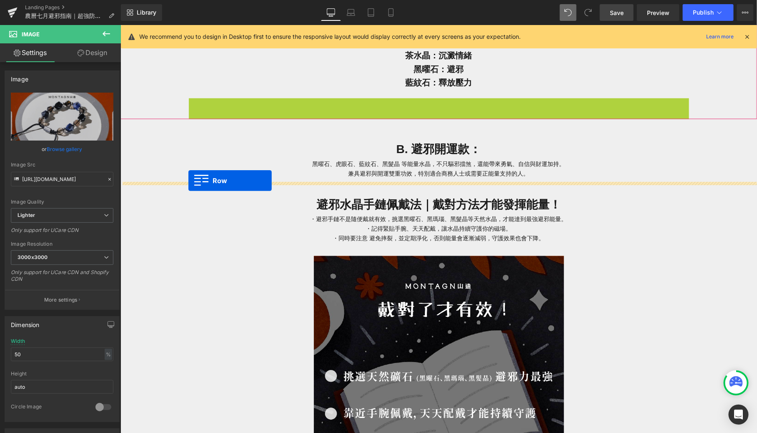
drag, startPoint x: 194, startPoint y: 113, endPoint x: 188, endPoint y: 180, distance: 67.0
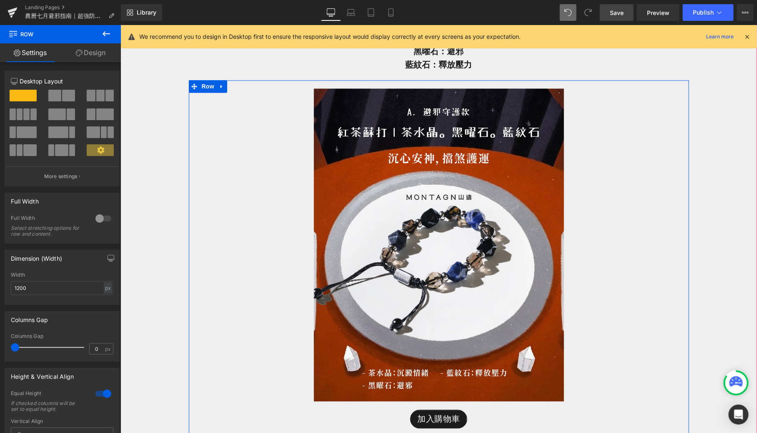
scroll to position [2151, 0]
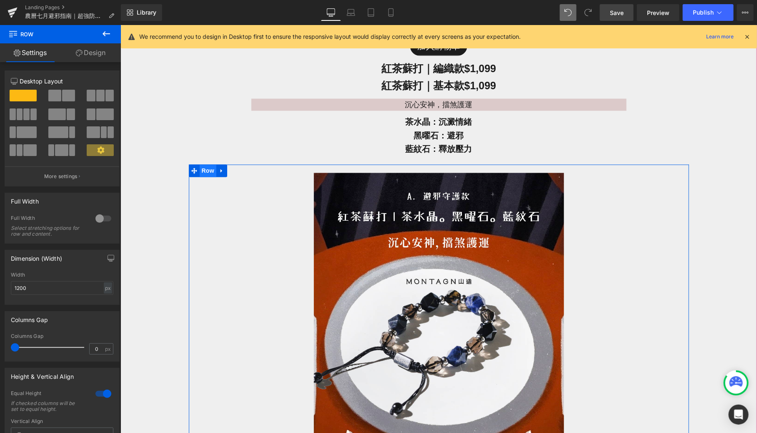
click at [201, 171] on span "Row" at bounding box center [207, 170] width 17 height 13
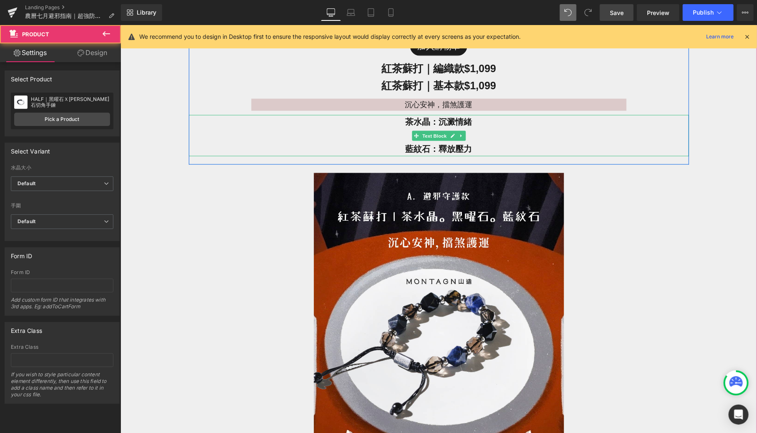
click at [231, 141] on p "黑曜石：避邪" at bounding box center [439, 135] width 500 height 14
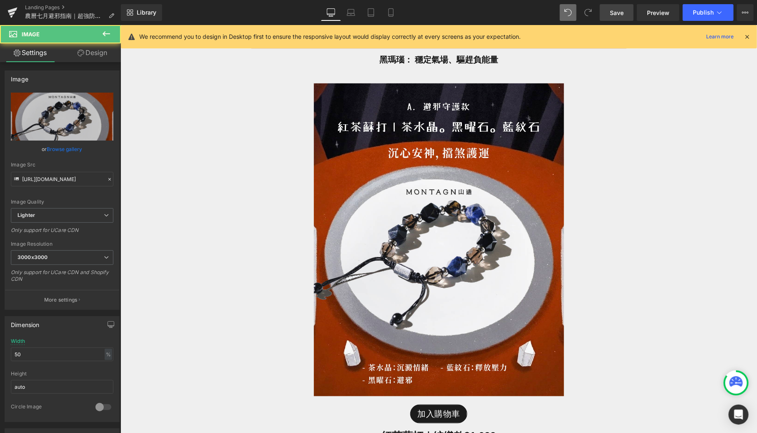
click at [231, 141] on link at bounding box center [439, 239] width 500 height 313
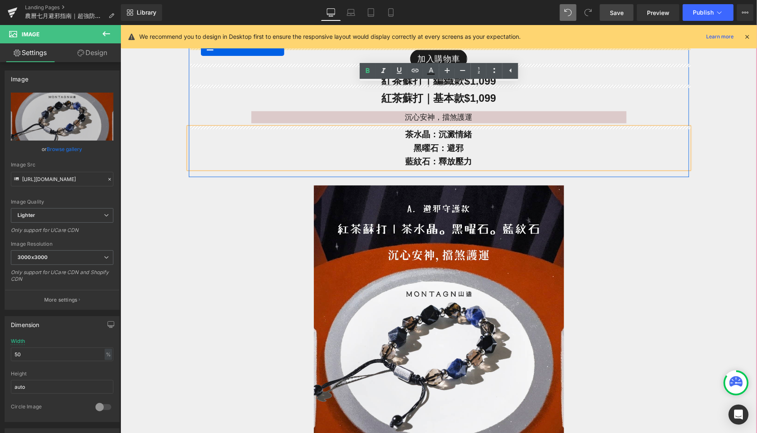
scroll to position [2105, 0]
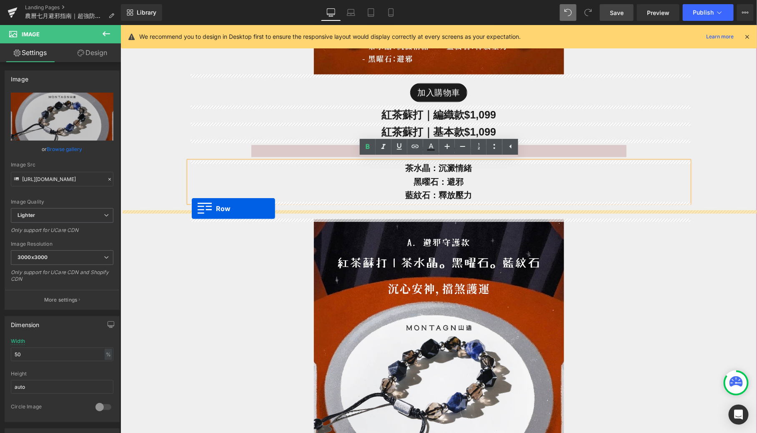
drag, startPoint x: 193, startPoint y: 278, endPoint x: 191, endPoint y: 209, distance: 69.3
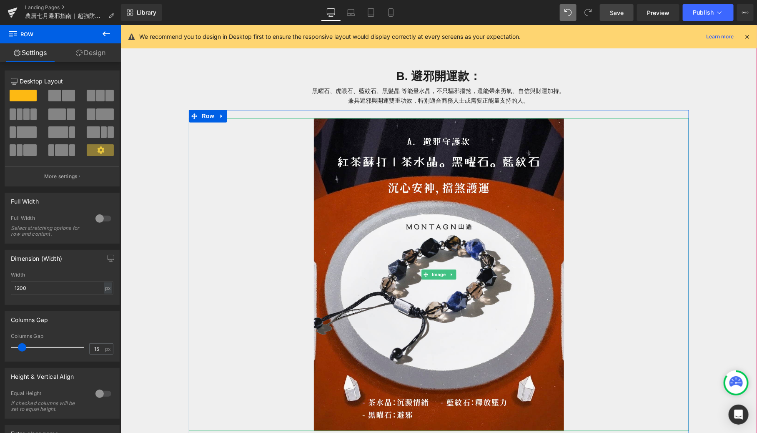
scroll to position [2303, 0]
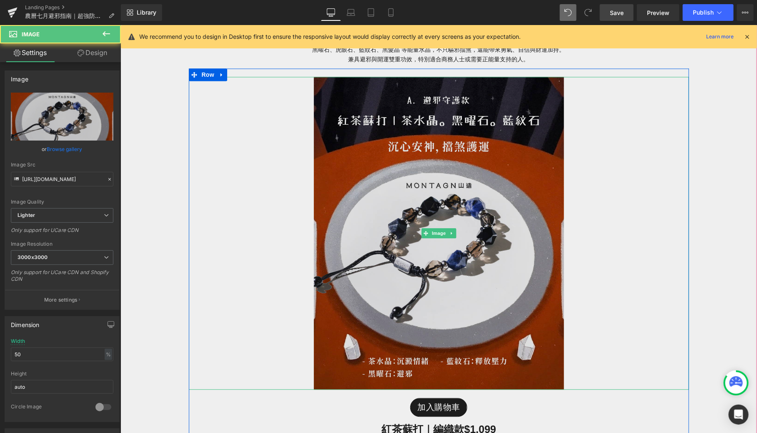
click at [376, 240] on img at bounding box center [439, 232] width 250 height 313
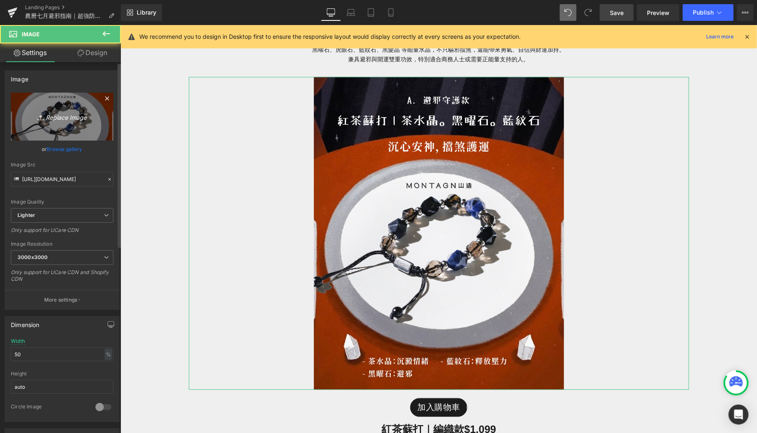
click at [73, 129] on link "Replace Image" at bounding box center [62, 117] width 103 height 48
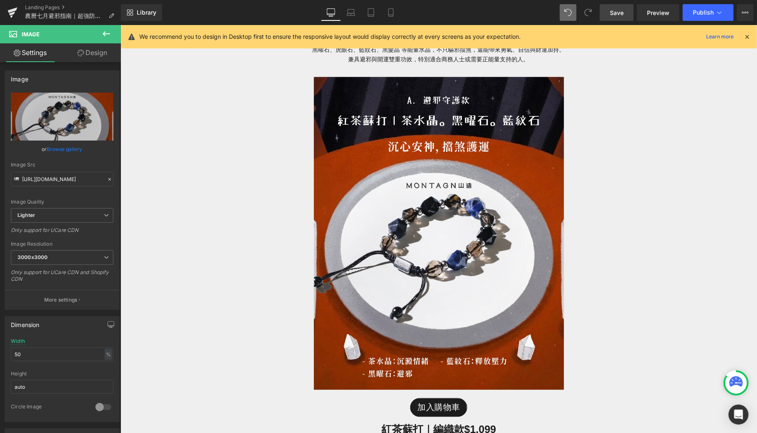
type input "C:\fakepath\鬼門開-08.jpg"
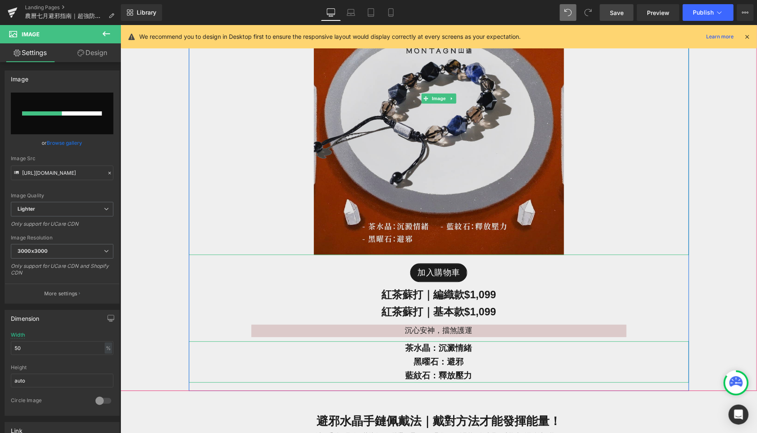
scroll to position [2443, 0]
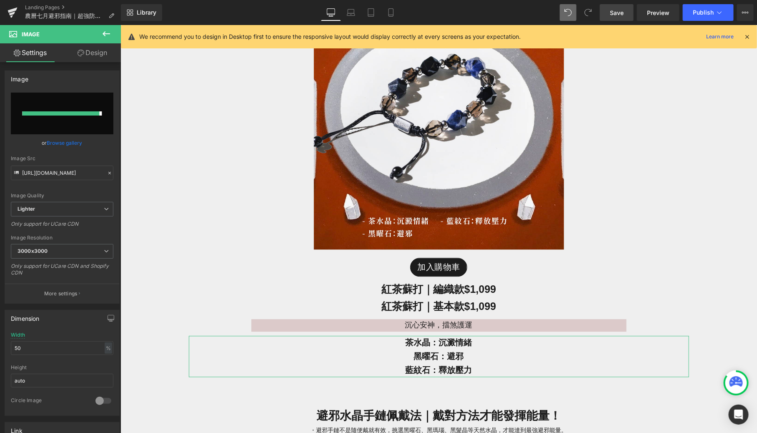
type input "https://ucarecdn.com/cfa54207-79a3-478d-bb48-7cbb827ab61d/-/format/auto/-/previ…"
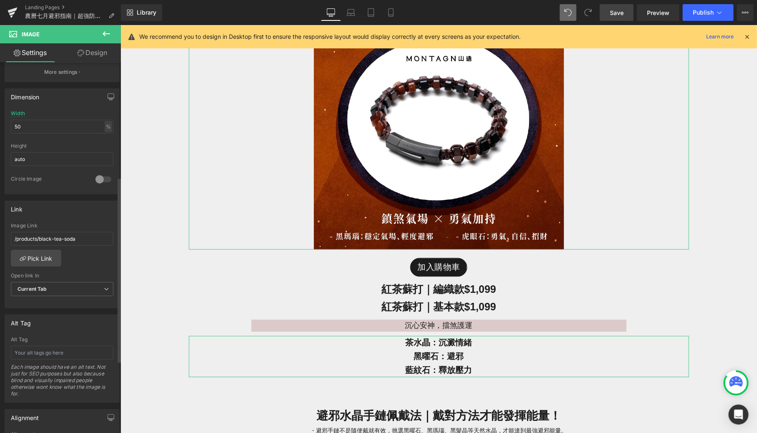
scroll to position [252, 0]
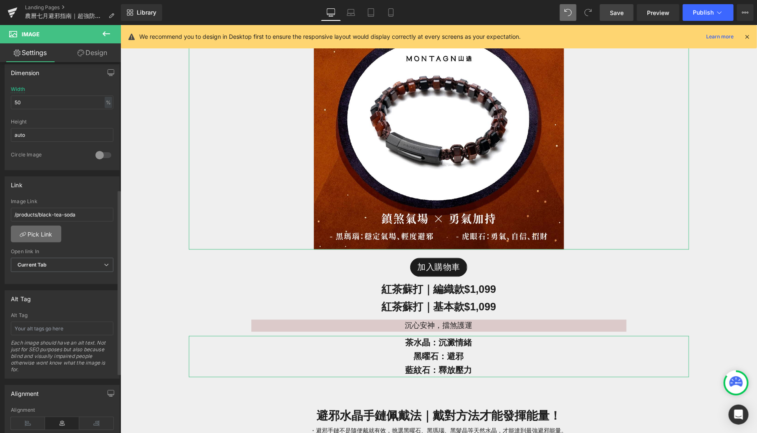
click at [50, 226] on link "Pick Link" at bounding box center [36, 234] width 50 height 17
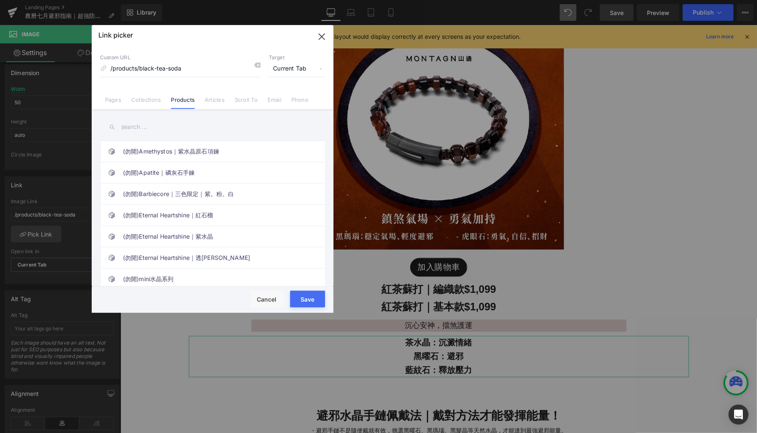
click at [164, 131] on input "text" at bounding box center [212, 127] width 225 height 19
paste input "Nouvelle丨R.A.M.丨虎眼石、黑瑪瑙"
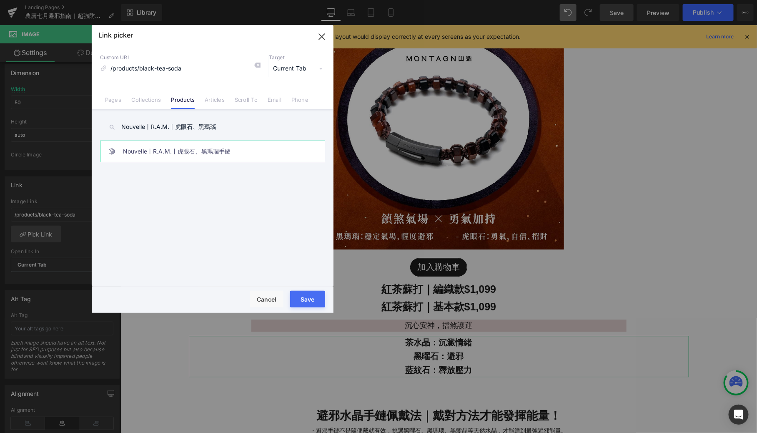
type input "Nouvelle丨R.A.M.丨虎眼石、黑瑪瑙"
click at [216, 149] on link "Nouvelle丨R.A.M.丨虎眼石、黑瑪瑙手鏈" at bounding box center [215, 151] width 184 height 21
type input "/products/nouvelle-r-a-m-虎眼石-黑瑪瑙手鏈"
click at [307, 304] on button "Save" at bounding box center [307, 299] width 35 height 17
type input "/products/nouvelle-r-a-m-虎眼石-黑瑪瑙手鏈"
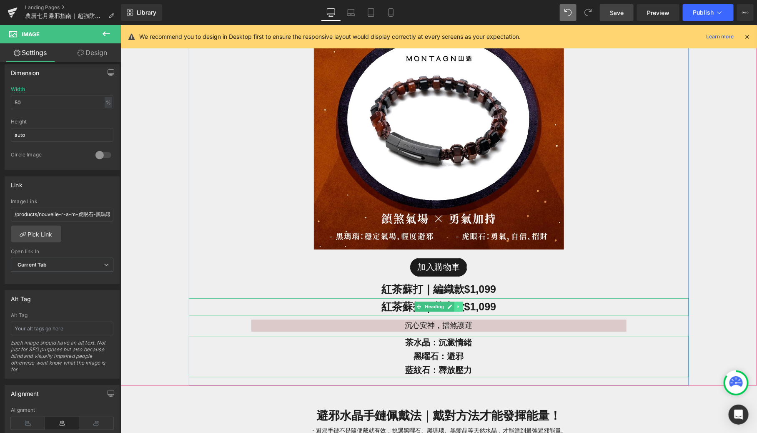
click at [458, 304] on icon at bounding box center [458, 306] width 5 height 5
click at [463, 304] on icon at bounding box center [462, 306] width 5 height 5
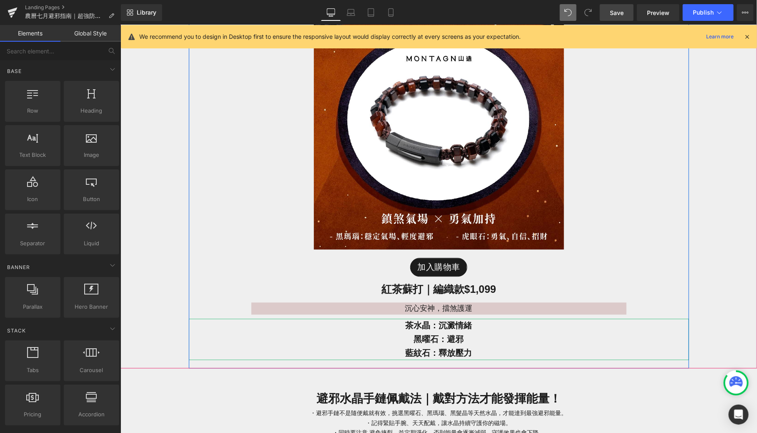
scroll to position [2443, 0]
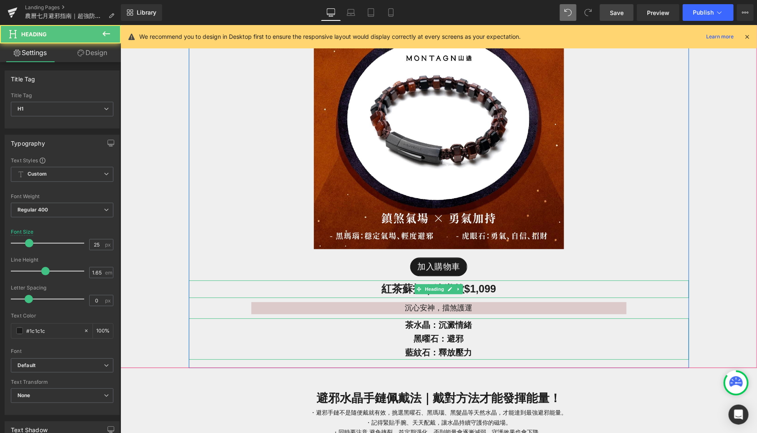
click at [473, 289] on span "紅 茶蘇打｜編織款 $1,099" at bounding box center [438, 288] width 115 height 12
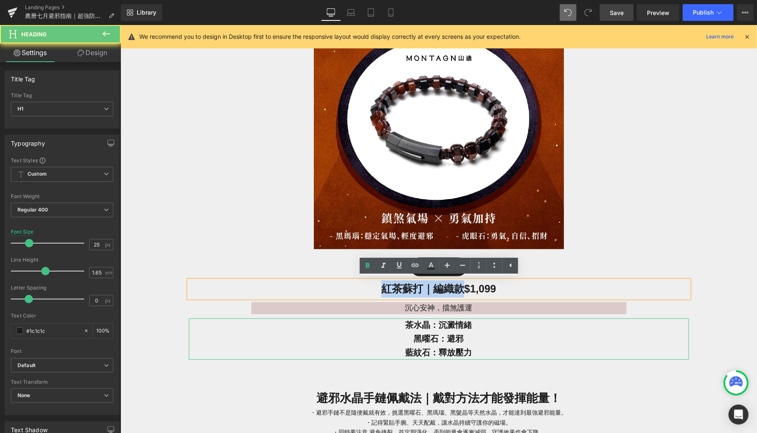
drag, startPoint x: 459, startPoint y: 287, endPoint x: 364, endPoint y: 286, distance: 95.1
click at [364, 286] on h1 "紅 茶蘇打｜編織款 $1,099" at bounding box center [439, 288] width 500 height 17
paste div
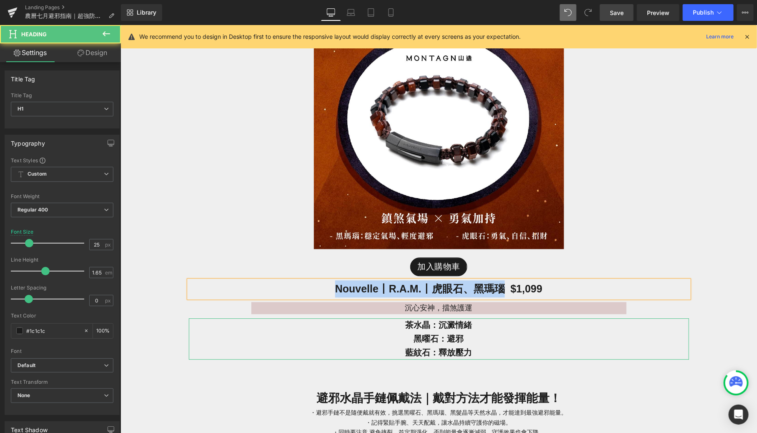
drag, startPoint x: 502, startPoint y: 289, endPoint x: 329, endPoint y: 289, distance: 172.7
click at [329, 289] on h1 "Nouvelle丨R.A.M.丨虎眼石、黑瑪瑙 $1,099" at bounding box center [439, 288] width 500 height 17
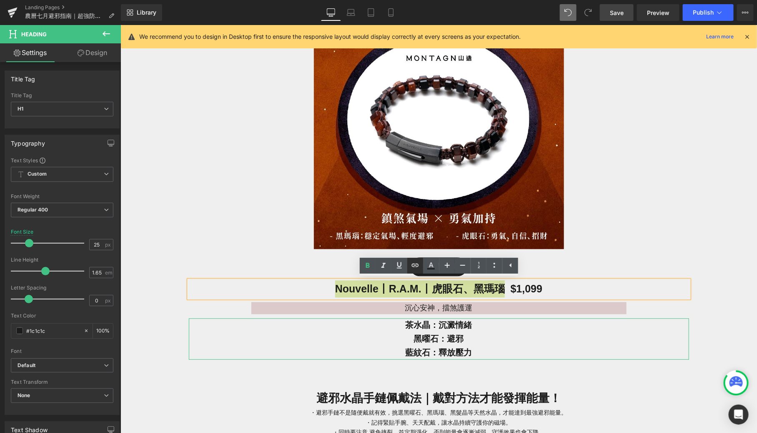
click at [416, 267] on icon at bounding box center [415, 265] width 10 height 10
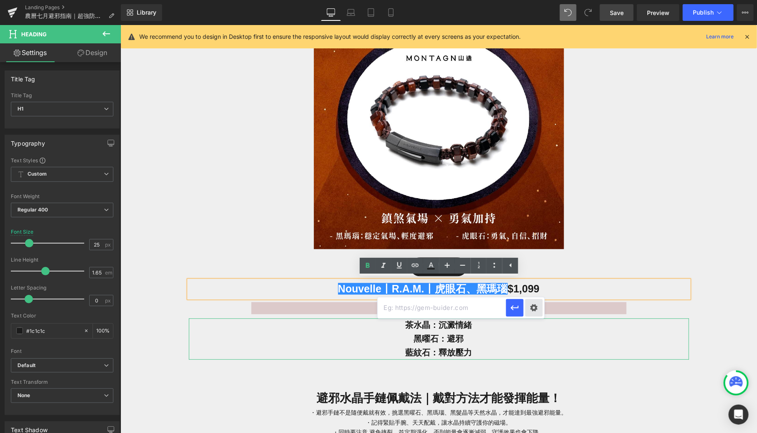
click at [538, 0] on div "Text Color Highlight Color rgba(66, 65, 65, 1) #424141 100 % transparent transp…" at bounding box center [378, 0] width 757 height 0
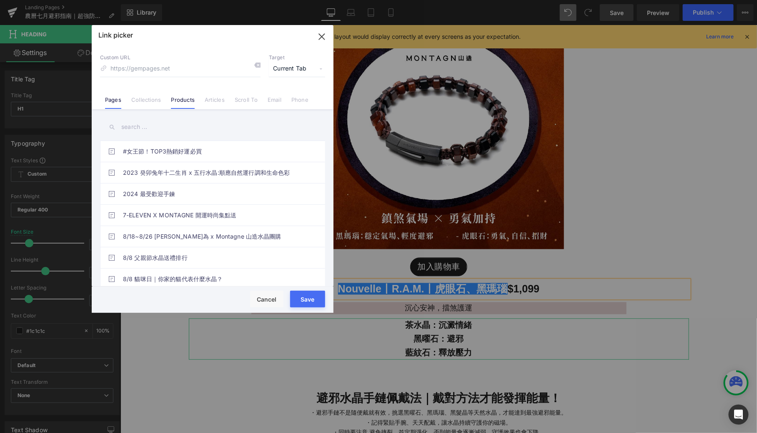
click at [177, 101] on link "Products" at bounding box center [183, 102] width 24 height 13
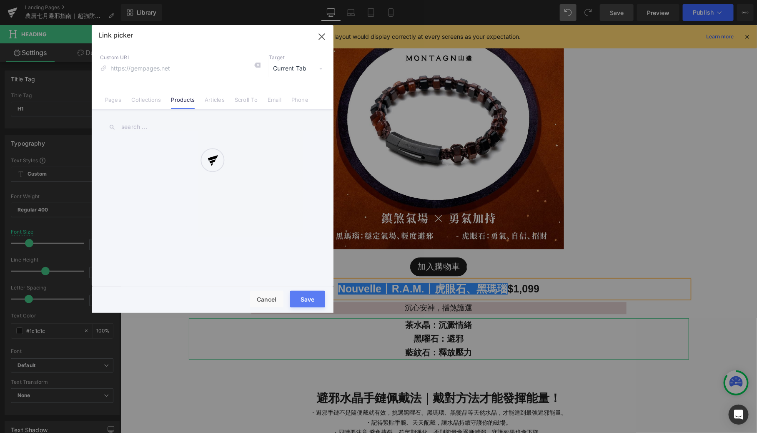
click at [145, 123] on div at bounding box center [213, 169] width 242 height 288
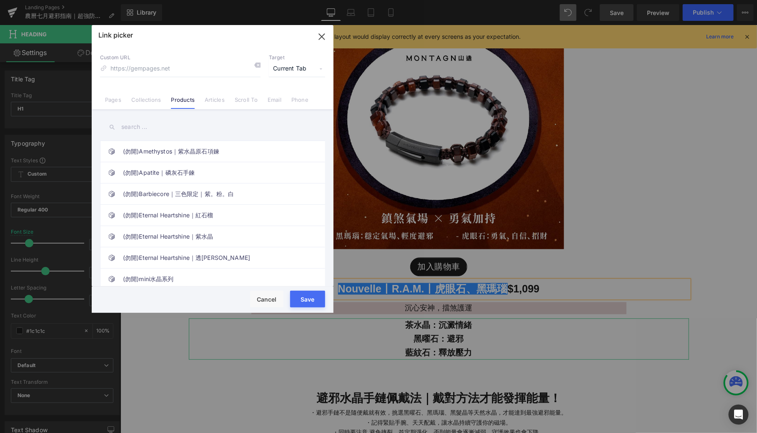
click at [128, 127] on input "text" at bounding box center [212, 127] width 225 height 19
paste input "Nouvelle丨R.A.M.丨虎眼石、黑瑪瑙"
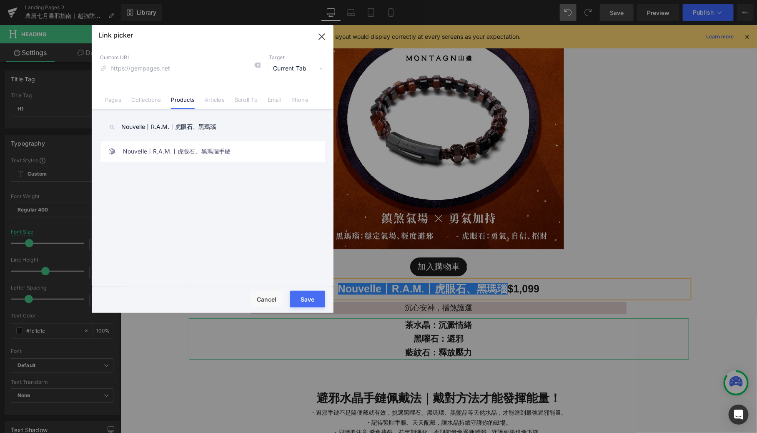
type input "Nouvelle丨R.A.M.丨虎眼石、黑瑪瑙"
click at [225, 143] on link "Nouvelle丨R.A.M.丨虎眼石、黑瑪瑙手鏈" at bounding box center [215, 151] width 184 height 21
type input "/products/nouvelle-r-a-m-虎眼石-黑瑪瑙手鏈"
click at [308, 302] on button "Save" at bounding box center [307, 299] width 35 height 17
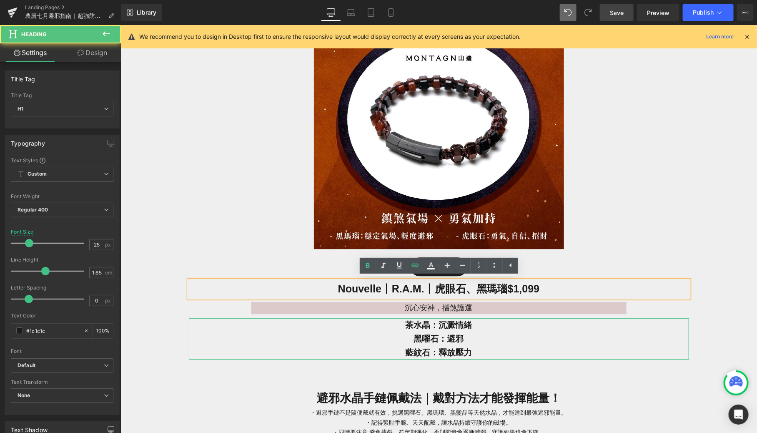
click at [520, 289] on span "Nouvelle丨R.A.M.丨虎眼石、黑瑪瑙 $1,099" at bounding box center [438, 288] width 201 height 12
click at [525, 289] on span "Nouvelle丨R.A.M.丨虎眼石、黑瑪瑙 $1,099" at bounding box center [438, 288] width 201 height 12
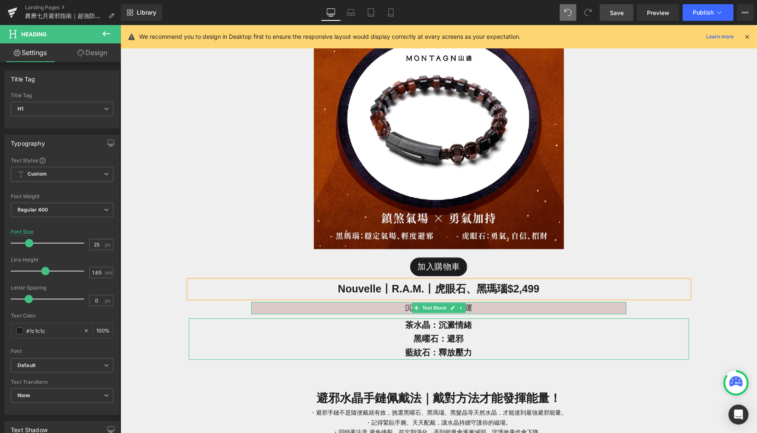
click at [475, 307] on p "沉心安神，擋煞護運" at bounding box center [438, 308] width 375 height 13
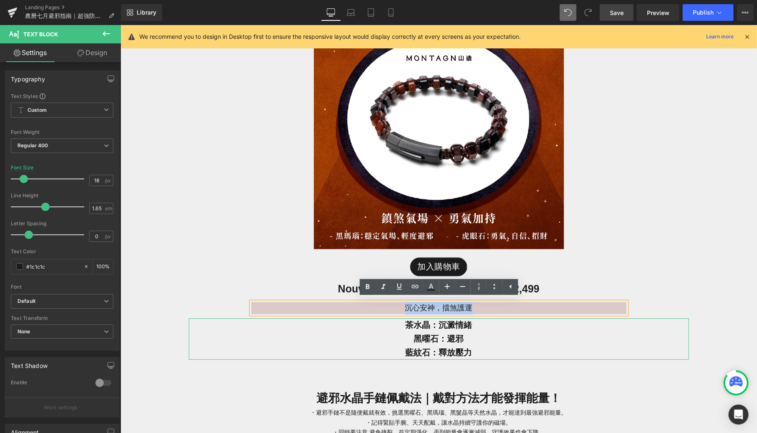
drag, startPoint x: 480, startPoint y: 305, endPoint x: 392, endPoint y: 302, distance: 87.2
click at [392, 302] on p "沉心安神，擋煞護運" at bounding box center [438, 308] width 375 height 13
paste div
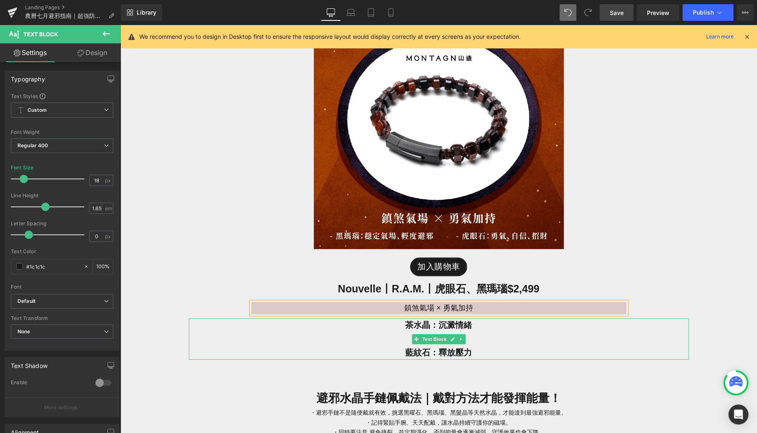
click at [493, 336] on p "黑曜石：避邪" at bounding box center [439, 339] width 500 height 14
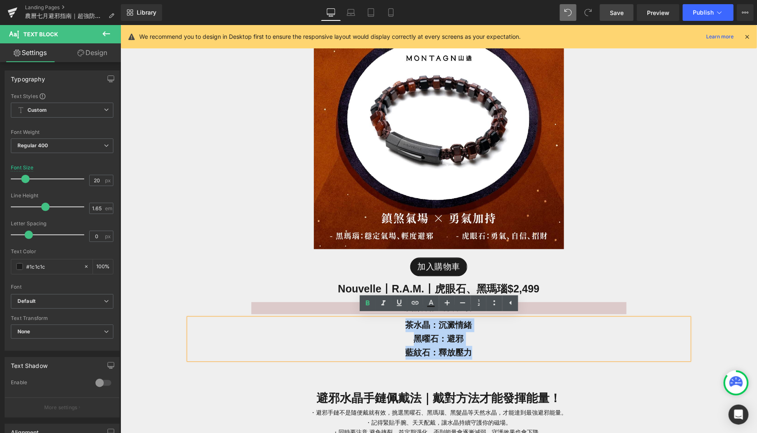
drag, startPoint x: 477, startPoint y: 354, endPoint x: 400, endPoint y: 325, distance: 82.0
click at [400, 325] on div "茶水晶：沉澱情緒 黑曜石：避邪 藍紋石：釋放壓力" at bounding box center [439, 338] width 500 height 41
paste div
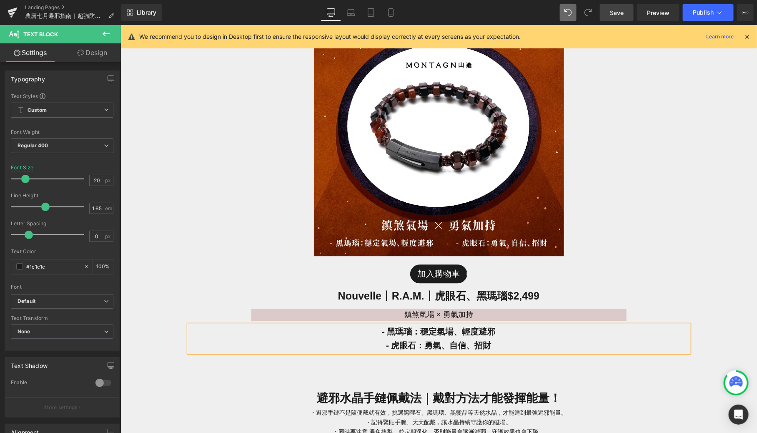
scroll to position [2450, 0]
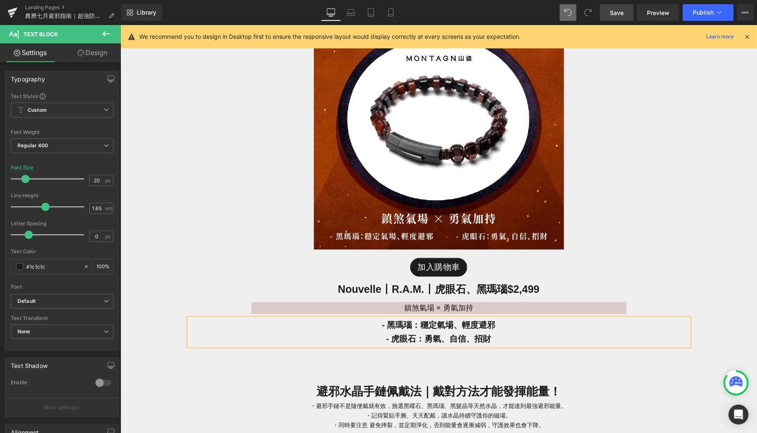
click at [390, 325] on span "- 黑瑪瑙：穩定氣場、輕度避邪" at bounding box center [438, 324] width 113 height 9
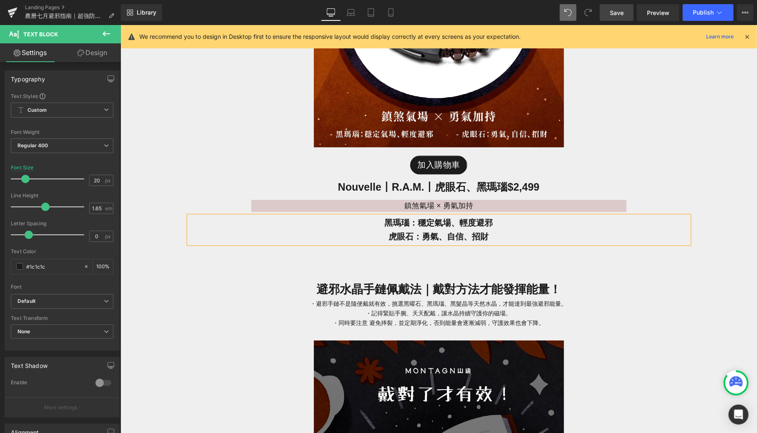
scroll to position [2551, 0]
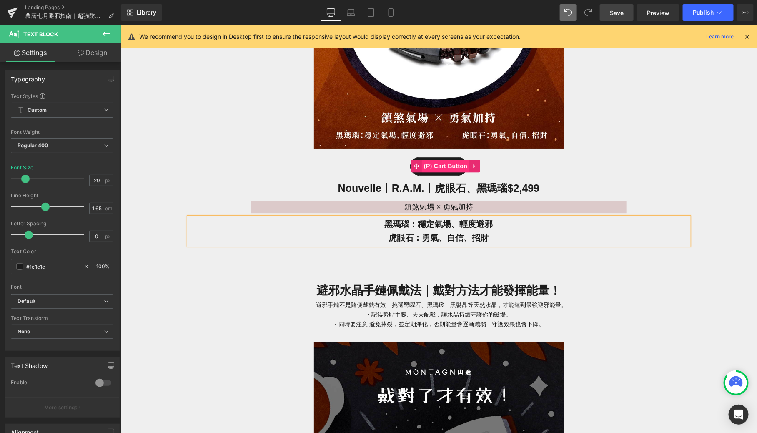
click at [440, 163] on span "(P) Cart Button" at bounding box center [446, 165] width 48 height 13
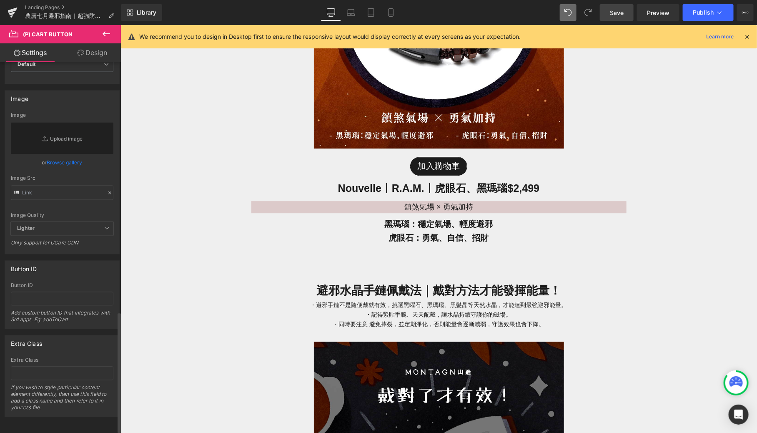
scroll to position [762, 0]
click at [440, 163] on span "(P) Cart Button" at bounding box center [446, 165] width 48 height 13
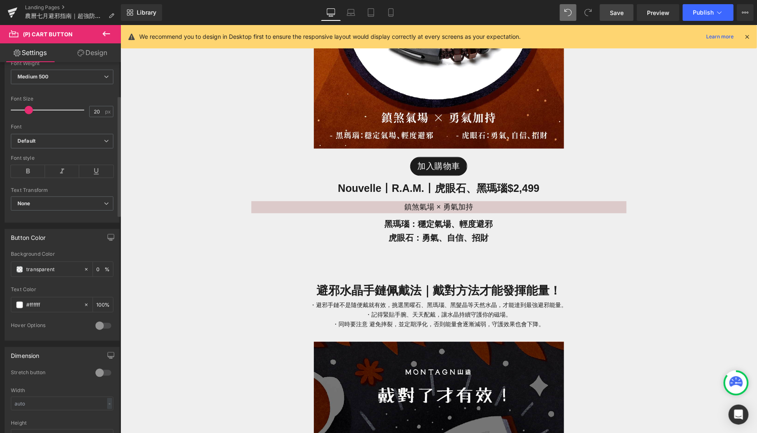
scroll to position [0, 0]
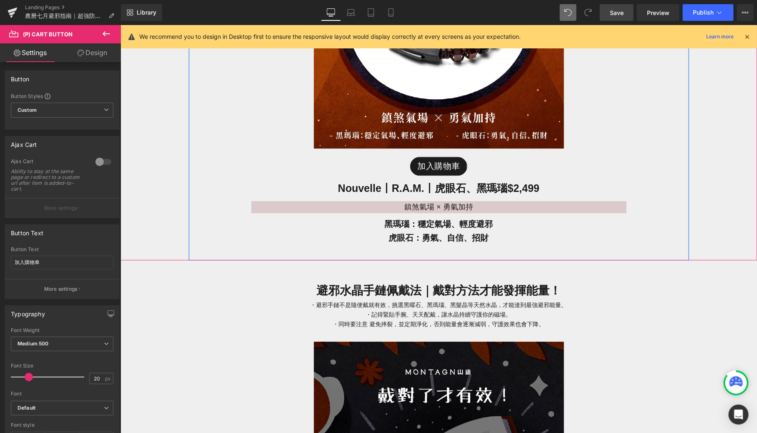
click at [262, 253] on div "Image 加入購物車 (P) Cart Button Nouvelle丨R.A.M.丨虎眼石、黑瑪瑙 $2,499 Heading 鎮煞氣場 × 勇氣加持 …" at bounding box center [439, 40] width 500 height 440
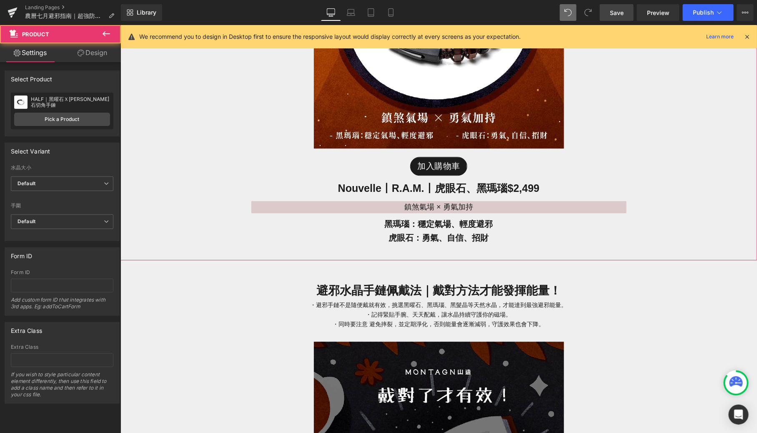
click at [53, 121] on link "Pick a Product" at bounding box center [62, 119] width 96 height 13
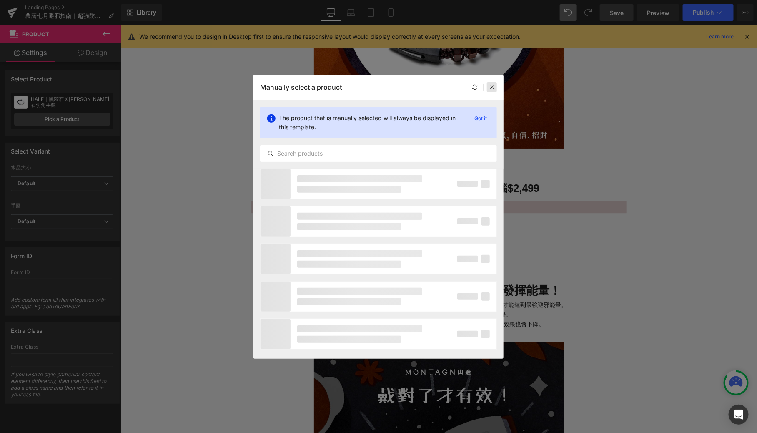
click at [493, 89] on icon at bounding box center [492, 87] width 6 height 6
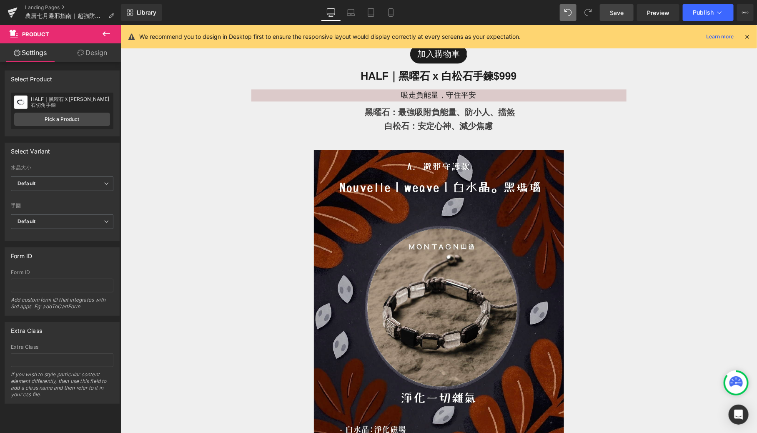
scroll to position [970, 0]
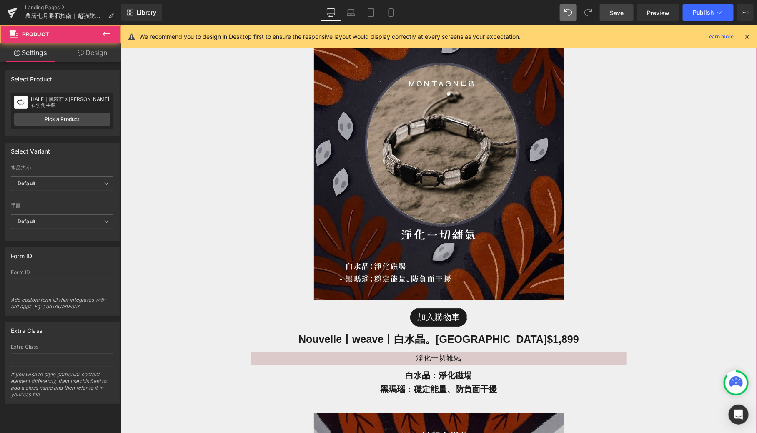
scroll to position [1061, 0]
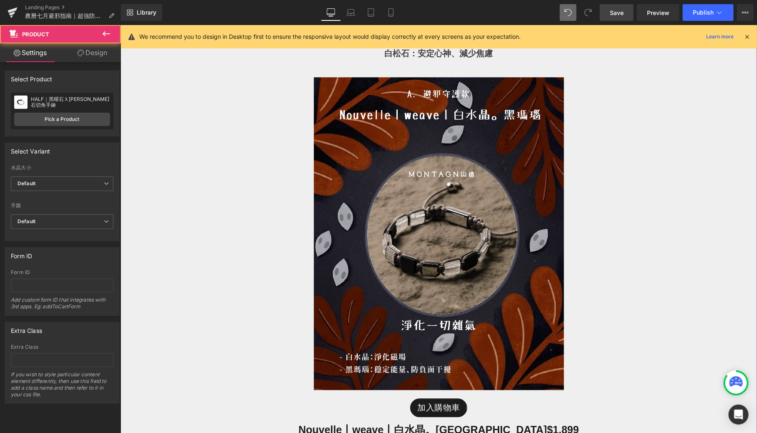
scroll to position [846, 0]
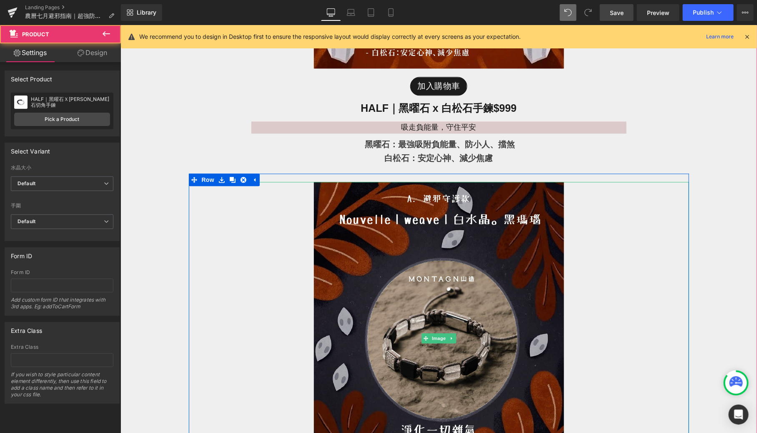
click at [190, 249] on link at bounding box center [439, 337] width 500 height 313
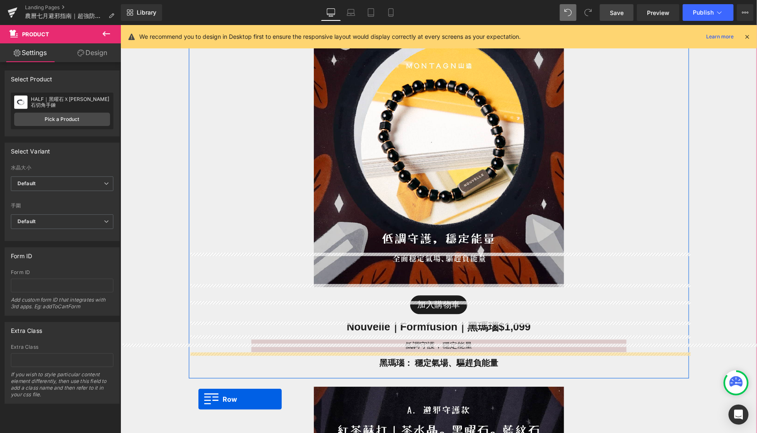
scroll to position [1109, 0]
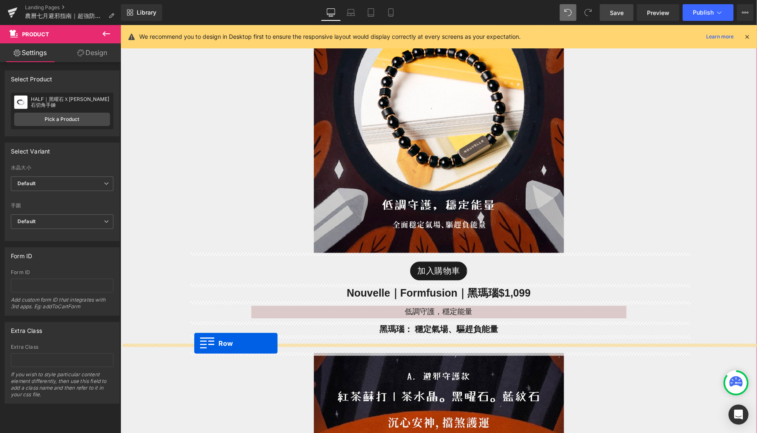
drag, startPoint x: 192, startPoint y: 169, endPoint x: 194, endPoint y: 343, distance: 173.5
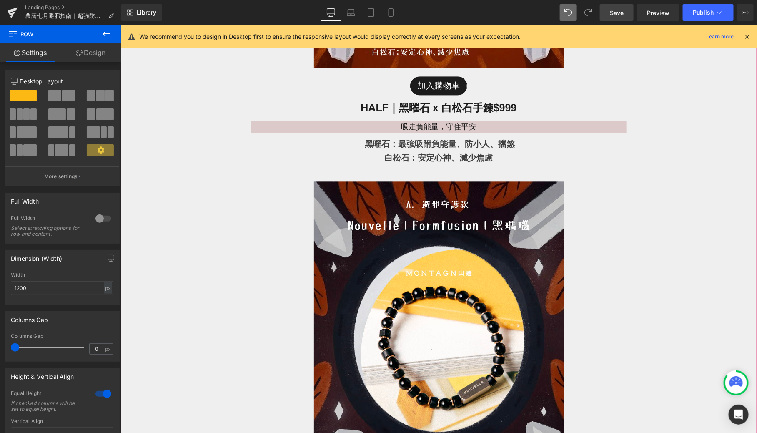
scroll to position [871, 0]
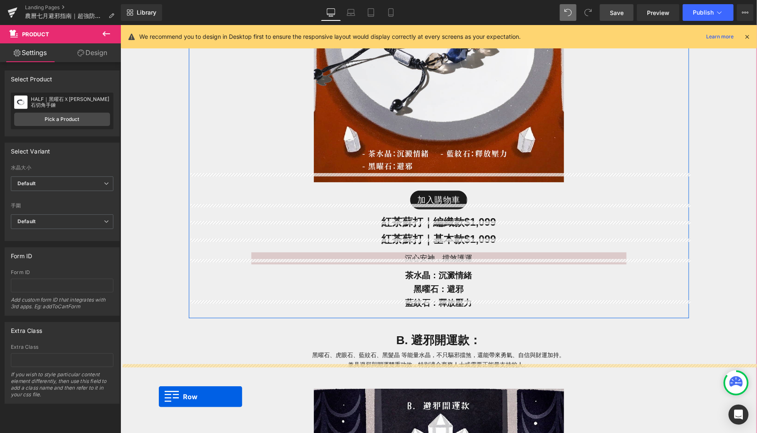
scroll to position [1665, 0]
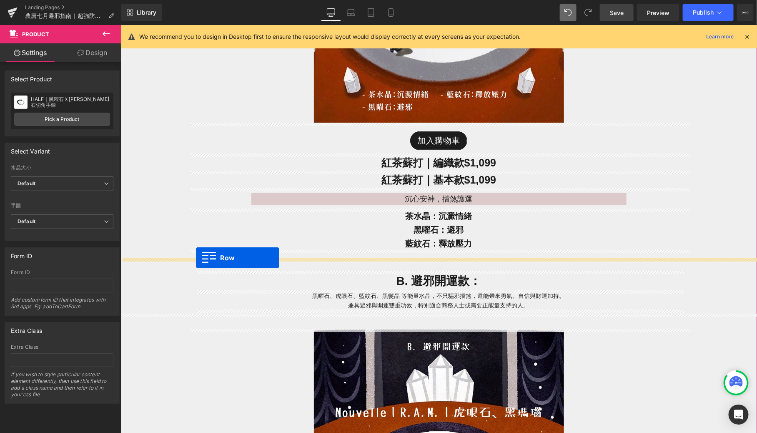
drag, startPoint x: 192, startPoint y: 153, endPoint x: 195, endPoint y: 257, distance: 103.5
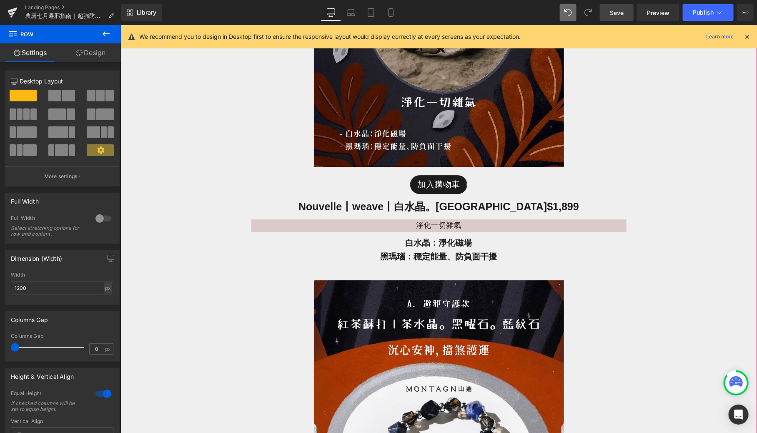
scroll to position [1172, 0]
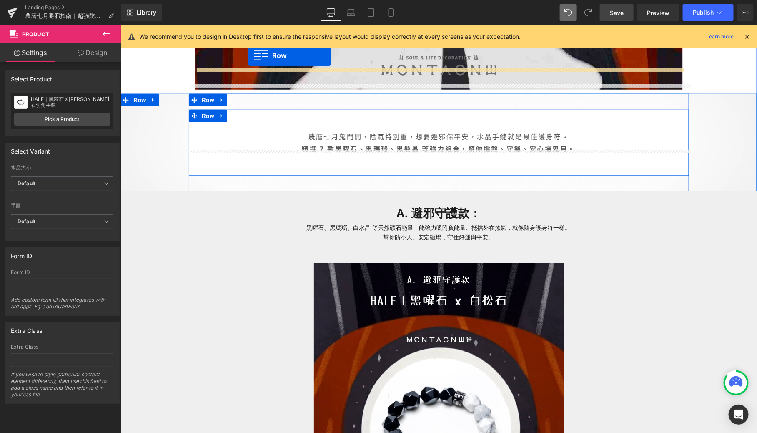
scroll to position [297, 0]
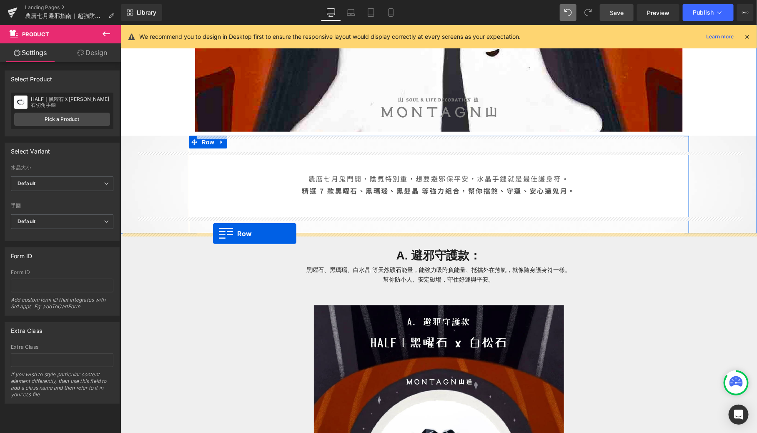
drag, startPoint x: 193, startPoint y: 286, endPoint x: 212, endPoint y: 233, distance: 56.3
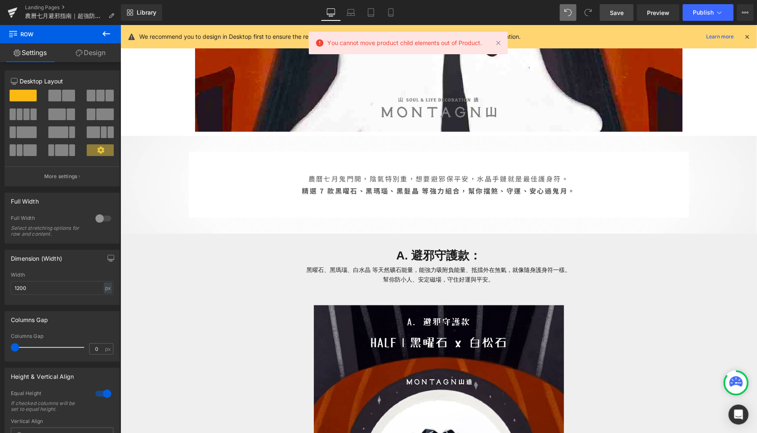
click at [111, 39] on button at bounding box center [106, 34] width 29 height 18
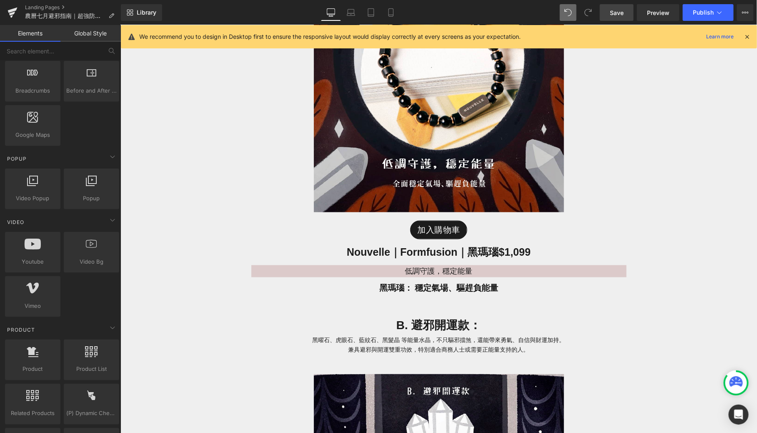
scroll to position [551, 0]
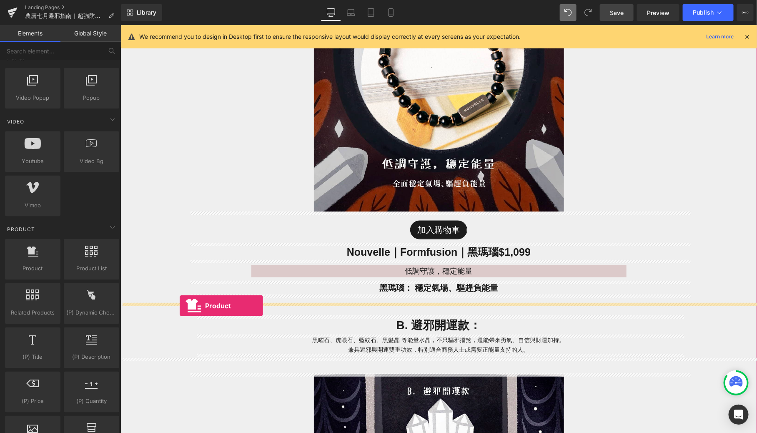
drag, startPoint x: 154, startPoint y: 272, endPoint x: 176, endPoint y: 301, distance: 36.6
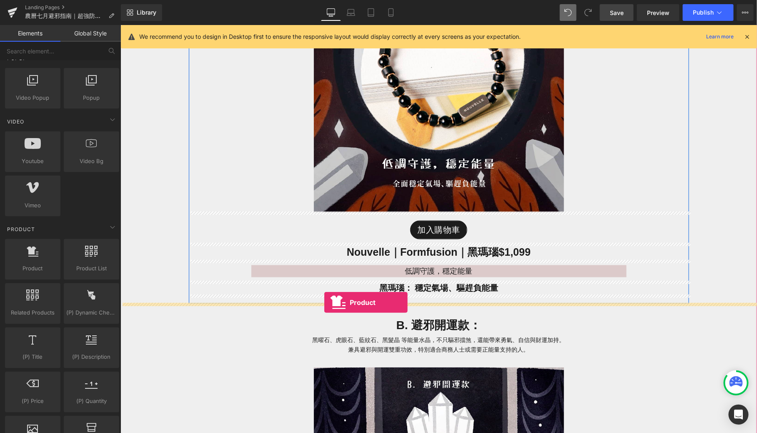
drag, startPoint x: 154, startPoint y: 289, endPoint x: 324, endPoint y: 302, distance: 169.8
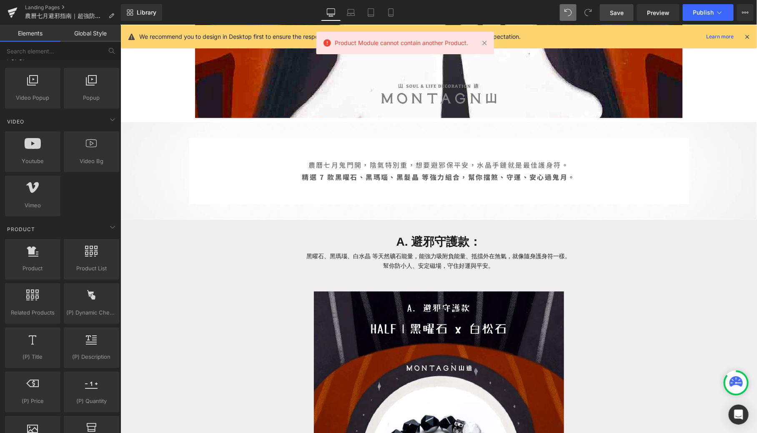
scroll to position [344, 0]
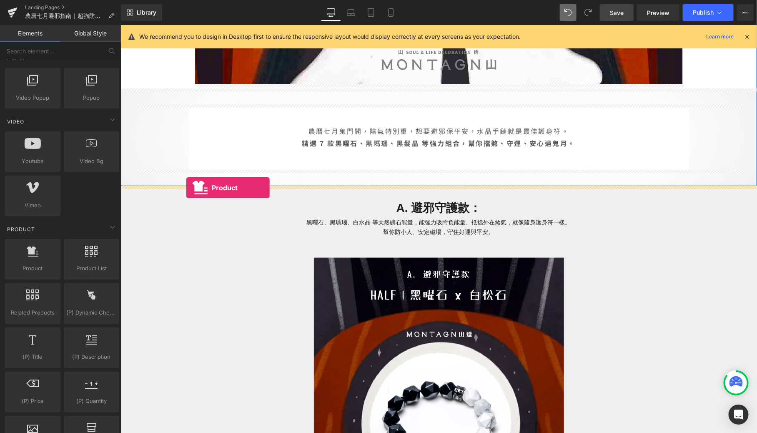
drag, startPoint x: 148, startPoint y: 291, endPoint x: 186, endPoint y: 187, distance: 109.9
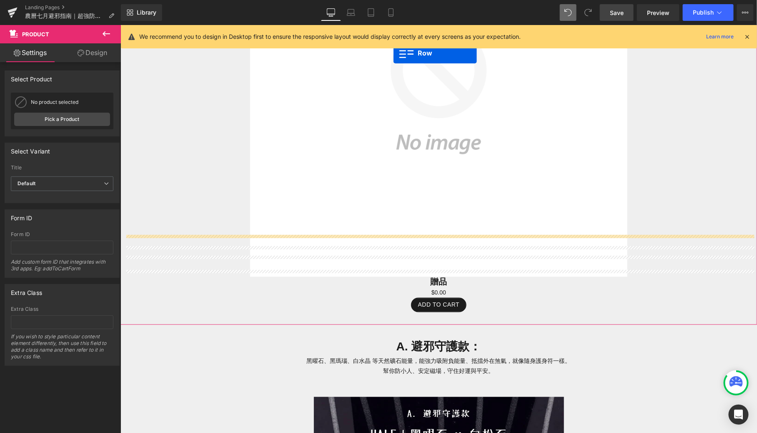
scroll to position [601, 0]
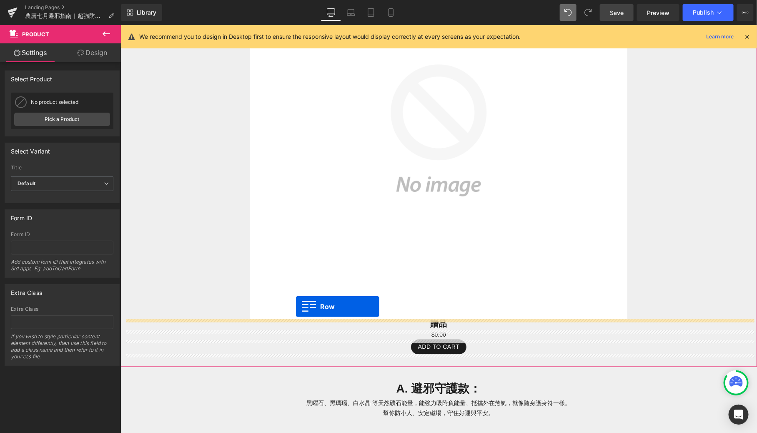
drag, startPoint x: 193, startPoint y: 338, endPoint x: 295, endPoint y: 306, distance: 107.4
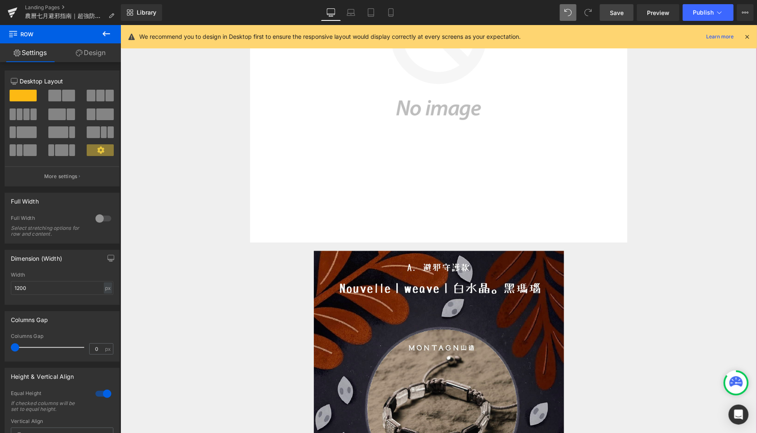
scroll to position [552, 0]
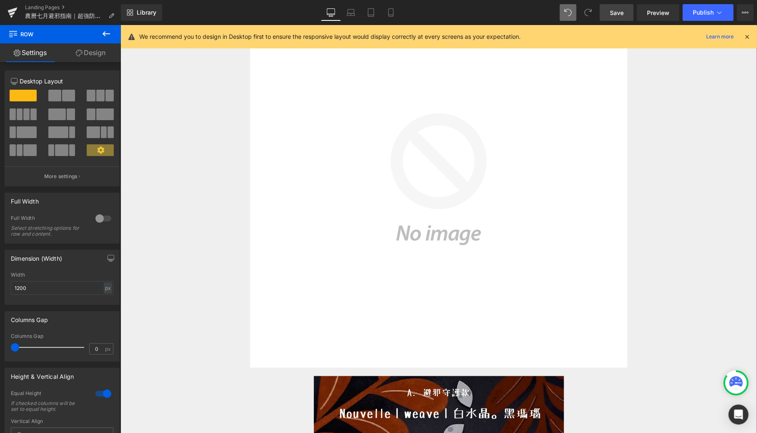
click at [391, 233] on img at bounding box center [438, 178] width 377 height 377
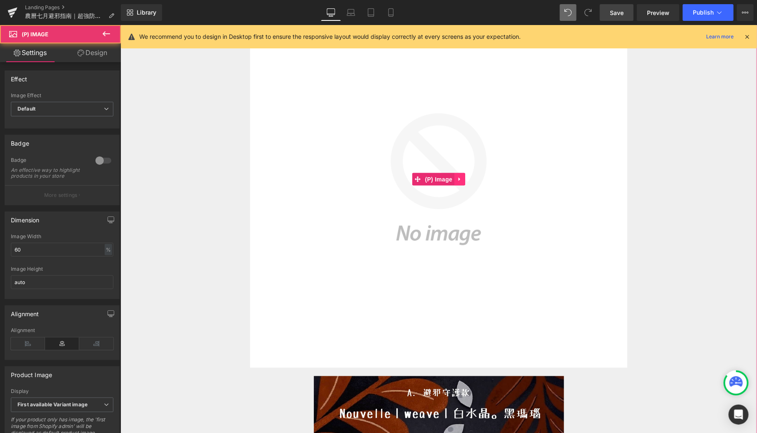
click at [463, 175] on link at bounding box center [459, 179] width 11 height 13
click at [464, 179] on icon at bounding box center [465, 179] width 6 height 6
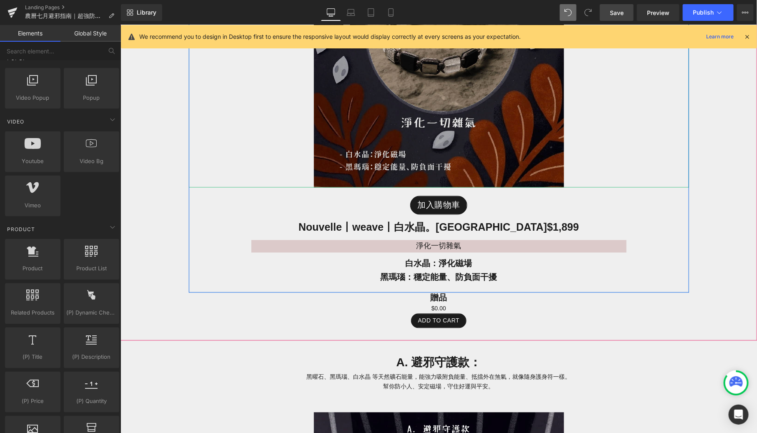
scroll to position [706, 0]
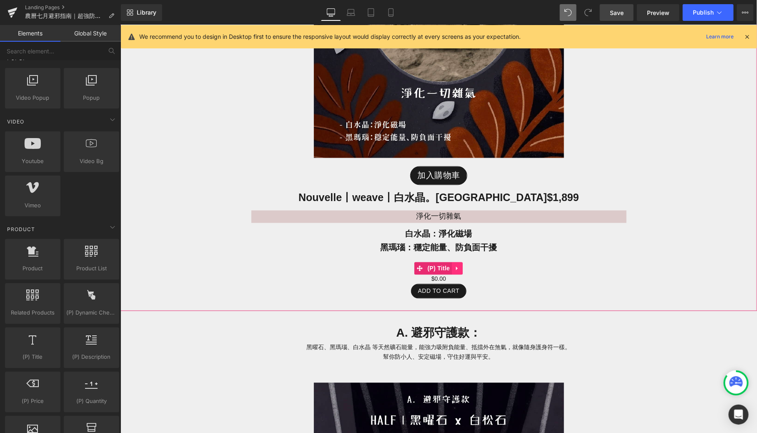
click at [457, 271] on link at bounding box center [457, 268] width 11 height 13
click at [462, 271] on link at bounding box center [462, 268] width 11 height 13
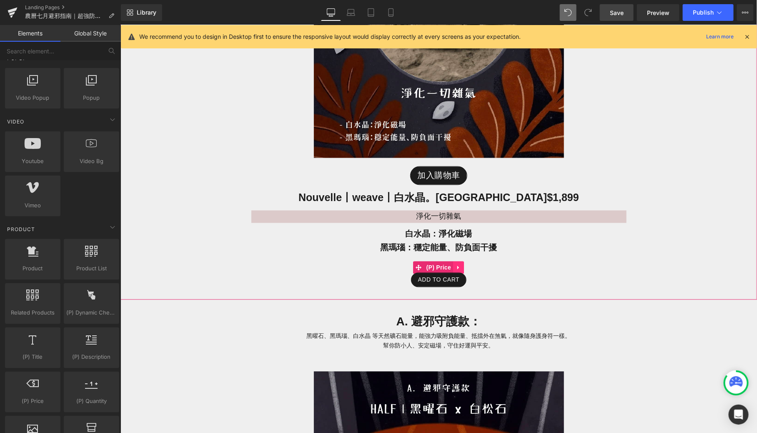
click at [458, 267] on icon at bounding box center [458, 268] width 2 height 4
click at [461, 268] on icon at bounding box center [464, 267] width 6 height 6
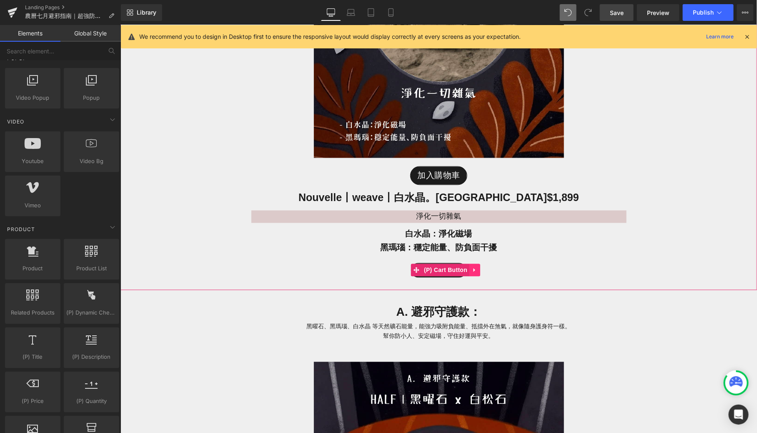
click at [475, 268] on icon at bounding box center [475, 270] width 6 height 6
click at [480, 269] on icon at bounding box center [480, 270] width 6 height 6
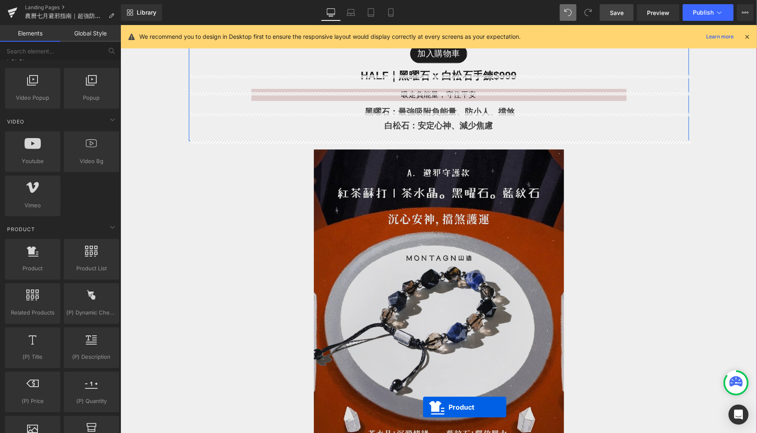
scroll to position [908, 0]
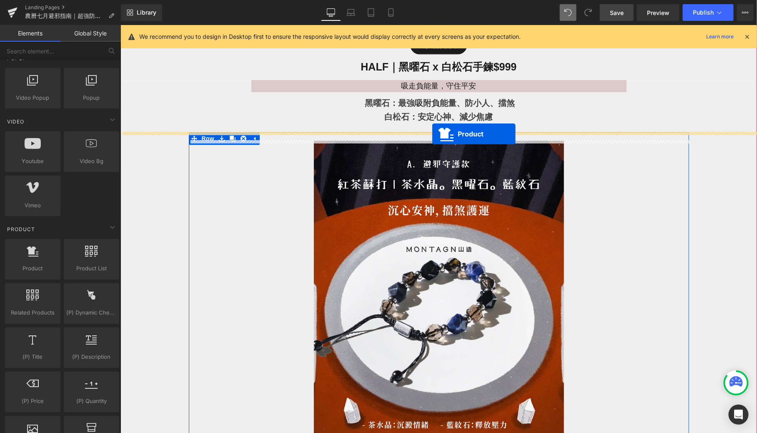
drag, startPoint x: 423, startPoint y: 68, endPoint x: 432, endPoint y: 133, distance: 66.4
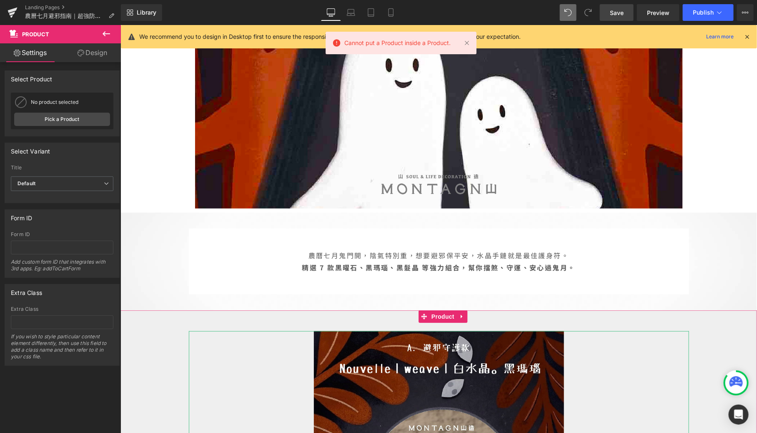
scroll to position [0, 0]
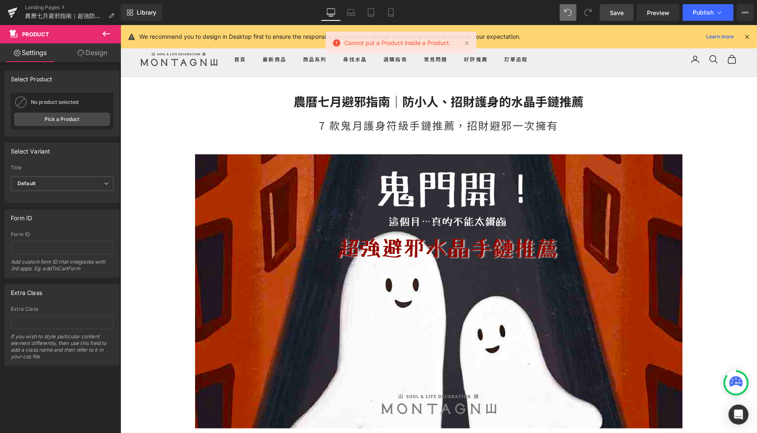
click at [102, 37] on icon at bounding box center [106, 34] width 10 height 10
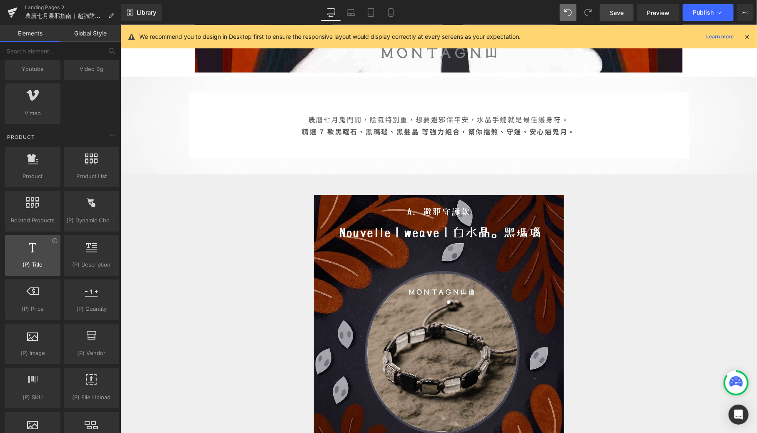
scroll to position [642, 0]
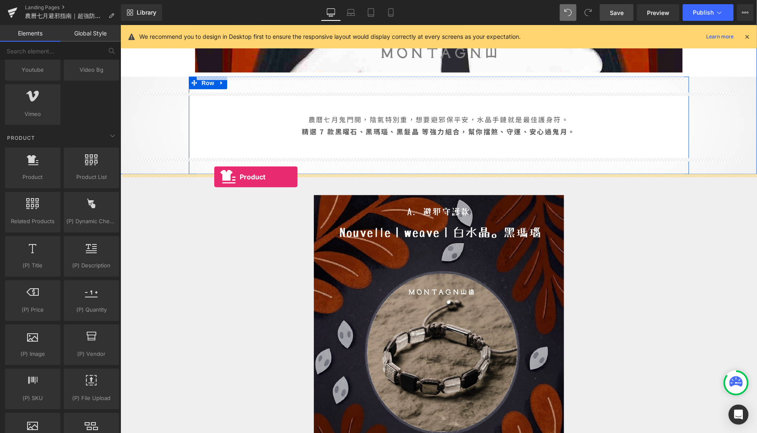
drag, startPoint x: 152, startPoint y: 197, endPoint x: 214, endPoint y: 176, distance: 65.0
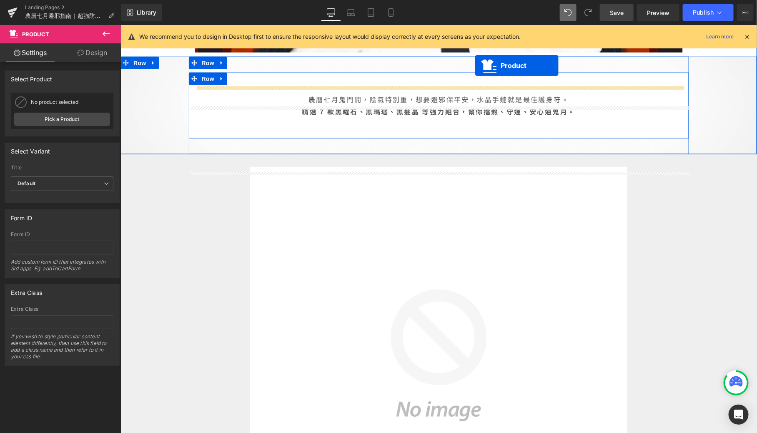
scroll to position [342, 0]
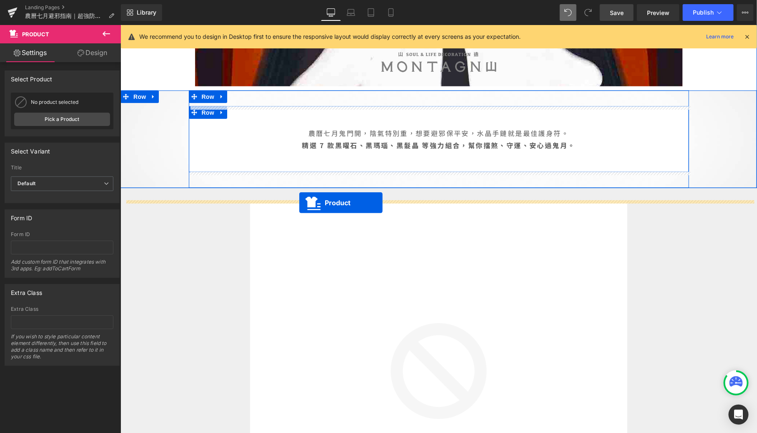
drag, startPoint x: 420, startPoint y: 283, endPoint x: 298, endPoint y: 202, distance: 146.4
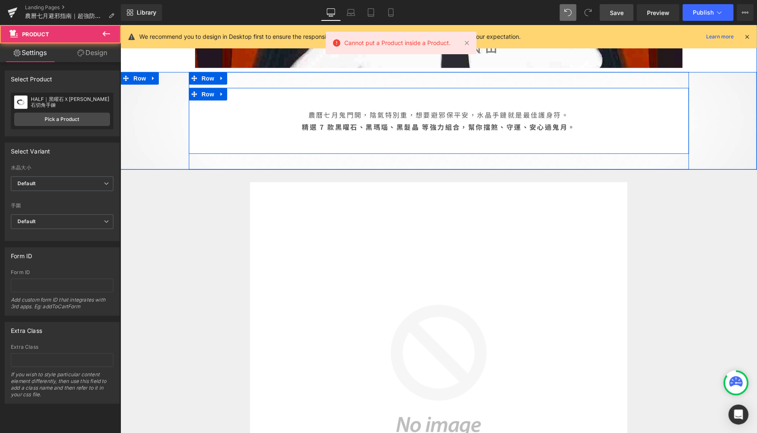
scroll to position [358, 0]
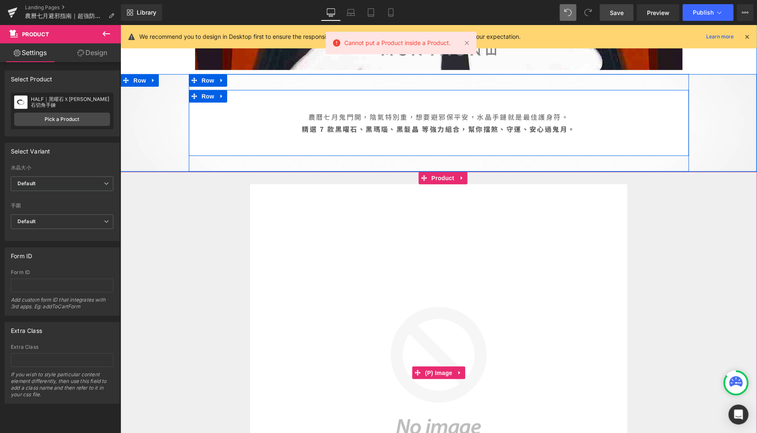
click at [335, 244] on img at bounding box center [438, 372] width 377 height 377
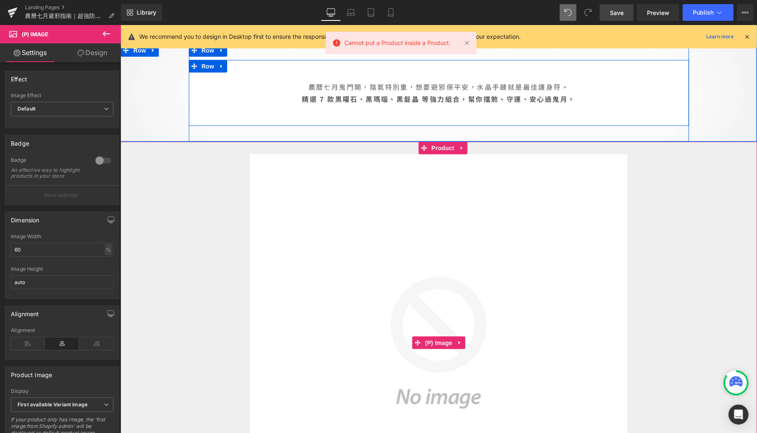
scroll to position [396, 0]
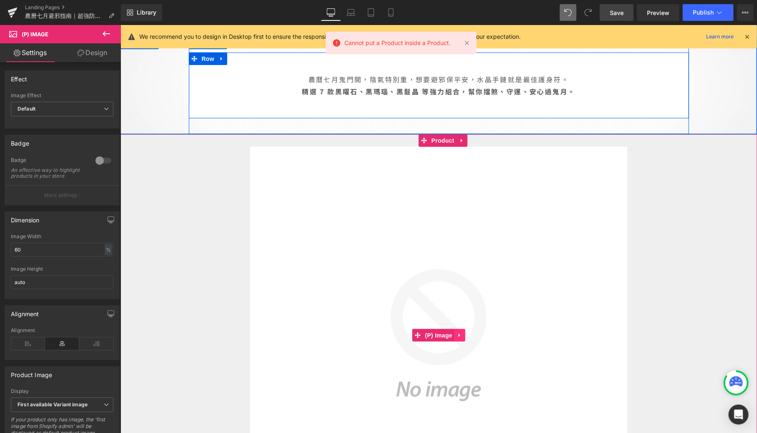
click at [462, 332] on icon at bounding box center [460, 335] width 6 height 6
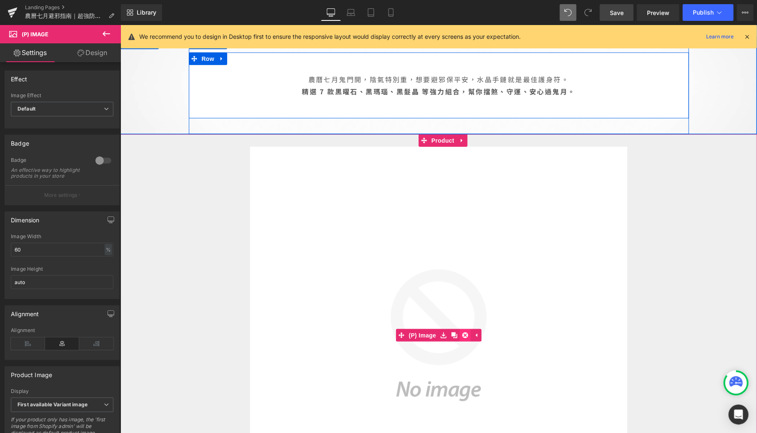
click at [465, 334] on icon at bounding box center [465, 335] width 6 height 6
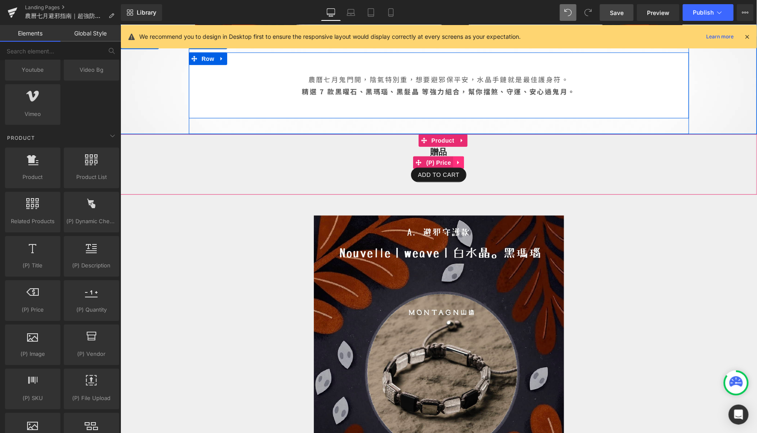
click at [456, 161] on icon at bounding box center [458, 162] width 6 height 6
click at [463, 162] on icon at bounding box center [464, 162] width 6 height 6
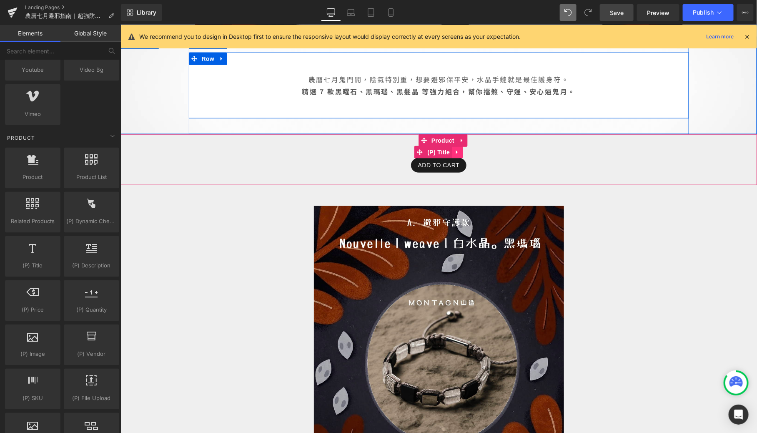
click at [455, 156] on link at bounding box center [457, 152] width 11 height 13
click at [461, 156] on link at bounding box center [462, 152] width 11 height 13
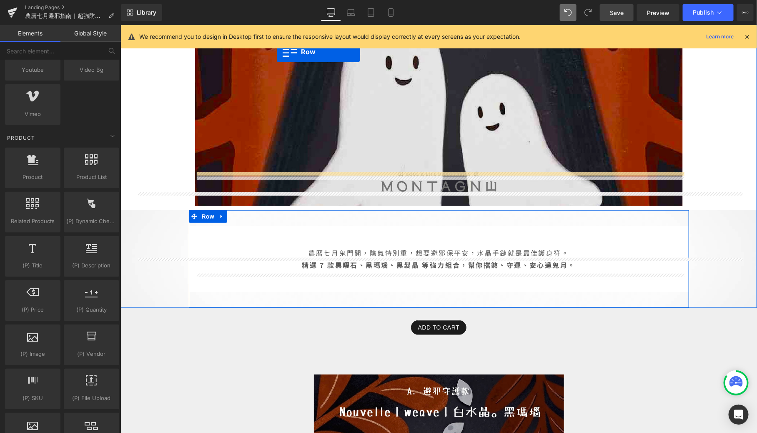
scroll to position [214, 0]
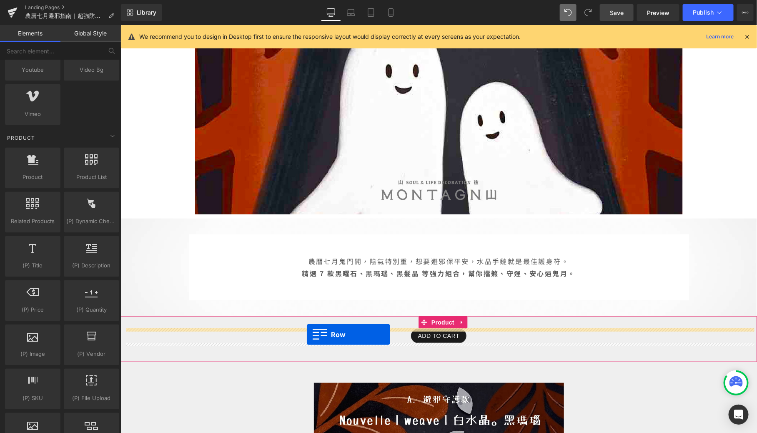
drag, startPoint x: 195, startPoint y: 158, endPoint x: 304, endPoint y: 333, distance: 206.0
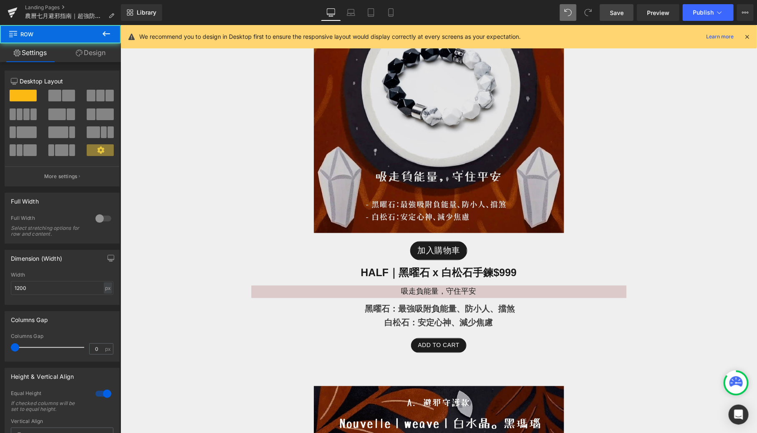
scroll to position [680, 0]
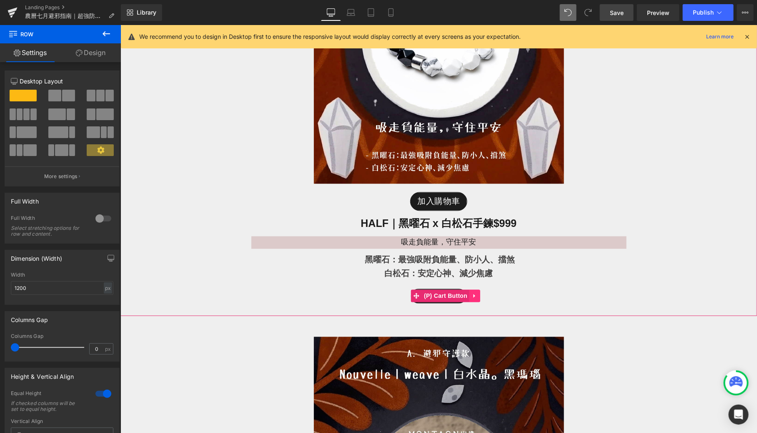
click at [478, 294] on link at bounding box center [474, 295] width 11 height 13
click at [478, 294] on icon at bounding box center [480, 296] width 6 height 6
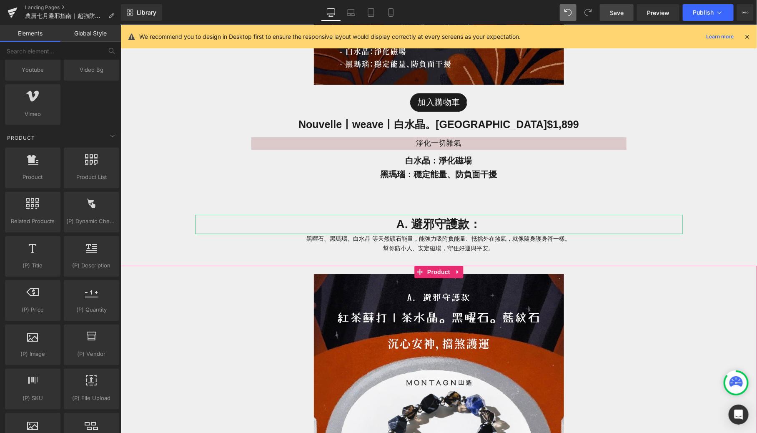
scroll to position [1225, 0]
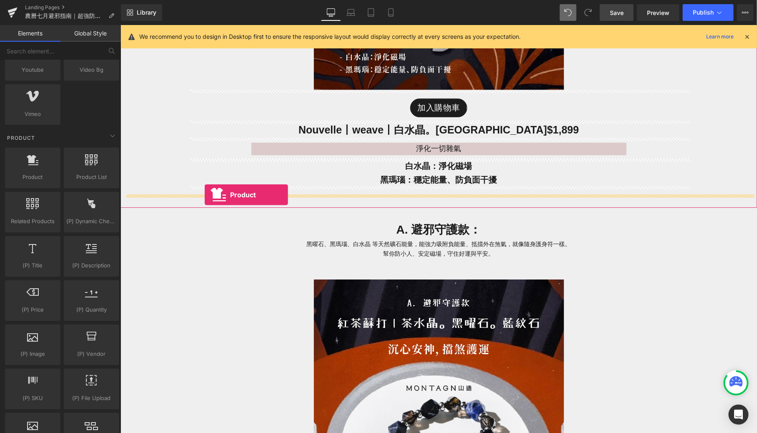
drag, startPoint x: 146, startPoint y: 195, endPoint x: 203, endPoint y: 191, distance: 57.2
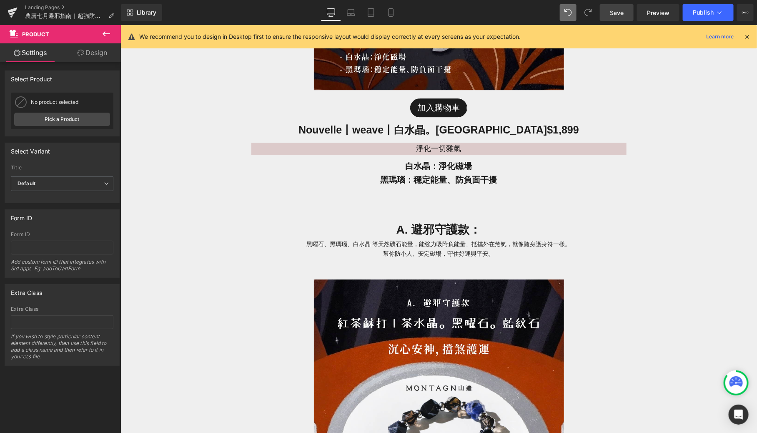
click at [104, 38] on icon at bounding box center [106, 34] width 10 height 10
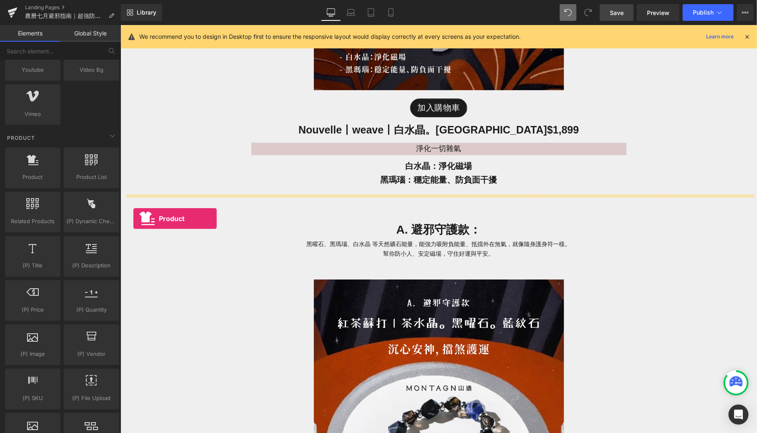
drag, startPoint x: 145, startPoint y: 192, endPoint x: 133, endPoint y: 218, distance: 28.9
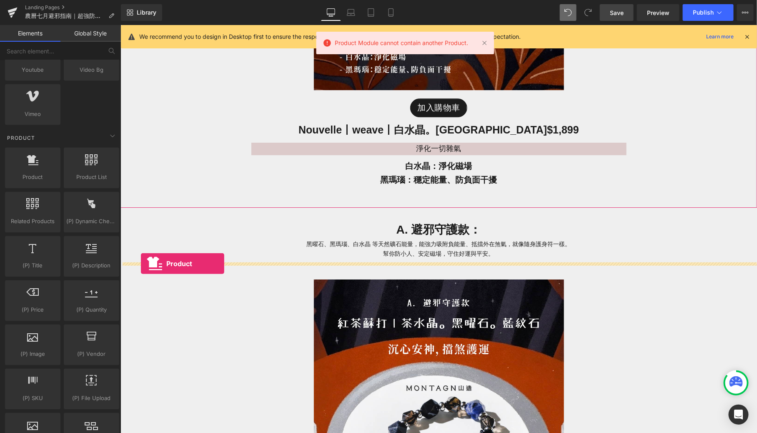
drag, startPoint x: 155, startPoint y: 184, endPoint x: 141, endPoint y: 264, distance: 81.4
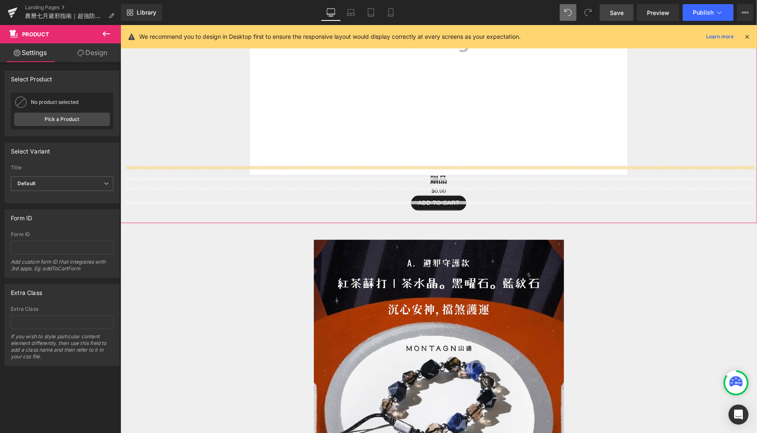
scroll to position [1669, 0]
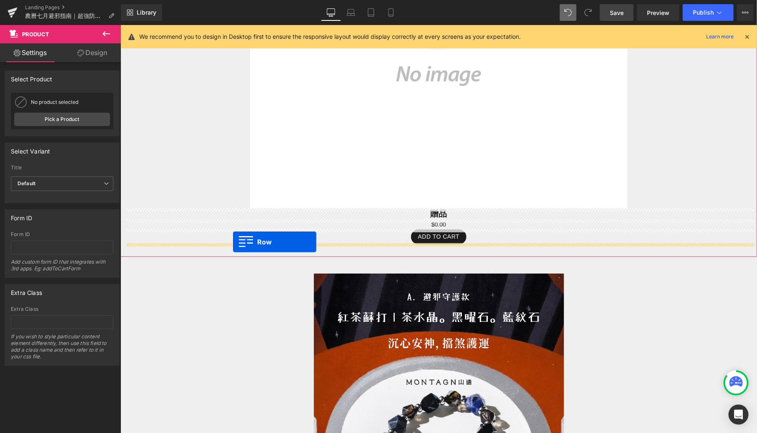
drag, startPoint x: 195, startPoint y: 161, endPoint x: 232, endPoint y: 241, distance: 88.3
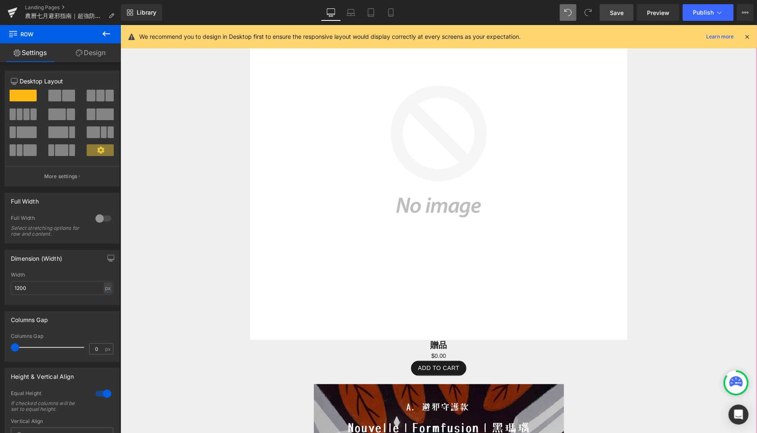
scroll to position [1419, 0]
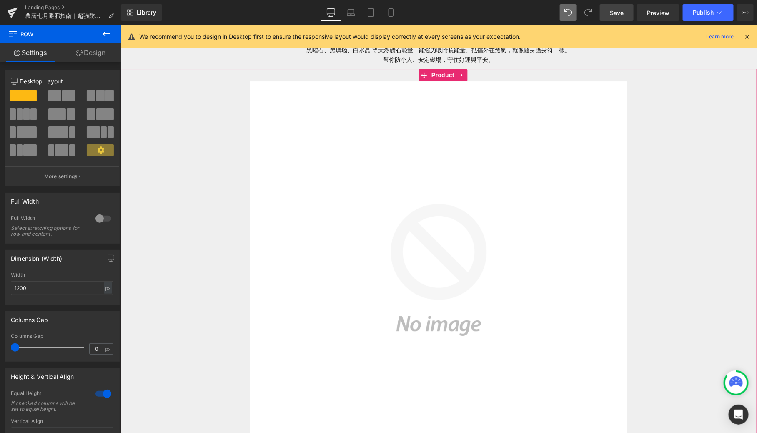
click at [470, 146] on img at bounding box center [438, 269] width 377 height 377
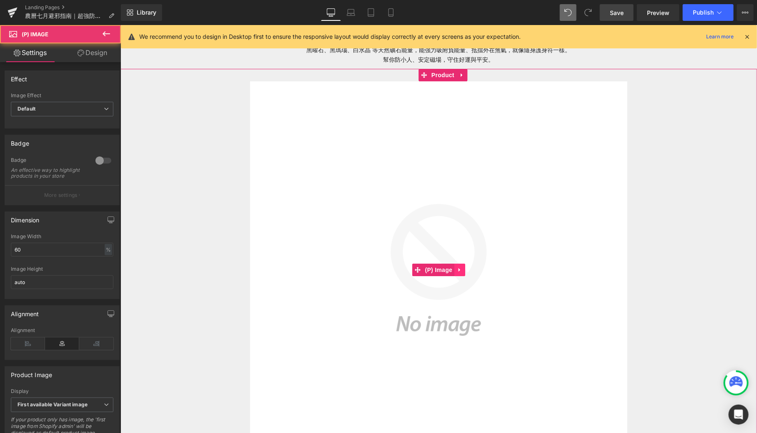
click at [460, 267] on icon at bounding box center [460, 270] width 6 height 6
click at [460, 267] on link at bounding box center [465, 269] width 11 height 13
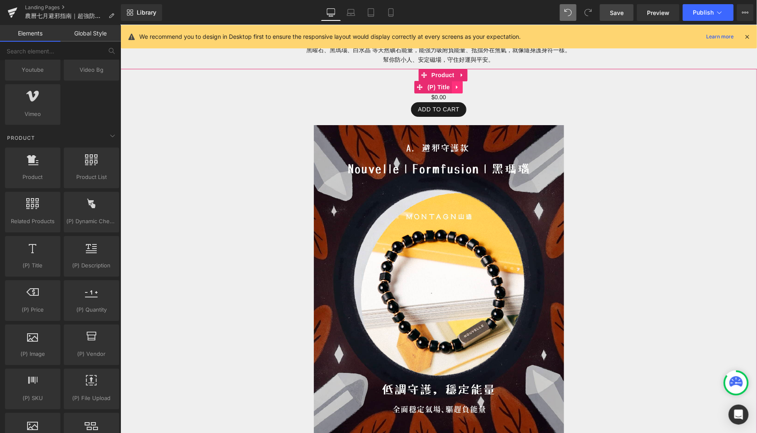
click at [458, 85] on icon at bounding box center [457, 86] width 6 height 6
click at [458, 87] on link at bounding box center [462, 86] width 11 height 13
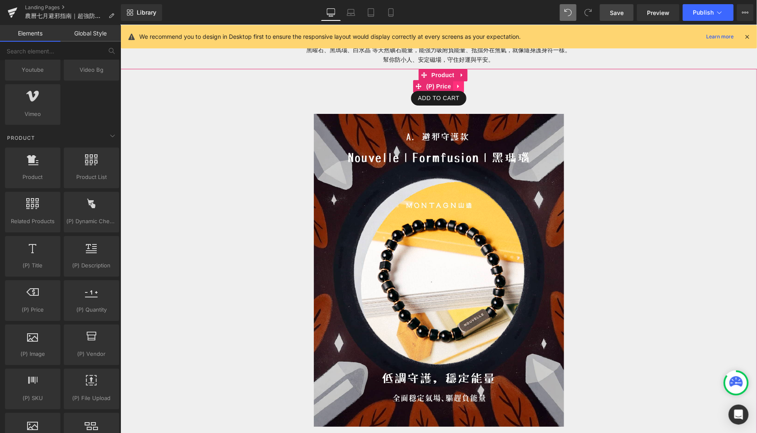
click at [458, 85] on icon at bounding box center [458, 86] width 2 height 4
click at [458, 85] on link at bounding box center [463, 86] width 11 height 13
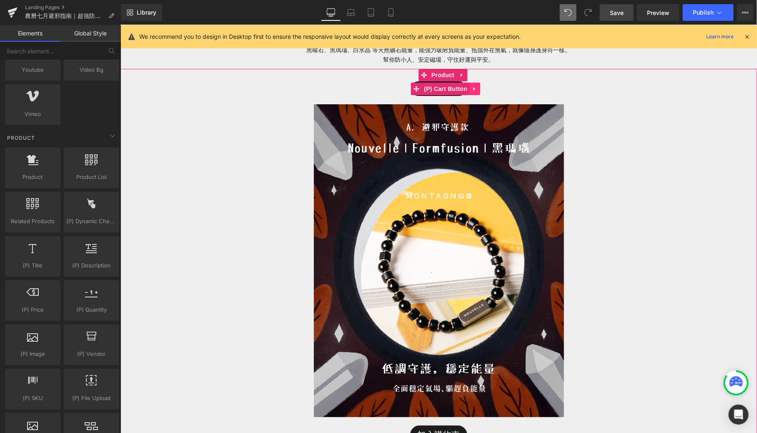
click at [473, 88] on icon at bounding box center [474, 88] width 2 height 4
click at [475, 88] on link at bounding box center [480, 88] width 11 height 13
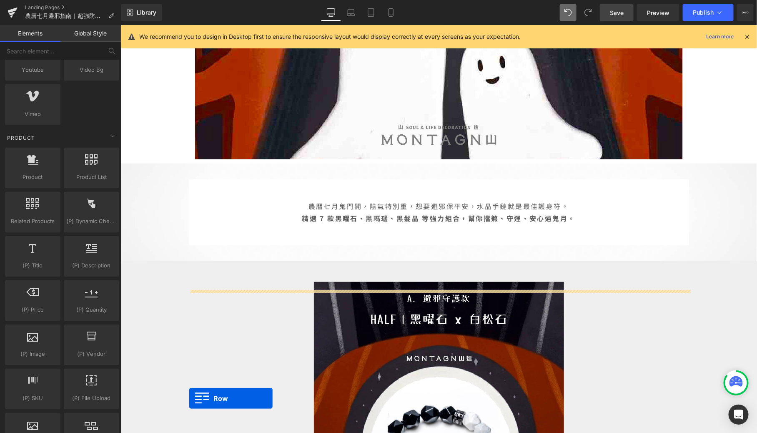
scroll to position [286, 0]
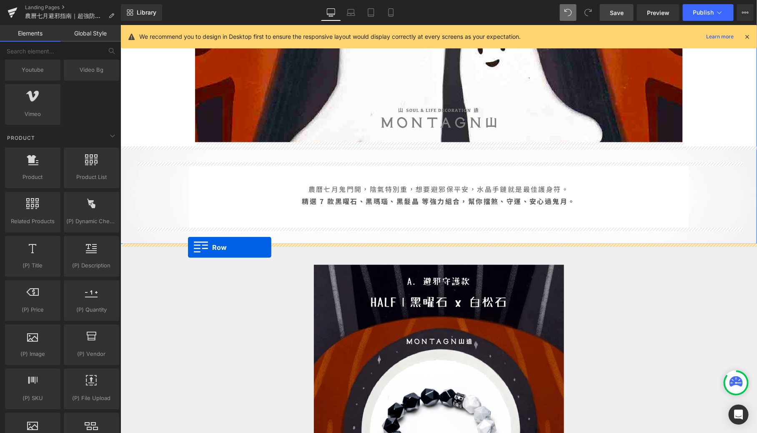
drag, startPoint x: 192, startPoint y: 360, endPoint x: 187, endPoint y: 247, distance: 113.6
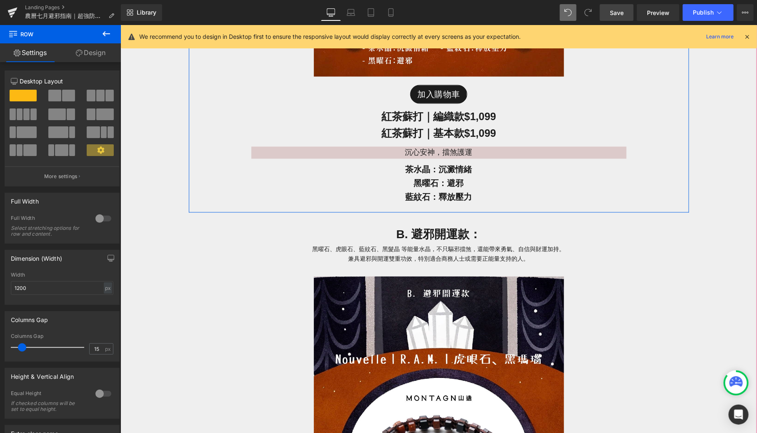
scroll to position [2183, 0]
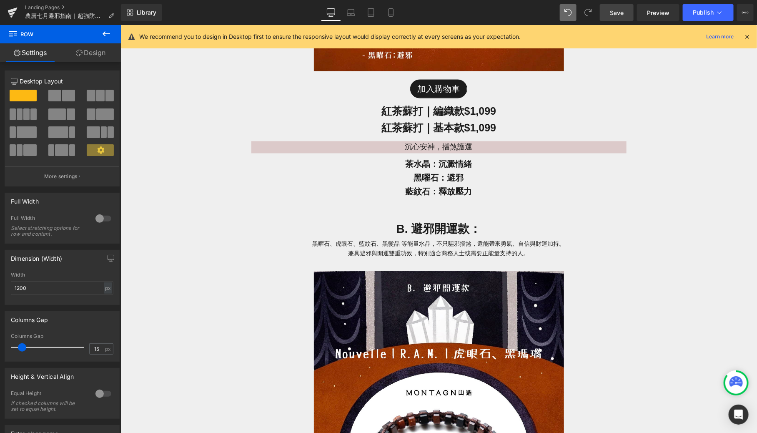
click at [112, 30] on button at bounding box center [106, 34] width 29 height 18
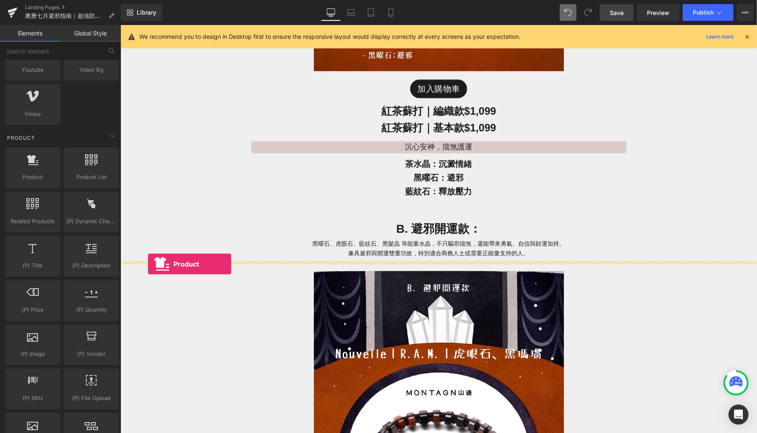
drag, startPoint x: 157, startPoint y: 194, endPoint x: 147, endPoint y: 264, distance: 70.7
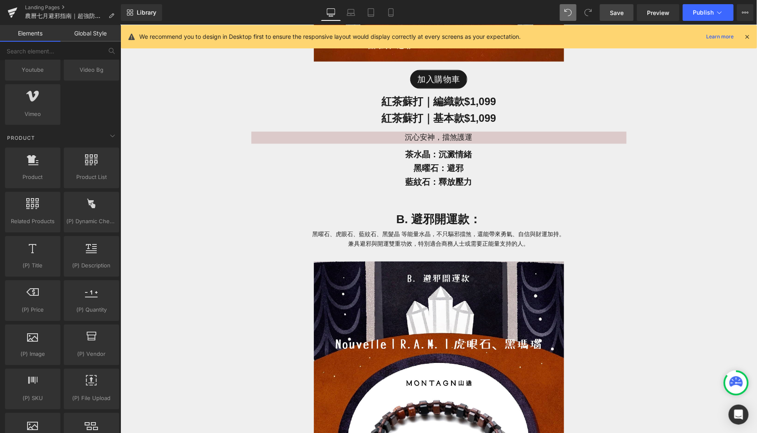
scroll to position [2188, 0]
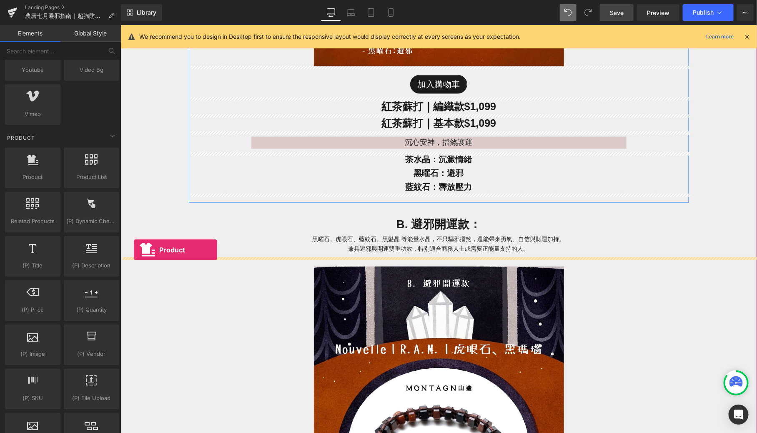
drag, startPoint x: 144, startPoint y: 192, endPoint x: 133, endPoint y: 249, distance: 58.2
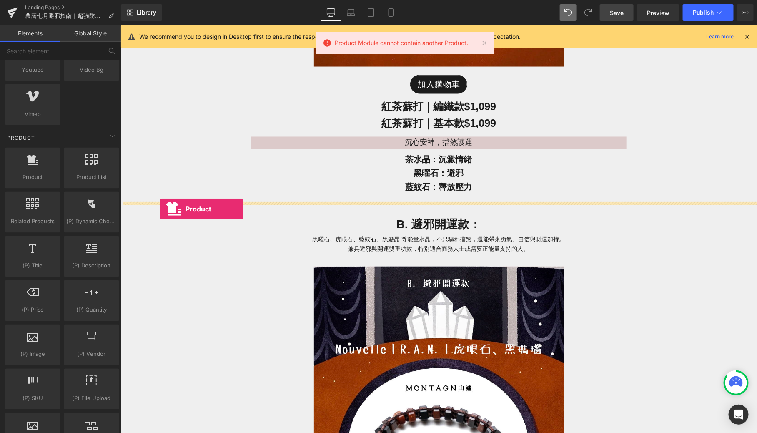
drag, startPoint x: 153, startPoint y: 196, endPoint x: 158, endPoint y: 209, distance: 14.3
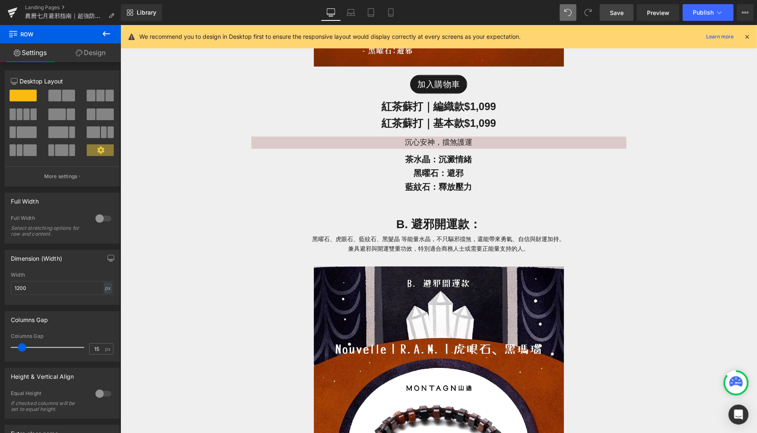
click at [105, 29] on icon at bounding box center [106, 34] width 10 height 10
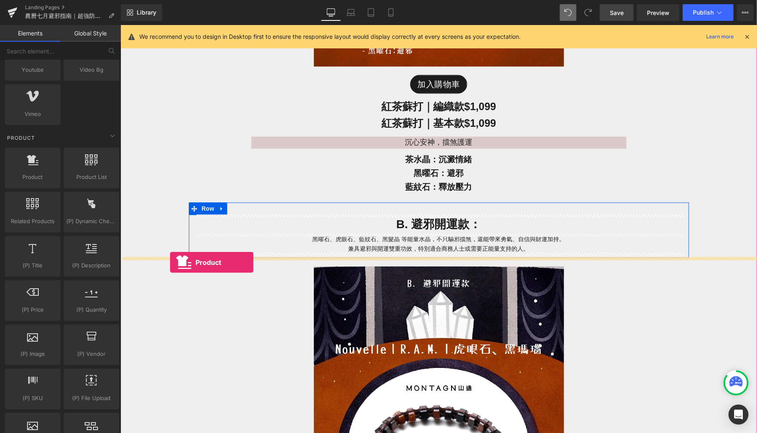
drag, startPoint x: 142, startPoint y: 185, endPoint x: 169, endPoint y: 262, distance: 81.5
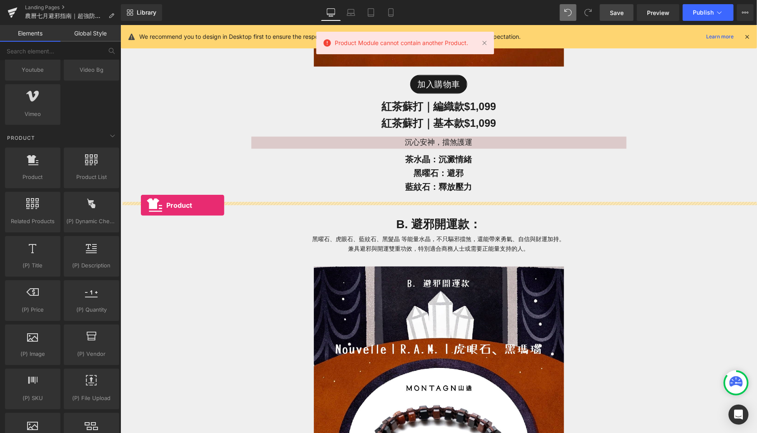
drag, startPoint x: 145, startPoint y: 200, endPoint x: 140, endPoint y: 206, distance: 7.7
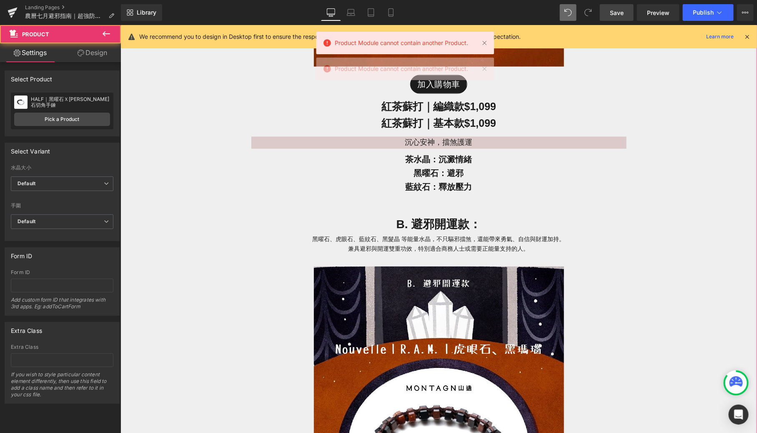
click at [150, 106] on div "Image 加入購物車 (P) Cart Button 紅 茶蘇打｜編織款 $1,099 Heading 紅茶蘇打｜基本款 $1,099 Heading 沉心…" at bounding box center [438, 214] width 637 height 939
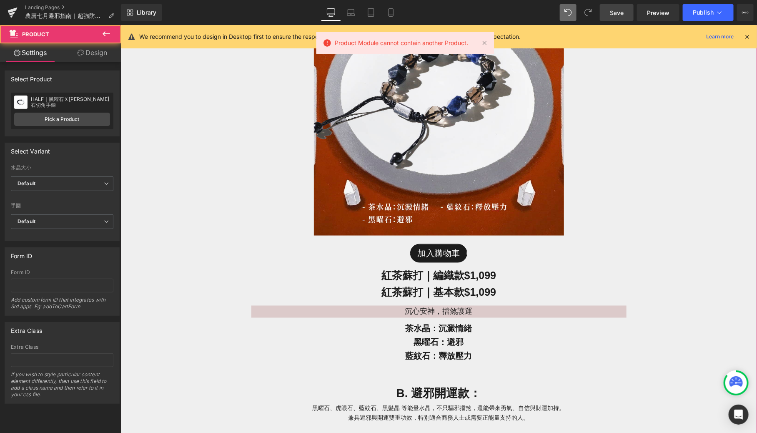
click at [179, 139] on div "Image 加入購物車 (P) Cart Button 紅 茶蘇打｜編織款 $1,099 Heading 紅茶蘇打｜基本款 $1,099 Heading 沉心…" at bounding box center [438, 383] width 637 height 939
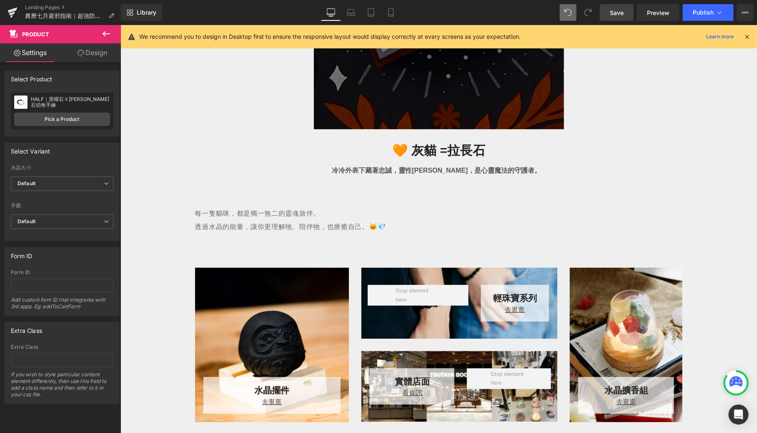
scroll to position [3134, 0]
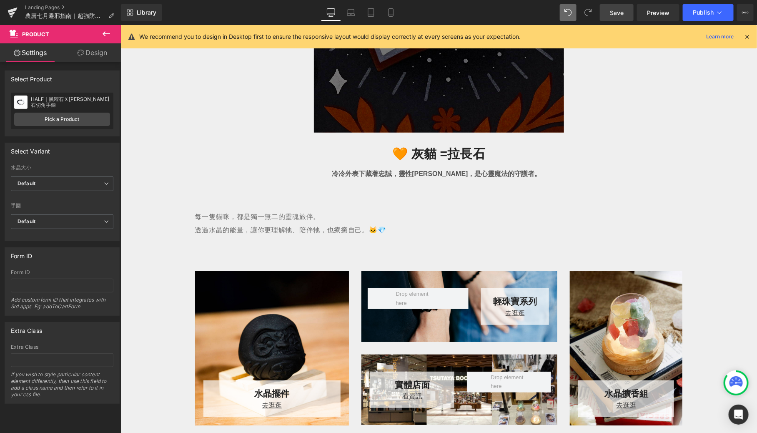
click at [109, 33] on icon at bounding box center [106, 34] width 10 height 10
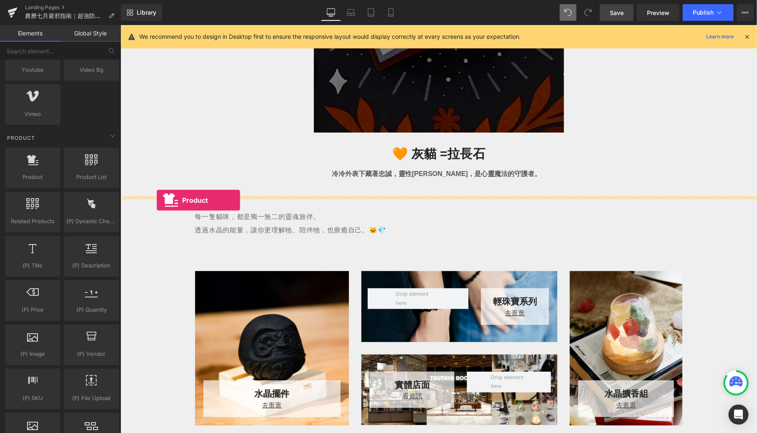
drag, startPoint x: 153, startPoint y: 181, endPoint x: 156, endPoint y: 200, distance: 19.3
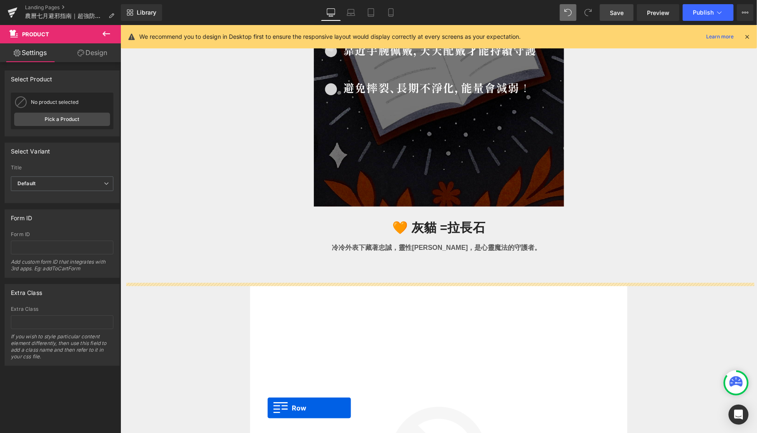
scroll to position [2689, 0]
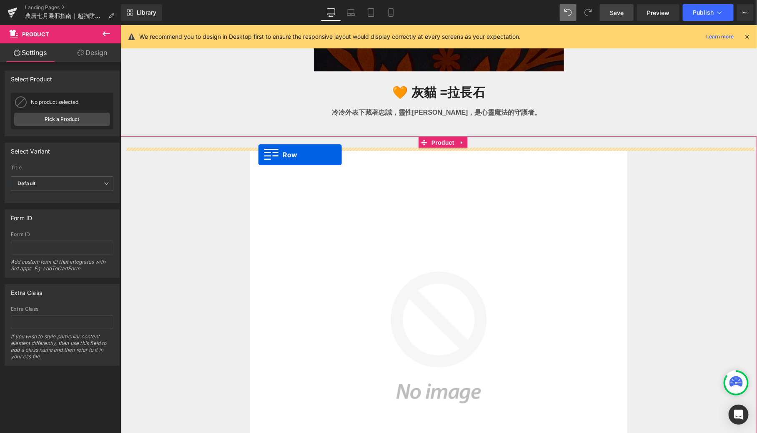
drag, startPoint x: 196, startPoint y: 123, endPoint x: 258, endPoint y: 154, distance: 69.8
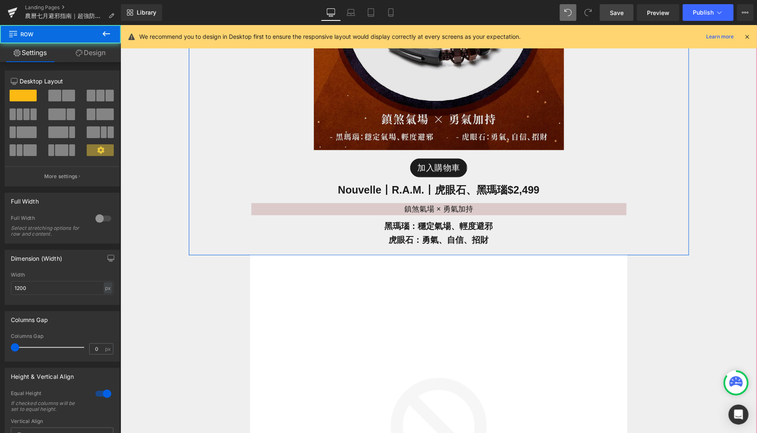
scroll to position [3090, 0]
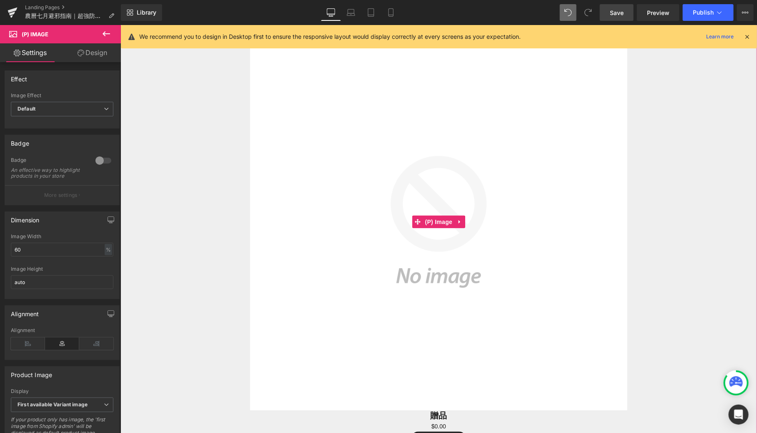
scroll to position [3343, 0]
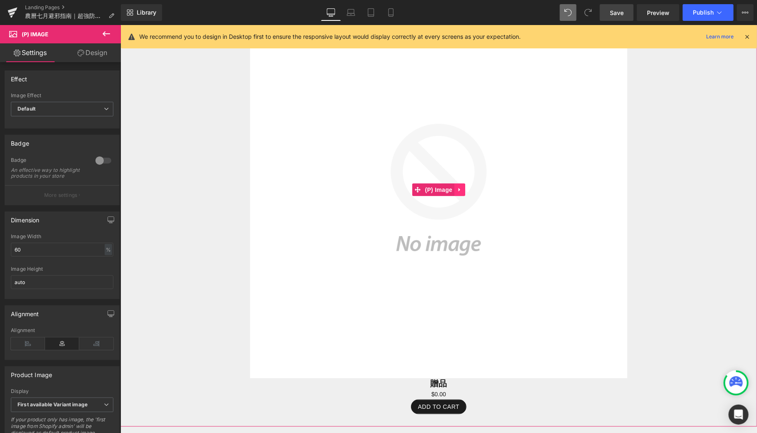
click at [460, 193] on link at bounding box center [459, 189] width 11 height 13
click at [461, 191] on link at bounding box center [465, 189] width 11 height 13
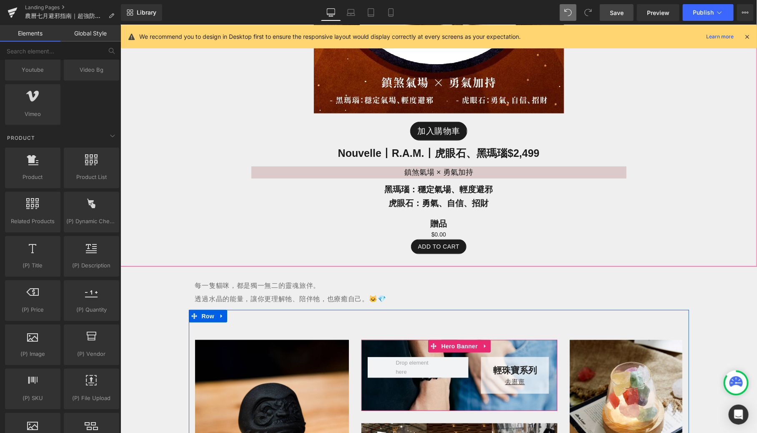
scroll to position [3088, 0]
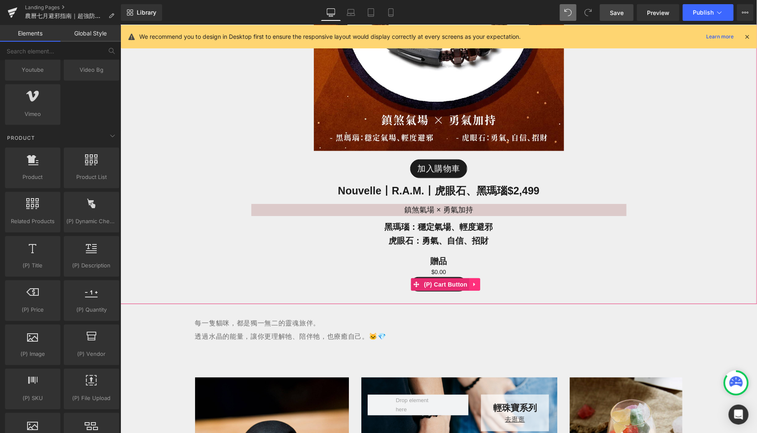
click at [473, 284] on icon at bounding box center [474, 284] width 2 height 4
click at [477, 283] on icon at bounding box center [480, 284] width 6 height 6
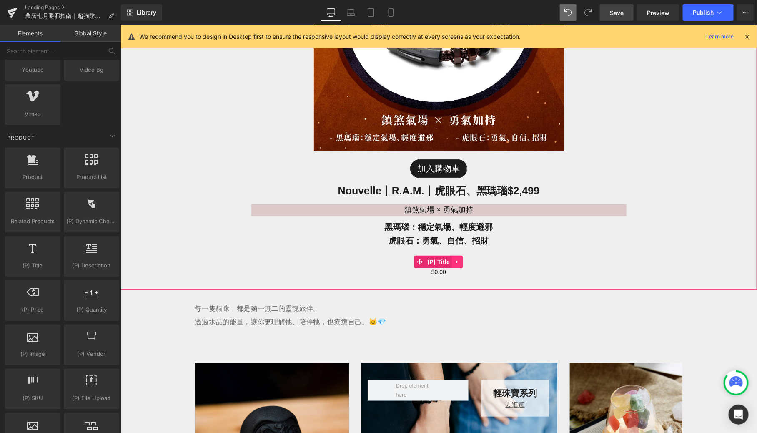
click at [456, 259] on icon at bounding box center [457, 261] width 2 height 4
click at [465, 261] on icon at bounding box center [463, 262] width 6 height 6
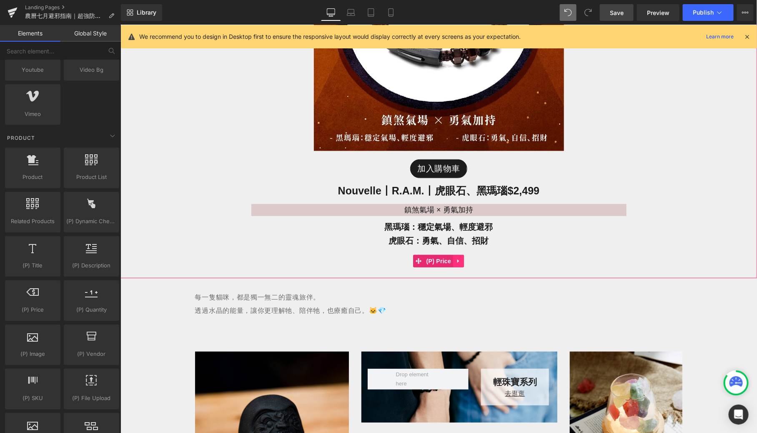
click at [457, 259] on icon at bounding box center [458, 261] width 2 height 4
click at [465, 258] on icon at bounding box center [464, 260] width 6 height 6
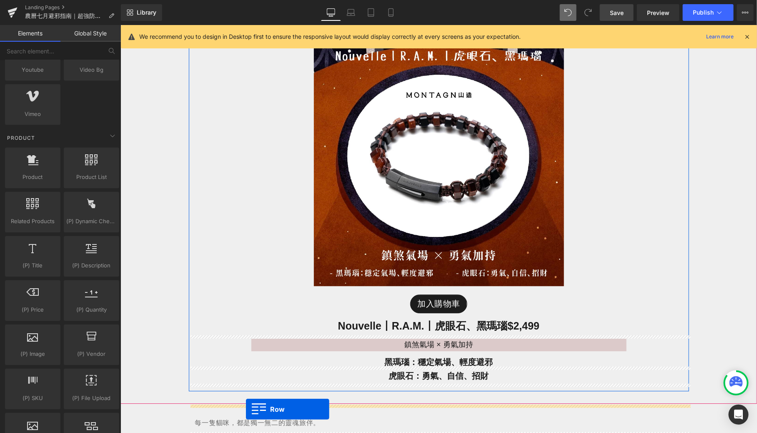
scroll to position [2639, 0]
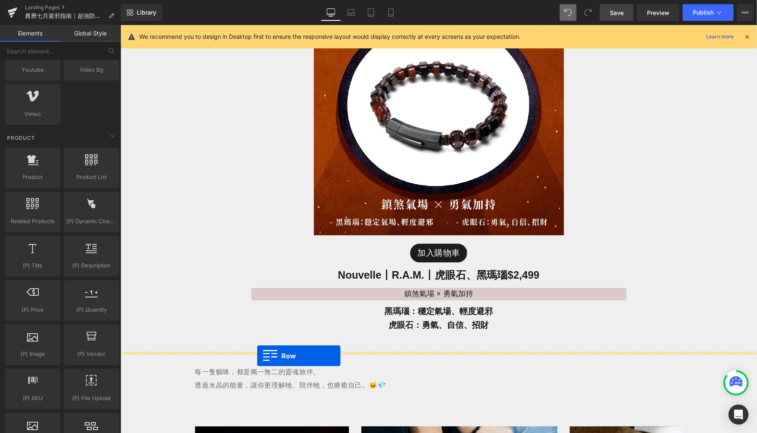
drag, startPoint x: 194, startPoint y: 273, endPoint x: 256, endPoint y: 355, distance: 103.0
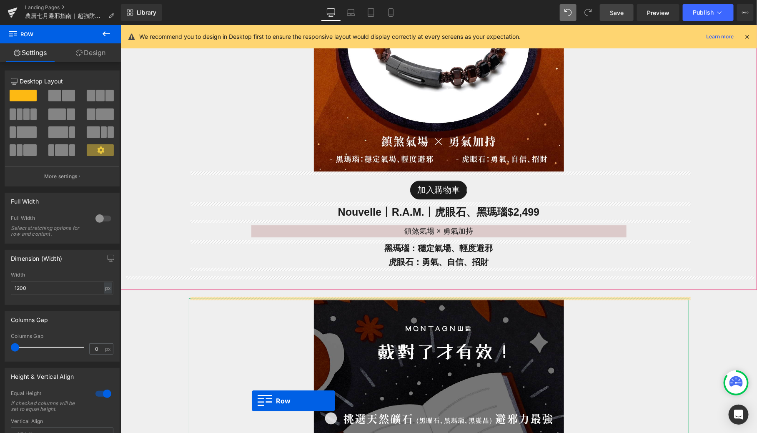
scroll to position [2670, 0]
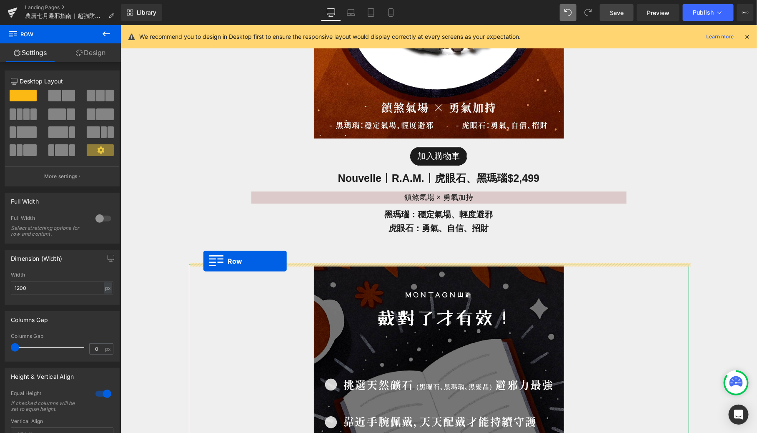
drag, startPoint x: 189, startPoint y: 347, endPoint x: 203, endPoint y: 260, distance: 87.9
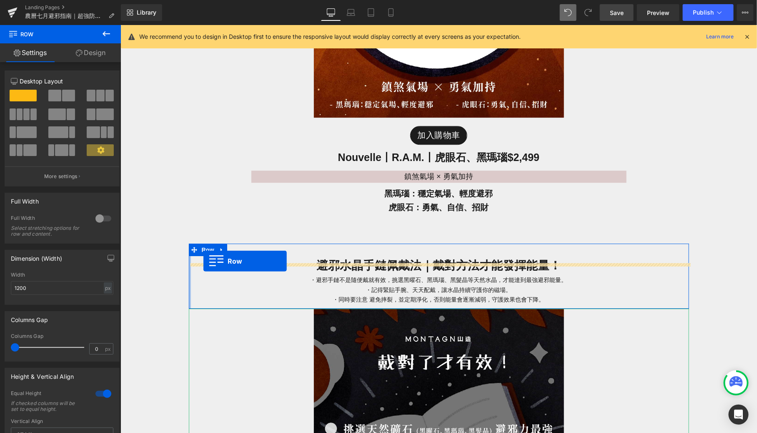
scroll to position [2650, 0]
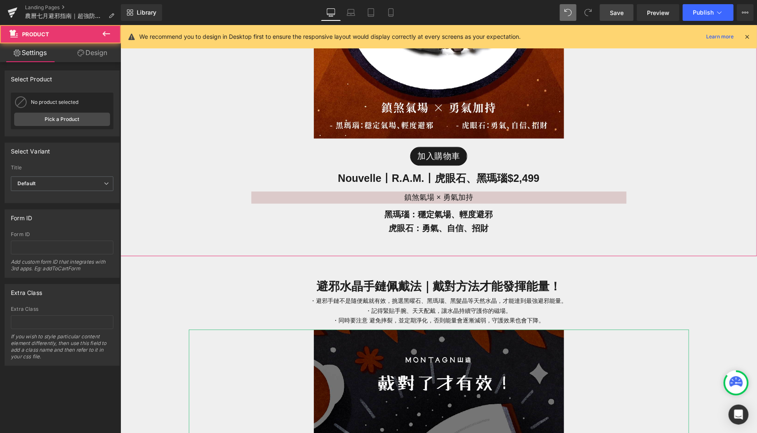
click at [171, 236] on div "Image 加入購物車 (P) Cart Button Nouvelle丨R.A.M.丨虎眼石、黑瑪瑙 $2,499 Heading 鎮煞氣場 × 勇氣加持 …" at bounding box center [438, 30] width 629 height 427
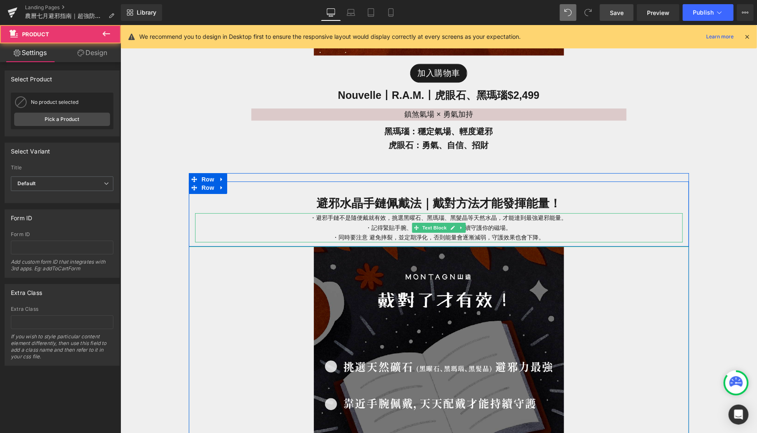
scroll to position [2746, 0]
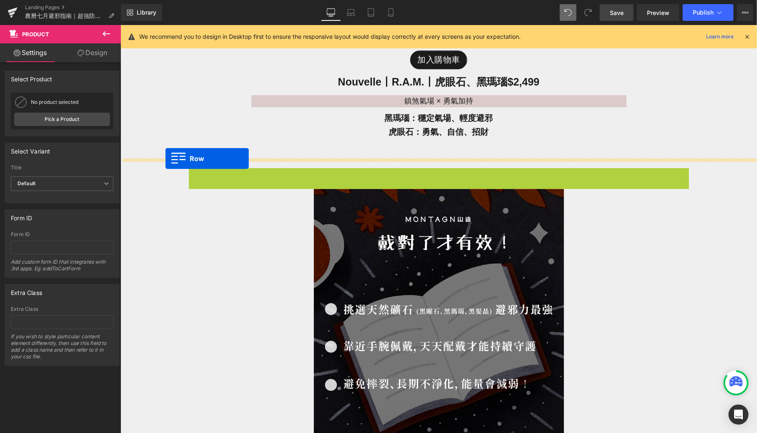
drag, startPoint x: 194, startPoint y: 176, endPoint x: 165, endPoint y: 158, distance: 34.0
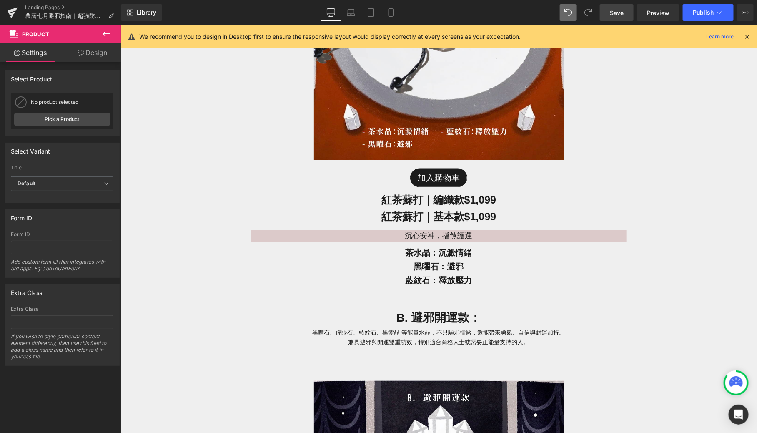
scroll to position [2093, 0]
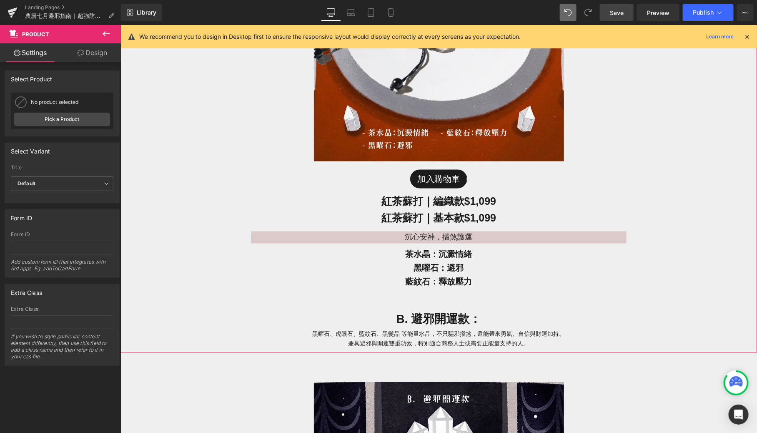
click at [167, 336] on div "Image 加入購物車 (P) Cart Button 紅 茶蘇打｜編織款 $1,099 Heading 紅茶蘇打｜基本款 $1,099 Heading 沉心…" at bounding box center [438, 96] width 637 height 513
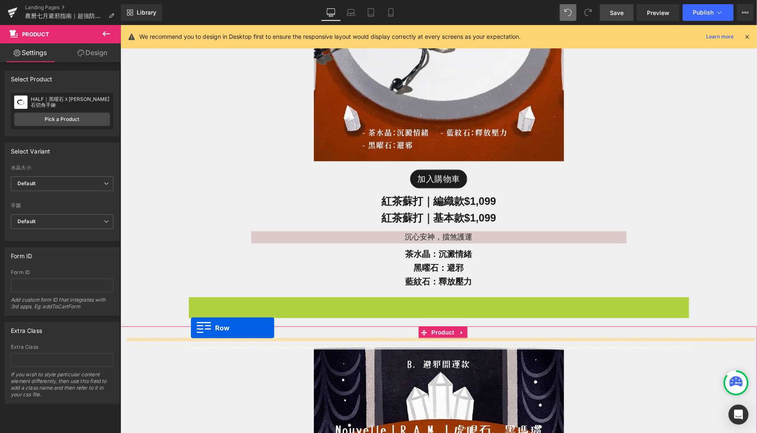
drag, startPoint x: 195, startPoint y: 304, endPoint x: 190, endPoint y: 327, distance: 24.2
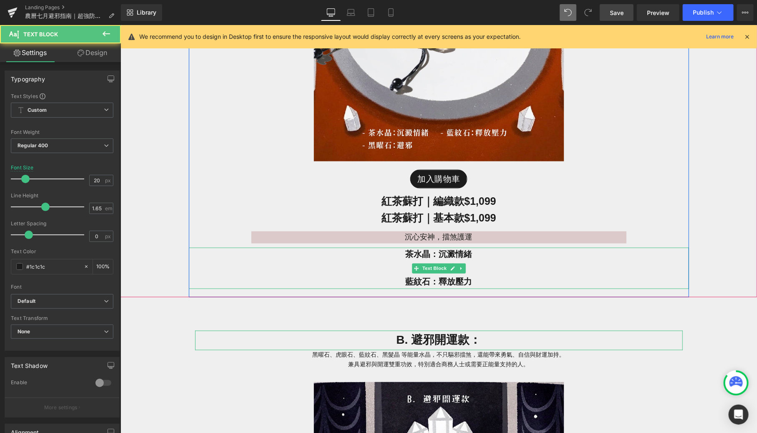
click at [238, 275] on p "藍紋石：釋放壓力" at bounding box center [439, 282] width 500 height 14
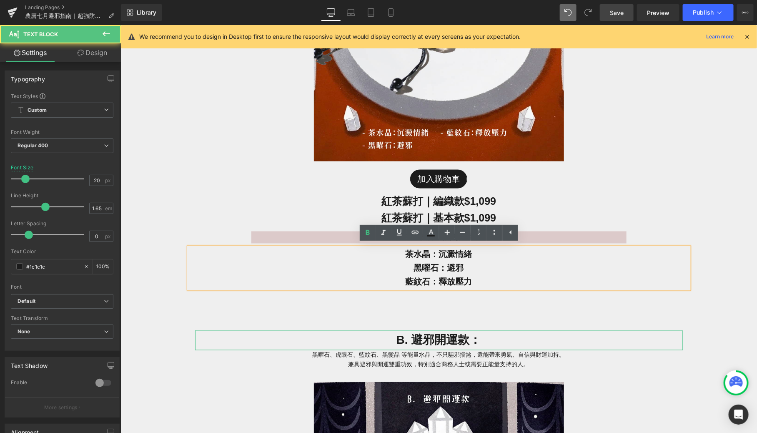
click at [156, 259] on div "Image 加入購物車 (P) Cart Button 紅 茶蘇打｜編織款 $1,099 Heading 紅茶蘇打｜基本款 $1,099 Heading 沉心…" at bounding box center [438, 68] width 637 height 457
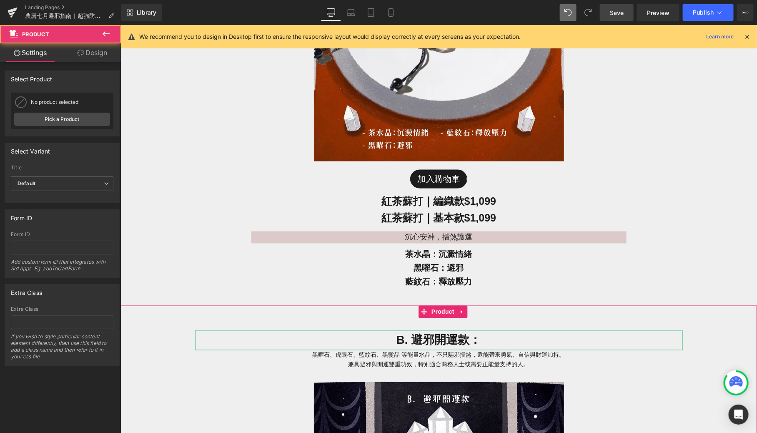
click at [435, 312] on span "Product" at bounding box center [442, 312] width 27 height 13
click at [87, 65] on div "Select Product Select manually Select manually Select manually No product assig…" at bounding box center [62, 100] width 125 height 72
click at [87, 55] on link "Design" at bounding box center [92, 52] width 60 height 19
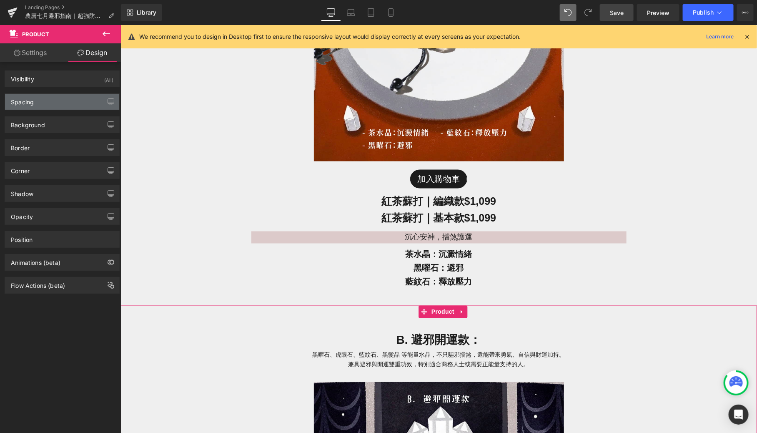
click at [81, 101] on div "Spacing" at bounding box center [62, 102] width 114 height 16
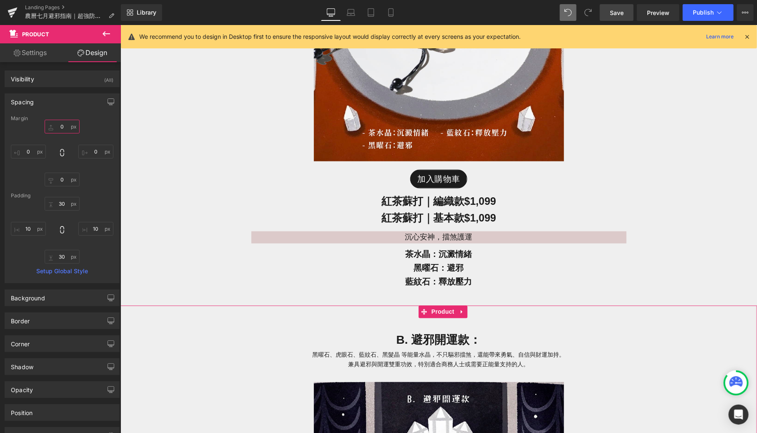
click at [63, 127] on input "0" at bounding box center [62, 127] width 35 height 14
type input "10"
click at [95, 119] on div "Margin" at bounding box center [62, 119] width 103 height 6
click at [141, 127] on div "Image 加入購物車 (P) Cart Button 紅 茶蘇打｜編織款 $1,099 Heading 紅茶蘇打｜基本款 $1,099 Heading 沉心…" at bounding box center [438, 68] width 637 height 457
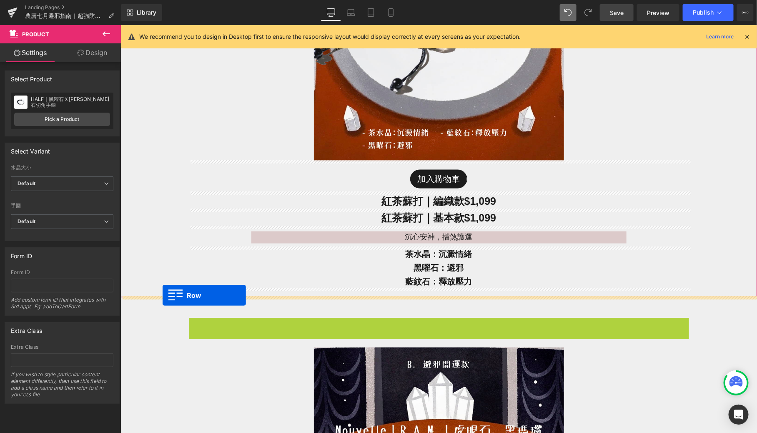
drag, startPoint x: 192, startPoint y: 323, endPoint x: 162, endPoint y: 295, distance: 40.7
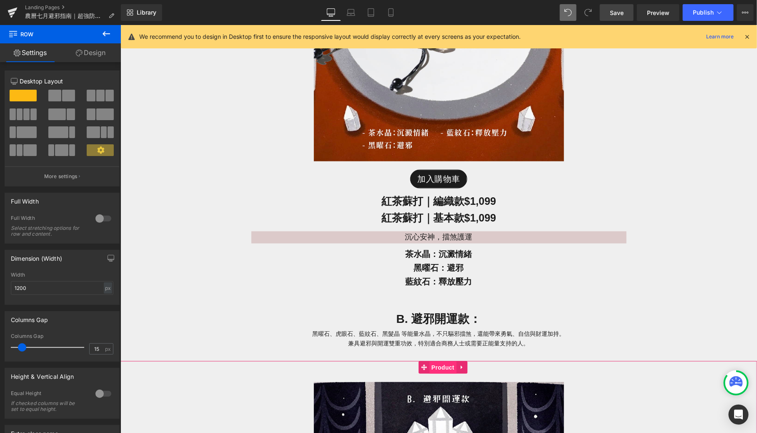
click at [433, 366] on span "Product" at bounding box center [442, 367] width 27 height 13
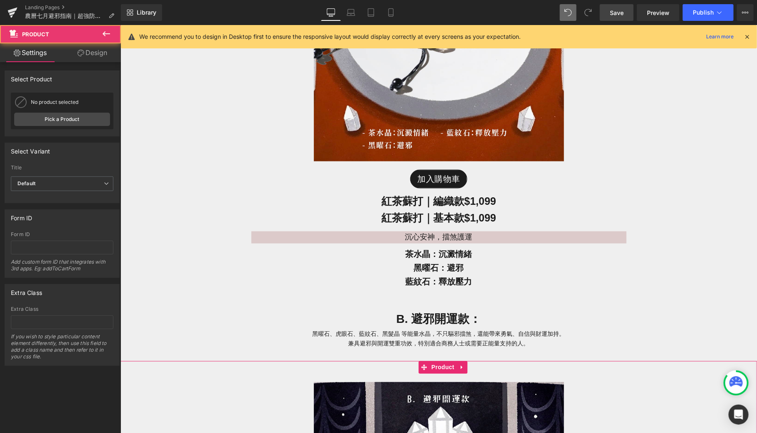
click at [88, 55] on link "Design" at bounding box center [92, 52] width 60 height 19
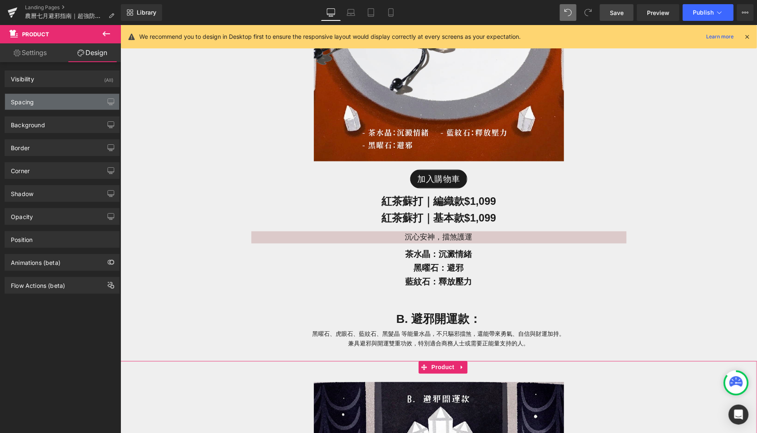
click at [72, 106] on div "Spacing" at bounding box center [62, 102] width 114 height 16
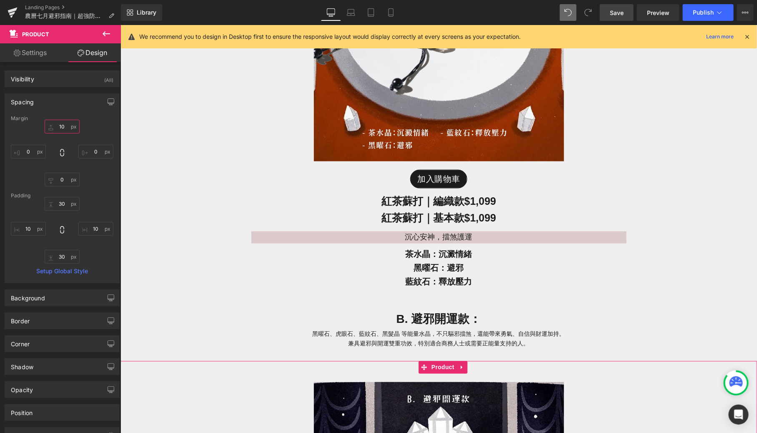
click at [65, 123] on input "10" at bounding box center [62, 127] width 35 height 14
type input "0"
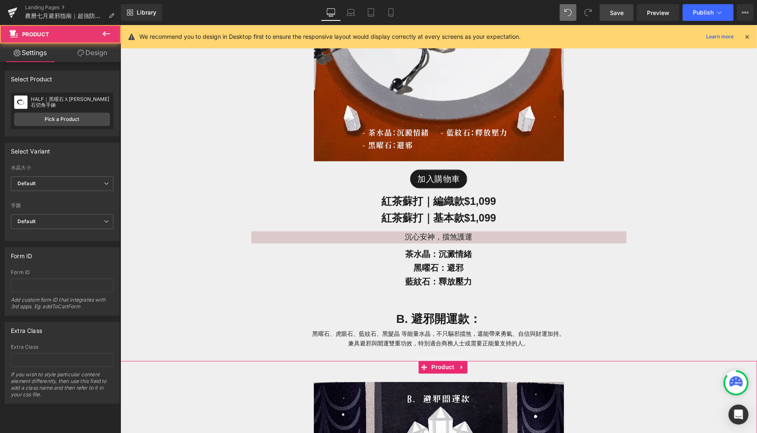
click at [134, 130] on div "Image 加入購物車 (P) Cart Button 紅 茶蘇打｜編織款 $1,099 Heading 紅茶蘇打｜基本款 $1,099 Heading 沉心…" at bounding box center [438, 96] width 637 height 513
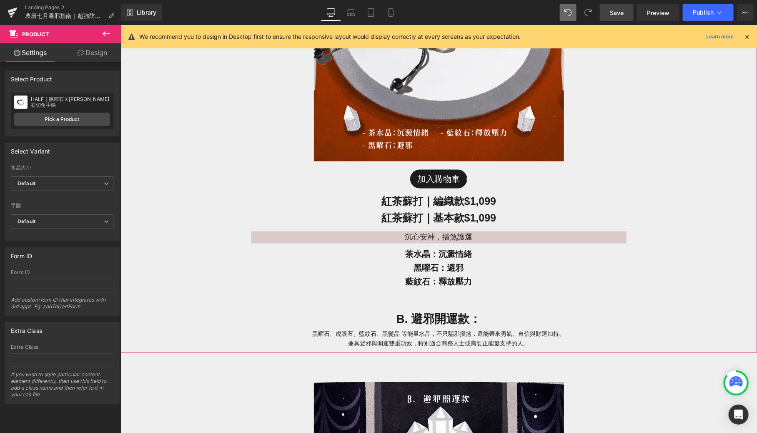
click at [175, 321] on div "Image 加入購物車 (P) Cart Button 紅 茶蘇打｜編織款 $1,099 Heading 紅茶蘇打｜基本款 $1,099 Heading 沉心…" at bounding box center [438, 96] width 637 height 513
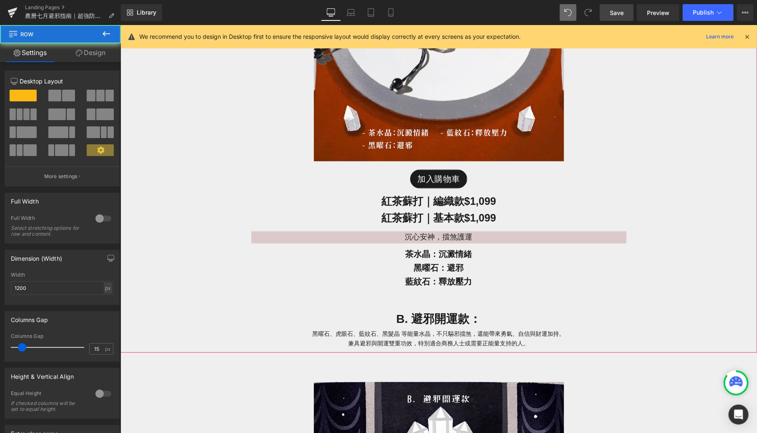
click at [193, 322] on div "B. 避邪開運款： Heading 黑曜石、虎眼石、藍紋石、黑髮晶 等能量水晶，不只驅邪擋煞，還能帶來勇氣、自信與財運加持。 兼具避邪與開運雙重功效，特別適合…" at bounding box center [439, 328] width 500 height 38
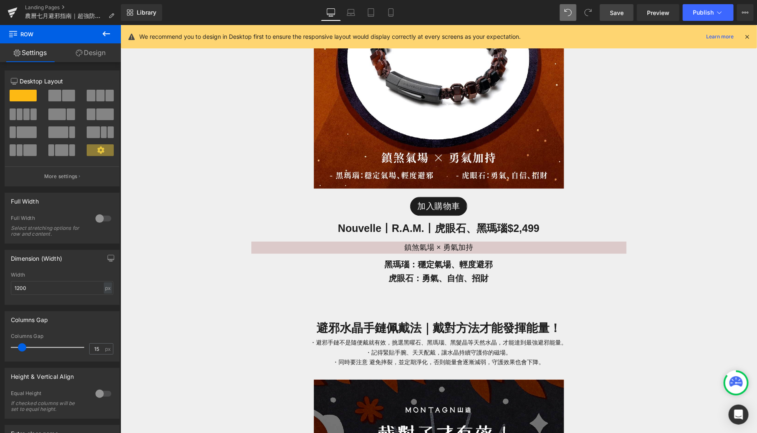
scroll to position [2586, 0]
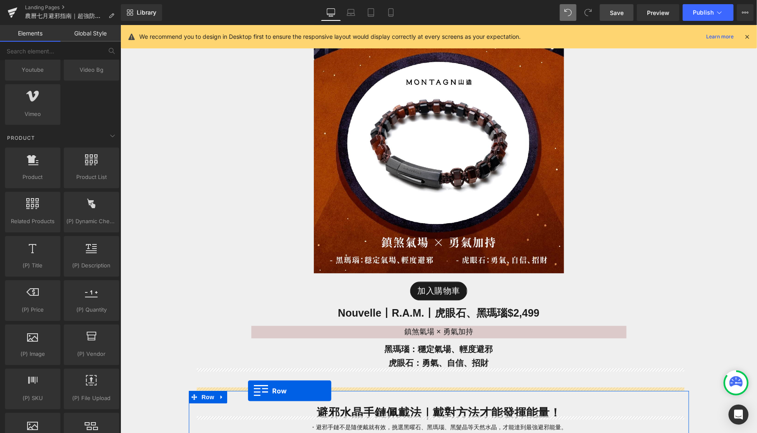
scroll to position [2515, 0]
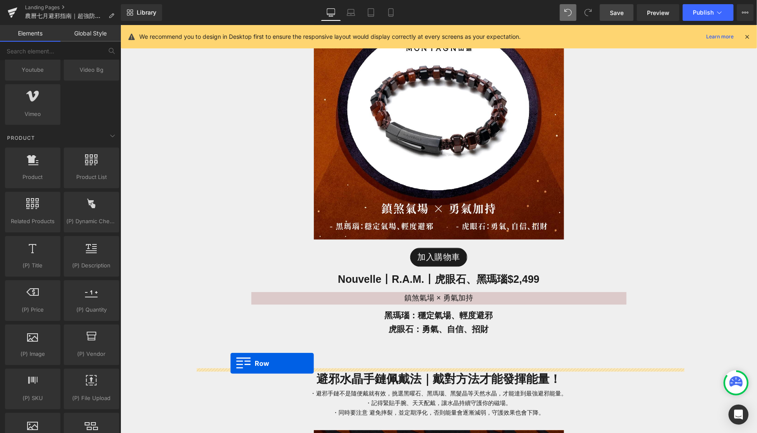
drag, startPoint x: 193, startPoint y: 83, endPoint x: 229, endPoint y: 362, distance: 281.4
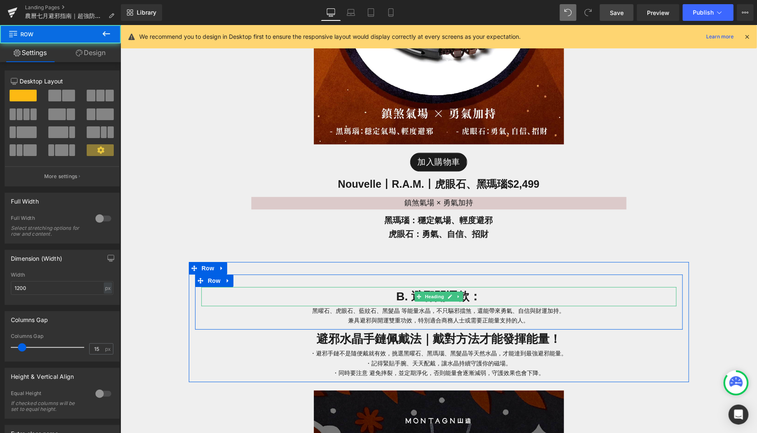
scroll to position [2621, 0]
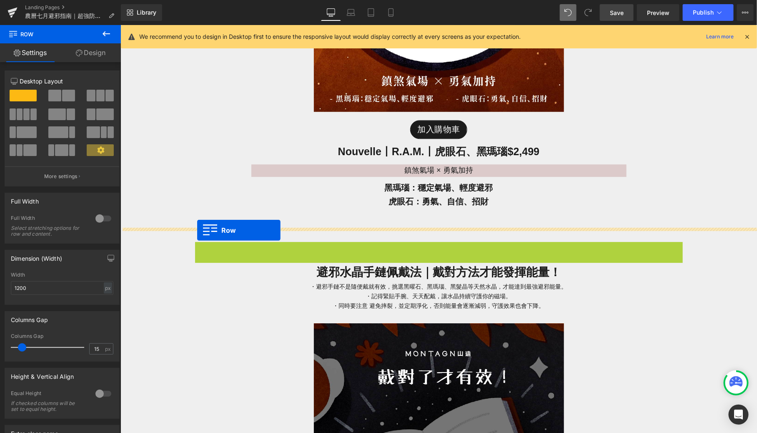
drag, startPoint x: 198, startPoint y: 244, endPoint x: 196, endPoint y: 230, distance: 14.2
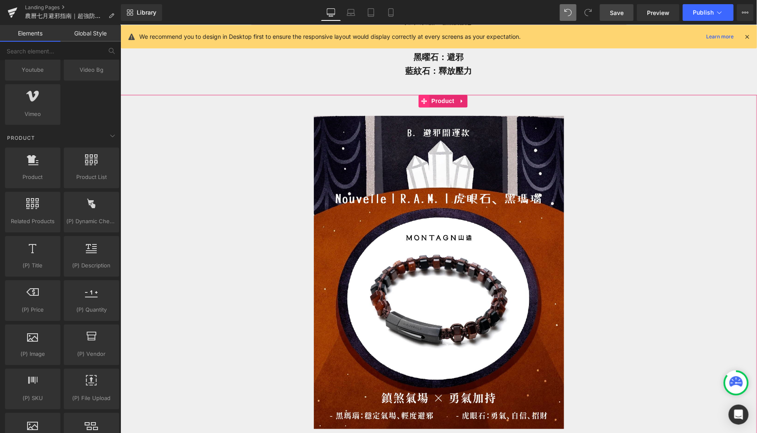
scroll to position [2306, 0]
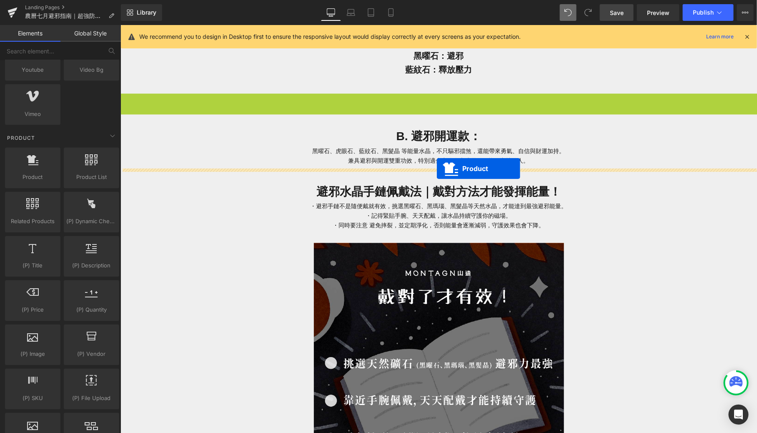
drag, startPoint x: 422, startPoint y: 101, endPoint x: 436, endPoint y: 168, distance: 68.5
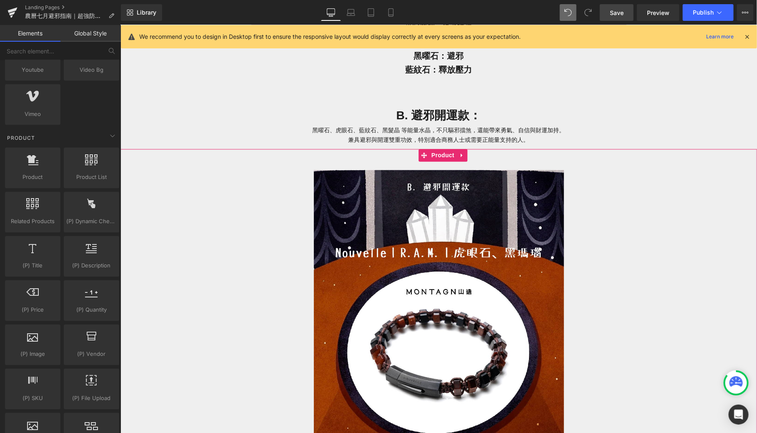
click at [178, 201] on div "Image 加入購物車 (P) Cart Button Nouvelle丨R.A.M.丨虎眼石、黑瑪瑙 $2,499 Heading 鎮煞氣場 × 勇氣加持 …" at bounding box center [438, 374] width 629 height 427
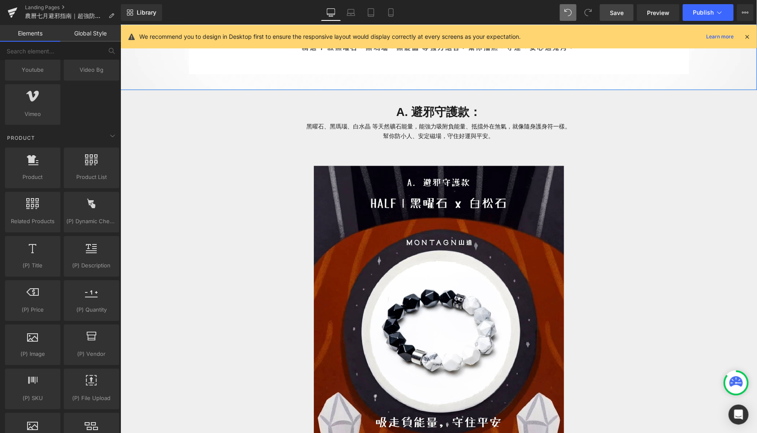
scroll to position [459, 0]
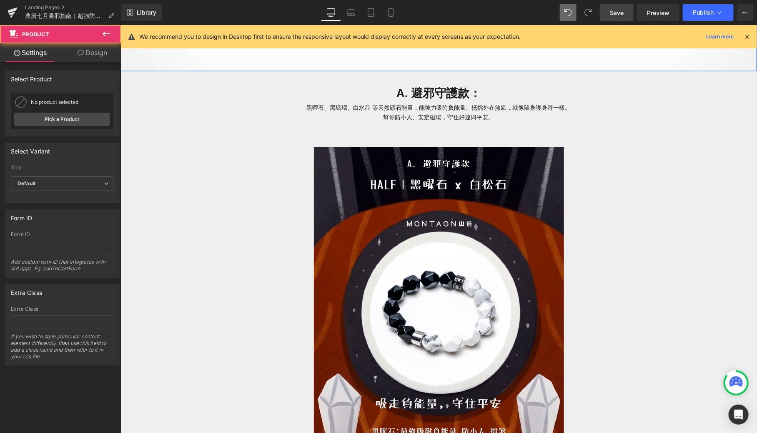
click at [183, 249] on div "Image 加入購物車 (P) Cart Button HALF｜黑曜石 x 白松石手鍊 $999 Heading 吸走負能量，守住平安 Text Block…" at bounding box center [438, 351] width 629 height 426
click at [141, 199] on div "Image 加入購物車 (P) Cart Button HALF｜黑曜石 x 白松石手鍊 $999 Heading 吸走負能量，守住平安 Text Block…" at bounding box center [438, 351] width 629 height 426
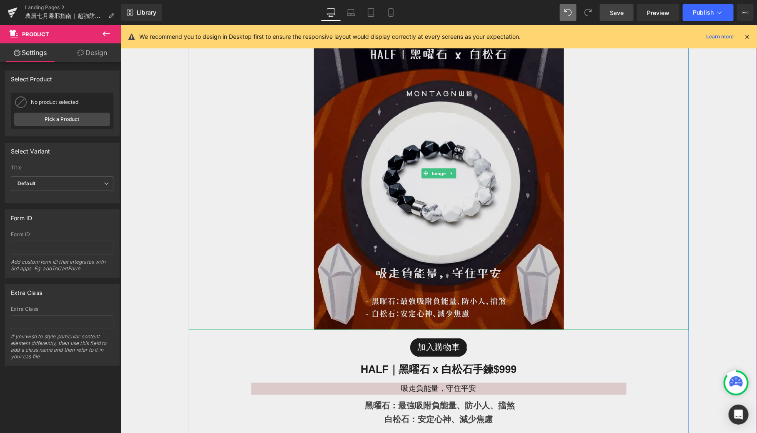
scroll to position [618, 0]
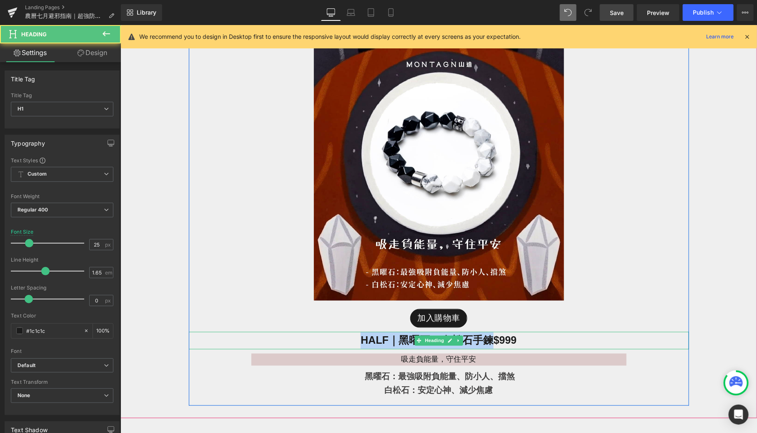
drag, startPoint x: 487, startPoint y: 339, endPoint x: 357, endPoint y: 339, distance: 130.1
click at [357, 339] on h1 "HALF｜黑曜石 x 白松石手鍊 $999" at bounding box center [439, 340] width 500 height 17
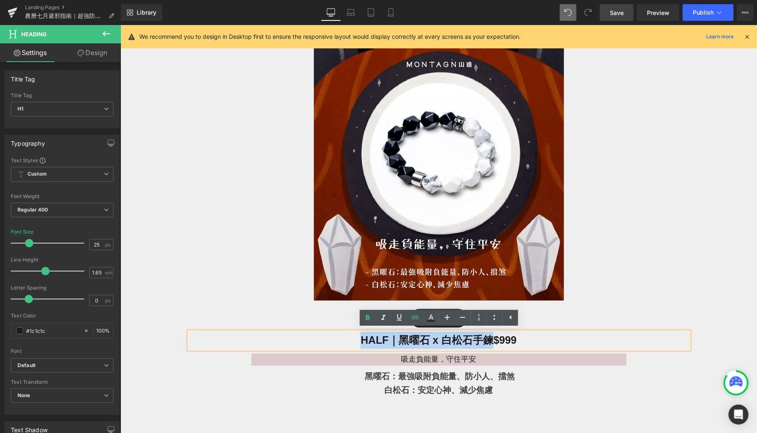
copy link "HALF｜黑曜石 x 白松石手鍊"
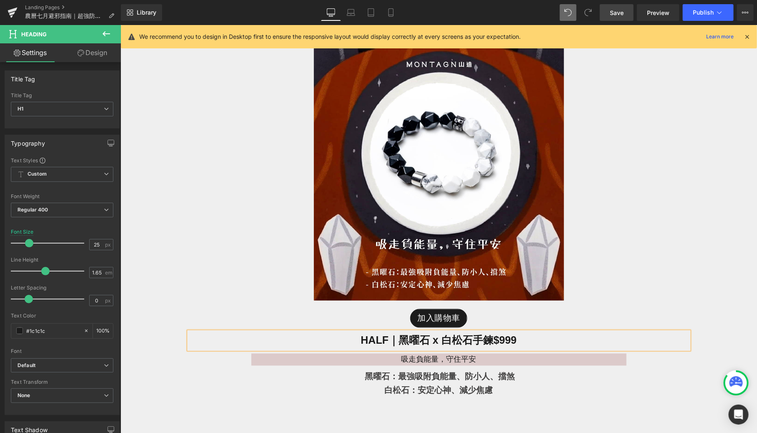
click at [138, 179] on div "Image 加入購物車 (P) Cart Button HALF｜黑曜石 x 白松石手鍊 $999 Heading 吸走負能量，守住平安 Text Block…" at bounding box center [438, 192] width 629 height 426
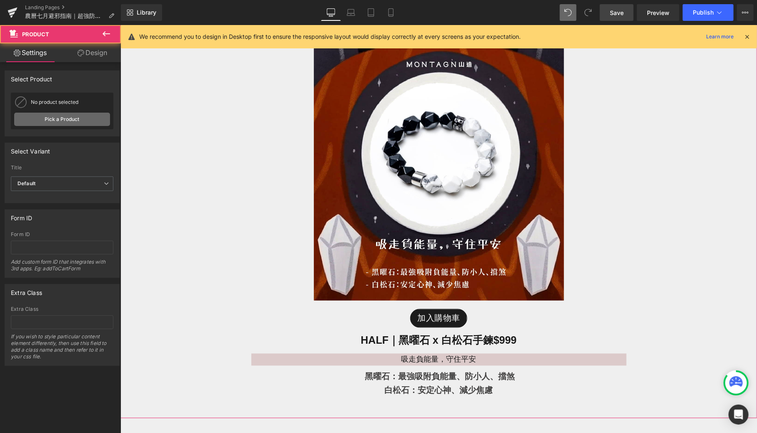
click at [78, 114] on link "Pick a Product" at bounding box center [62, 119] width 96 height 13
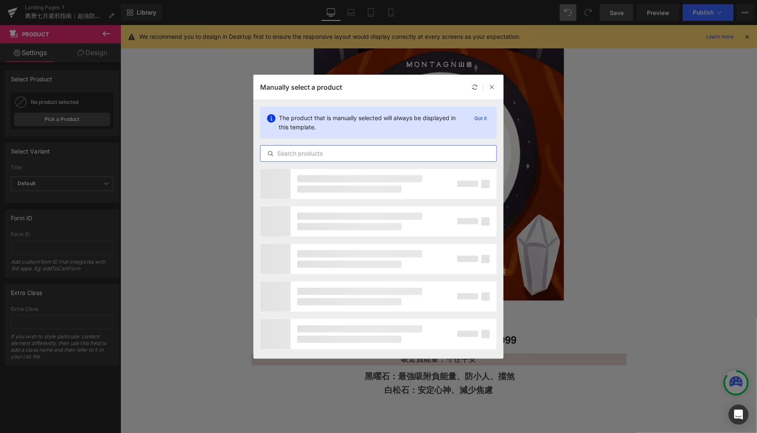
click at [304, 154] on input "text" at bounding box center [379, 153] width 236 height 10
paste input "HALF｜黑曜石 x 白松石手鍊"
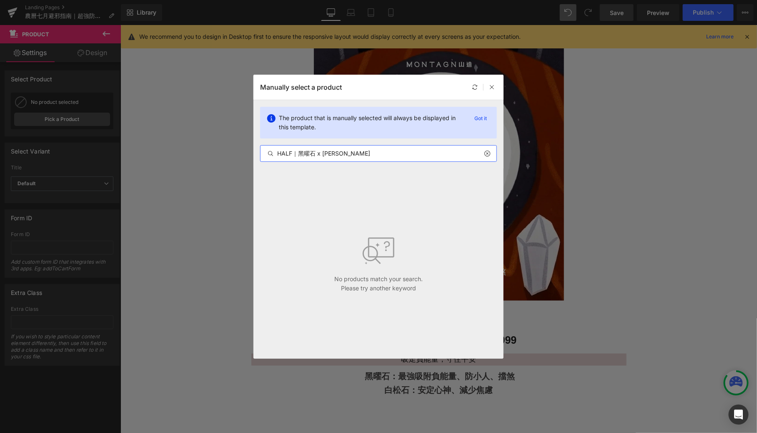
drag, startPoint x: 297, startPoint y: 153, endPoint x: 254, endPoint y: 153, distance: 43.0
click at [254, 153] on div "The product that is manually selected will always be displayed in this template…" at bounding box center [379, 134] width 250 height 68
click at [306, 150] on input "黑曜石 x 白松石" at bounding box center [379, 153] width 236 height 10
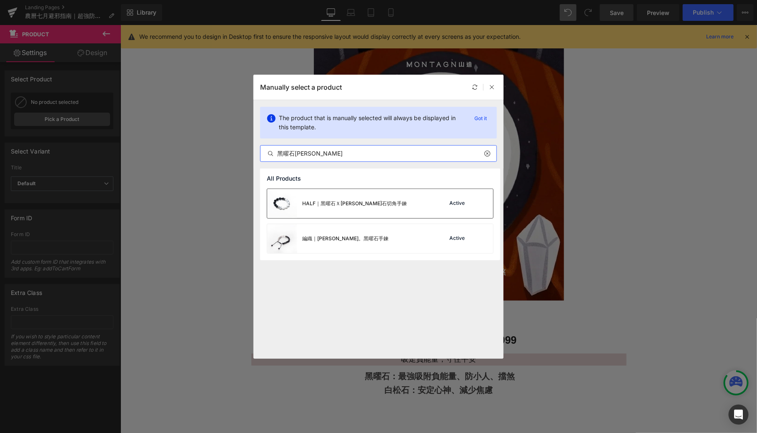
type input "黑曜石白松石"
click at [335, 206] on div "HALF｜黑曜石Ｘ[PERSON_NAME]石切角手鍊" at bounding box center [354, 204] width 105 height 8
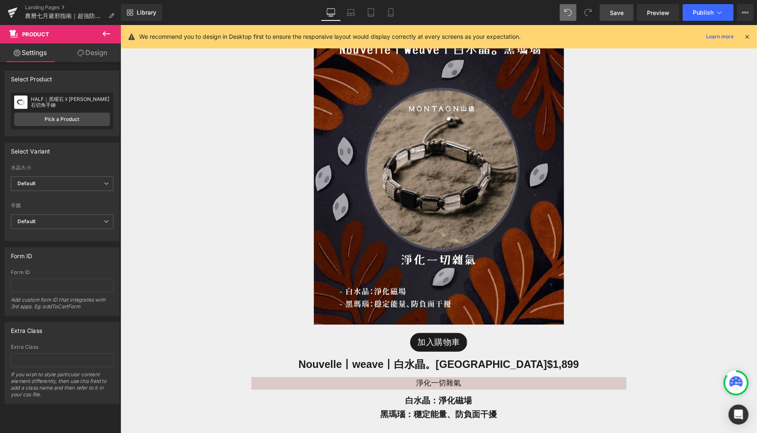
scroll to position [1060, 0]
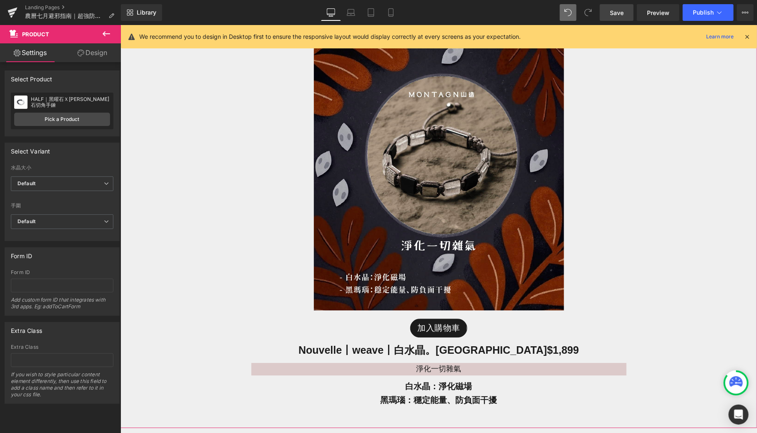
click at [158, 209] on div "Image 加入購物車 (P) Cart Button Nouvelle丨weave丨白水晶。黑瑪瑙 $1,899 Heading 淨化一切雜氣 Text B…" at bounding box center [438, 202] width 629 height 426
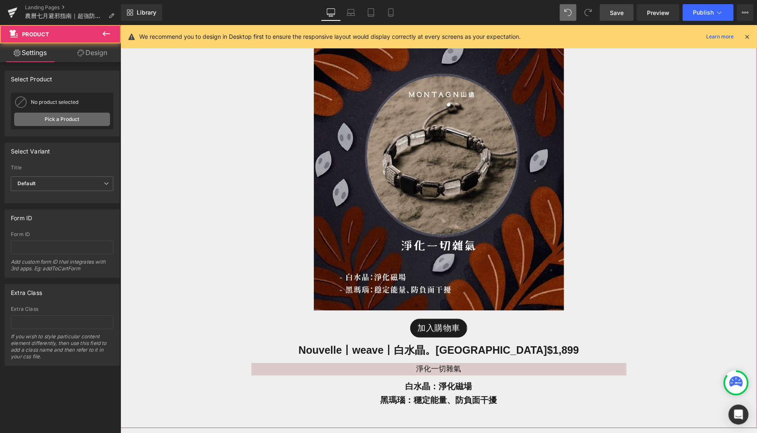
click at [74, 121] on link "Pick a Product" at bounding box center [62, 119] width 96 height 13
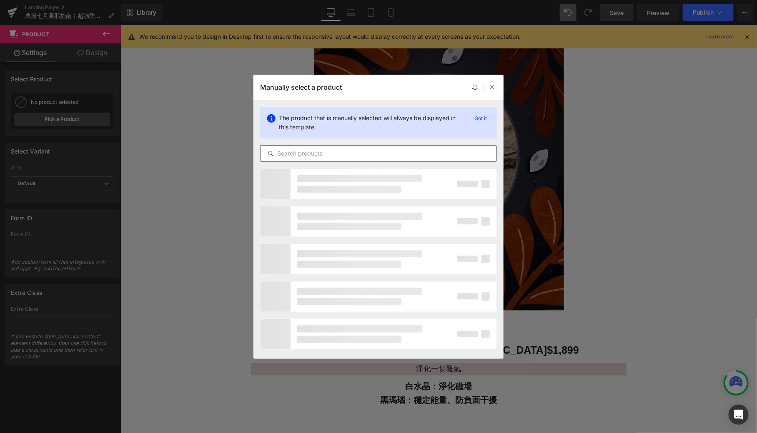
click at [320, 148] on input "text" at bounding box center [379, 153] width 236 height 10
type input "ㄊ"
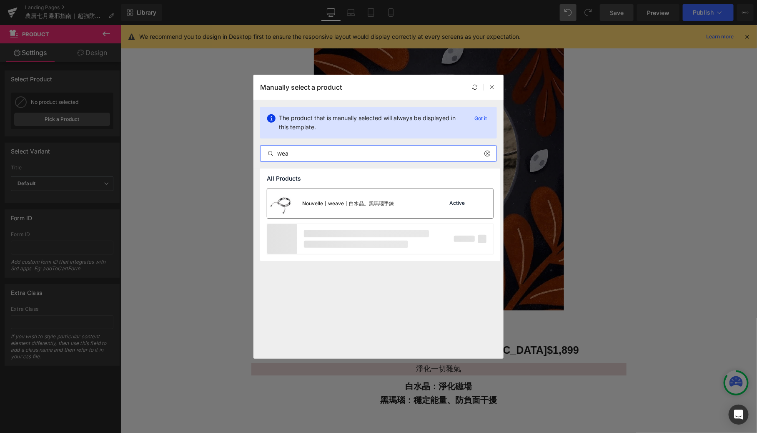
type input "wea"
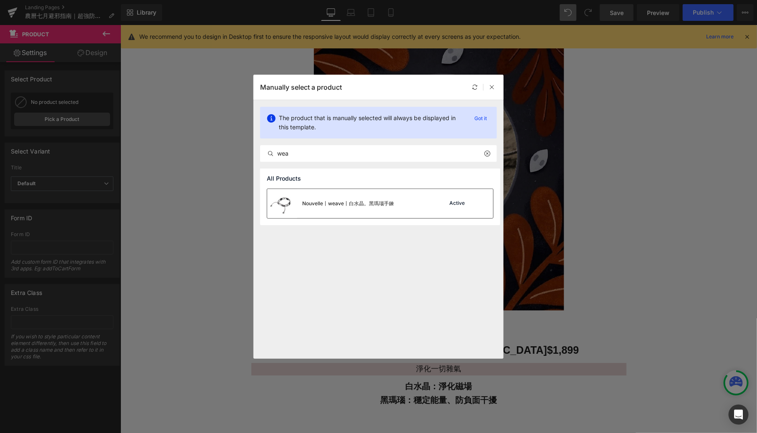
click at [320, 213] on div "Nouvelle丨weave丨白水晶。黑瑪瑙手鍊" at bounding box center [330, 203] width 127 height 29
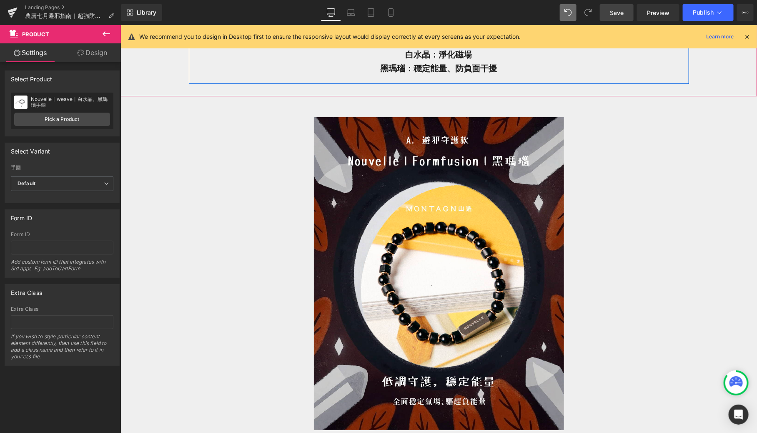
scroll to position [1431, 0]
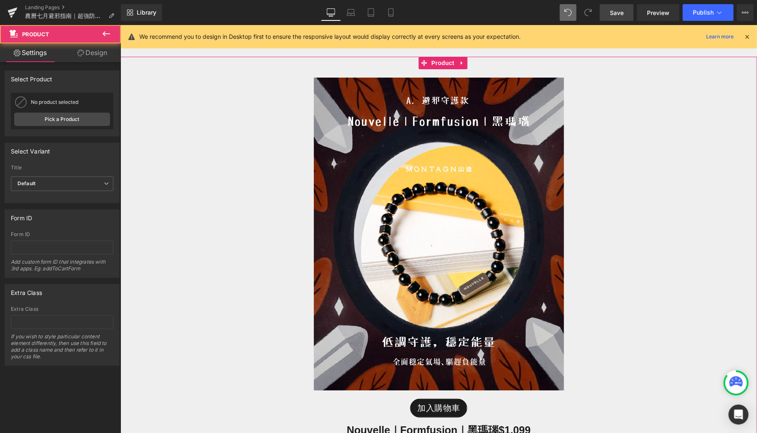
click at [186, 223] on div "Image 加入購物車 (P) Cart Button Nouvelle｜Formfusion｜黑瑪瑙 $1,099 Heading 低調守護，穩定能量 Te…" at bounding box center [438, 275] width 629 height 412
click at [75, 122] on link "Pick a Product" at bounding box center [62, 119] width 96 height 13
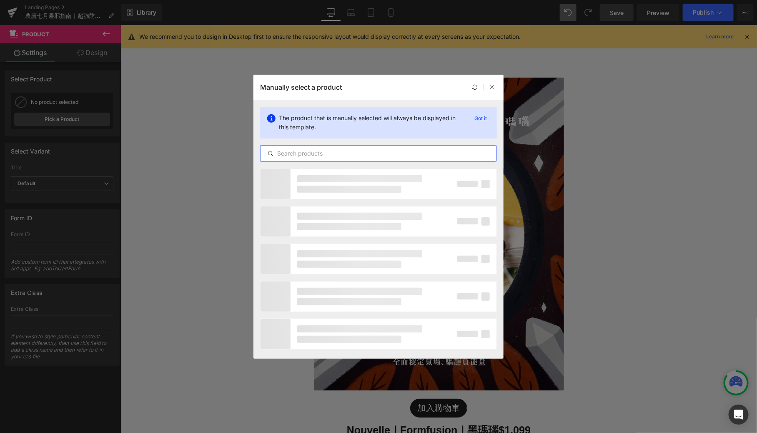
click at [279, 157] on input "text" at bounding box center [379, 153] width 236 height 10
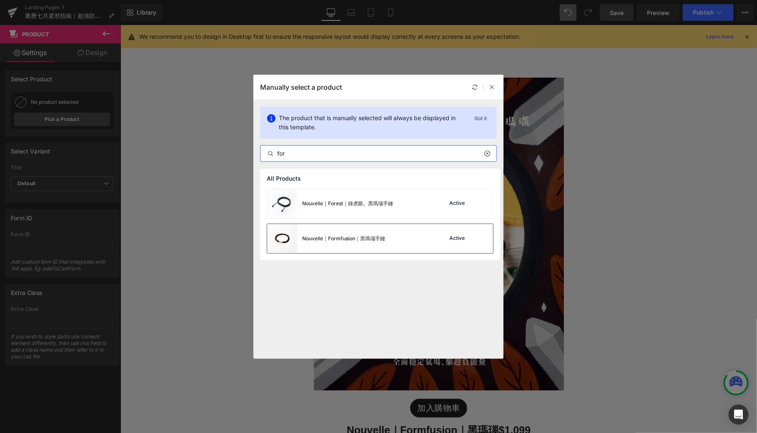
type input "for"
click at [351, 249] on div "Nouvelle｜Formfusion｜黑瑪瑙手鏈" at bounding box center [326, 238] width 118 height 29
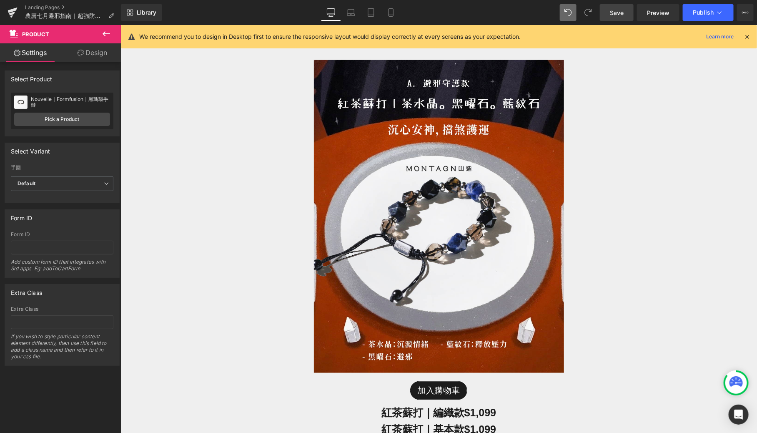
scroll to position [1898, 0]
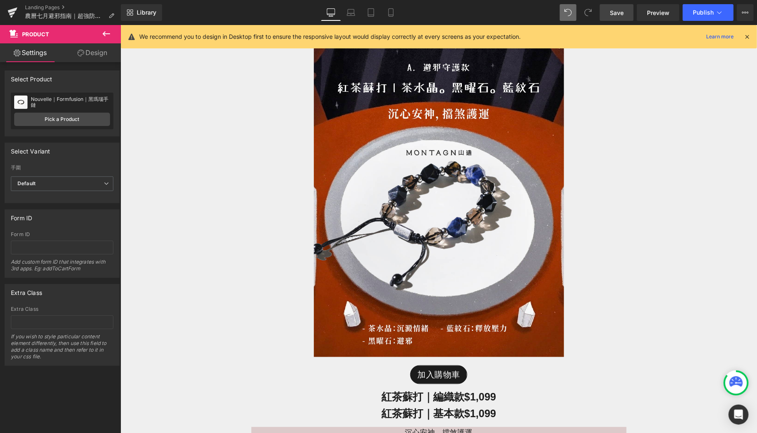
click at [172, 246] on div "Image 加入購物車 (P) Cart Button 紅 茶蘇打｜編織款 $1,099 Heading 紅茶蘇打｜基本款 $1,099 Heading 沉心…" at bounding box center [438, 263] width 637 height 457
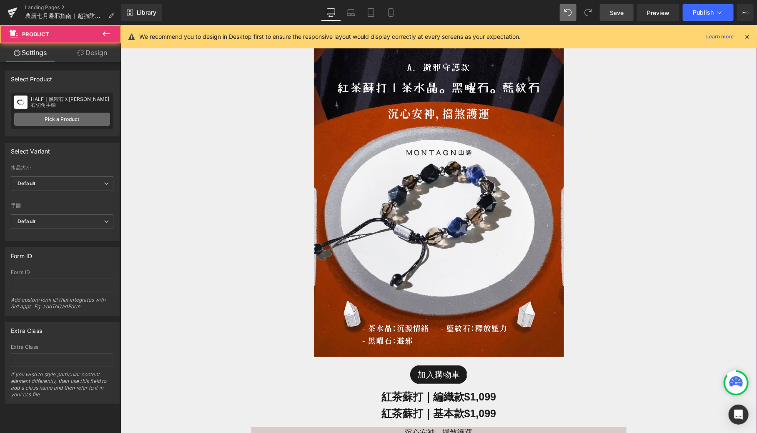
click at [63, 121] on link "Pick a Product" at bounding box center [62, 119] width 96 height 13
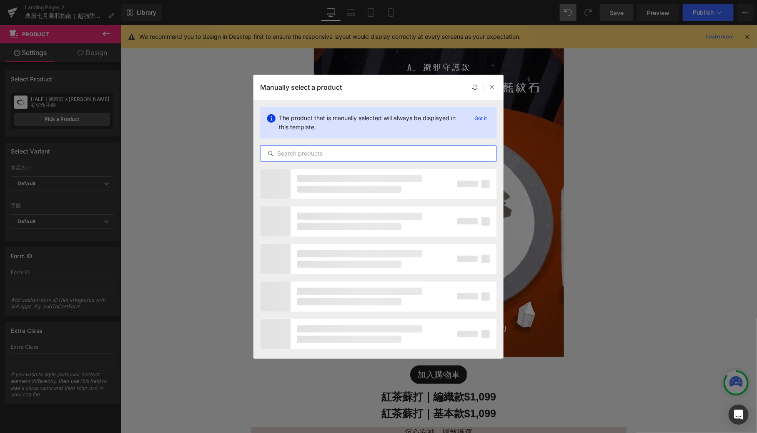
click at [329, 153] on input "text" at bounding box center [379, 153] width 236 height 10
type input "c"
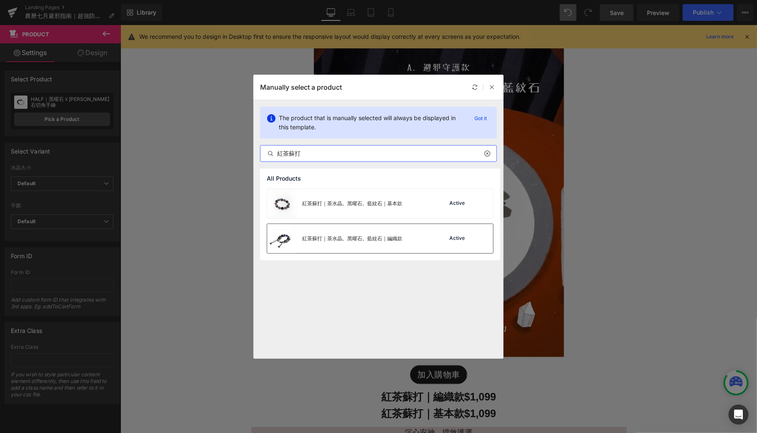
type input "紅茶蘇打"
click at [331, 244] on div "紅茶蘇打｜茶水晶。黑曜石。藍紋石｜編織款" at bounding box center [334, 238] width 135 height 29
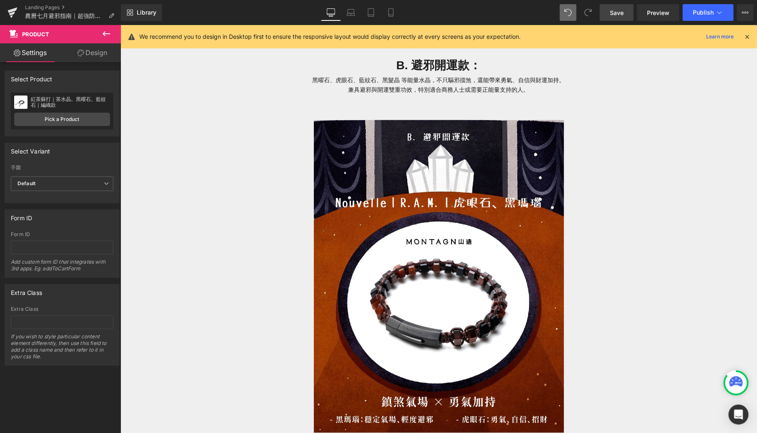
scroll to position [2359, 0]
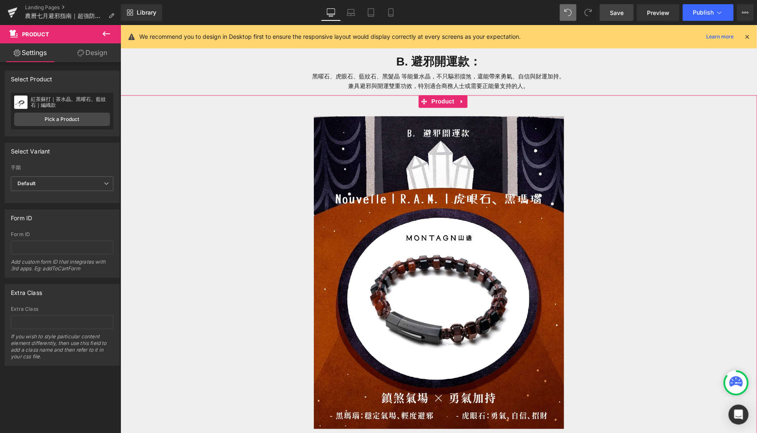
click at [158, 274] on div "Image 加入購物車 (P) Cart Button Nouvelle丨R.A.M.丨虎眼石、黑瑪瑙 $2,499 Heading 鎮煞氣場 × 勇氣加持 …" at bounding box center [438, 320] width 629 height 427
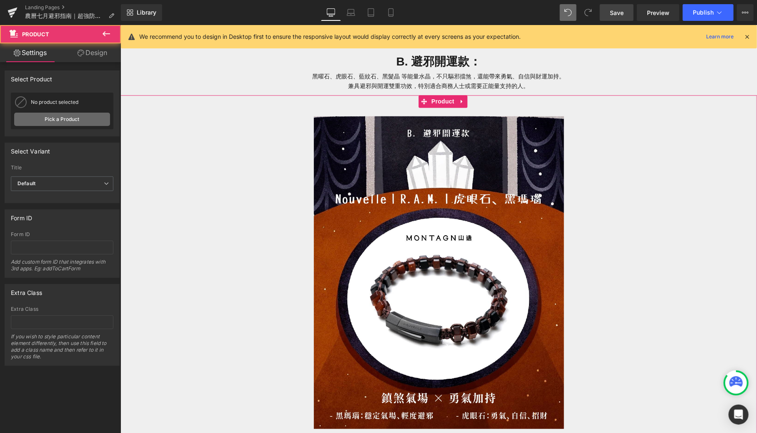
click at [49, 123] on link "Pick a Product" at bounding box center [62, 119] width 96 height 13
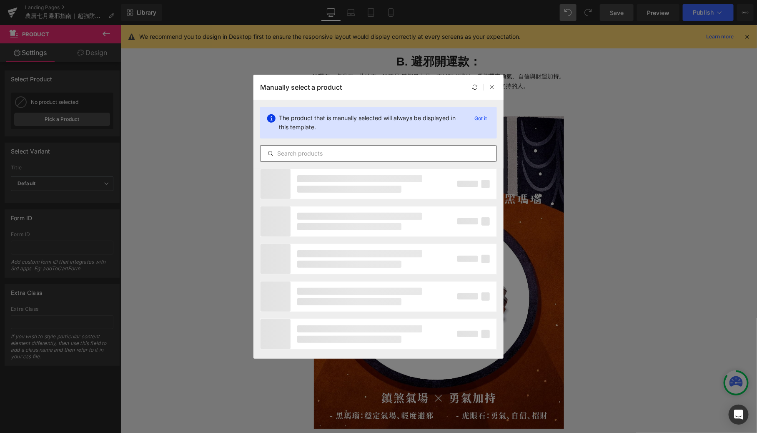
click at [291, 150] on input "text" at bounding box center [379, 153] width 236 height 10
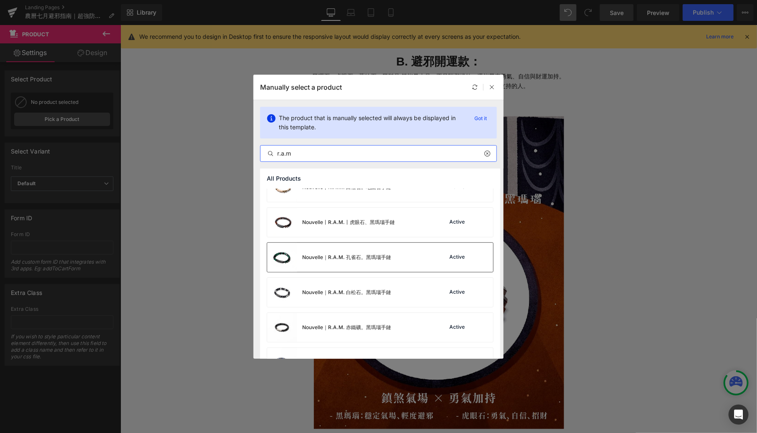
scroll to position [19, 0]
type input "r.a.m"
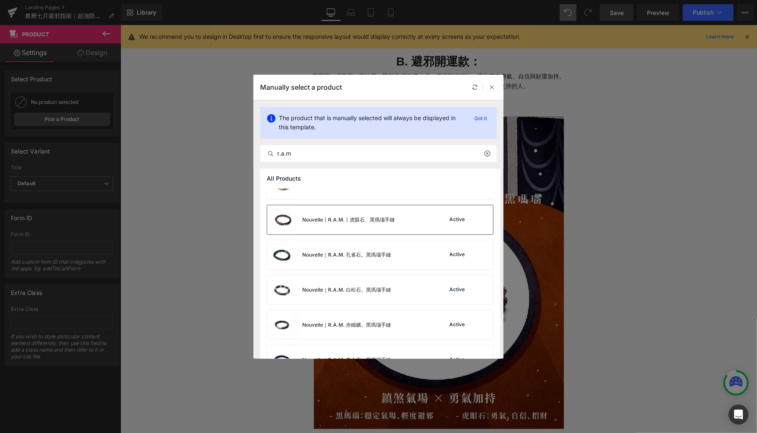
click at [334, 224] on div "Nouvelle丨R.A.M.丨虎眼石、黑瑪瑙手鏈" at bounding box center [331, 219] width 128 height 29
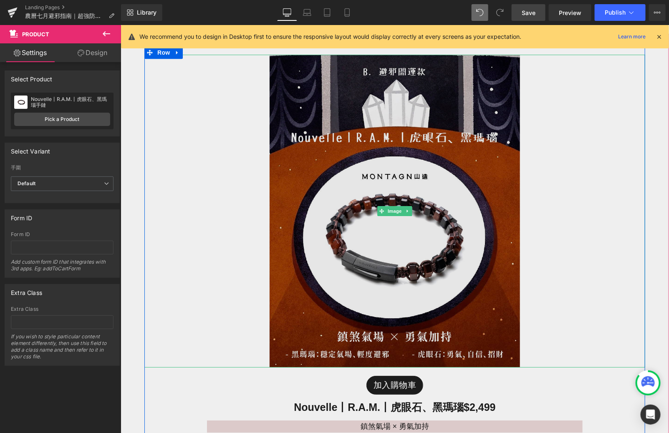
scroll to position [2413, 0]
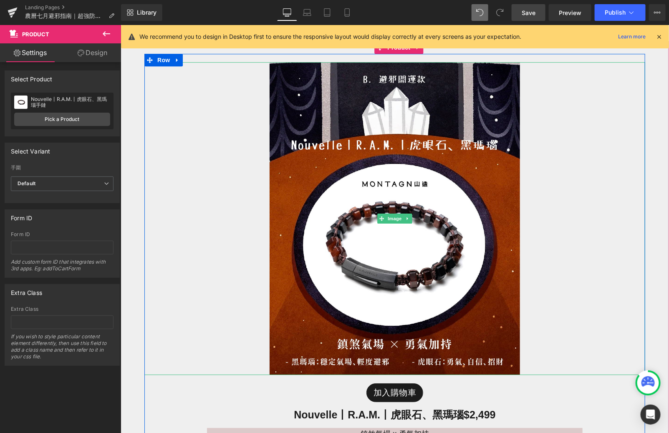
click at [561, 149] on link at bounding box center [394, 218] width 500 height 313
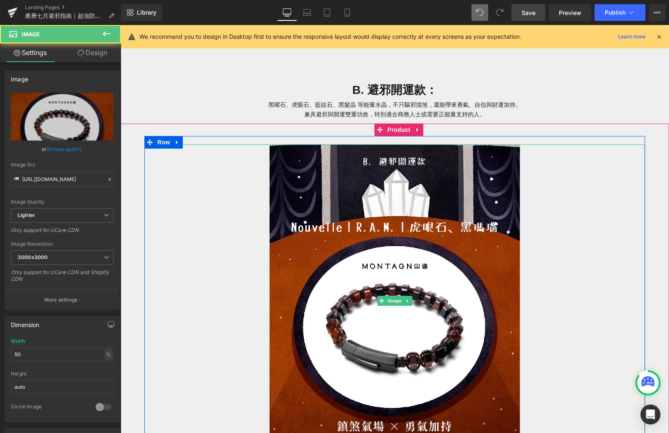
scroll to position [2321, 0]
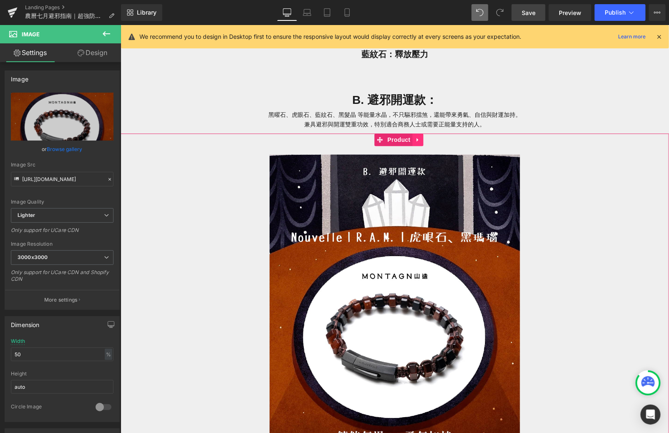
click at [416, 136] on icon at bounding box center [418, 139] width 6 height 6
click at [409, 139] on icon at bounding box center [412, 139] width 6 height 6
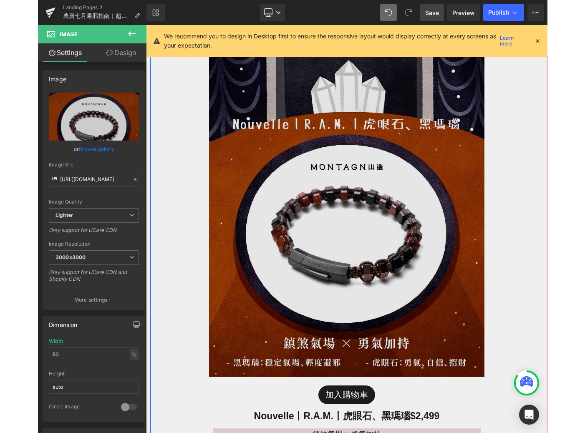
scroll to position [3128, 0]
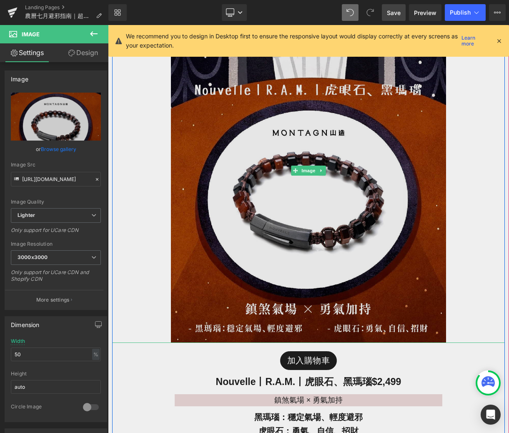
click at [300, 202] on img at bounding box center [308, 171] width 275 height 344
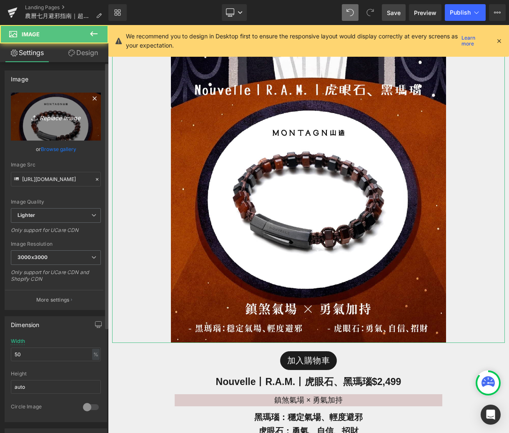
click at [81, 108] on link "Replace Image" at bounding box center [56, 117] width 90 height 48
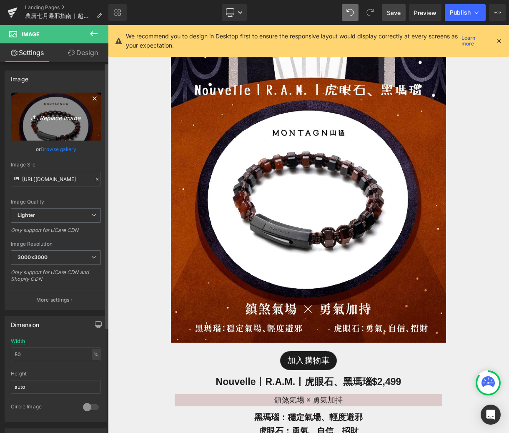
type input "C:\fakepath\鬼門開-09.jpg"
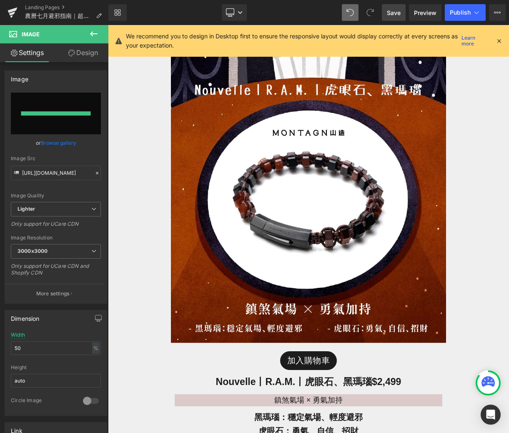
type input "https://ucarecdn.com/4637c256-c1b6-4960-806f-30f77aea2a39/-/format/auto/-/previ…"
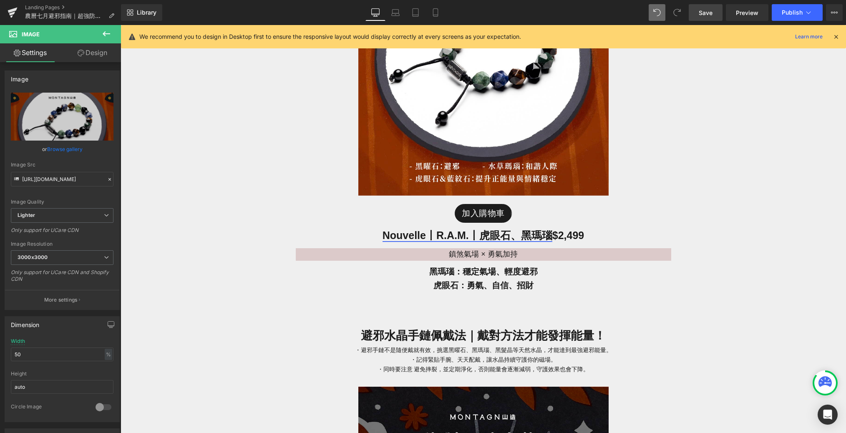
scroll to position [3063, 0]
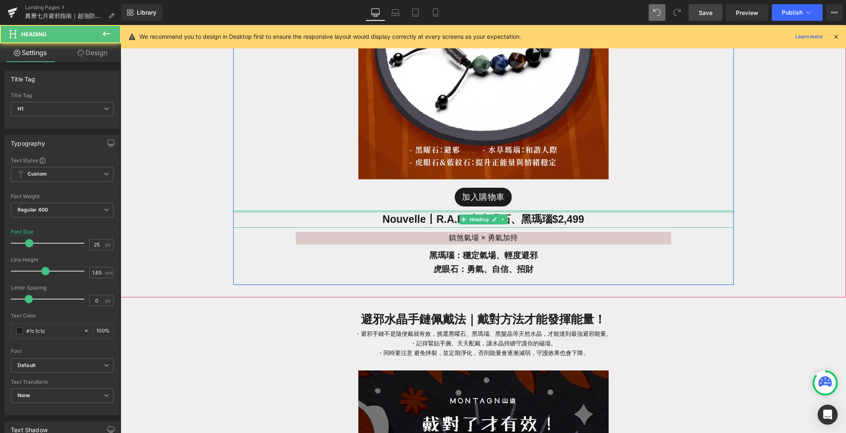
click at [547, 211] on div "Nouvelle丨R.A.M.丨虎眼石、黑瑪瑙 $2,499 Heading" at bounding box center [483, 219] width 500 height 17
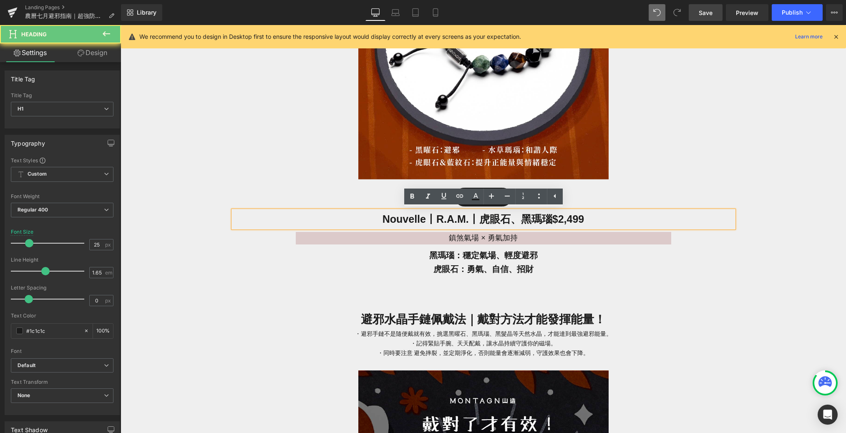
click at [547, 221] on span "Nouvelle丨R.A.M.丨虎眼石、黑瑪瑙 $2,499" at bounding box center [482, 219] width 201 height 12
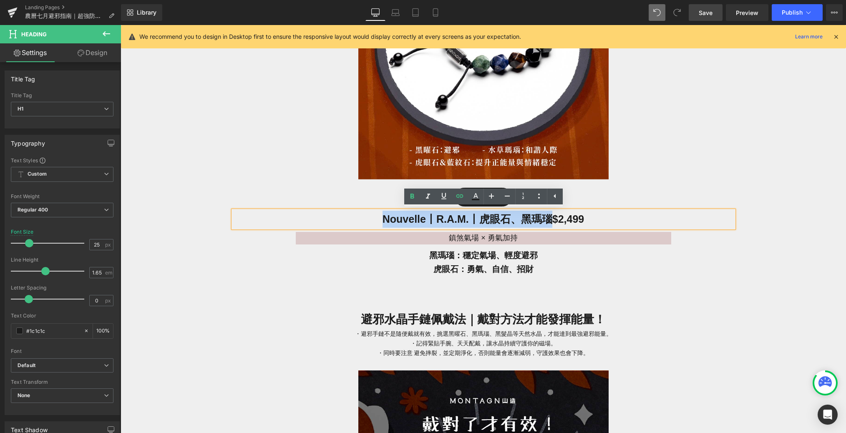
drag, startPoint x: 543, startPoint y: 221, endPoint x: 374, endPoint y: 221, distance: 168.9
click at [374, 221] on h1 "Nouvelle丨R.A.M.丨虎眼石、黑瑪瑙 $2,499" at bounding box center [483, 219] width 500 height 17
paste div
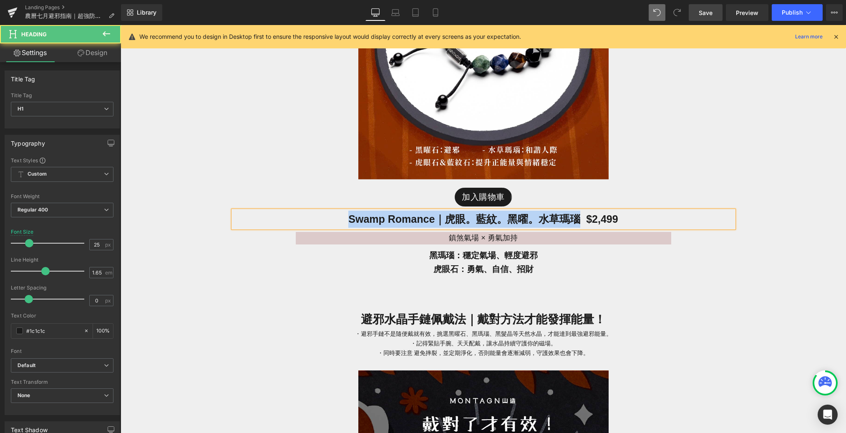
drag, startPoint x: 578, startPoint y: 217, endPoint x: 317, endPoint y: 216, distance: 261.5
click at [317, 216] on h1 "Swamp Romance｜虎眼。藍紋。黑曜。水草瑪瑙 $2,499" at bounding box center [483, 219] width 500 height 17
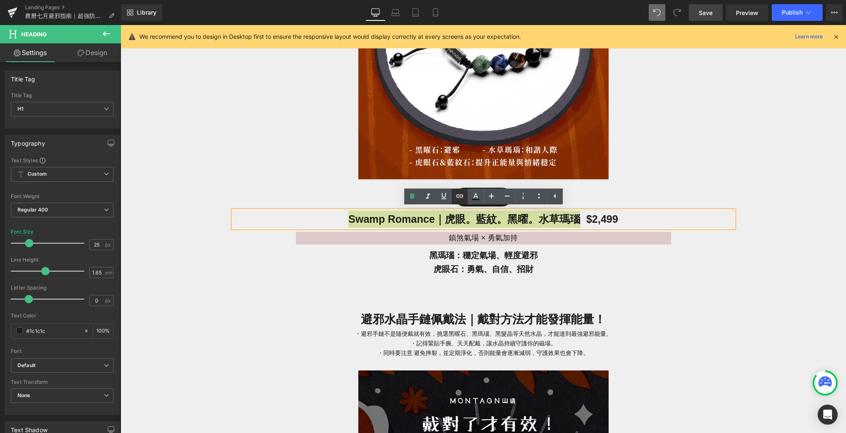
click at [459, 196] on icon at bounding box center [459, 195] width 7 height 3
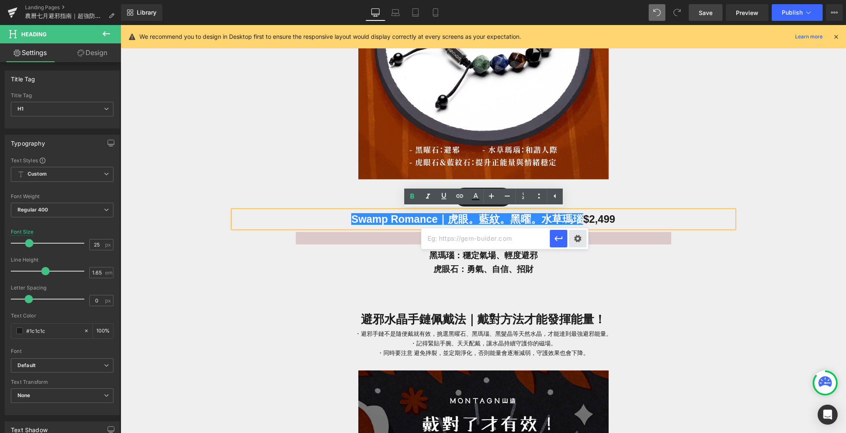
click at [581, 0] on div "Text Color Highlight Color rgba(66, 65, 65, 1) #424141 100 % transparent transp…" at bounding box center [423, 0] width 846 height 0
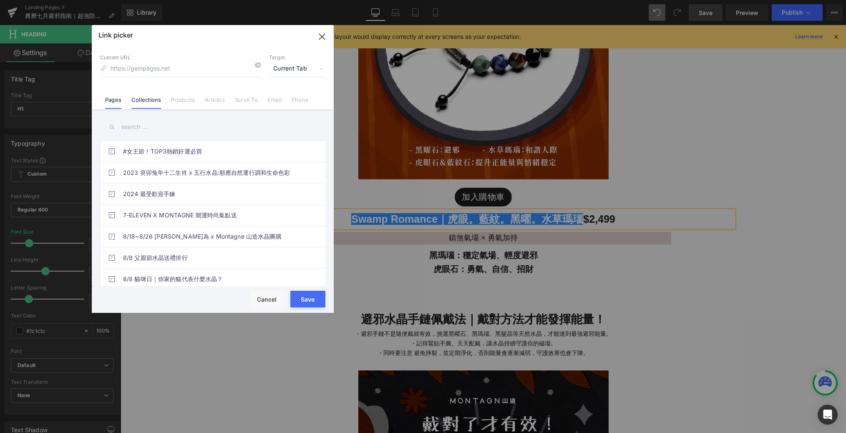
click at [152, 102] on link "Collections" at bounding box center [146, 102] width 30 height 13
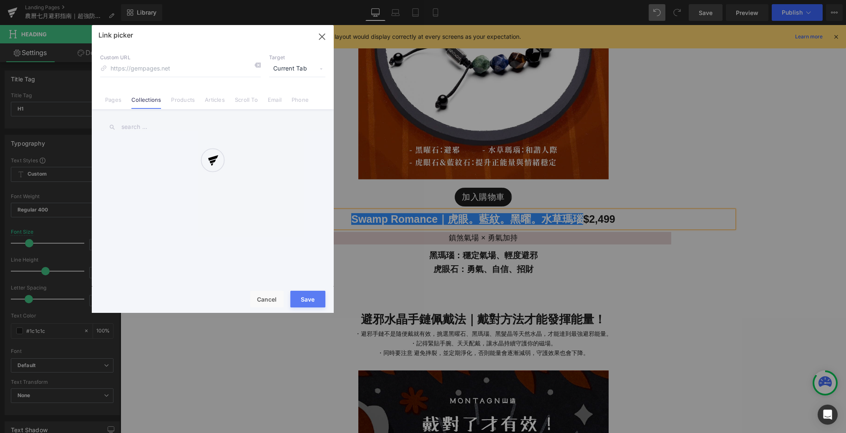
click at [194, 102] on div at bounding box center [213, 169] width 242 height 288
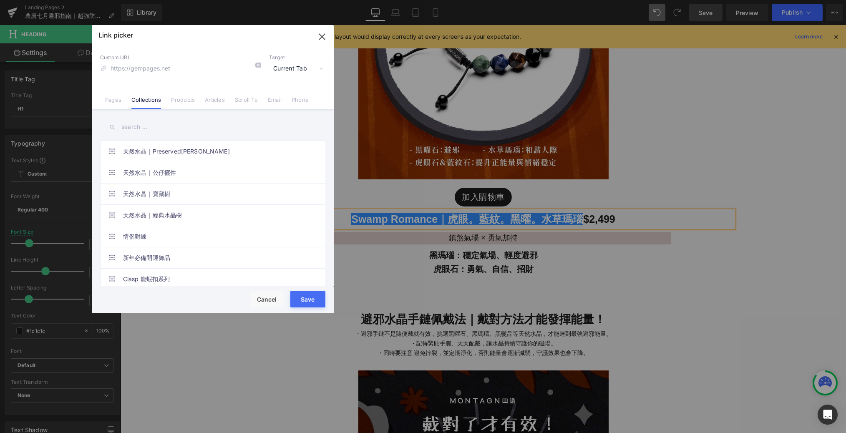
click at [185, 100] on link "Products" at bounding box center [183, 102] width 24 height 13
click at [131, 125] on div "Link picker Back to Library Insert Custom URL Target Current Tab Current Tab Ne…" at bounding box center [213, 169] width 242 height 288
click at [131, 125] on input "text" at bounding box center [212, 127] width 225 height 19
paste input "Swamp Romance｜虎眼。藍紋。黑曜。水草瑪瑙"
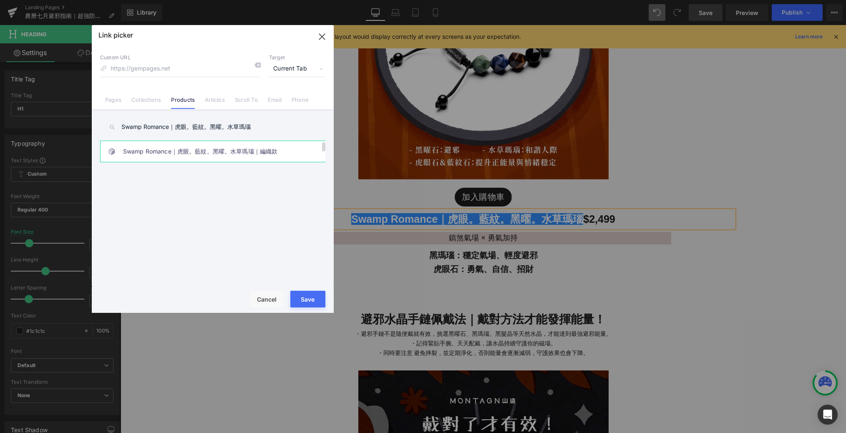
type input "Swamp Romance｜虎眼。藍紋。黑曜。水草瑪瑙"
click at [213, 155] on link "Swamp Romance｜虎眼。藍紋。黑曜。水草瑪瑙｜編織款" at bounding box center [215, 151] width 184 height 21
type input "/products/編織-虎眼藍紋黑曜石水草瑪瑙"
click at [309, 297] on button "Save" at bounding box center [307, 299] width 35 height 17
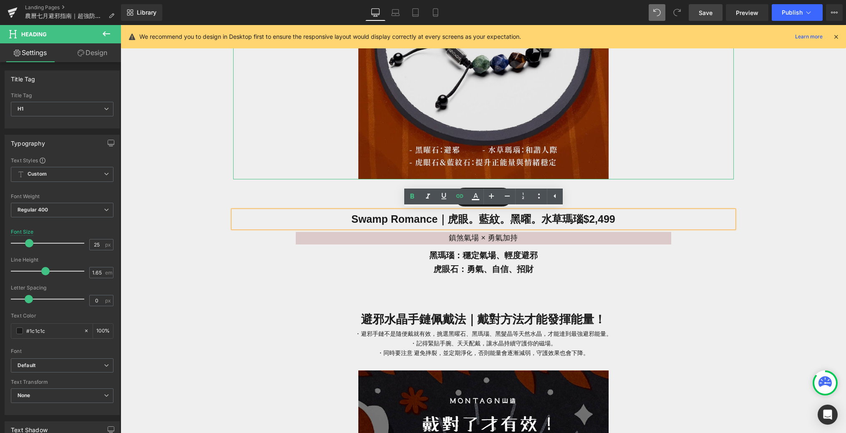
click at [419, 106] on img at bounding box center [483, 22] width 250 height 313
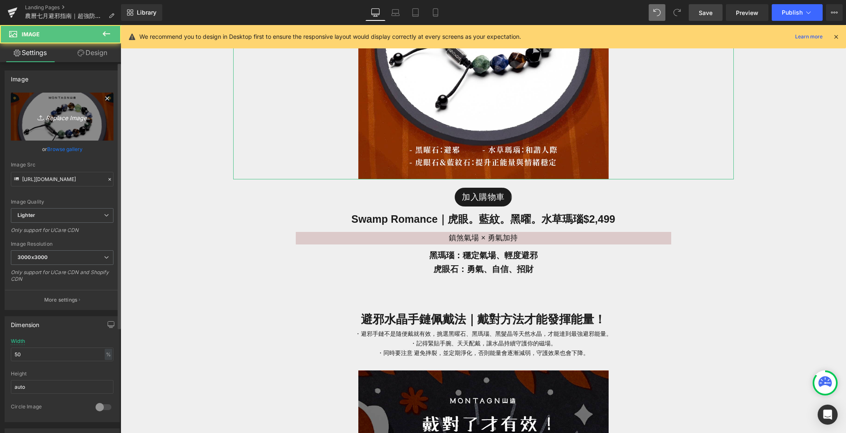
click at [65, 131] on link "Replace Image" at bounding box center [62, 117] width 103 height 48
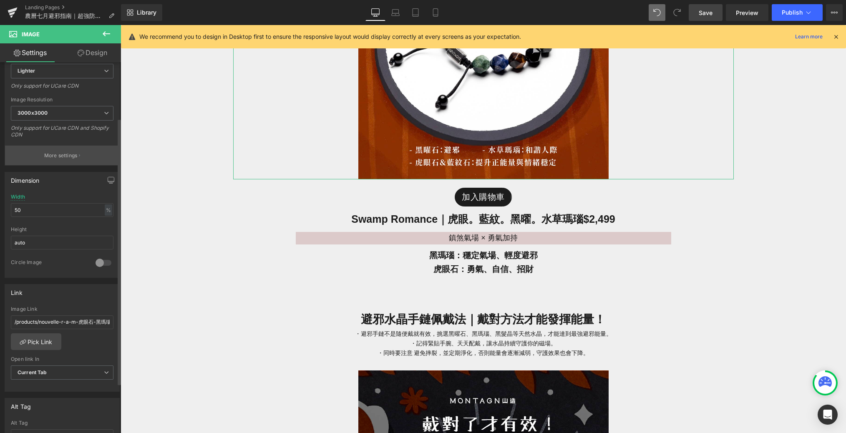
scroll to position [162, 0]
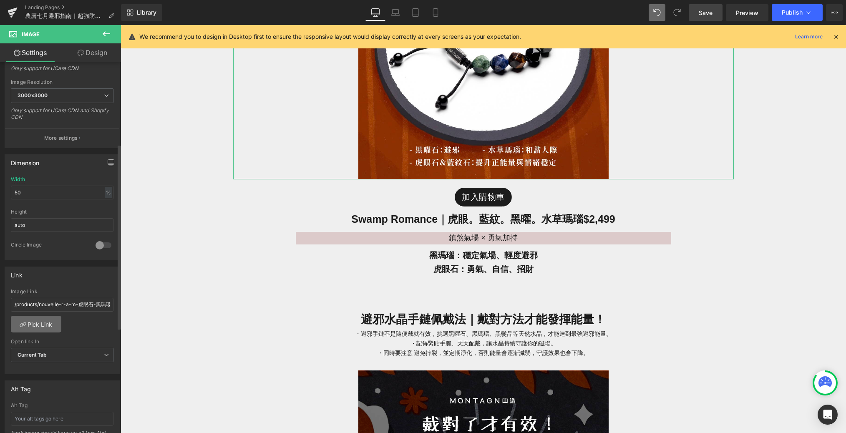
click at [45, 324] on link "Pick Link" at bounding box center [36, 324] width 50 height 17
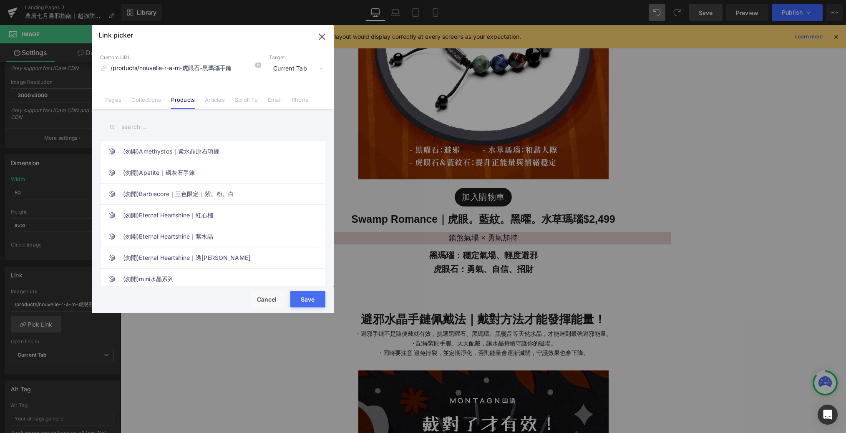
click at [147, 126] on input "text" at bounding box center [212, 127] width 225 height 19
type input "v"
paste input "Swamp Romance｜虎眼。藍紋。黑曜。水草瑪瑙"
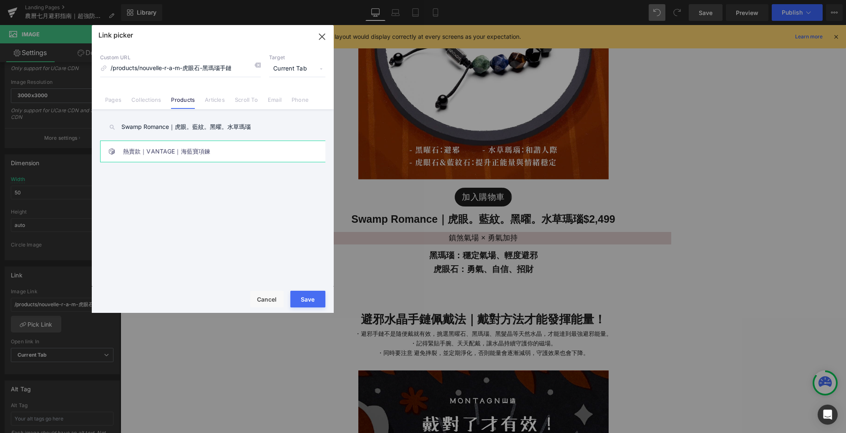
type input "Swamp Romance｜虎眼。藍紋。黑曜。水草瑪瑙"
click at [187, 156] on link "熱賣款｜VANTAGE｜海藍寶項鍊" at bounding box center [215, 151] width 184 height 21
click at [243, 169] on link "Swamp Romance｜虎眼。藍紋。黑曜。水草瑪瑙｜編織款" at bounding box center [215, 172] width 184 height 21
type input "/products/編織-虎眼藍紋黑曜石水草瑪瑙"
click at [314, 297] on button "Save" at bounding box center [307, 299] width 35 height 17
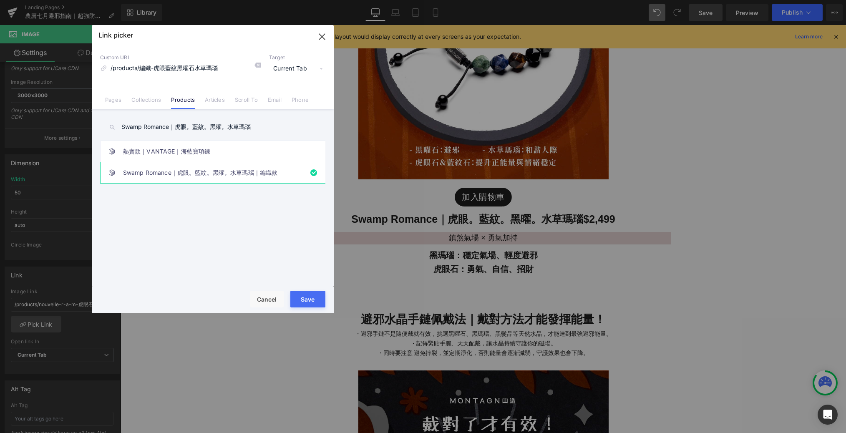
type input "/products/編織-虎眼藍紋黑曜石水草瑪瑙"
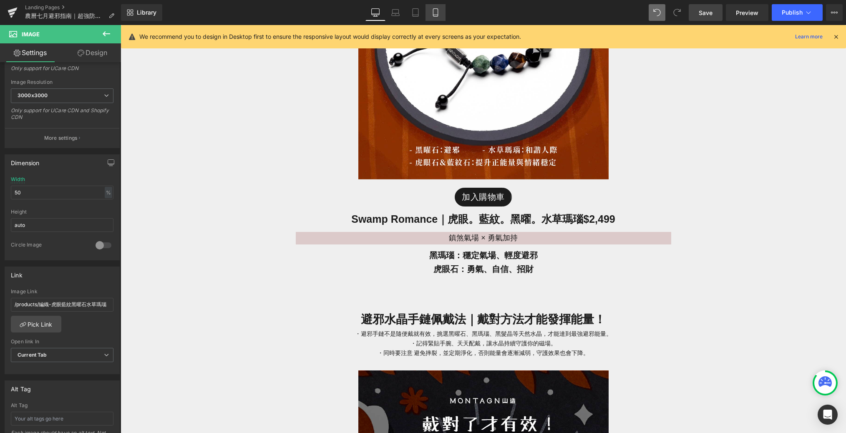
click at [437, 15] on icon at bounding box center [435, 12] width 8 height 8
type input "70"
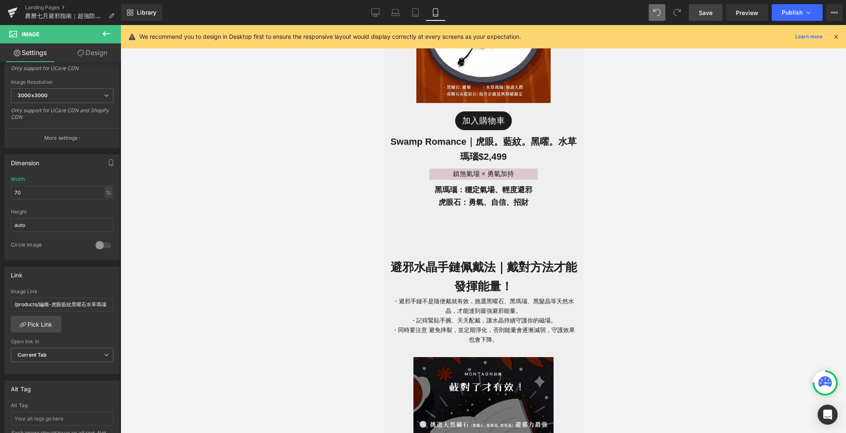
scroll to position [2211, 0]
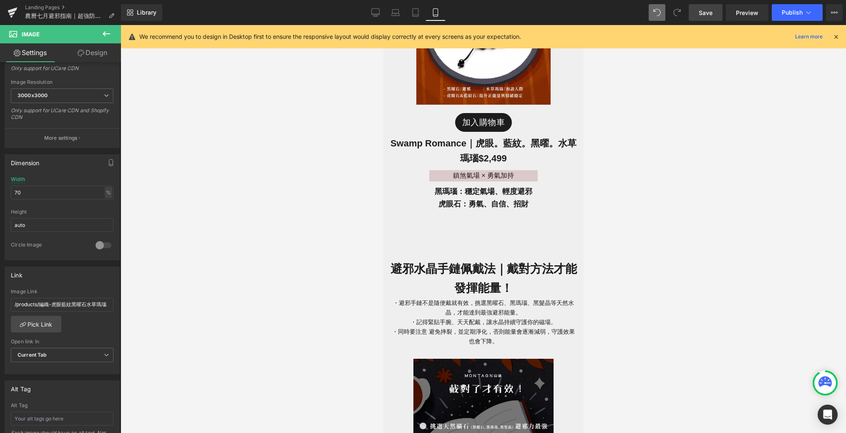
click at [299, 191] on div at bounding box center [483, 229] width 725 height 408
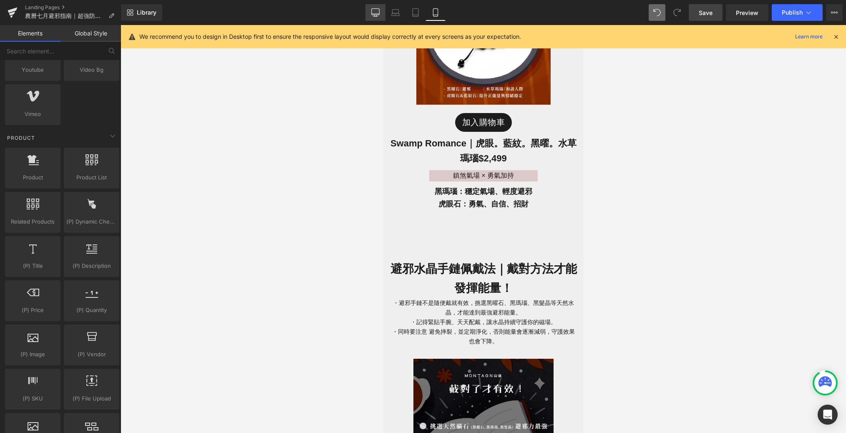
click at [379, 9] on icon at bounding box center [375, 12] width 8 height 8
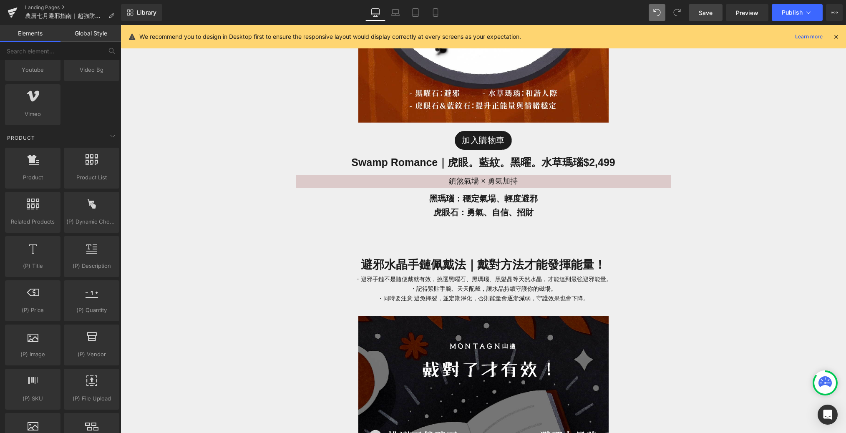
scroll to position [3139, 0]
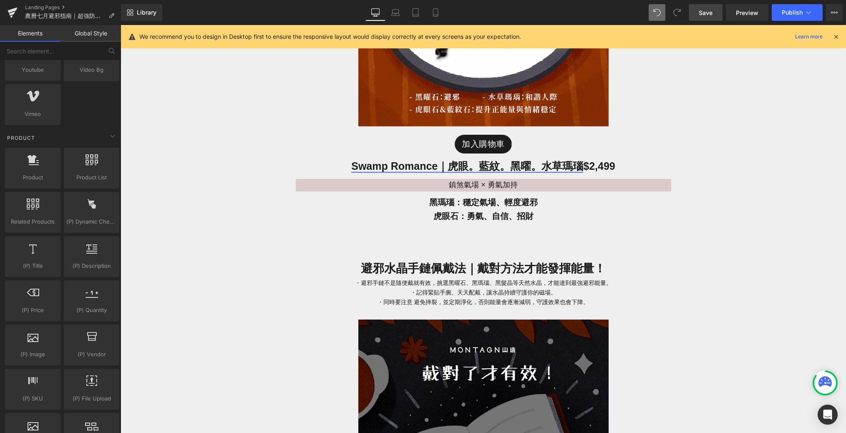
click at [573, 163] on link "Swamp Romance｜虎眼。藍紋。黑曜。水草瑪瑙" at bounding box center [467, 166] width 232 height 12
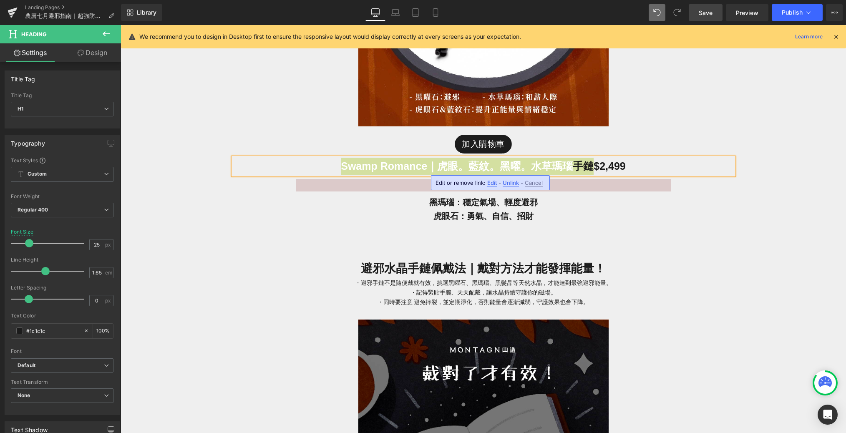
click at [491, 180] on span "Edit" at bounding box center [492, 182] width 10 height 7
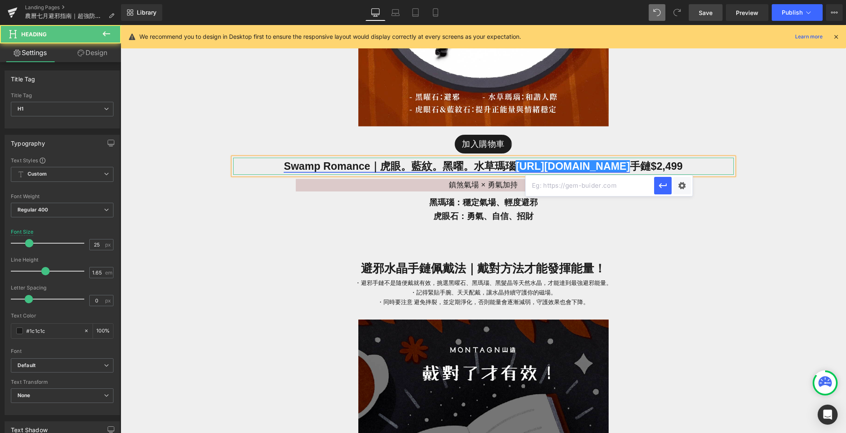
click at [619, 162] on link "https://gem-3910432.net" at bounding box center [572, 166] width 114 height 12
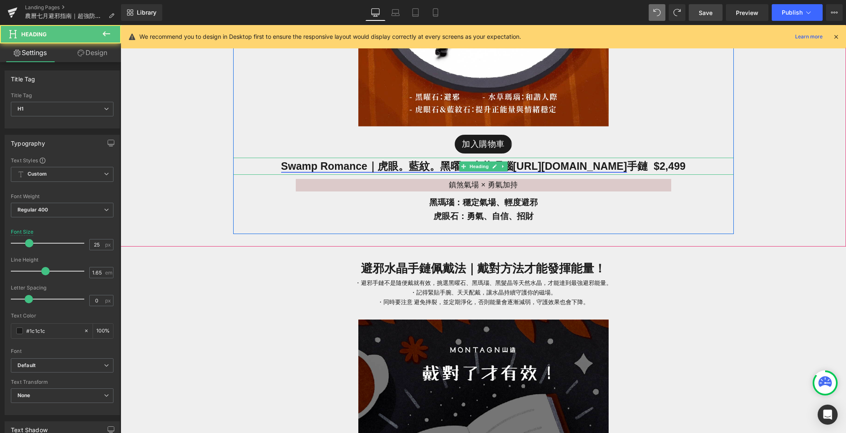
drag, startPoint x: 631, startPoint y: 166, endPoint x: 500, endPoint y: 164, distance: 130.6
click at [500, 164] on div "Swamp Romance｜虎眼。藍紋。黑曜。水草瑪瑙https://gem-3910432.net 手鏈 $2,499 Heading" at bounding box center [483, 166] width 500 height 17
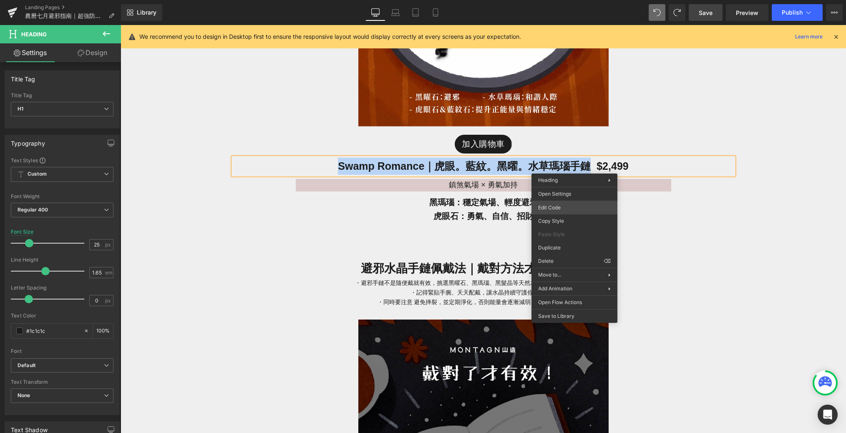
click at [568, 0] on div "Product You are previewing how the will restyle your page. You can not edit Ele…" at bounding box center [423, 0] width 846 height 0
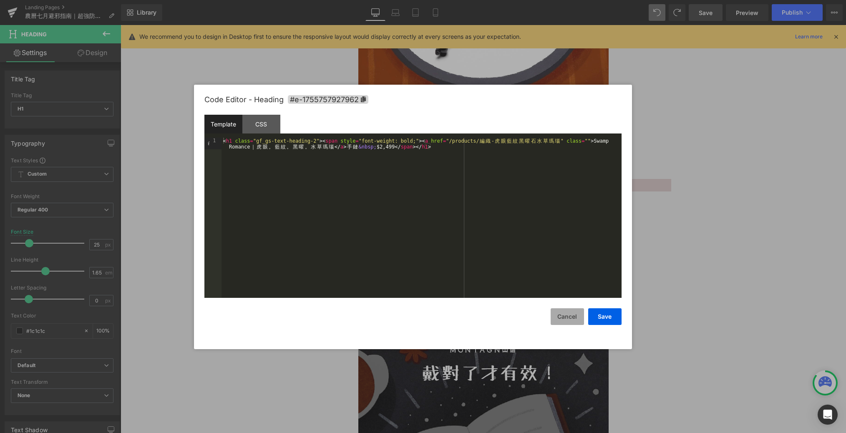
click at [565, 309] on button "Cancel" at bounding box center [567, 316] width 33 height 17
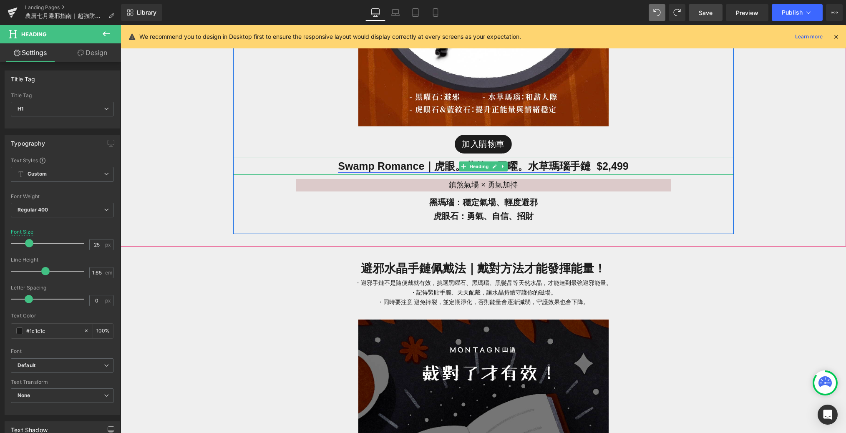
click at [532, 169] on link "Swamp Romance｜虎眼。藍紋。黑曜。水草瑪瑙" at bounding box center [454, 166] width 232 height 12
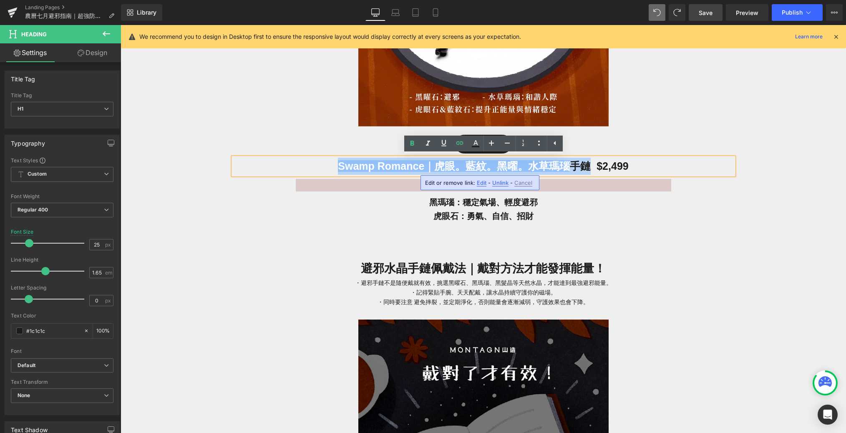
drag, startPoint x: 588, startPoint y: 168, endPoint x: 336, endPoint y: 167, distance: 252.3
click at [336, 167] on h1 "Swamp Romance｜虎眼。藍紋。黑曜。水草瑪瑙 手鏈 $2,499" at bounding box center [483, 166] width 500 height 17
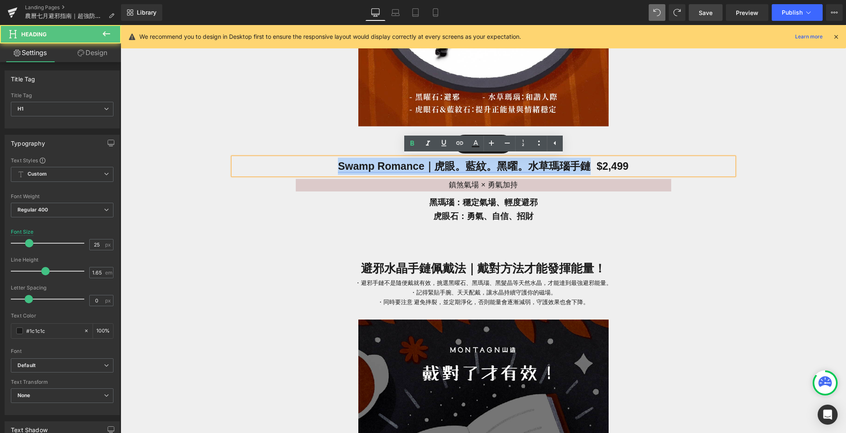
drag, startPoint x: 586, startPoint y: 166, endPoint x: 339, endPoint y: 167, distance: 246.5
click at [339, 167] on span "Swamp Romance｜虎眼。藍紋。黑曜。水草瑪瑙 手鏈 $2,499" at bounding box center [483, 166] width 290 height 12
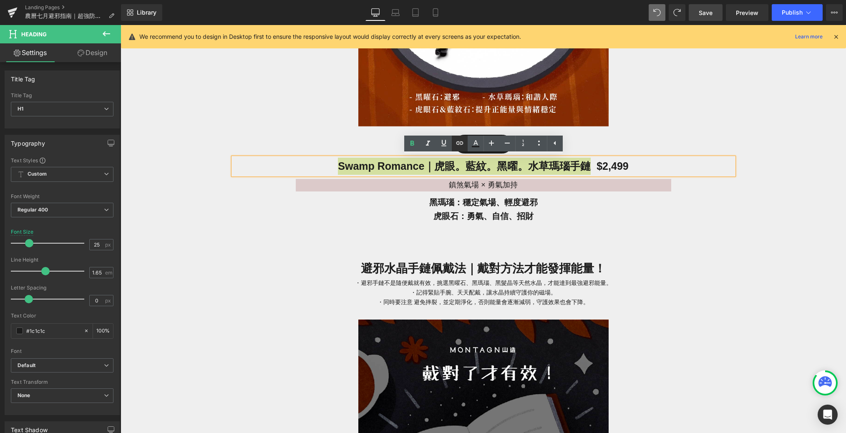
click at [463, 139] on icon at bounding box center [460, 143] width 10 height 10
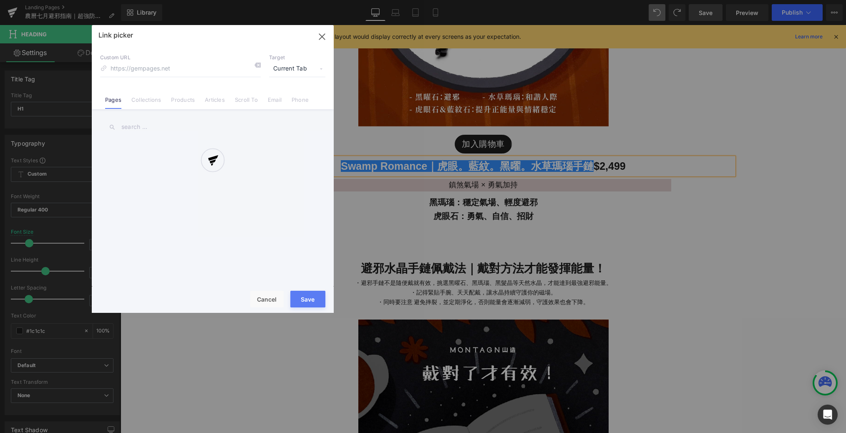
click at [575, 0] on div "Text Color Highlight Color rgba(66, 65, 65, 1) #424141 100 % transparent transp…" at bounding box center [423, 0] width 846 height 0
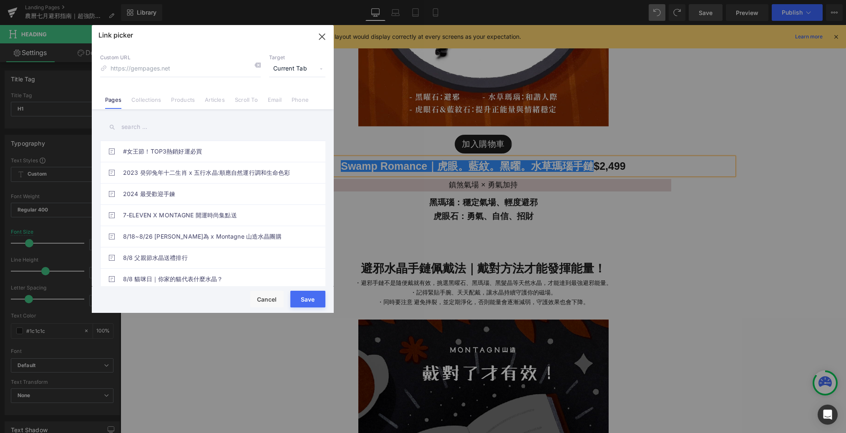
click at [173, 126] on input "text" at bounding box center [212, 127] width 225 height 19
click at [181, 95] on li "Products" at bounding box center [183, 96] width 34 height 15
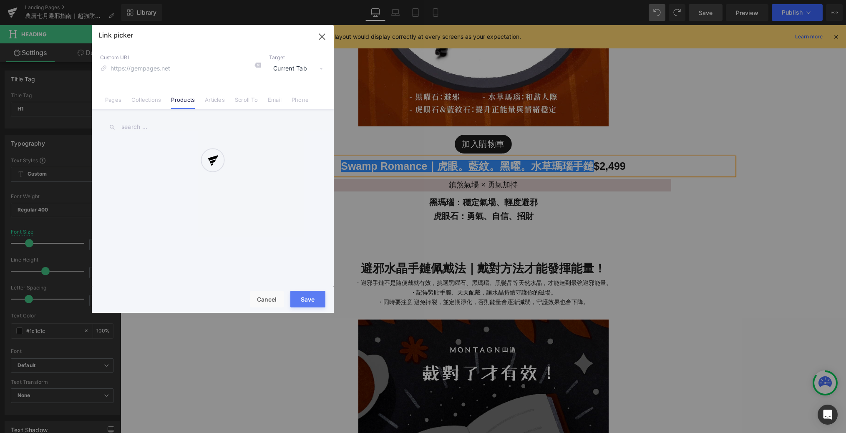
click at [138, 124] on div at bounding box center [213, 169] width 242 height 288
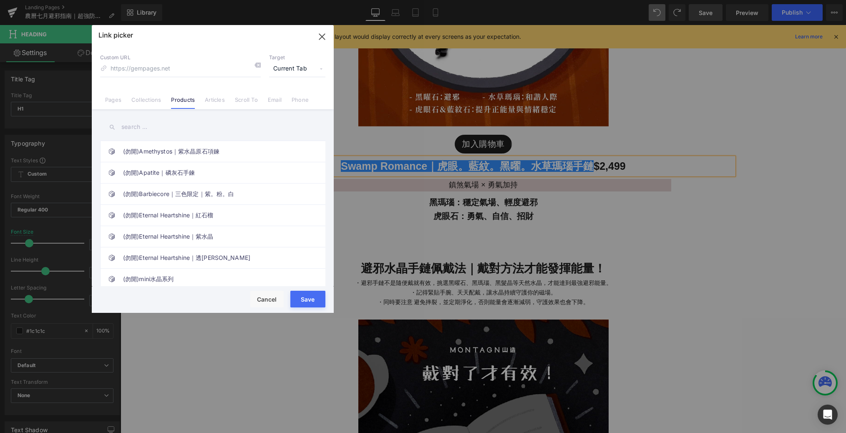
click at [139, 126] on input "text" at bounding box center [212, 127] width 225 height 19
paste input "Swamp Romance｜虎眼。藍紋。黑曜。水草瑪瑙"
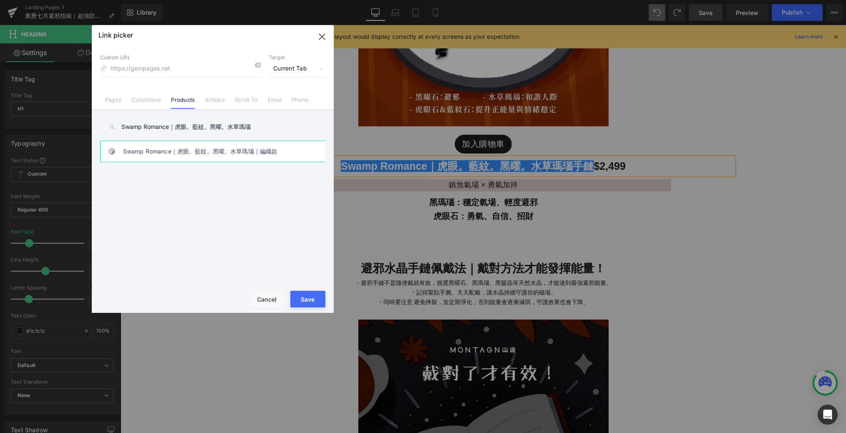
type input "Swamp Romance｜虎眼。藍紋。黑曜。水草瑪瑙"
click at [202, 153] on link "Swamp Romance｜虎眼。藍紋。黑曜。水草瑪瑙｜編織款" at bounding box center [215, 151] width 184 height 21
type input "/products/編織-虎眼藍紋黑曜石水草瑪瑙"
click at [313, 298] on button "Save" at bounding box center [307, 299] width 35 height 17
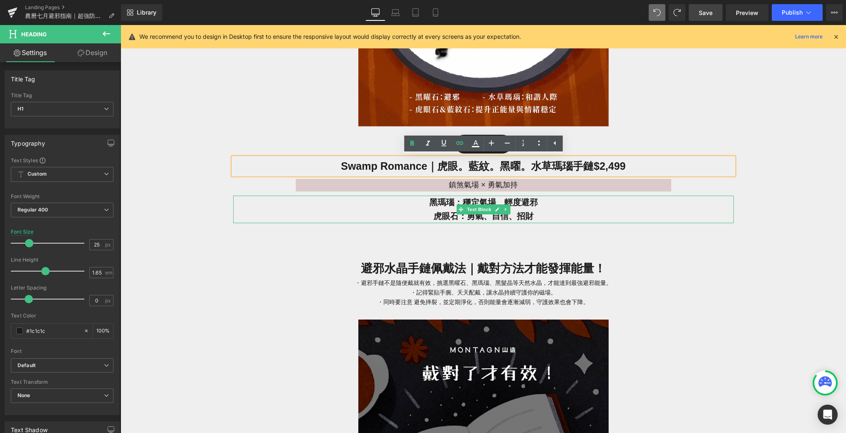
click at [415, 217] on p "虎眼石：勇氣、自信、招財" at bounding box center [483, 216] width 500 height 14
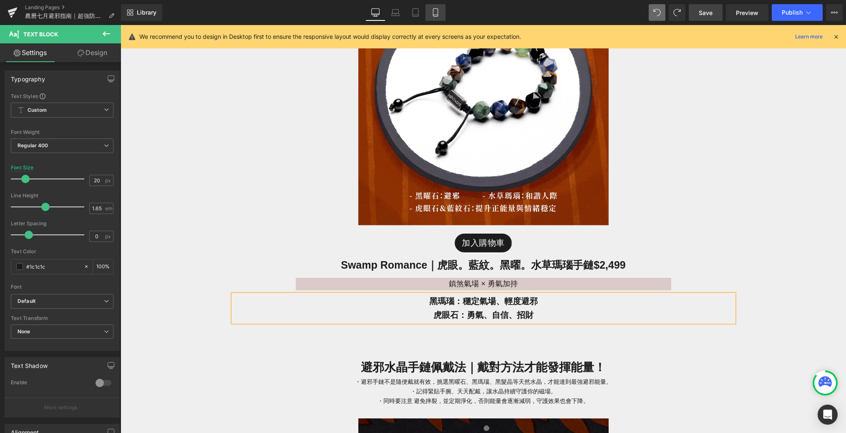
click at [440, 17] on link "Mobile" at bounding box center [435, 12] width 20 height 17
type input "18"
type input "100"
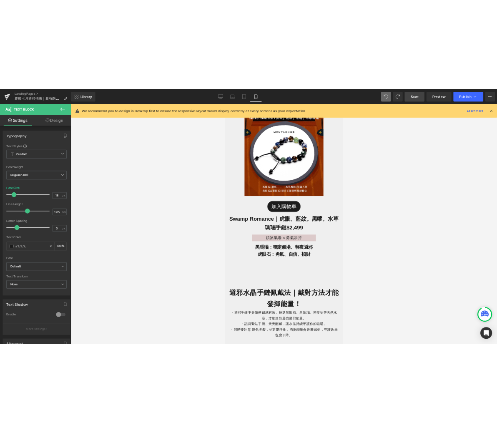
scroll to position [2141, 0]
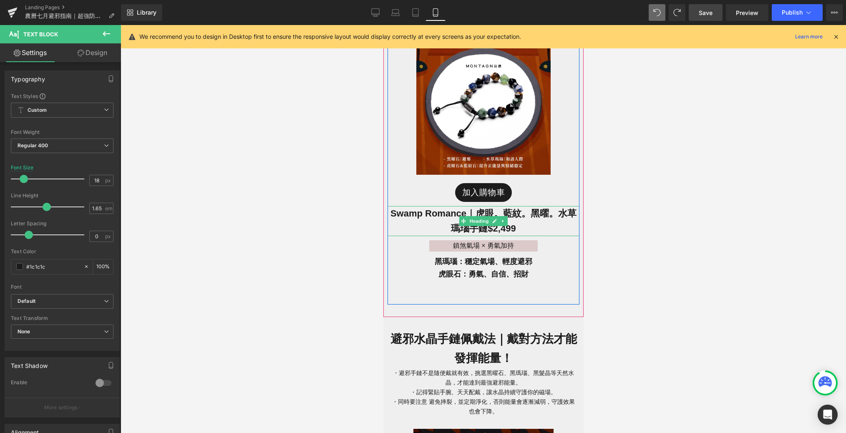
click at [508, 215] on span "Swamp Romance｜虎眼。藍紋。黑曜。水草瑪瑙 手鏈 $2,499" at bounding box center [483, 220] width 186 height 25
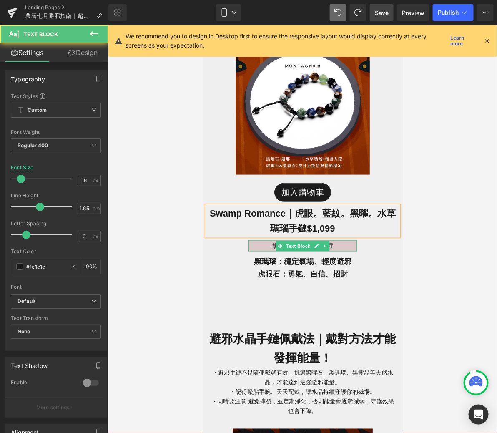
click at [338, 240] on p "鎮煞氣場 × 勇氣加持" at bounding box center [302, 245] width 108 height 11
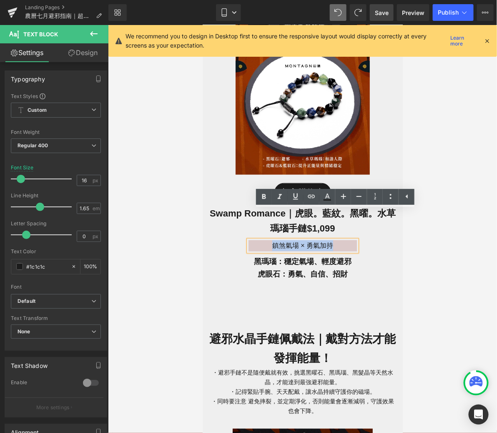
drag, startPoint x: 339, startPoint y: 229, endPoint x: 264, endPoint y: 228, distance: 75.9
click at [264, 240] on p "鎮煞氣場 × 勇氣加持" at bounding box center [302, 245] width 108 height 11
paste div
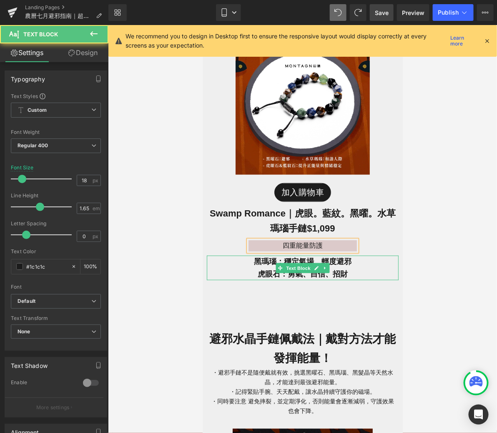
click at [309, 269] on span "虎眼石：勇氣、自信、招財" at bounding box center [302, 273] width 90 height 8
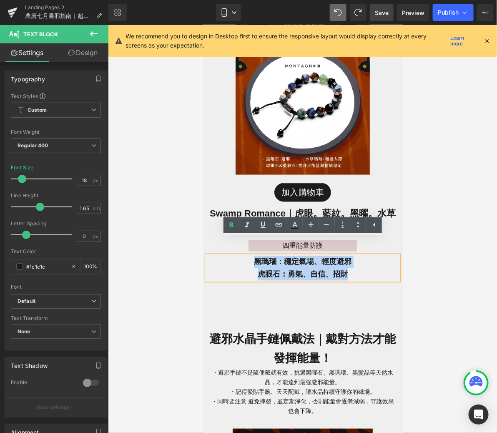
drag, startPoint x: 352, startPoint y: 261, endPoint x: 247, endPoint y: 246, distance: 105.7
click at [247, 255] on div "黑瑪瑙：穩定氣場、輕度避邪 虎眼石：勇氣、自信、招財" at bounding box center [302, 267] width 192 height 25
paste div
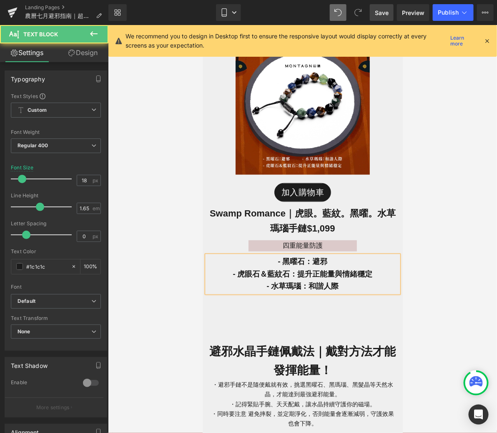
click at [284, 257] on span "- 黑曜石：避邪" at bounding box center [303, 261] width 50 height 8
click at [242, 269] on span "- 虎眼石＆藍紋石：提升正能量與情緒穩定" at bounding box center [303, 273] width 140 height 8
click at [272, 282] on span "- 水草瑪瑙：和諧人際" at bounding box center [303, 286] width 72 height 8
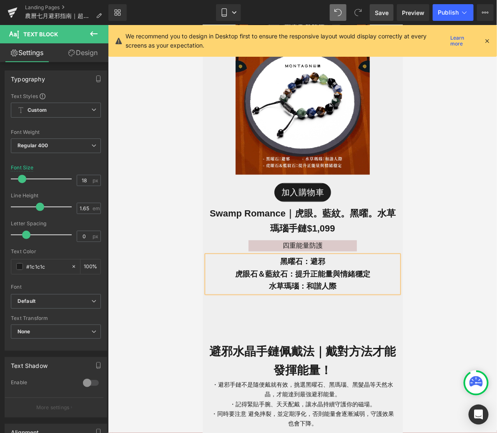
click at [290, 299] on div "Image 加入購物車 (P) Cart Button Swamp Romance｜虎眼。藍紋。黑曜。水草瑪瑙 手鏈 $1,099 Heading 四重能量防…" at bounding box center [302, 157] width 192 height 319
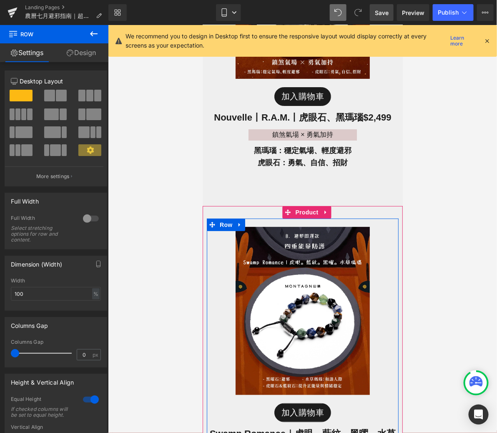
scroll to position [1878, 0]
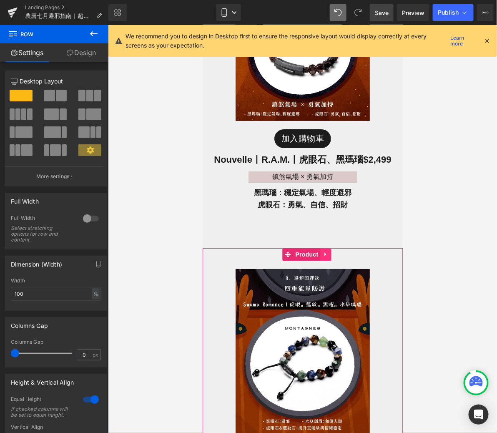
click at [328, 251] on icon at bounding box center [326, 254] width 6 height 6
click at [321, 251] on icon at bounding box center [320, 254] width 6 height 6
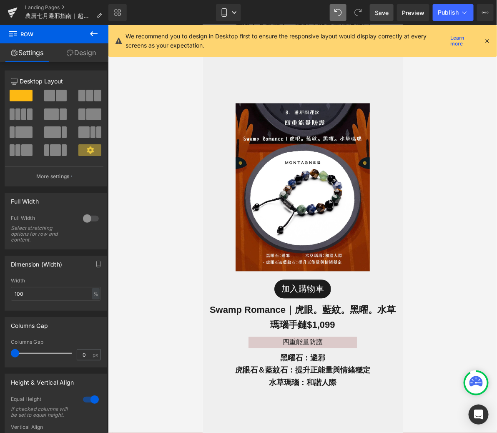
scroll to position [2395, 0]
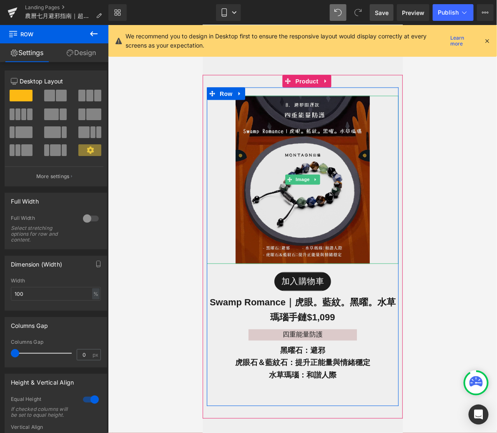
click at [292, 173] on img at bounding box center [302, 180] width 134 height 168
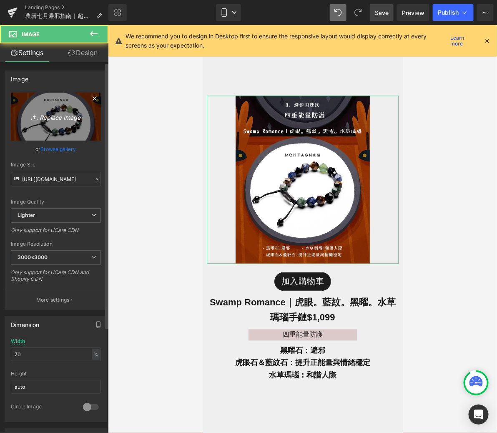
click at [67, 119] on icon "Replace Image" at bounding box center [56, 116] width 67 height 10
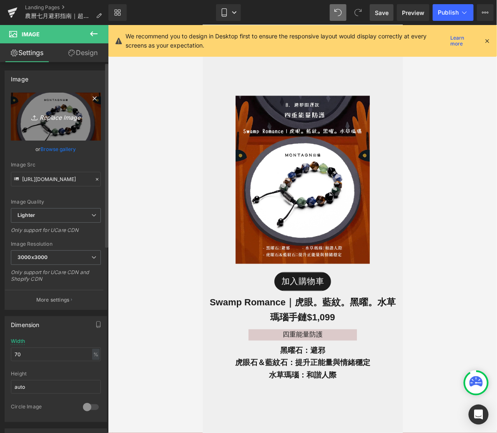
type input "C:\fakepath\鬼門開-10.jpg"
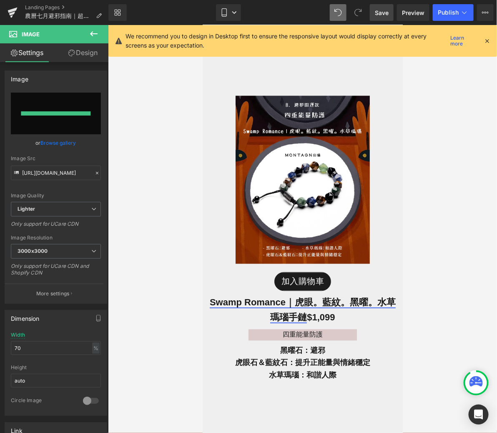
type input "[URL][DOMAIN_NAME]"
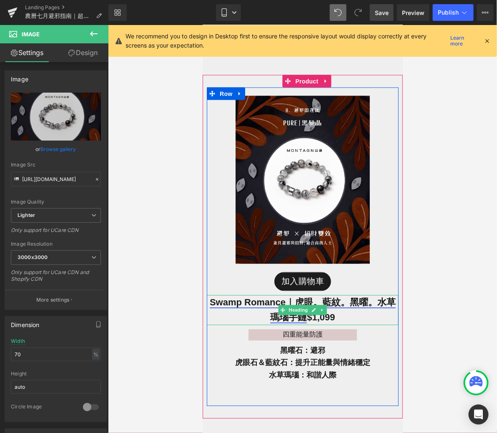
click at [329, 297] on link "Swamp Romance｜虎眼。藍紋。黑曜。水草瑪瑙手鏈" at bounding box center [302, 309] width 186 height 25
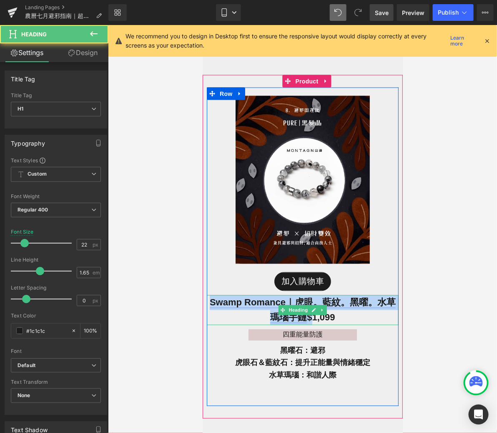
drag, startPoint x: 305, startPoint y: 302, endPoint x: 210, endPoint y: 284, distance: 96.5
click at [210, 297] on span "Swamp Romance｜虎眼。藍紋。黑曜。水草瑪瑙手鏈 $1,099" at bounding box center [302, 309] width 186 height 25
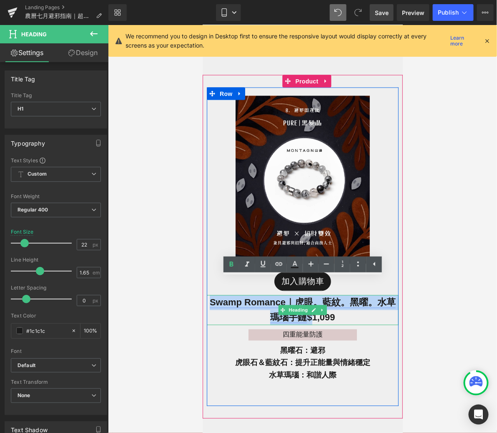
paste div
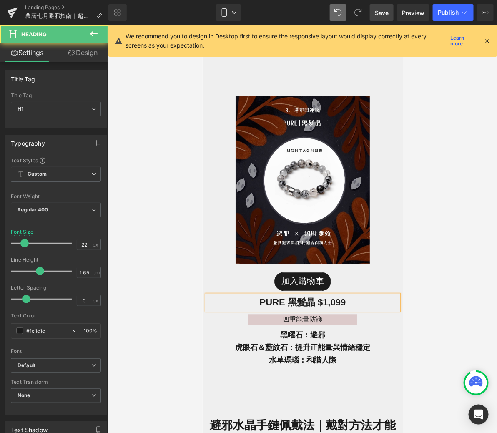
click at [288, 297] on span "PURE 黑髮晶 $1,099" at bounding box center [302, 302] width 86 height 10
click at [316, 297] on span "PURE｜黑髮晶 $1,099" at bounding box center [302, 302] width 93 height 10
drag, startPoint x: 306, startPoint y: 286, endPoint x: 242, endPoint y: 282, distance: 63.9
click at [242, 295] on h1 "PURE｜黑髮晶手鍊 $1,099" at bounding box center [302, 302] width 192 height 15
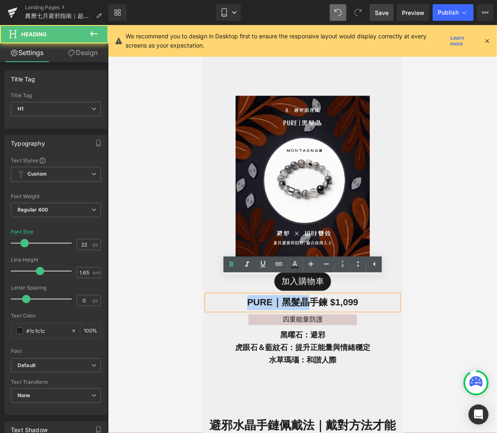
copy span "PURE｜黑髮晶"
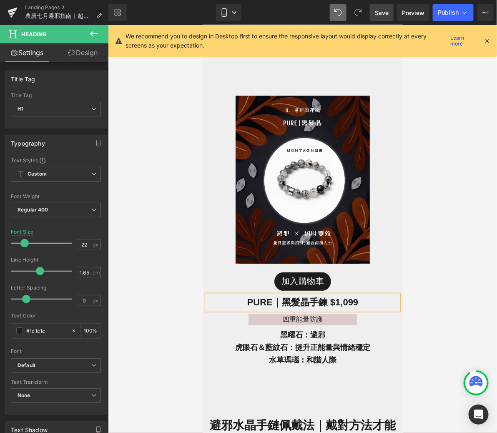
click at [319, 297] on span "PURE｜黑髮晶手鍊 $1,099" at bounding box center [302, 302] width 111 height 10
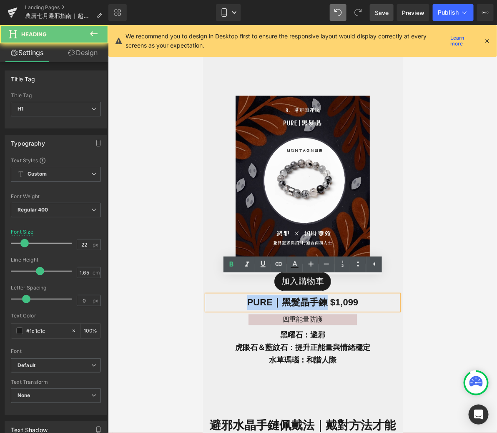
drag, startPoint x: 327, startPoint y: 284, endPoint x: 239, endPoint y: 284, distance: 87.6
click at [239, 295] on h1 "PURE｜黑髮晶手鍊 $1,099" at bounding box center [302, 302] width 192 height 15
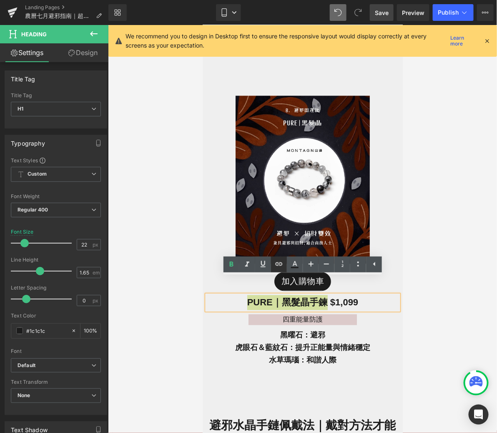
click at [277, 267] on icon at bounding box center [279, 264] width 10 height 10
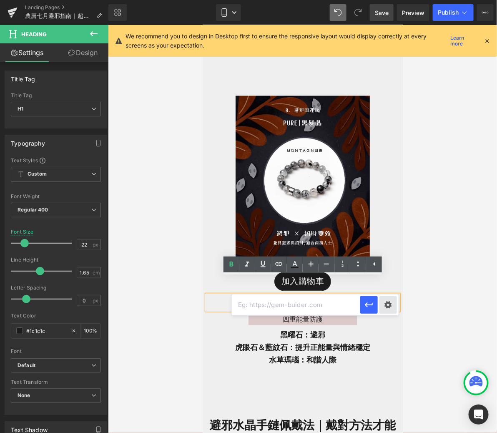
click at [384, 0] on div "Text Color Highlight Color rgba(66, 65, 65, 1) #424141 100 % transparent transp…" at bounding box center [248, 0] width 497 height 0
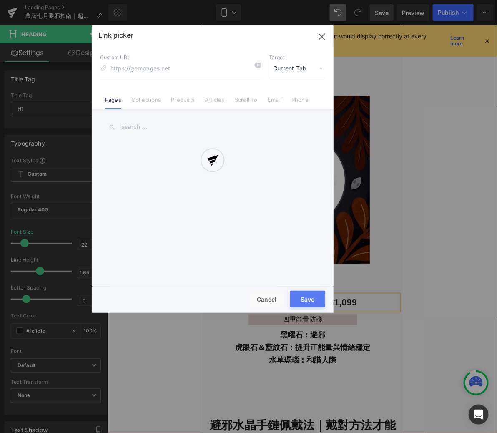
click at [184, 104] on div "Link picker Back to Library Insert Custom URL Target Current Tab Current Tab Ne…" at bounding box center [213, 169] width 242 height 288
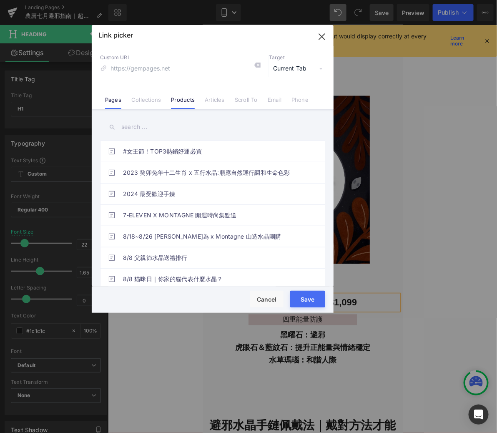
click at [180, 105] on link "Products" at bounding box center [183, 102] width 24 height 13
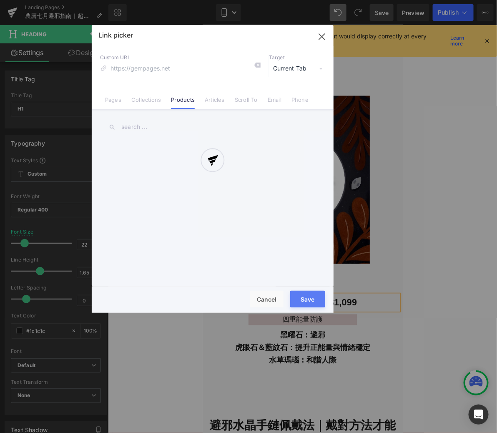
click at [165, 129] on div at bounding box center [213, 169] width 242 height 288
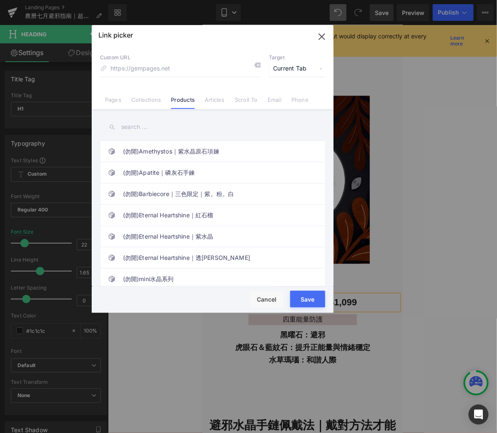
click at [127, 128] on div "Link picker Back to Library Insert Custom URL Target Current Tab Current Tab Ne…" at bounding box center [213, 169] width 242 height 288
click at [127, 127] on input "text" at bounding box center [212, 127] width 225 height 19
paste input "PURE｜黑髮晶"
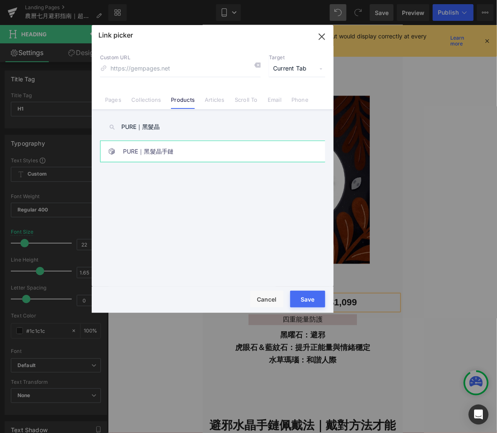
type input "PURE｜黑髮晶"
click at [162, 154] on link "PURE｜黑髮晶手鏈" at bounding box center [215, 151] width 184 height 21
type input "/products/pure-黑髮晶手鏈"
click at [314, 299] on button "Save" at bounding box center [307, 299] width 35 height 17
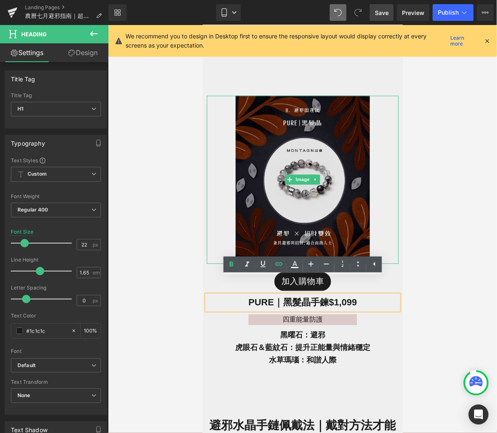
click at [316, 182] on img at bounding box center [302, 180] width 134 height 168
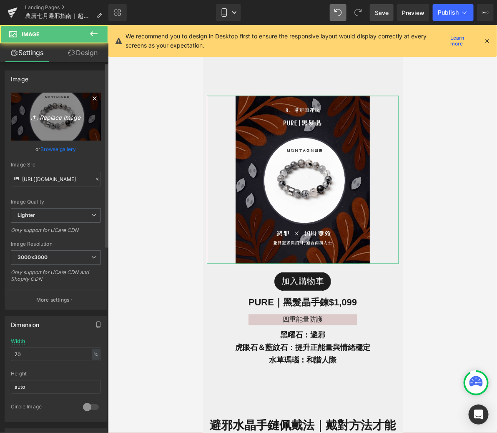
click at [67, 119] on icon "Replace Image" at bounding box center [56, 116] width 67 height 10
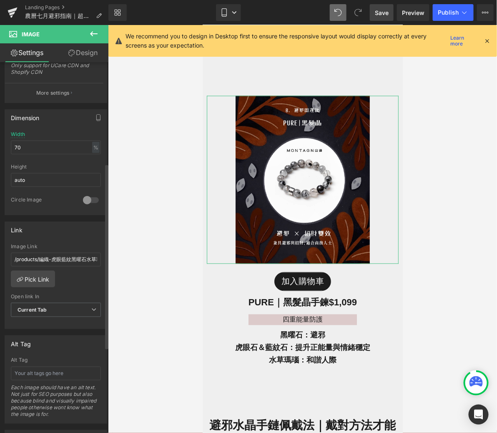
scroll to position [211, 0]
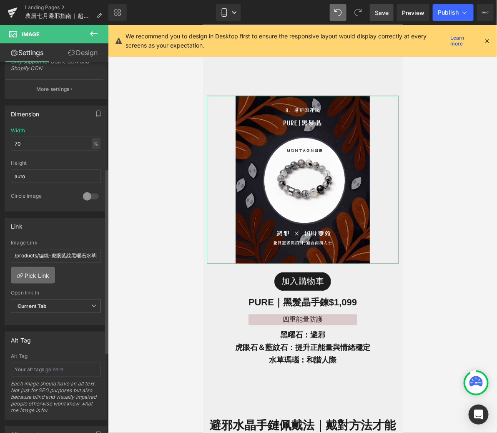
click at [40, 274] on link "Pick Link" at bounding box center [33, 275] width 44 height 17
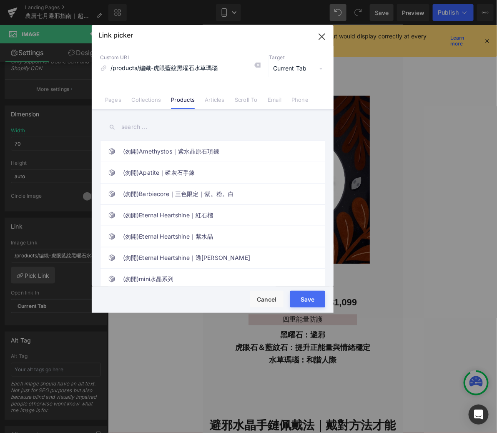
click at [177, 128] on input "text" at bounding box center [212, 127] width 225 height 19
paste input "PURE｜黑髮晶"
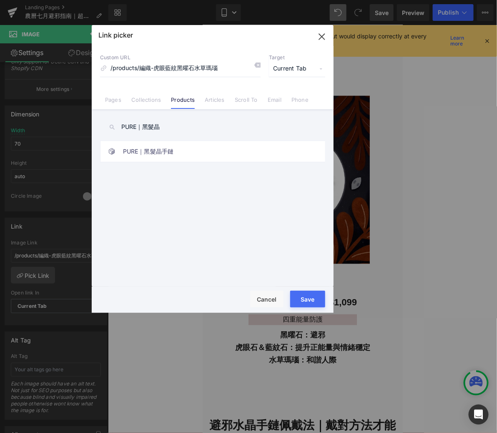
type input "PURE｜黑髮晶"
click at [166, 153] on link "PURE｜黑髮晶手鏈" at bounding box center [215, 151] width 184 height 21
type input "/products/pure-黑髮晶手鏈"
click at [318, 297] on button "Save" at bounding box center [307, 299] width 35 height 17
type input "/products/pure-黑髮晶手鏈"
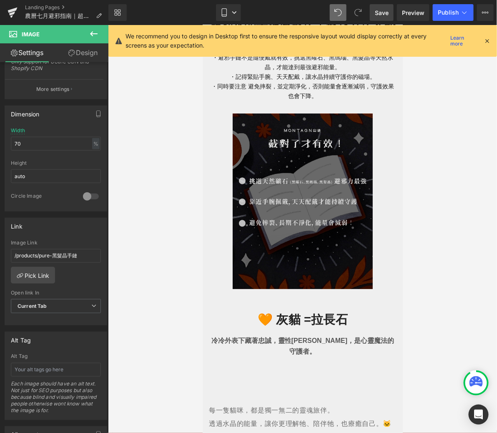
scroll to position [2811, 0]
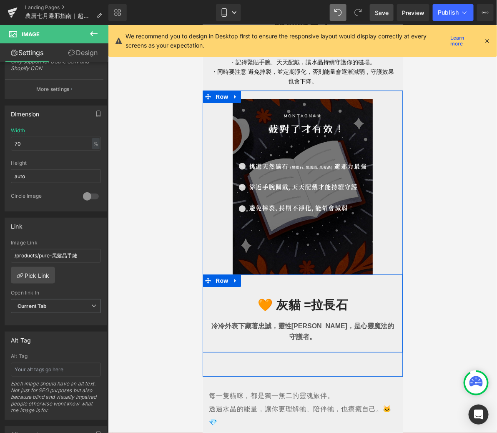
click at [236, 277] on icon at bounding box center [235, 280] width 6 height 6
click at [256, 274] on link at bounding box center [256, 280] width 11 height 13
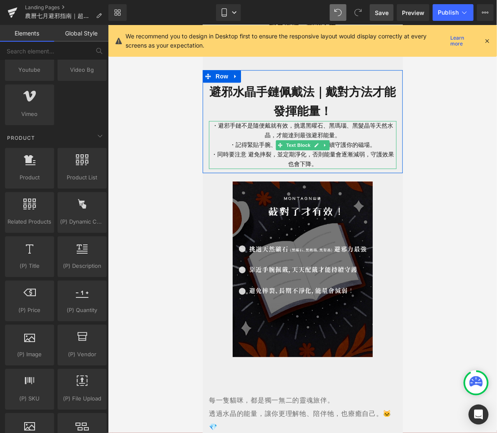
scroll to position [2722, 0]
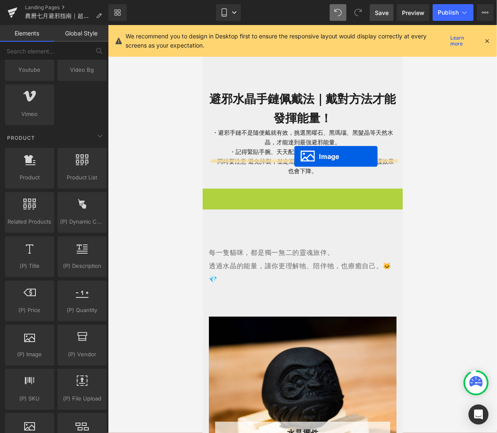
drag, startPoint x: 291, startPoint y: 260, endPoint x: 293, endPoint y: 156, distance: 103.9
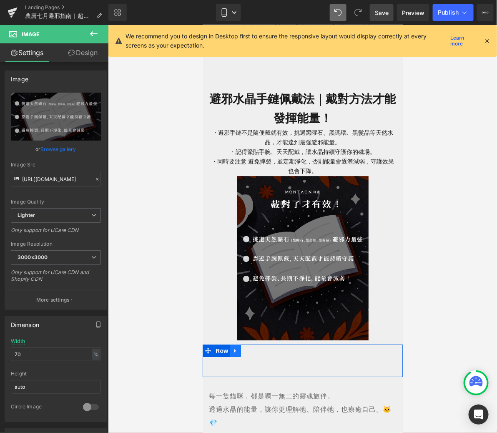
click at [233, 347] on icon at bounding box center [235, 350] width 6 height 6
click at [256, 347] on icon at bounding box center [257, 350] width 6 height 6
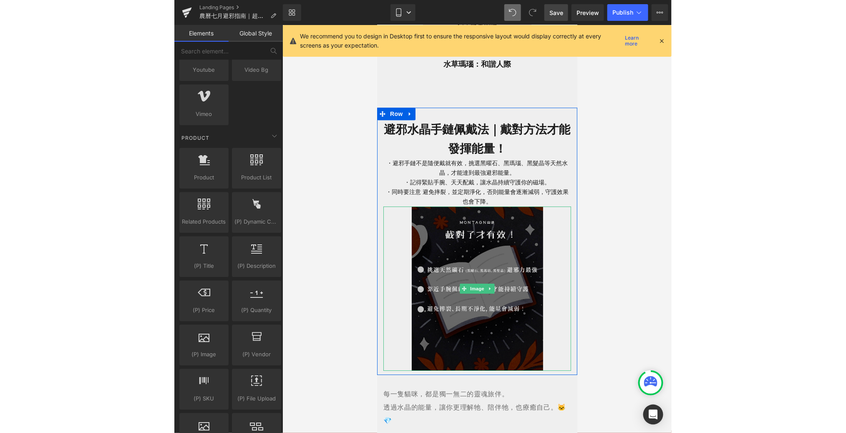
scroll to position [2683, 0]
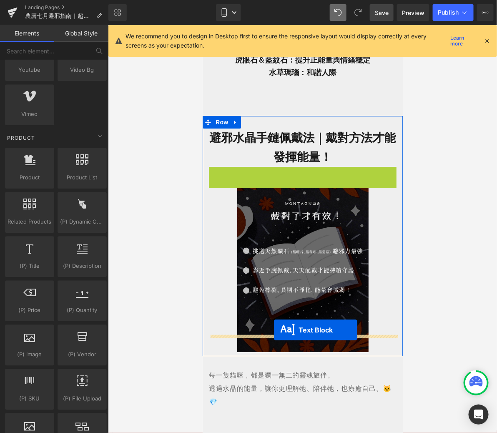
drag, startPoint x: 280, startPoint y: 172, endPoint x: 274, endPoint y: 329, distance: 157.4
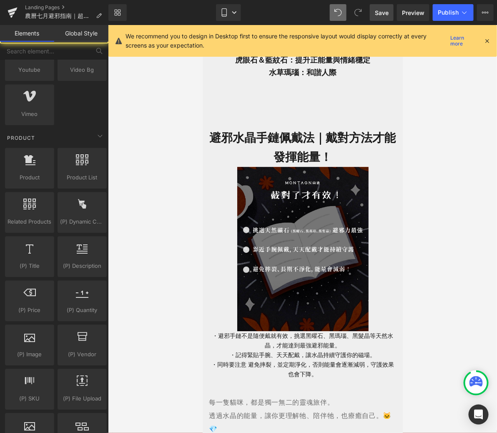
click at [470, 296] on div at bounding box center [302, 229] width 389 height 408
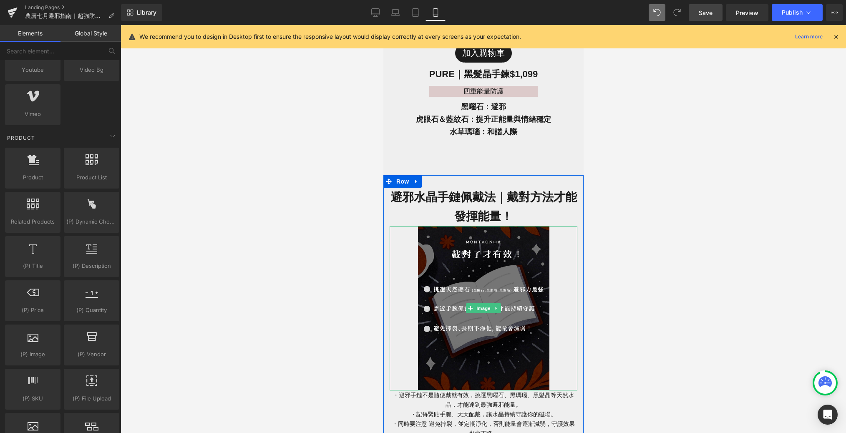
scroll to position [2620, 0]
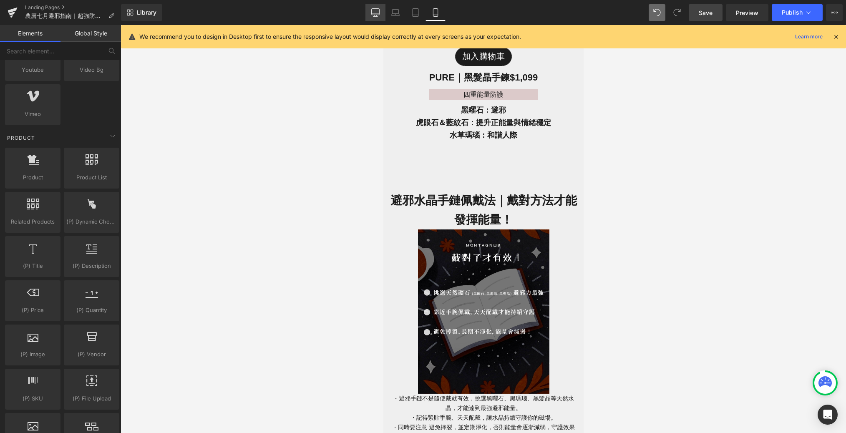
click at [372, 17] on link "Desktop" at bounding box center [375, 12] width 20 height 17
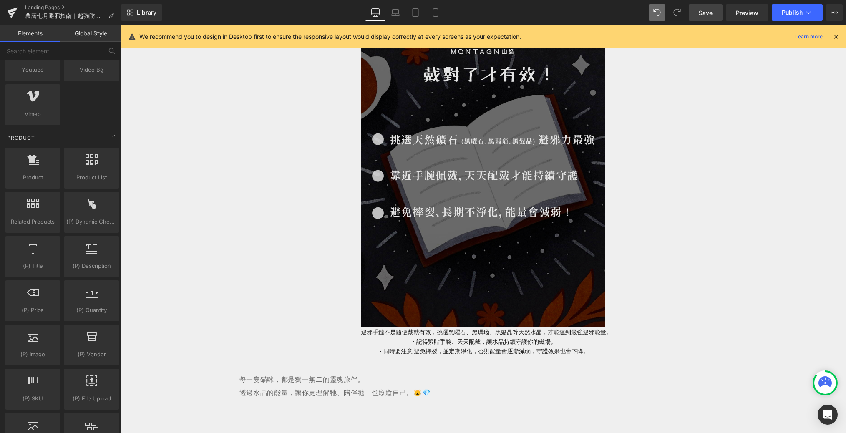
scroll to position [3892, 0]
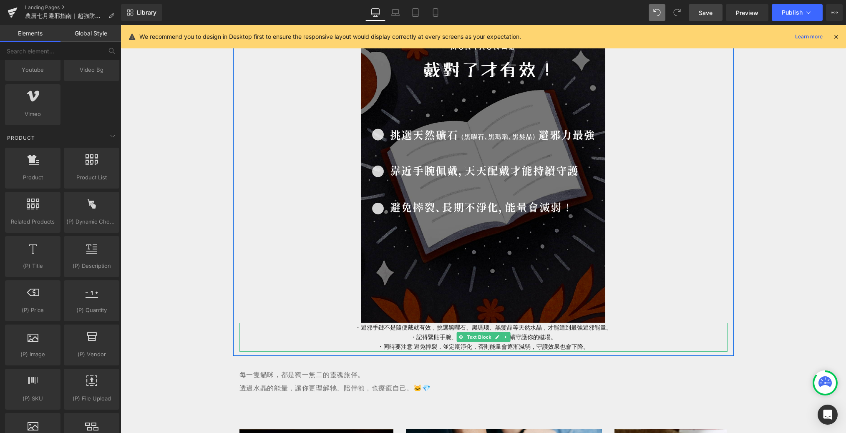
click at [453, 332] on p "・避邪手鏈不是隨便戴就有效，挑選黑曜石、黑瑪瑙、黑髮晶等天然水晶，才能達到最強避邪能量。 ・記得緊貼手腕、天天配戴，讓水晶持續守護你的磁場。 ・同時要注意 避…" at bounding box center [483, 337] width 488 height 29
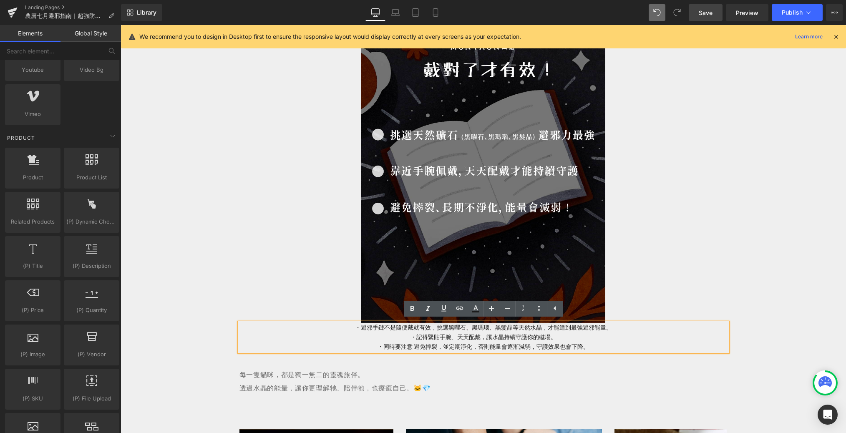
drag, startPoint x: 196, startPoint y: 359, endPoint x: 206, endPoint y: 357, distance: 9.8
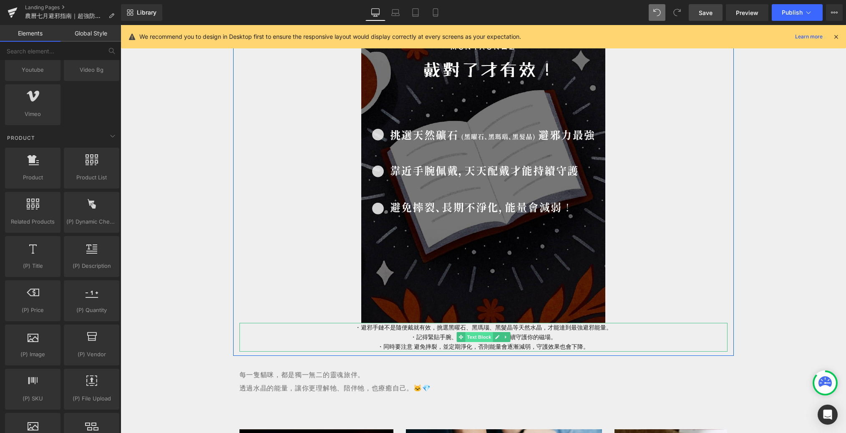
click at [475, 339] on span "Text Block" at bounding box center [479, 337] width 28 height 10
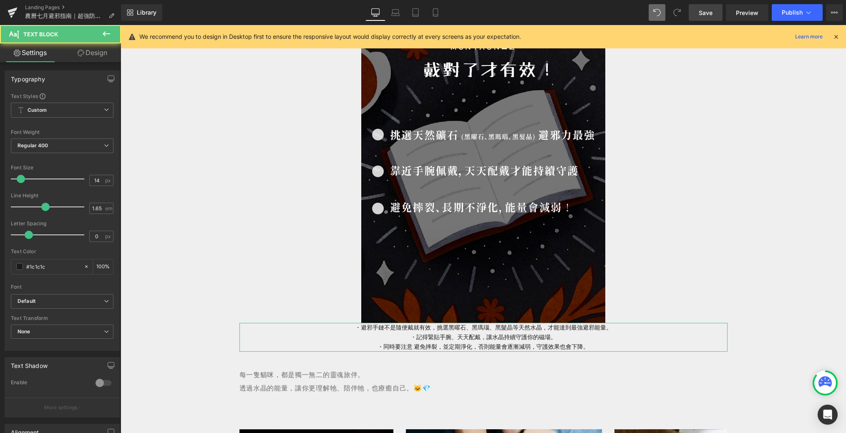
click at [93, 53] on link "Design" at bounding box center [92, 52] width 60 height 19
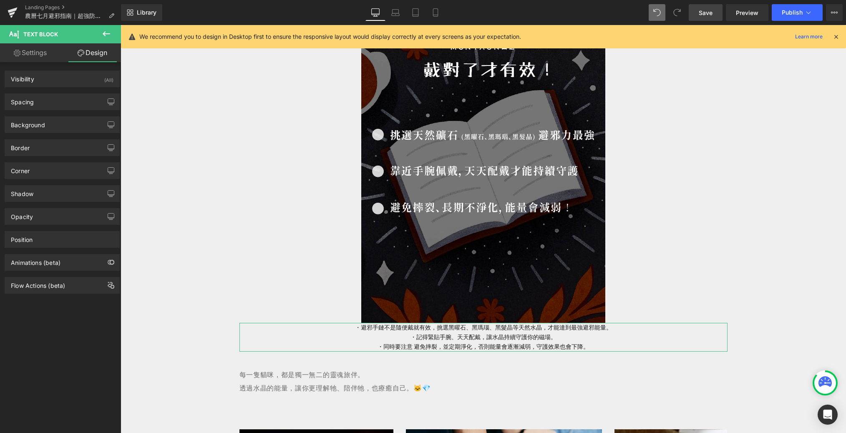
type input "0"
click at [67, 98] on div "Spacing" at bounding box center [62, 102] width 114 height 16
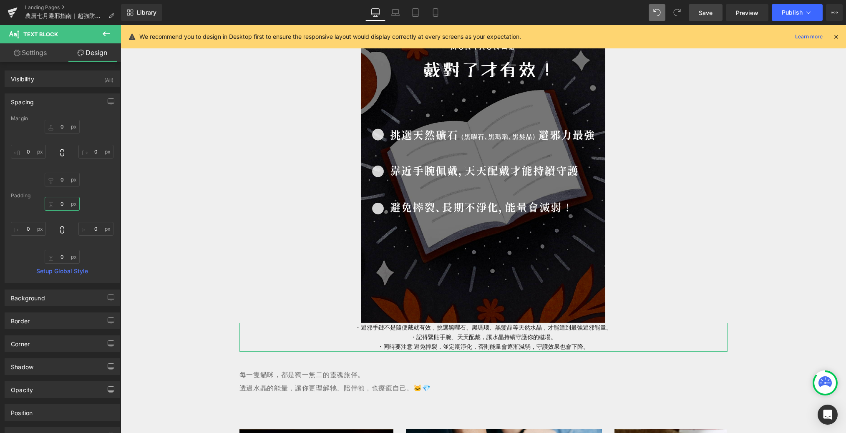
click at [64, 202] on input "0" at bounding box center [62, 204] width 35 height 14
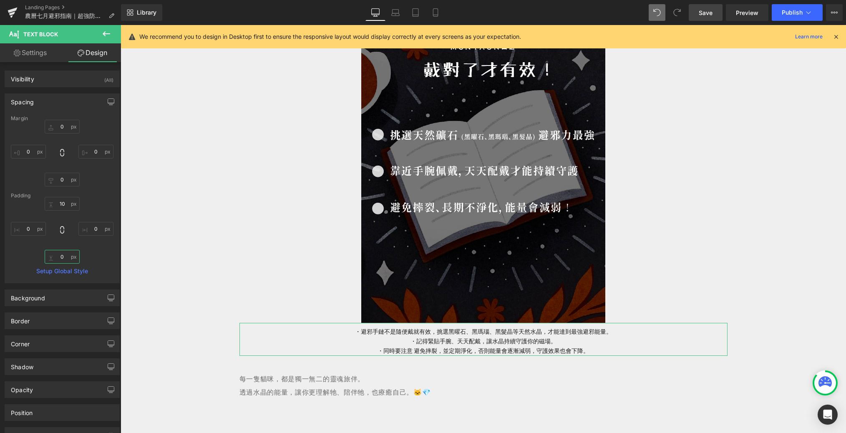
click at [67, 254] on input "0" at bounding box center [62, 257] width 35 height 14
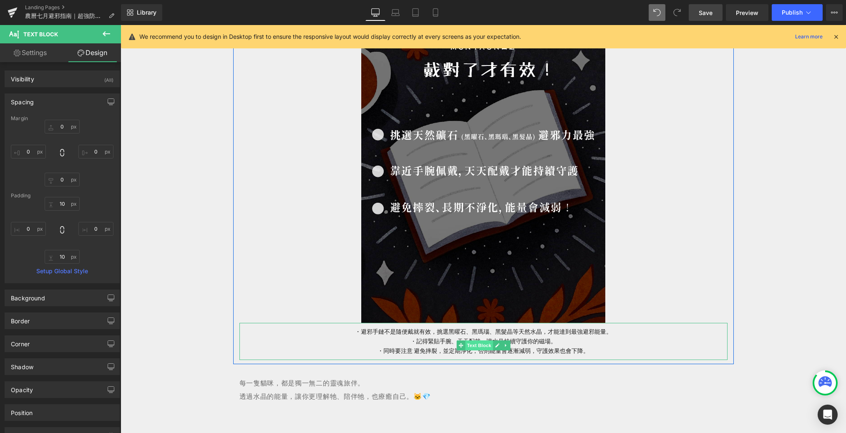
click at [477, 346] on span "Text Block" at bounding box center [479, 345] width 28 height 10
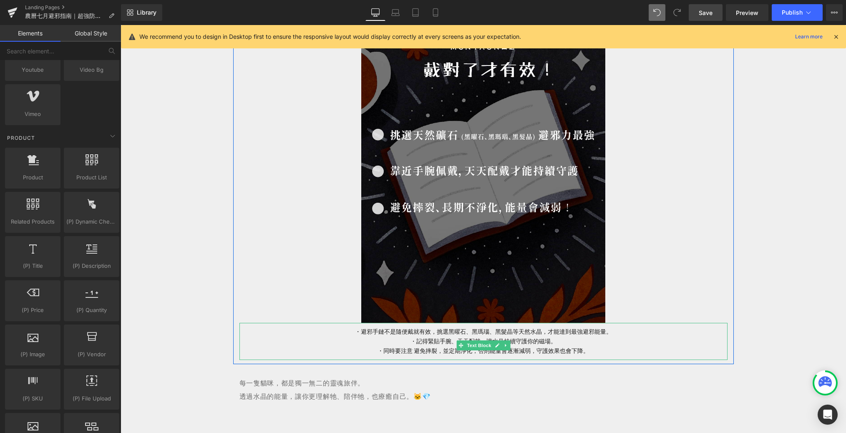
click at [573, 346] on p "・避邪手鏈不是隨便戴就有效，挑選黑曜石、黑瑪瑙、黑髮晶等天然水晶，才能達到最強避邪能量。 ・記得緊貼手腕、天天配戴，讓水晶持續守護你的磁場。 ・同時要注意 避…" at bounding box center [483, 341] width 488 height 29
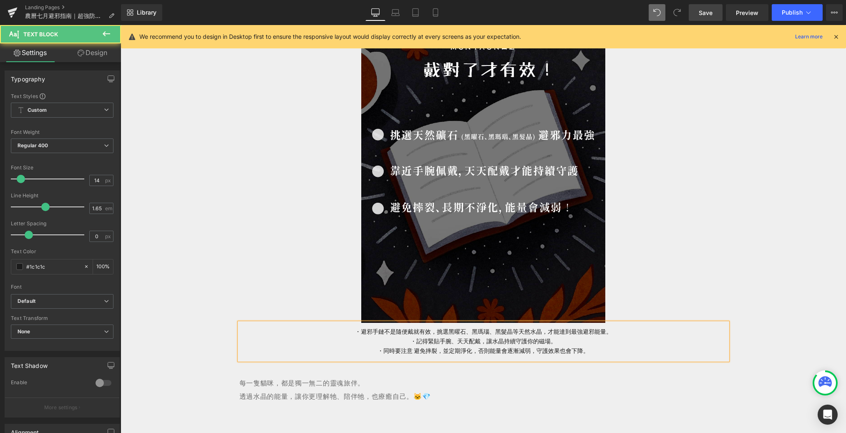
click at [594, 347] on p "・避邪手鏈不是隨便戴就有效，挑選黑曜石、黑瑪瑙、黑髮晶等天然水晶，才能達到最強避邪能量。 ・記得緊貼手腕、天天配戴，讓水晶持續守護你的磁場。 ・同時要注意 避…" at bounding box center [483, 341] width 488 height 29
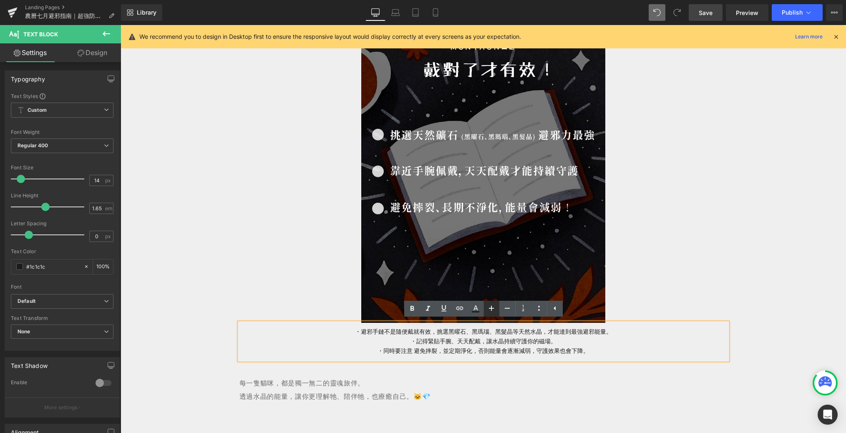
click at [492, 312] on icon at bounding box center [491, 308] width 10 height 10
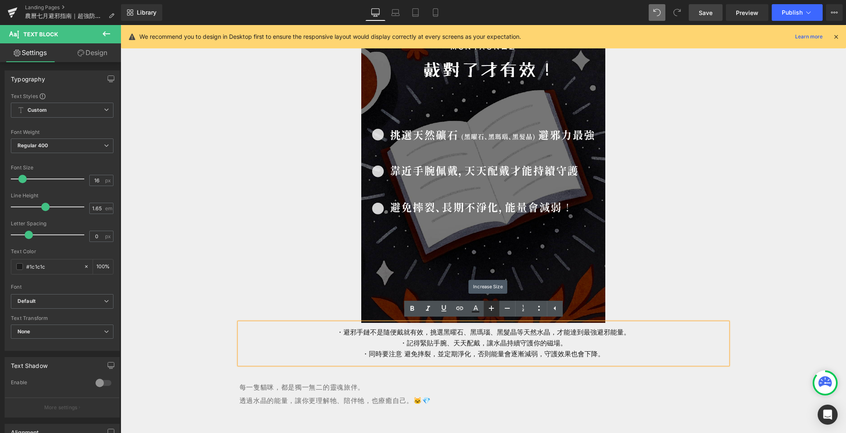
click at [492, 312] on icon at bounding box center [491, 308] width 10 height 10
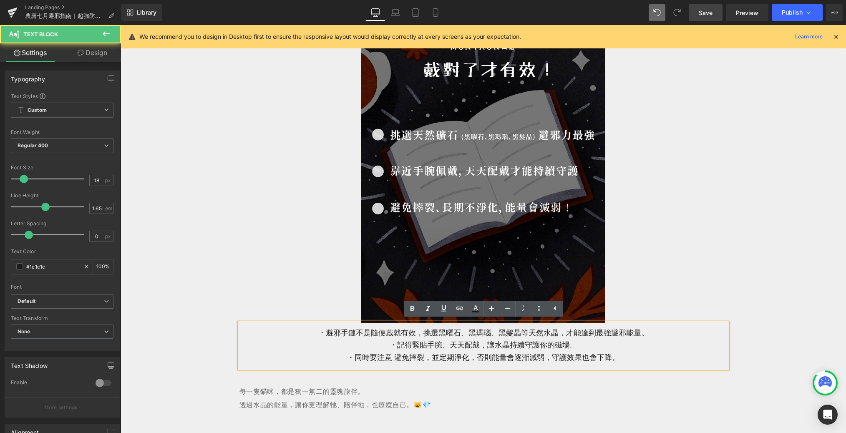
click at [478, 353] on p "・避邪手鏈不是隨便戴就有效，挑選黑曜石、黑瑪瑙、黑髮晶等天然水晶，才能達到最強避邪能量。 ・記得緊貼手腕、天天配戴，讓水晶持續守護你的磁場。 ・同時要注意 避…" at bounding box center [483, 345] width 488 height 37
click at [621, 356] on p "・避邪手鏈不是隨便戴就有效，挑選黑曜石、黑瑪瑙、黑髮晶等天然水晶，才能達到最強避邪能量。 ・記得緊貼手腕、天天配戴，讓水晶持續守護你的磁場。 ・同時要注意 避…" at bounding box center [483, 345] width 488 height 37
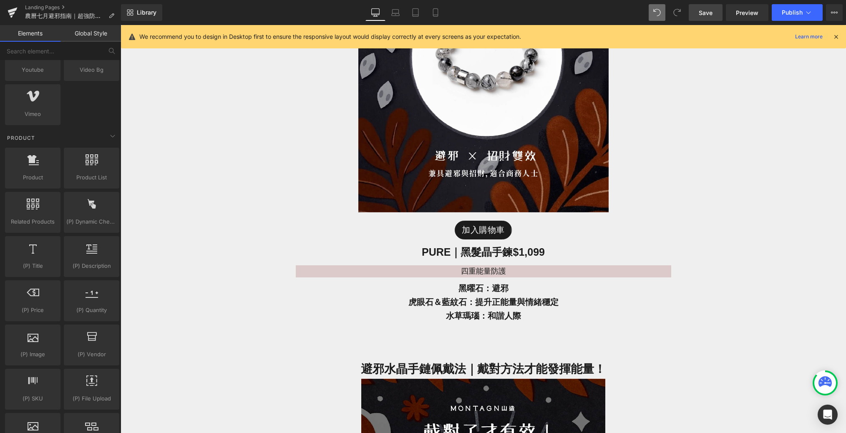
scroll to position [3610, 0]
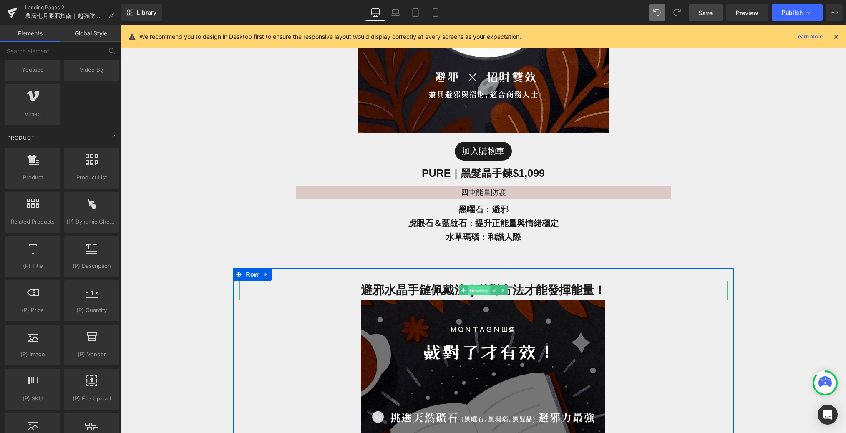
click at [480, 287] on span "Heading" at bounding box center [479, 291] width 23 height 10
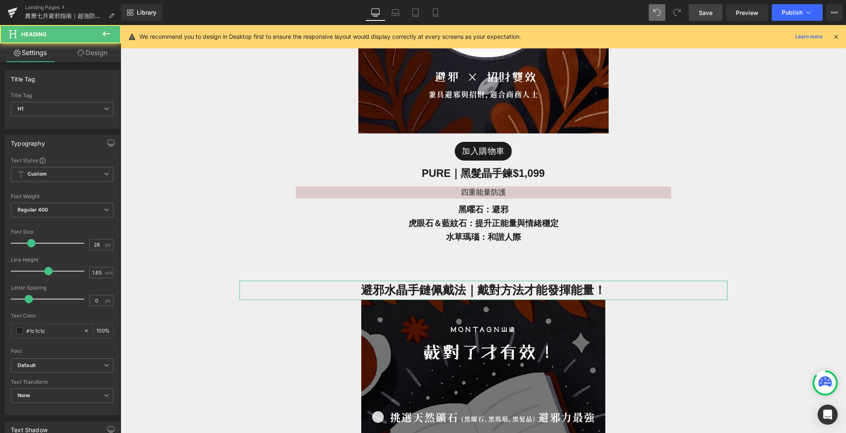
click at [104, 51] on link "Design" at bounding box center [92, 52] width 60 height 19
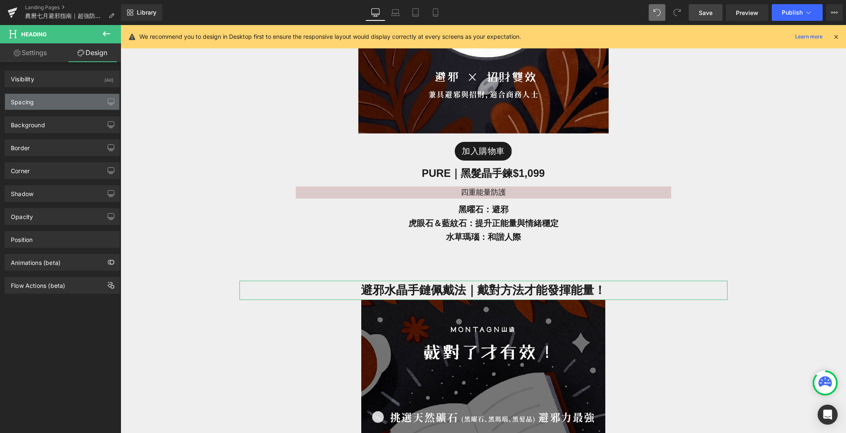
click at [67, 99] on div "Spacing" at bounding box center [62, 102] width 114 height 16
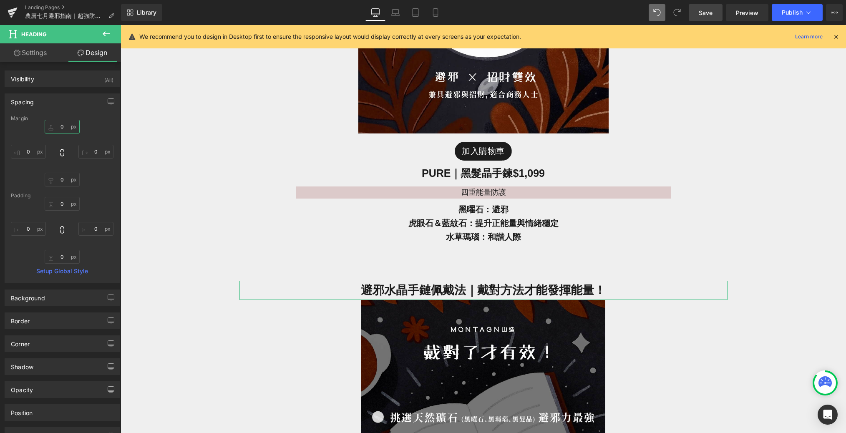
click at [67, 126] on input "0" at bounding box center [62, 127] width 35 height 14
click at [62, 180] on input "0" at bounding box center [62, 180] width 35 height 14
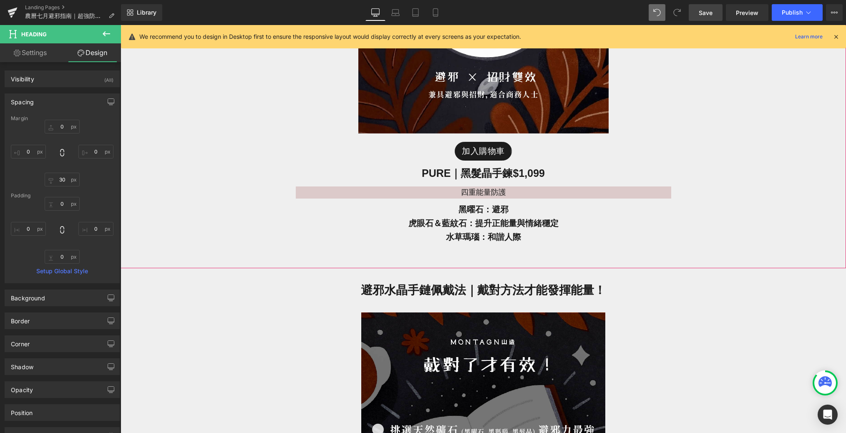
click at [155, 264] on div "Image 加入購物車 (P) Cart Button PURE｜黑髮晶手鍊 $1,099 Heading 四重能量防護 Text Block 黑曜石：避邪 …" at bounding box center [483, 32] width 725 height 471
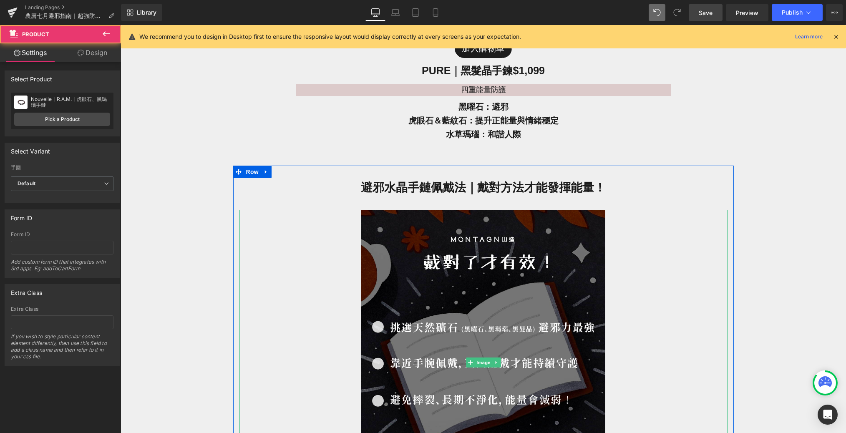
scroll to position [3778, 0]
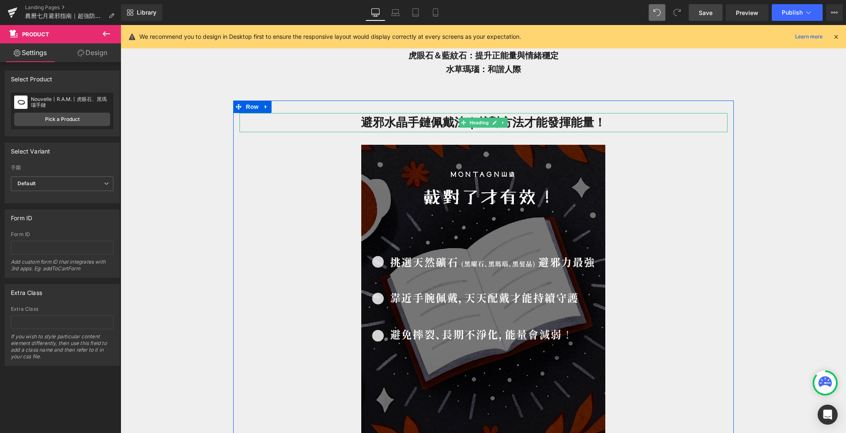
click at [445, 122] on h1 "避邪水晶手鏈佩戴法｜戴對方法才能發揮能量！" at bounding box center [483, 122] width 488 height 19
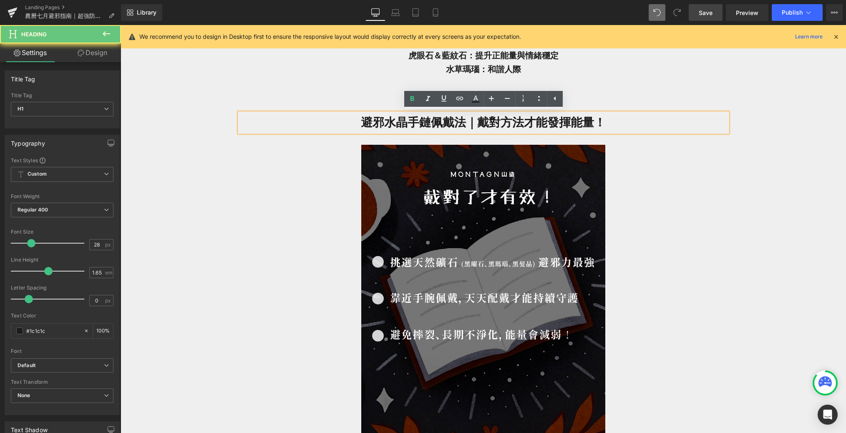
click at [466, 122] on h1 "避邪水晶手鏈佩戴法｜戴對方法才能發揮能量！" at bounding box center [483, 122] width 488 height 19
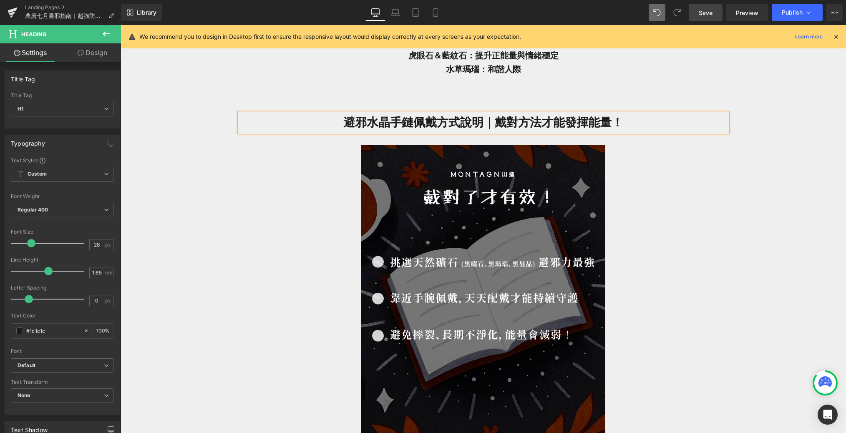
click at [542, 119] on h1 "避邪水晶手鏈佩戴方式說明｜戴對方法才能發揮能量！" at bounding box center [483, 122] width 488 height 19
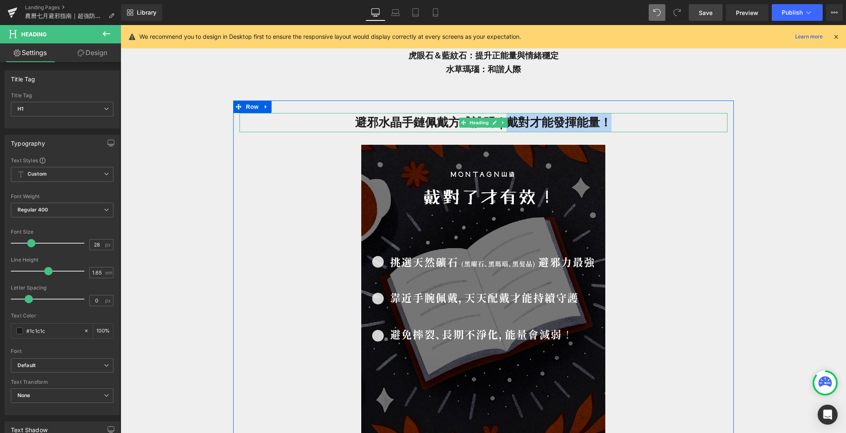
drag, startPoint x: 620, startPoint y: 121, endPoint x: 503, endPoint y: 128, distance: 117.0
click at [503, 128] on h1 "避邪水晶手鏈佩戴方式說明｜戴對才能發揮能量！" at bounding box center [483, 122] width 488 height 19
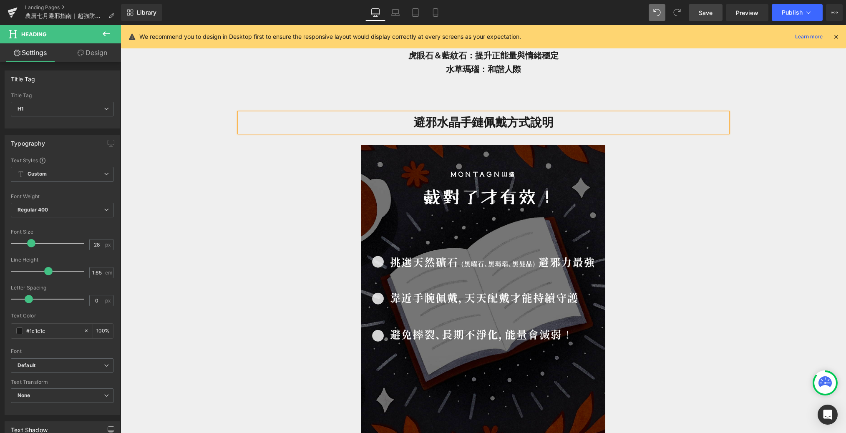
drag, startPoint x: 175, startPoint y: 148, endPoint x: 179, endPoint y: 147, distance: 4.2
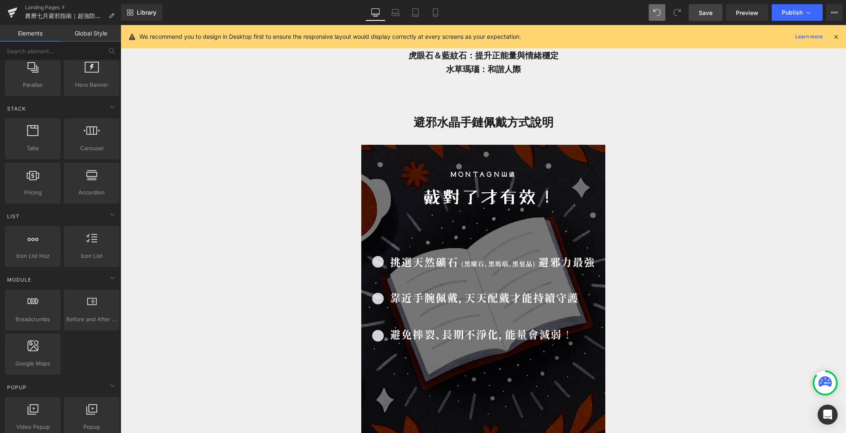
scroll to position [0, 0]
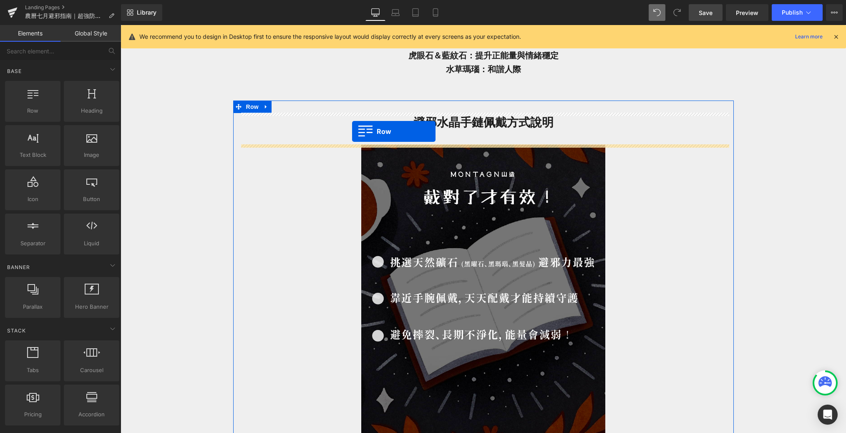
drag, startPoint x: 160, startPoint y: 134, endPoint x: 352, endPoint y: 130, distance: 191.5
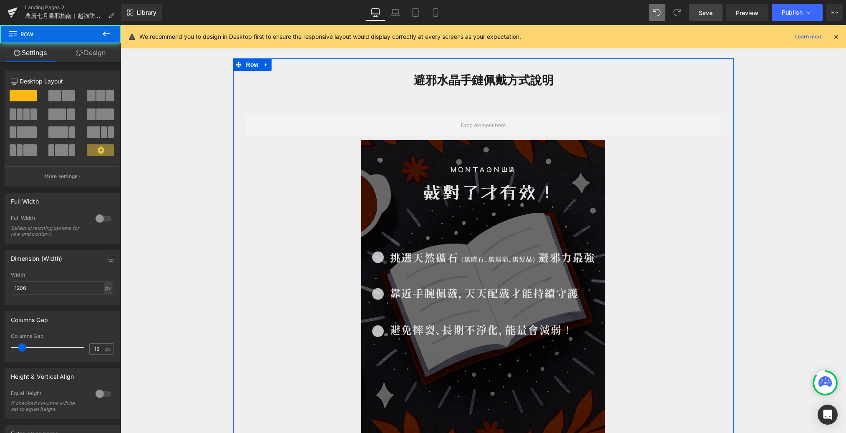
scroll to position [3778, 0]
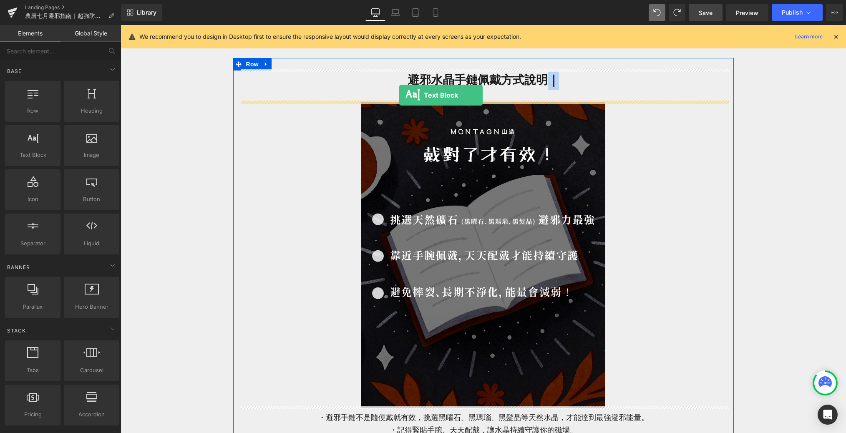
drag, startPoint x: 169, startPoint y: 154, endPoint x: 399, endPoint y: 95, distance: 237.4
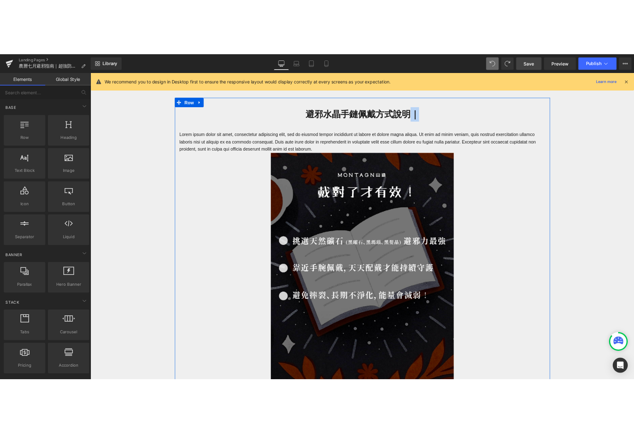
scroll to position [3779, 0]
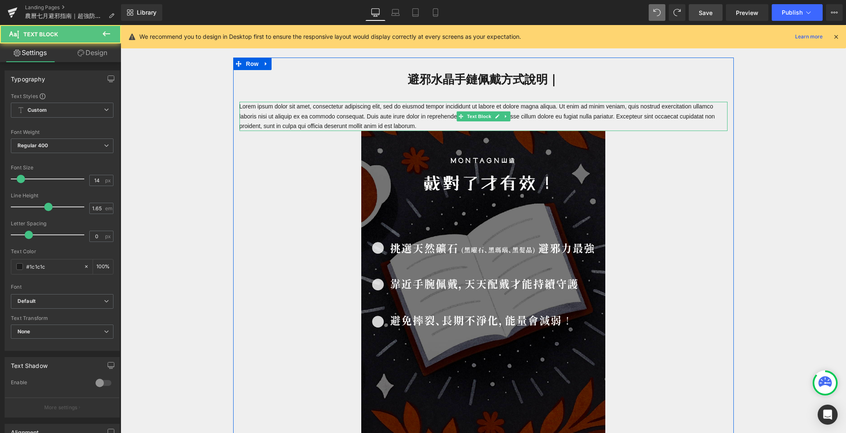
click at [485, 118] on div "Lorem ipsum dolor sit amet, consectetur adipiscing elit, sed do eiusmod tempor …" at bounding box center [483, 116] width 488 height 29
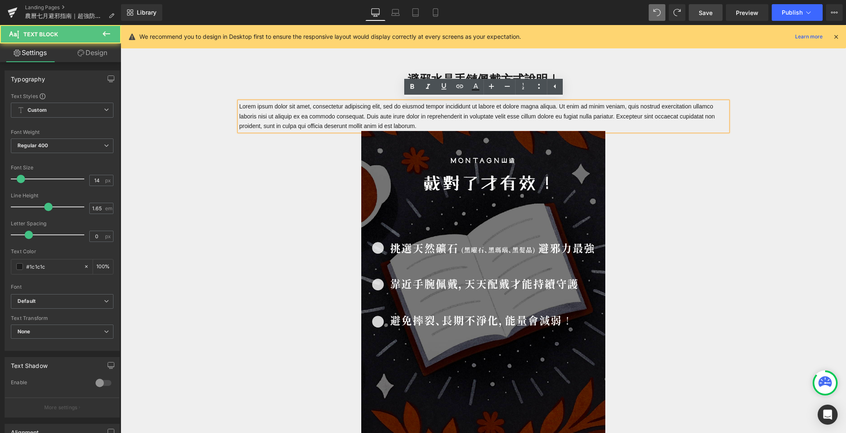
click at [472, 124] on p "Lorem ipsum dolor sit amet, consectetur adipiscing elit, sed do eiusmod tempor …" at bounding box center [483, 116] width 488 height 29
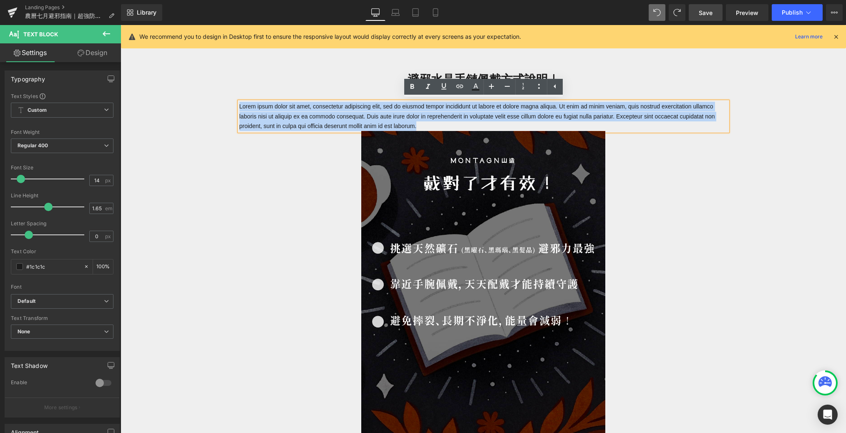
drag, startPoint x: 472, startPoint y: 124, endPoint x: 259, endPoint y: 83, distance: 216.9
click at [259, 83] on div "避邪水晶手鏈佩戴方式說明｜ Heading Lorem ipsum dolor sit amet, consectetur adipiscing elit, …" at bounding box center [483, 275] width 500 height 411
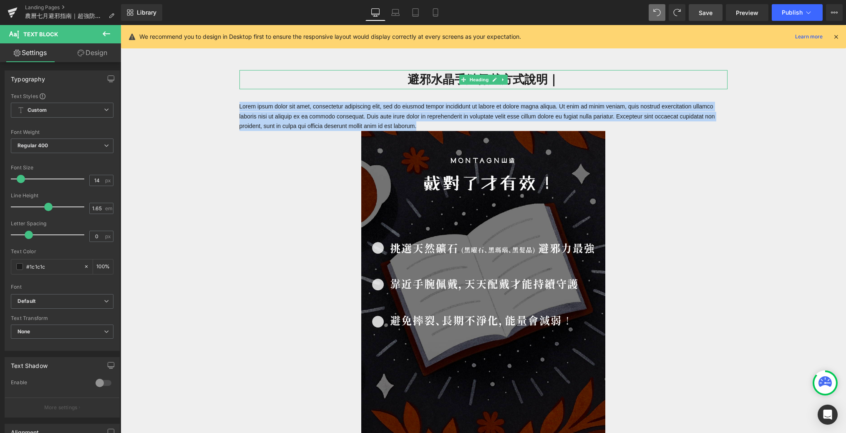
paste div
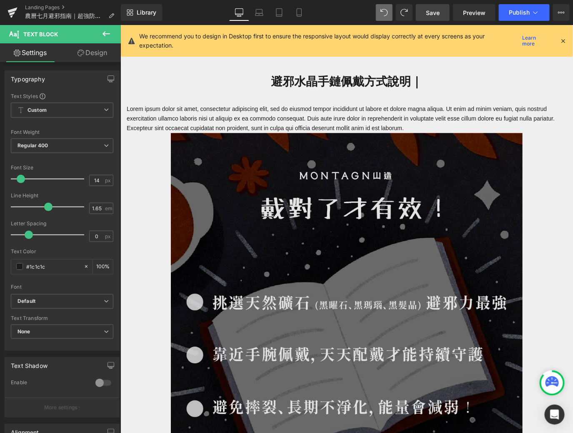
scroll to position [4648, 0]
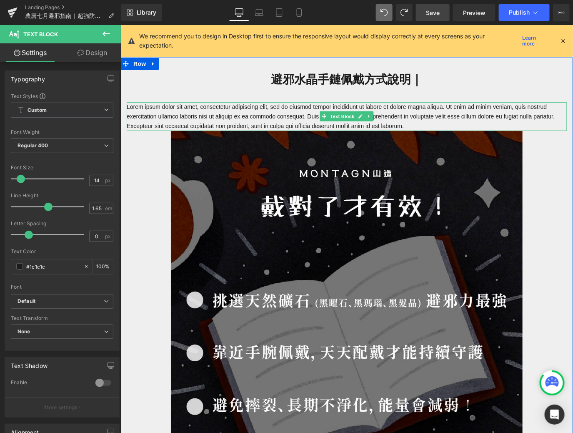
click at [461, 118] on p "Lorem ipsum dolor sit amet, consectetur adipiscing elit, sed do eiusmod tempor …" at bounding box center [346, 116] width 440 height 29
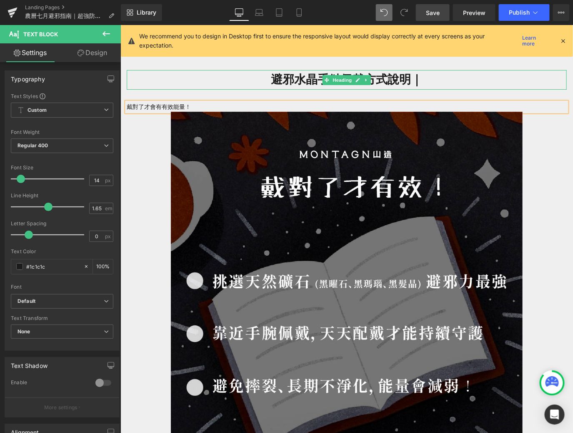
click at [436, 75] on h1 "避邪水晶手鏈佩戴方式說明｜" at bounding box center [346, 79] width 440 height 19
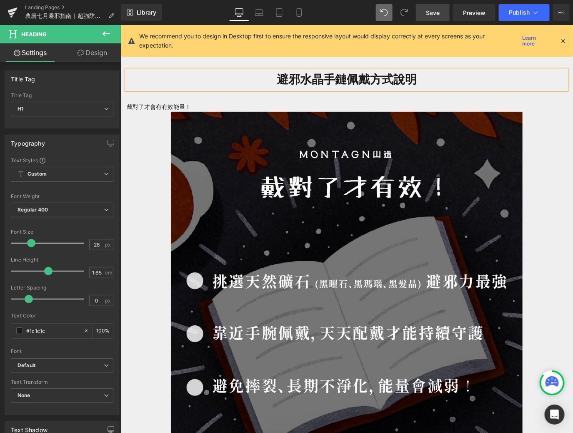
click at [321, 105] on div "戴對了才會有有效能量！ Text Block" at bounding box center [346, 107] width 440 height 10
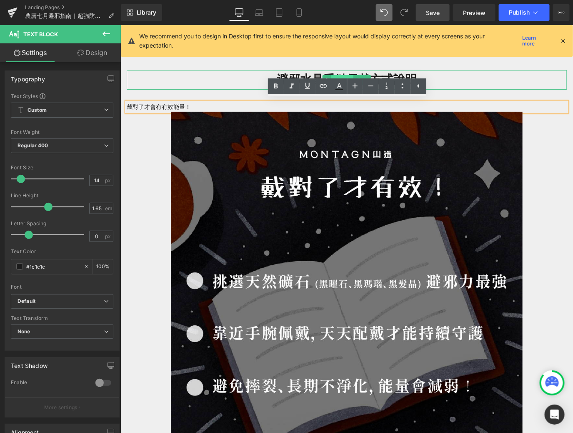
click at [342, 75] on span "Heading" at bounding box center [342, 80] width 23 height 10
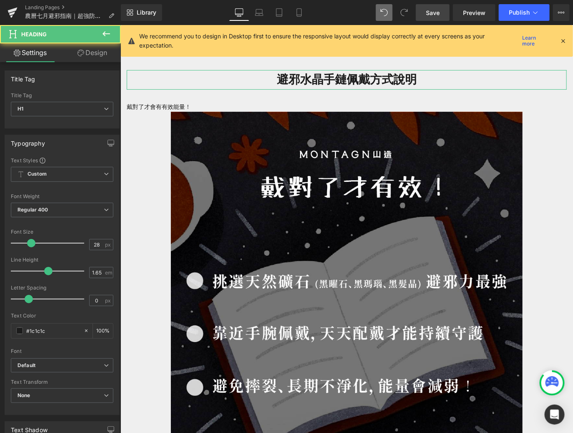
click at [78, 55] on icon at bounding box center [81, 53] width 7 height 7
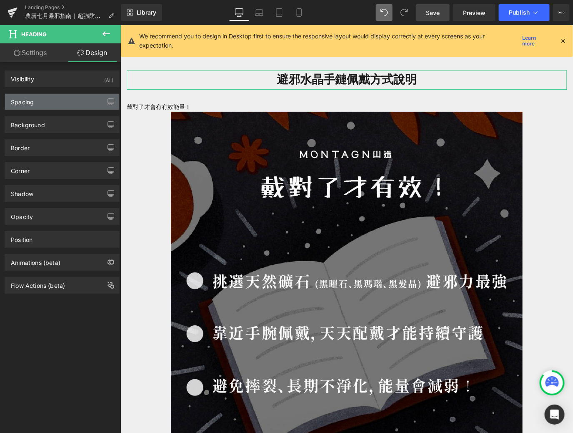
click at [63, 96] on div "Spacing" at bounding box center [62, 102] width 114 height 16
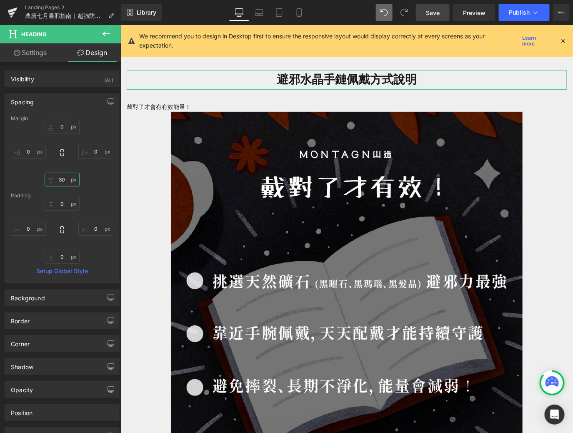
click at [68, 183] on input "30" at bounding box center [62, 180] width 35 height 14
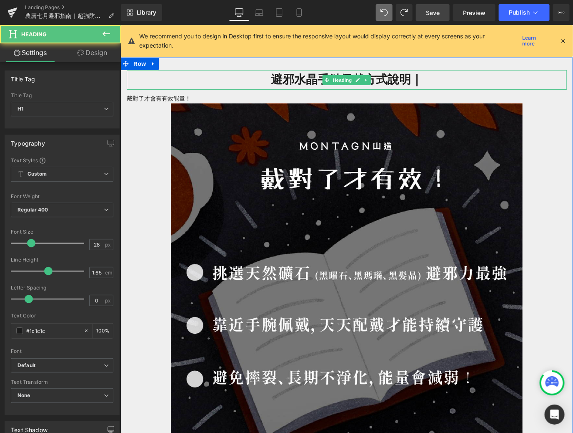
click at [410, 75] on h1 "避邪水晶手鏈佩戴方式說明｜" at bounding box center [346, 79] width 440 height 19
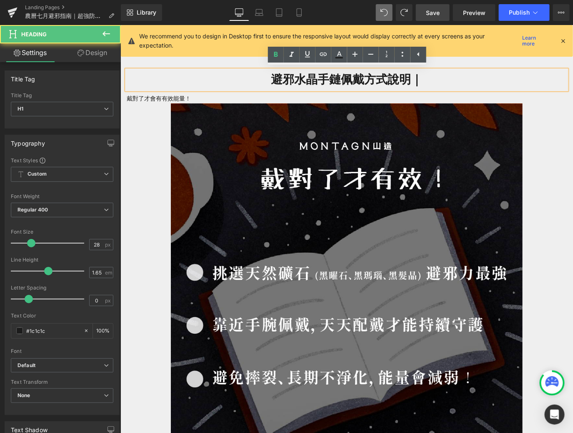
click at [431, 75] on h1 "避邪水晶手鏈佩戴方式說明｜" at bounding box center [346, 79] width 440 height 19
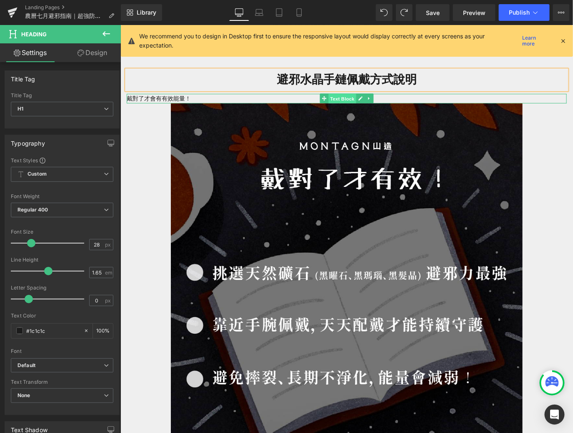
click at [341, 94] on span "Text Block" at bounding box center [342, 98] width 28 height 10
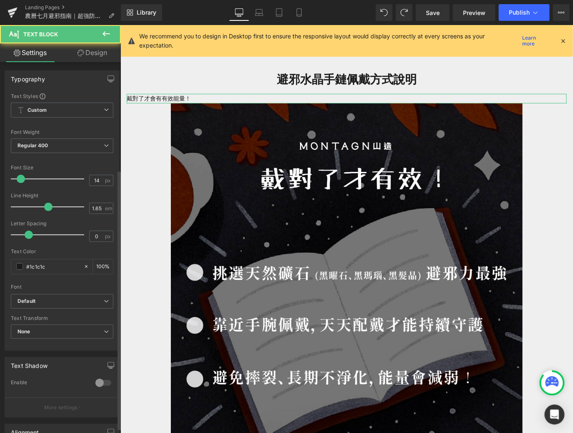
scroll to position [158, 0]
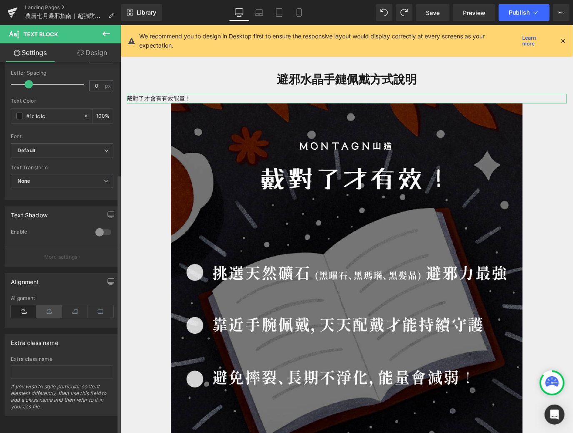
click at [55, 305] on icon at bounding box center [50, 311] width 26 height 13
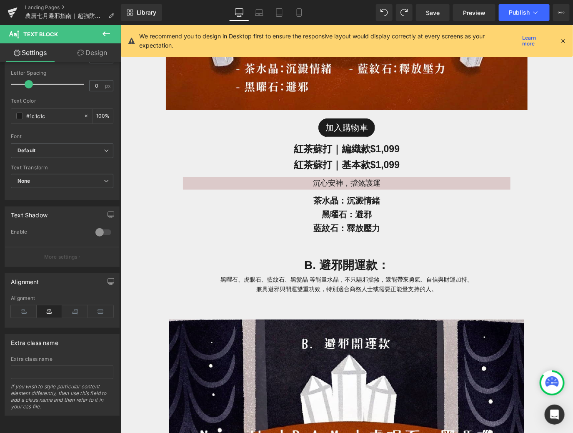
scroll to position [2657, 0]
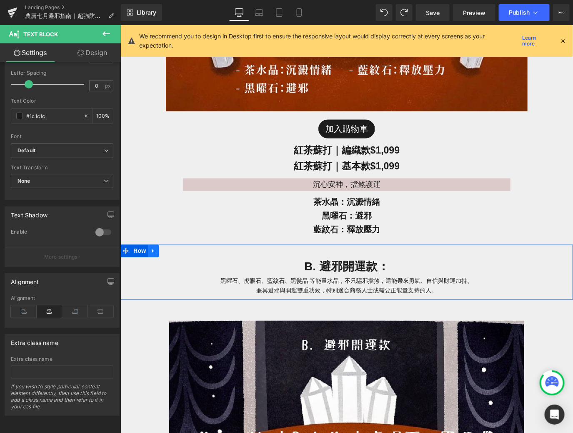
click at [155, 252] on icon at bounding box center [153, 250] width 6 height 6
click at [166, 249] on icon at bounding box center [164, 251] width 6 height 6
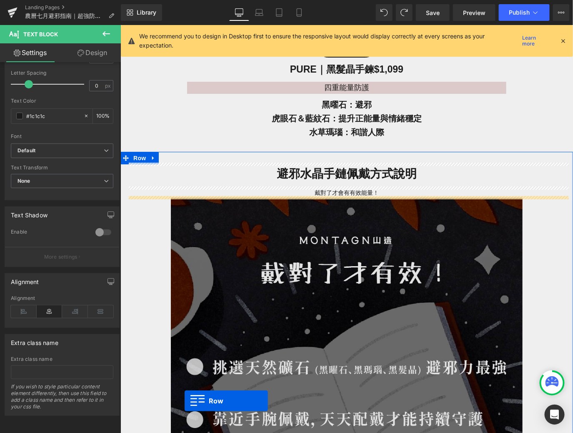
scroll to position [4659, 0]
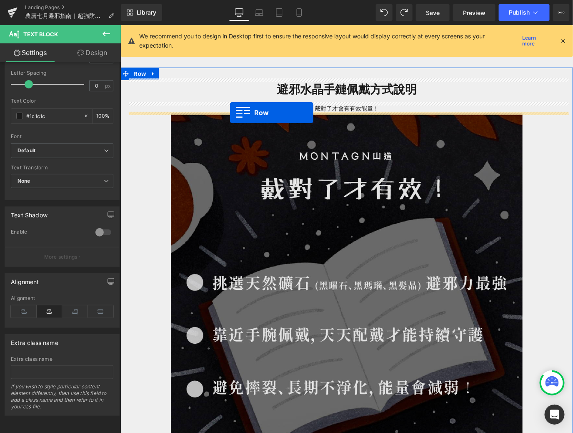
drag, startPoint x: 128, startPoint y: 304, endPoint x: 229, endPoint y: 112, distance: 217.3
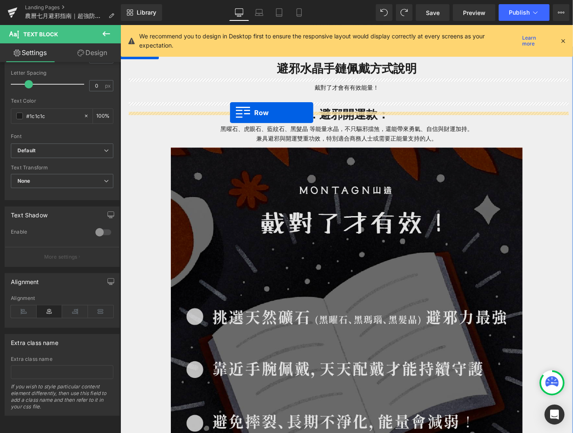
scroll to position [4638, 0]
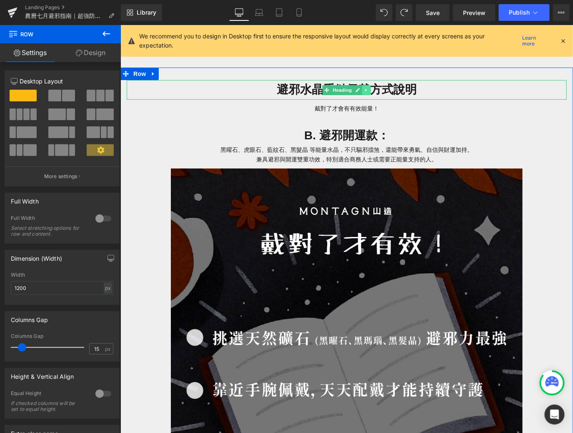
click at [365, 91] on link at bounding box center [366, 90] width 9 height 10
click at [371, 87] on icon at bounding box center [371, 89] width 5 height 5
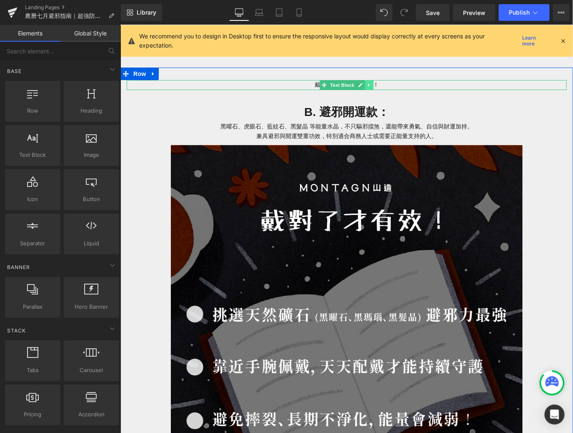
click at [368, 84] on icon at bounding box center [368, 84] width 1 height 3
click at [373, 84] on icon at bounding box center [373, 84] width 5 height 5
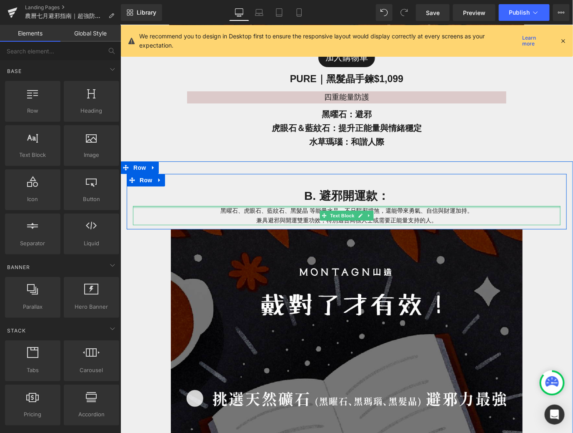
scroll to position [4533, 0]
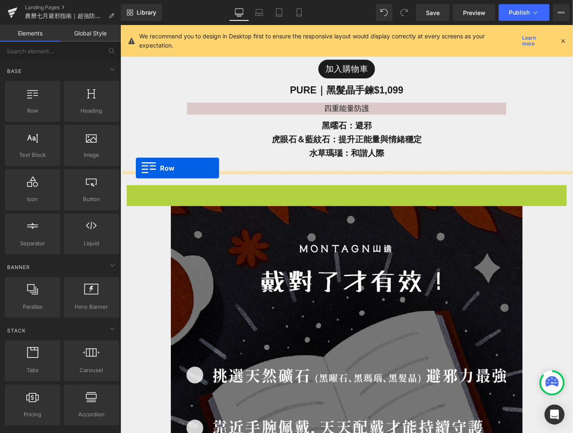
drag, startPoint x: 134, startPoint y: 189, endPoint x: 135, endPoint y: 168, distance: 20.9
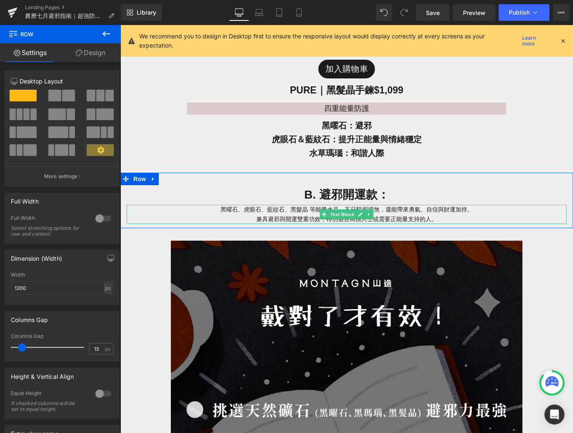
click at [149, 208] on p "黑曜石、虎眼石、藍紋石、黑髮晶 等能量水晶，不只驅邪擋煞，還能帶來勇氣、自信與財運加持。 兼具避邪與開運雙重功效，特別適合商務人士或需要正能量支持的人。" at bounding box center [346, 213] width 440 height 19
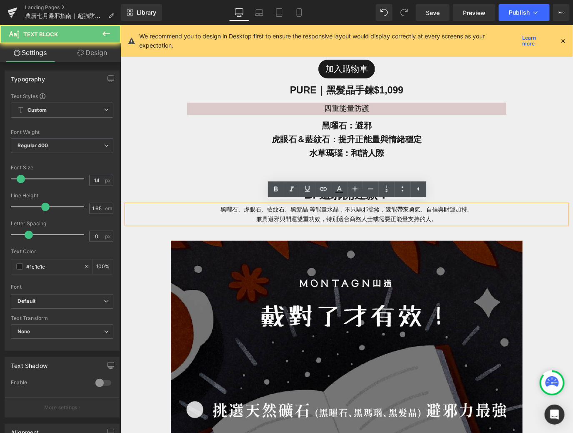
click at [285, 207] on p "黑曜石、虎眼石、藍紋石、黑髮晶 等能量水晶，不只驅邪擋煞，還能帶來勇氣、自信與財運加持。 兼具避邪與開運雙重功效，特別適合商務人士或需要正能量支持的人。" at bounding box center [346, 213] width 440 height 19
click at [417, 216] on p "黑曜石、虎眼石、藍紋石、黑髮晶 等能量水晶，不只驅邪擋煞，還能帶來勇氣、自信與財運加持。 兼具避邪與開運雙重功效，特別適合商務人士或需要正能量支持的人。" at bounding box center [346, 213] width 440 height 19
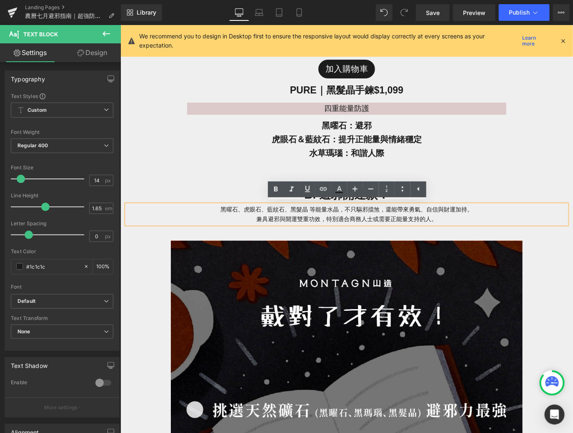
click at [454, 197] on h1 "B. 避邪開運款：" at bounding box center [346, 194] width 440 height 19
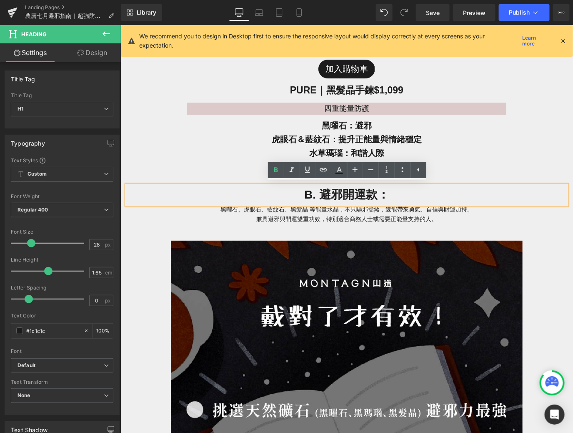
click at [403, 185] on div "B. 避邪開運款：" at bounding box center [346, 194] width 440 height 19
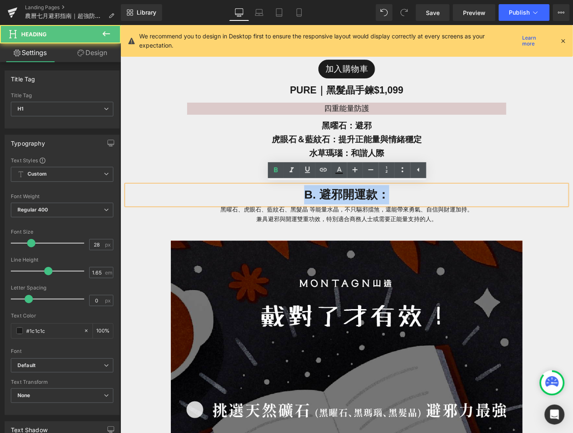
drag, startPoint x: 394, startPoint y: 195, endPoint x: 301, endPoint y: 194, distance: 93.0
click at [301, 194] on h1 "B. 避邪開運款：" at bounding box center [346, 194] width 440 height 19
paste div
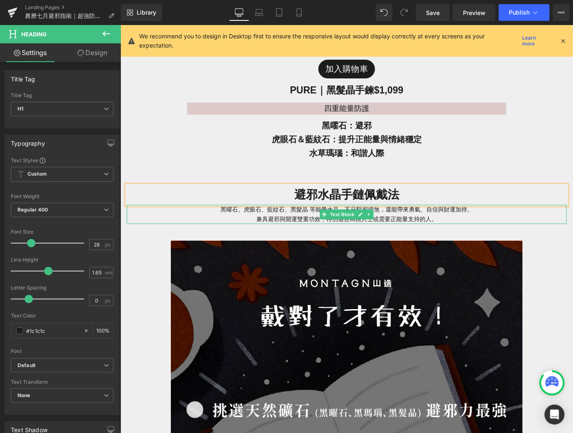
click at [433, 206] on p "黑曜石、虎眼石、藍紋石、黑髮晶 等能量水晶，不只驅邪擋煞，還能帶來勇氣、自信與財運加持。 兼具避邪與開運雙重功效，特別適合商務人士或需要正能量支持的人。" at bounding box center [346, 213] width 440 height 19
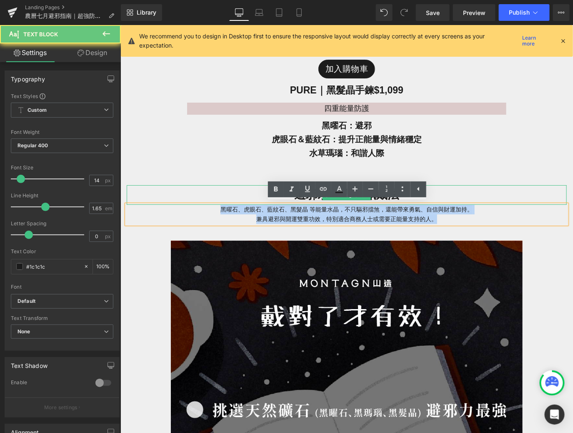
drag, startPoint x: 449, startPoint y: 216, endPoint x: 189, endPoint y: 191, distance: 261.0
click at [189, 191] on div "避邪水晶手鏈佩戴法 Heading 黑曜石、虎眼石、藍紋石、黑髮晶 等能量水晶，不只驅邪擋煞，還能帶來勇氣、自信與財運加持。 兼具避邪與開運雙重功效，特別適合…" at bounding box center [346, 204] width 453 height 38
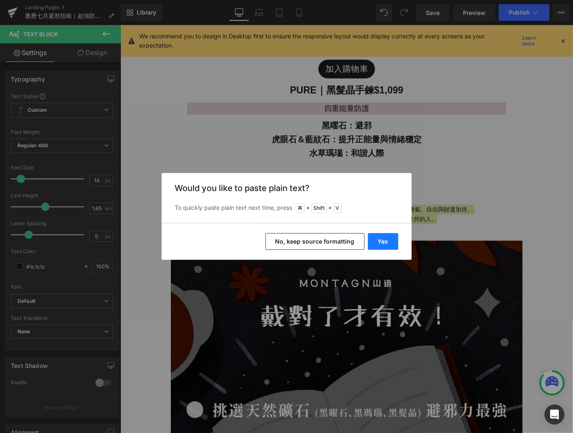
click at [383, 236] on button "Yes" at bounding box center [383, 241] width 30 height 17
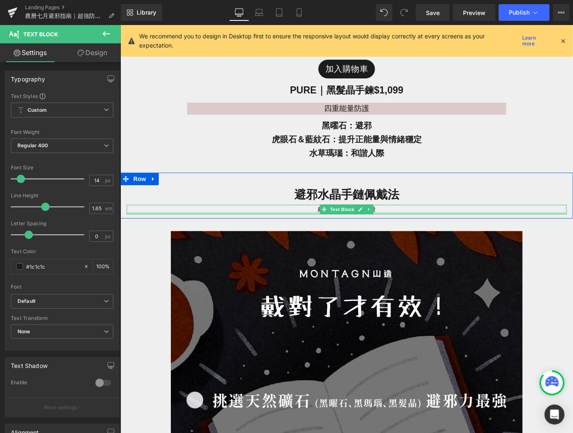
click at [315, 210] on div "戴對方法才能發揮能量 Text Block" at bounding box center [346, 209] width 440 height 10
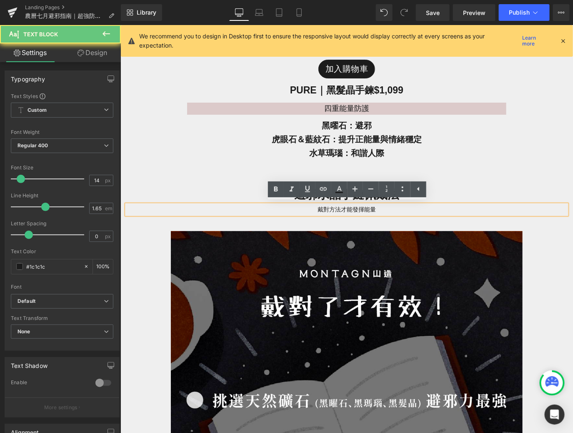
click at [312, 207] on p "戴對方法才能發揮能量" at bounding box center [346, 209] width 440 height 10
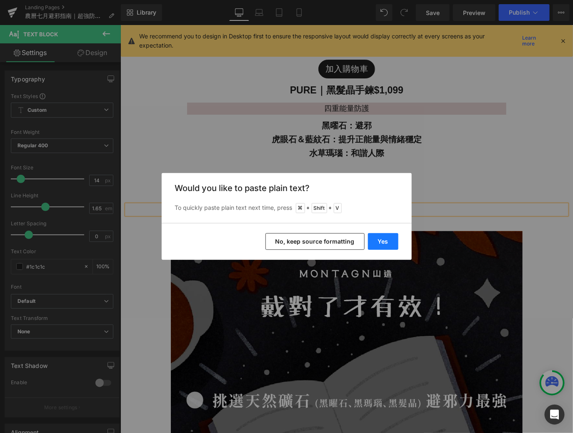
click at [371, 238] on button "Yes" at bounding box center [383, 241] width 30 height 17
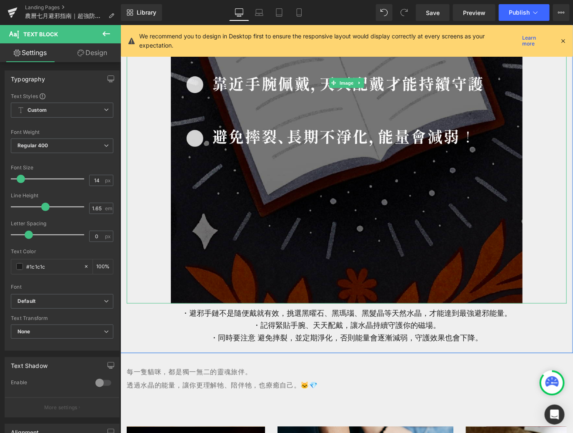
scroll to position [4981, 0]
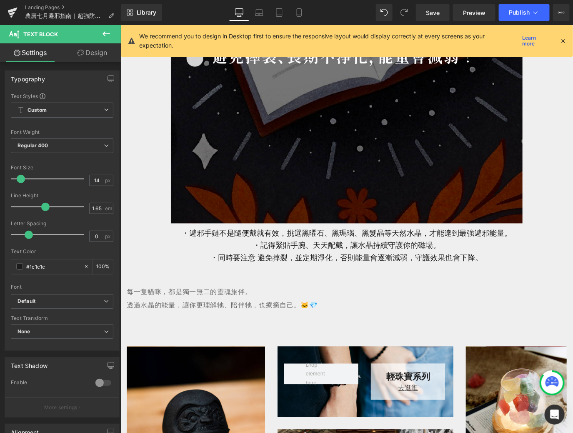
click at [274, 301] on p "透過水晶的能量，讓你更理解牠、陪伴牠，也療癒自己。🐱💎" at bounding box center [346, 305] width 440 height 13
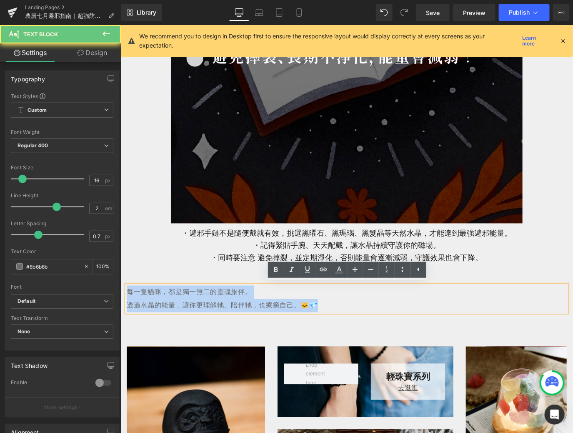
drag, startPoint x: 334, startPoint y: 306, endPoint x: 227, endPoint y: 311, distance: 106.5
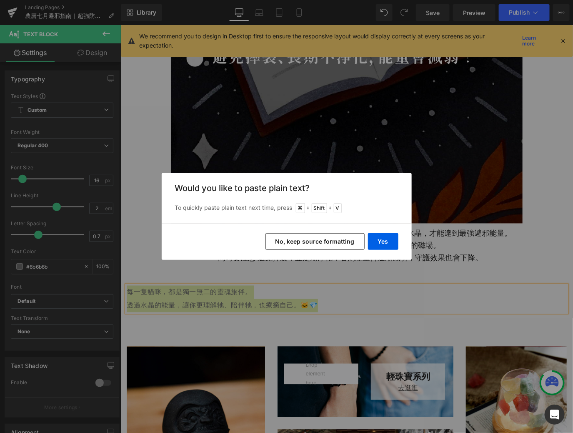
click at [366, 244] on div "Yes No, keep source formatting" at bounding box center [287, 241] width 250 height 37
drag, startPoint x: 377, startPoint y: 244, endPoint x: 255, endPoint y: 217, distance: 124.7
click at [377, 244] on button "Yes" at bounding box center [383, 241] width 30 height 17
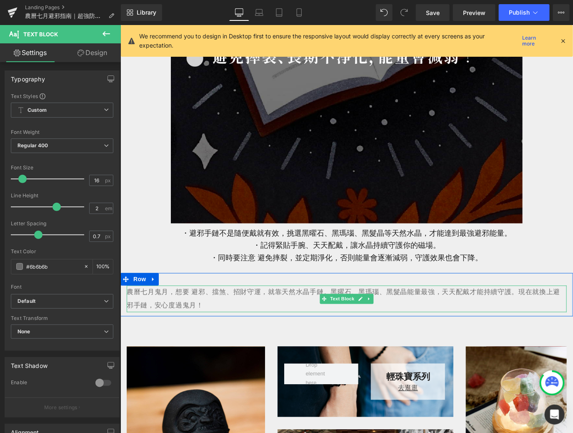
click at [334, 289] on p "農曆七月鬼月，想要 避邪、擋煞、招財守運，就靠天然水晶手鏈。黑曜石、黑瑪瑙、黑髮晶能量最強，天天配戴才能持續守護。現在就換上避邪手鏈，安心度過鬼月！" at bounding box center [346, 298] width 440 height 27
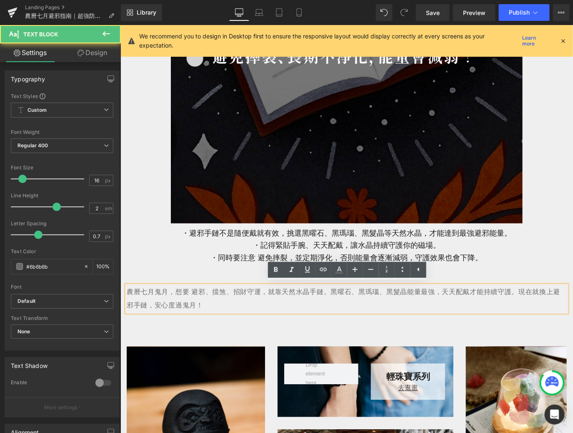
click at [332, 291] on p "農曆七月鬼月，想要 避邪、擋煞、招財守運，就靠天然水晶手鏈。黑曜石、黑瑪瑙、黑髮晶能量最強，天天配戴才能持續守護。現在就換上避邪手鏈，安心度過鬼月！" at bounding box center [346, 298] width 440 height 27
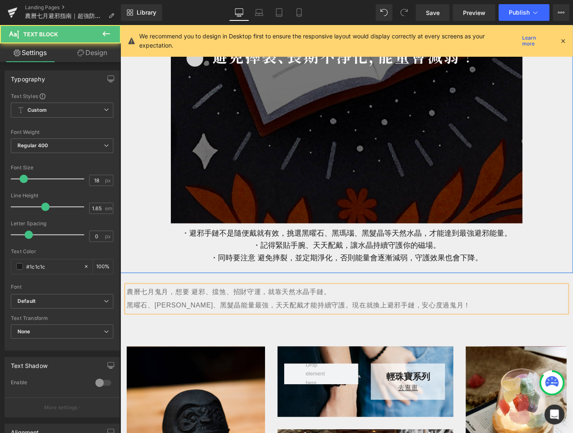
click at [120, 25] on div at bounding box center [120, 25] width 0 height 0
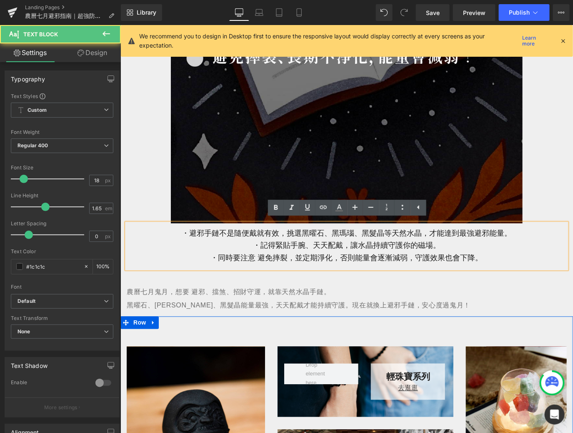
click at [446, 330] on div "水晶擺件 Text Block 去逛逛 Text Block Row Row Hero Banner 輕珠寶系列 Text Block 去逛逛 Text Bl…" at bounding box center [346, 423] width 453 height 214
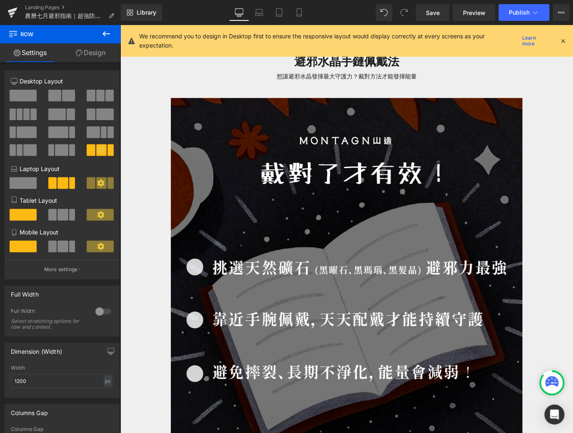
scroll to position [4662, 0]
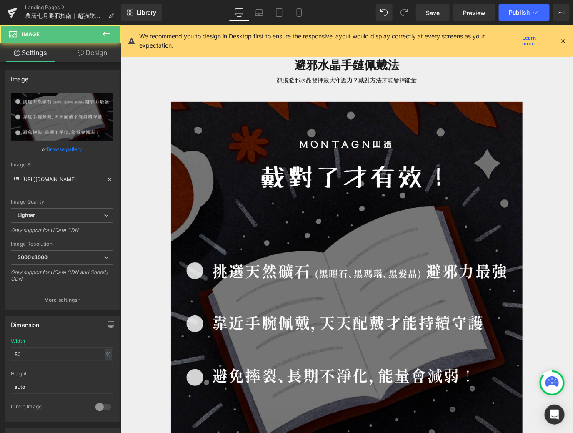
click at [447, 297] on img at bounding box center [347, 321] width 352 height 441
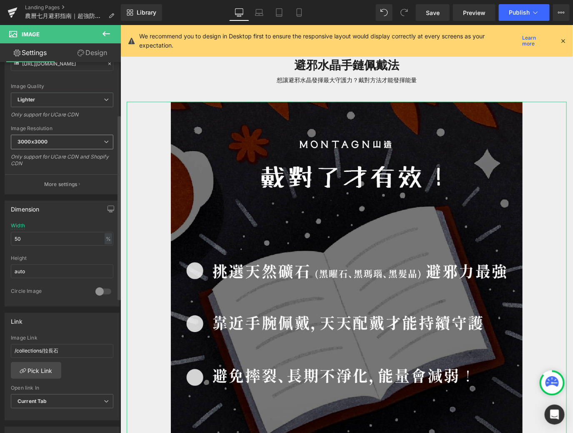
scroll to position [129, 0]
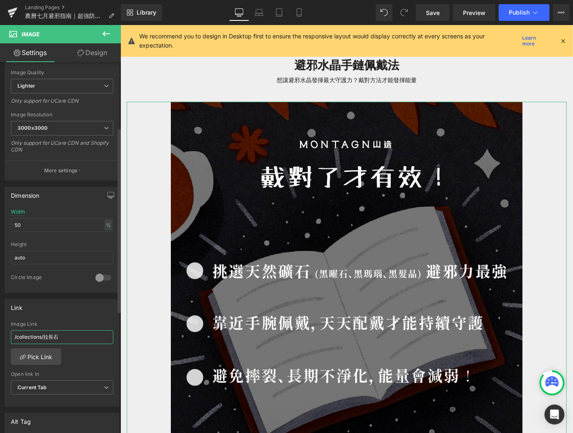
drag, startPoint x: 72, startPoint y: 337, endPoint x: 0, endPoint y: 335, distance: 71.8
click at [0, 335] on div "Link /collections/拉長石 Image Link /collections/拉長石 Pick Link Current Tab New Tab…" at bounding box center [62, 350] width 125 height 114
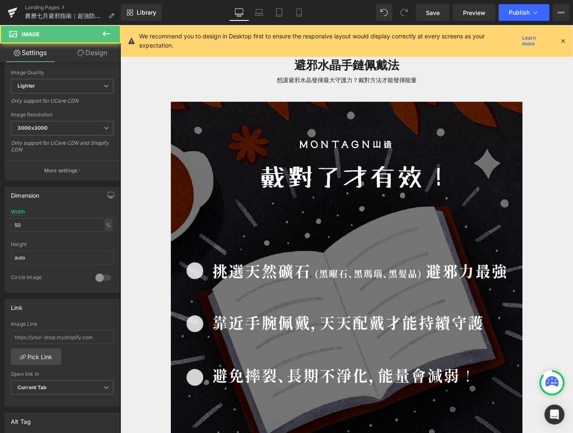
click at [144, 254] on div at bounding box center [346, 321] width 440 height 441
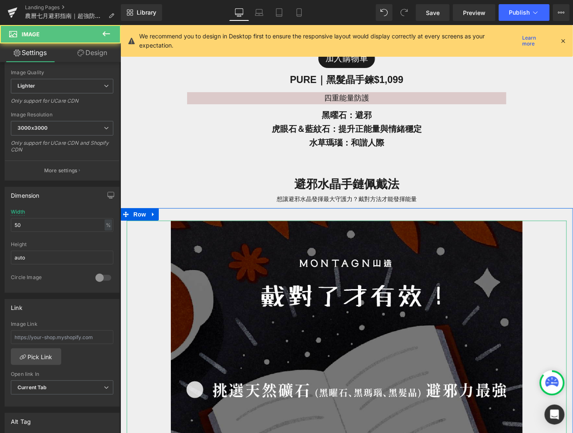
scroll to position [4450, 0]
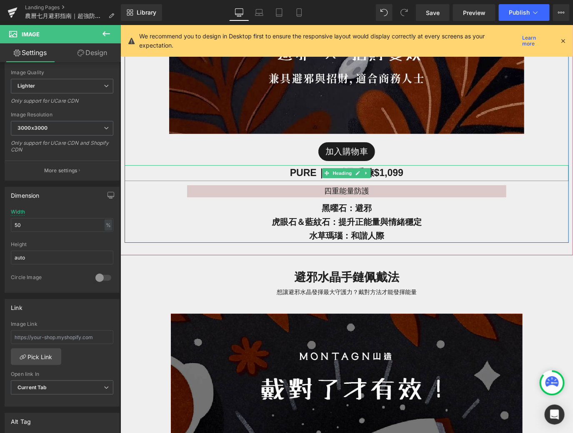
click at [160, 169] on h1 "PURE｜黑髮晶手鍊 $1,099" at bounding box center [346, 173] width 445 height 16
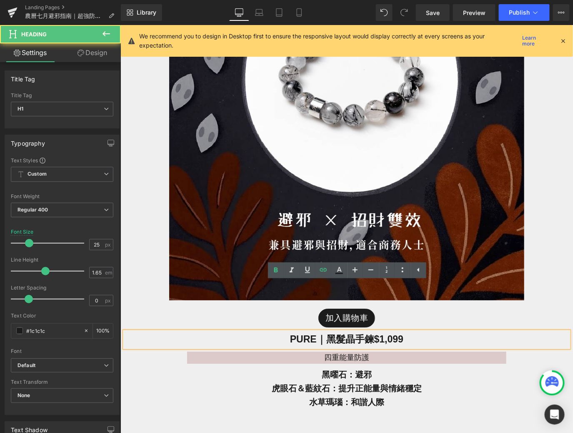
scroll to position [4277, 0]
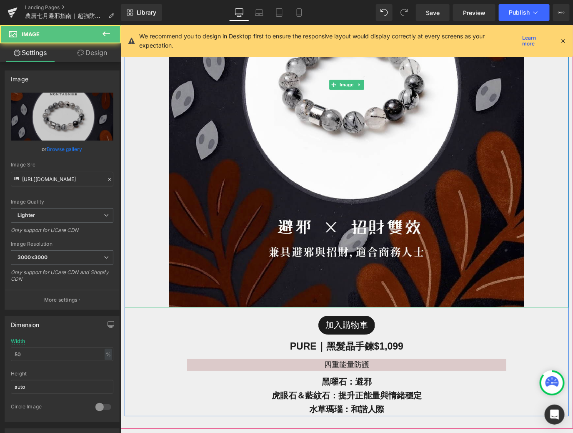
click at [144, 148] on link at bounding box center [346, 84] width 445 height 445
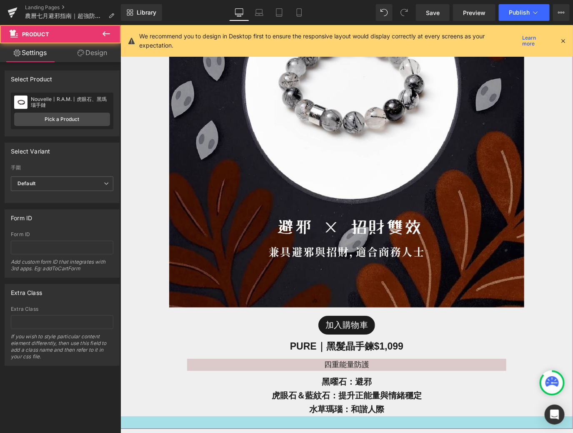
click at [145, 420] on div at bounding box center [346, 422] width 453 height 13
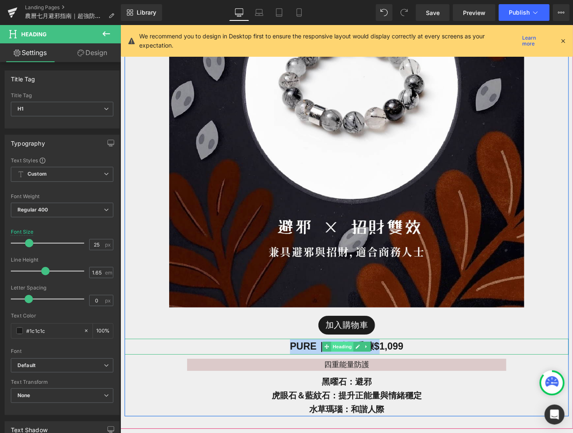
drag, startPoint x: 288, startPoint y: 344, endPoint x: 345, endPoint y: 344, distance: 57.6
click at [345, 344] on div "PURE｜黑髮晶手鍊 $1,099 Heading" at bounding box center [346, 346] width 445 height 16
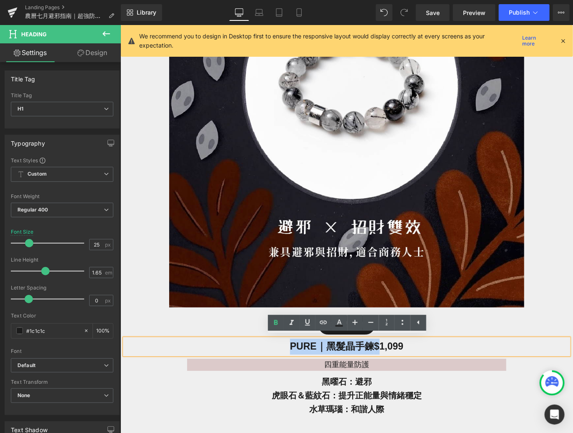
copy span "PURE｜黑髮晶手鍊"
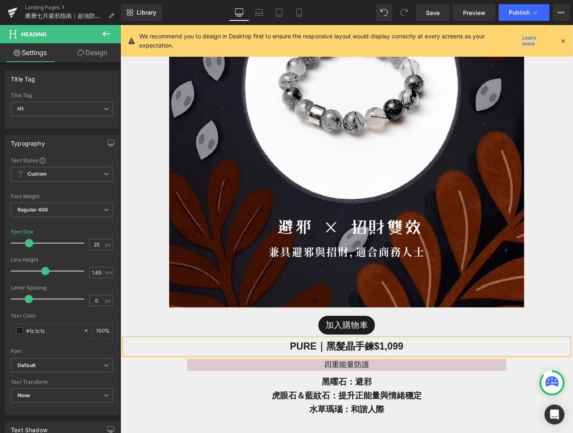
click at [144, 365] on div "Image 加入購物車 (P) Cart Button PURE｜黑髮晶手鍊 $1,099 Heading 四重能量防護 Text Block 黑曜石：避邪 …" at bounding box center [346, 139] width 445 height 554
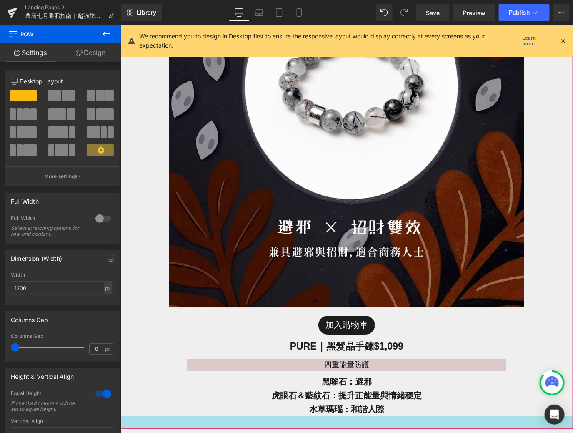
click at [138, 419] on div at bounding box center [346, 422] width 453 height 13
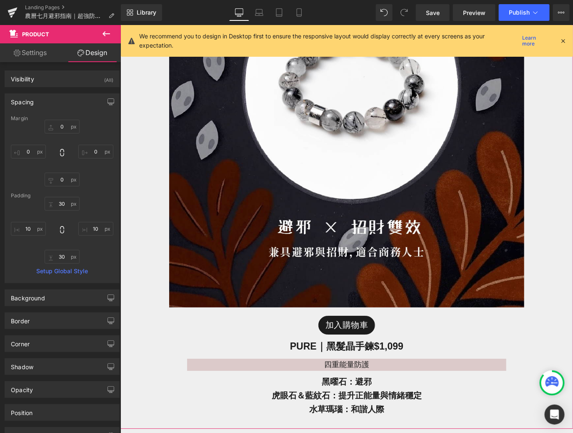
click at [28, 54] on link "Settings" at bounding box center [30, 52] width 60 height 19
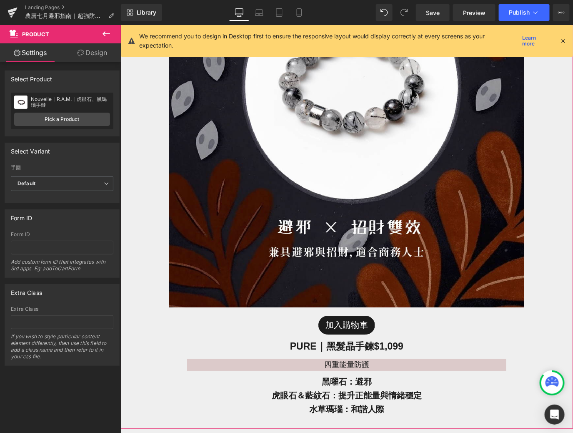
click at [44, 112] on div "Nouvelle丨R.A.M.丨虎眼石、黑瑪瑙手鏈 Nouvelle丨R.A.M.丨虎眼石、黑瑪瑙手鏈 Pick a Product" at bounding box center [62, 111] width 103 height 37
click at [46, 116] on link "Pick a Product" at bounding box center [62, 119] width 96 height 13
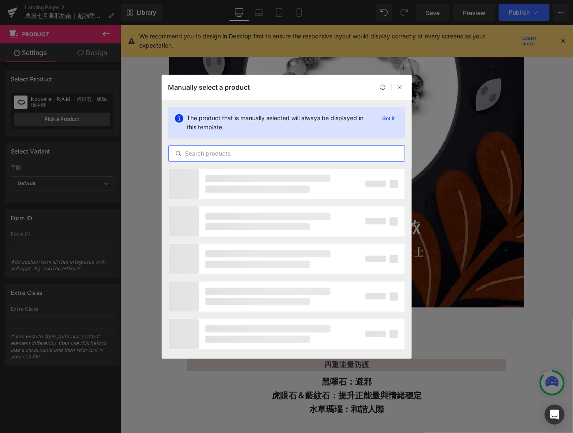
click at [229, 155] on input "text" at bounding box center [287, 153] width 236 height 10
paste input "PURE｜黑髮晶手鍊"
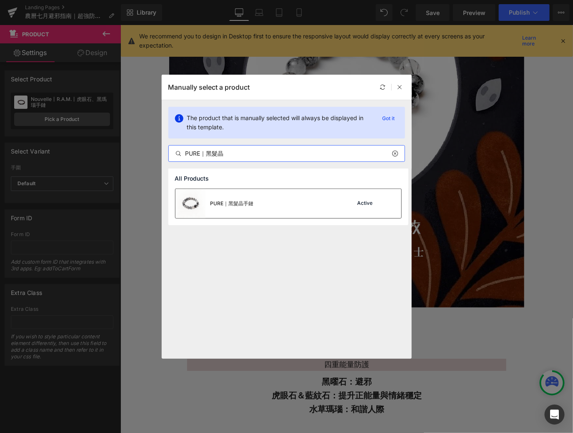
type input "PURE｜黑髮晶"
click at [239, 209] on div "PURE｜黑髮晶手鏈" at bounding box center [215, 203] width 78 height 29
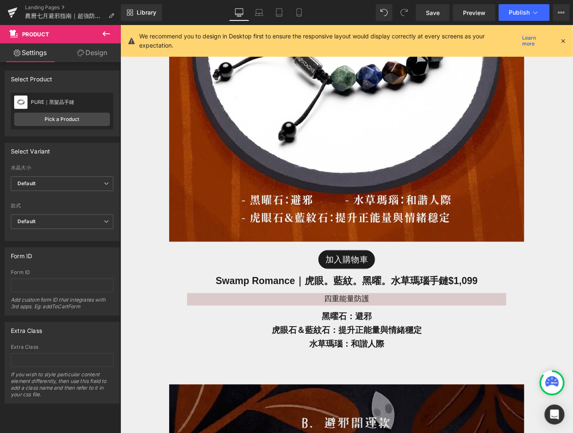
scroll to position [3733, 0]
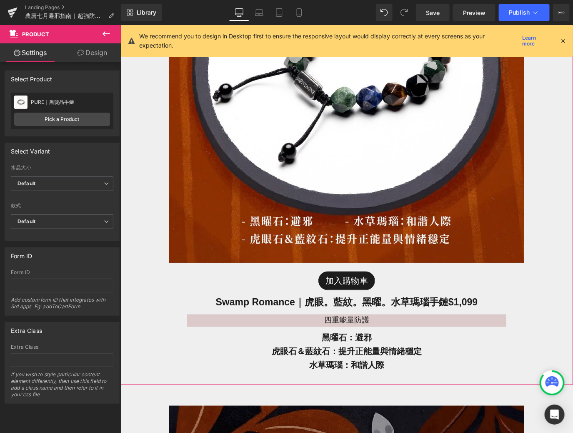
click at [146, 377] on div "Image 加入購物車 (P) Cart Button Swamp Romance｜虎眼。藍紋。黑曜。水草瑪瑙 手鏈 $1,099 Heading 四重能量防…" at bounding box center [346, 90] width 453 height 587
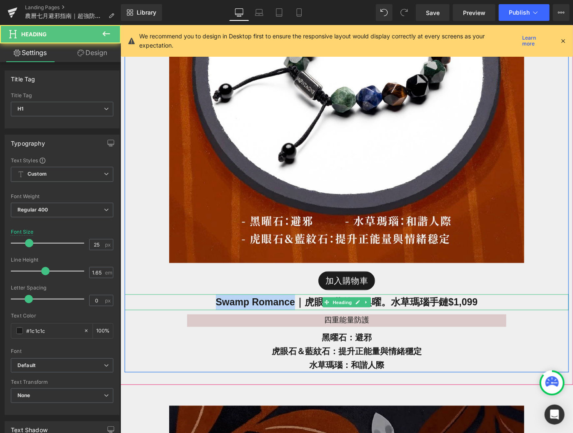
drag, startPoint x: 292, startPoint y: 301, endPoint x: 206, endPoint y: 300, distance: 86.3
click at [206, 300] on h1 "Swamp Romance｜虎眼。藍紋。黑曜。水草瑪瑙 手鏈 $1,099" at bounding box center [346, 302] width 445 height 16
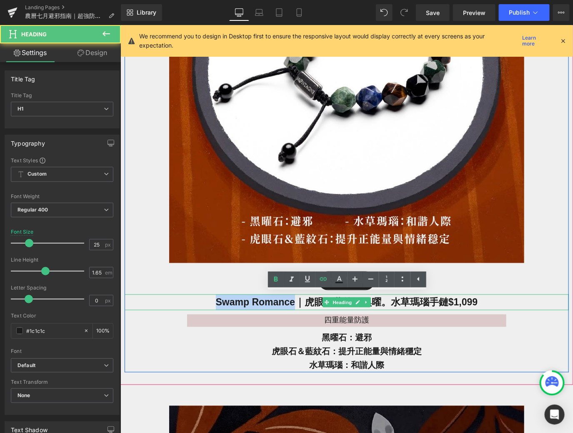
copy link "Swamp Romance"
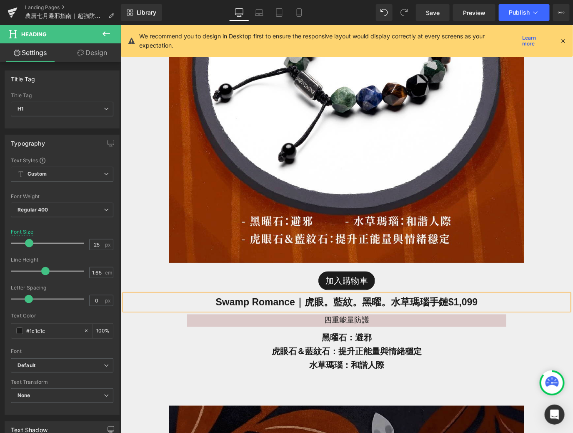
click at [139, 376] on div "Image 加入購物車 (P) Cart Button Swamp Romance｜虎眼。藍紋。黑曜。水草瑪瑙 手鏈 $1,099 Heading 四重能量防…" at bounding box center [346, 90] width 453 height 587
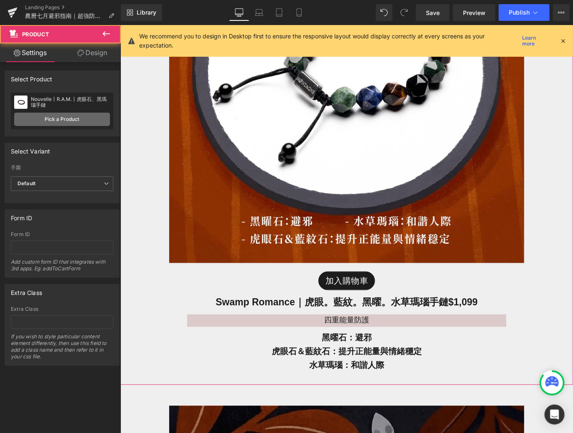
click at [45, 125] on link "Pick a Product" at bounding box center [62, 119] width 96 height 13
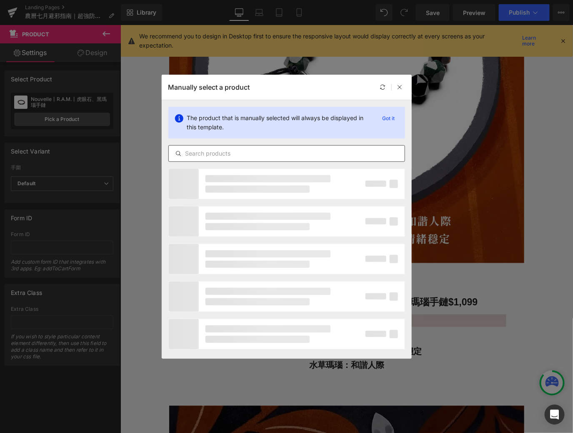
click at [252, 153] on input "text" at bounding box center [287, 153] width 236 height 10
paste input "Swamp Romance"
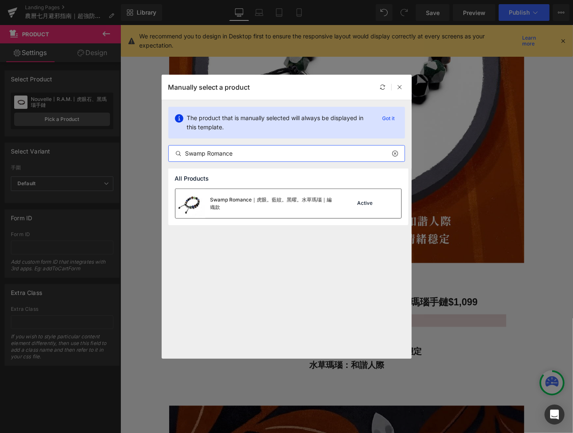
type input "Swamp Romance"
click at [252, 209] on div "Swamp Romance｜虎眼。藍紋。黑曜。水草瑪瑙｜編織款" at bounding box center [273, 203] width 125 height 15
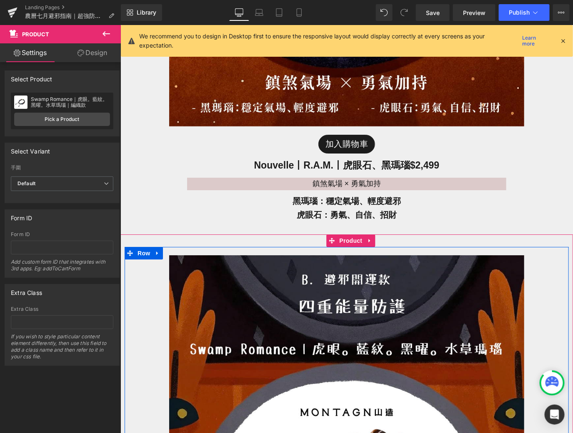
scroll to position [3214, 0]
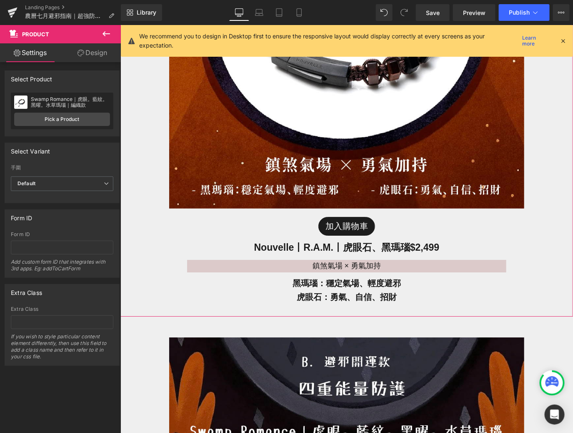
click at [145, 308] on div "Image 加入購物車 (P) Cart Button Nouvelle丨R.A.M.丨虎眼石、黑瑪瑙 $2,499 Heading 鎮煞氣場 × 勇氣加持 …" at bounding box center [346, 28] width 453 height 573
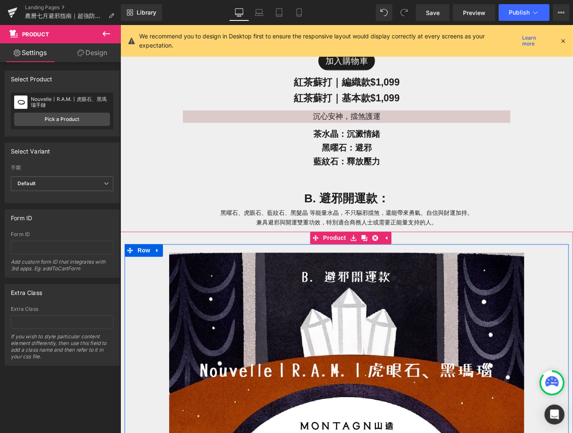
scroll to position [2696, 0]
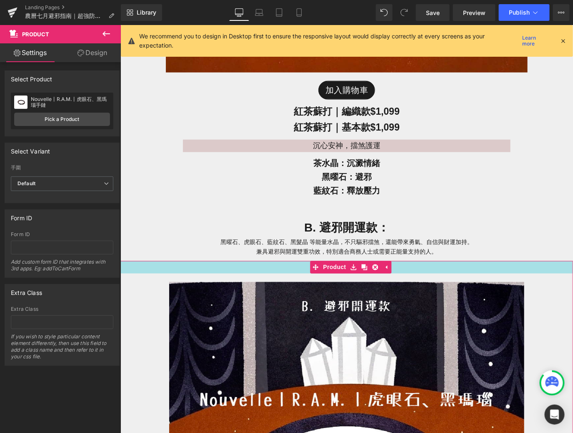
click at [137, 254] on div "黑曜石、虎眼石、藍紋石、黑髮晶 等能量水晶，不只驅邪擋煞，還能帶來勇氣、自信與財運加持。 兼具避邪與開運雙重功效，特別適合商務人士或需要正能量支持的人。 Te…" at bounding box center [346, 246] width 440 height 19
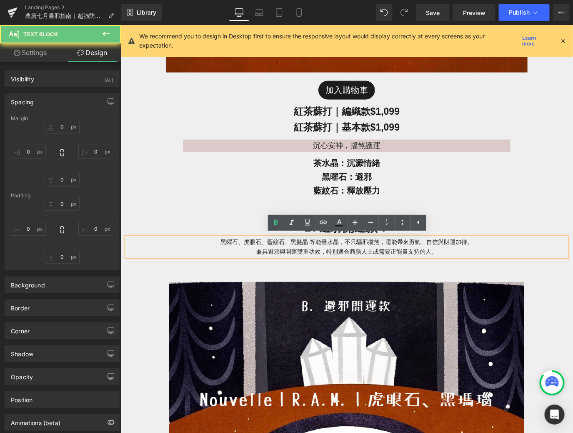
type input "0"
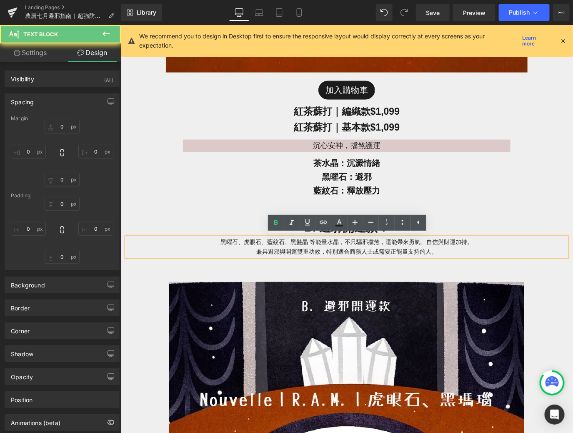
type input "0"
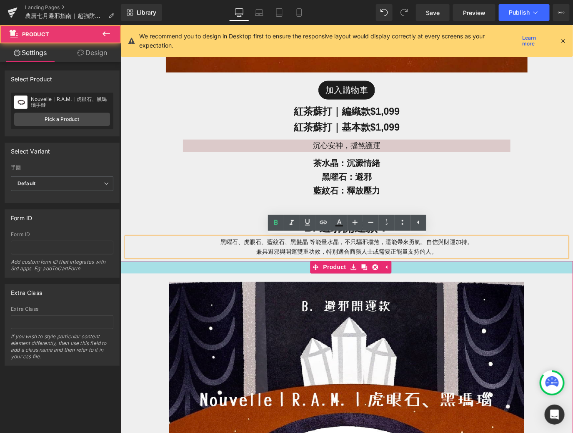
click at [142, 264] on div at bounding box center [346, 267] width 453 height 13
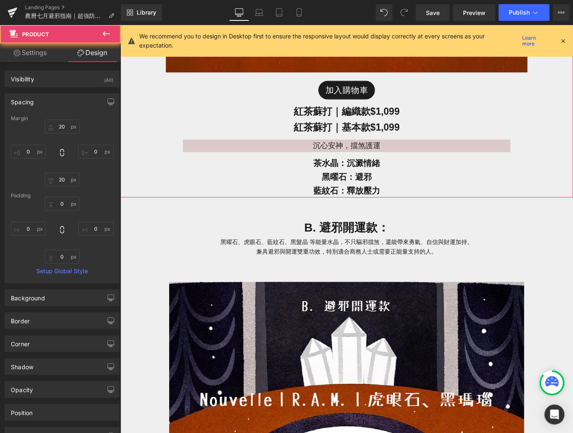
click at [139, 187] on p "藍紋石：釋放壓力" at bounding box center [346, 191] width 453 height 14
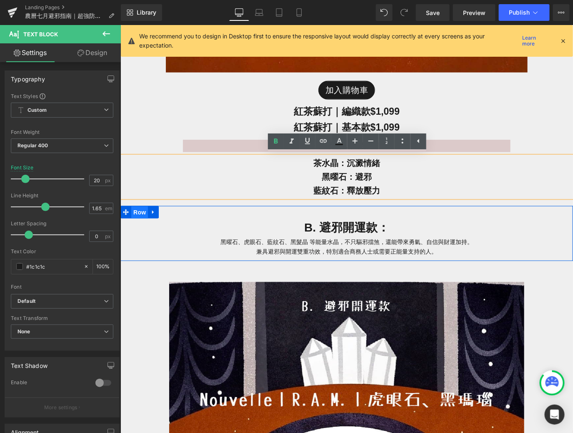
click at [142, 212] on span "Row" at bounding box center [139, 212] width 17 height 13
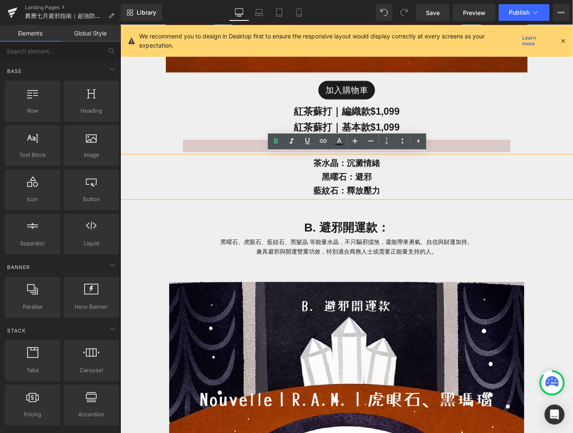
click at [142, 201] on div "農曆七月避邪指南｜防小人、招財護身的水晶手鏈推薦 Heading 7 款鬼月護身符級手鏈推薦，招財避邪一次擁有 Text Block Image Row 農曆…" at bounding box center [346, 152] width 453 height 5545
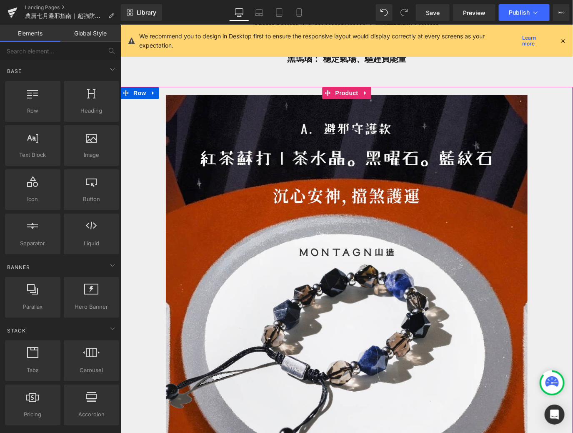
scroll to position [2095, 0]
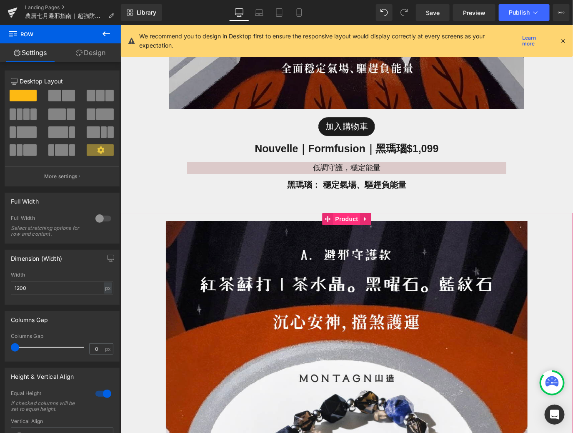
click at [350, 216] on span "Product" at bounding box center [346, 218] width 27 height 13
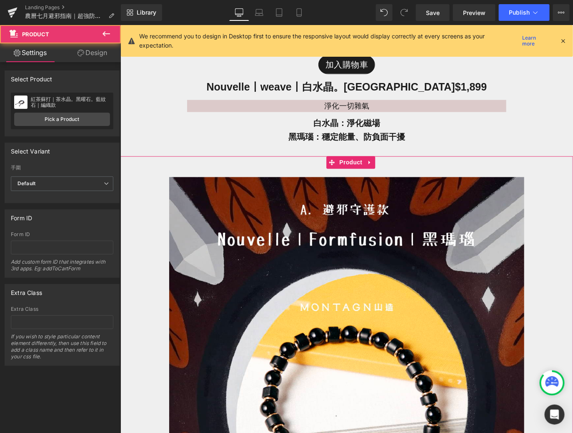
scroll to position [1475, 0]
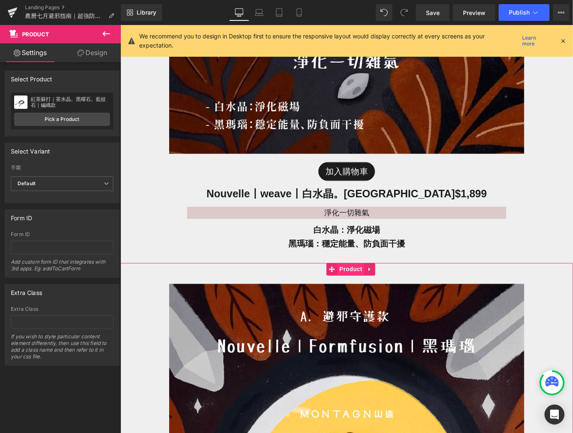
click at [342, 272] on span "Product" at bounding box center [350, 269] width 27 height 13
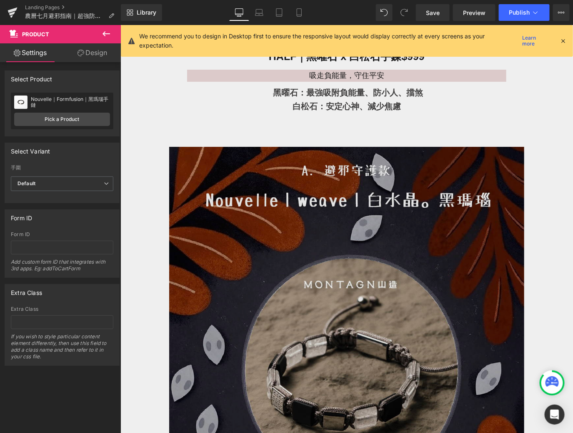
scroll to position [1000, 0]
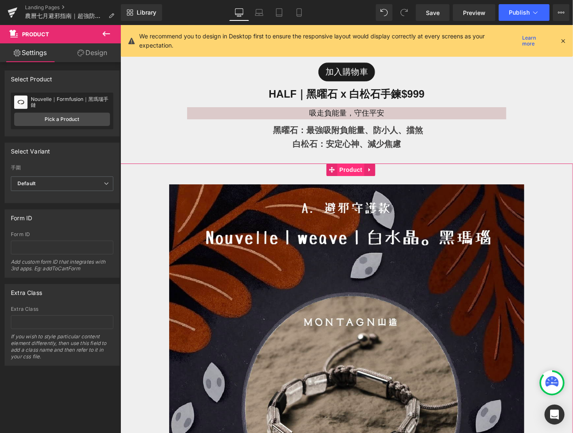
click at [343, 171] on span "Product" at bounding box center [350, 169] width 27 height 13
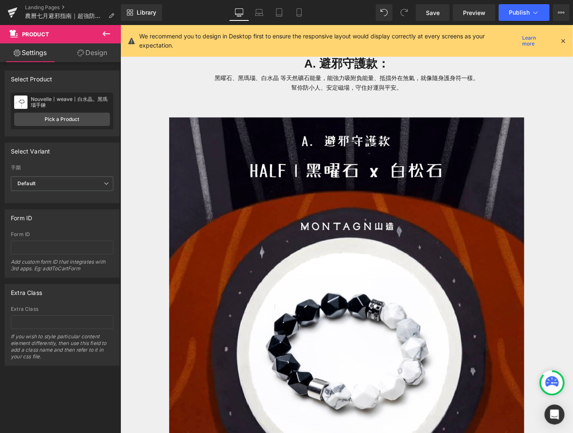
scroll to position [463, 0]
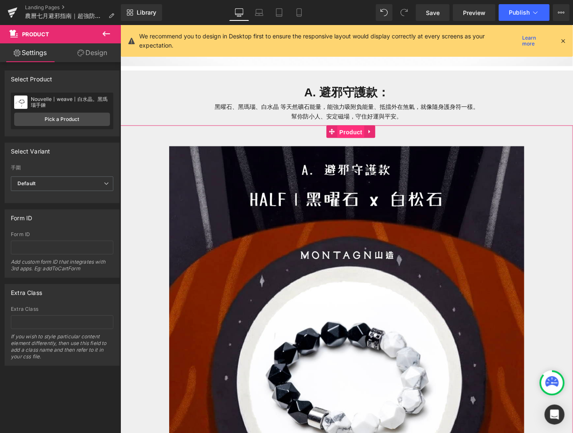
click at [347, 131] on span "Product" at bounding box center [350, 132] width 27 height 13
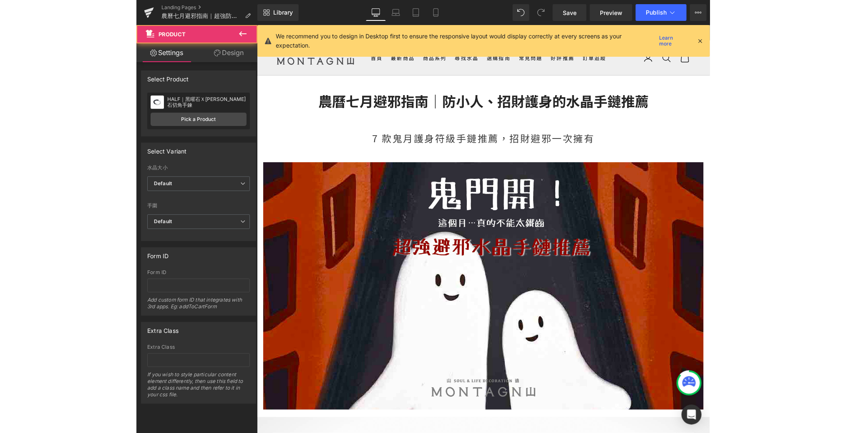
scroll to position [0, 0]
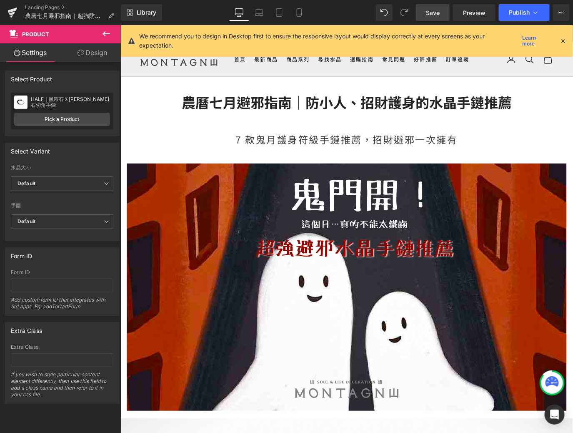
click at [438, 10] on span "Save" at bounding box center [433, 12] width 14 height 9
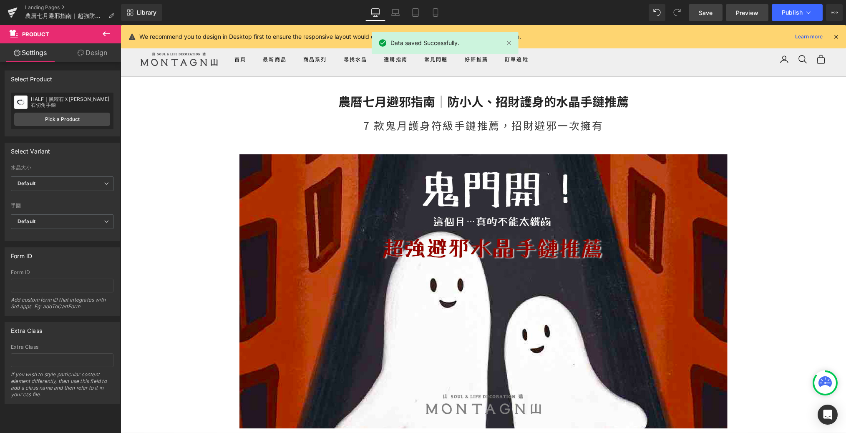
click at [573, 7] on link "Preview" at bounding box center [747, 12] width 43 height 17
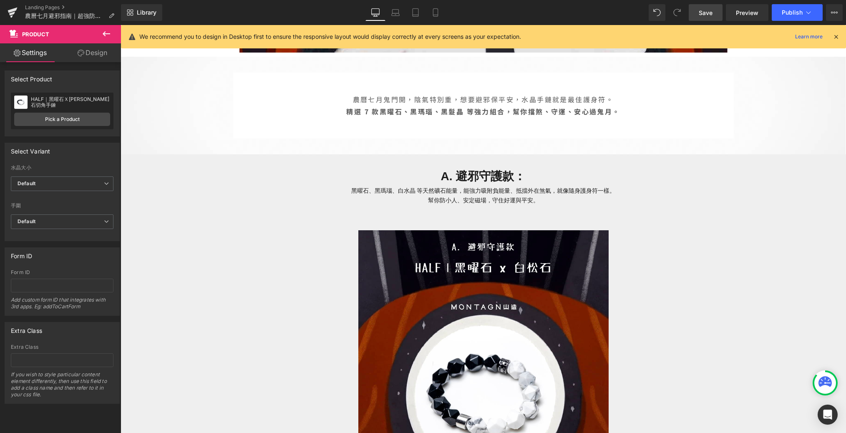
scroll to position [388, 0]
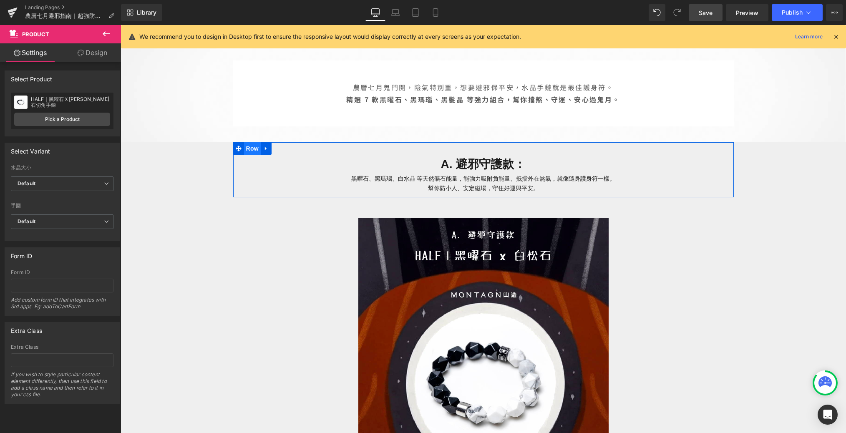
click at [248, 148] on span "Row" at bounding box center [252, 148] width 17 height 13
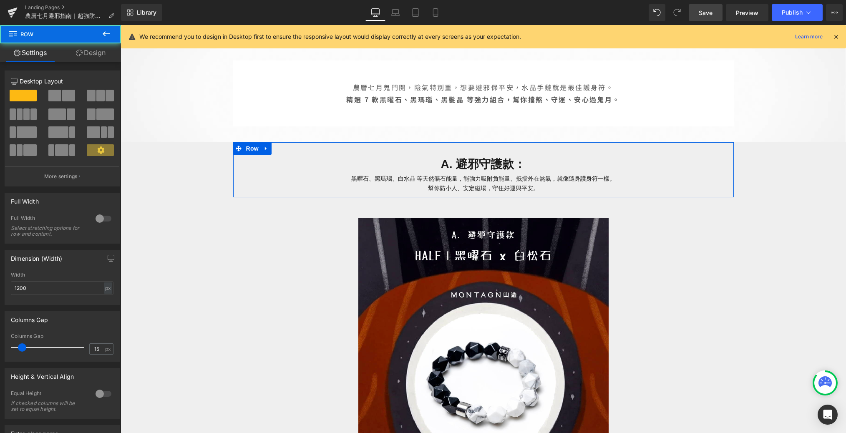
click at [94, 57] on link "Design" at bounding box center [90, 52] width 60 height 19
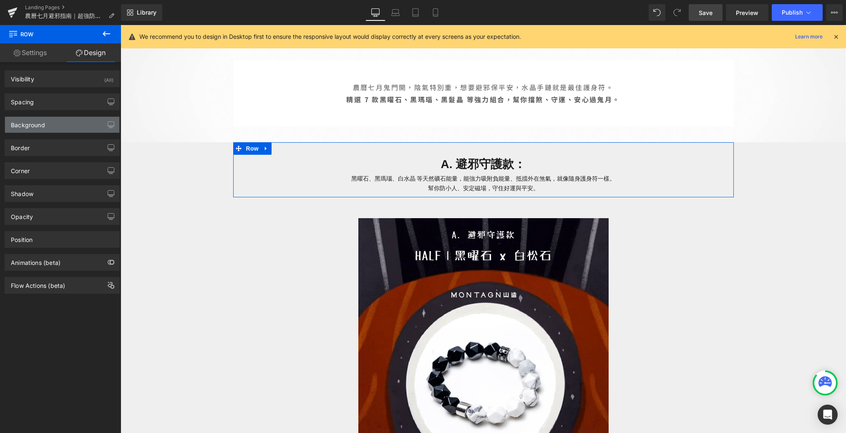
click at [40, 132] on div "Background" at bounding box center [62, 125] width 114 height 16
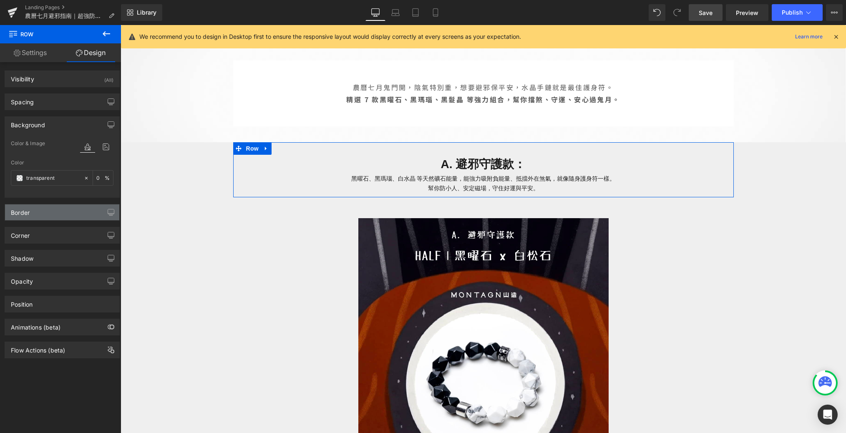
click at [43, 217] on div "Border" at bounding box center [62, 212] width 114 height 16
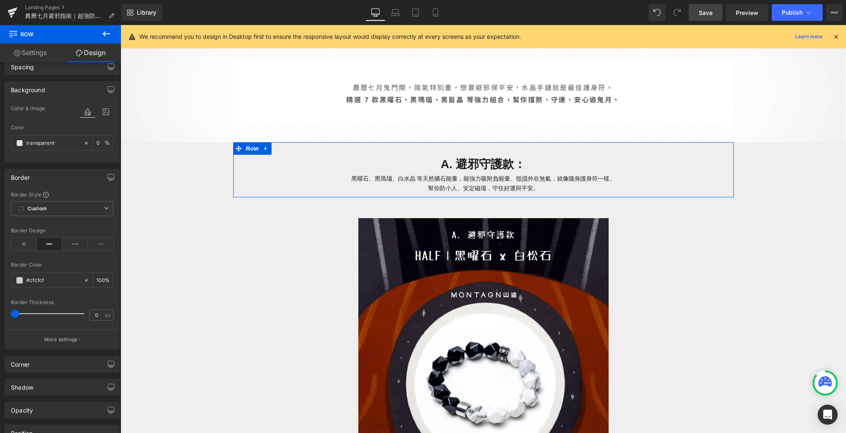
scroll to position [43, 0]
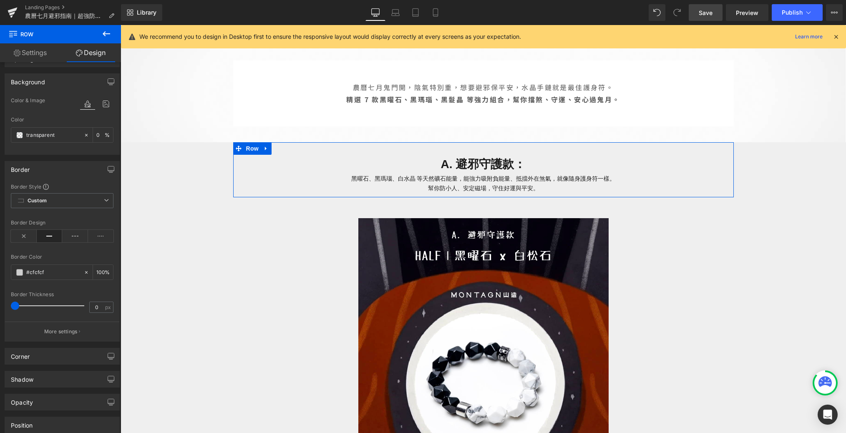
click at [47, 231] on icon at bounding box center [50, 236] width 26 height 13
click at [14, 269] on div "#cfcfcf" at bounding box center [47, 272] width 72 height 15
click at [18, 270] on span at bounding box center [19, 272] width 7 height 7
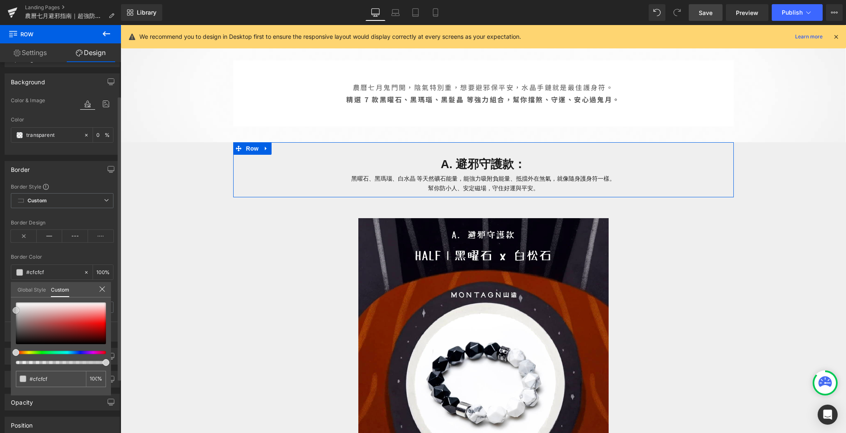
type input "#cecece"
type input "#d0cdcd"
type input "#cac2c2"
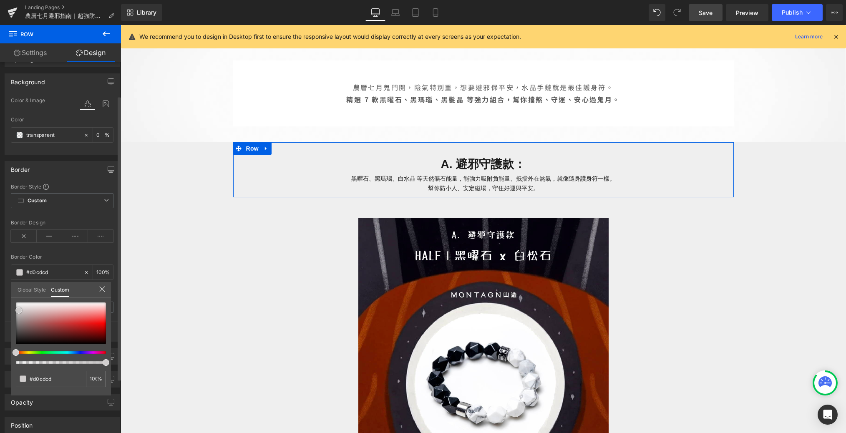
type input "#cac2c2"
type input "#c8c0c0"
type input "#c6bdbd"
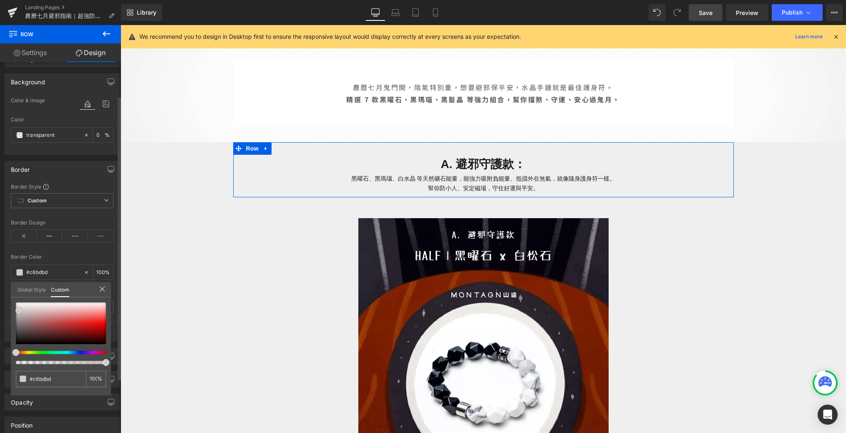
type input "#c1b8b8"
type input "#b9b0b0"
type input "#b7adad"
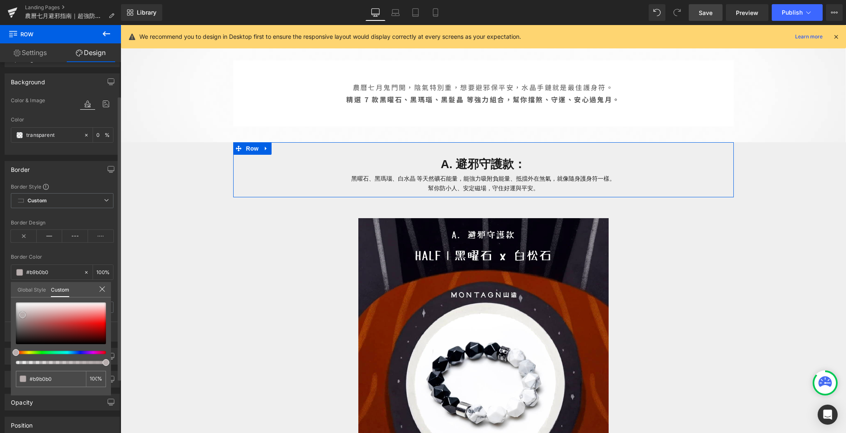
type input "#b7adad"
type input "#afa1a1"
type input "#9c8b8b"
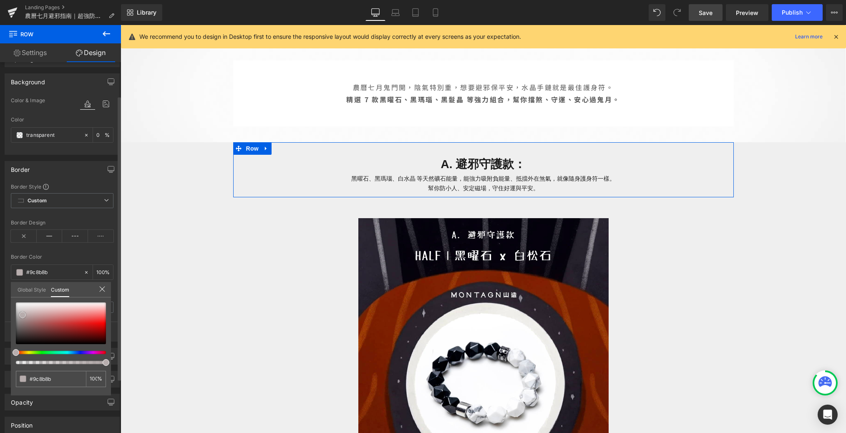
type input "#8d7676"
type input "#786262"
type input "#756060"
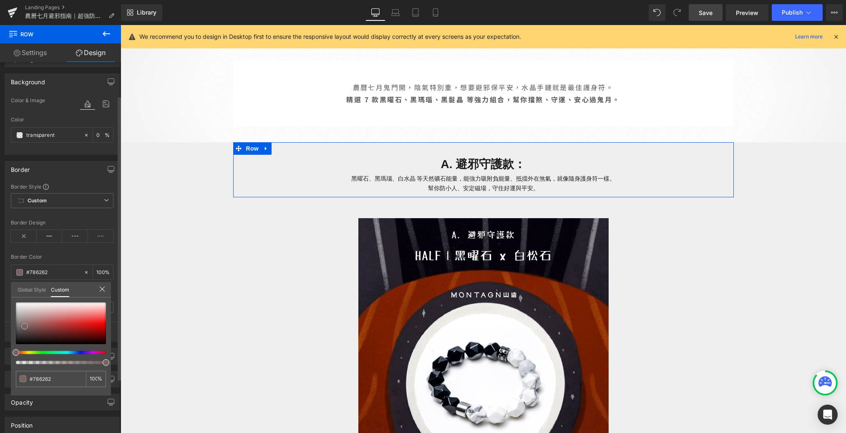
type input "#756060"
type input "#705b5b"
type input "#655151"
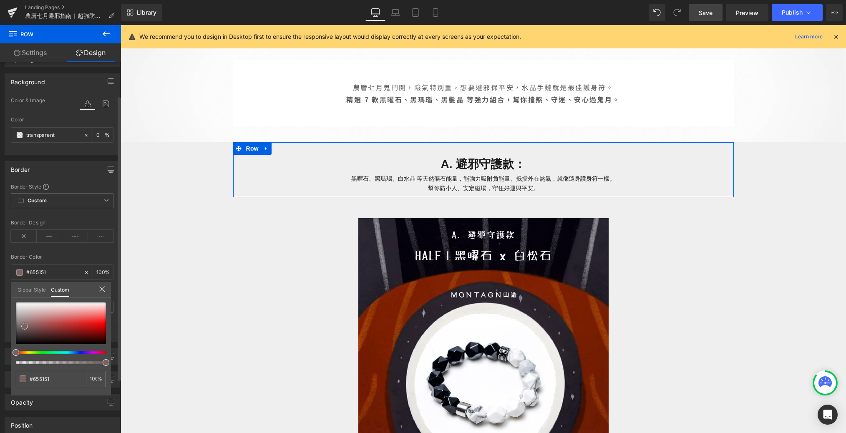
type input "#604d4d"
type input "#5f4e4e"
type input "#5e4e4e"
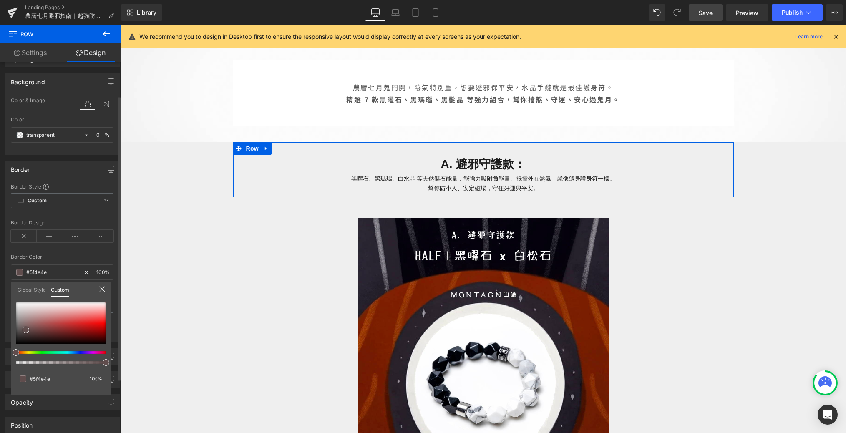
type input "#5e4e4e"
type input "#5d4f4f"
type input "#5c5050"
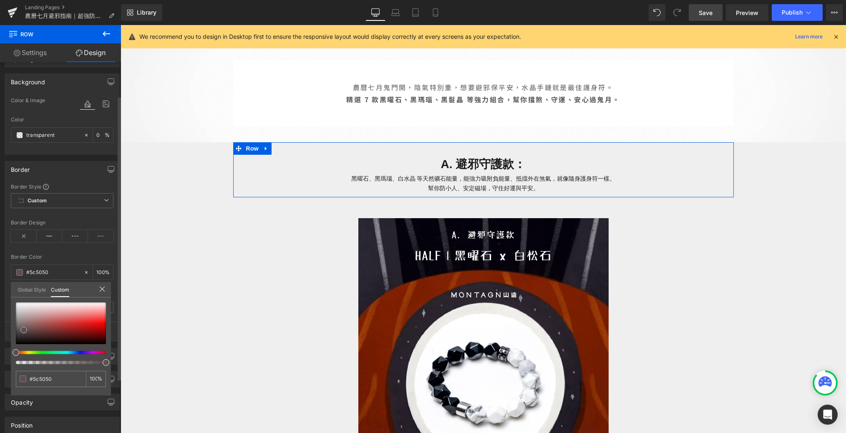
type input "#5b5151"
type input "#5b5252"
type input "#5a5353"
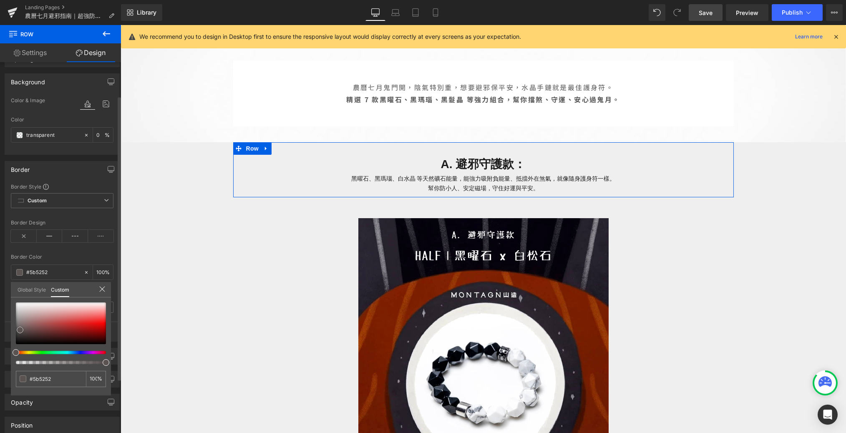
type input "#5a5353"
type input "#595454"
type input "#5b5656"
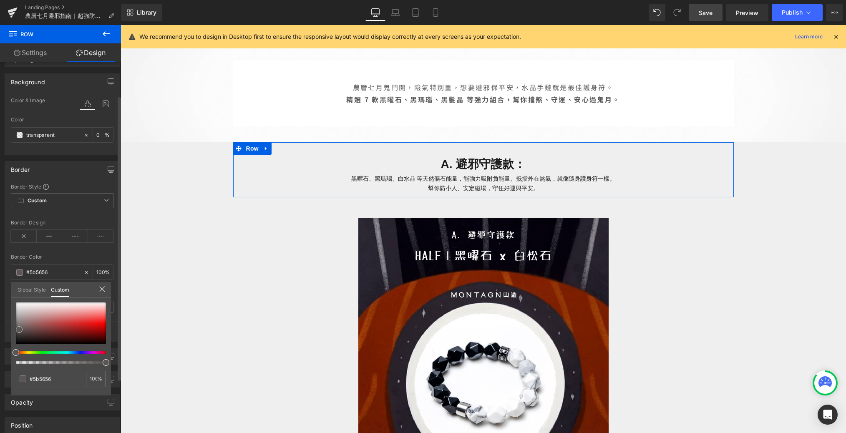
type input "#5c5555"
type input "#5d5454"
drag, startPoint x: 16, startPoint y: 310, endPoint x: 19, endPoint y: 328, distance: 18.2
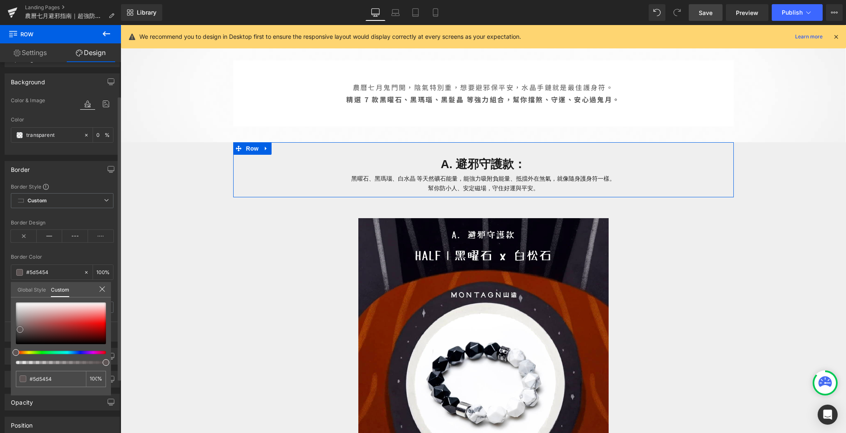
click at [20, 328] on span at bounding box center [20, 329] width 7 height 7
type input "#625a5a"
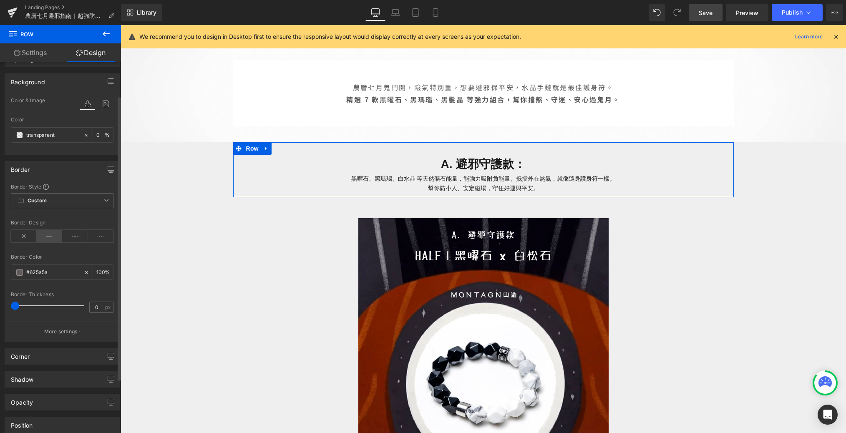
click at [54, 234] on icon at bounding box center [50, 236] width 26 height 13
click at [98, 305] on input "0" at bounding box center [97, 307] width 15 height 10
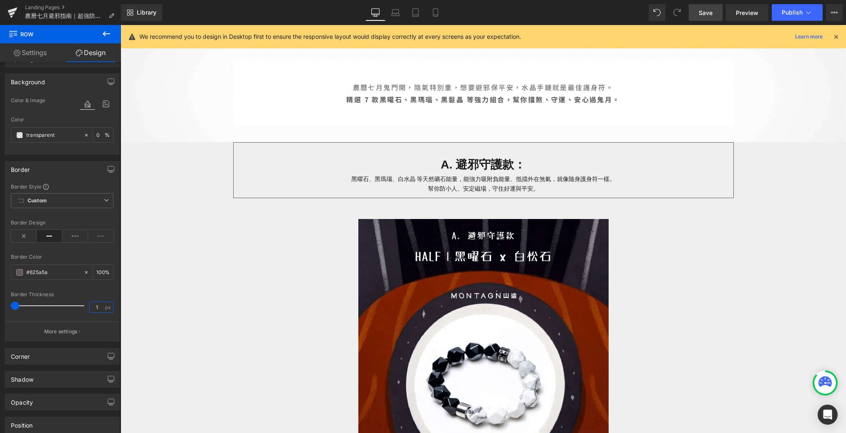
type input "1"
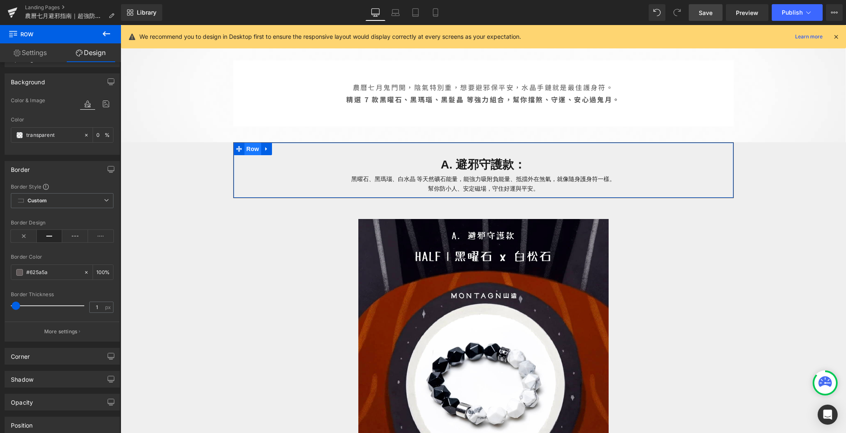
click at [255, 150] on span "Row" at bounding box center [252, 149] width 17 height 13
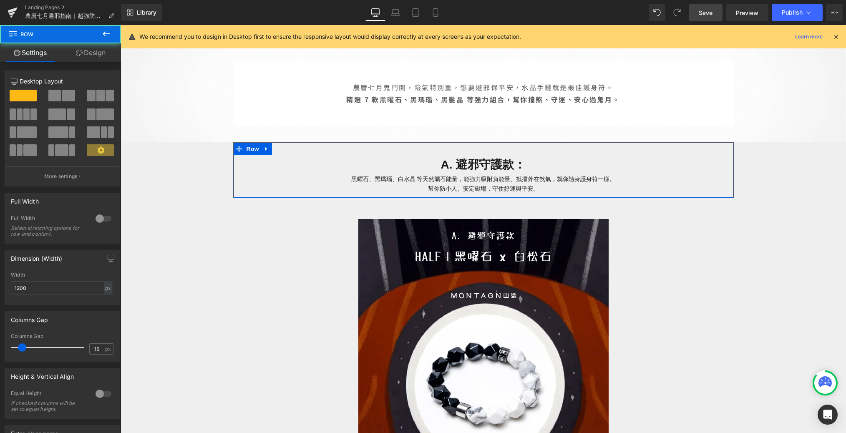
click at [86, 55] on link "Design" at bounding box center [90, 52] width 60 height 19
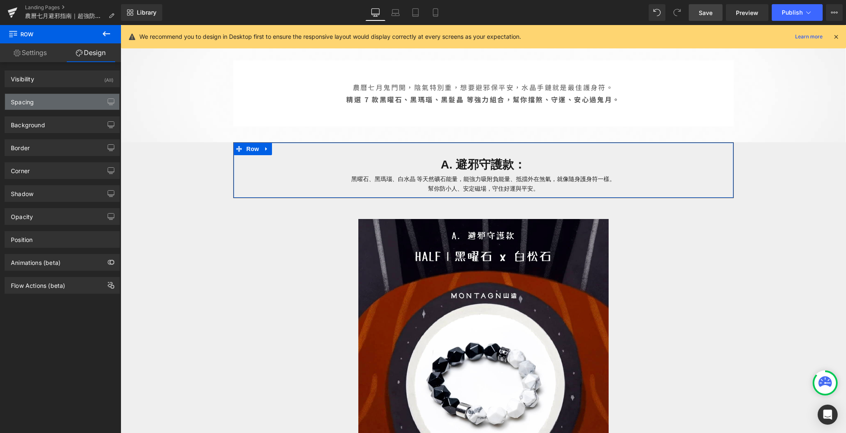
click at [68, 101] on div "Spacing" at bounding box center [62, 102] width 114 height 16
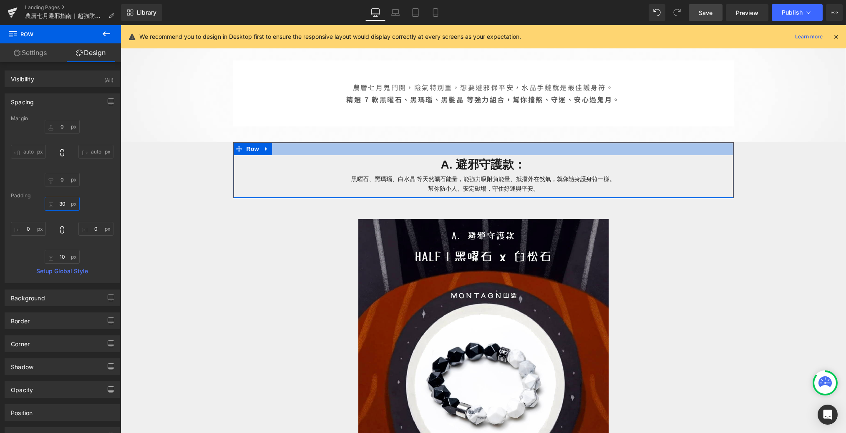
click at [63, 205] on input "30" at bounding box center [62, 204] width 35 height 14
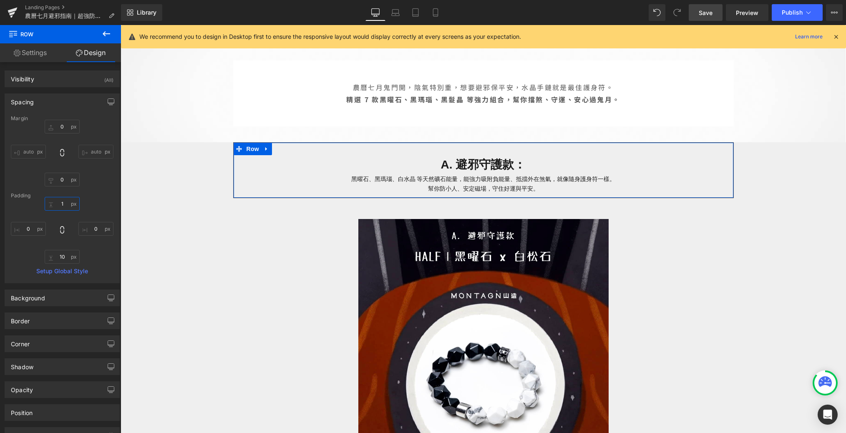
type input "10"
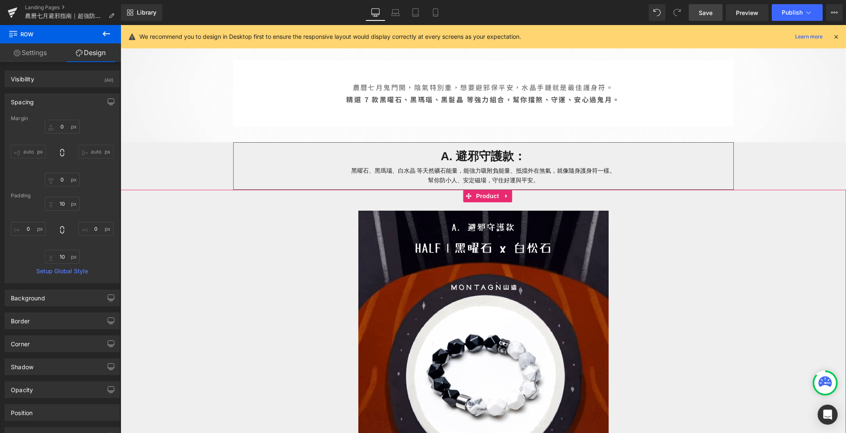
click at [135, 238] on div "Image 加入購物車 (P) Cart Button HALF｜黑曜石 x 白松石手鍊 $999 Heading 吸走負能量，守住平安 Text Block…" at bounding box center [483, 415] width 717 height 426
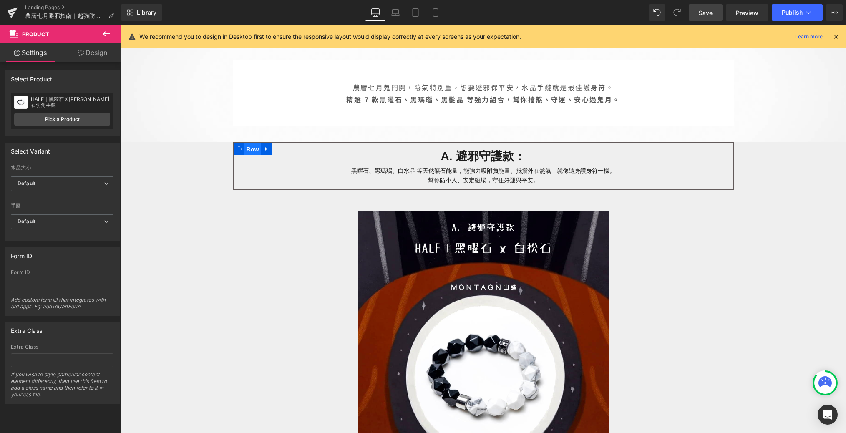
click at [248, 147] on span "Row" at bounding box center [252, 149] width 17 height 13
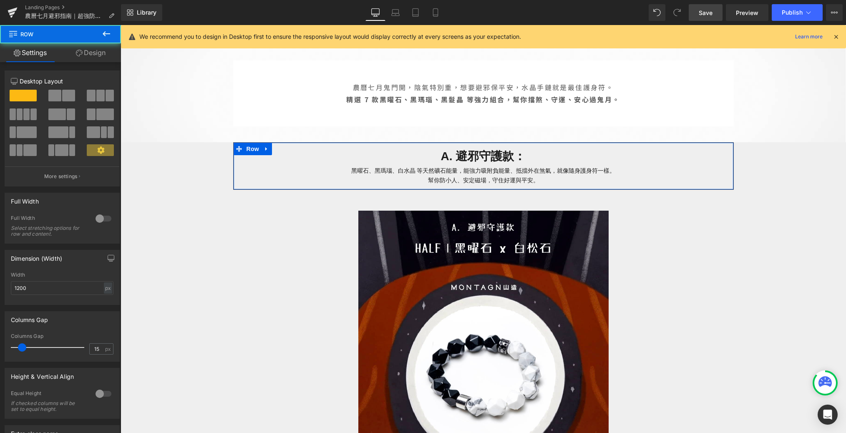
click at [97, 58] on link "Design" at bounding box center [90, 52] width 60 height 19
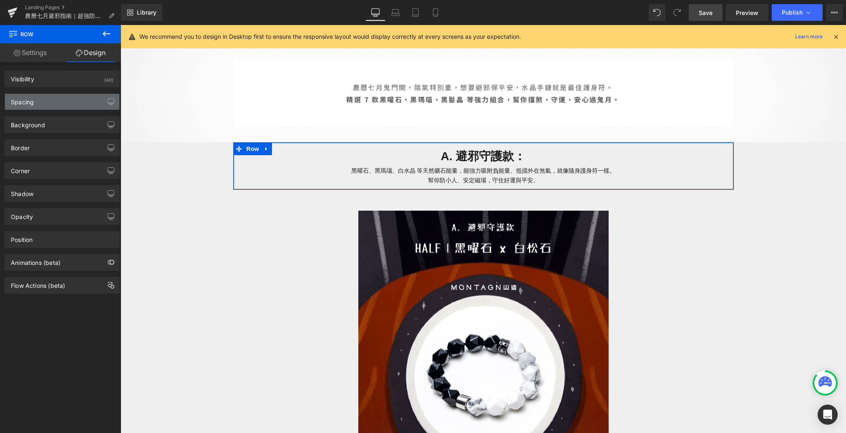
click at [64, 101] on div "Spacing" at bounding box center [62, 102] width 114 height 16
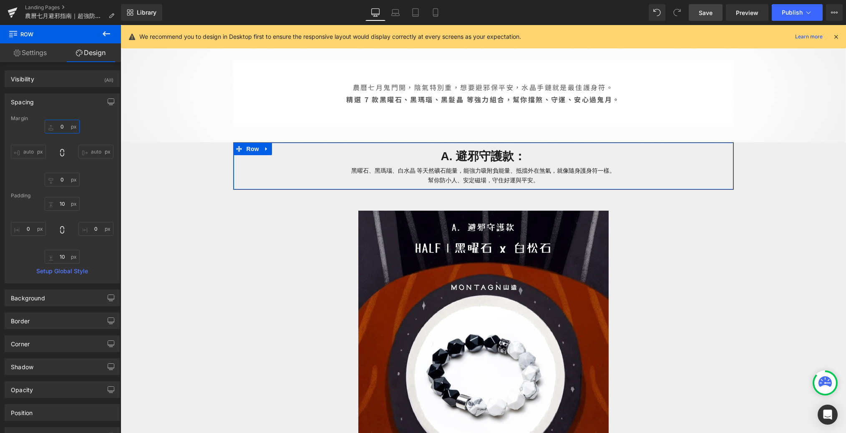
click at [66, 122] on input "0" at bounding box center [62, 127] width 35 height 14
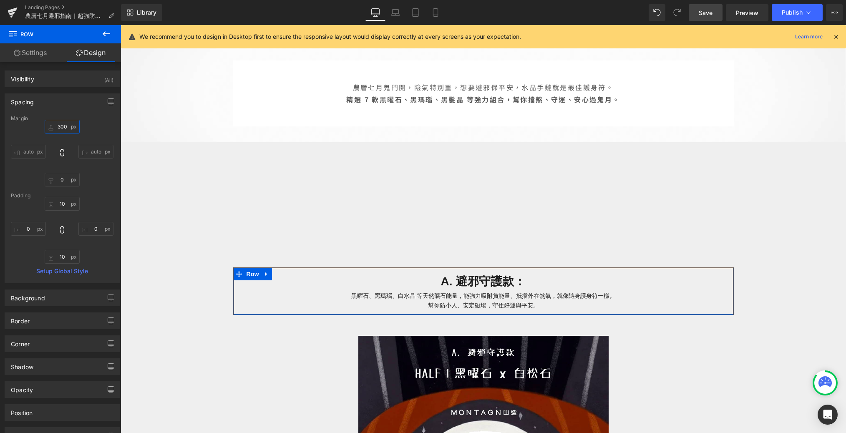
type input "30"
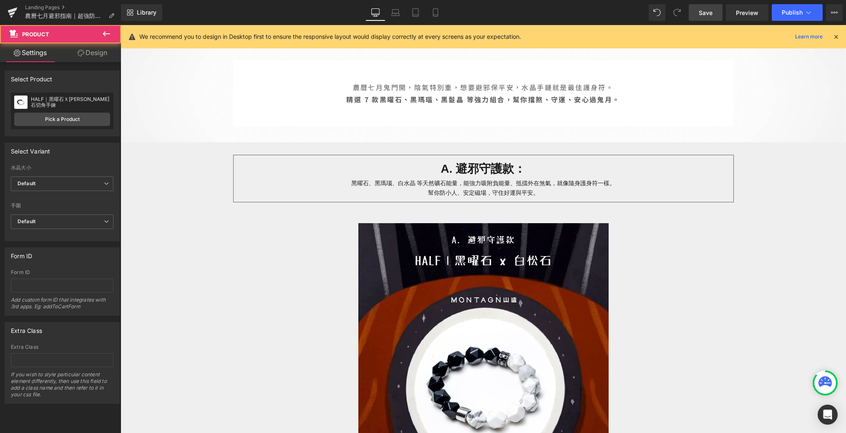
click at [128, 224] on div "Image 加入購物車 (P) Cart Button HALF｜黑曜石 x 白松石手鍊 $999 Heading 吸走負能量，守住平安 Text Block…" at bounding box center [483, 428] width 717 height 426
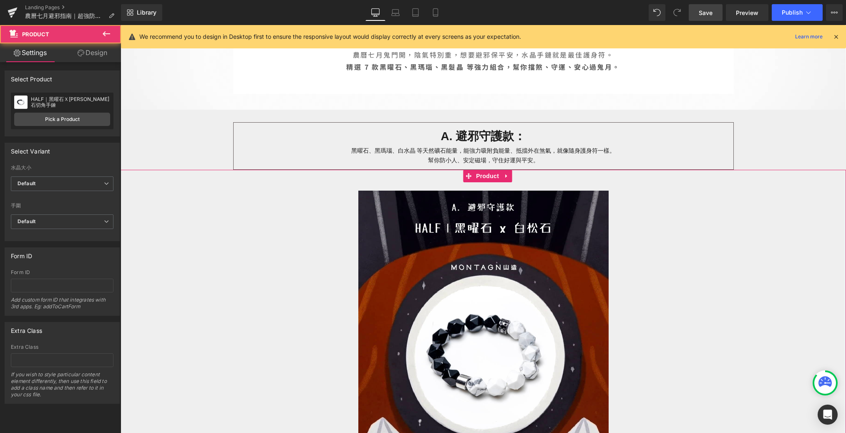
scroll to position [429, 0]
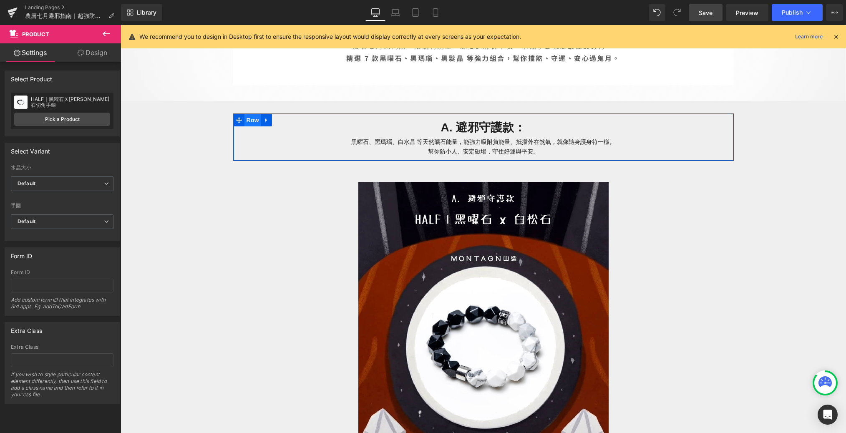
click at [253, 118] on span "Row" at bounding box center [252, 120] width 17 height 13
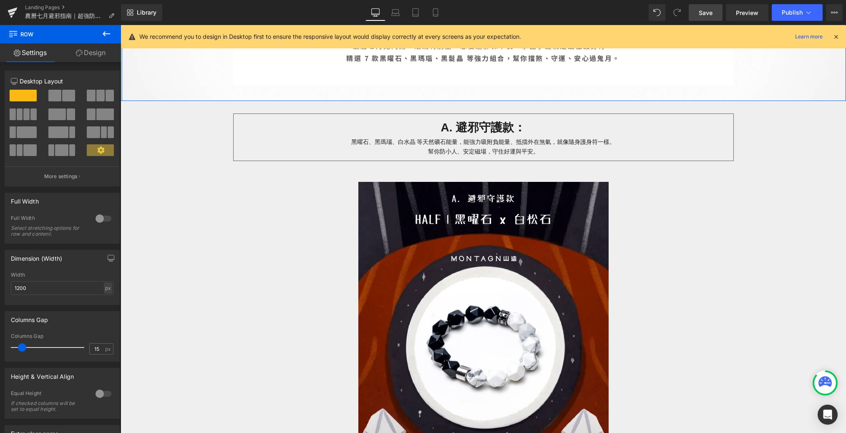
click at [101, 57] on link "Design" at bounding box center [90, 52] width 60 height 19
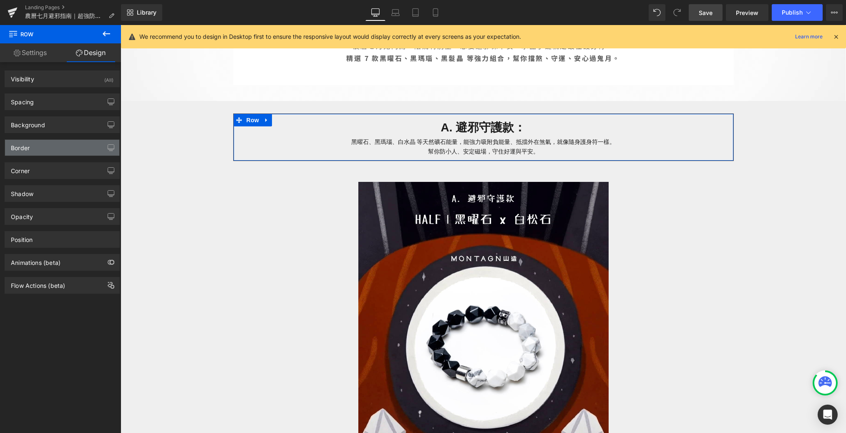
click at [53, 149] on div "Border" at bounding box center [62, 148] width 114 height 16
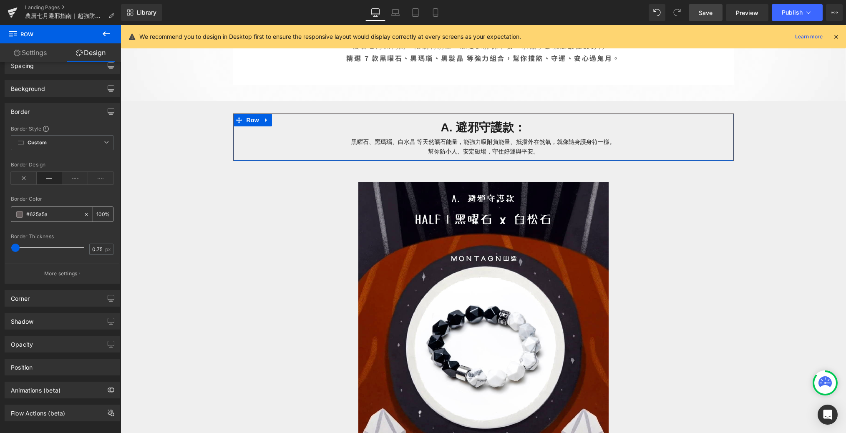
scroll to position [49, 0]
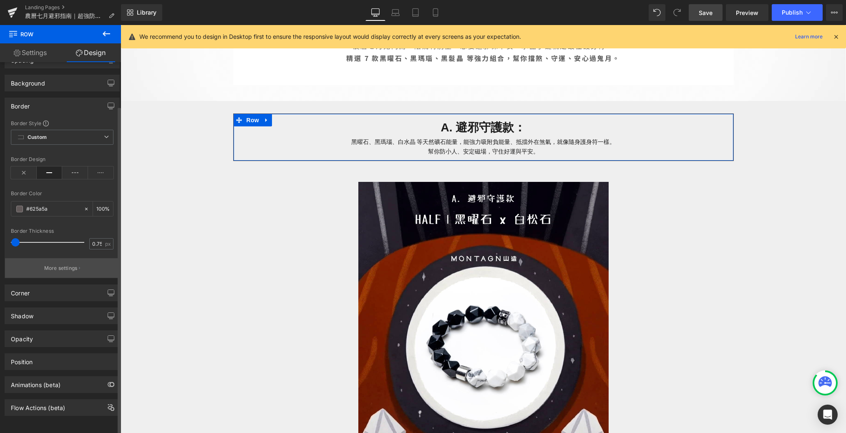
click at [58, 264] on p "More settings" at bounding box center [60, 268] width 33 height 8
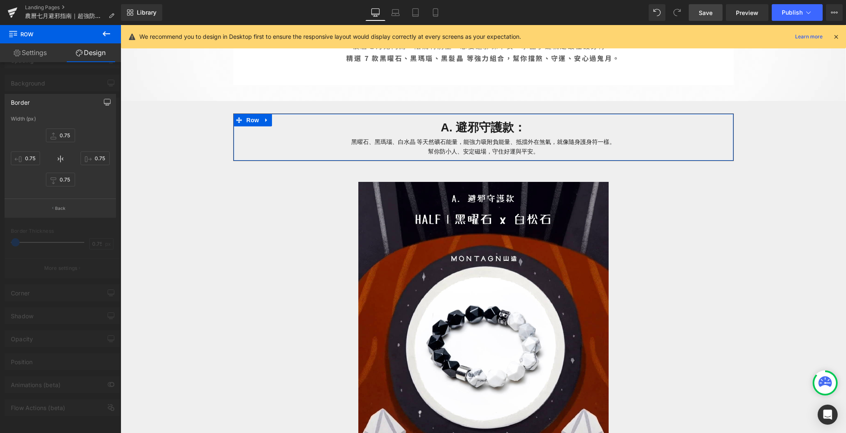
click at [109, 106] on button "button" at bounding box center [107, 102] width 13 height 16
click at [80, 85] on div at bounding box center [60, 231] width 121 height 412
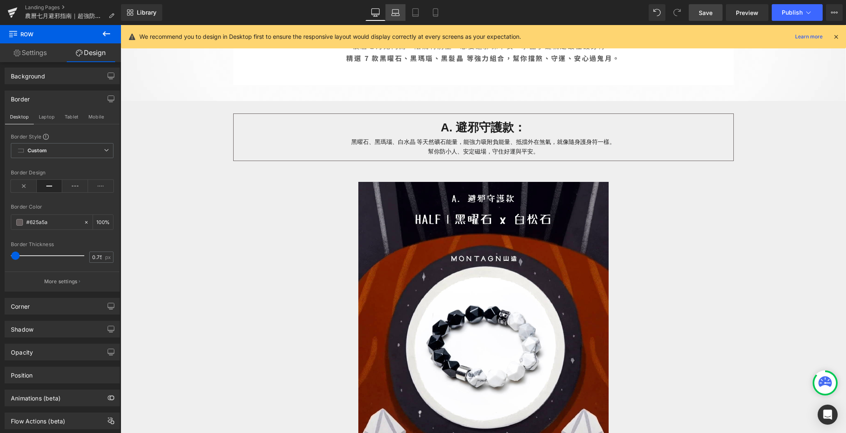
click at [393, 18] on link "Laptop" at bounding box center [395, 12] width 20 height 17
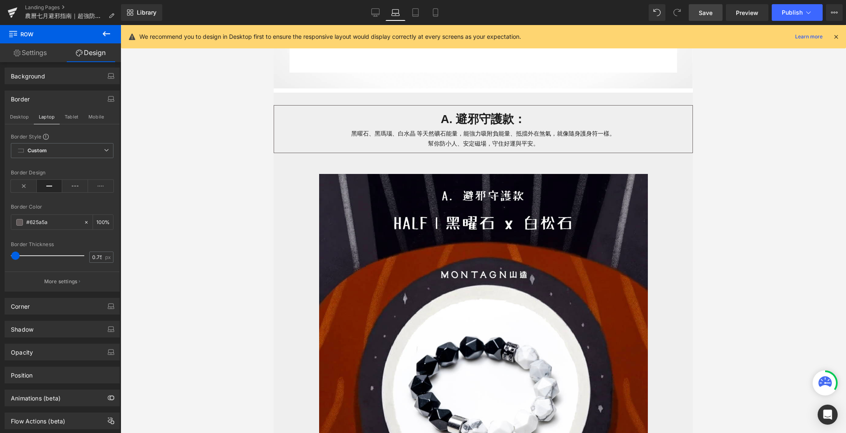
scroll to position [421, 0]
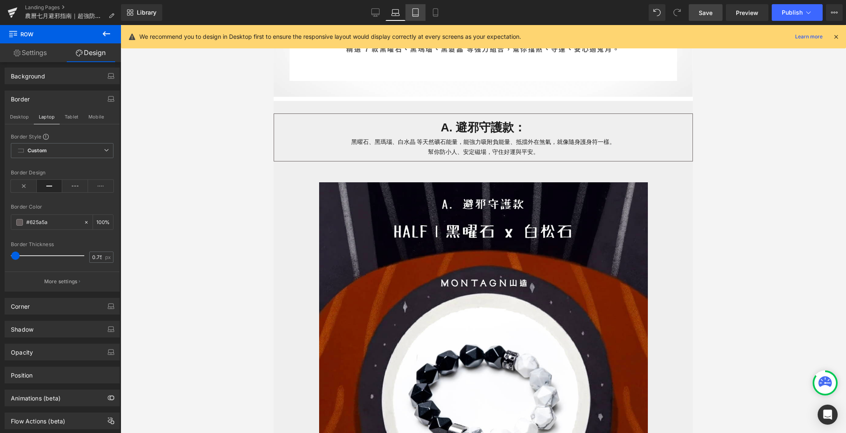
click at [419, 13] on icon at bounding box center [415, 12] width 8 height 8
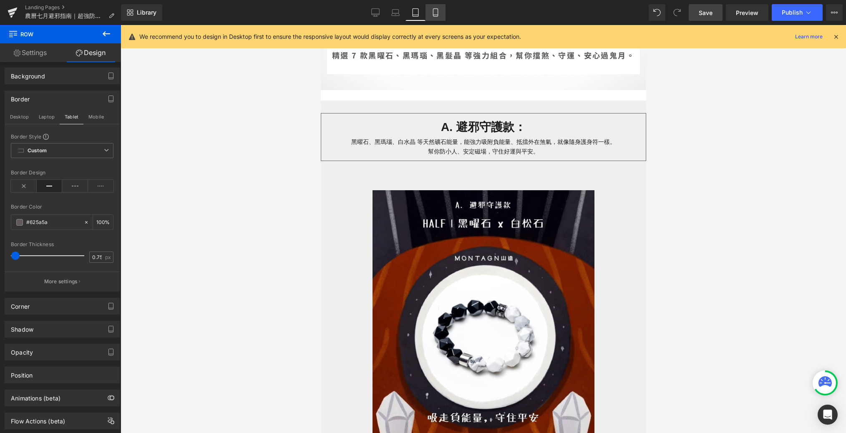
click at [441, 13] on link "Mobile" at bounding box center [435, 12] width 20 height 17
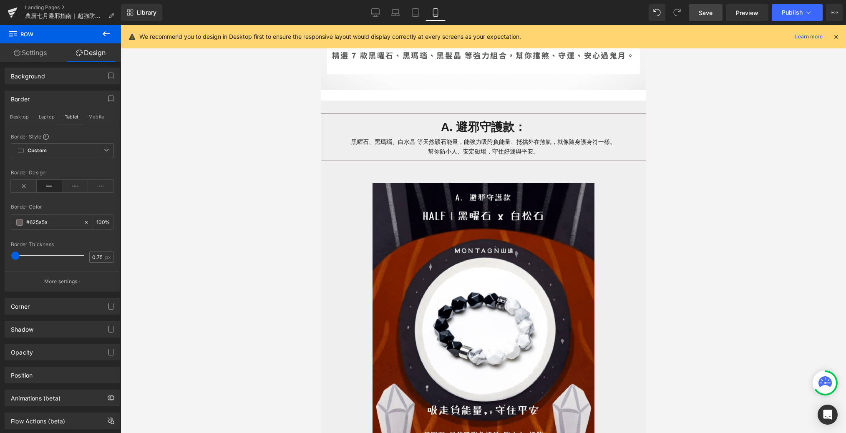
scroll to position [287, 0]
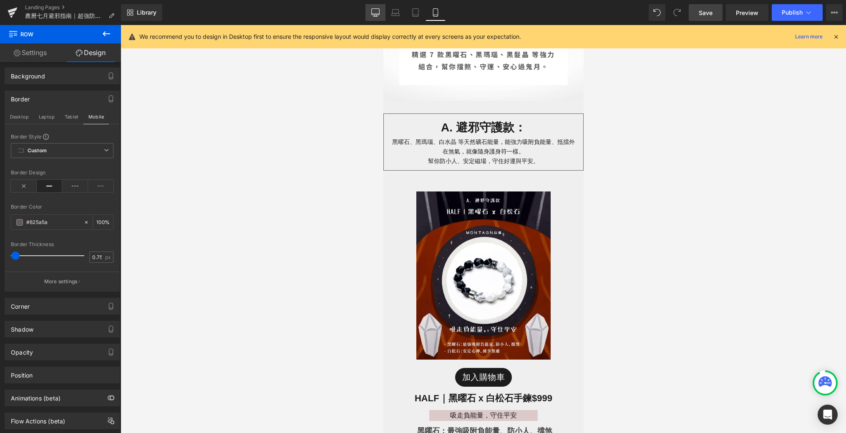
click at [375, 15] on icon at bounding box center [376, 12] width 8 height 6
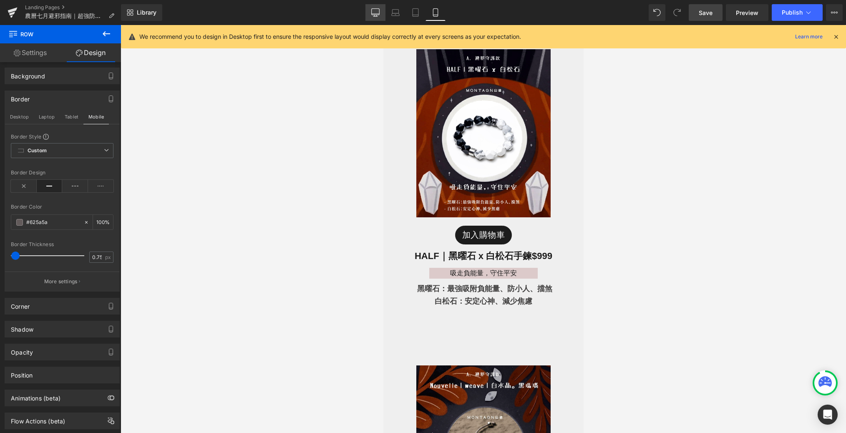
type input "100"
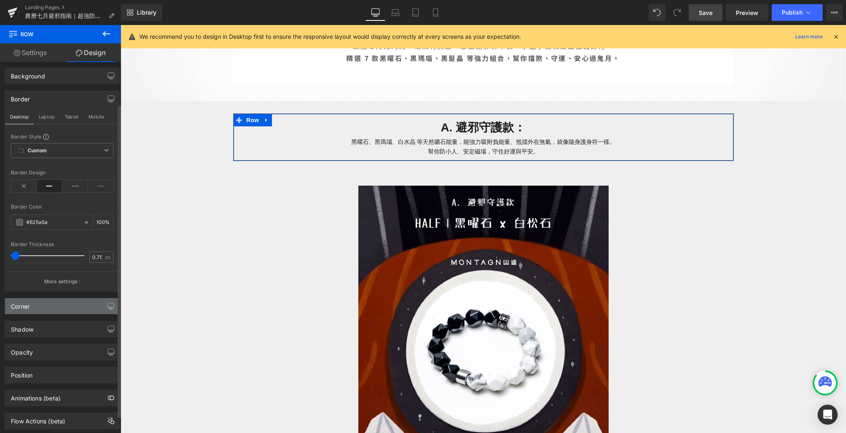
click at [41, 305] on div "Corner" at bounding box center [62, 306] width 114 height 16
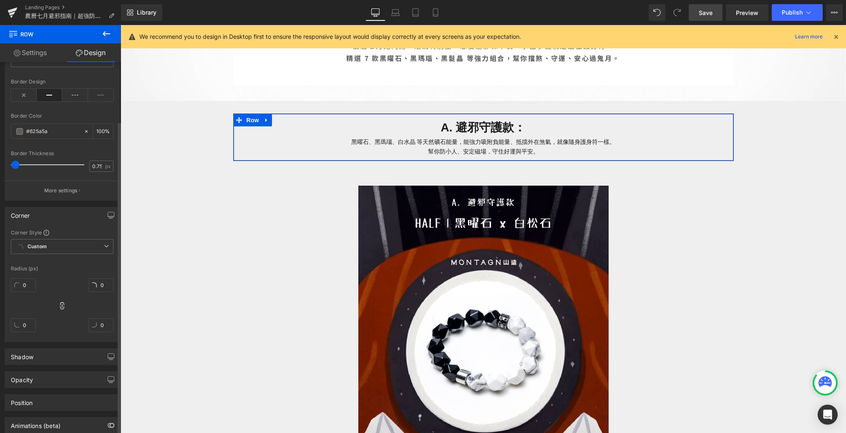
scroll to position [158, 0]
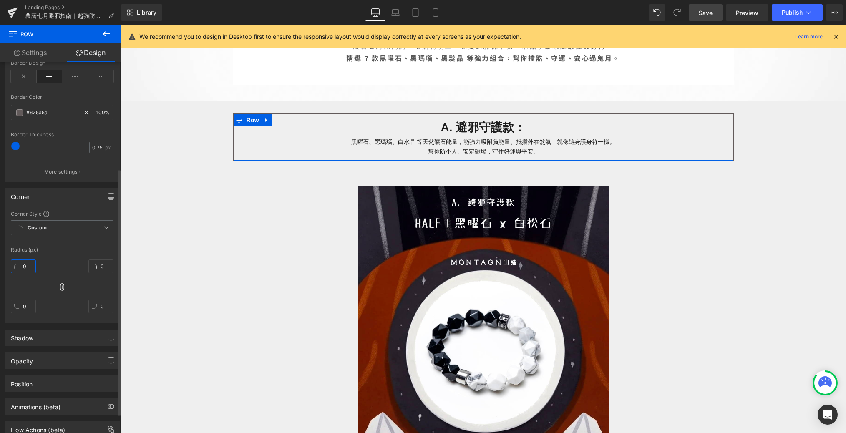
click at [29, 262] on input "0" at bounding box center [23, 266] width 25 height 14
type input "2"
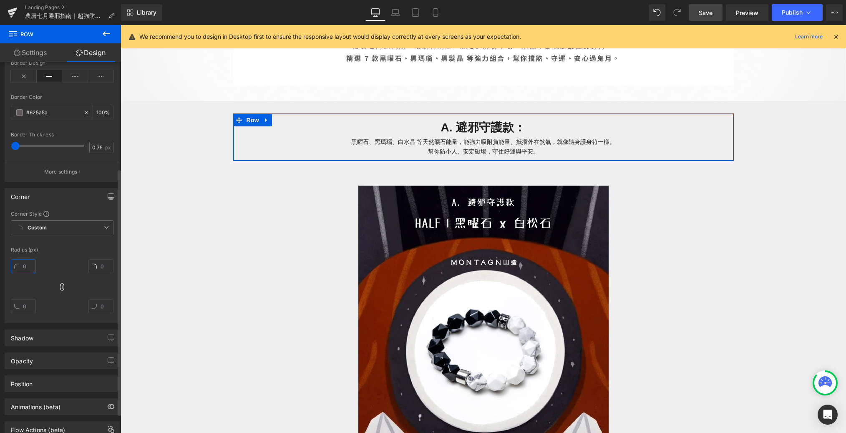
type input "3"
type input "30"
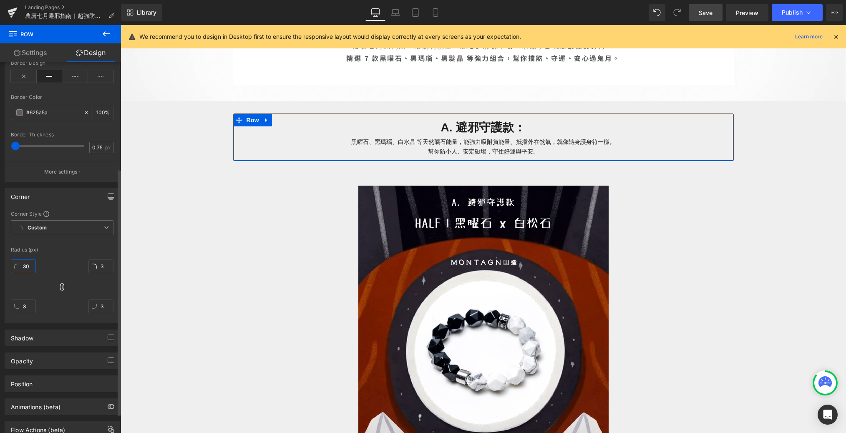
type input "30"
type input "3"
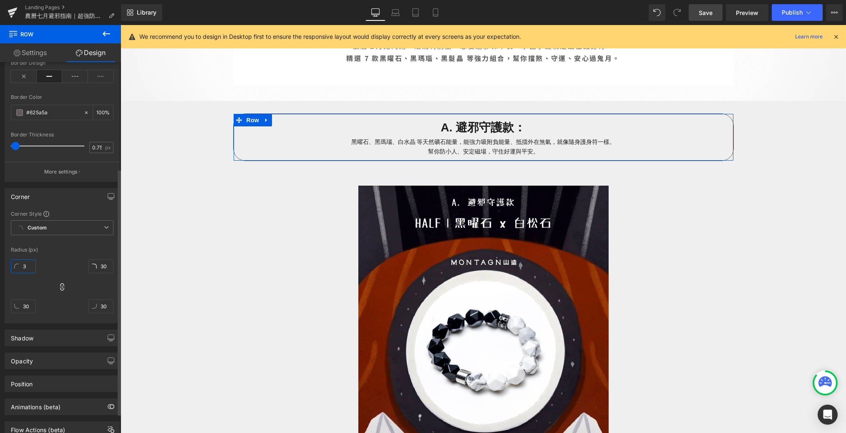
type input "3"
type input "5"
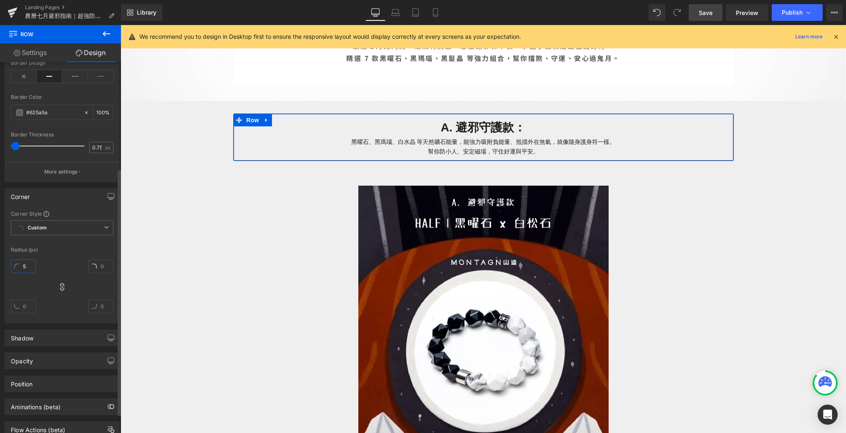
type input "5"
type input "50"
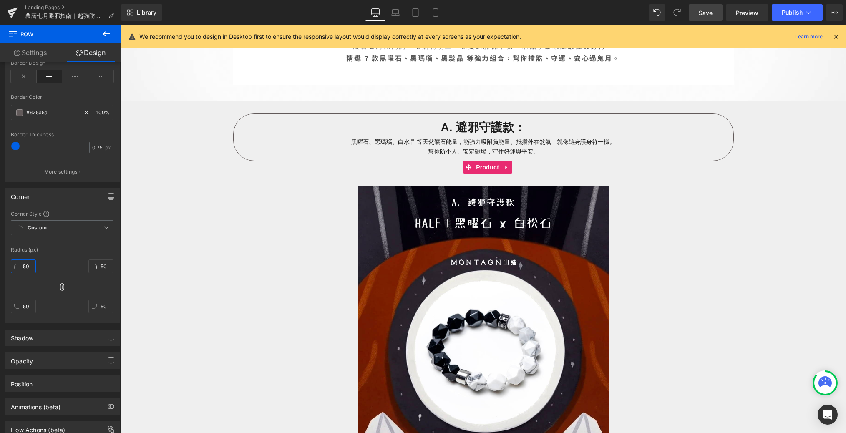
type input "5"
type input "3"
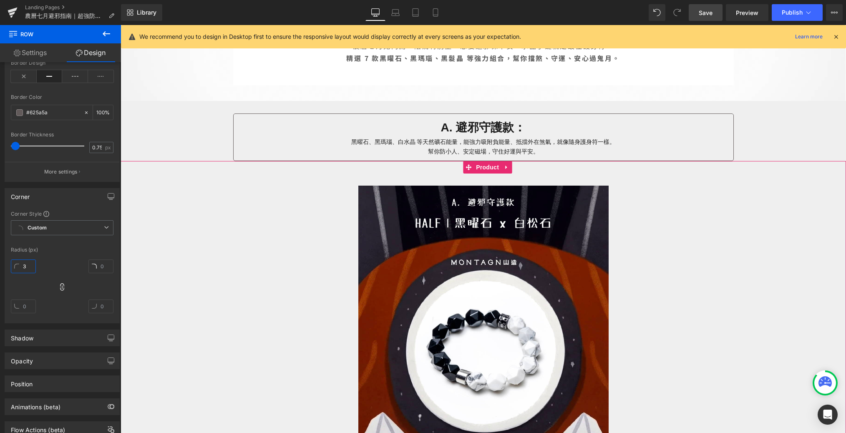
type input "3"
type input "30"
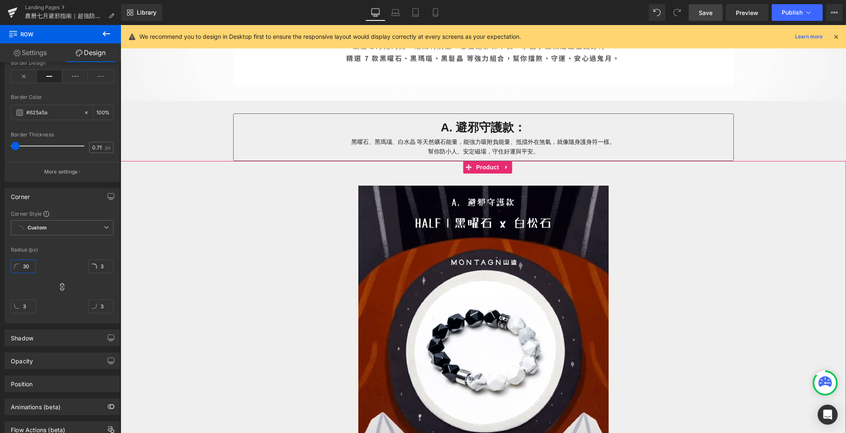
type input "30"
click at [93, 146] on input "0.75" at bounding box center [97, 147] width 15 height 10
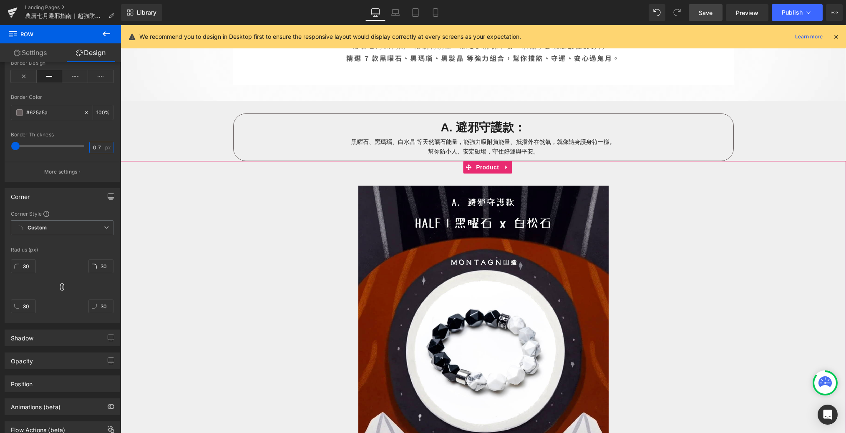
type input "0"
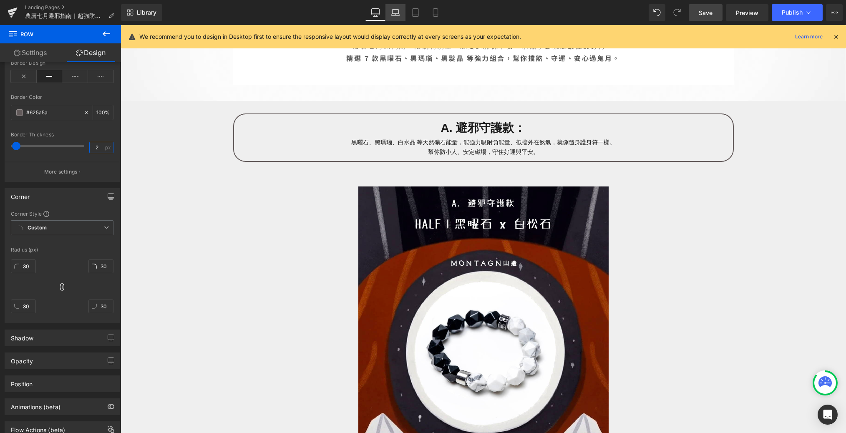
type input "2"
click at [391, 18] on link "Laptop" at bounding box center [395, 12] width 20 height 17
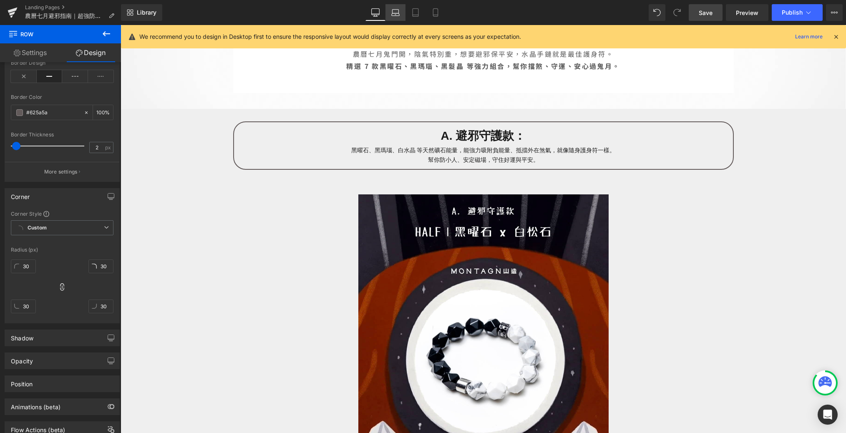
type input "100"
type input "1.5"
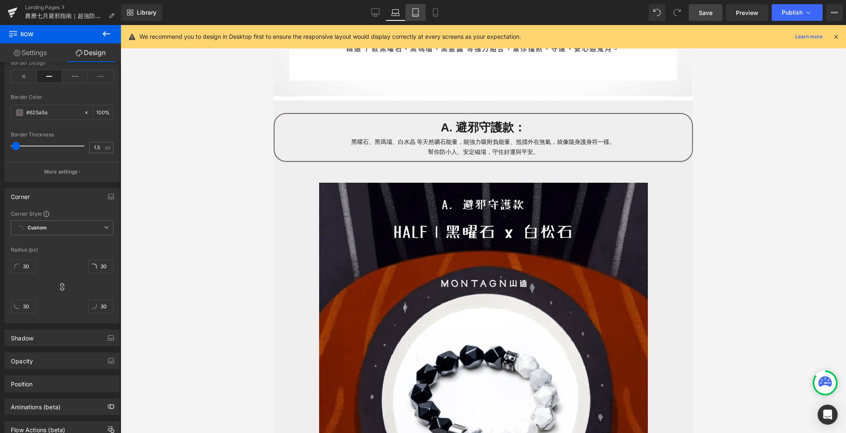
click at [417, 10] on icon at bounding box center [415, 12] width 8 height 8
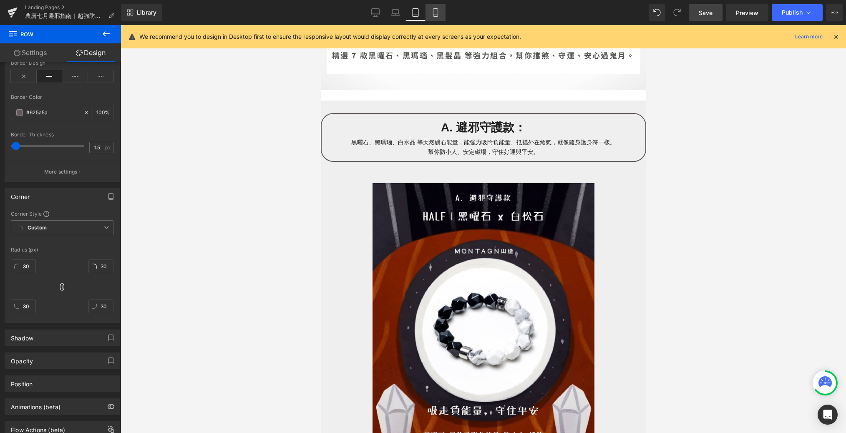
click at [434, 11] on icon at bounding box center [435, 12] width 8 height 8
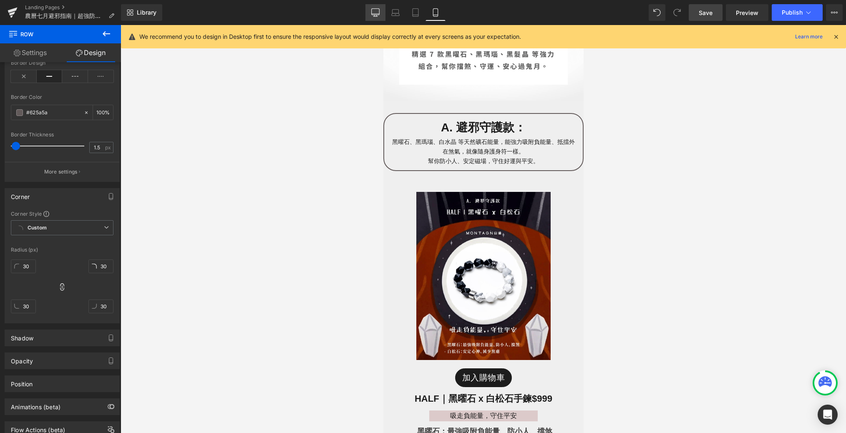
click at [376, 9] on icon at bounding box center [376, 12] width 8 height 6
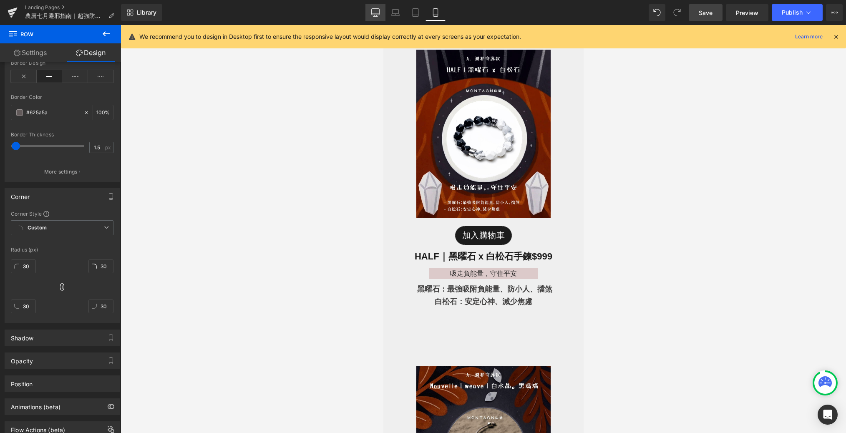
type input "100"
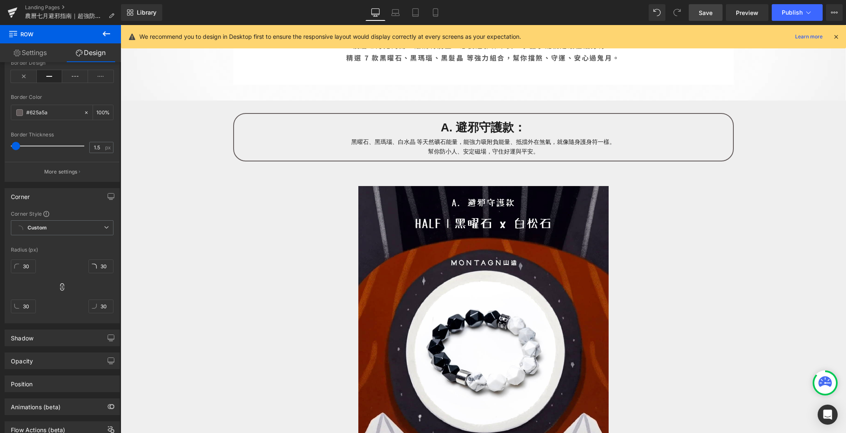
click at [115, 31] on button at bounding box center [106, 34] width 29 height 18
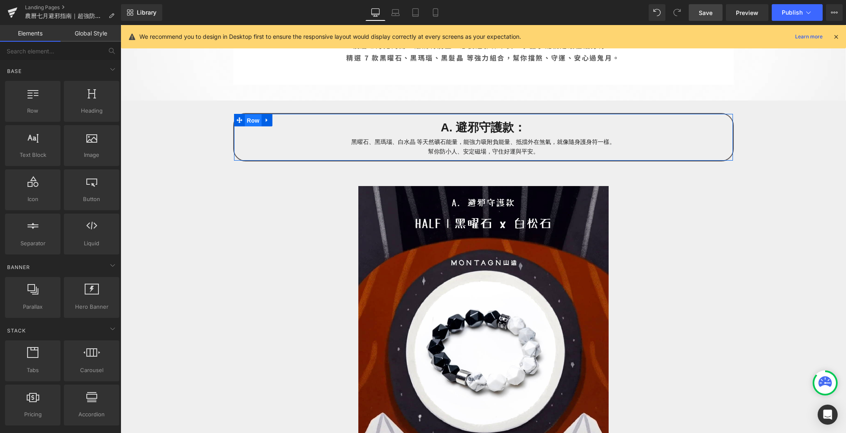
click at [251, 120] on span "Row" at bounding box center [253, 120] width 17 height 13
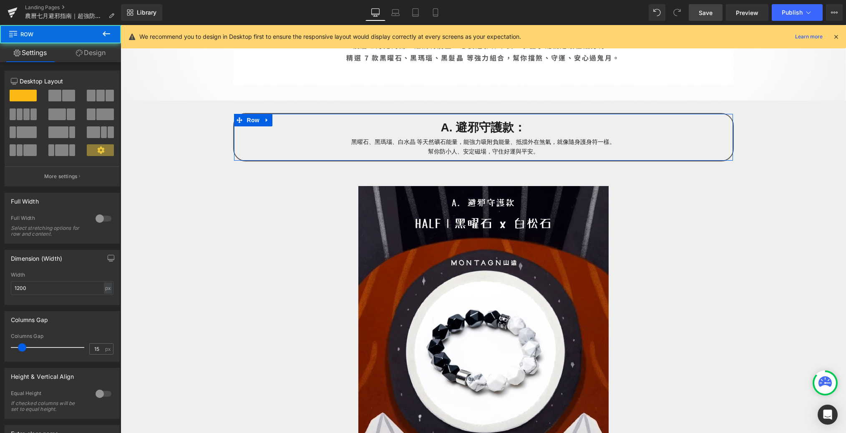
click at [80, 48] on link "Design" at bounding box center [90, 52] width 60 height 19
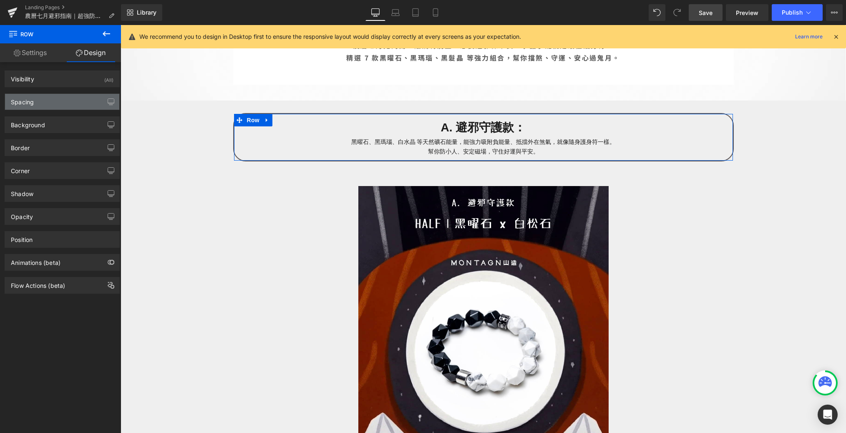
click at [71, 103] on div "Spacing" at bounding box center [62, 102] width 114 height 16
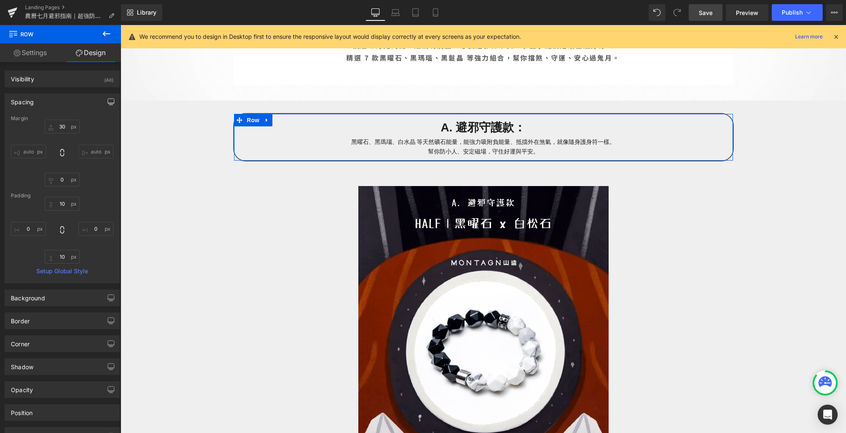
click at [104, 100] on button "button" at bounding box center [110, 102] width 13 height 16
click at [49, 121] on button "Laptop" at bounding box center [47, 120] width 26 height 14
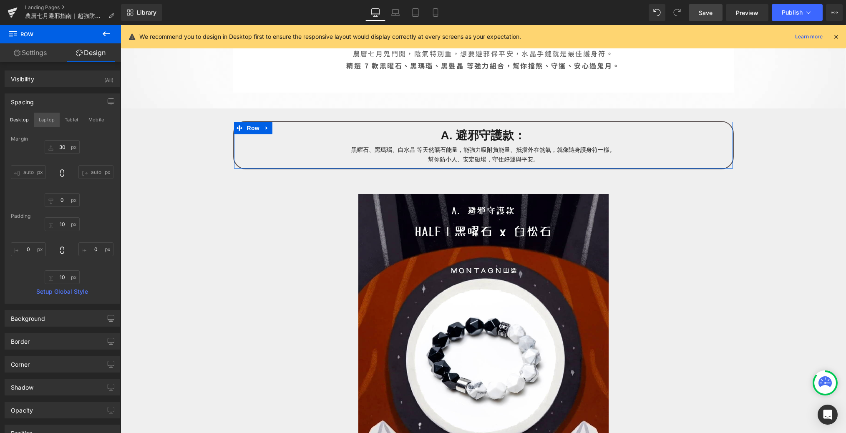
type input "30"
type input "0"
type input "10"
type input "0"
type input "10"
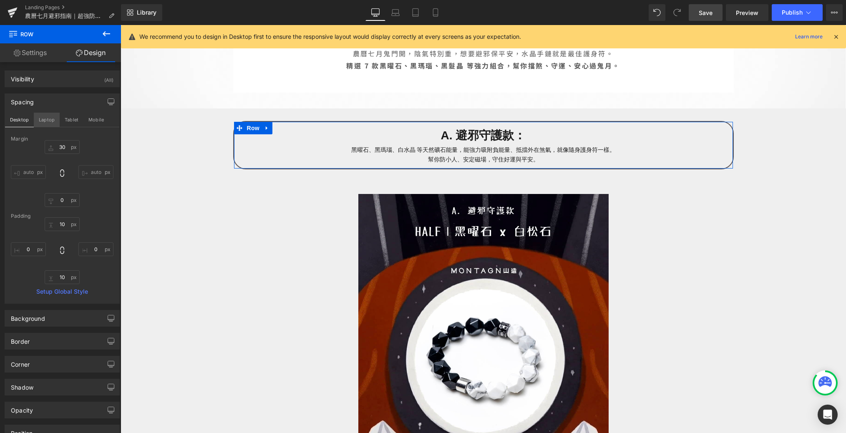
type input "0"
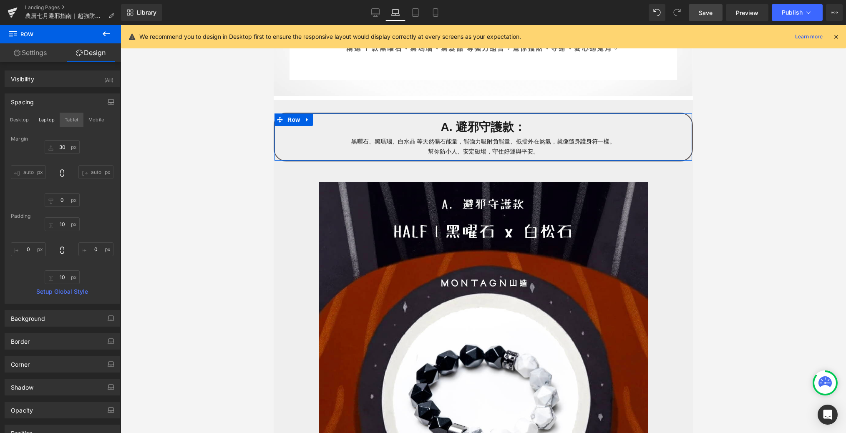
click at [71, 121] on button "Tablet" at bounding box center [72, 120] width 24 height 14
type input "30"
type input "0"
type input "10"
type input "0"
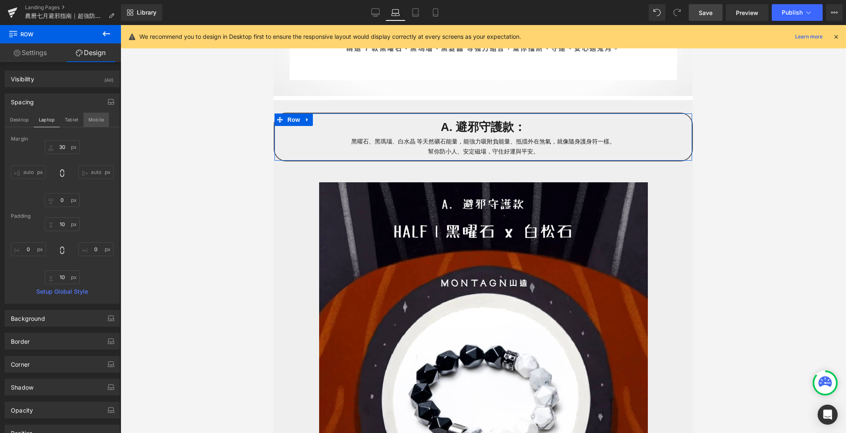
type input "10"
type input "0"
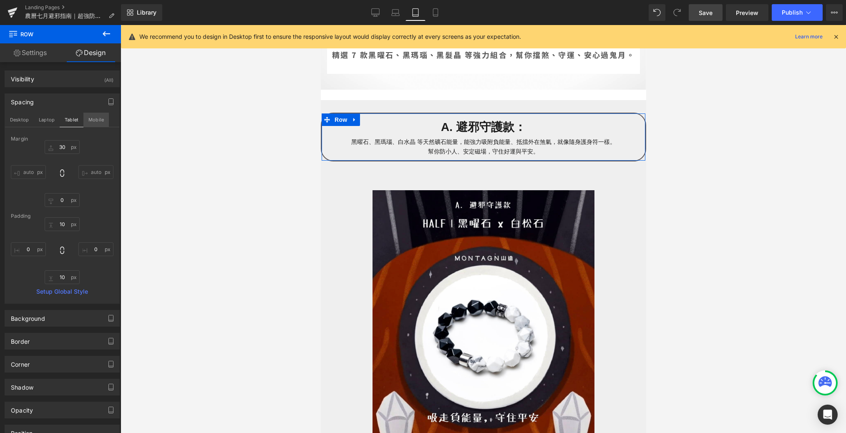
click at [103, 121] on button "Mobile" at bounding box center [95, 120] width 25 height 14
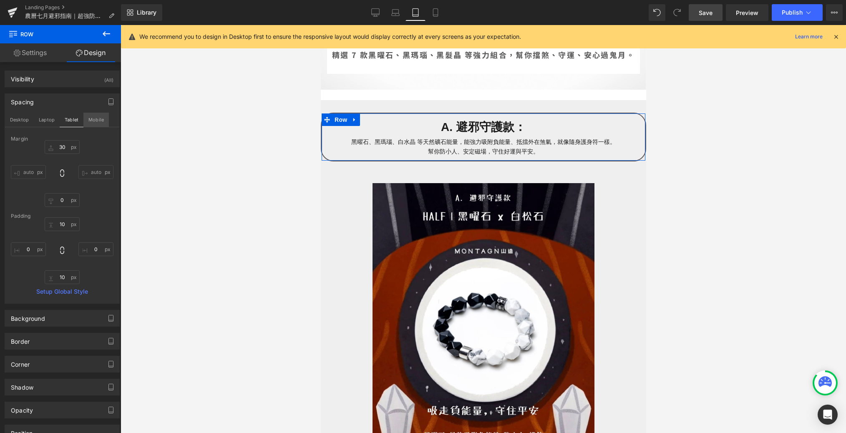
scroll to position [288, 0]
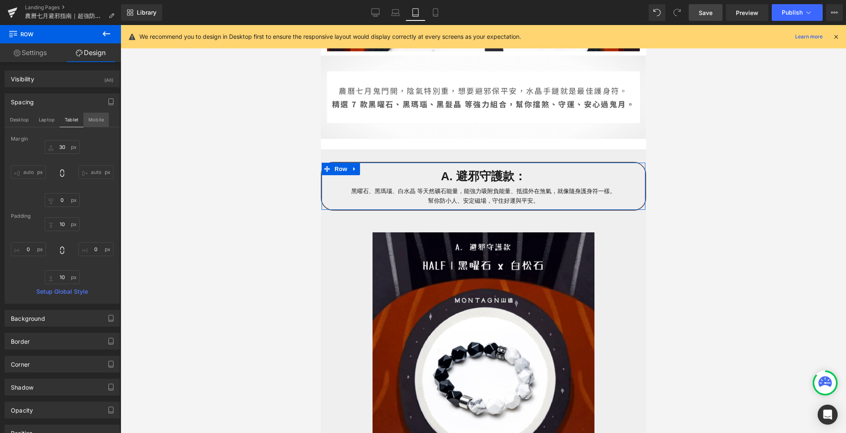
type input "30"
type input "0"
type input "10"
type input "0"
type input "10"
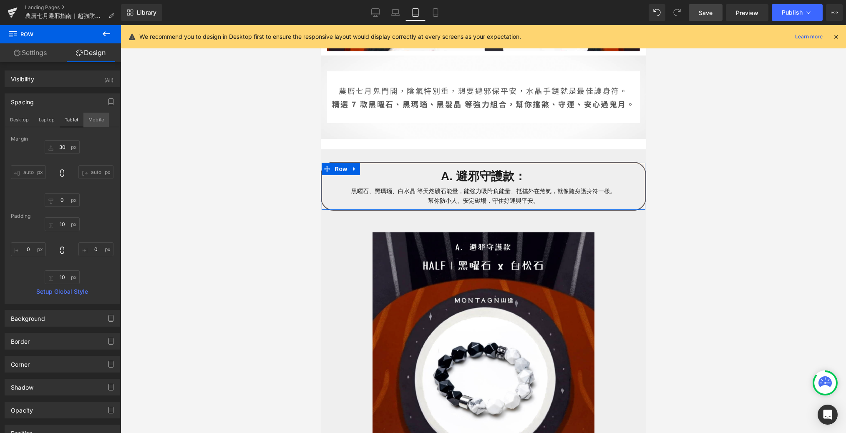
type input "0"
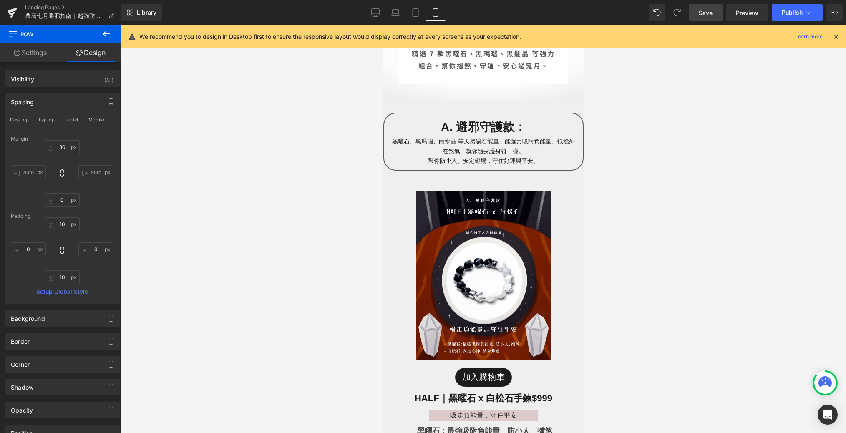
click at [219, 179] on div at bounding box center [483, 229] width 725 height 408
click at [573, 11] on link "Save" at bounding box center [706, 12] width 34 height 17
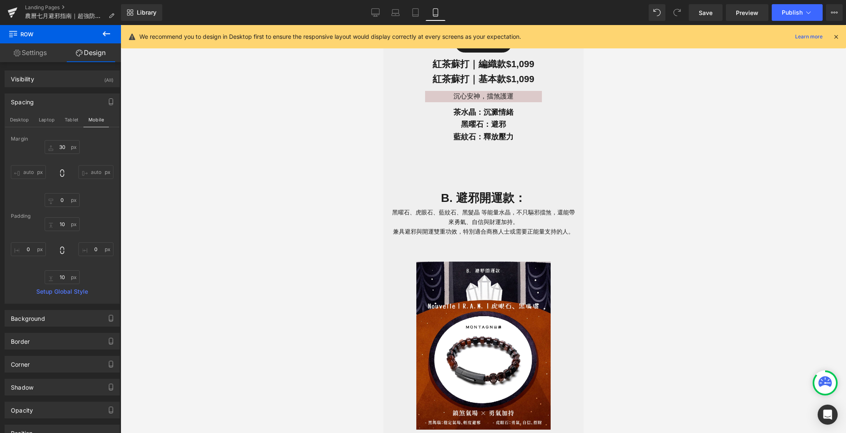
scroll to position [1569, 0]
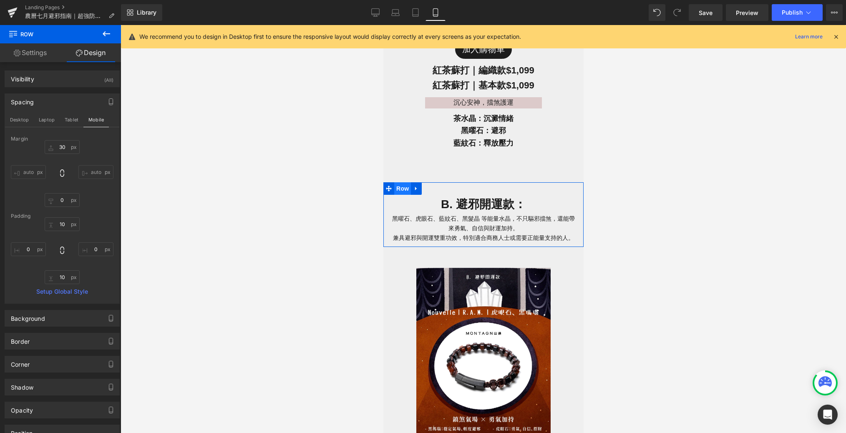
click at [402, 182] on span "Row" at bounding box center [402, 188] width 17 height 13
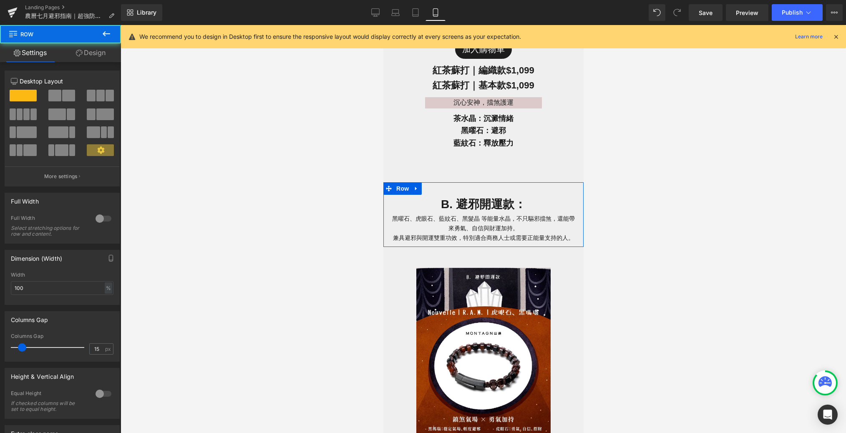
click at [103, 50] on link "Design" at bounding box center [90, 52] width 60 height 19
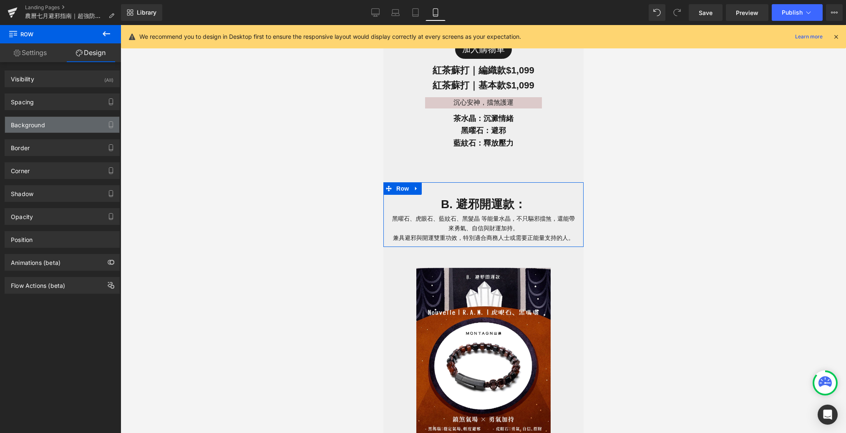
click at [41, 123] on div "Background" at bounding box center [28, 123] width 34 height 12
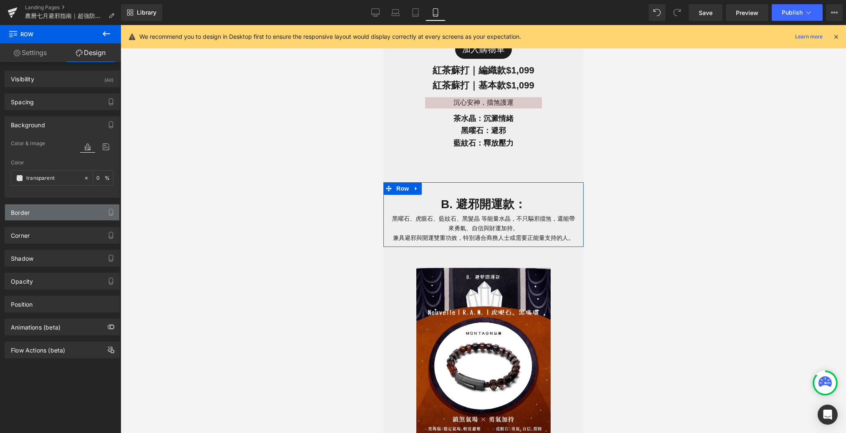
click at [44, 214] on div "Border" at bounding box center [62, 212] width 114 height 16
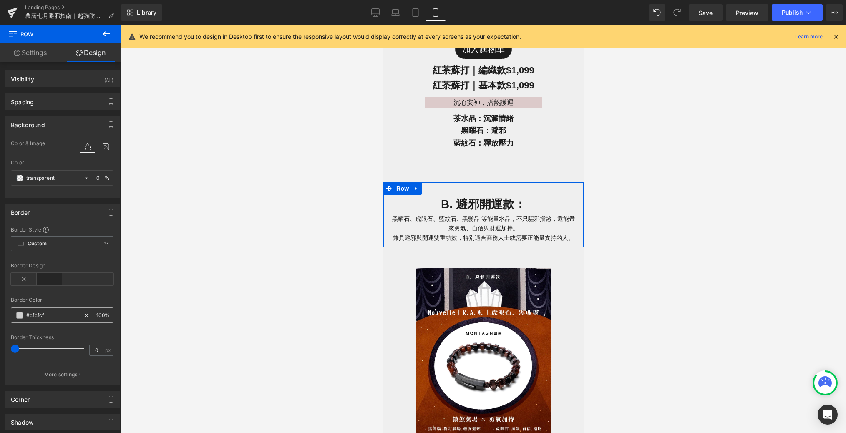
click at [64, 316] on input "#cfcfcf" at bounding box center [52, 315] width 53 height 9
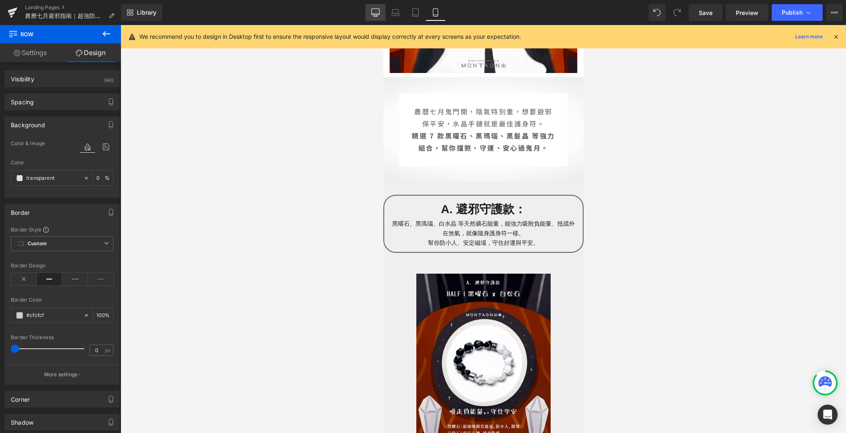
click at [367, 18] on link "Desktop" at bounding box center [375, 12] width 20 height 17
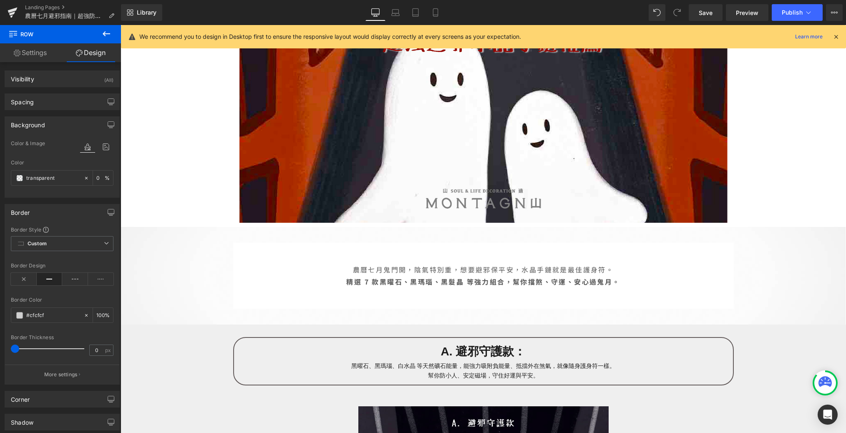
type input "0"
type input "100"
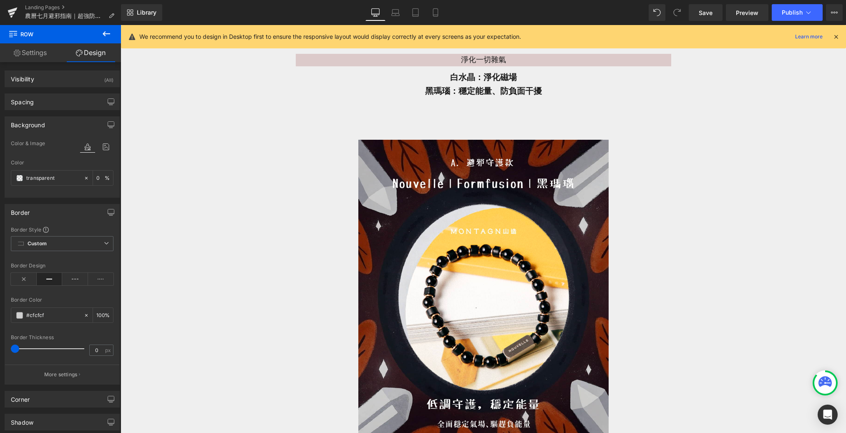
click at [374, 15] on icon at bounding box center [375, 12] width 8 height 8
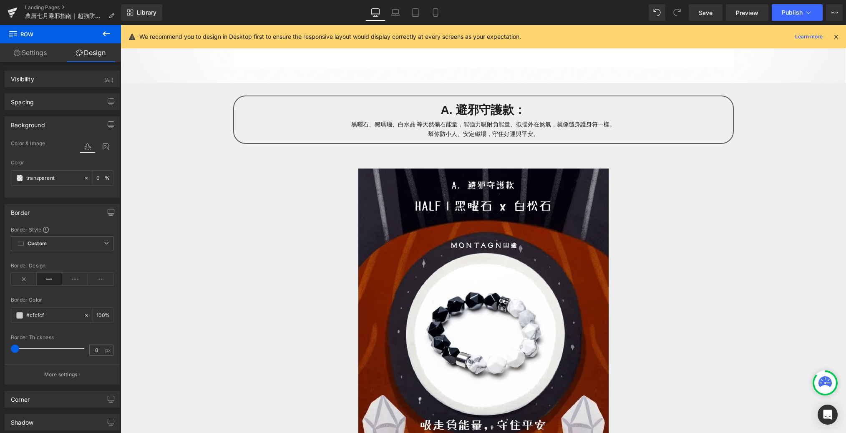
scroll to position [463, 0]
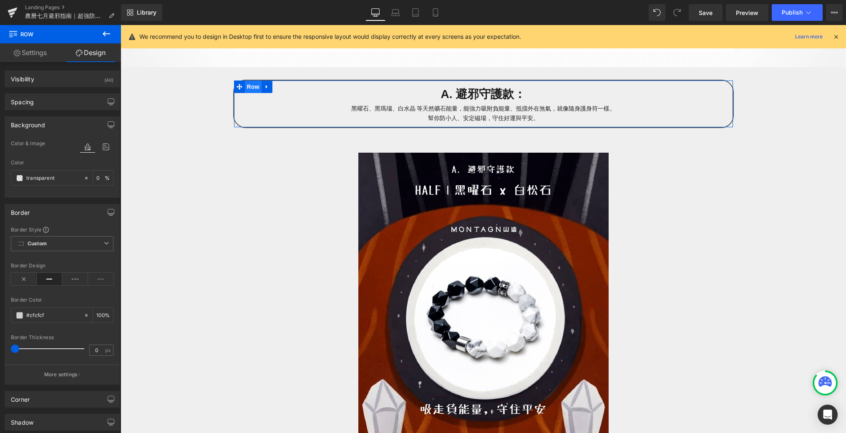
click at [249, 88] on span "Row" at bounding box center [253, 86] width 17 height 13
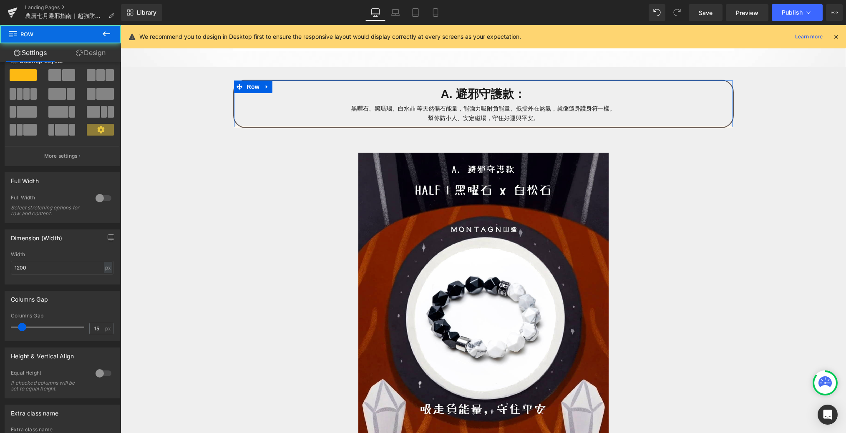
scroll to position [21, 0]
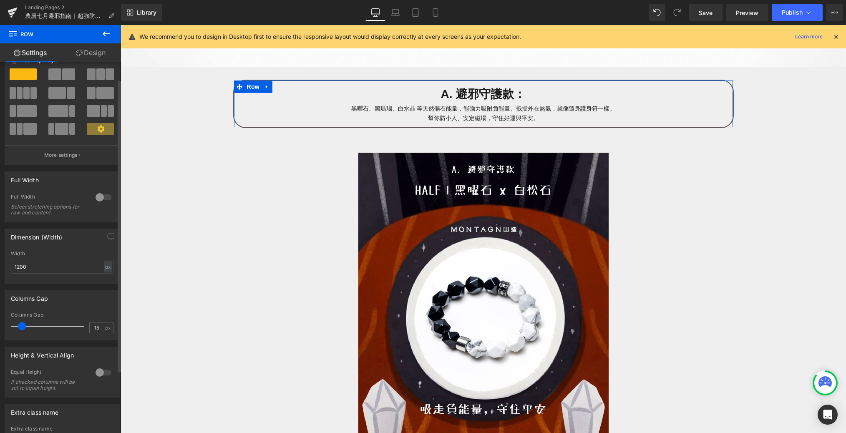
click at [93, 197] on div at bounding box center [103, 197] width 20 height 13
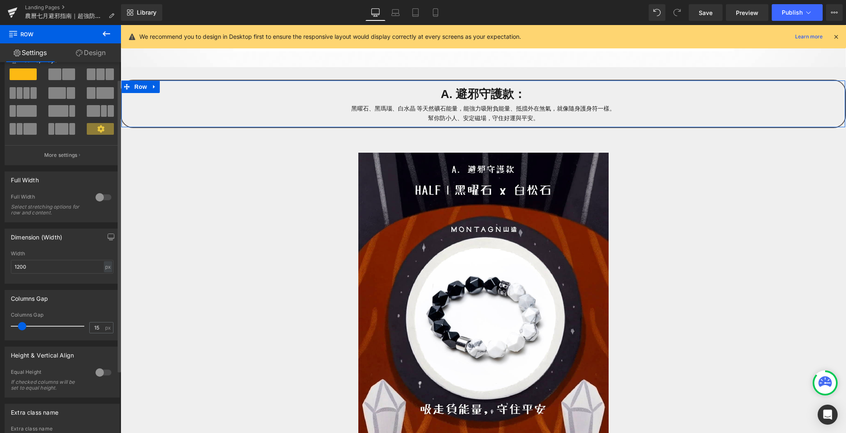
scroll to position [0, 0]
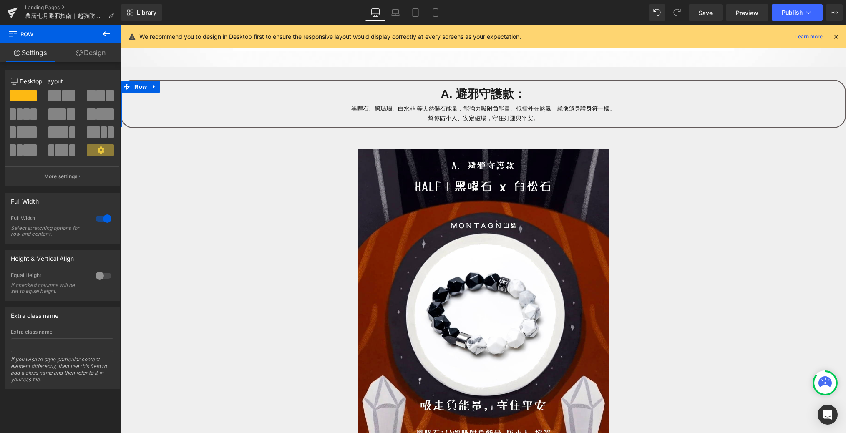
click at [93, 197] on div "Full Width" at bounding box center [62, 201] width 114 height 16
click at [103, 215] on div at bounding box center [103, 218] width 20 height 13
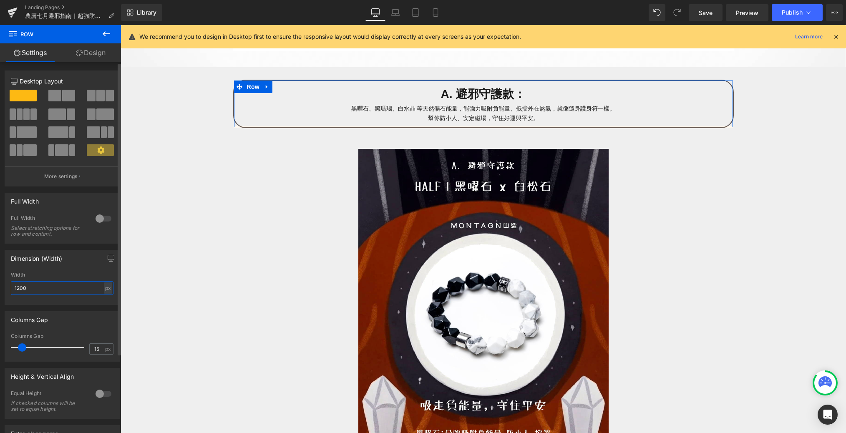
click at [80, 288] on input "1200" at bounding box center [62, 288] width 103 height 14
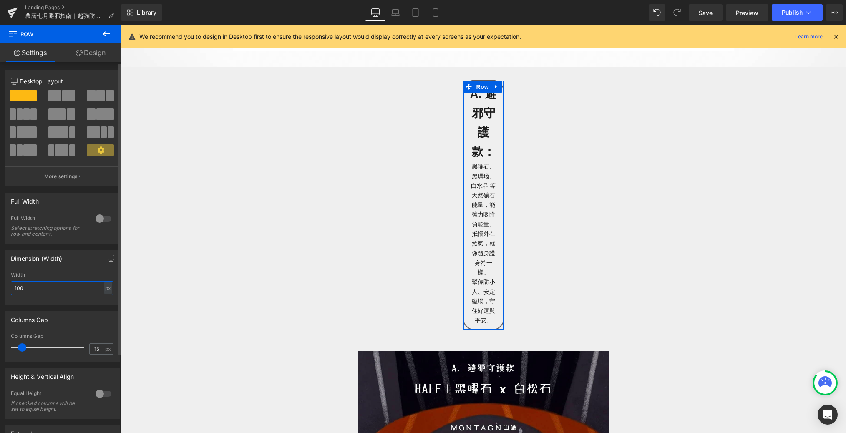
type input "1000"
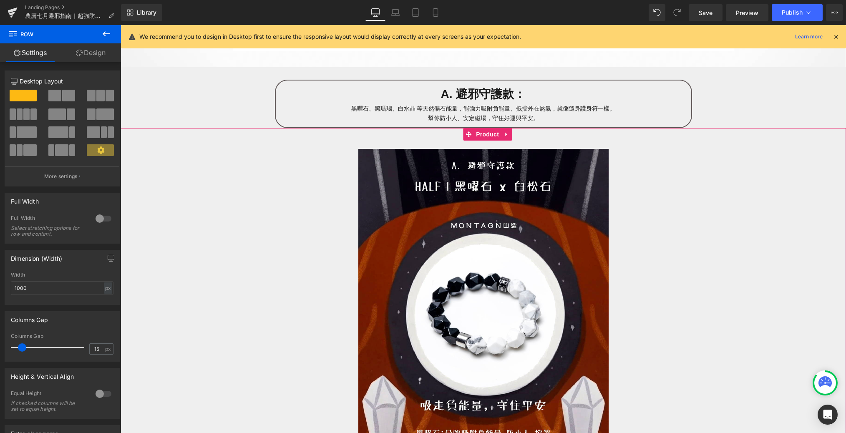
click at [149, 269] on div "Image 加入購物車 (P) Cart Button HALF｜黑曜石 x 白松石手鍊 $999 Heading 吸走負能量，守住平安 Text Block…" at bounding box center [483, 354] width 717 height 426
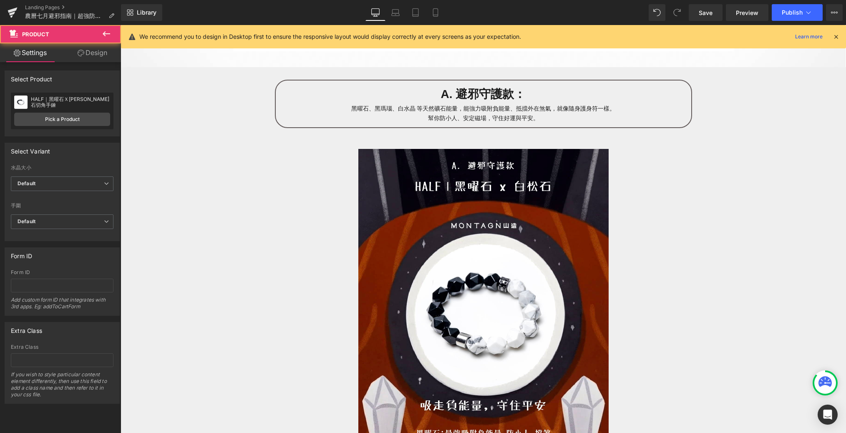
click at [393, 21] on div "Library Desktop Desktop Laptop Tablet Mobile Save Preview Publish Scheduled Vie…" at bounding box center [483, 12] width 725 height 25
click at [398, 12] on icon at bounding box center [395, 12] width 8 height 8
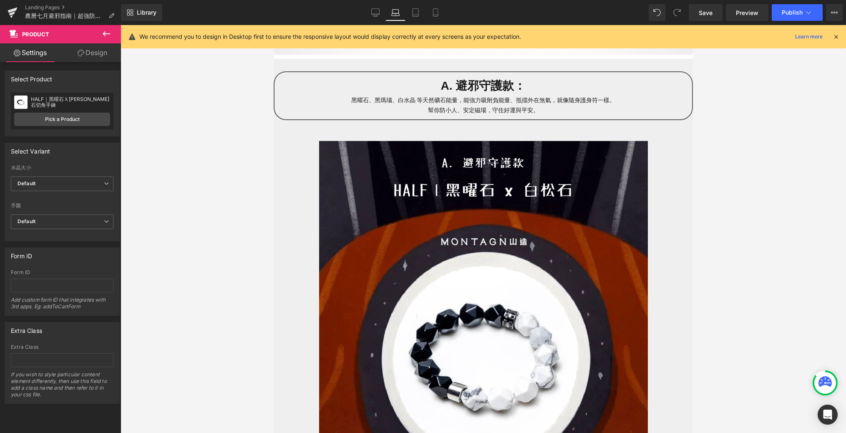
scroll to position [455, 0]
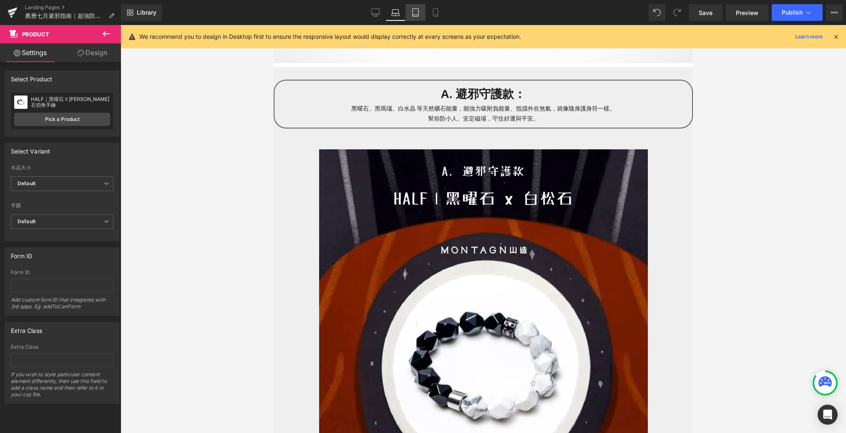
click at [415, 13] on icon at bounding box center [415, 12] width 8 height 8
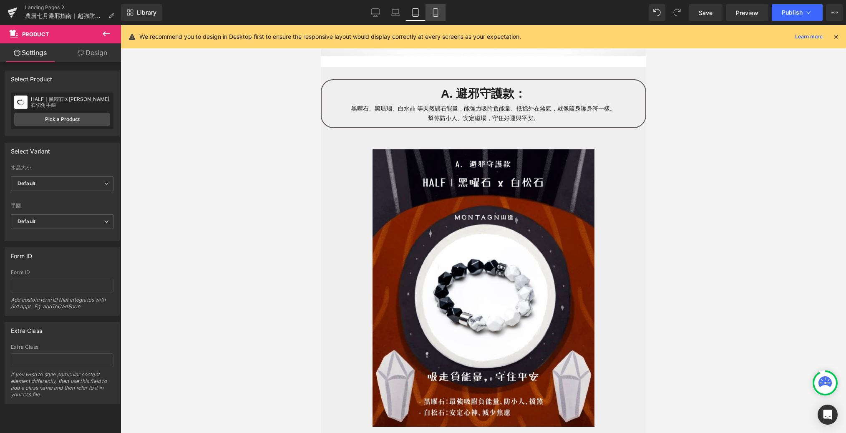
click at [428, 13] on link "Mobile" at bounding box center [435, 12] width 20 height 17
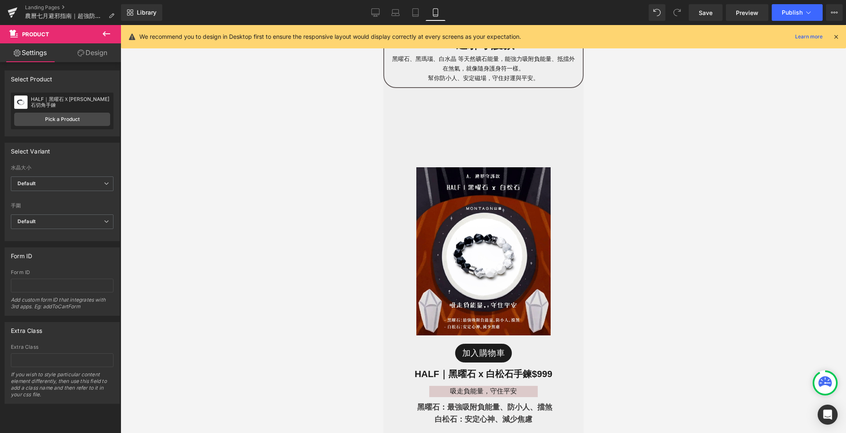
scroll to position [330, 0]
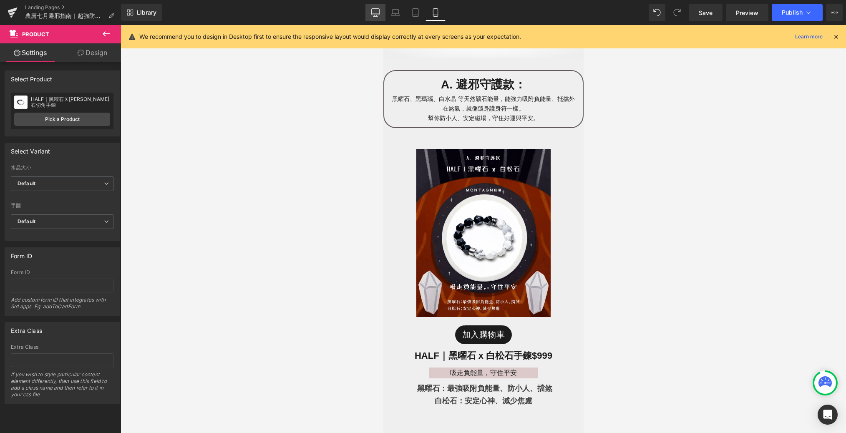
click at [372, 20] on link "Desktop" at bounding box center [375, 12] width 20 height 17
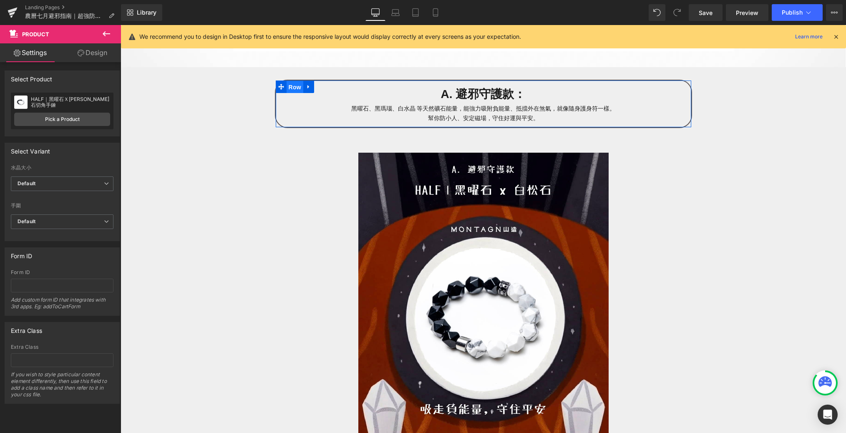
click at [292, 89] on span "Row" at bounding box center [295, 87] width 17 height 13
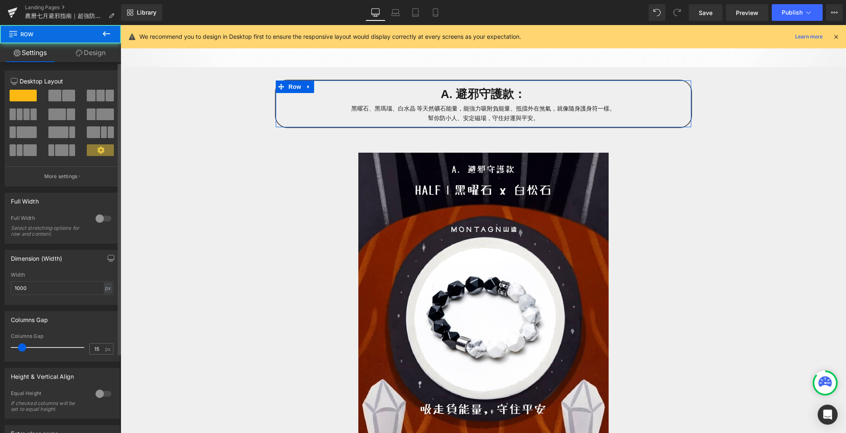
click at [63, 295] on div "Width 1000 px % px" at bounding box center [62, 288] width 103 height 33
click at [60, 295] on div "Width 1000 px % px" at bounding box center [62, 288] width 103 height 33
click at [60, 294] on input "1000" at bounding box center [62, 288] width 103 height 14
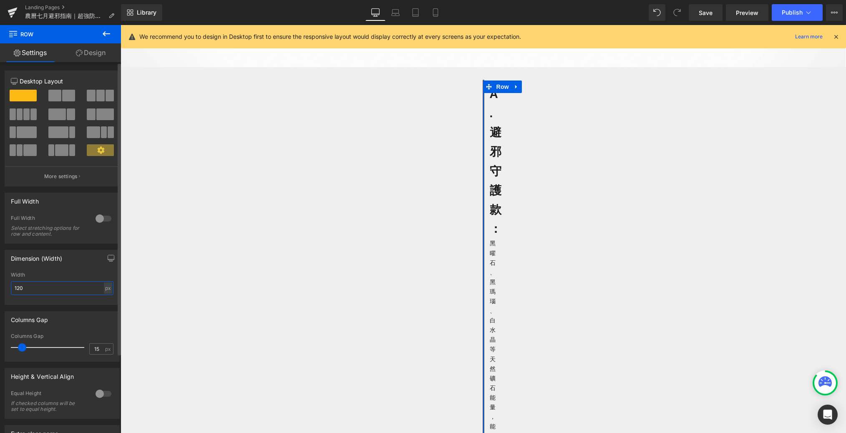
type input "1200"
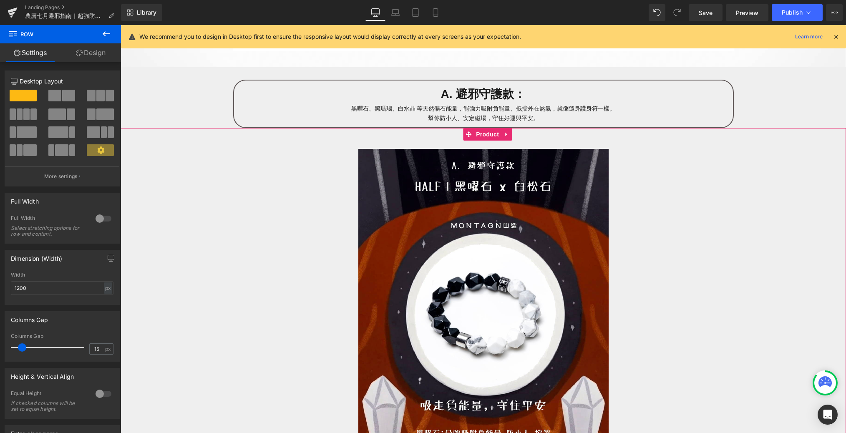
click at [174, 190] on div "Image 加入購物車 (P) Cart Button HALF｜黑曜石 x 白松石手鍊 $999 Heading 吸走負能量，守住平安 Text Block…" at bounding box center [483, 354] width 717 height 426
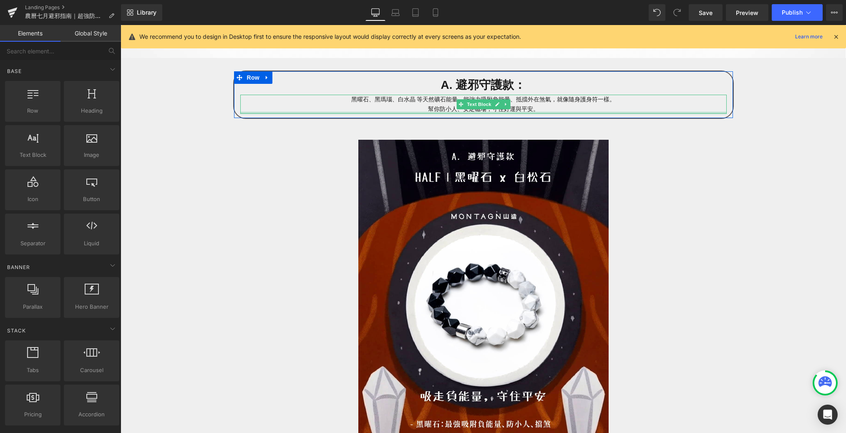
scroll to position [481, 0]
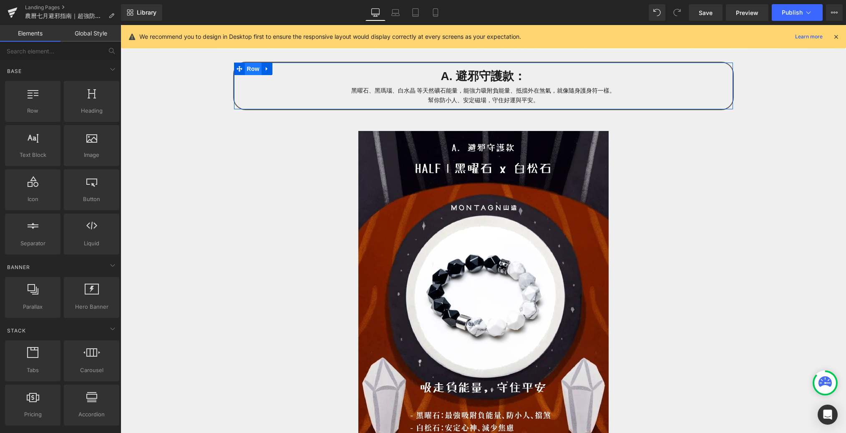
click at [249, 70] on span "Row" at bounding box center [253, 69] width 17 height 13
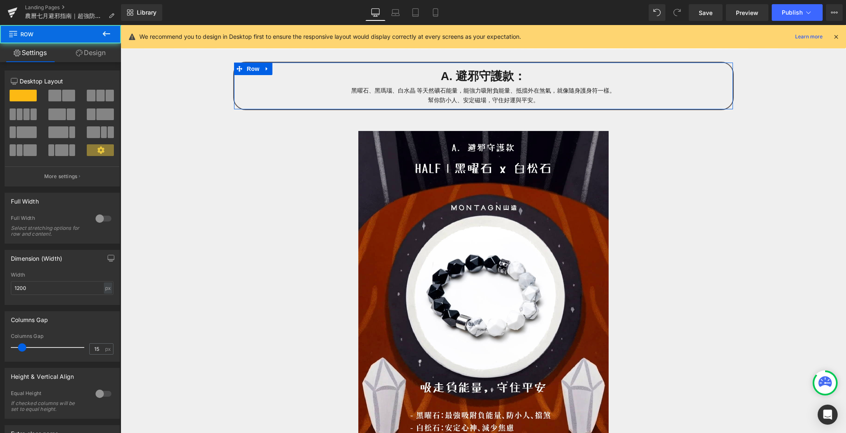
click at [92, 45] on link "Design" at bounding box center [90, 52] width 60 height 19
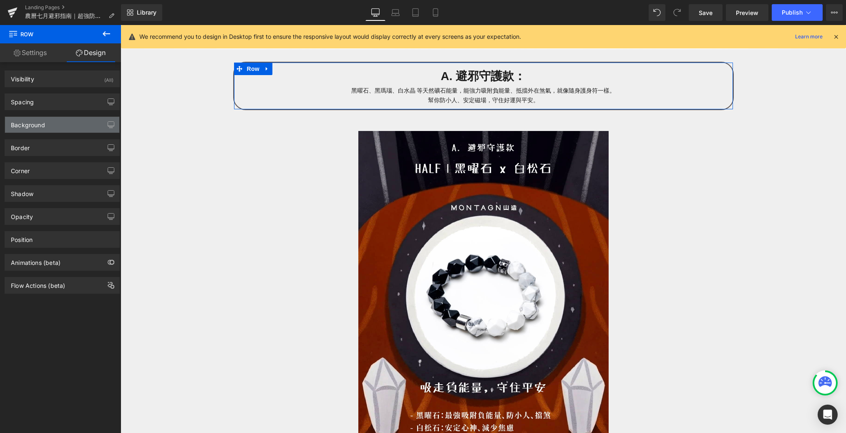
click at [67, 123] on div "Background" at bounding box center [62, 125] width 114 height 16
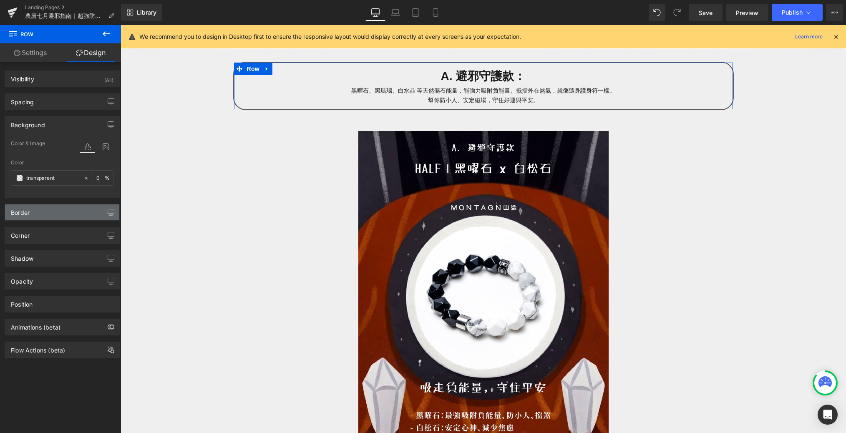
click at [47, 204] on div "Border" at bounding box center [62, 212] width 114 height 16
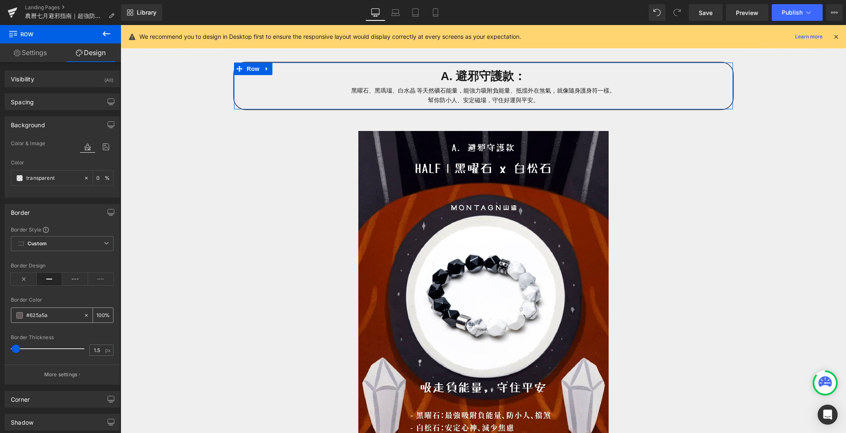
click at [60, 311] on input "#625a5a" at bounding box center [52, 315] width 53 height 9
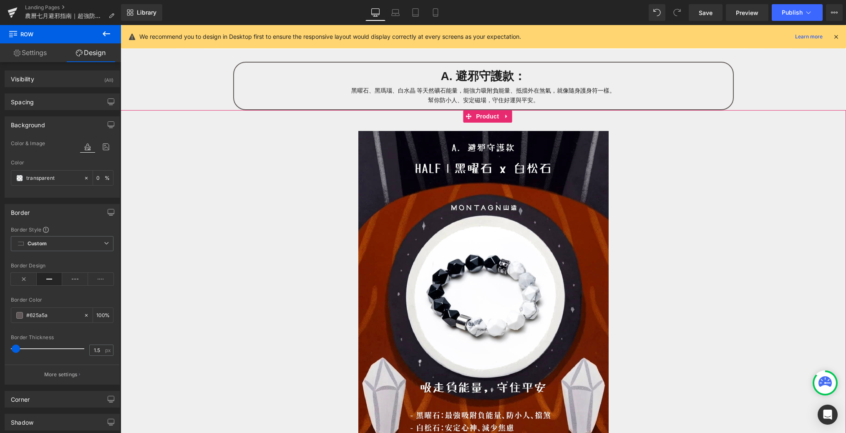
click at [175, 273] on div "Image 加入購物車 (P) Cart Button HALF｜黑曜石 x 白松石手鍊 $999 Heading 吸走負能量，守住平安 Text Block…" at bounding box center [483, 336] width 717 height 426
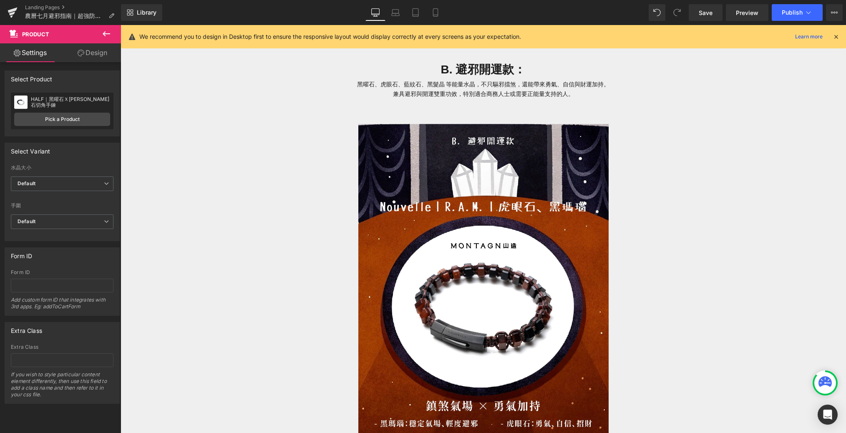
scroll to position [2255, 0]
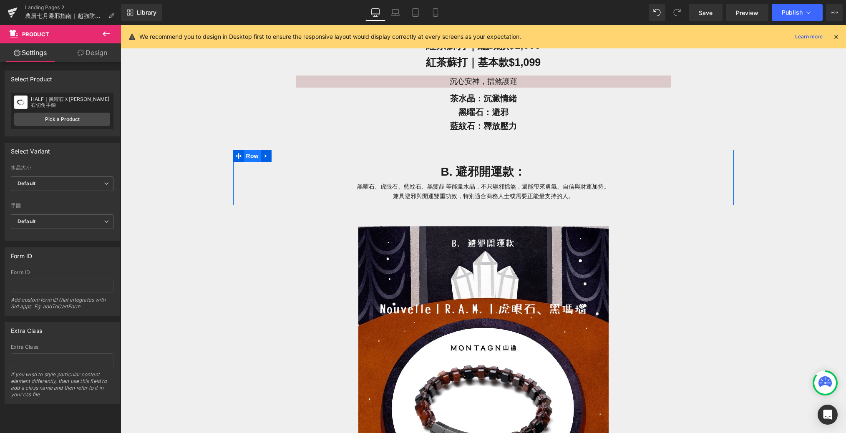
click at [251, 156] on span "Row" at bounding box center [252, 156] width 17 height 13
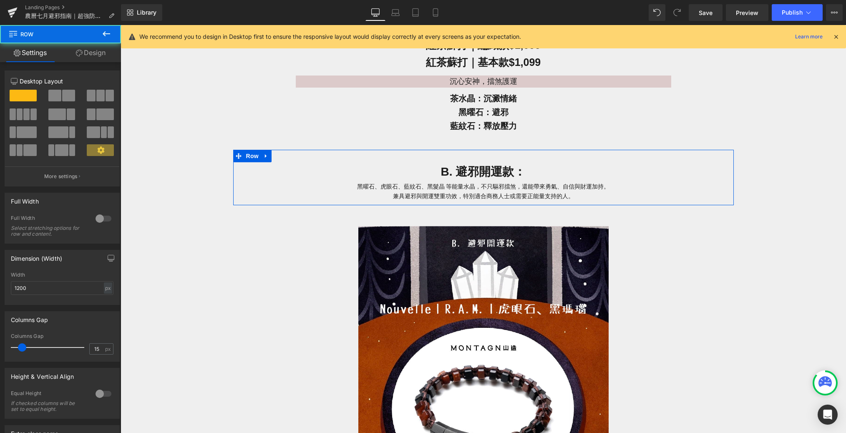
click at [103, 57] on link "Design" at bounding box center [90, 52] width 60 height 19
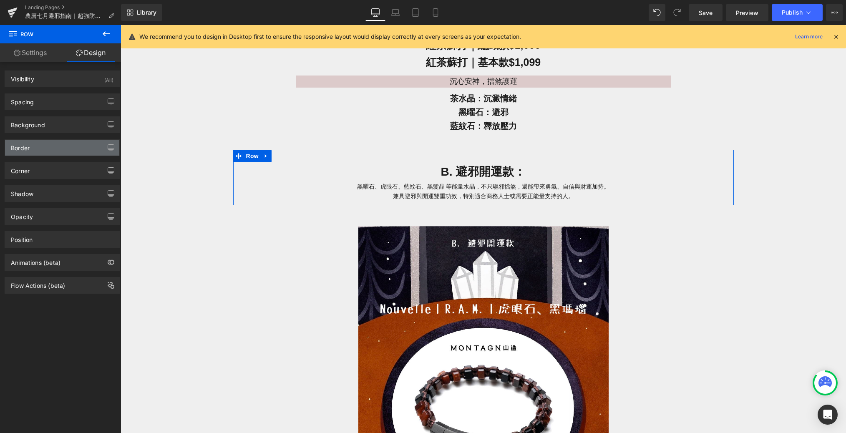
click at [35, 145] on div "Border" at bounding box center [62, 148] width 114 height 16
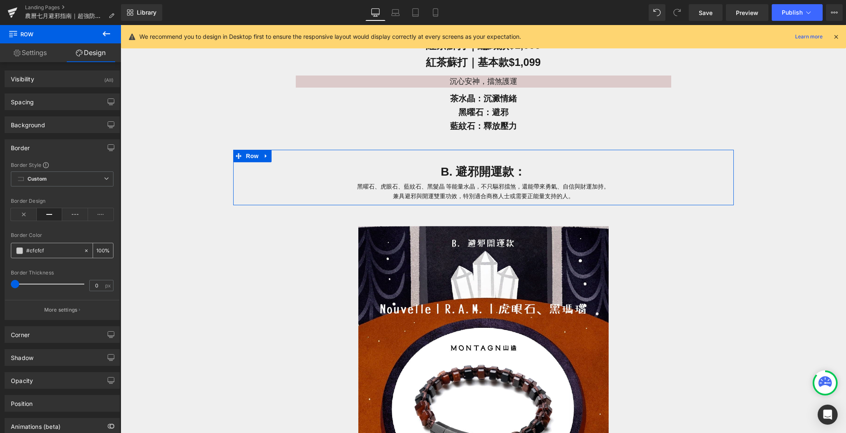
click at [53, 253] on input "#cfcfcf" at bounding box center [52, 250] width 53 height 9
paste input "625a5a"
type input "#625a5a"
click at [98, 282] on input "0" at bounding box center [97, 285] width 15 height 10
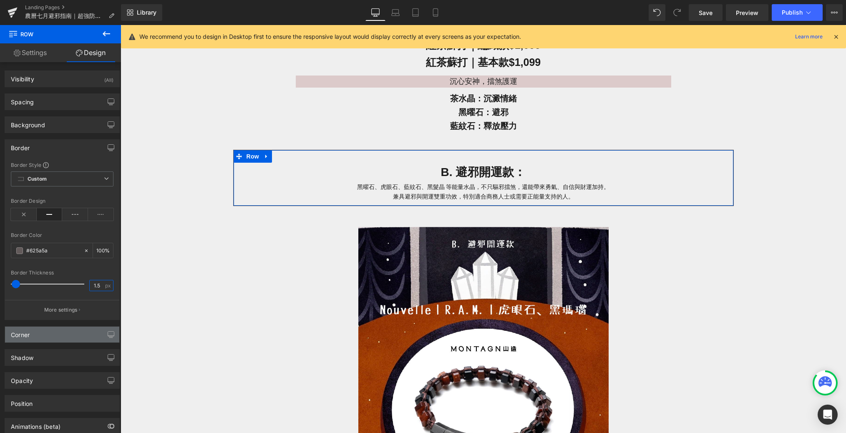
type input "1.5"
click at [36, 338] on div "Corner" at bounding box center [62, 335] width 114 height 16
click at [27, 402] on input "0" at bounding box center [23, 404] width 25 height 14
type input "30"
type input "3"
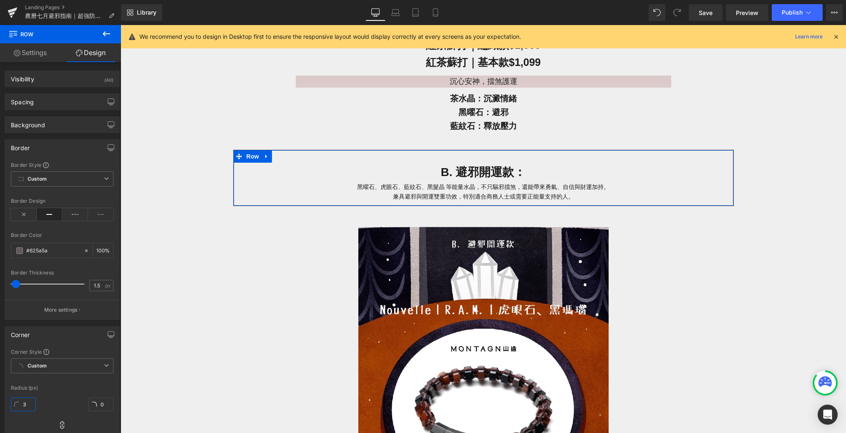
type input "3"
type input "30"
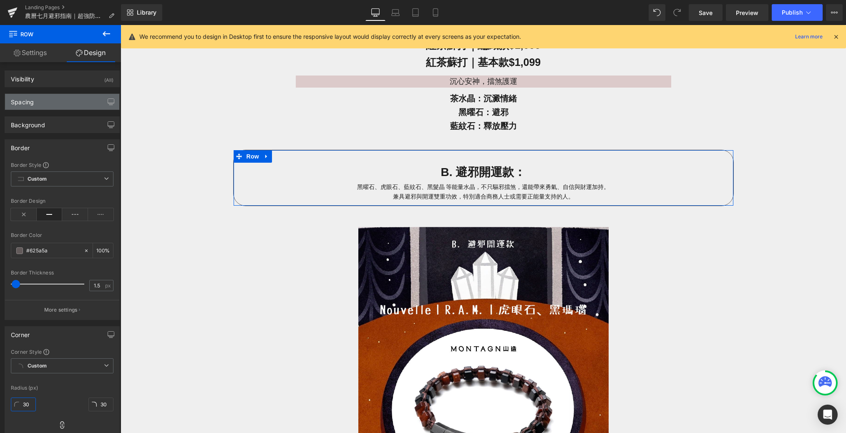
type input "30"
click at [76, 98] on div "Spacing" at bounding box center [62, 102] width 114 height 16
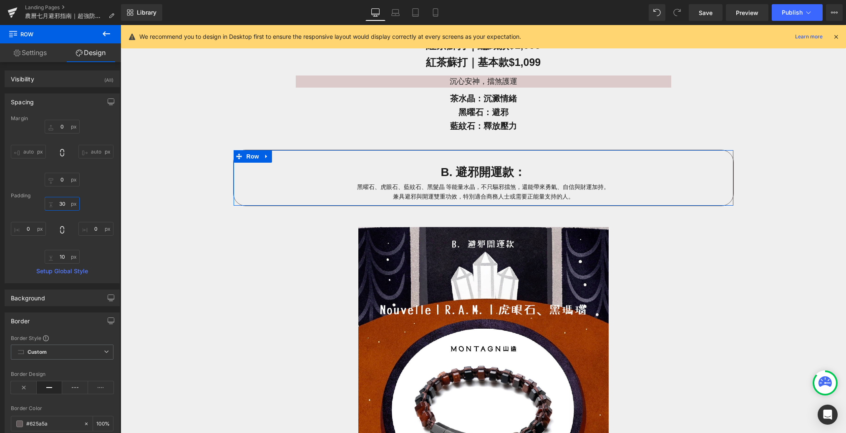
click at [68, 203] on input "30" at bounding box center [62, 204] width 35 height 14
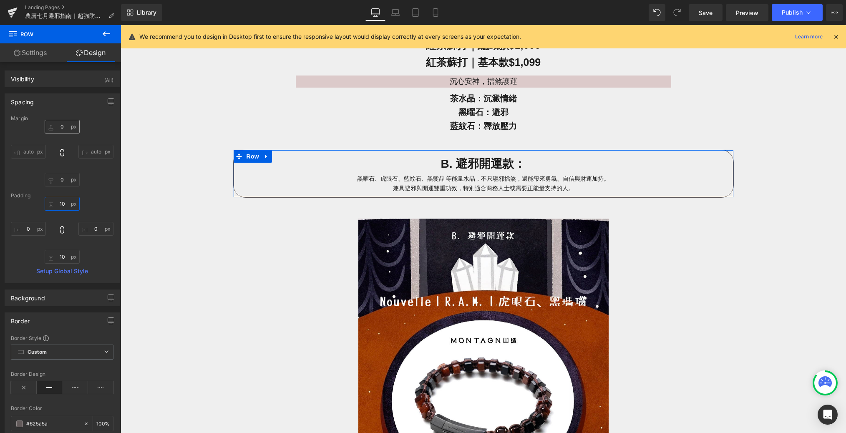
type input "10"
click at [65, 124] on input "0" at bounding box center [62, 127] width 35 height 14
type input "30"
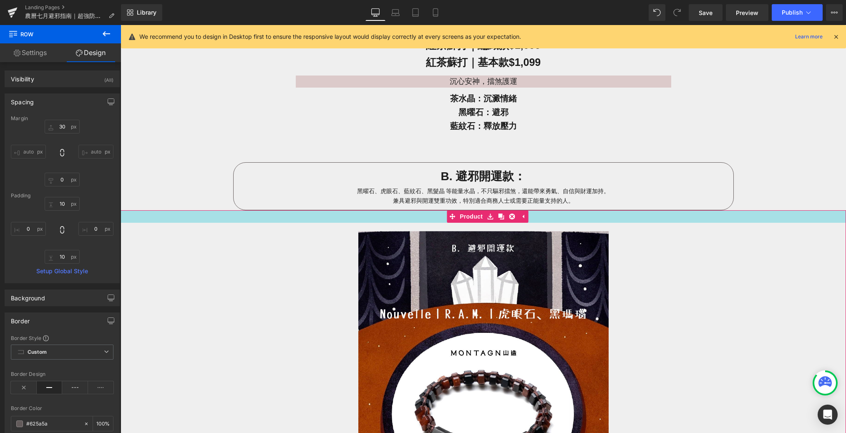
click at [141, 216] on div at bounding box center [483, 216] width 725 height 13
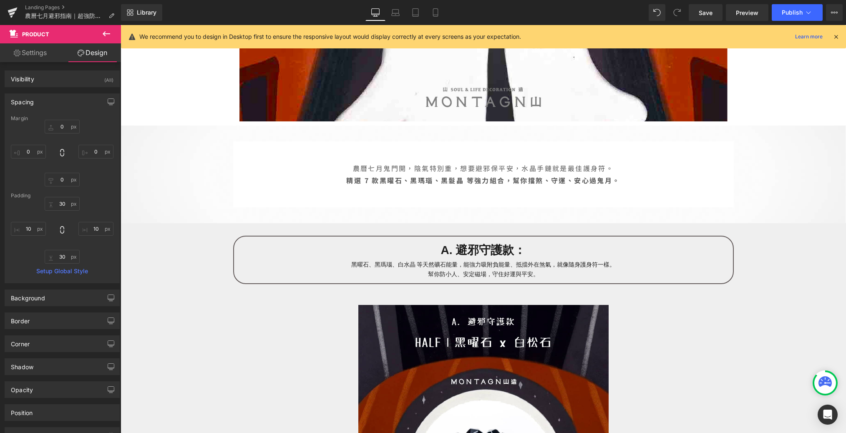
scroll to position [206, 0]
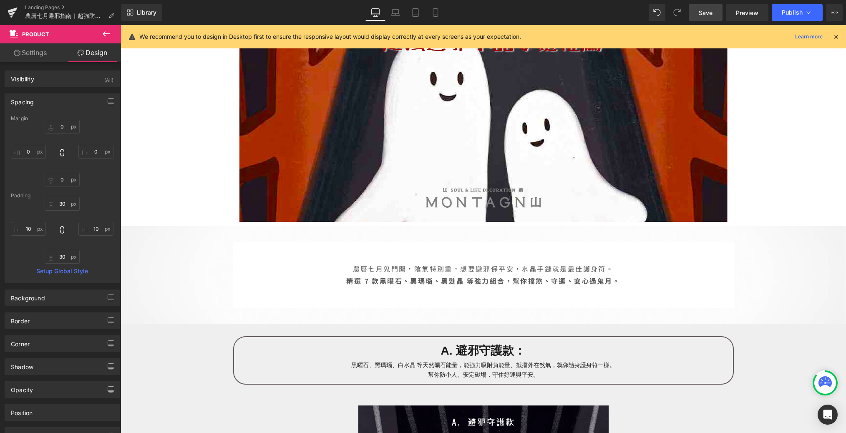
click at [573, 5] on link "Save" at bounding box center [706, 12] width 34 height 17
click at [440, 5] on link "Mobile" at bounding box center [435, 12] width 20 height 17
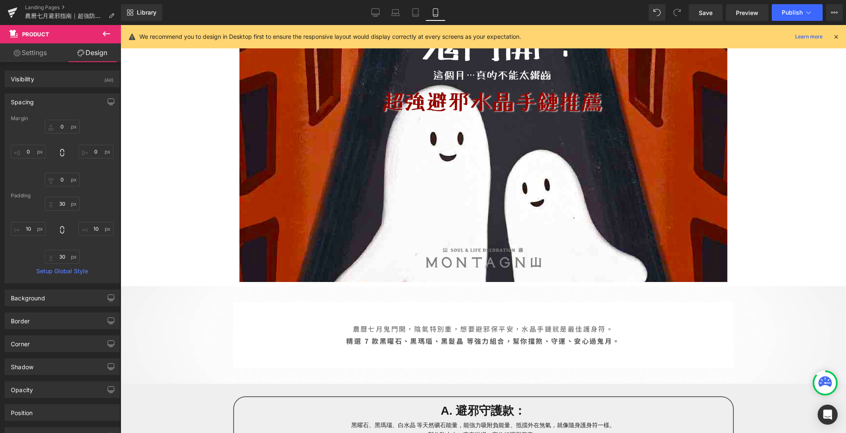
type input "0"
type input "30"
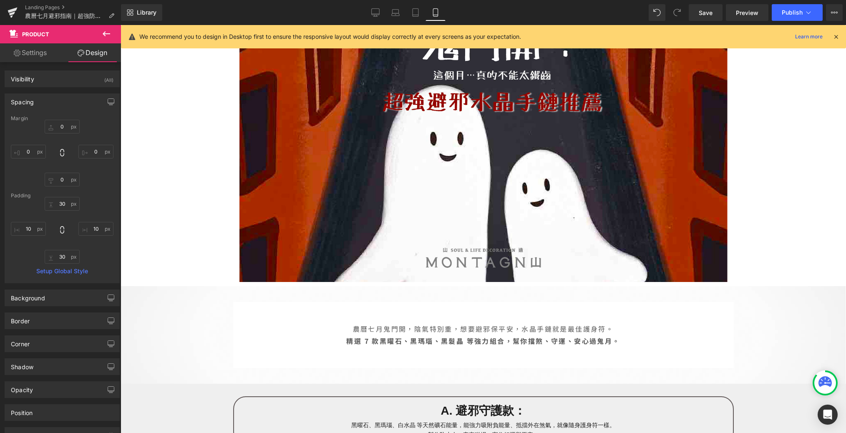
type input "10"
type input "30"
type input "10"
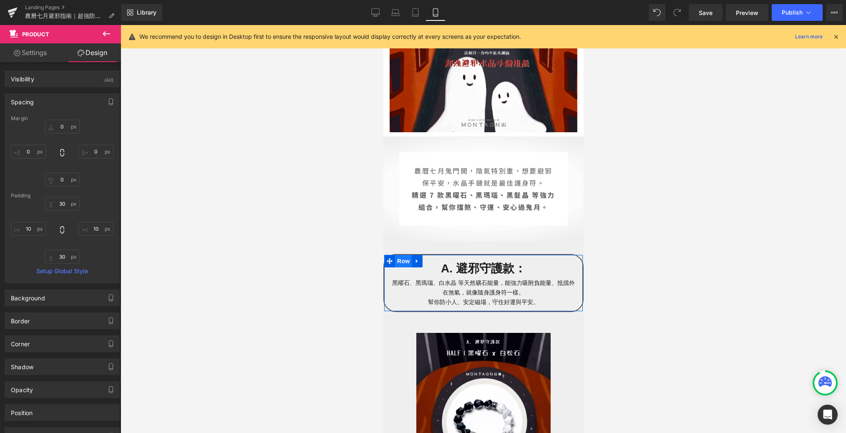
click at [396, 260] on span "Row" at bounding box center [403, 261] width 17 height 13
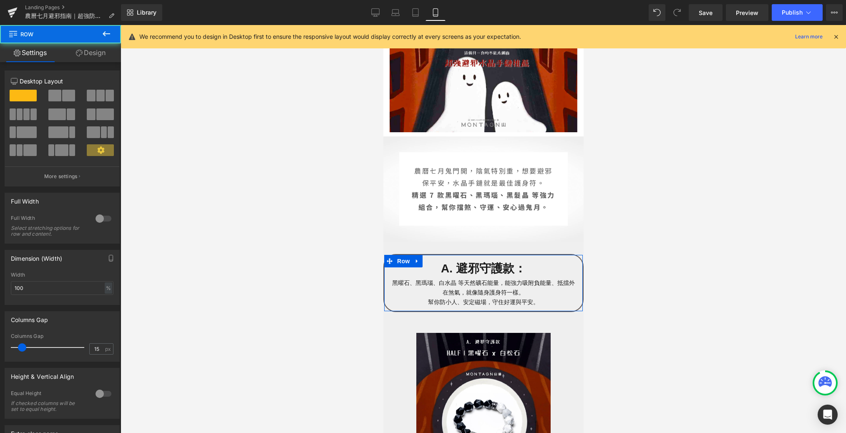
click at [88, 53] on link "Design" at bounding box center [90, 52] width 60 height 19
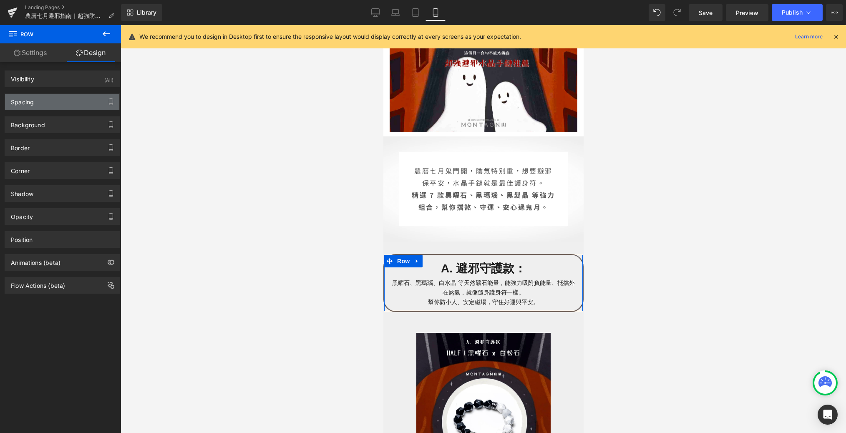
click at [54, 101] on div "Spacing" at bounding box center [62, 102] width 114 height 16
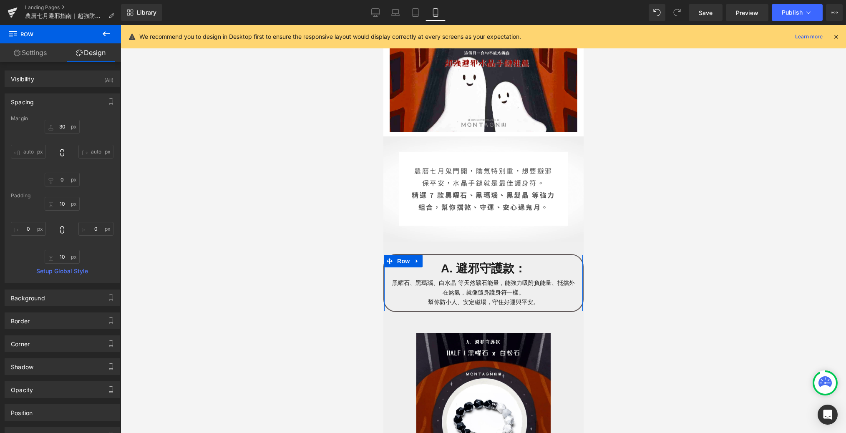
click at [29, 145] on input "auto" at bounding box center [28, 152] width 35 height 14
click at [23, 154] on input "auto" at bounding box center [28, 152] width 35 height 14
click at [34, 225] on input "0" at bounding box center [28, 229] width 35 height 14
type input "1"
click at [138, 256] on div at bounding box center [483, 229] width 725 height 408
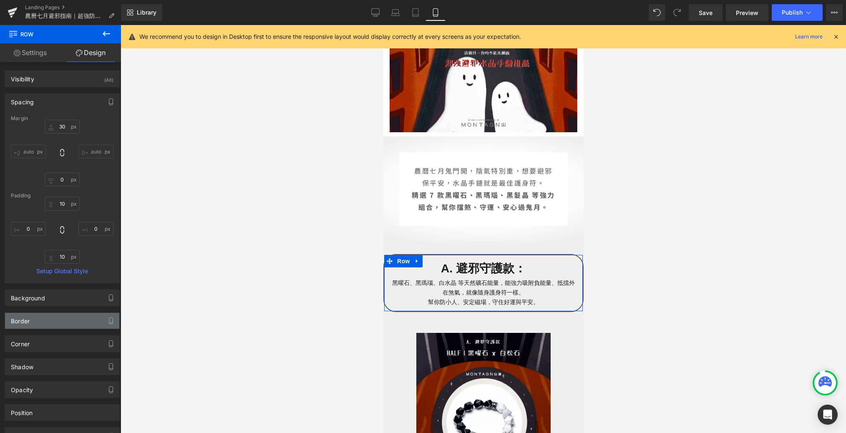
click at [47, 320] on div "Border" at bounding box center [62, 321] width 114 height 16
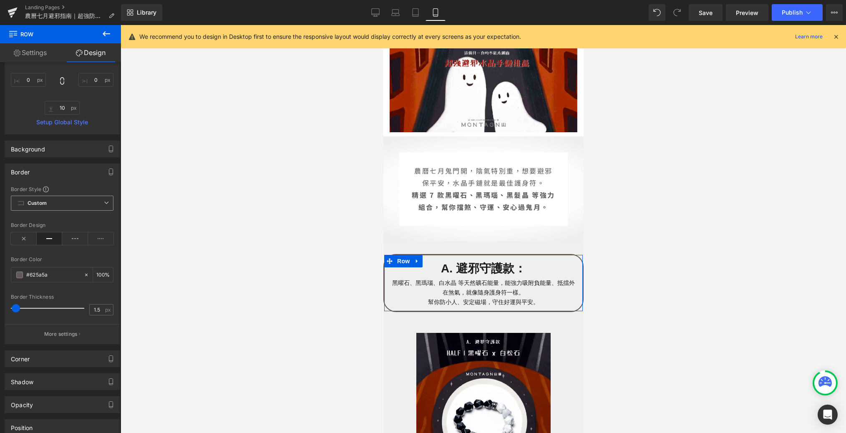
scroll to position [156, 0]
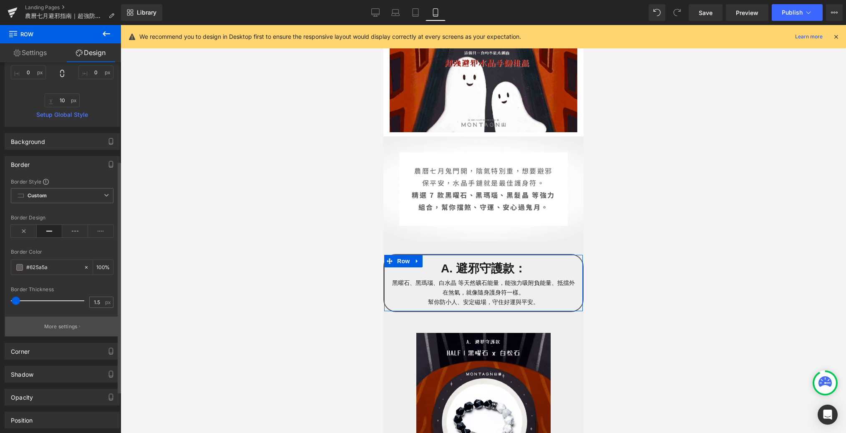
click at [46, 329] on button "More settings" at bounding box center [62, 327] width 114 height 20
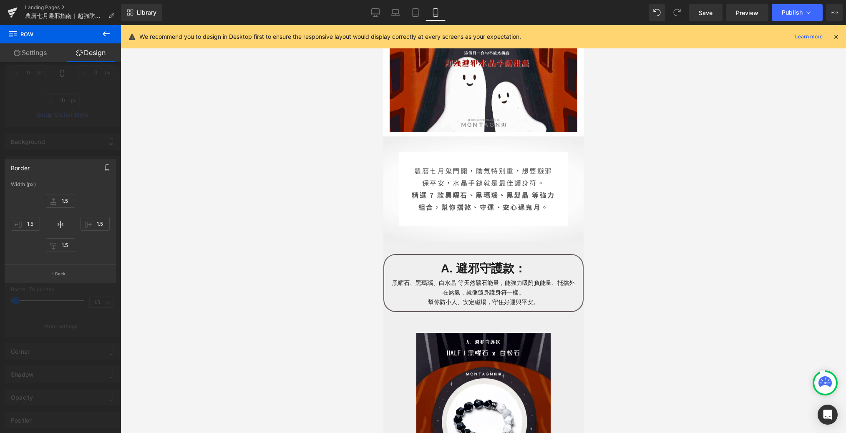
click at [153, 159] on div at bounding box center [483, 229] width 725 height 408
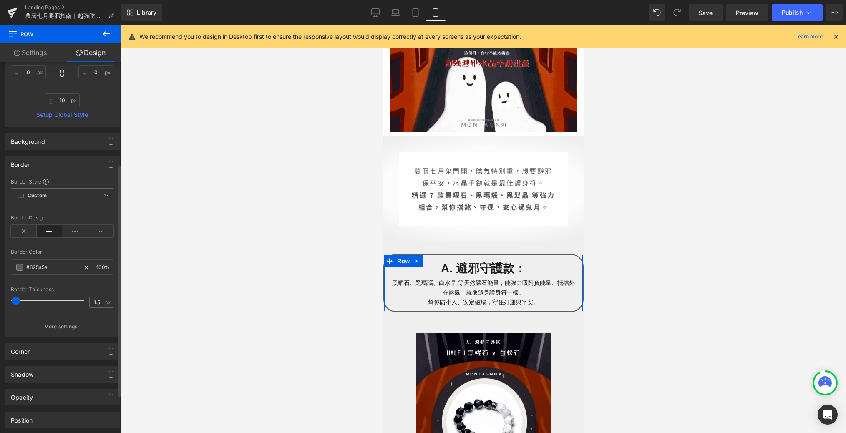
scroll to position [222, 0]
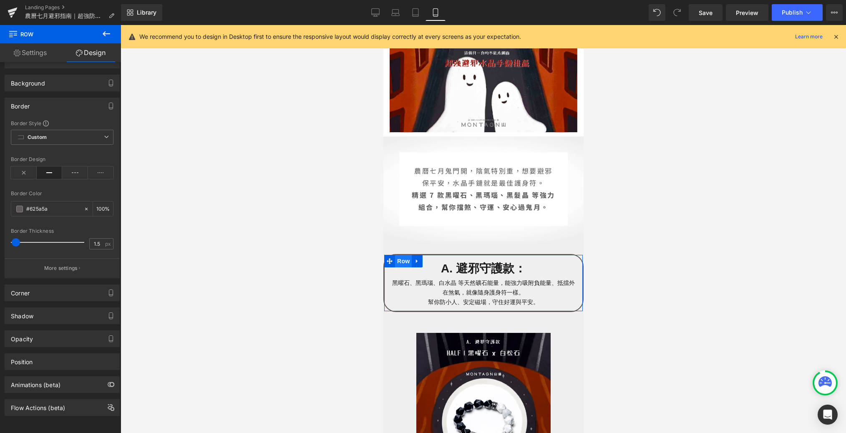
click at [396, 264] on span "Row" at bounding box center [403, 261] width 17 height 13
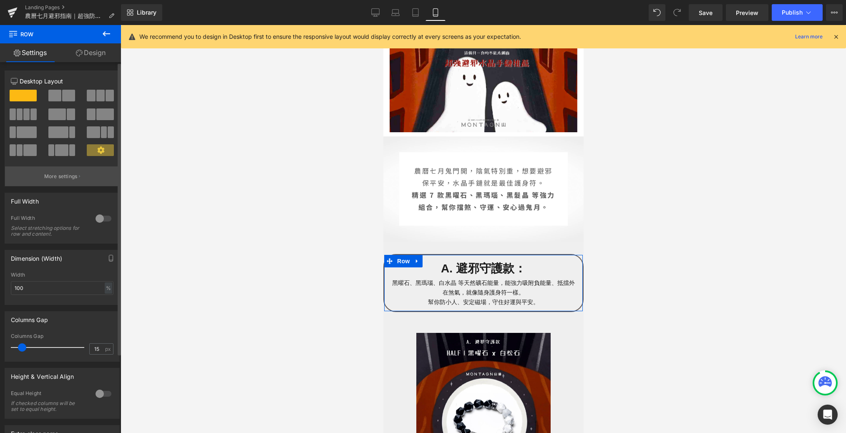
click at [75, 176] on p "More settings" at bounding box center [60, 177] width 33 height 8
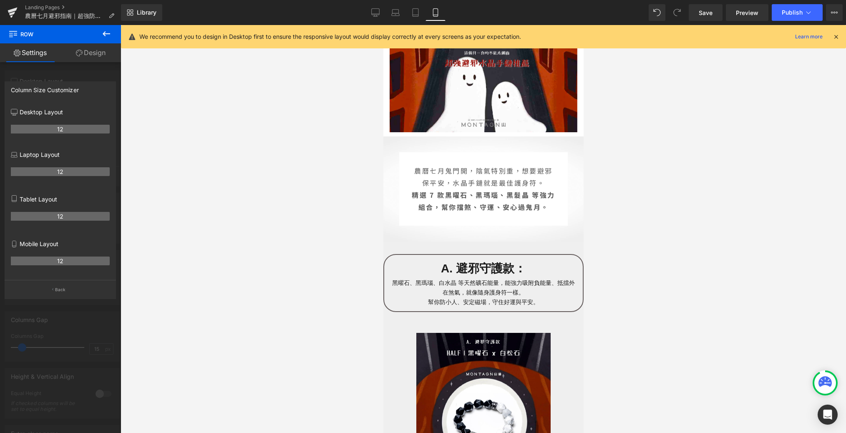
click at [106, 37] on icon at bounding box center [106, 34] width 10 height 10
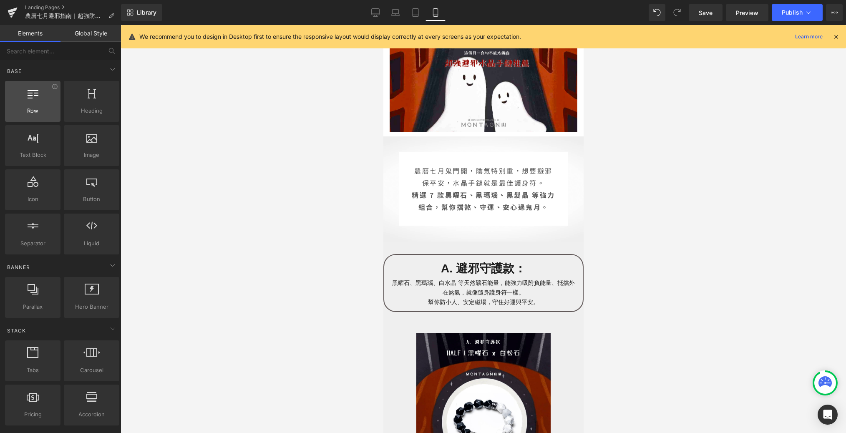
click at [39, 115] on div "Row rows, columns, layouts, div" at bounding box center [32, 101] width 55 height 41
click at [376, 17] on link "Desktop" at bounding box center [375, 12] width 20 height 17
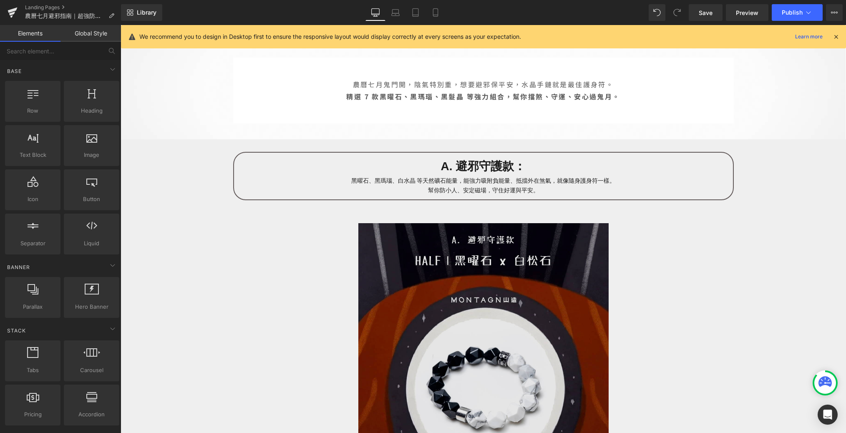
scroll to position [376, 0]
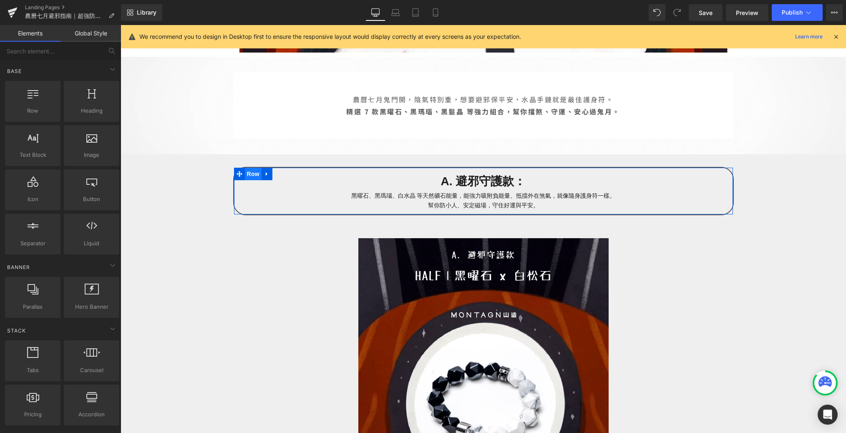
click at [255, 175] on span "Row" at bounding box center [253, 174] width 17 height 13
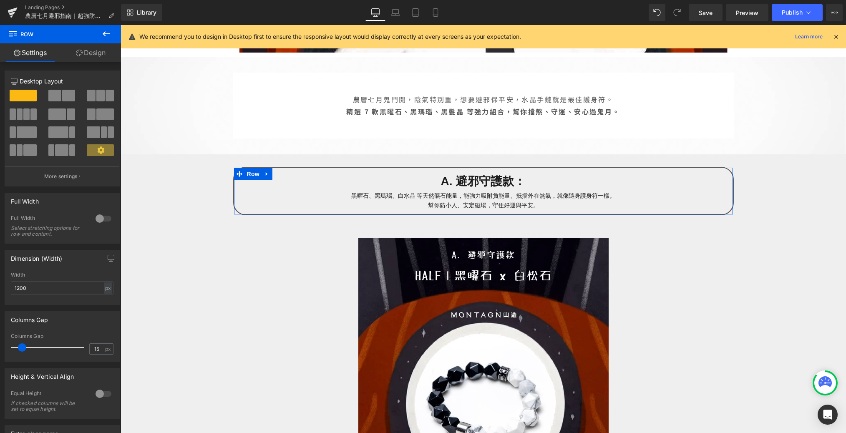
click at [83, 59] on link "Design" at bounding box center [90, 52] width 60 height 19
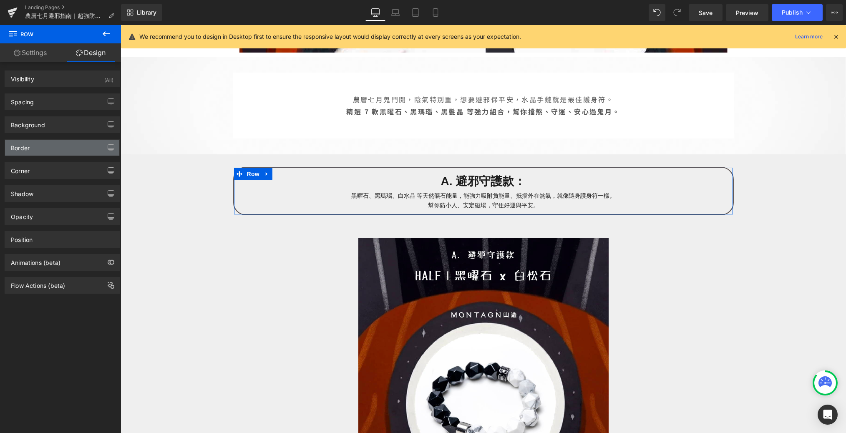
click at [57, 147] on div "Border" at bounding box center [62, 148] width 114 height 16
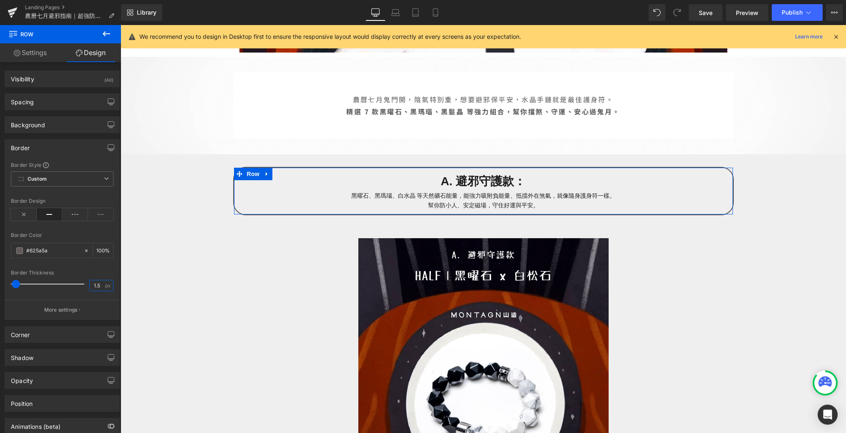
click at [99, 287] on input "1.5" at bounding box center [97, 285] width 15 height 10
type input "1"
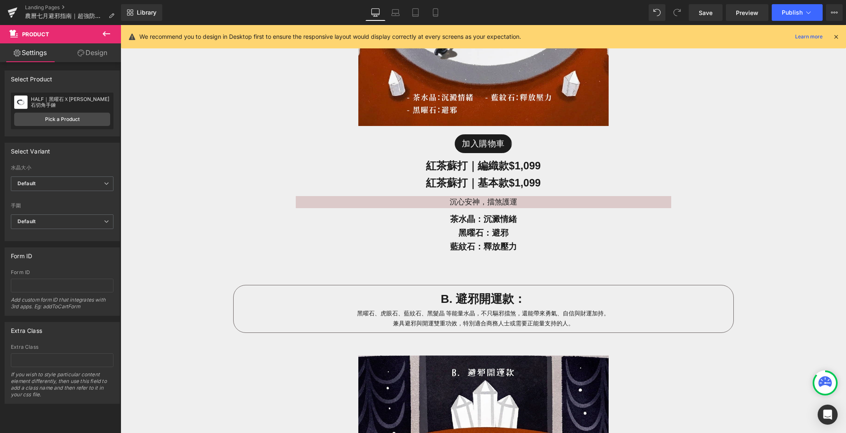
scroll to position [2171, 0]
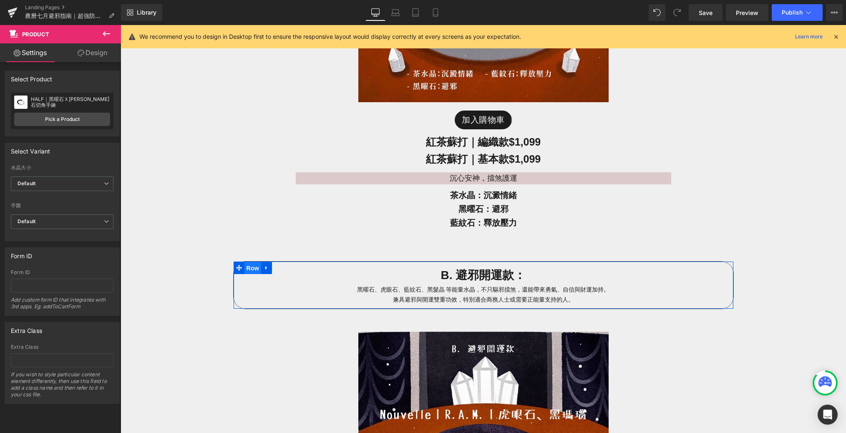
click at [254, 262] on span "Row" at bounding box center [252, 268] width 17 height 13
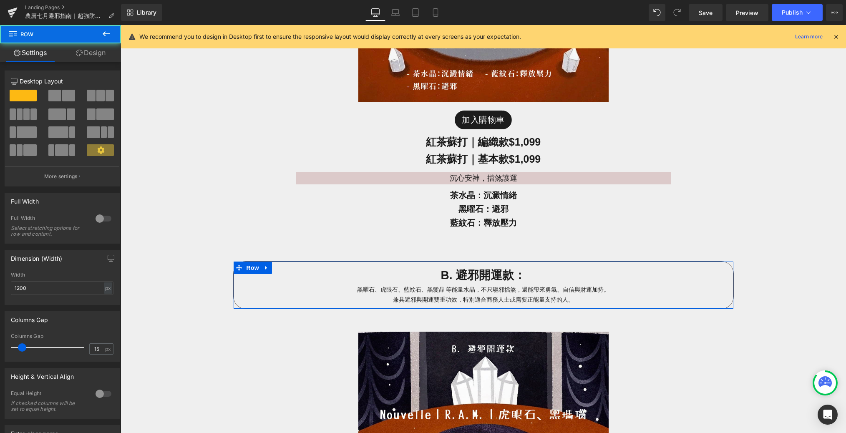
click at [92, 54] on link "Design" at bounding box center [90, 52] width 60 height 19
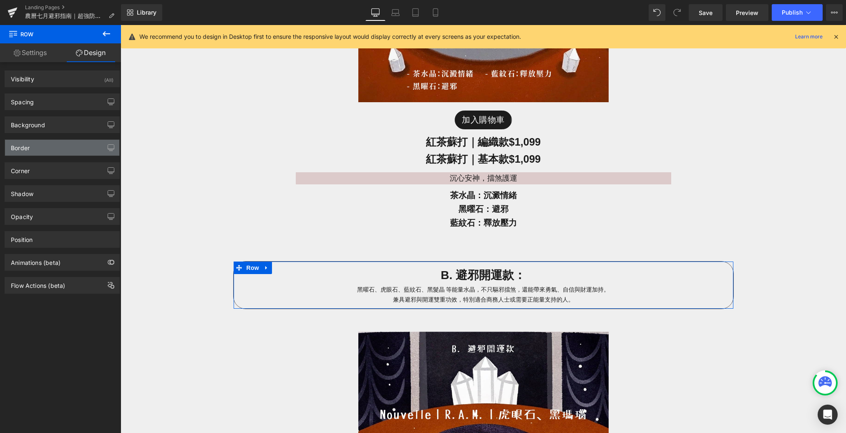
click at [65, 141] on div "Border" at bounding box center [62, 148] width 114 height 16
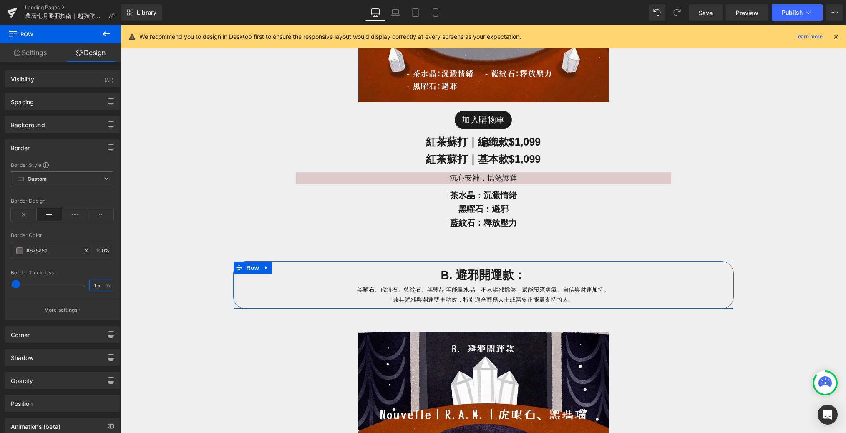
click at [100, 286] on input "1.5" at bounding box center [97, 285] width 15 height 10
type input "1"
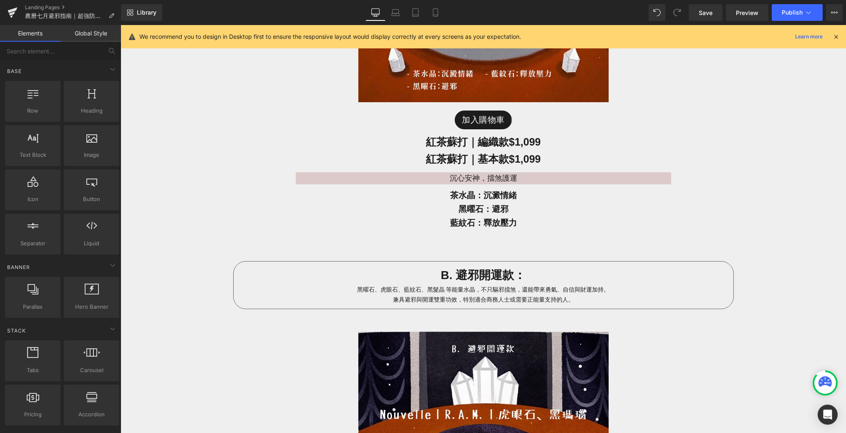
click at [141, 275] on div "農曆七月避邪指南｜防小人、招財護身的水晶手鏈推薦 Heading 7 款鬼月護身符級手鏈推薦，招財避邪一次擁有 Text Block Image Row 農曆…" at bounding box center [483, 194] width 725 height 4576
click at [573, 15] on span "Save" at bounding box center [706, 12] width 14 height 9
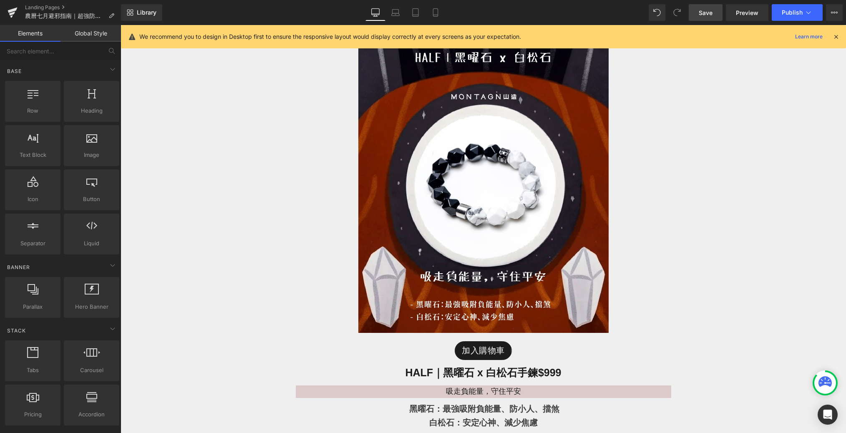
scroll to position [0, 0]
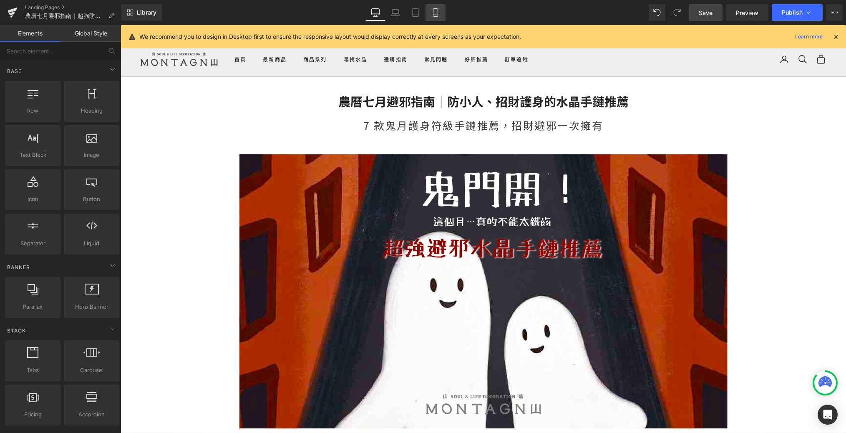
click at [431, 13] on icon at bounding box center [435, 12] width 8 height 8
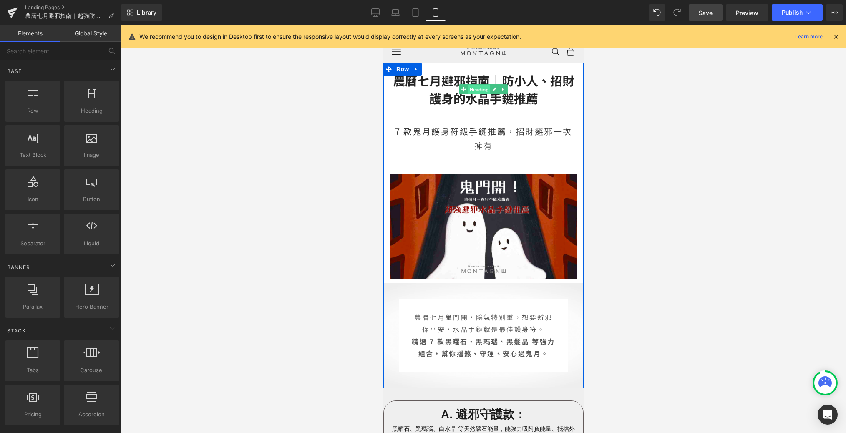
click at [476, 92] on span "Heading" at bounding box center [479, 90] width 23 height 10
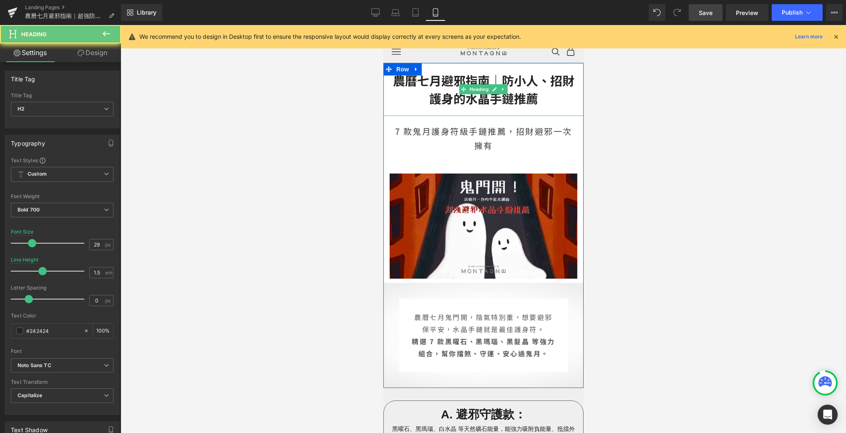
click at [499, 78] on h2 "農曆七月避邪指南｜防小人、招財護身的水晶手鏈推薦" at bounding box center [483, 89] width 184 height 36
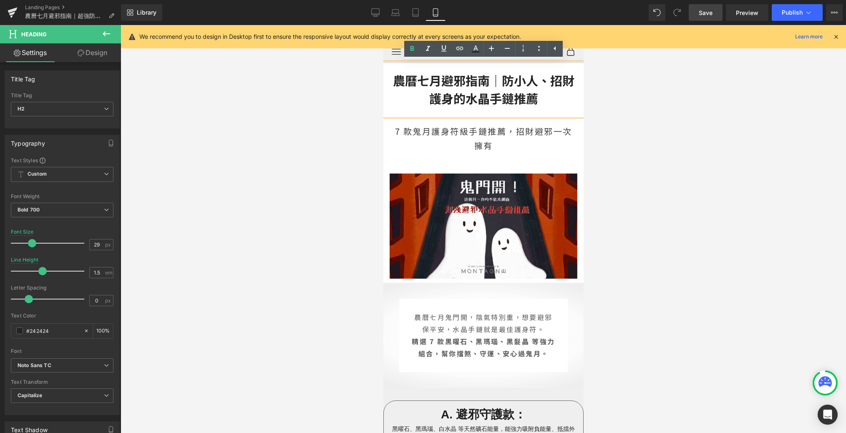
click at [501, 83] on h2 "農曆七月避邪指南｜防小人、招財護身的水晶手鏈推薦" at bounding box center [483, 89] width 184 height 36
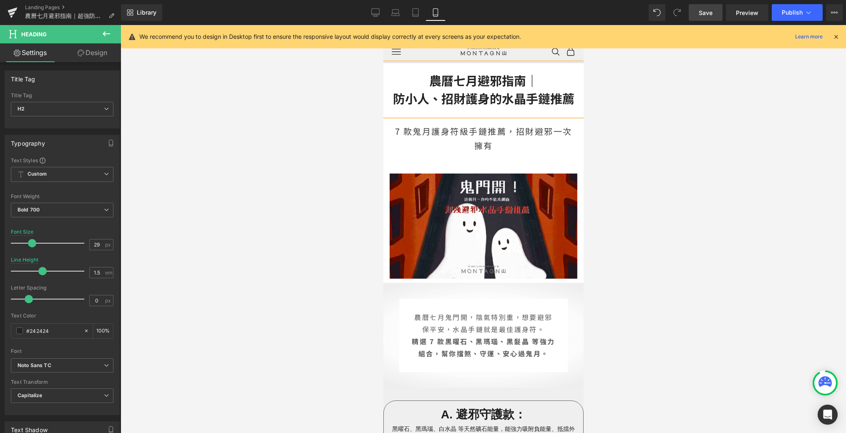
click at [573, 107] on div at bounding box center [483, 229] width 725 height 408
click at [374, 10] on icon at bounding box center [375, 12] width 8 height 8
type input "1.3"
type input "100"
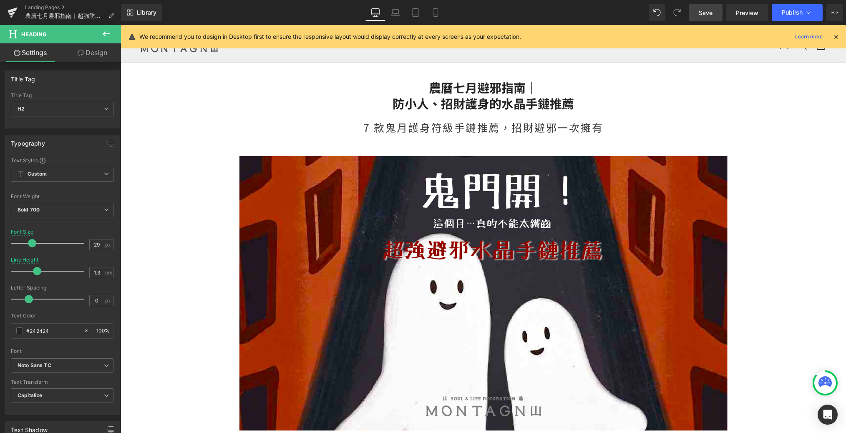
click at [573, 13] on span "Save" at bounding box center [706, 12] width 14 height 9
click at [573, 15] on span "Save" at bounding box center [706, 12] width 14 height 9
click at [573, 17] on link "Preview" at bounding box center [747, 12] width 43 height 17
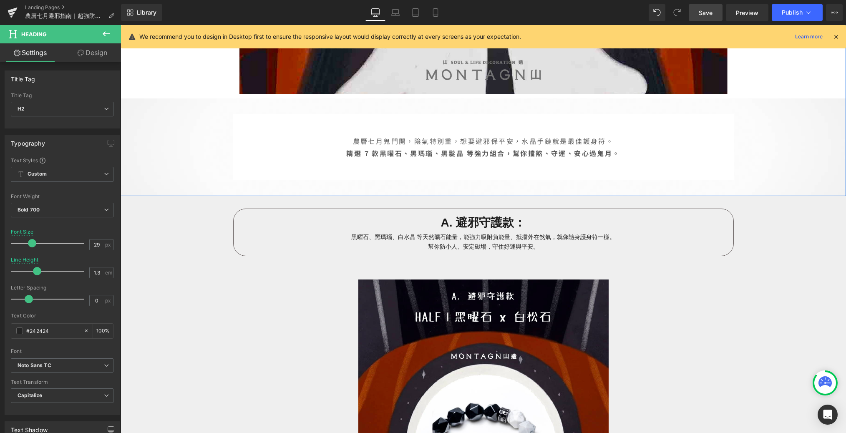
scroll to position [351, 0]
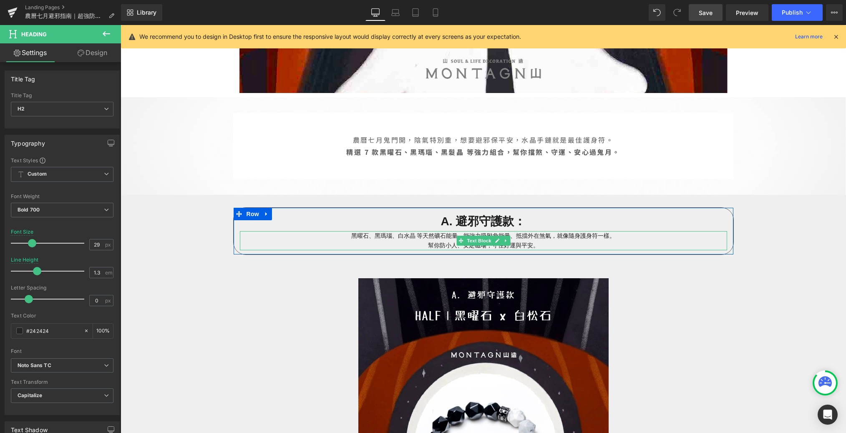
click at [424, 245] on p "黑曜石、黑瑪瑙、白水晶 等天然礦石能量，能強力吸附負能量、抵擋外在煞氣，就像隨身護身符一樣。 幫你防小人、安定磁場，守住好運與平安。" at bounding box center [483, 240] width 487 height 19
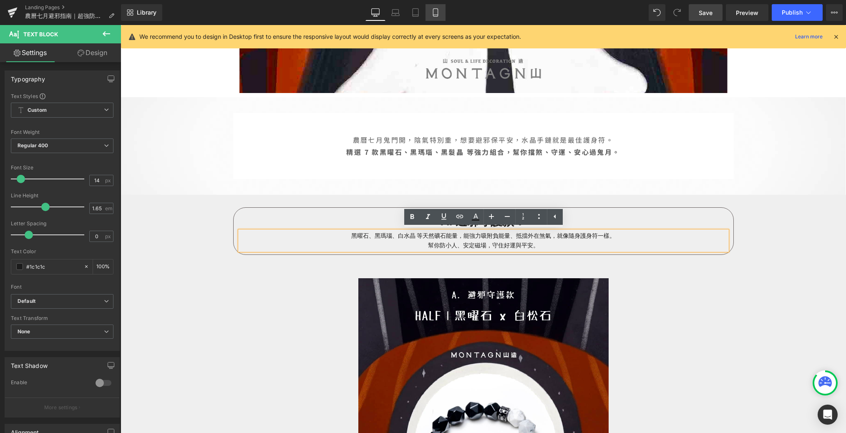
click at [432, 19] on link "Mobile" at bounding box center [435, 12] width 20 height 17
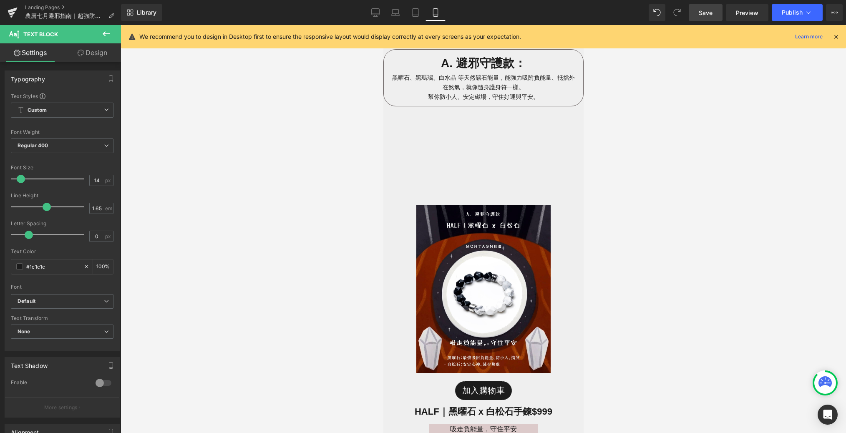
scroll to position [193, 0]
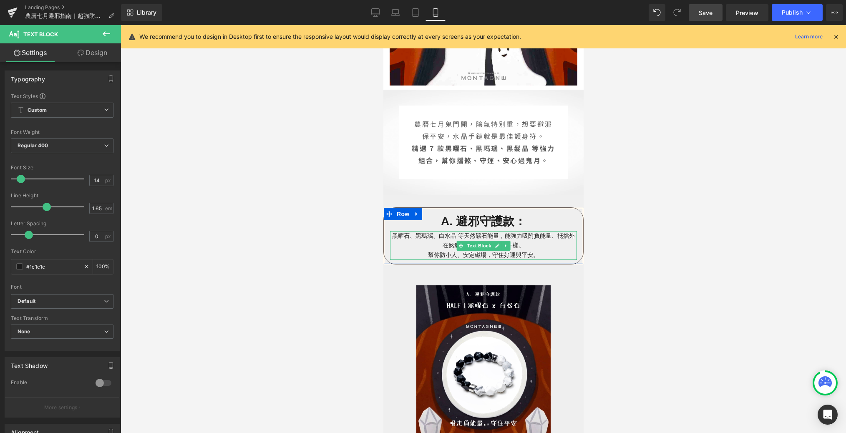
click at [418, 254] on p "黑曜石、黑瑪瑙、白水晶 等天然礦石能量，能強力吸附負能量、抵擋外在煞氣，就像隨身護身符一樣。 幫你防小人、安定磁場，守住好運與平安。" at bounding box center [483, 245] width 187 height 29
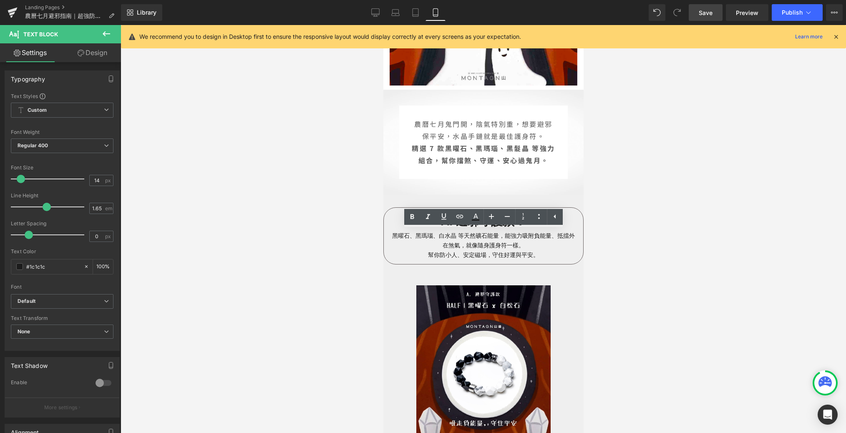
click at [297, 264] on div at bounding box center [483, 229] width 725 height 408
click at [374, 14] on icon at bounding box center [376, 14] width 8 height 0
type input "100"
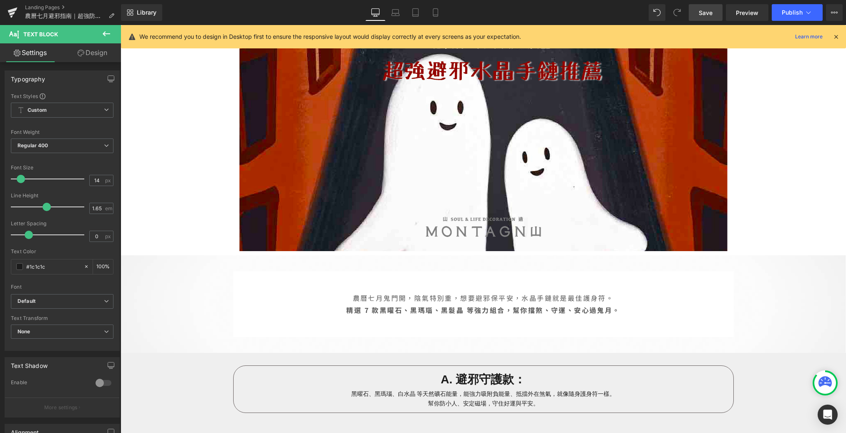
scroll to position [351, 0]
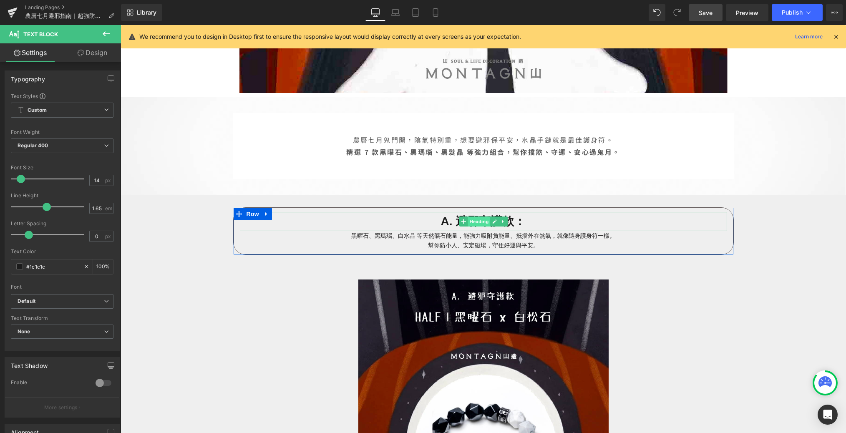
click at [482, 224] on span "Heading" at bounding box center [479, 221] width 23 height 10
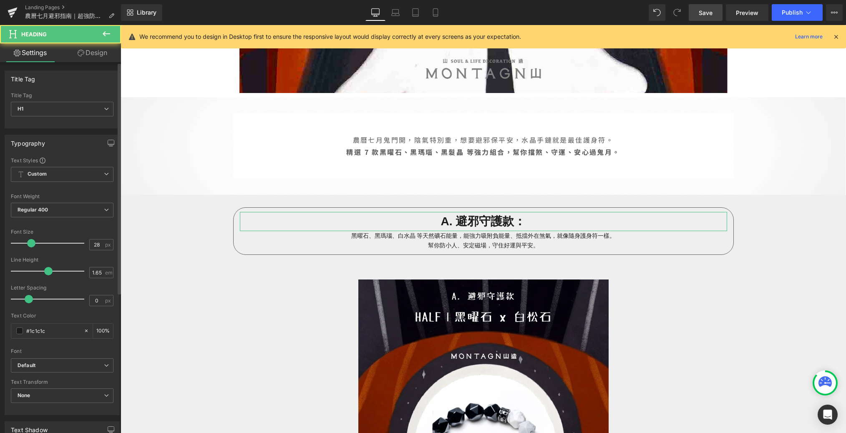
scroll to position [222, 0]
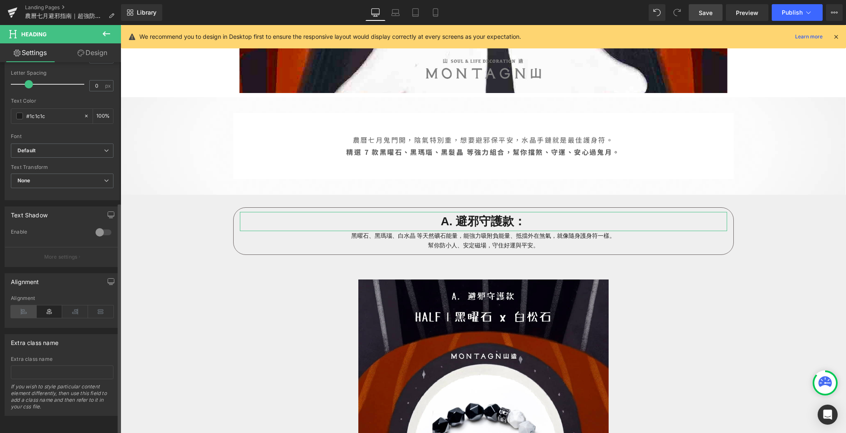
click at [30, 305] on icon at bounding box center [24, 311] width 26 height 13
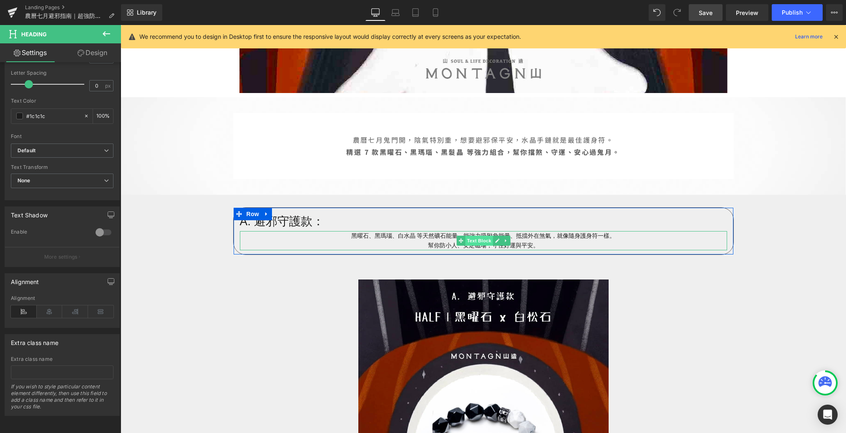
click at [471, 242] on span "Text Block" at bounding box center [479, 241] width 28 height 10
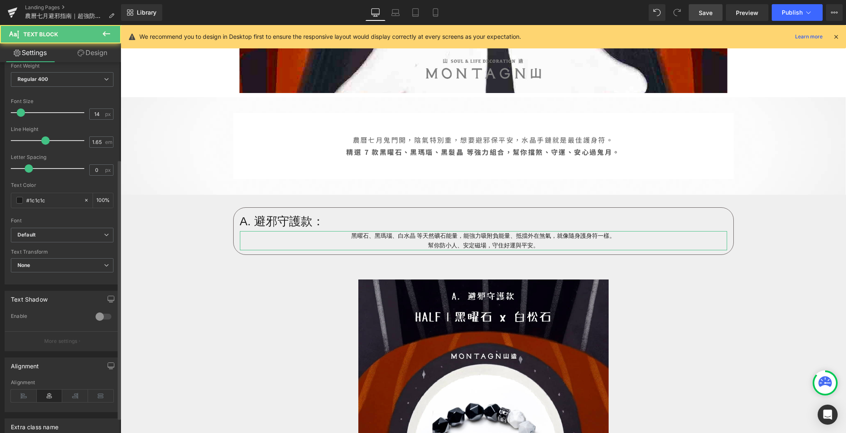
scroll to position [158, 0]
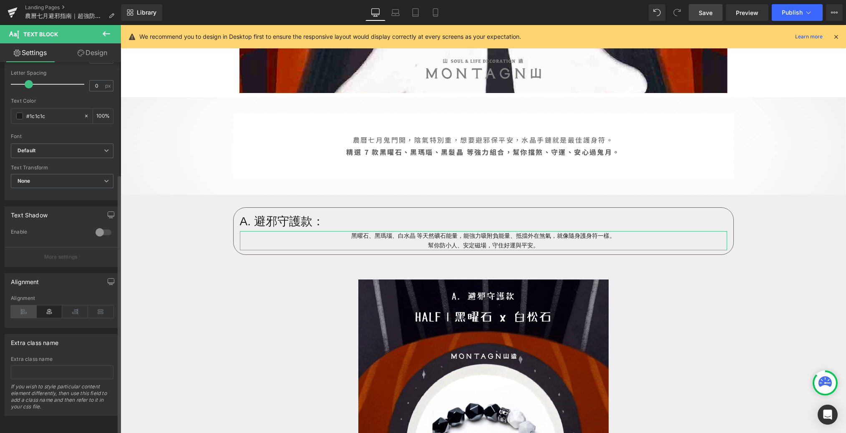
click at [26, 305] on icon at bounding box center [24, 311] width 26 height 13
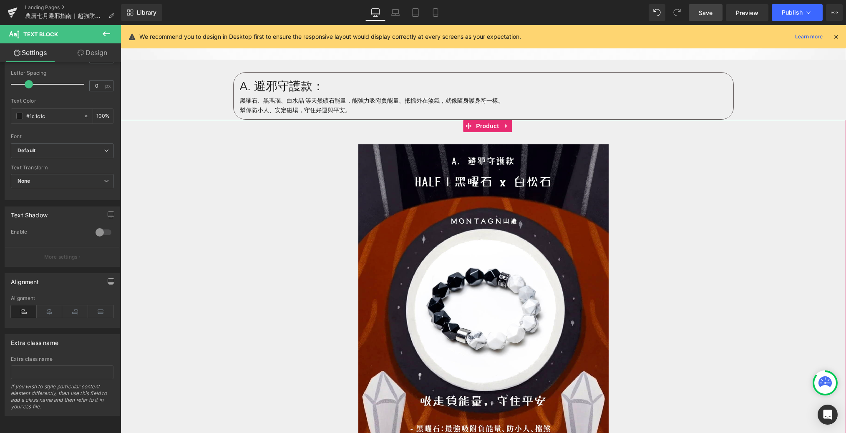
scroll to position [480, 0]
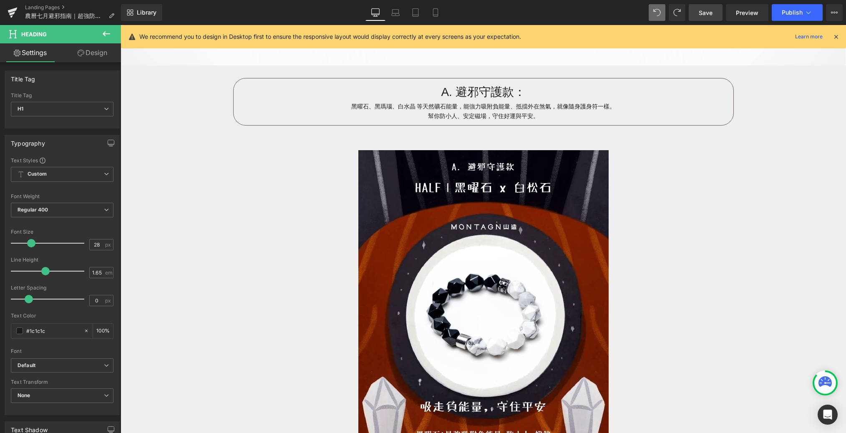
click at [573, 17] on link "Save" at bounding box center [706, 12] width 34 height 17
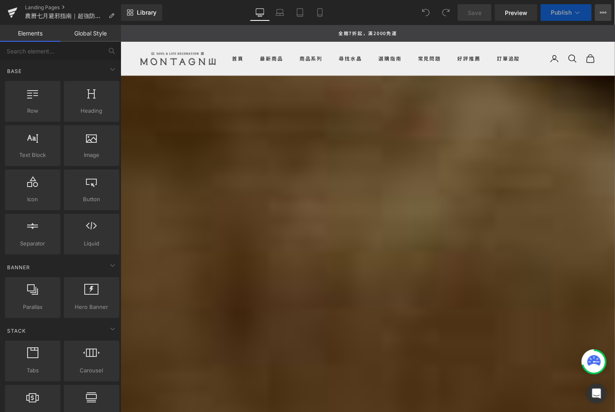
click at [603, 16] on button "View Live Page View with current Template Save Template to Library Schedule Pub…" at bounding box center [603, 12] width 17 height 17
click at [601, 13] on icon at bounding box center [603, 12] width 7 height 7
click at [606, 16] on button "View Live Page View with current Template Save Template to Library Schedule Pub…" at bounding box center [603, 12] width 17 height 17
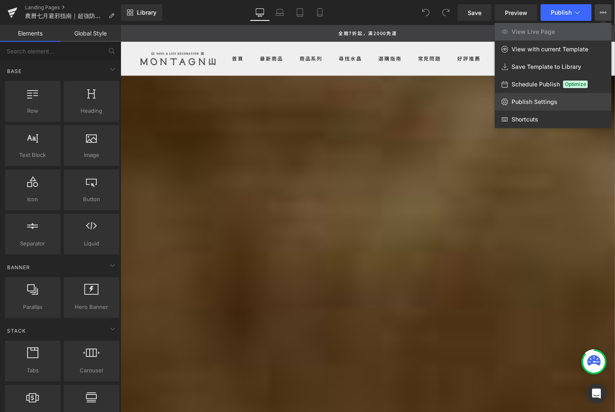
click at [553, 103] on span "Publish Settings" at bounding box center [534, 102] width 46 height 8
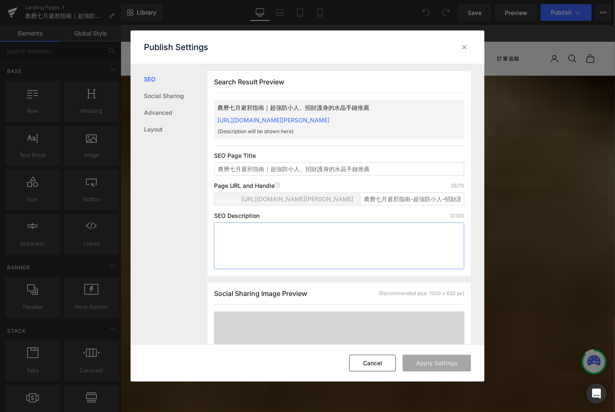
click at [254, 254] on textarea at bounding box center [339, 245] width 250 height 47
paste textarea "鬼月必備避邪手鏈推薦！8 款天然水晶組合，黑曜石、虎眼石、黑髮晶助你遠離煞氣、穩定能量，成為隨身護身符。"
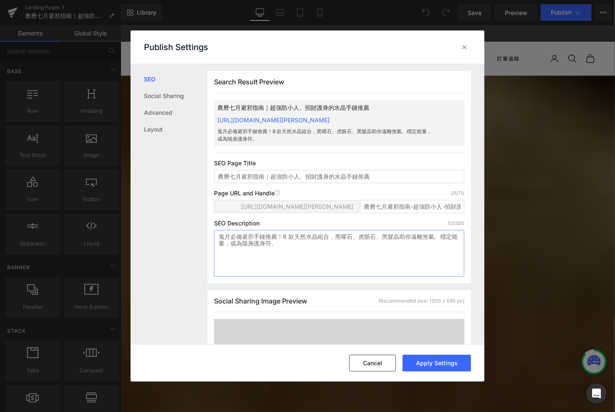
click at [289, 244] on textarea "鬼月必備避邪手鏈推薦！8 款天然水晶組合，黑曜石、虎眼石、黑髮晶助你遠離煞氣、穩定能量，成為隨身護身符。" at bounding box center [339, 253] width 250 height 47
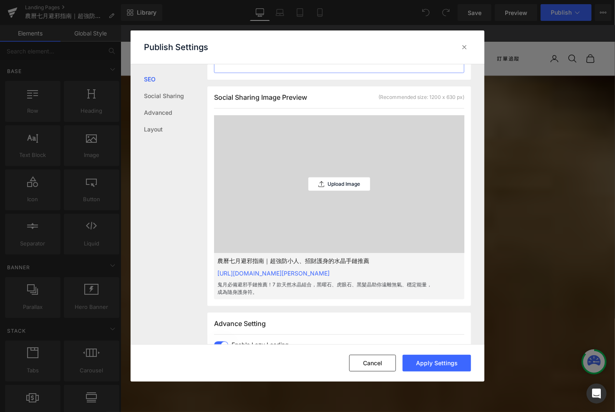
scroll to position [139, 0]
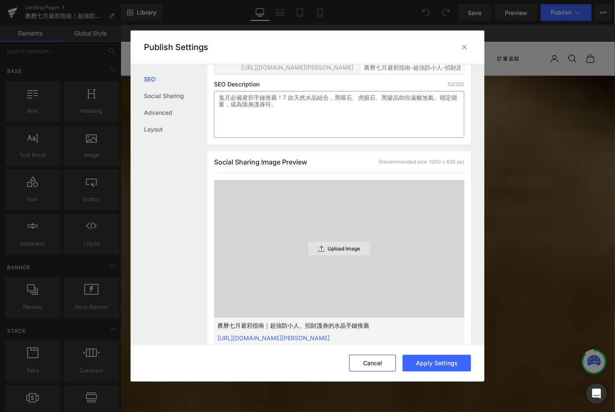
type textarea "鬼月必備避邪手鏈推薦！7 款天然水晶組合，黑曜石、虎眼石、黑髮晶助你遠離煞氣、穩定能量，成為隨身護身符。"
click at [338, 252] on div "Upload Image" at bounding box center [339, 248] width 62 height 13
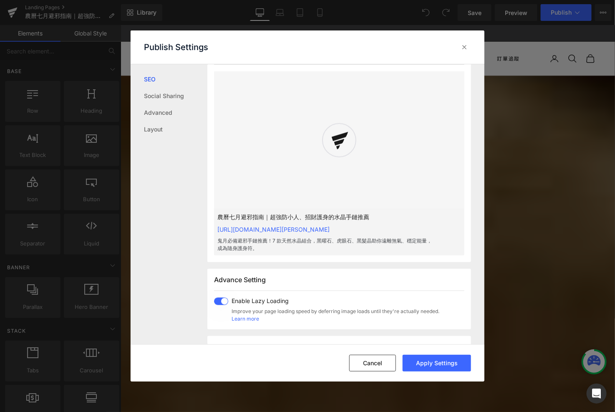
scroll to position [245, 0]
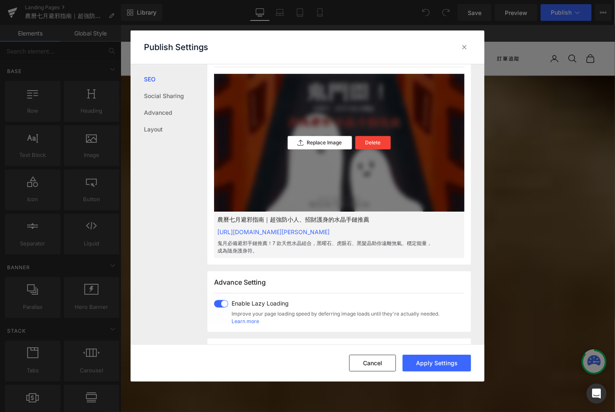
drag, startPoint x: 414, startPoint y: 362, endPoint x: 391, endPoint y: 309, distance: 57.7
click at [391, 309] on div "Publish Settings SEO Social Sharing Advanced Layout Search Result Preview 農曆七月避…" at bounding box center [308, 205] width 354 height 351
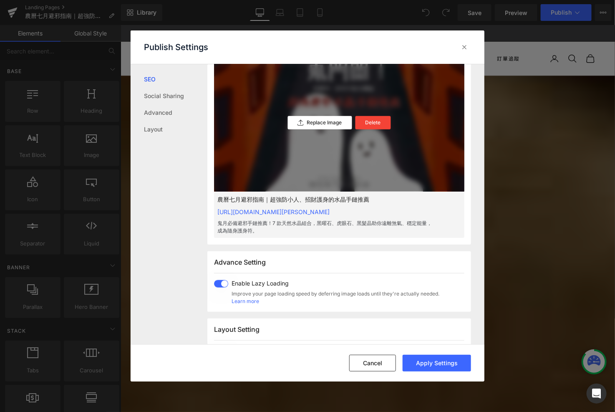
scroll to position [0, 0]
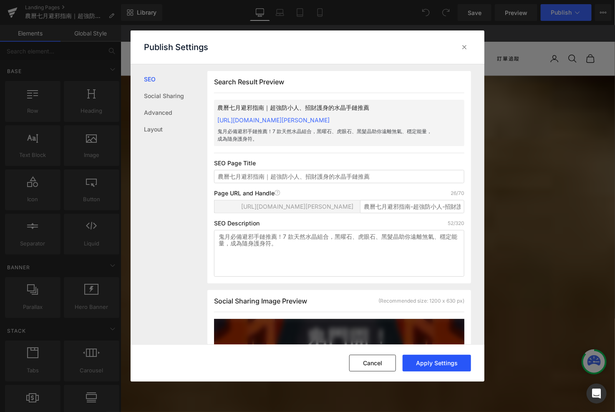
click at [432, 365] on button "Apply Settings" at bounding box center [436, 363] width 68 height 17
drag, startPoint x: 465, startPoint y: 48, endPoint x: 380, endPoint y: 8, distance: 93.5
click at [465, 48] on icon at bounding box center [464, 47] width 8 height 8
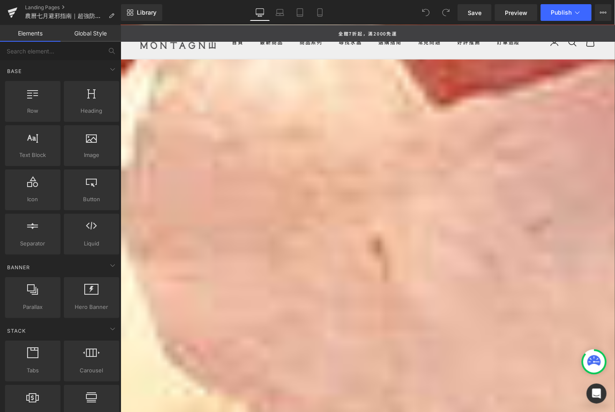
scroll to position [2281, 0]
click at [400, 179] on p "黑曜石、虎眼石、藍紋石、黑髮晶 等能量水晶，不只驅邪擋煞，還能帶來勇氣、自信與財運加持。 兼具避邪與開運雙重功效，特別適合商務人士或需要正能量支持的人。" at bounding box center [373, 171] width 504 height 19
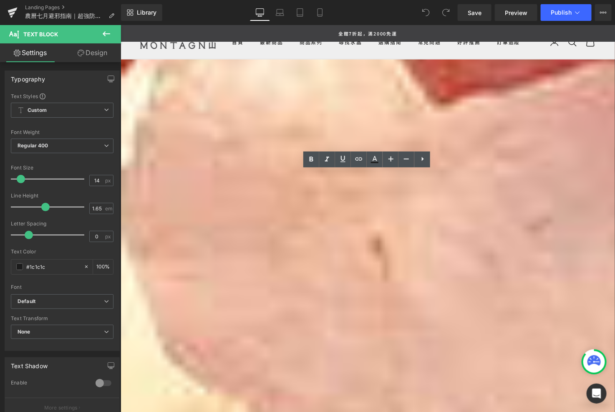
drag, startPoint x: 364, startPoint y: 177, endPoint x: 337, endPoint y: 178, distance: 27.1
click at [335, 178] on p "黑曜石、虎眼石、藍紋石、黑髮晶 等能量水晶，不只驅邪擋煞，還能帶來勇氣、自信與財運加持。 兼具避邪與開運雙重功效，特別適合商務人士或需要正能量支持的人。" at bounding box center [373, 171] width 504 height 19
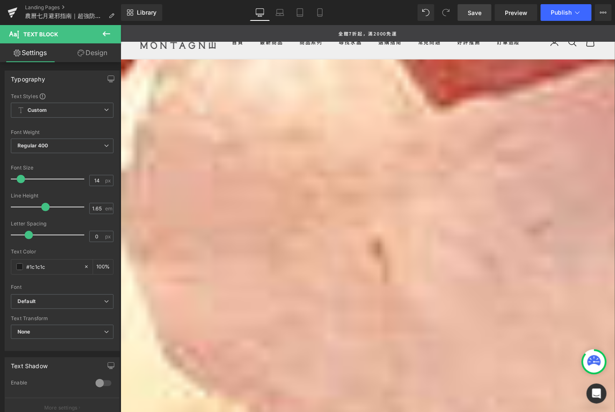
click at [481, 14] on span "Save" at bounding box center [475, 12] width 14 height 9
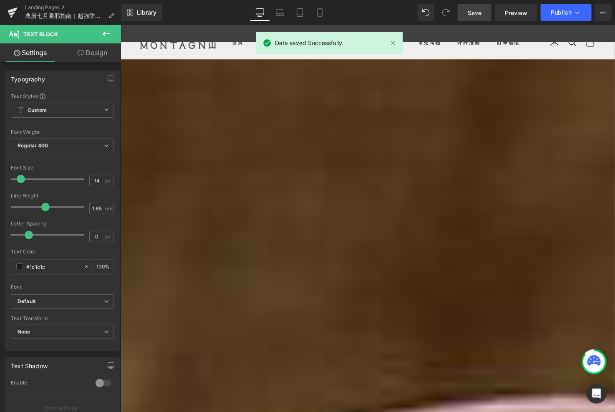
scroll to position [396, 0]
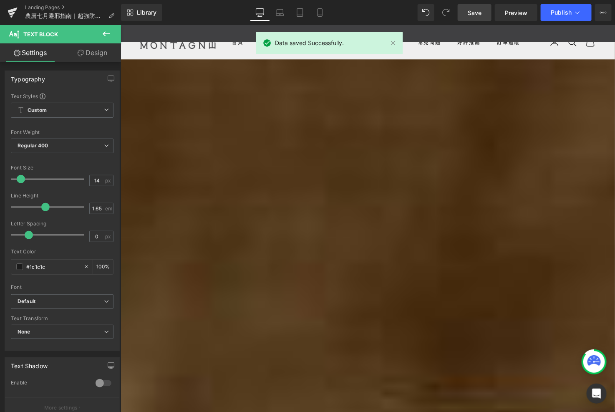
click at [325, 192] on p "黑曜石、黑瑪瑙、白水晶 等天然礦石能量，能強力吸附負能量、抵擋外在煞氣，就像隨身護身符一樣。 幫你防小人、安定磁場，守住好運與平安。" at bounding box center [371, 192] width 500 height 19
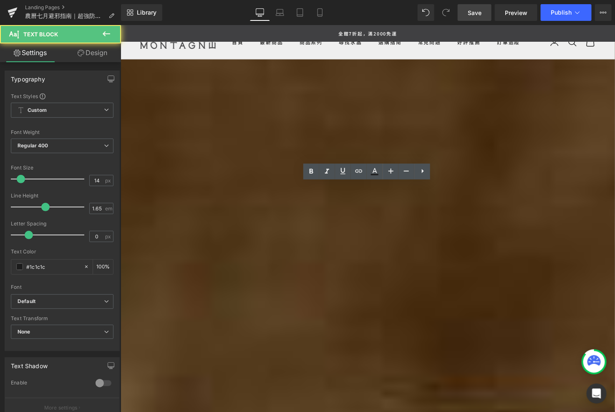
drag, startPoint x: 346, startPoint y: 191, endPoint x: 303, endPoint y: 192, distance: 43.0
click at [303, 192] on p "黑曜石、黑瑪瑙、白水晶 等天然礦石能量，能強力吸附負能量、抵擋外在煞氣，就像隨身護身符一樣。 幫你防小人、安定磁場，守住好運與平安。" at bounding box center [371, 192] width 500 height 19
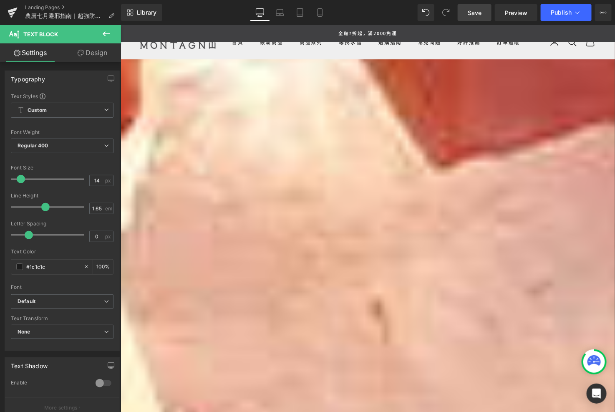
scroll to position [2233, 0]
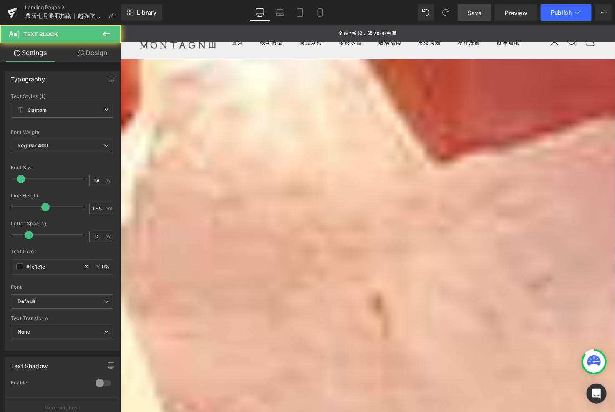
click at [342, 234] on p "黑曜石、虎眼石、藍紋石、黑髮晶，不只驅邪擋煞，還能帶來勇氣、自信與財運加持。 兼具避邪與開運雙重功效，特別適合商務人士或需要正能量支持的人。" at bounding box center [373, 243] width 504 height 19
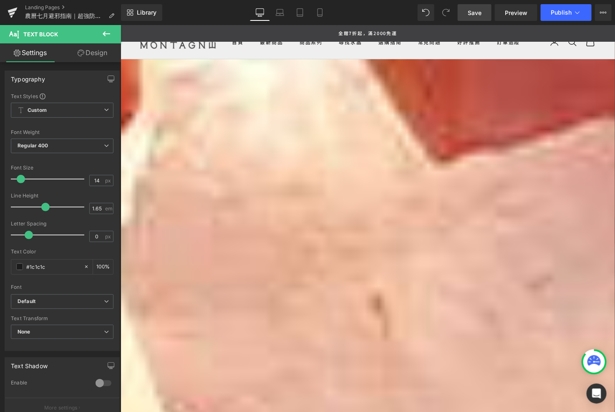
drag, startPoint x: 490, startPoint y: 10, endPoint x: 374, endPoint y: 12, distance: 116.4
click at [490, 10] on link "Save" at bounding box center [475, 12] width 34 height 17
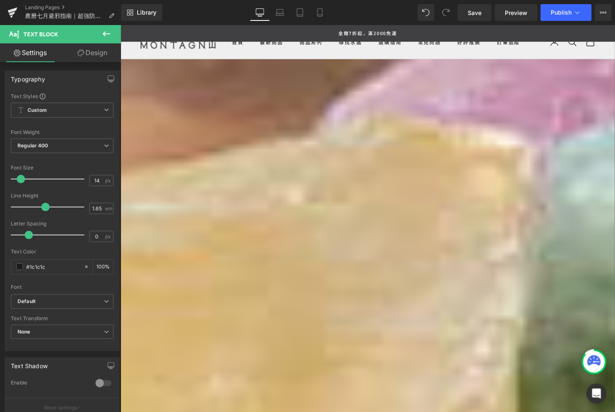
scroll to position [1061, 0]
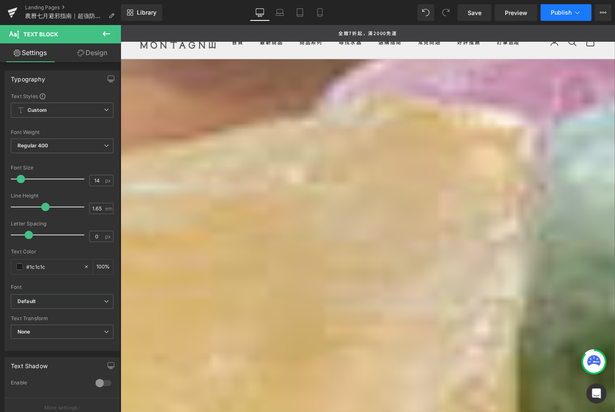
click at [557, 16] on button "Publish" at bounding box center [566, 12] width 51 height 17
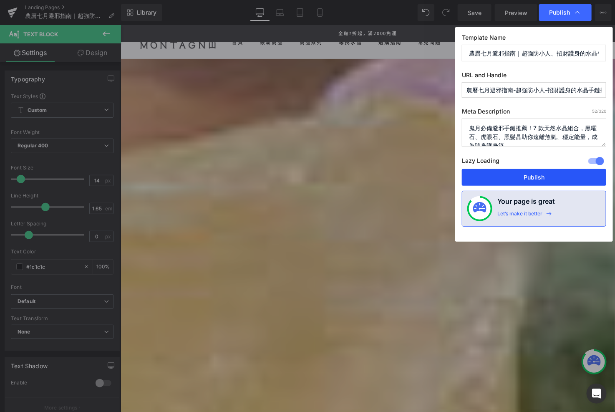
click at [525, 171] on button "Publish" at bounding box center [534, 177] width 144 height 17
